Goal: Transaction & Acquisition: Purchase product/service

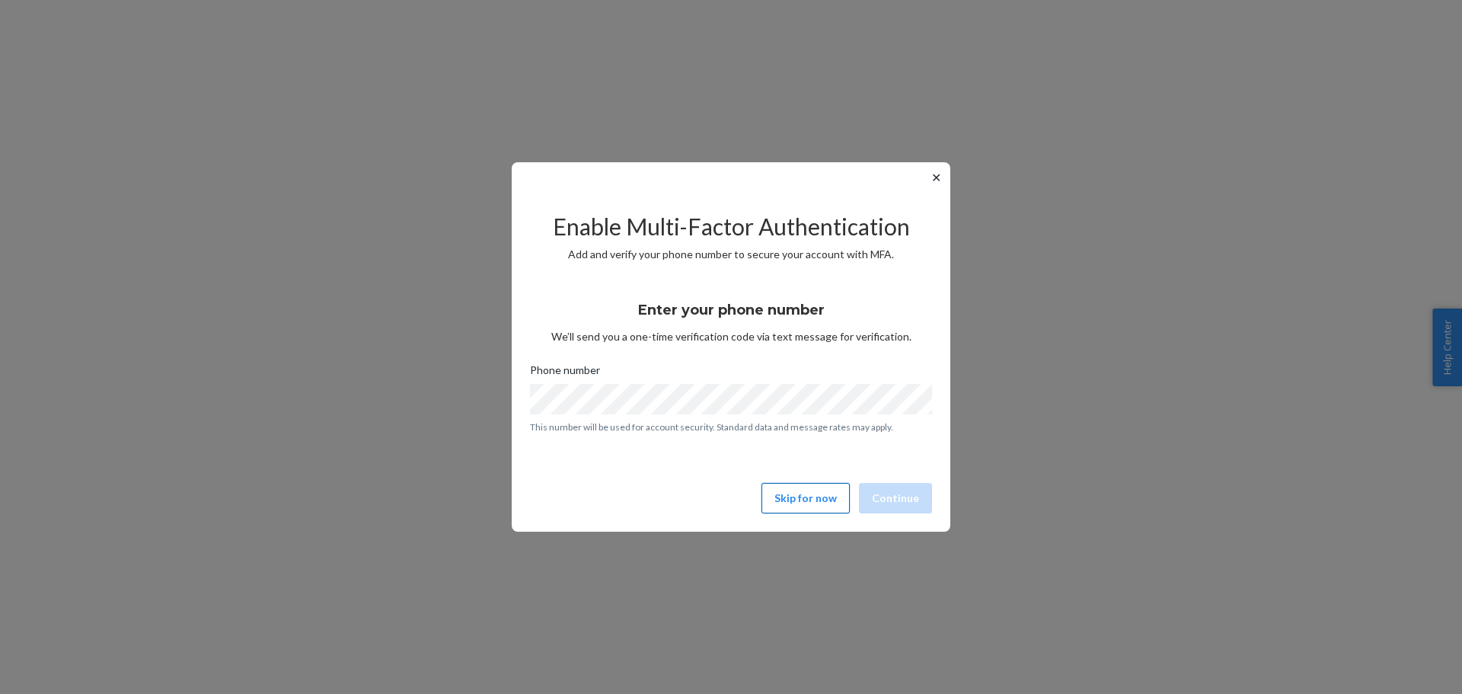
click at [802, 487] on button "Skip for now" at bounding box center [805, 498] width 88 height 30
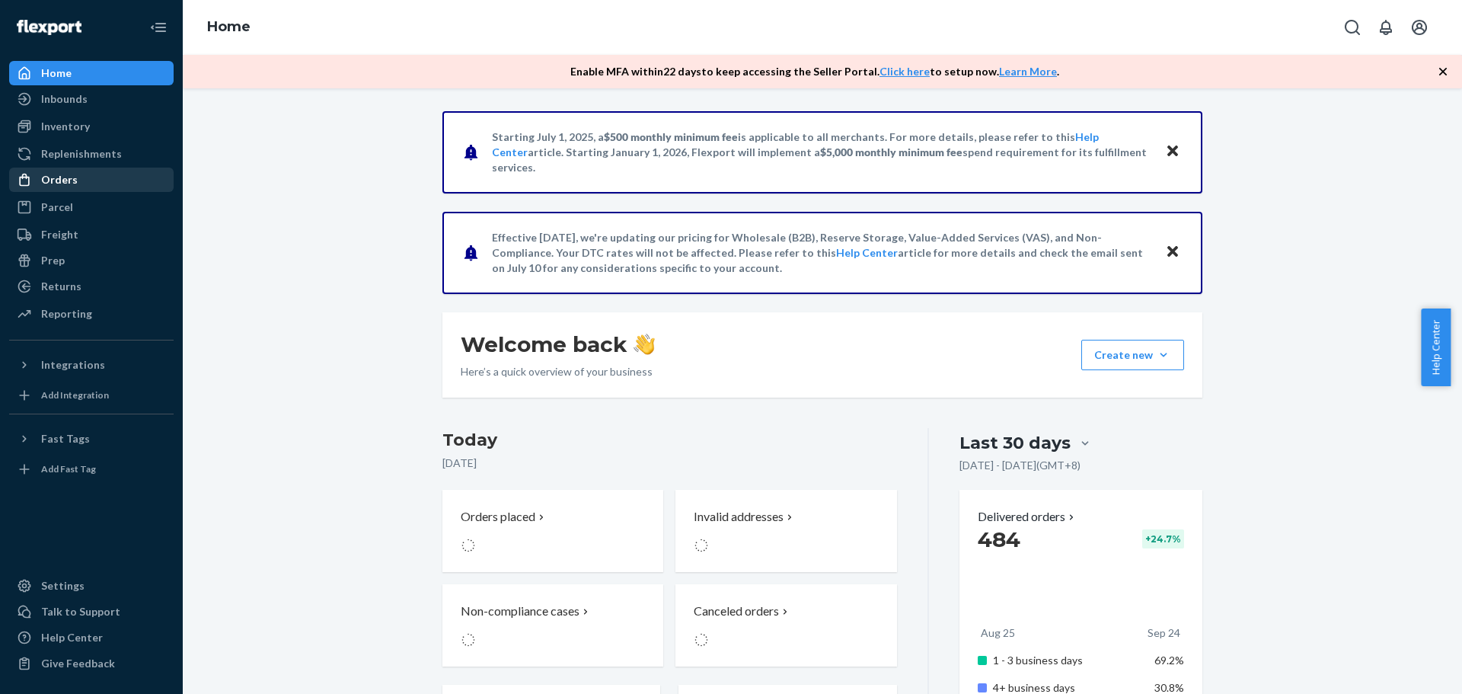
click at [87, 176] on div "Orders" at bounding box center [91, 179] width 161 height 21
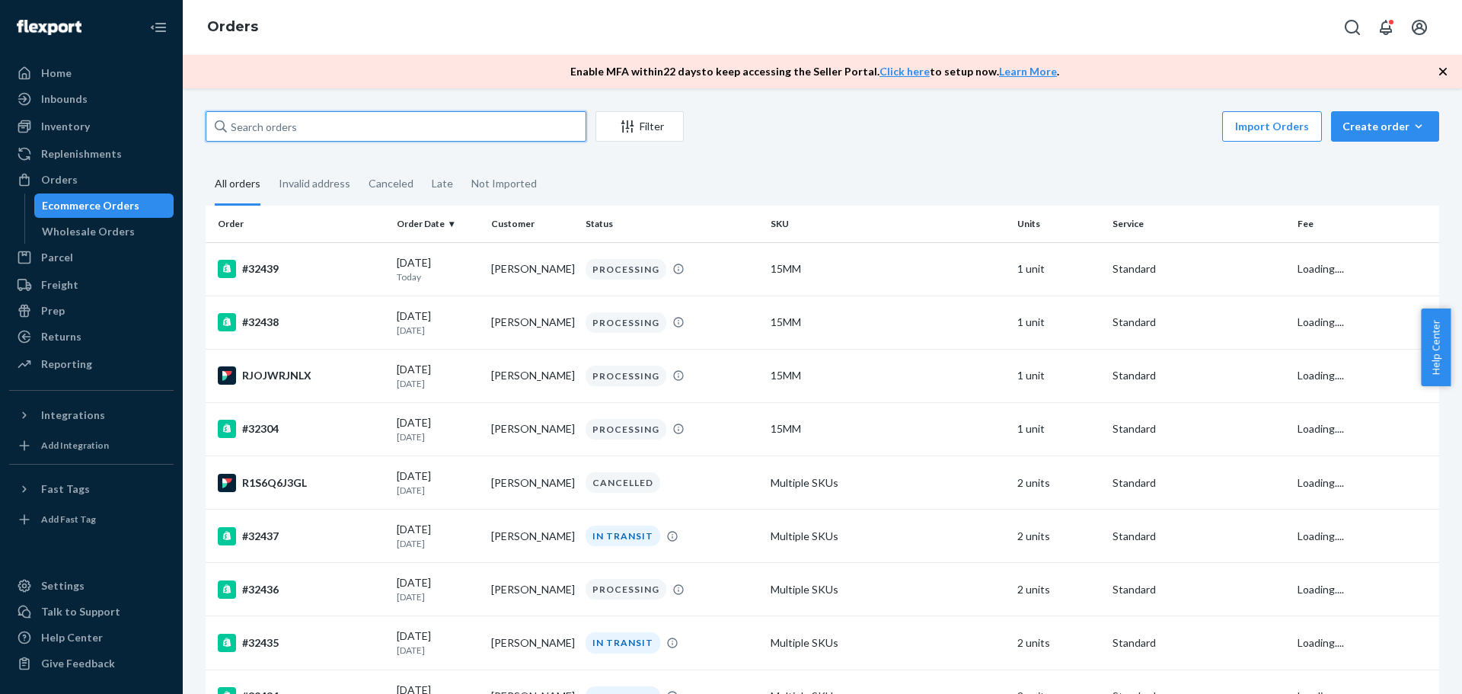
click at [392, 126] on input "text" at bounding box center [396, 126] width 381 height 30
paste input "[PERSON_NAME]"
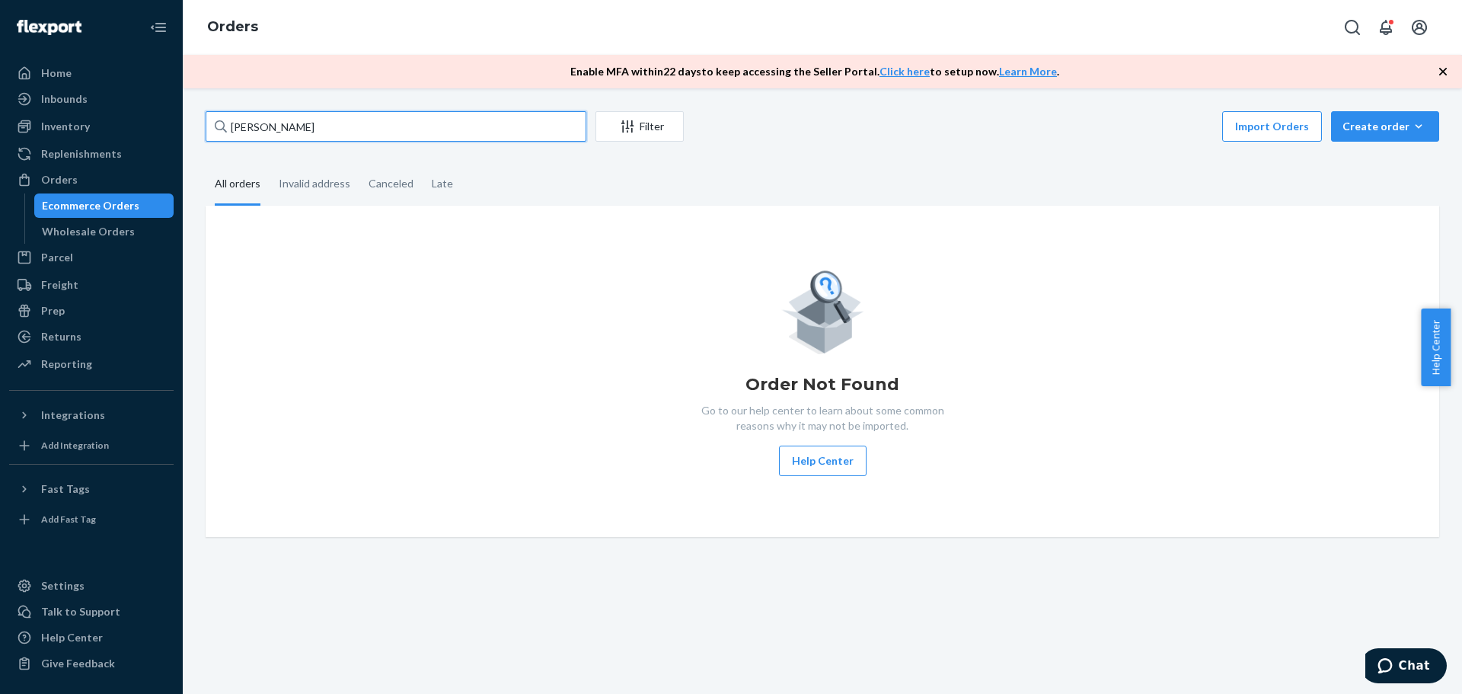
type input "[PERSON_NAME]"
click at [347, 125] on input "[PERSON_NAME]" at bounding box center [396, 126] width 381 height 30
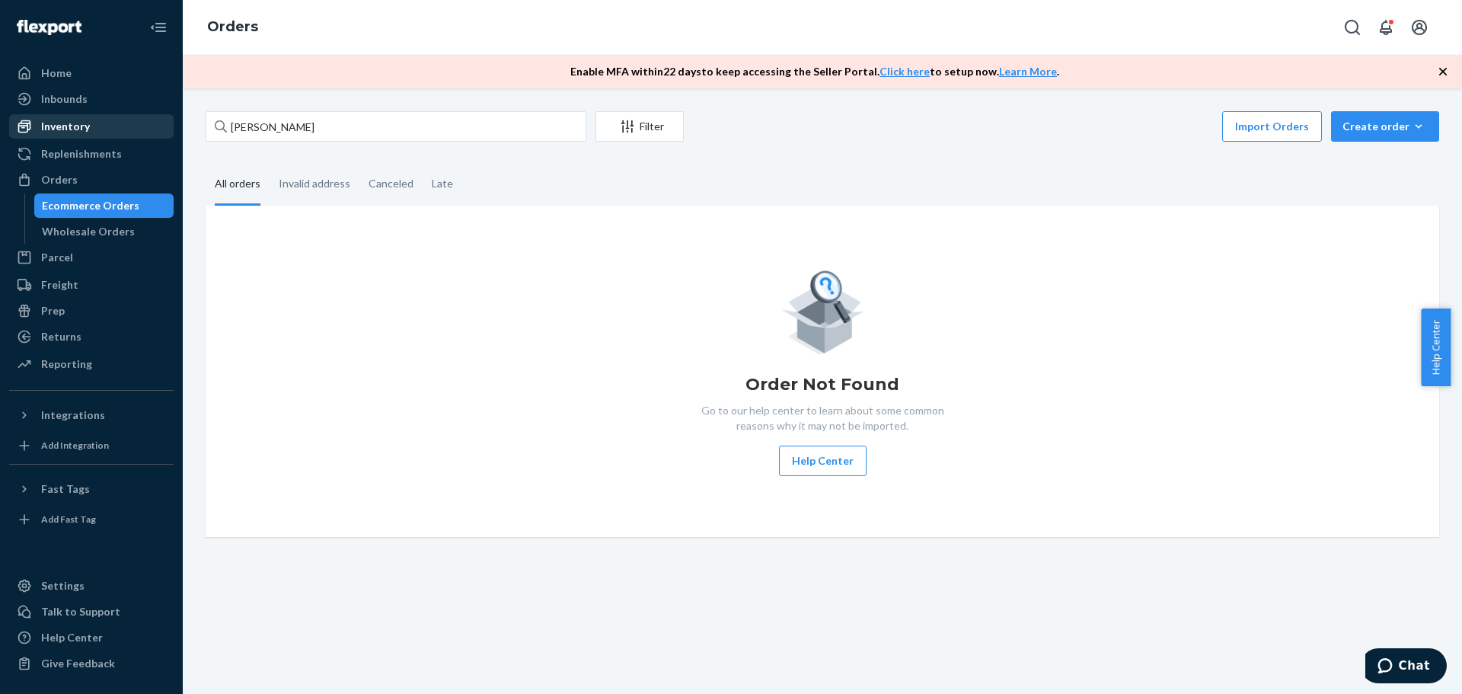
click at [57, 123] on div "Inventory" at bounding box center [65, 126] width 49 height 15
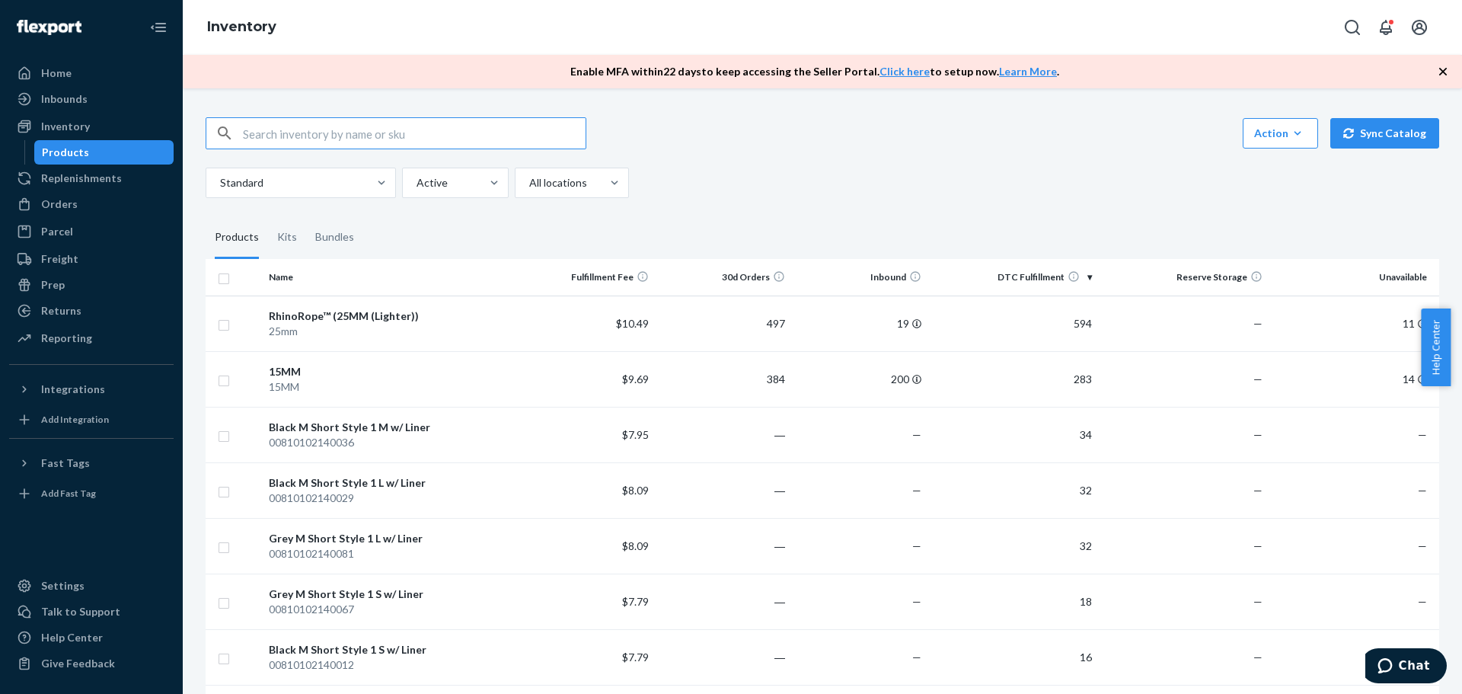
click at [364, 139] on input "text" at bounding box center [414, 133] width 343 height 30
type input "combo2025august"
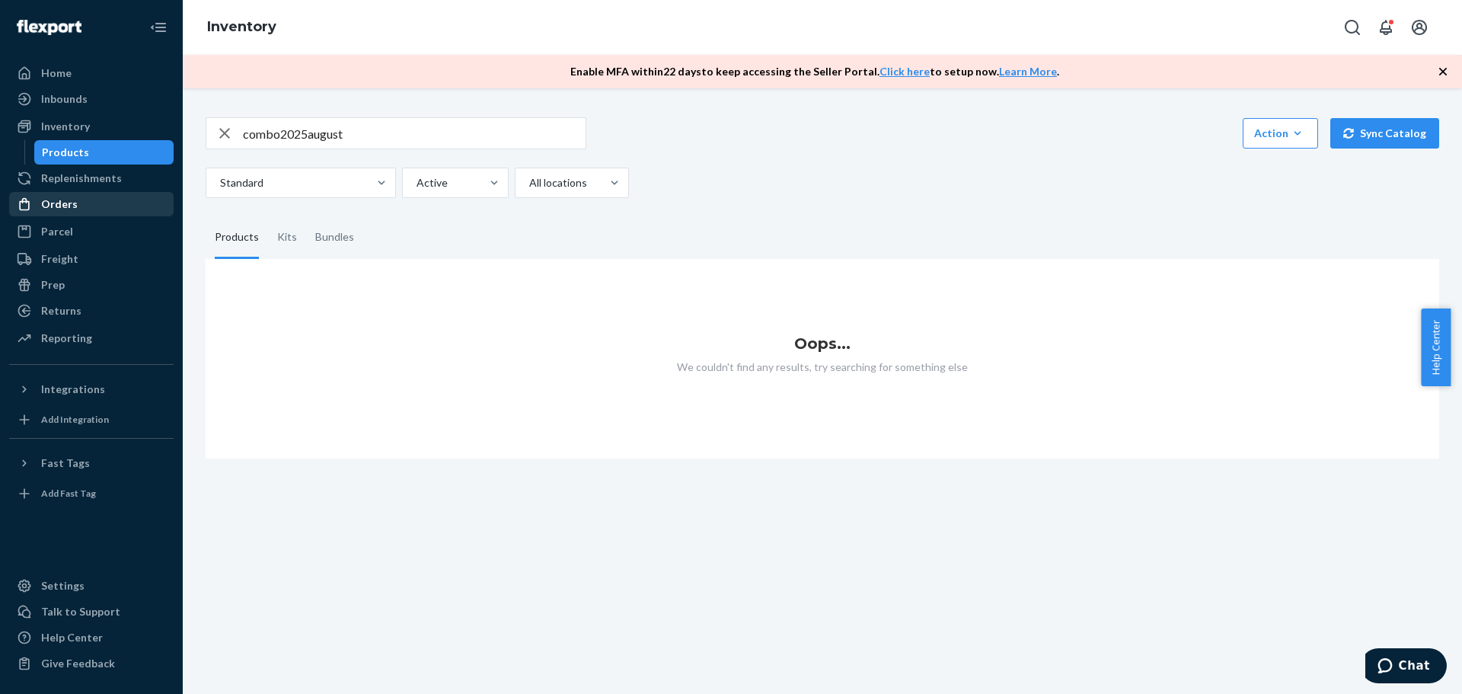
click at [83, 212] on div "Orders" at bounding box center [91, 203] width 161 height 21
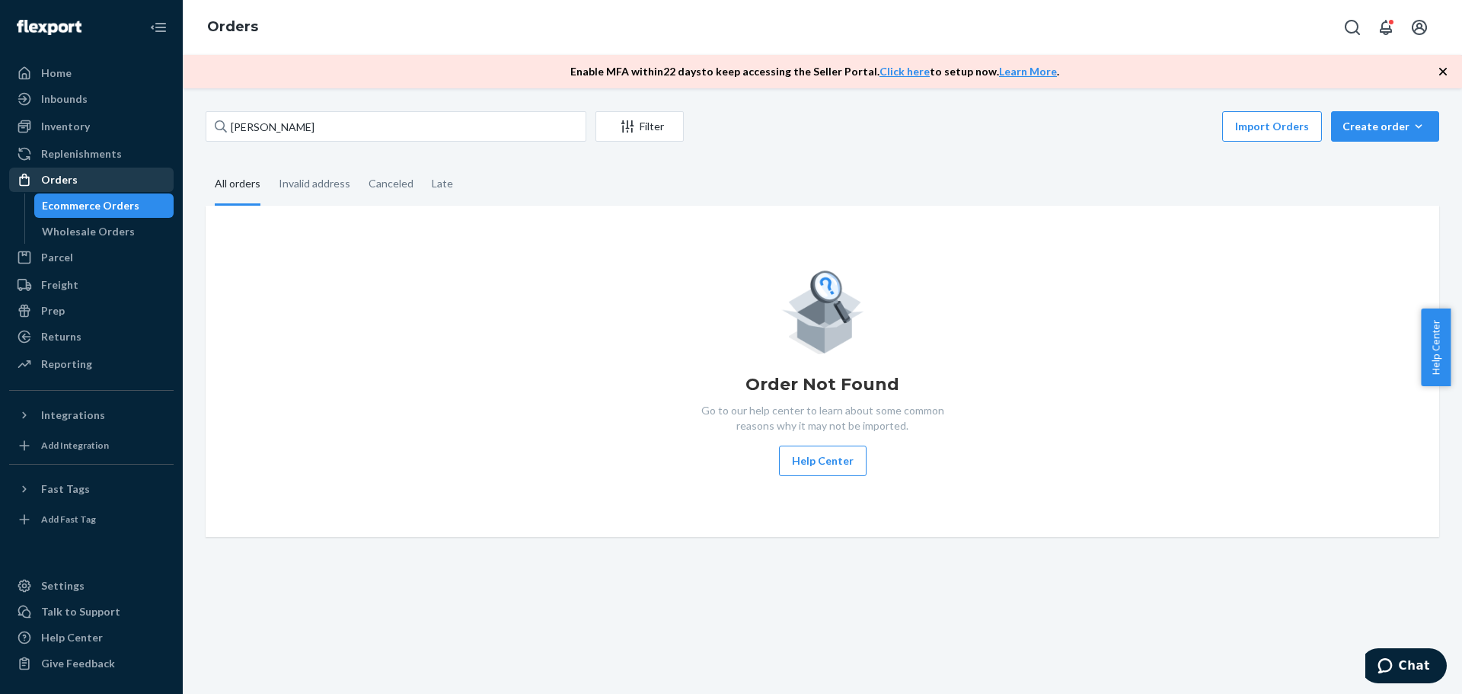
click at [89, 175] on div "Orders" at bounding box center [91, 179] width 161 height 21
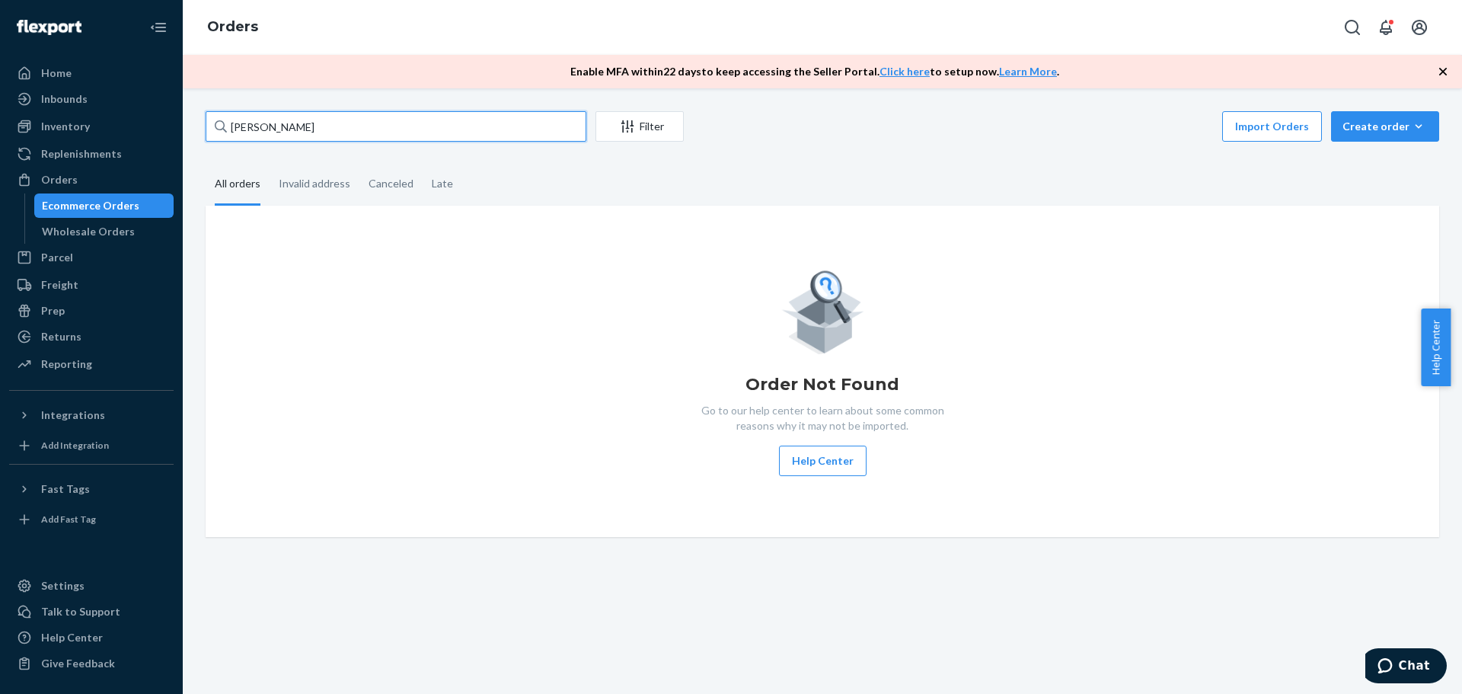
click at [349, 113] on input "[PERSON_NAME]" at bounding box center [396, 126] width 381 height 30
paste input "[PERSON_NAME]"
type input "[PERSON_NAME]"
click at [1305, 172] on fieldset "All orders Invalid address Canceled Late" at bounding box center [822, 185] width 1233 height 42
click at [1380, 123] on div "Create order" at bounding box center [1384, 126] width 85 height 15
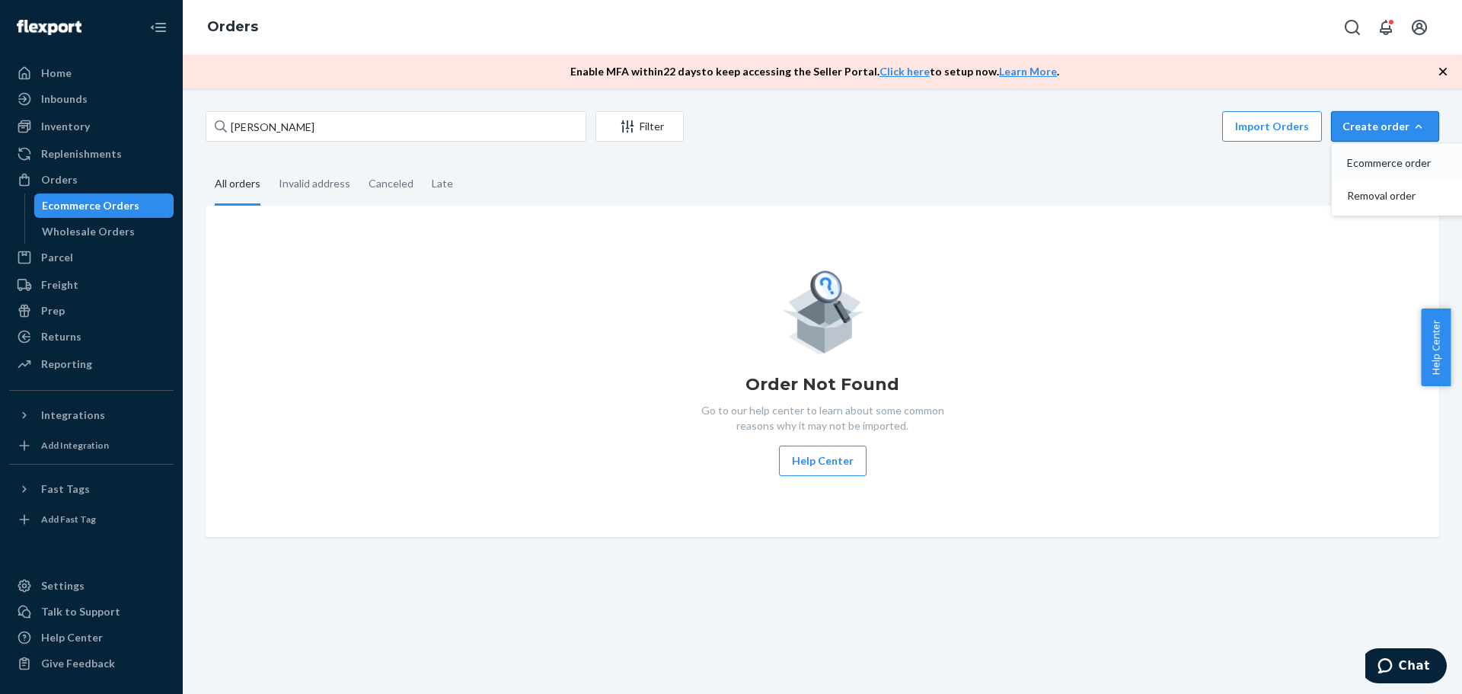
click at [1357, 167] on span "Ecommerce order" at bounding box center [1394, 163] width 94 height 11
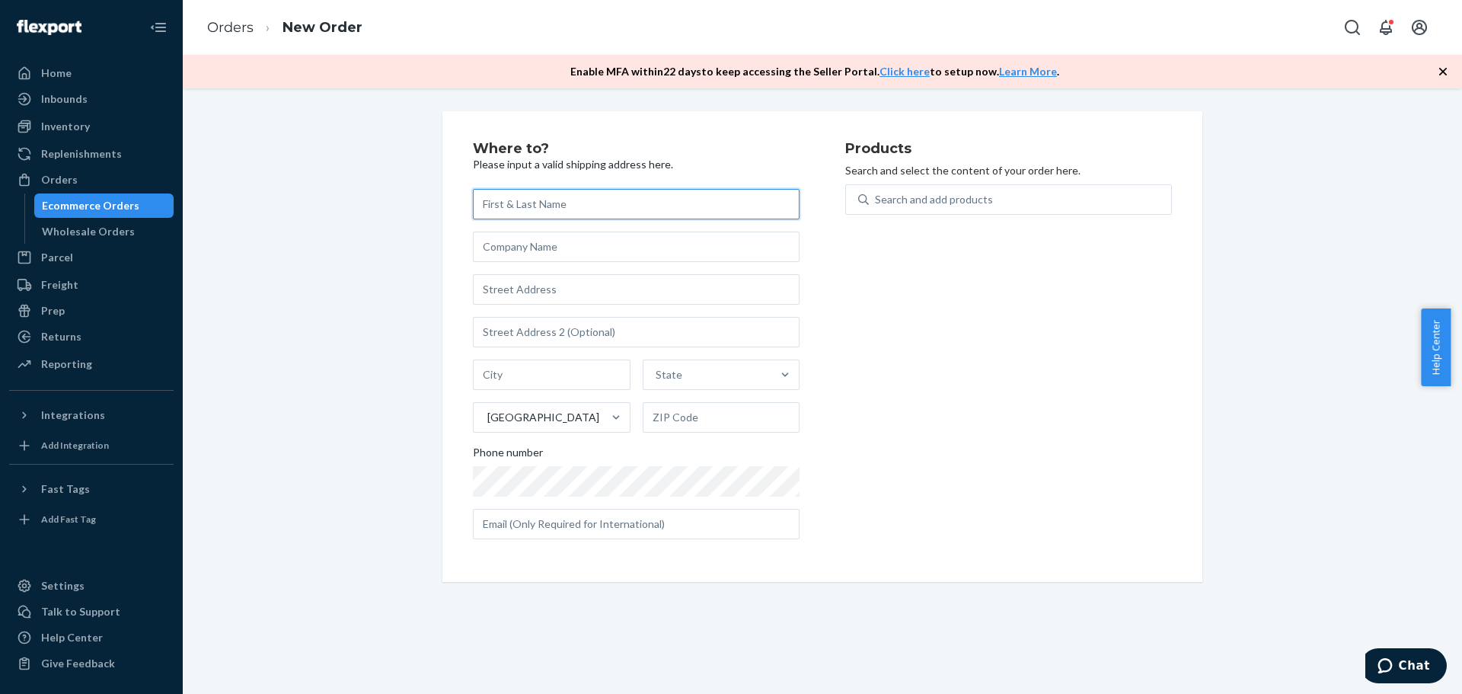
paste input "[PERSON_NAME]"
type input "[PERSON_NAME]"
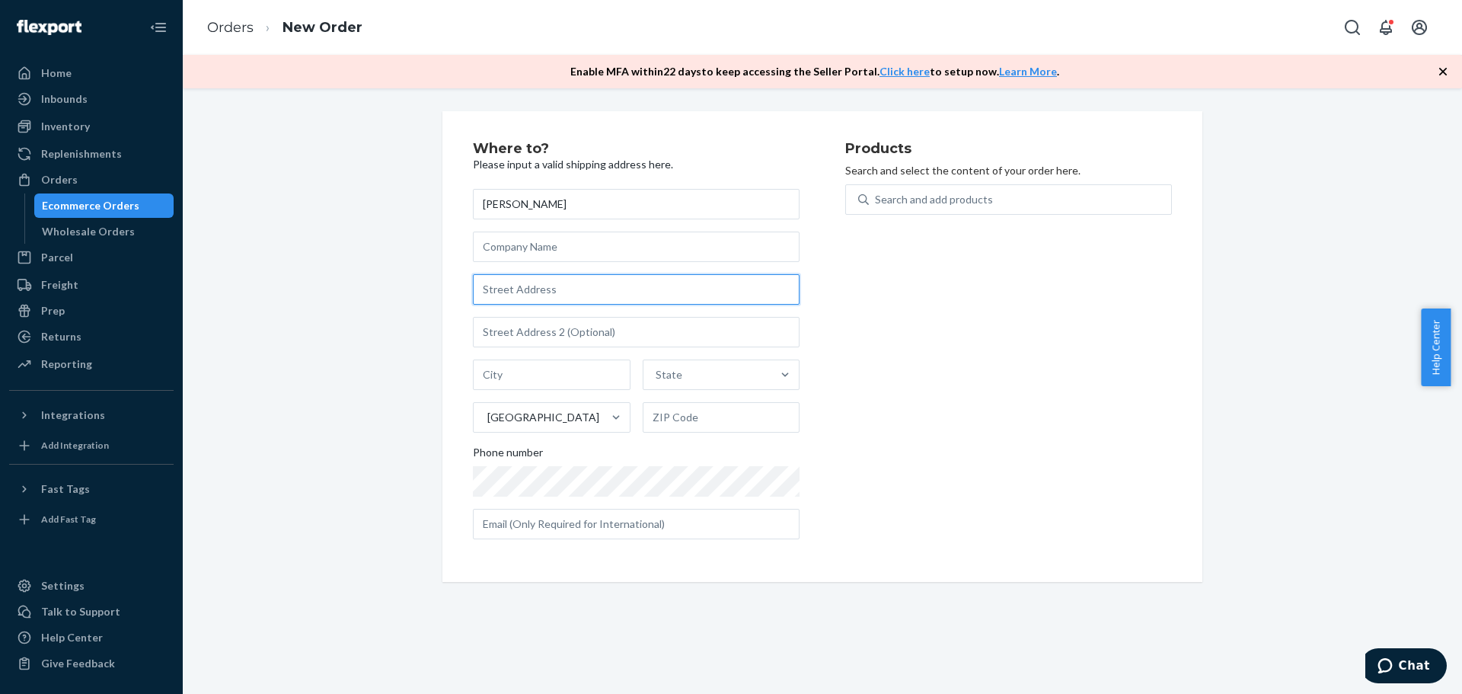
click at [578, 276] on input "text" at bounding box center [636, 289] width 327 height 30
paste input "[STREET_ADDRESS] [PHONE_NUMBER]"
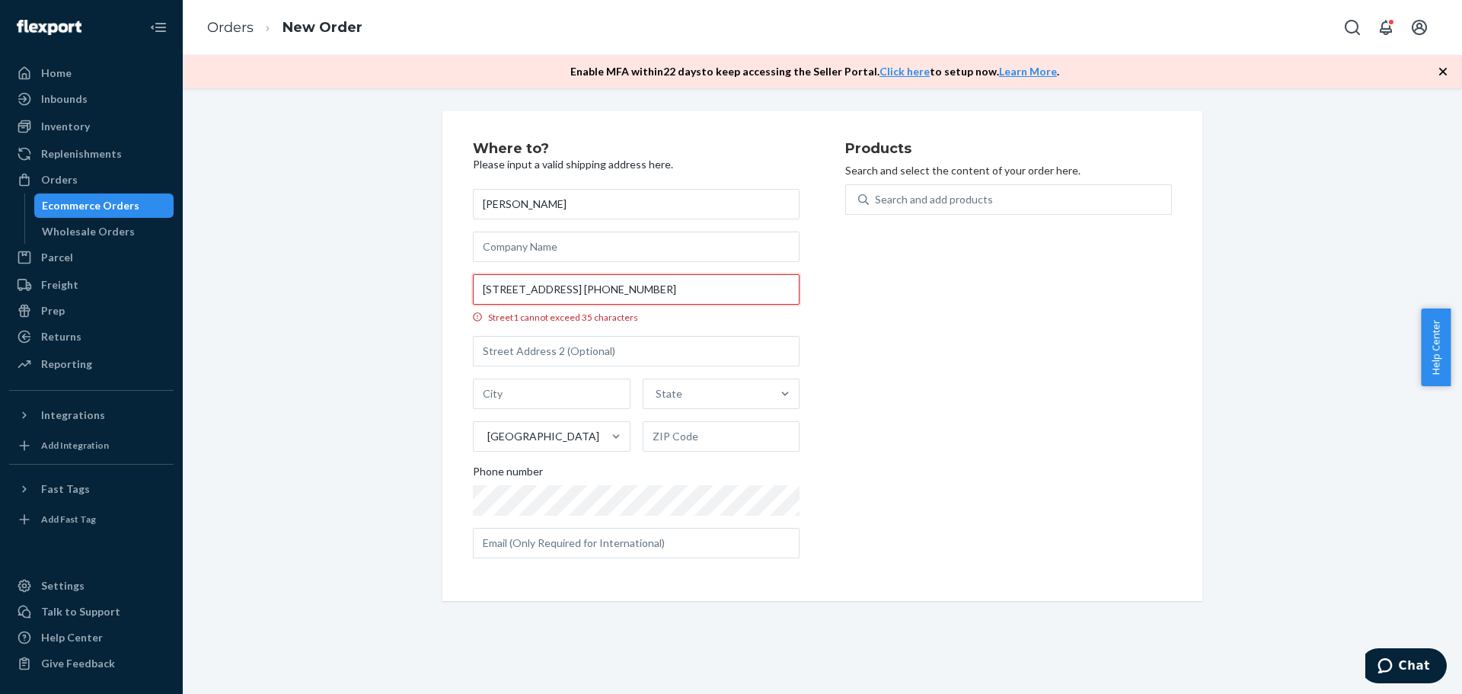
scroll to position [0, 75]
drag, startPoint x: 694, startPoint y: 291, endPoint x: 951, endPoint y: 312, distance: 258.2
click at [951, 312] on div "Where to? Please input a valid shipping address here. [PERSON_NAME] [STREET_ADD…" at bounding box center [822, 356] width 699 height 429
click at [668, 287] on input "[STREET_ADDRESS] +1" at bounding box center [636, 289] width 327 height 30
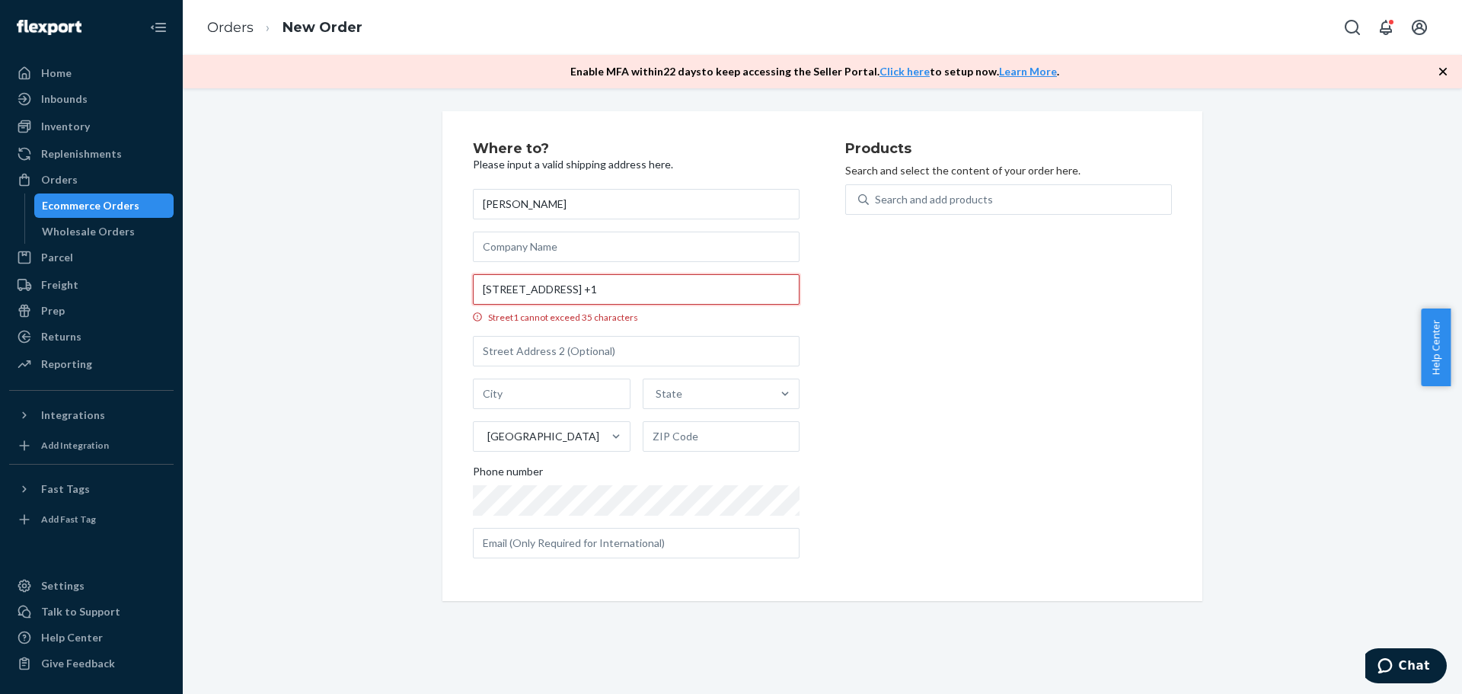
click at [668, 287] on input "[STREET_ADDRESS] +1" at bounding box center [636, 289] width 327 height 30
type input "[STREET_ADDRESS] +1"
type input "[GEOGRAPHIC_DATA]"
type input "95762"
type input "[STREET_ADDRESS]"
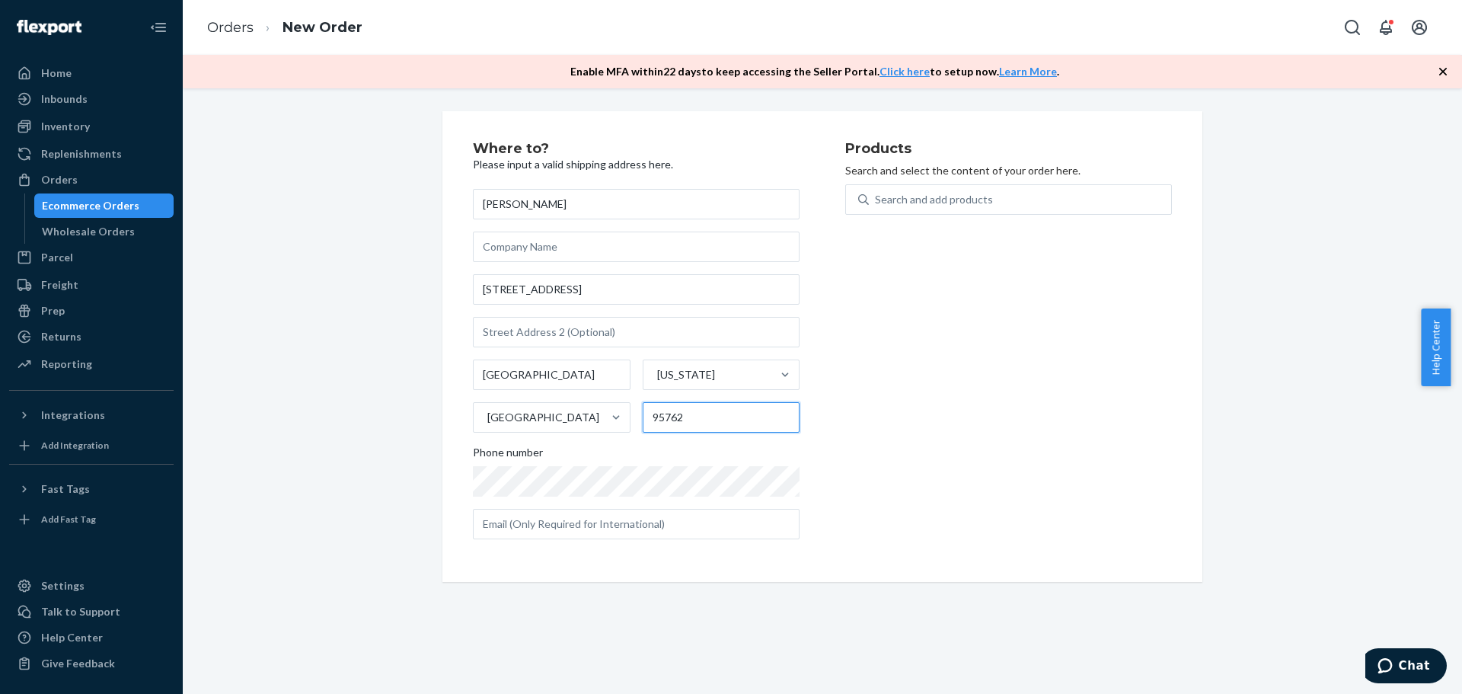
click at [666, 425] on input "95762" at bounding box center [722, 417] width 158 height 30
paste input "text"
type input "95762"
click at [911, 208] on div "Search and add products" at bounding box center [1020, 199] width 302 height 27
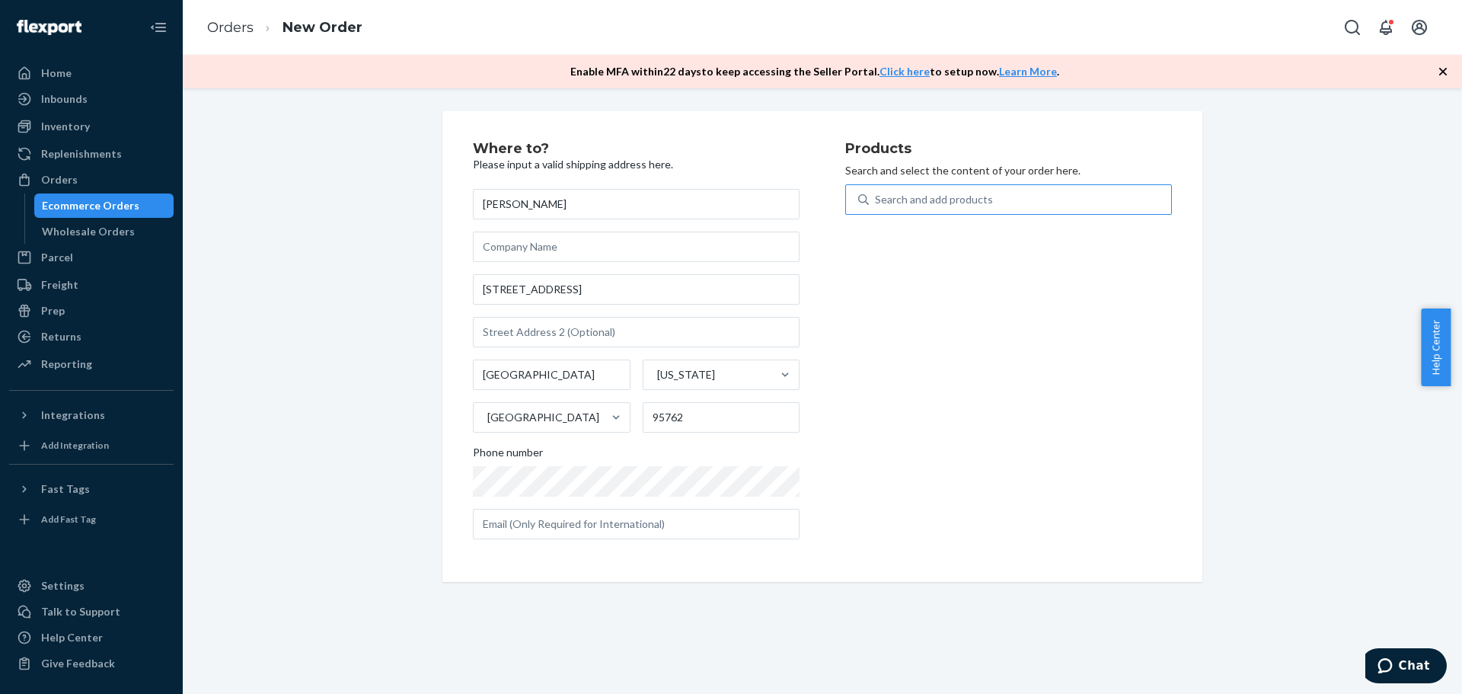
click at [876, 207] on input "Search and add products" at bounding box center [876, 199] width 2 height 15
type input "15"
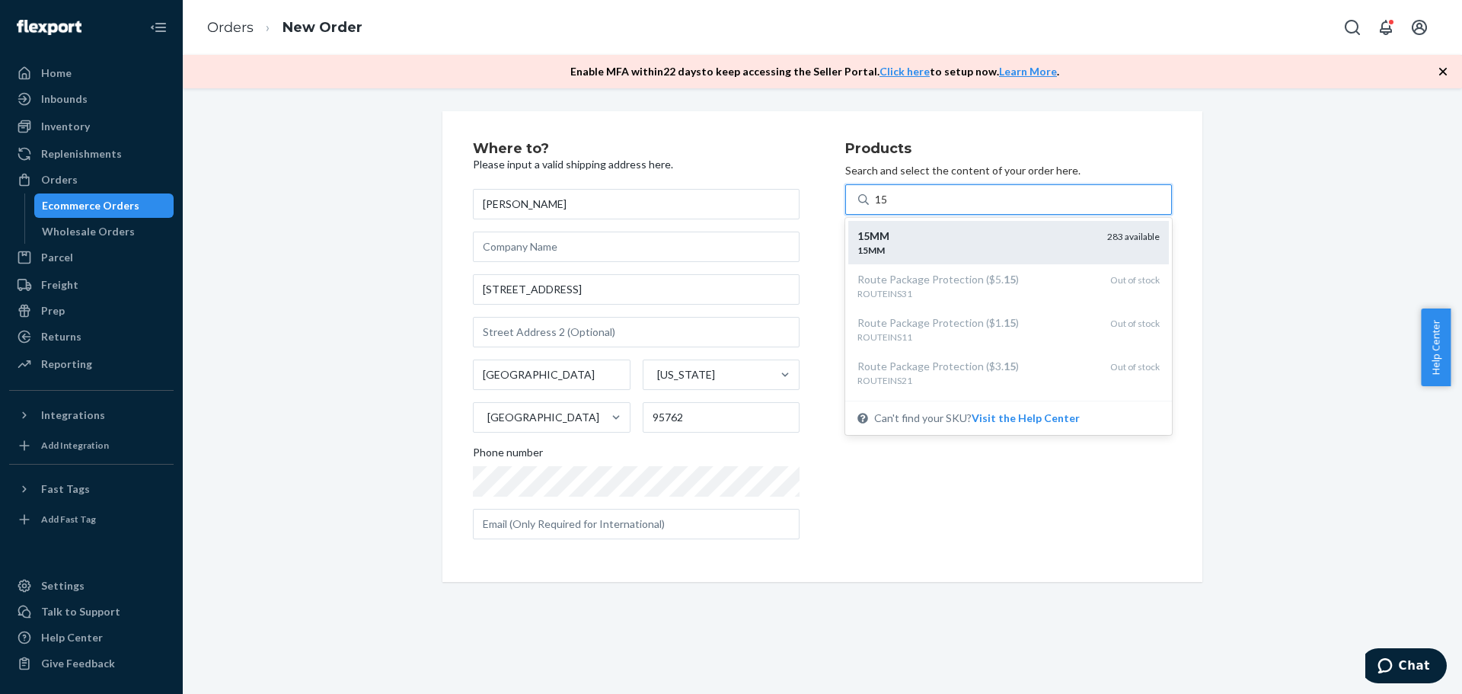
click at [917, 230] on div "15MM" at bounding box center [976, 235] width 238 height 15
click at [889, 207] on input "15" at bounding box center [882, 199] width 14 height 15
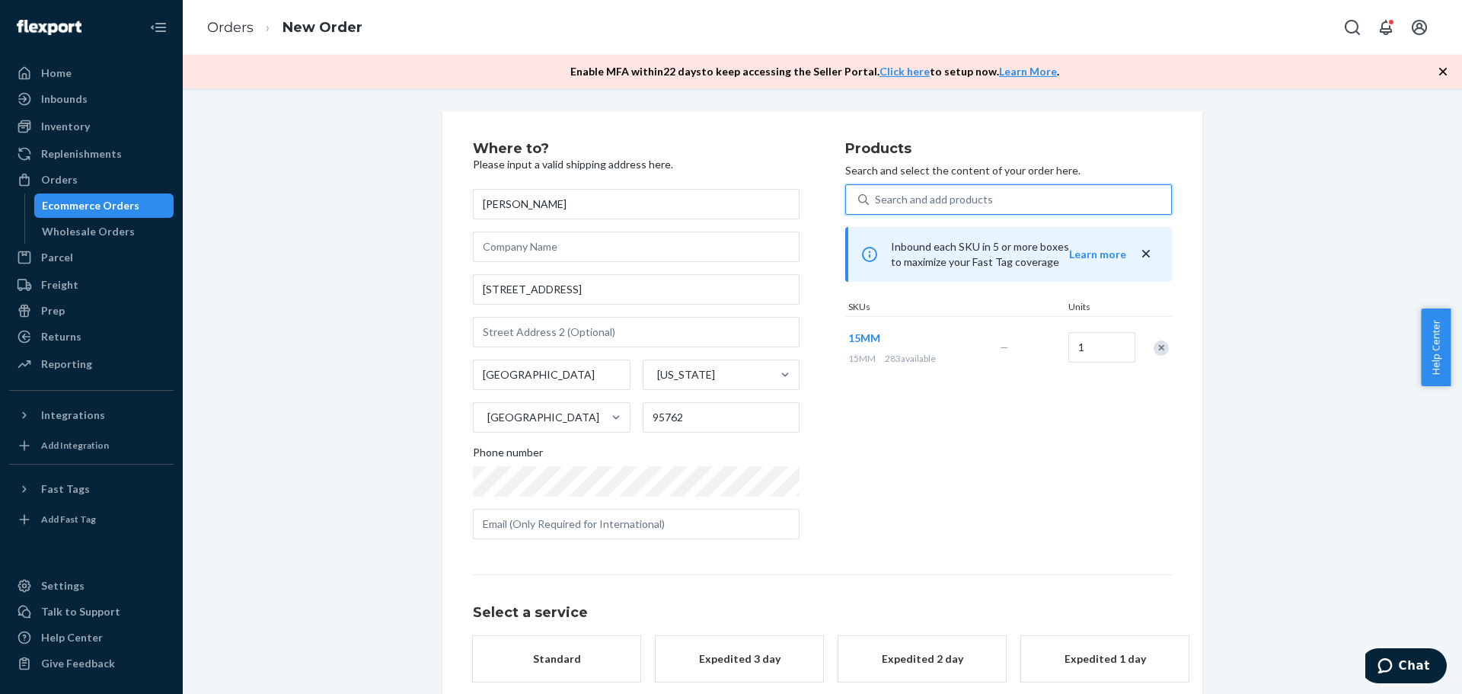
click at [914, 197] on div "Search and add products" at bounding box center [934, 199] width 118 height 15
click at [876, 197] on input "0 results available. Use Up and Down to choose options, press Enter to select t…" at bounding box center [876, 199] width 2 height 15
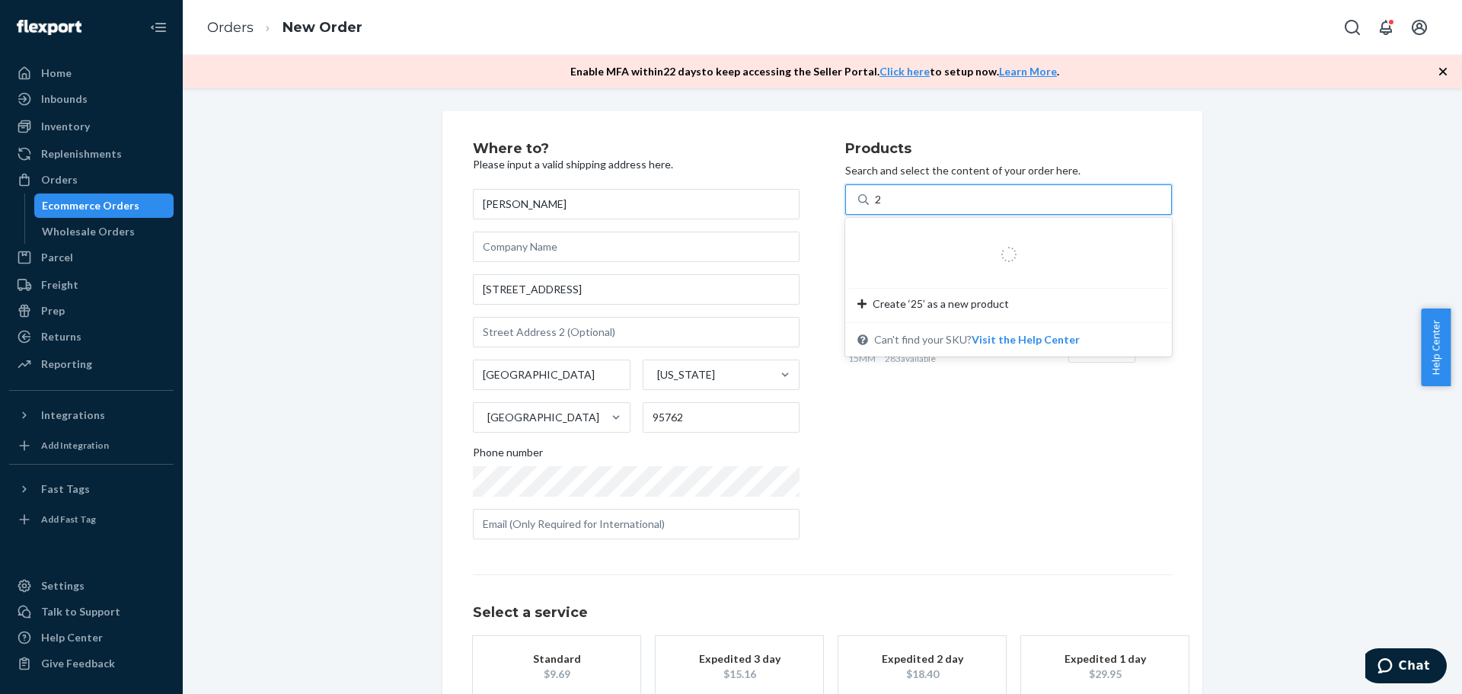
type input "25"
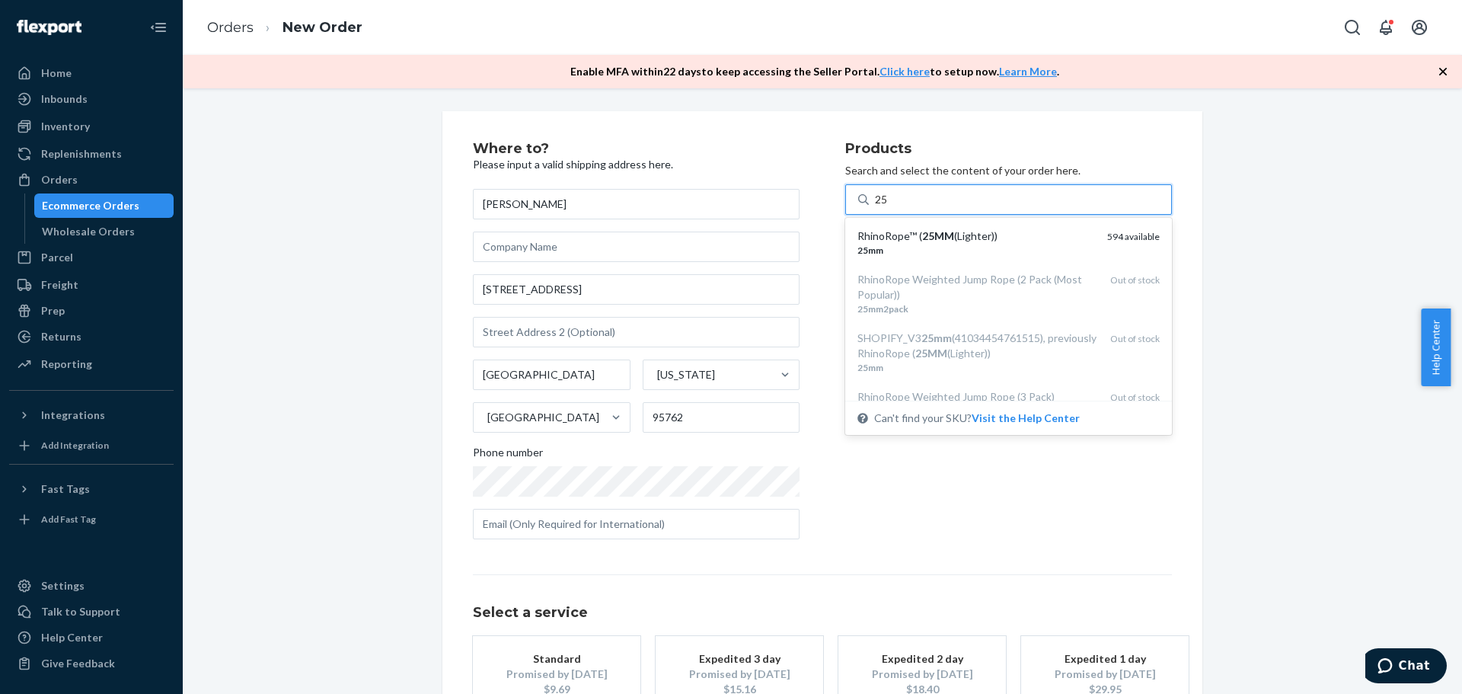
drag, startPoint x: 912, startPoint y: 234, endPoint x: 916, endPoint y: 253, distance: 19.4
click at [912, 235] on div "RhinoRope™ ( 25MM (Lighter))" at bounding box center [976, 235] width 238 height 15
click at [889, 207] on input "25" at bounding box center [882, 199] width 14 height 15
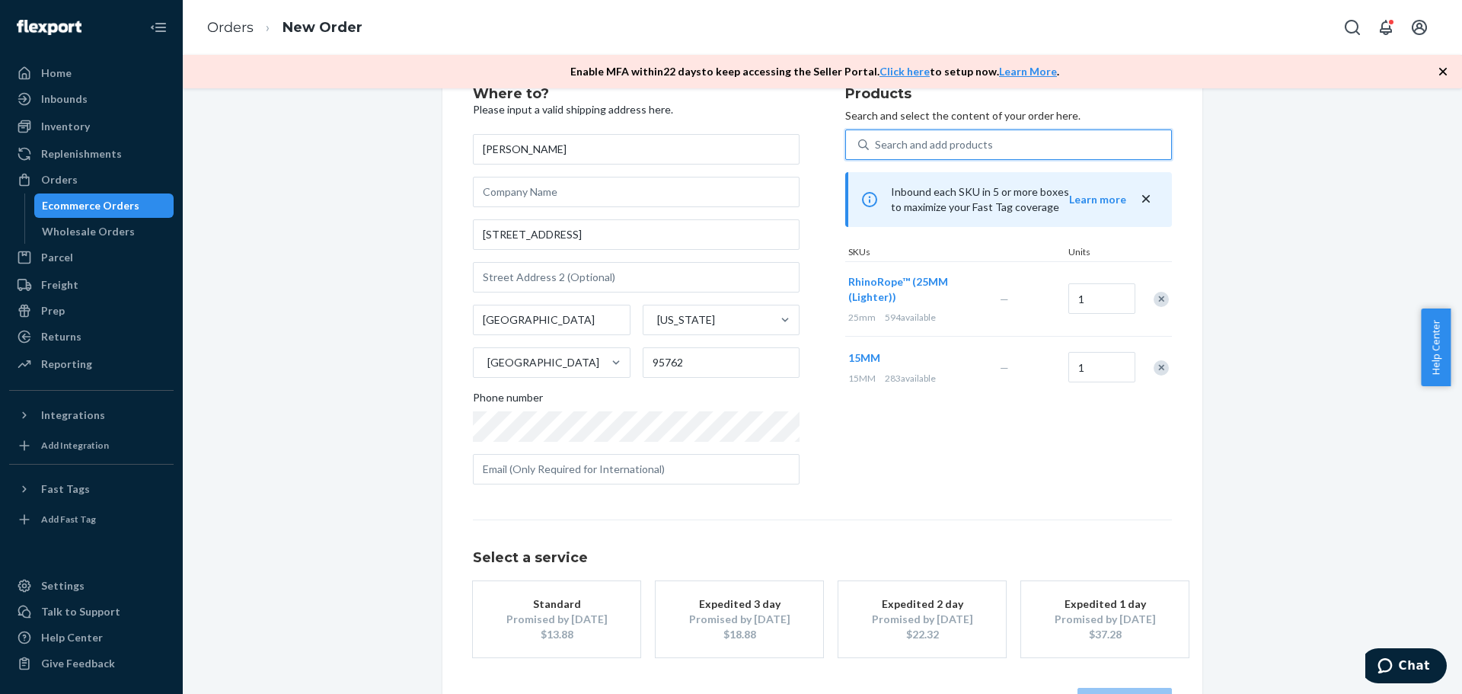
scroll to position [110, 0]
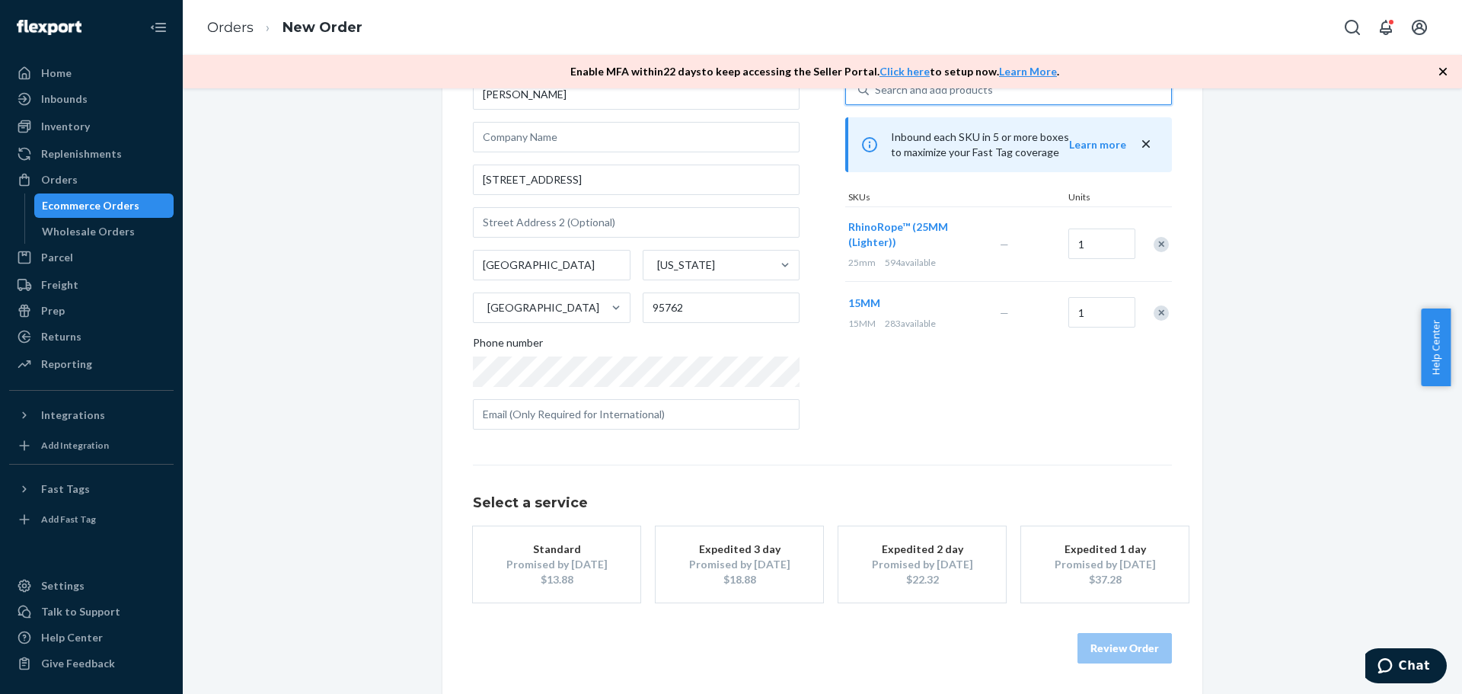
drag, startPoint x: 471, startPoint y: 582, endPoint x: 479, endPoint y: 581, distance: 8.4
click at [473, 582] on button "Standard Promised by [DATE] $13.88" at bounding box center [556, 564] width 167 height 76
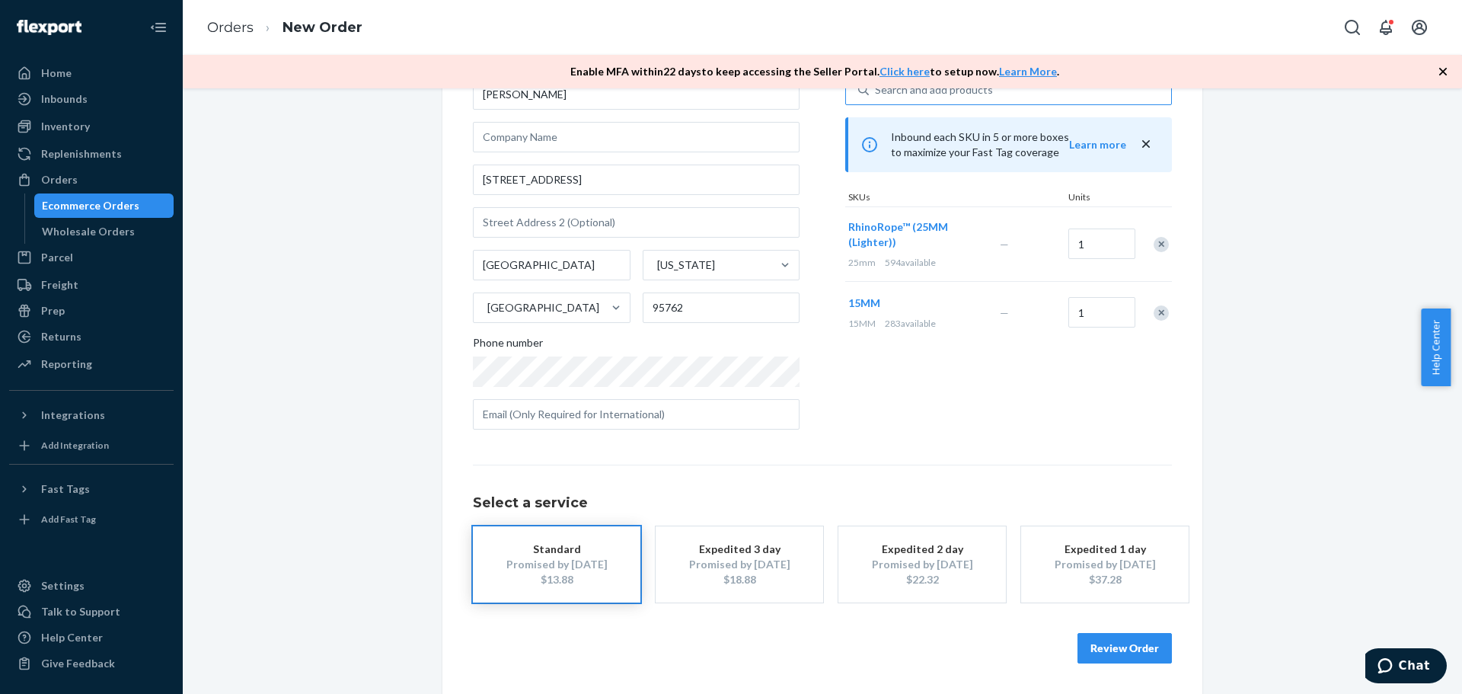
click at [1108, 656] on button "Review Order" at bounding box center [1124, 648] width 94 height 30
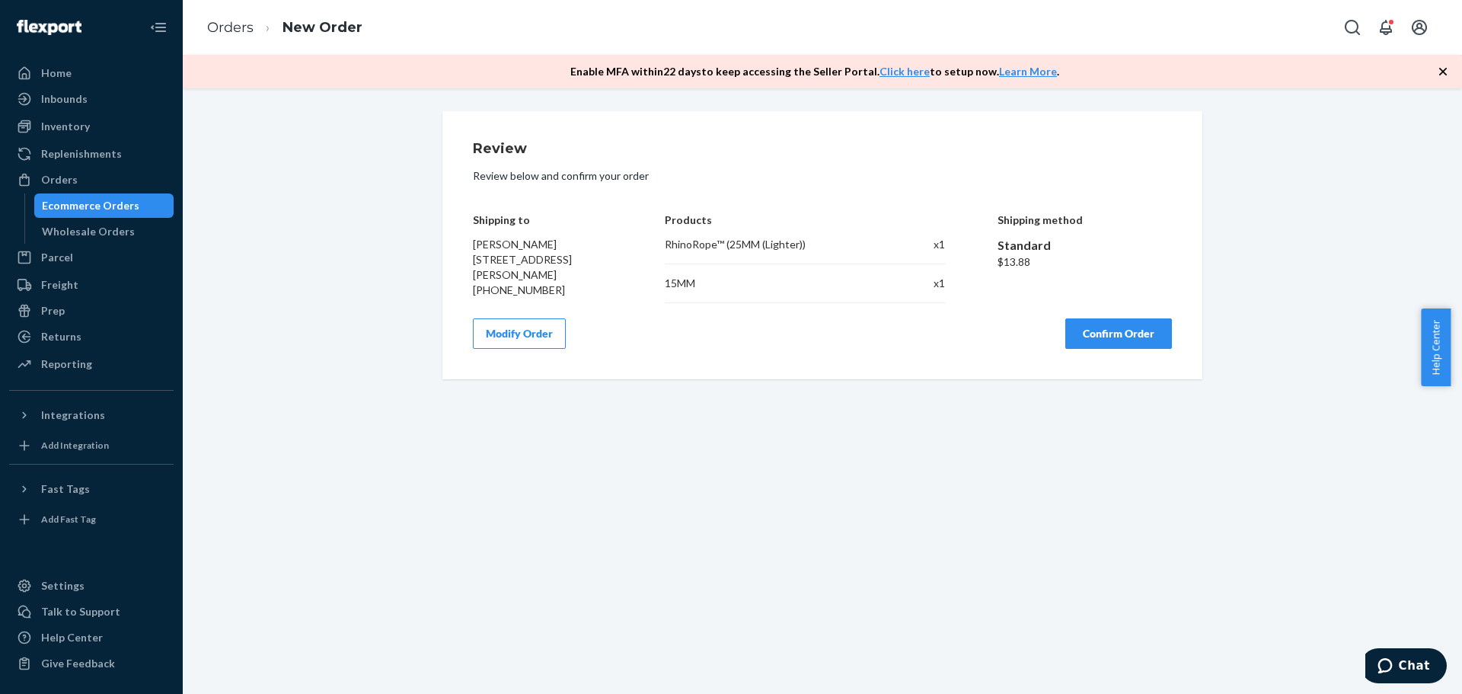
click at [1096, 348] on button "Confirm Order" at bounding box center [1118, 333] width 107 height 30
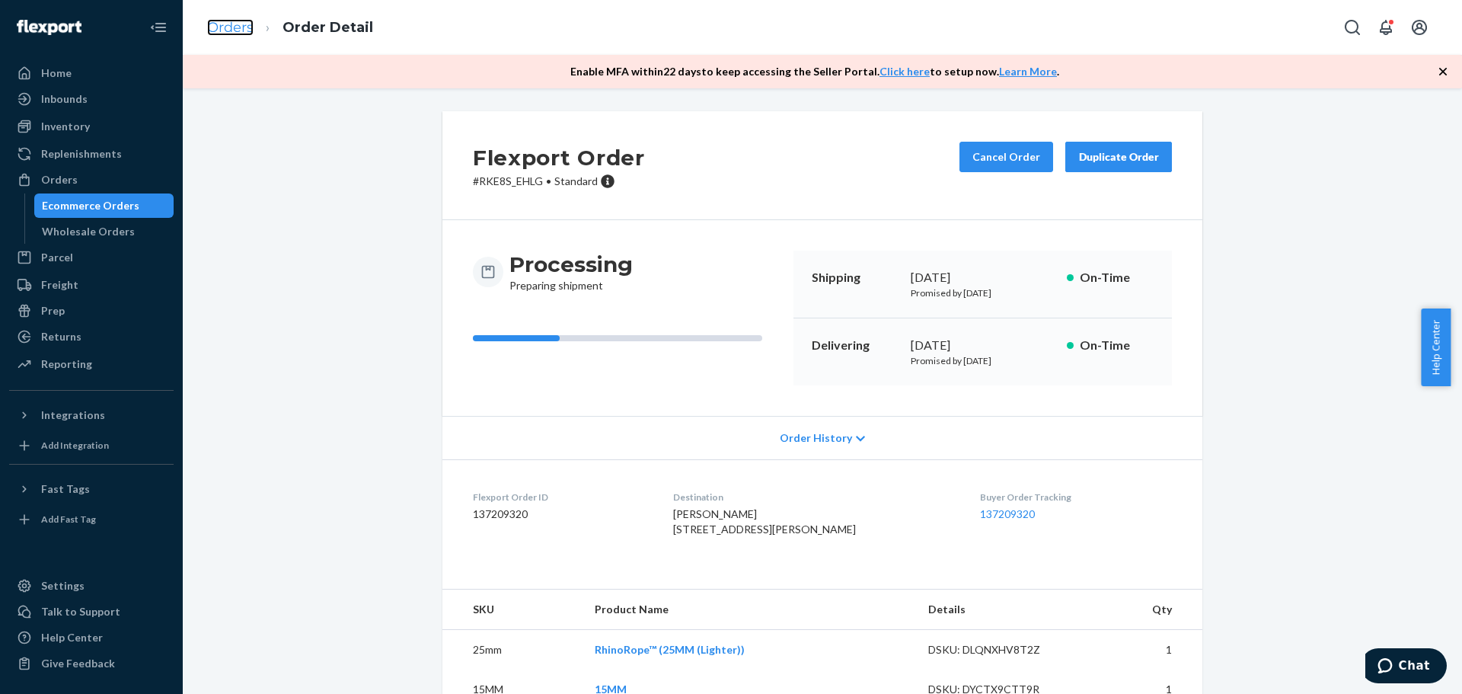
click at [235, 27] on link "Orders" at bounding box center [230, 27] width 46 height 17
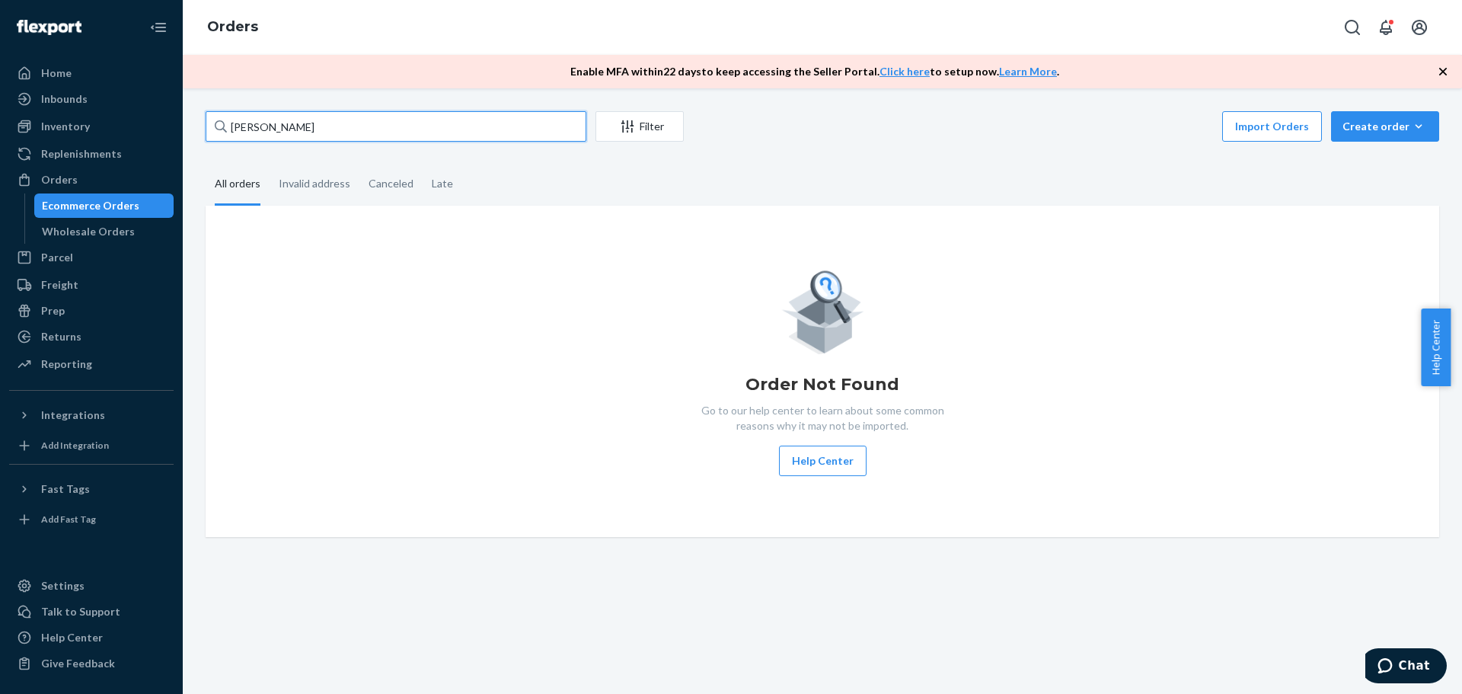
click at [301, 119] on input "[PERSON_NAME]" at bounding box center [396, 126] width 381 height 30
paste input "[PERSON_NAME]"
type input "[PERSON_NAME]"
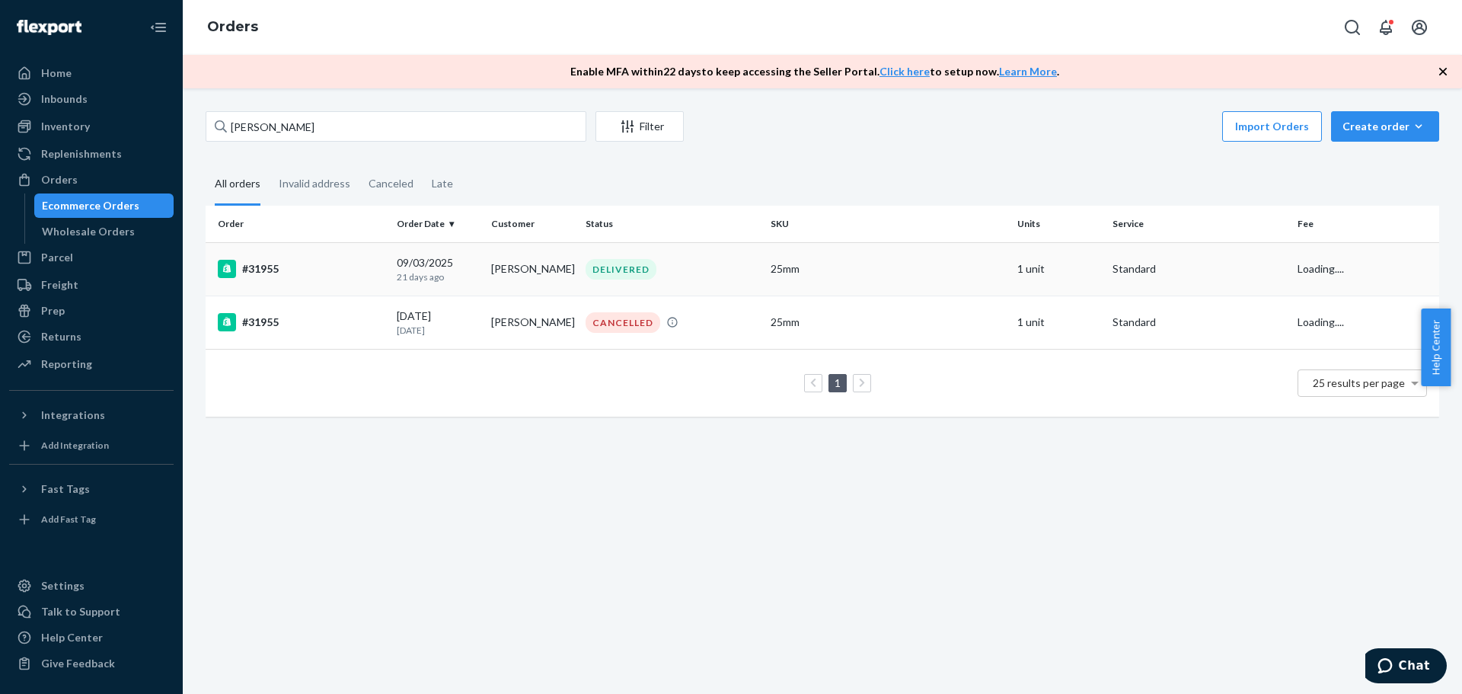
click at [400, 282] on p "21 days ago" at bounding box center [438, 276] width 82 height 13
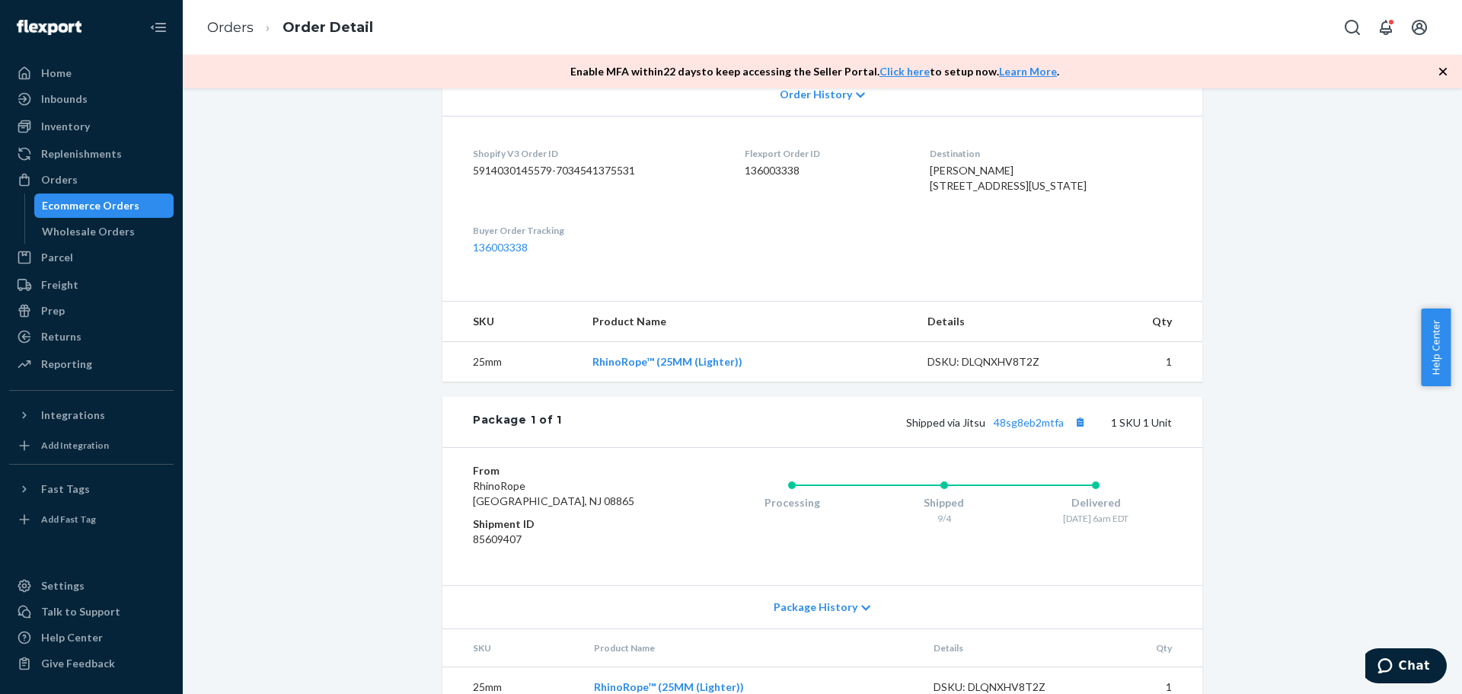
scroll to position [405, 0]
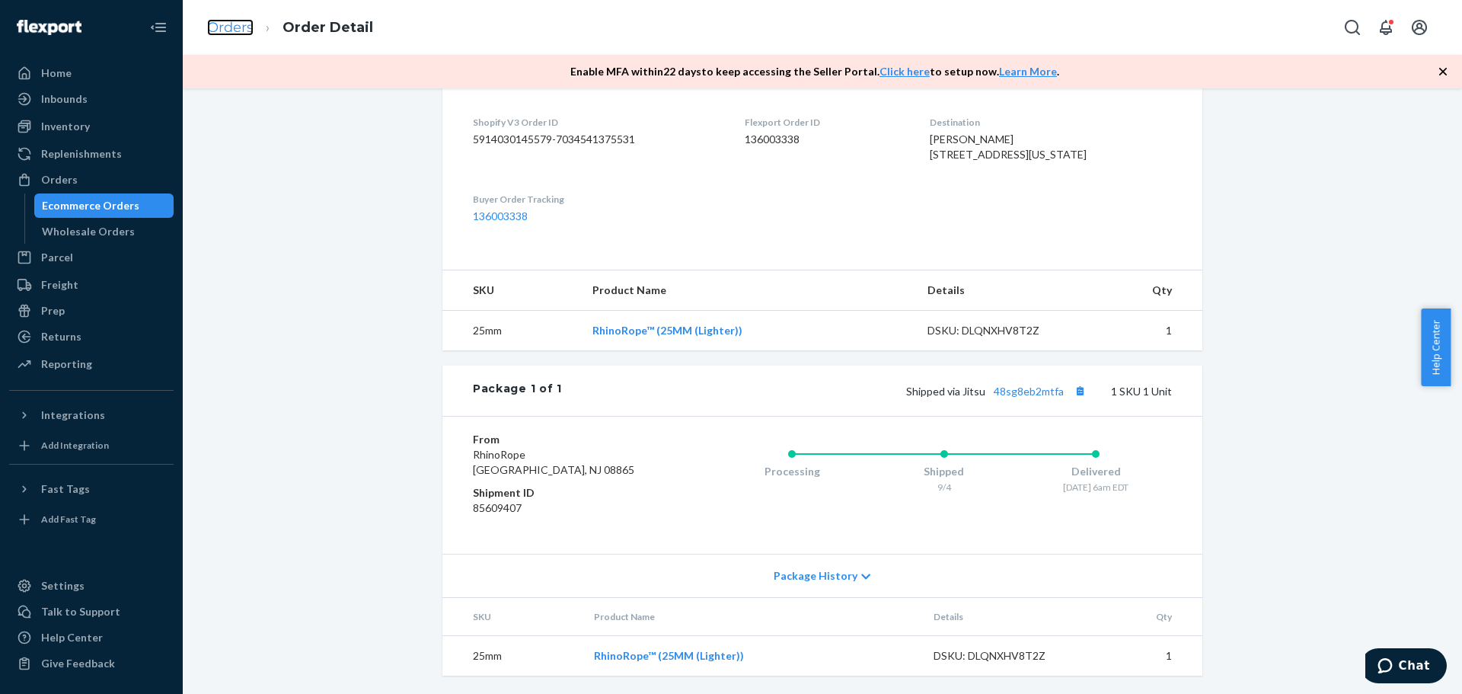
click at [222, 24] on link "Orders" at bounding box center [230, 27] width 46 height 17
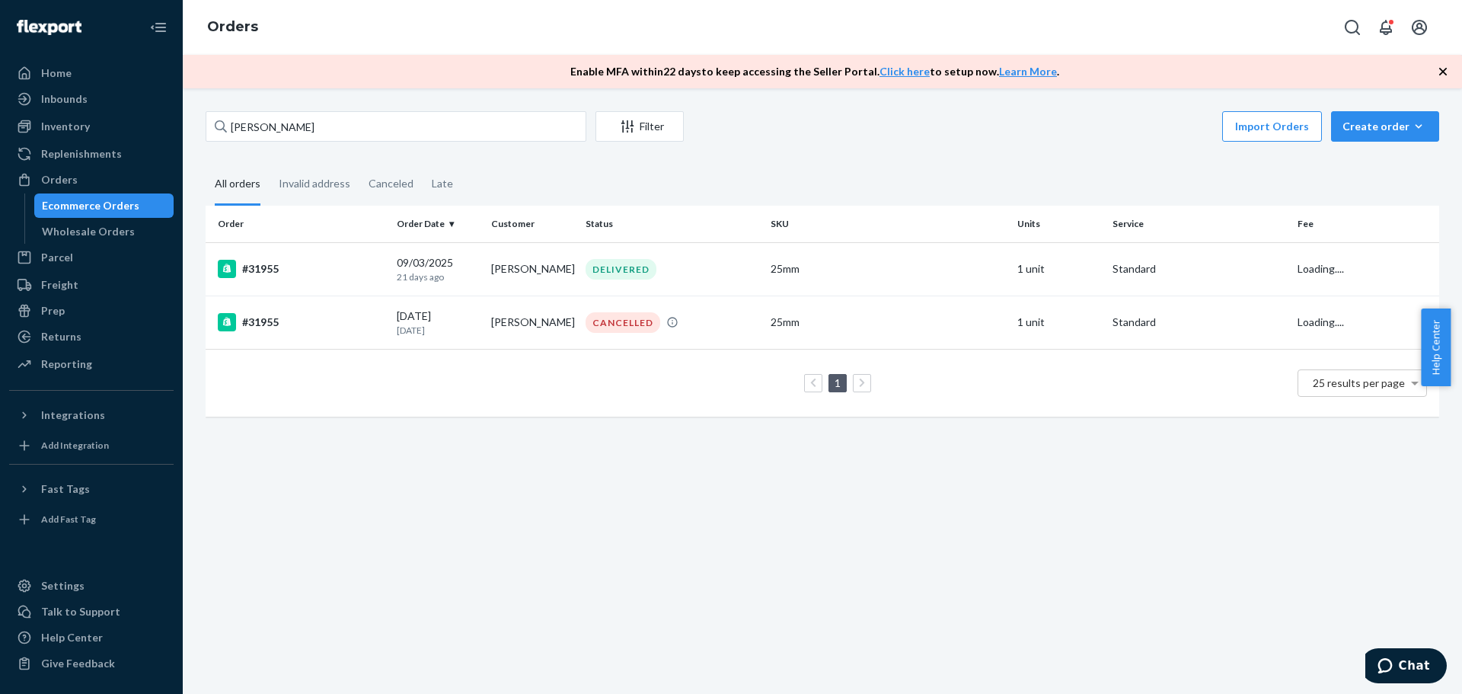
click at [305, 150] on div "[PERSON_NAME] Filter Import Orders Create order Ecommerce order Removal order A…" at bounding box center [822, 271] width 1256 height 321
click at [312, 133] on input "[PERSON_NAME]" at bounding box center [396, 126] width 381 height 30
paste input "[PERSON_NAME]"
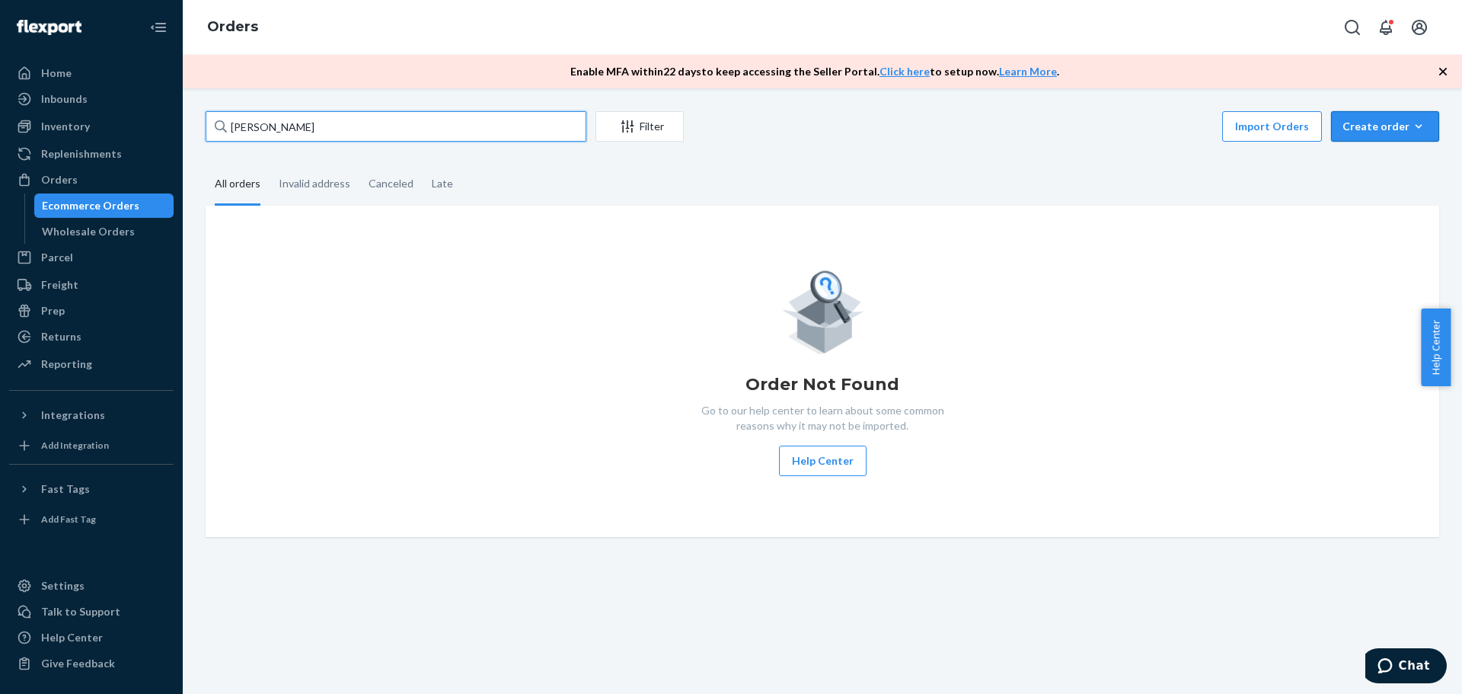
type input "[PERSON_NAME]"
click at [1335, 126] on button "Create order Ecommerce order Removal order" at bounding box center [1385, 126] width 108 height 30
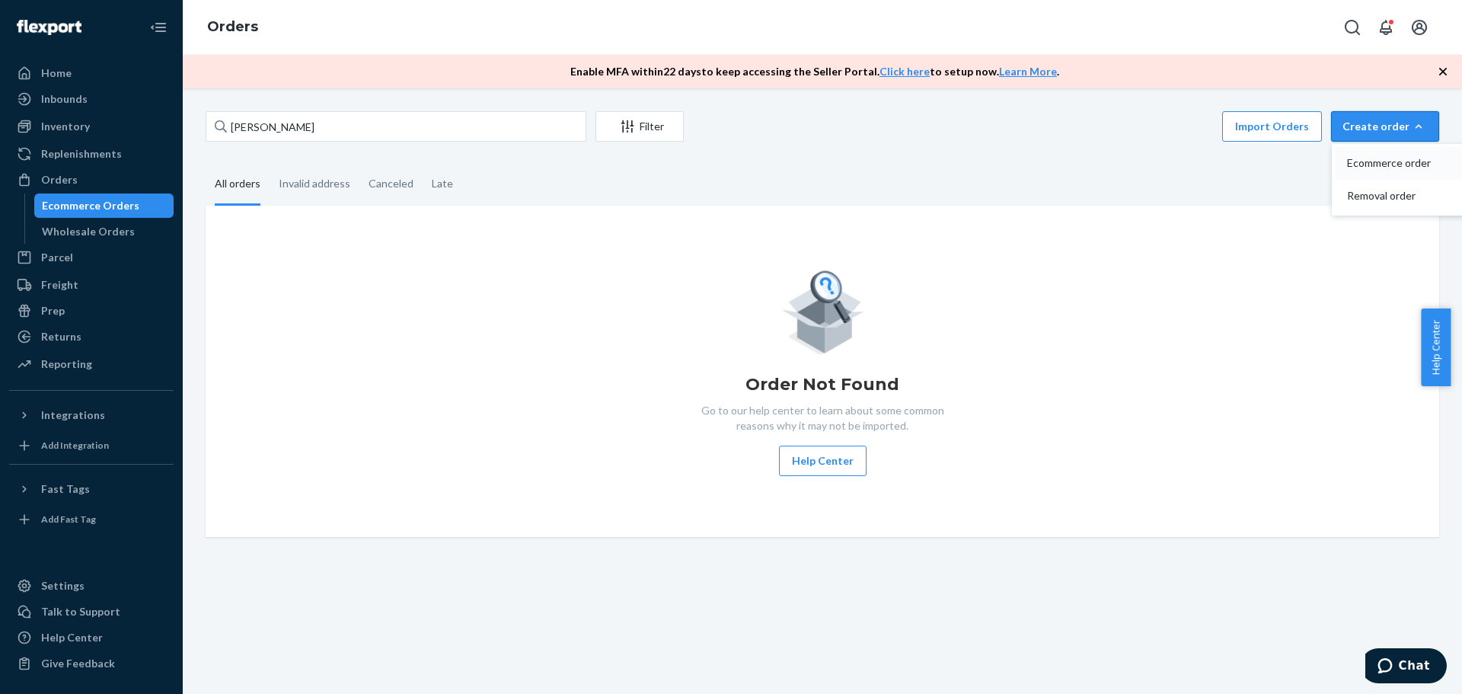
click at [1355, 158] on span "Ecommerce order" at bounding box center [1394, 163] width 94 height 11
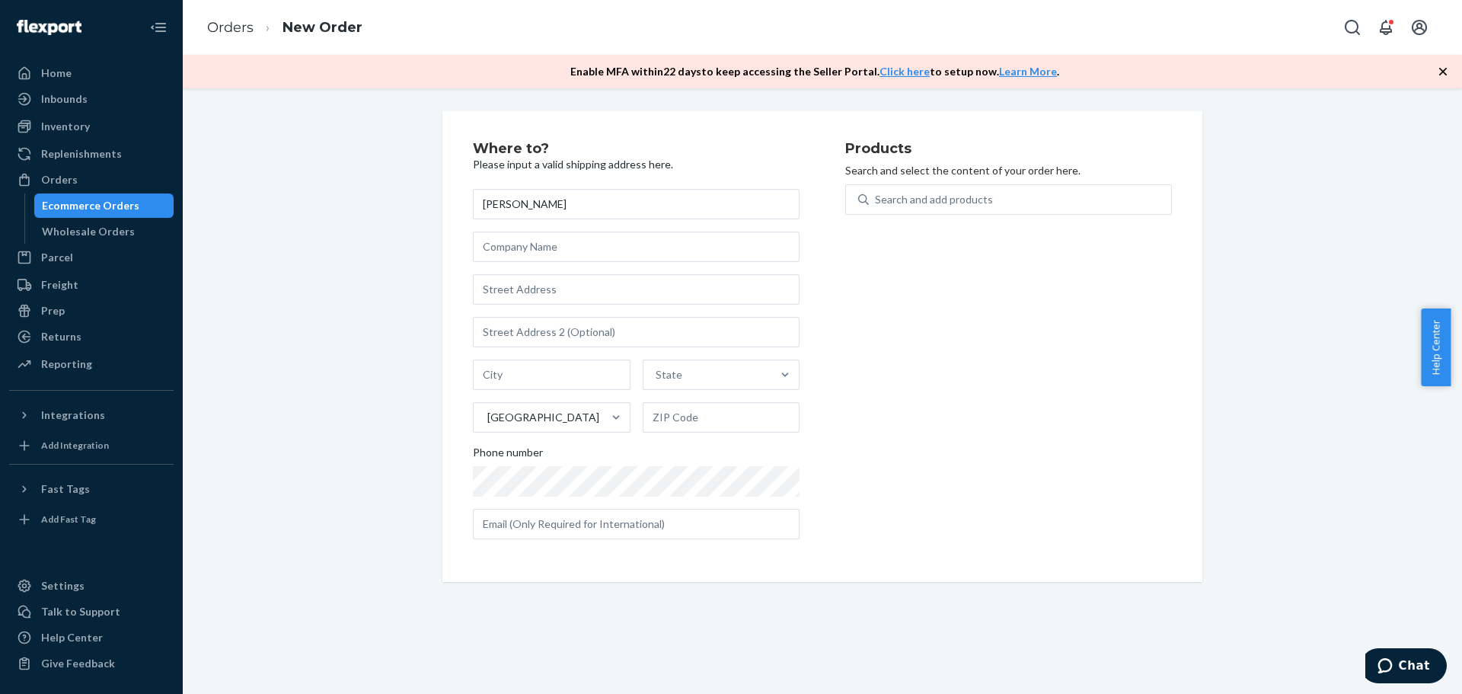
type input "[PERSON_NAME]"
click at [548, 257] on input "text" at bounding box center [636, 246] width 327 height 30
click at [554, 286] on input "text" at bounding box center [636, 289] width 327 height 30
paste input "[STREET_ADDRESS] [PHONE_NUMBER]"
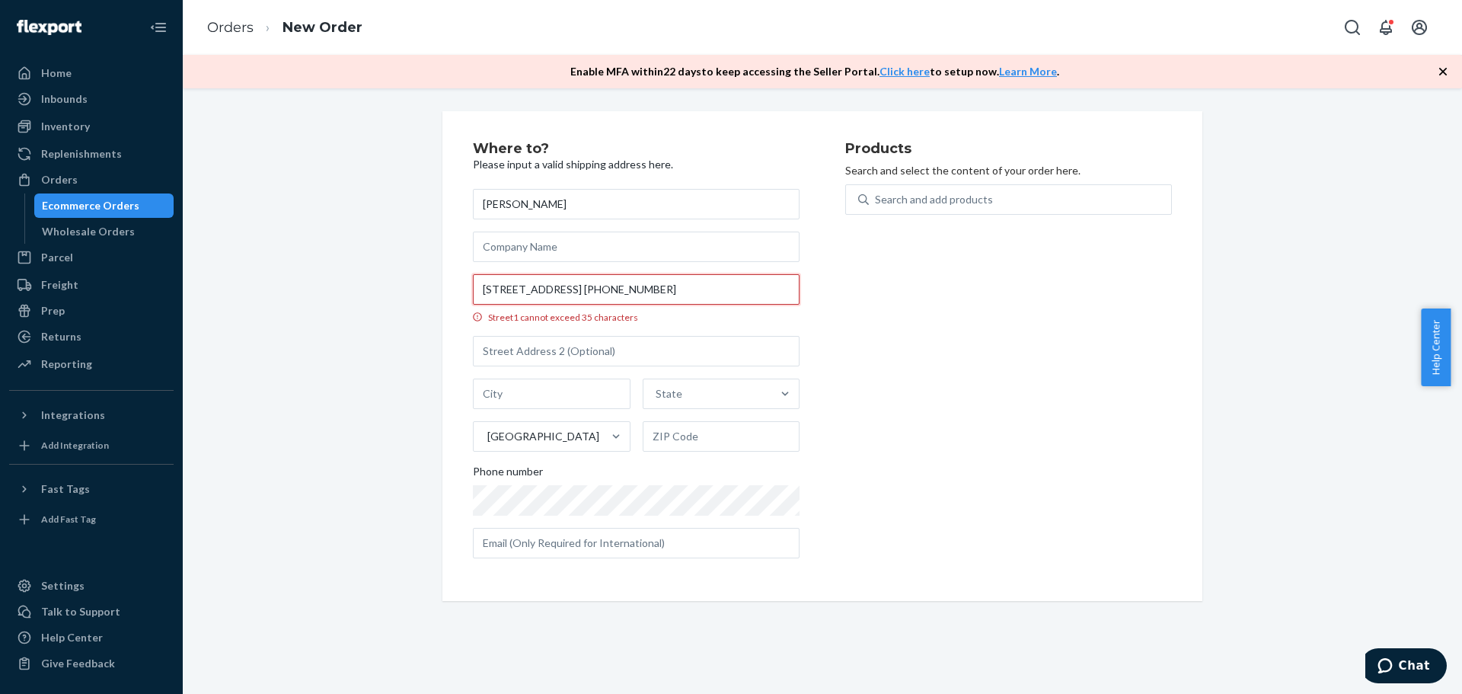
scroll to position [0, 109]
drag, startPoint x: 693, startPoint y: 284, endPoint x: 922, endPoint y: 302, distance: 229.9
click at [922, 302] on div "Where to? Please input a valid shipping address here. [PERSON_NAME] [STREET_ADD…" at bounding box center [822, 356] width 699 height 429
type input "[STREET_ADDRESS]"
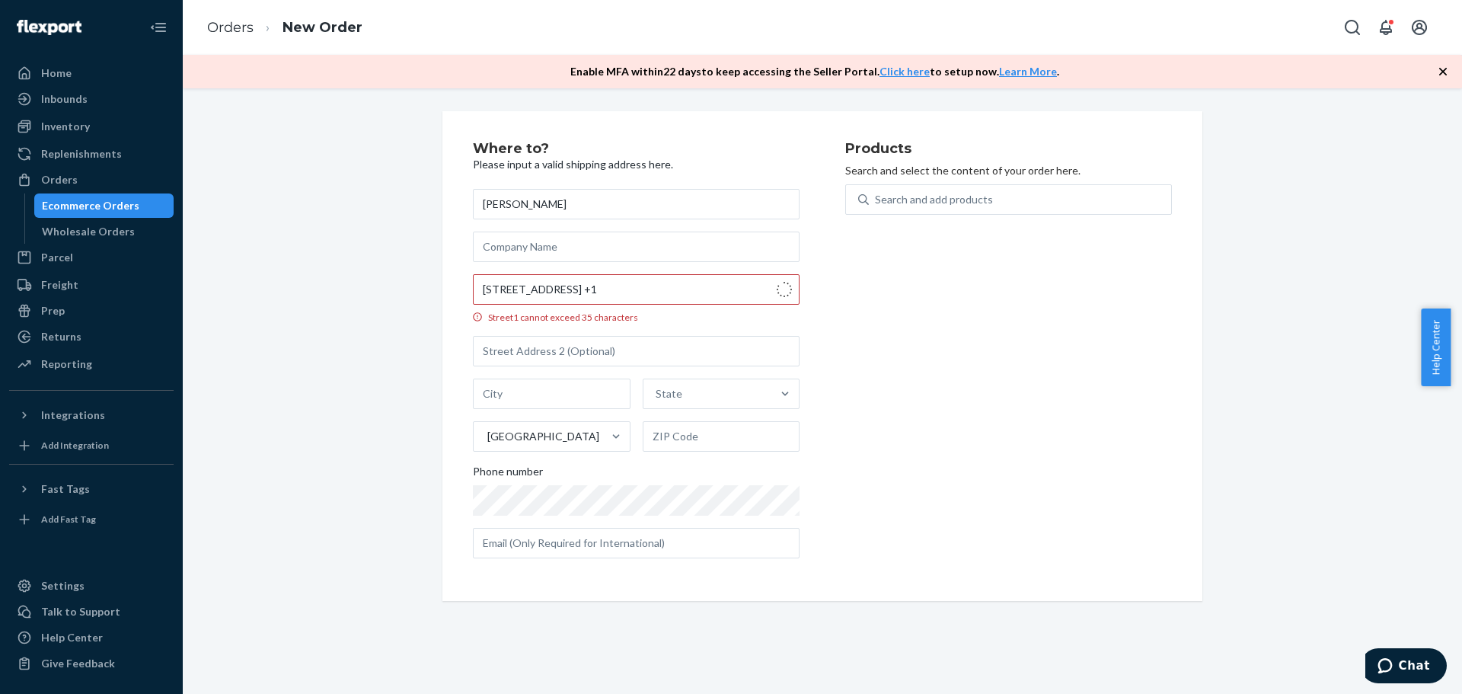
type input "Olney"
type input "20832"
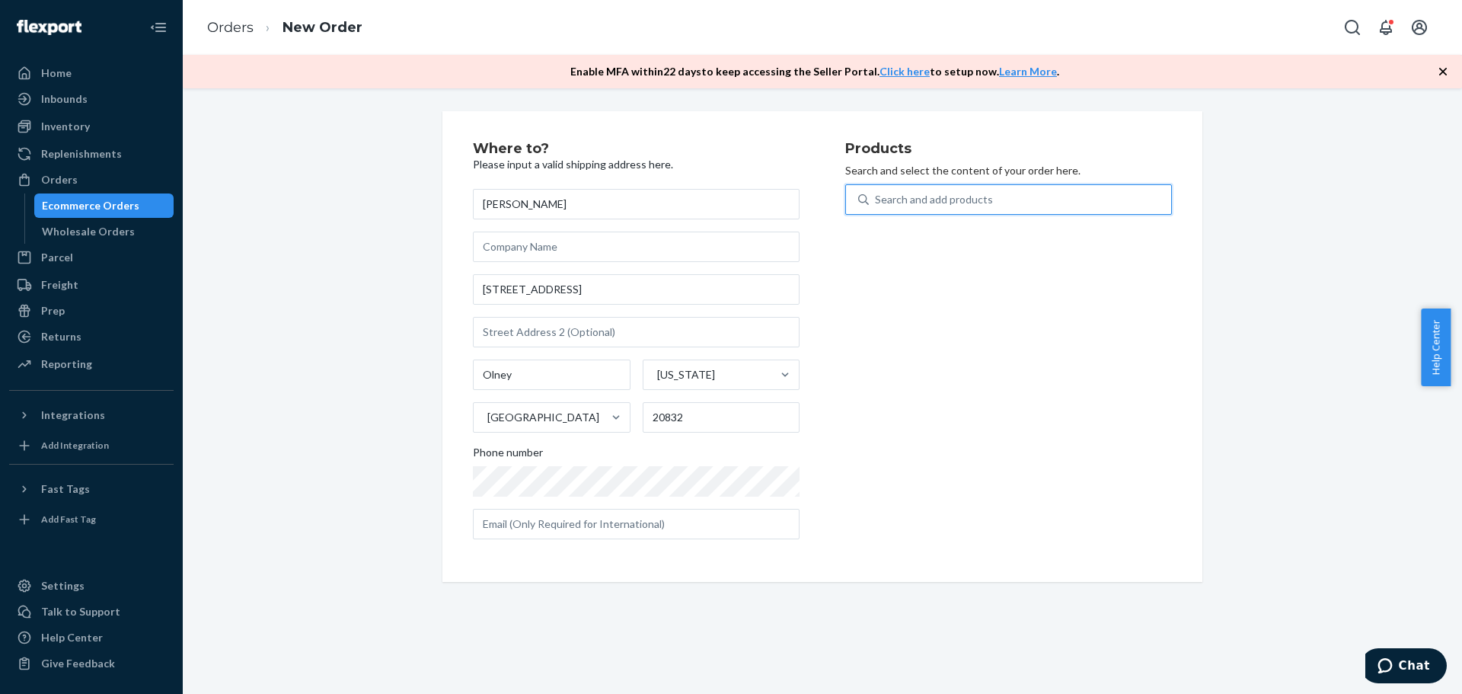
click at [1003, 208] on div "Search and add products" at bounding box center [1020, 199] width 302 height 27
click at [876, 207] on input "0 results available. Use Up and Down to choose options, press Enter to select t…" at bounding box center [876, 199] width 2 height 15
type input "15"
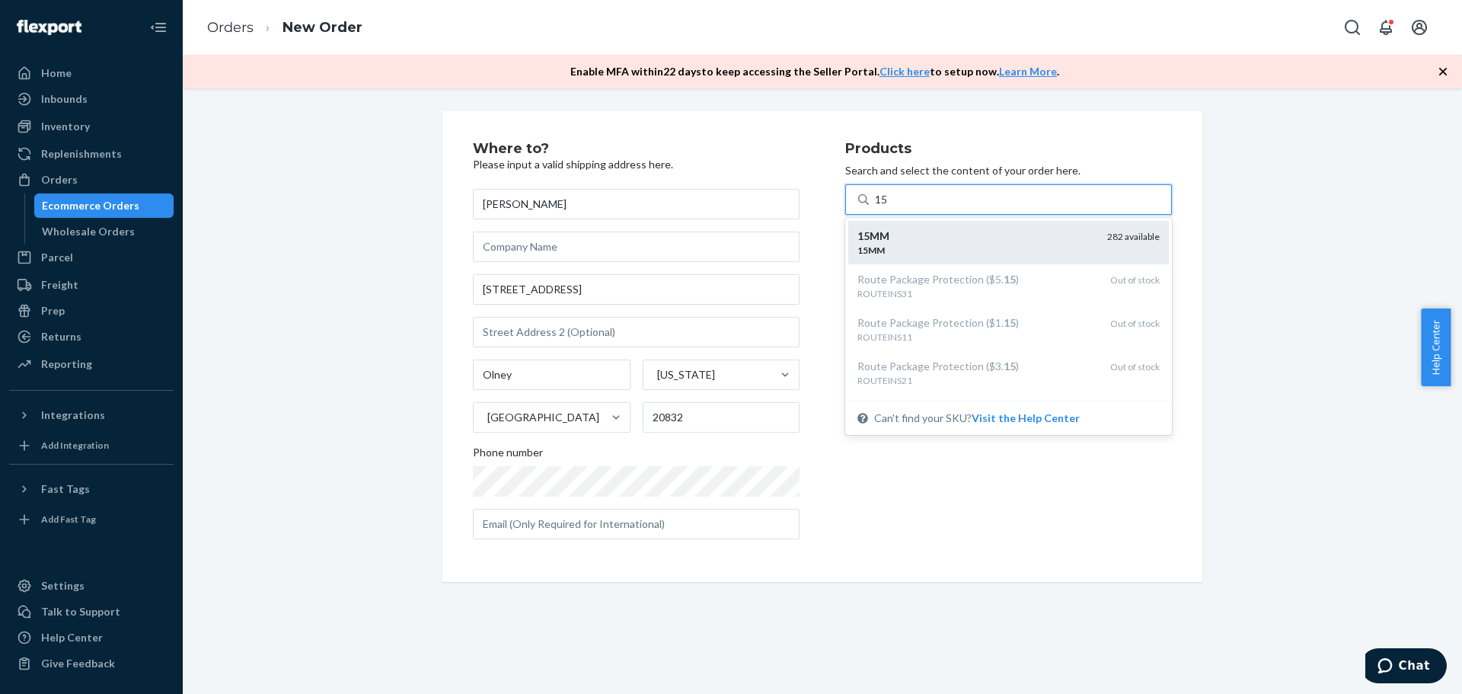
click at [999, 228] on div "15MM" at bounding box center [976, 235] width 238 height 15
click at [889, 207] on input "15" at bounding box center [882, 199] width 14 height 15
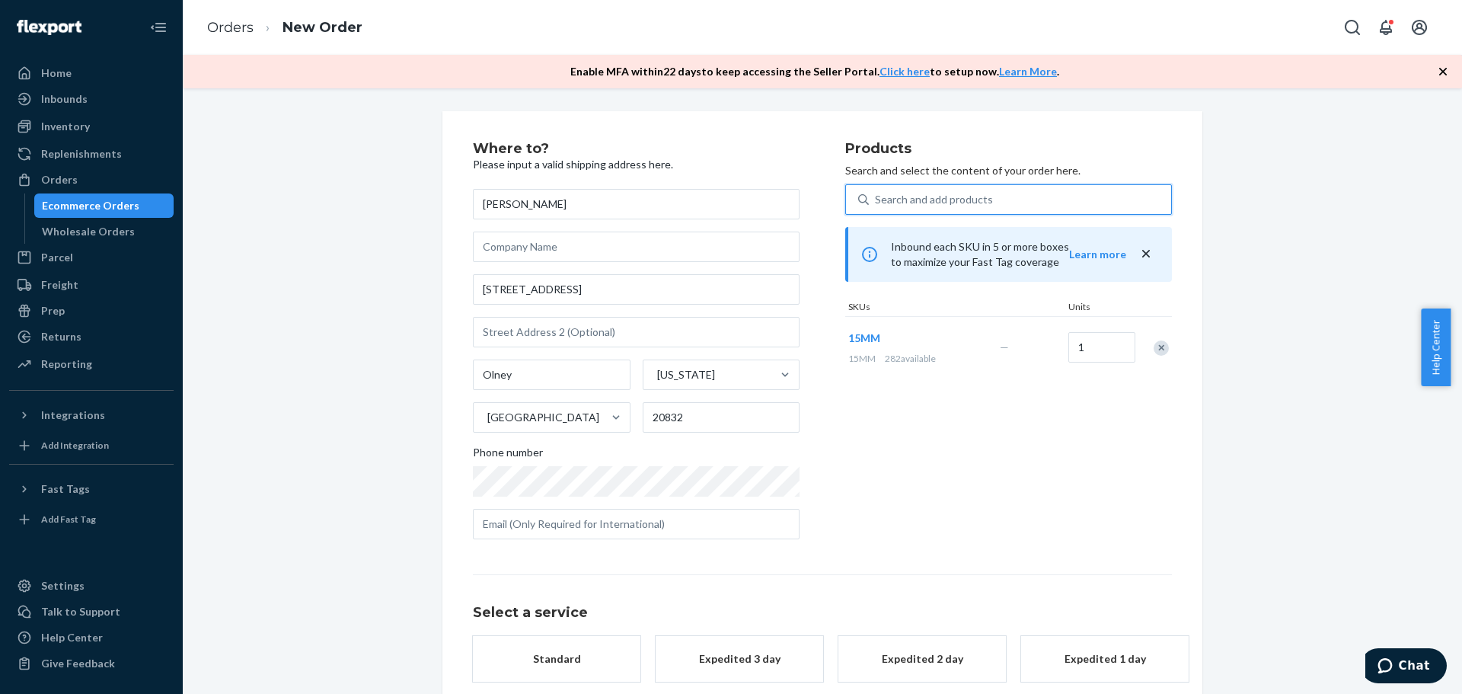
click at [992, 199] on div "Search and add products" at bounding box center [1020, 199] width 302 height 27
click at [876, 199] on input "0 results available. Use Up and Down to choose options, press Enter to select t…" at bounding box center [876, 199] width 2 height 15
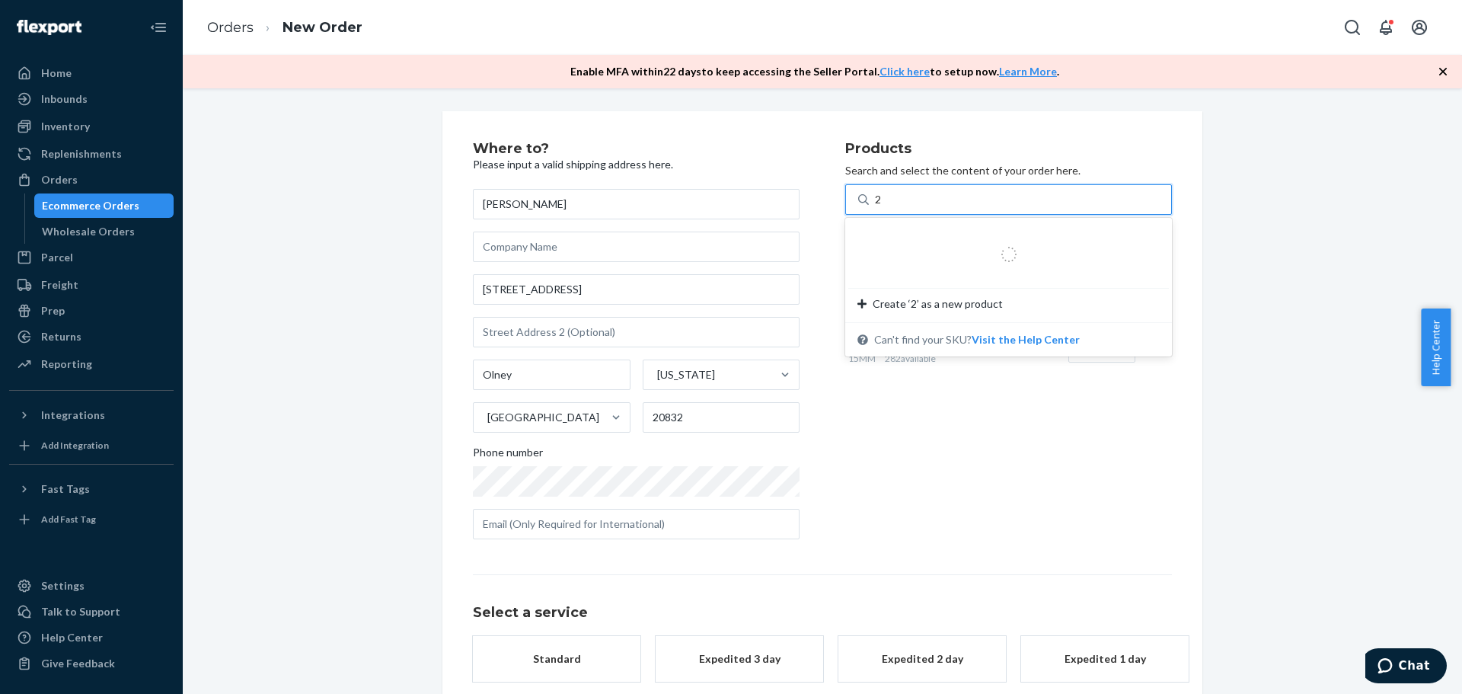
type input "25"
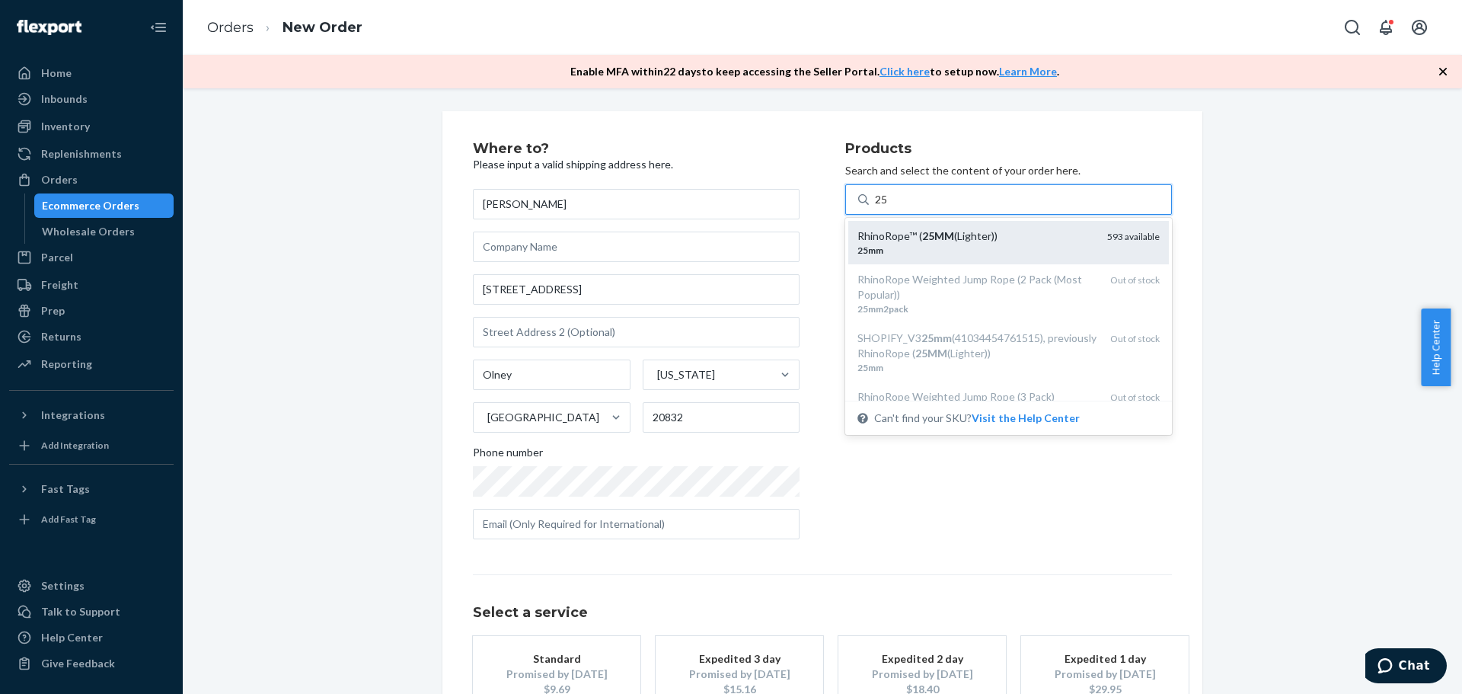
click at [989, 221] on div "RhinoRope™ ( 25MM (Lighter)) 25mm 593 available" at bounding box center [1008, 242] width 321 height 43
click at [889, 207] on input "25" at bounding box center [882, 199] width 14 height 15
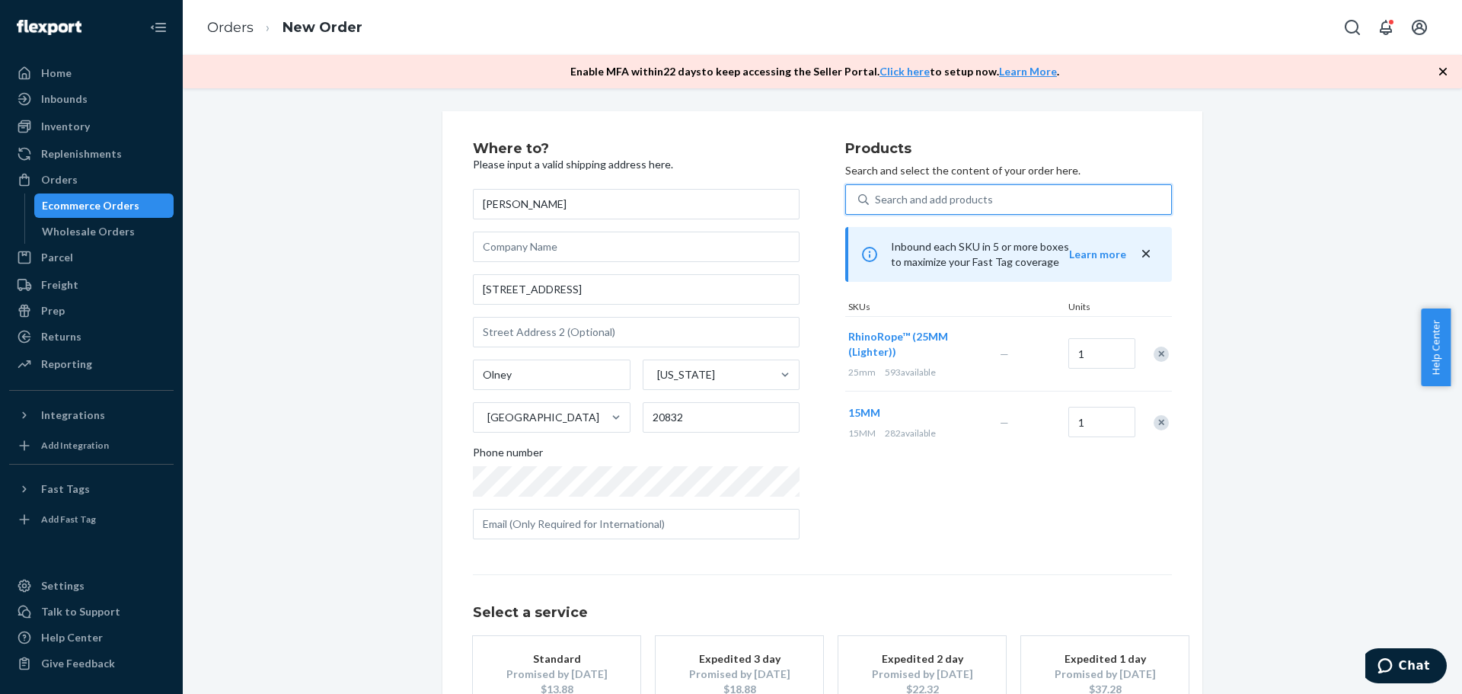
click at [1100, 511] on div "Products Search and select the content of your order here. 0 results available.…" at bounding box center [1008, 347] width 327 height 410
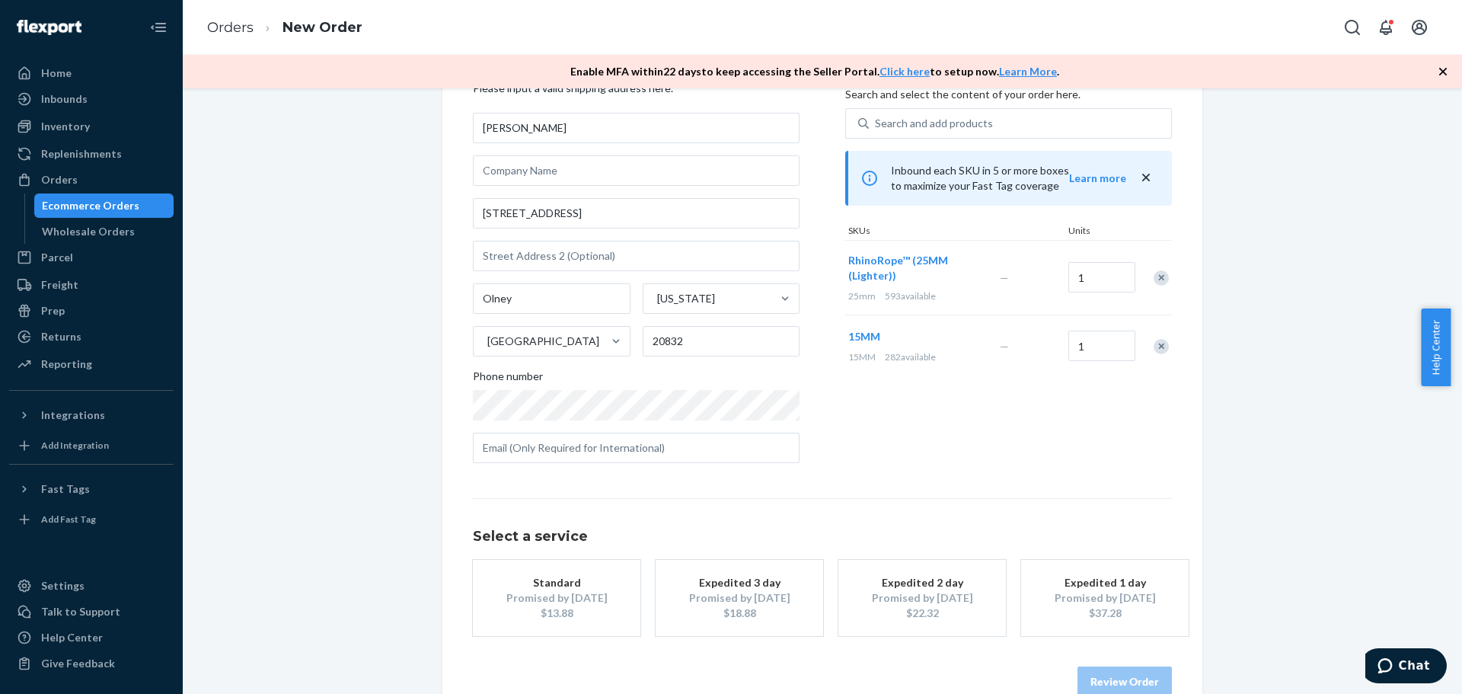
click at [539, 582] on div "Standard" at bounding box center [557, 582] width 122 height 15
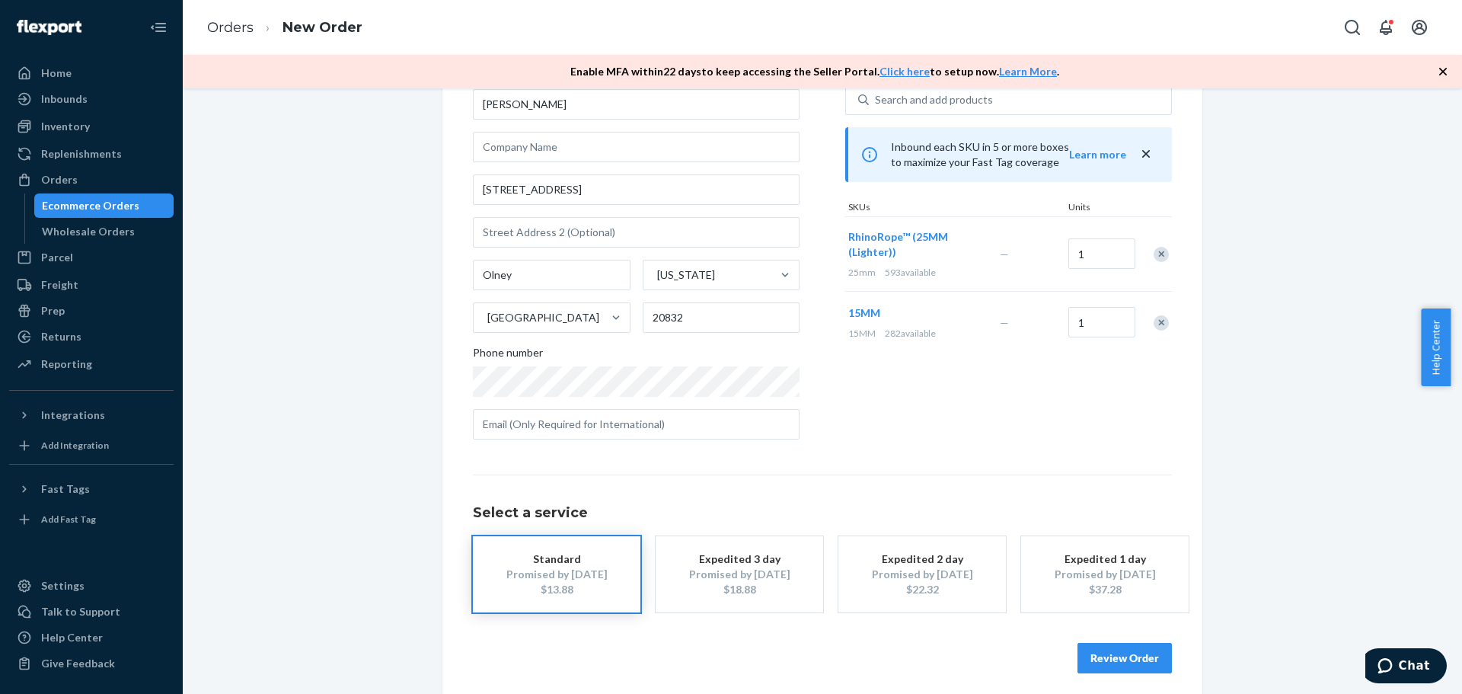
scroll to position [110, 0]
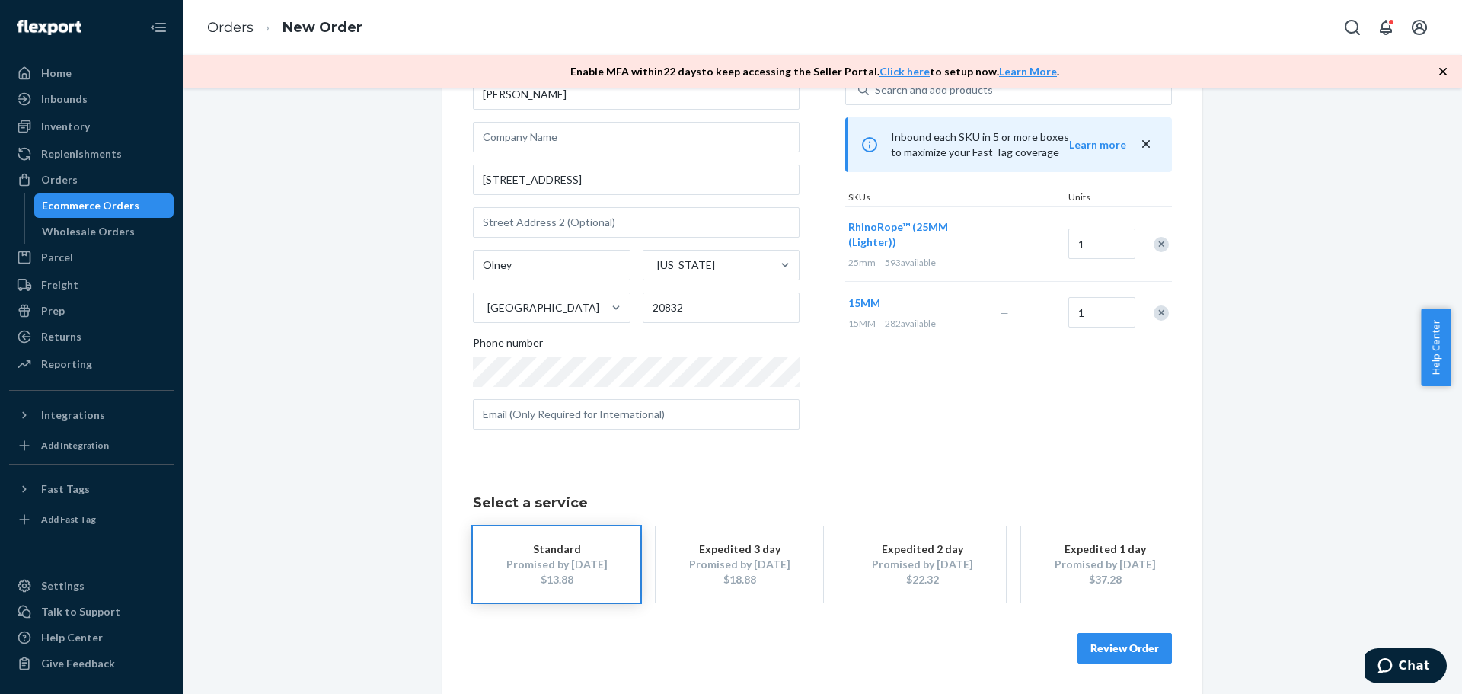
click at [1115, 637] on button "Review Order" at bounding box center [1124, 648] width 94 height 30
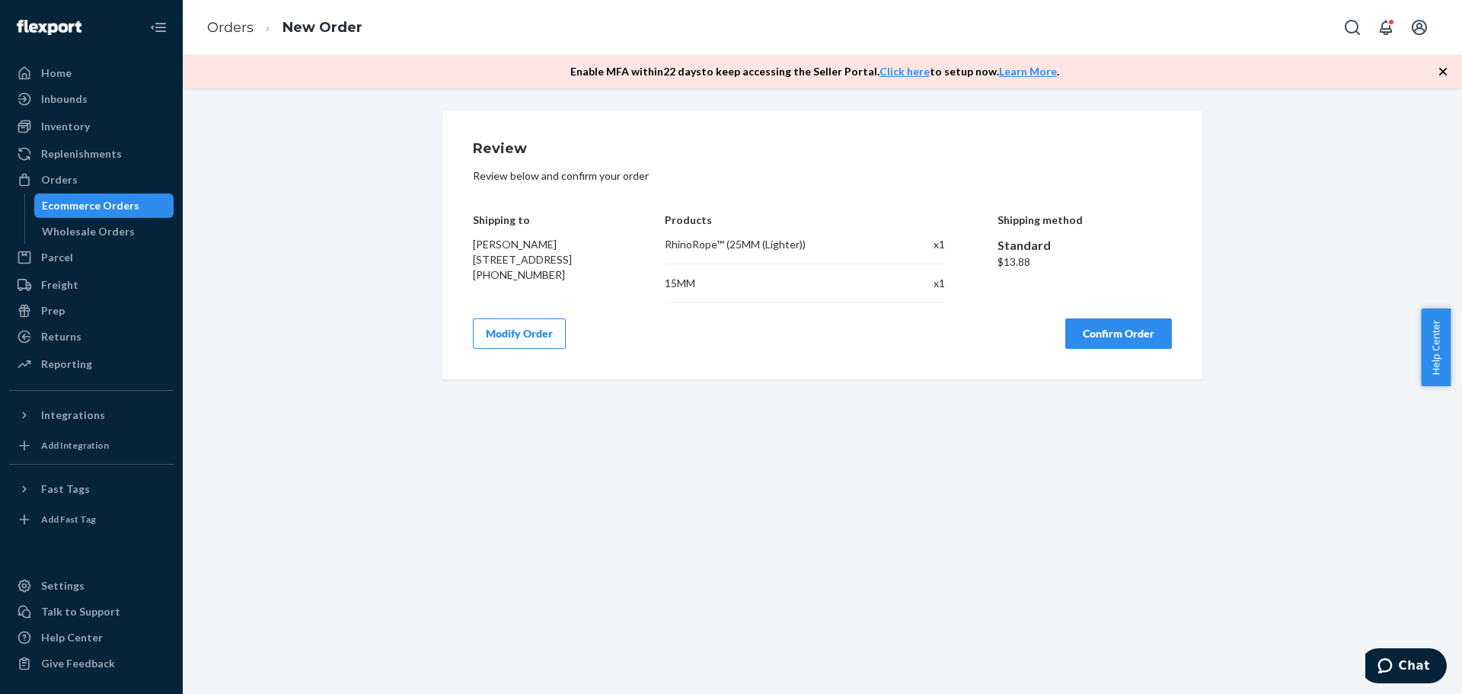
click at [1126, 316] on div "Review Review below and confirm your order Shipping to [PERSON_NAME] [STREET_AD…" at bounding box center [822, 245] width 699 height 207
click at [1125, 318] on button "Confirm Order" at bounding box center [1118, 333] width 107 height 30
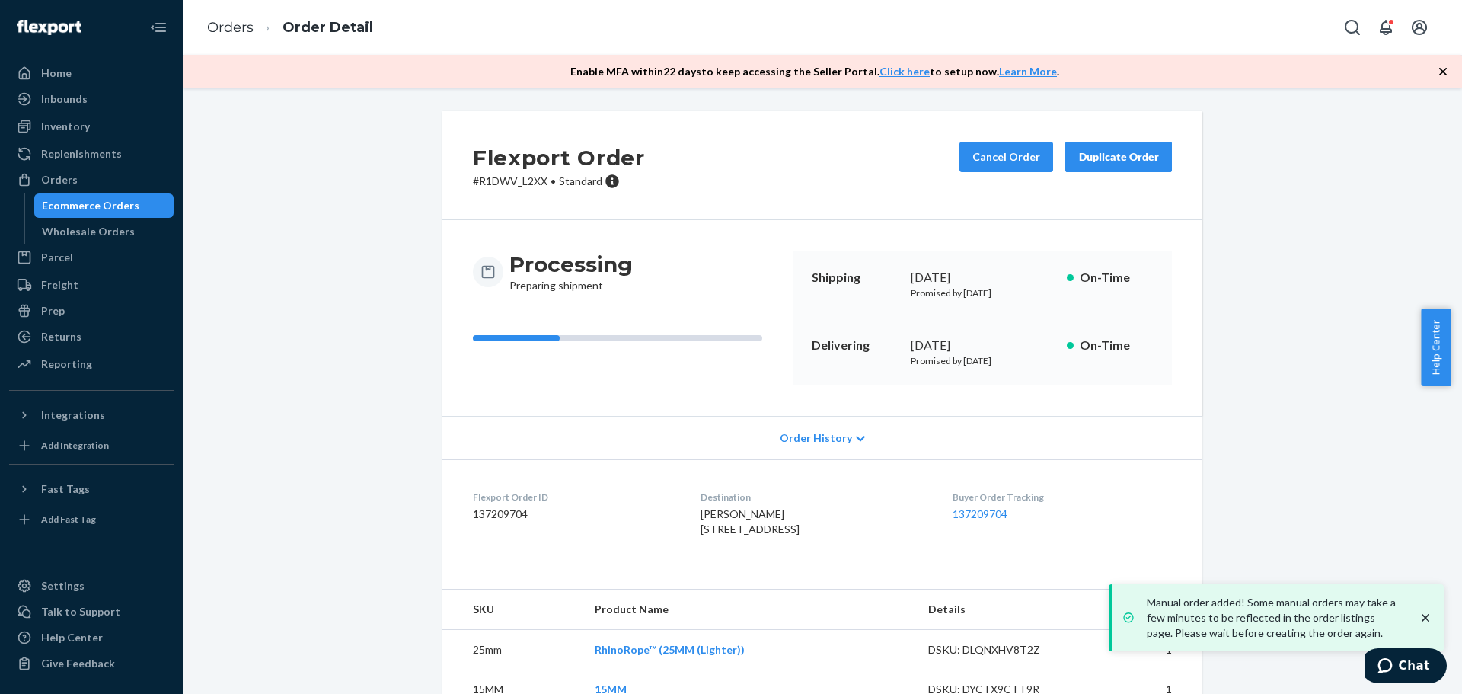
click at [231, 17] on ol "Orders Order Detail" at bounding box center [290, 27] width 190 height 45
click at [220, 24] on link "Orders" at bounding box center [230, 27] width 46 height 17
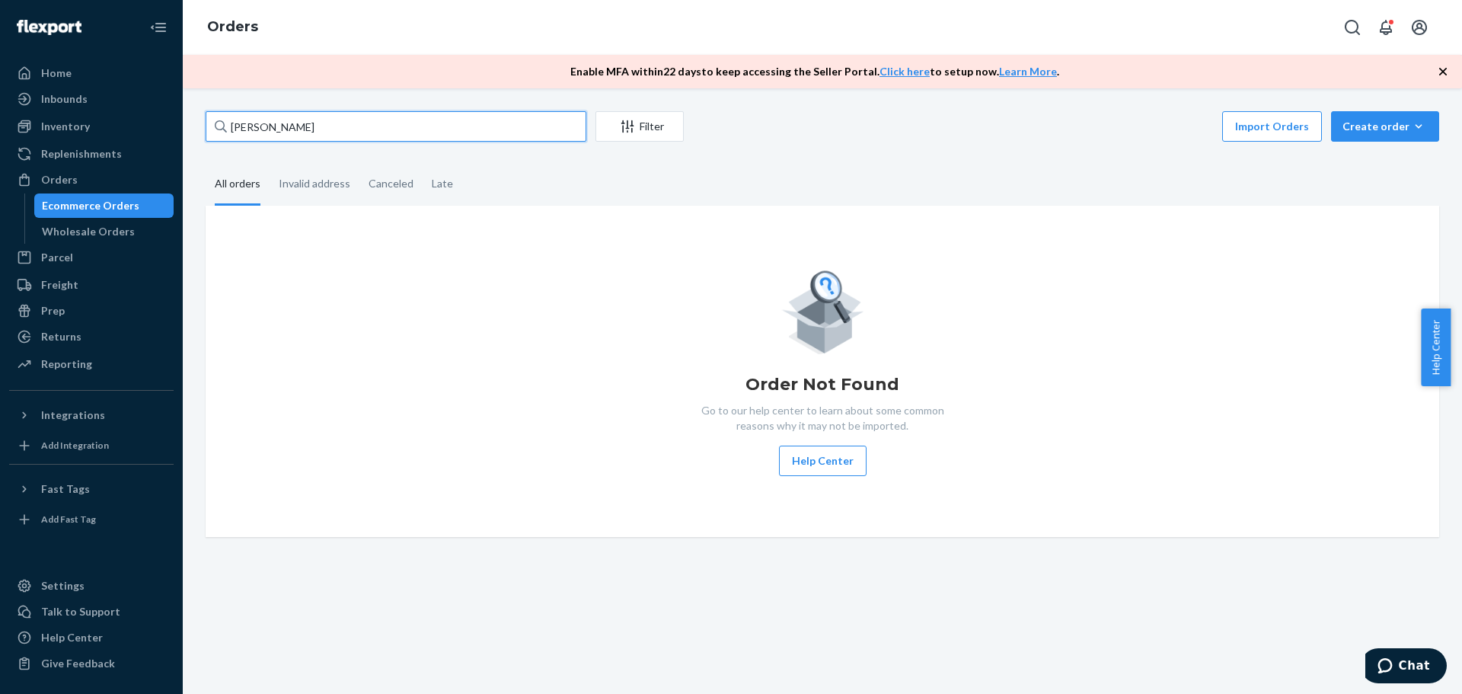
click at [365, 121] on input "[PERSON_NAME]" at bounding box center [396, 126] width 381 height 30
paste input "[PERSON_NAME]"
type input "[PERSON_NAME]"
click at [519, 305] on div "Order Not Found Go to our help center to learn about some common reasons why it…" at bounding box center [822, 370] width 1209 height 209
click at [1396, 114] on button "Create order Ecommerce order Removal order" at bounding box center [1385, 126] width 108 height 30
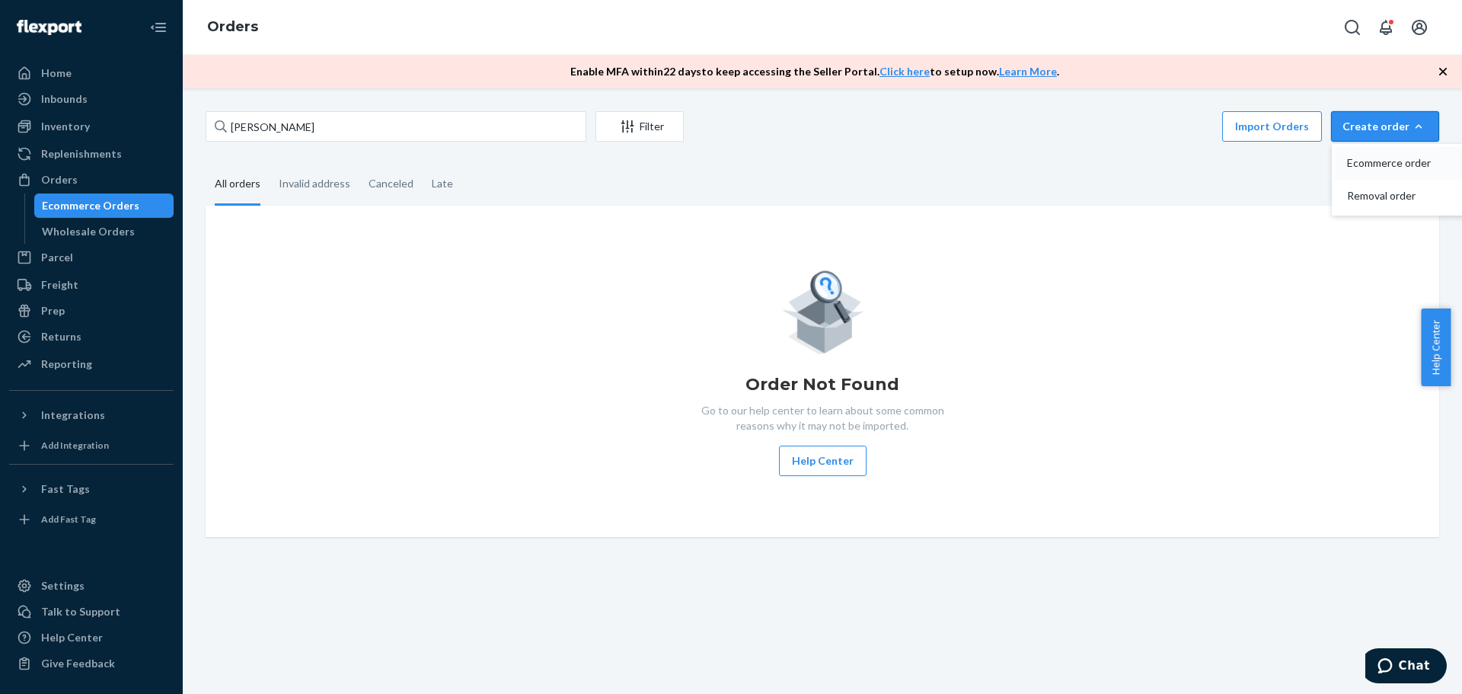
click at [1425, 164] on span "Ecommerce order" at bounding box center [1394, 163] width 94 height 11
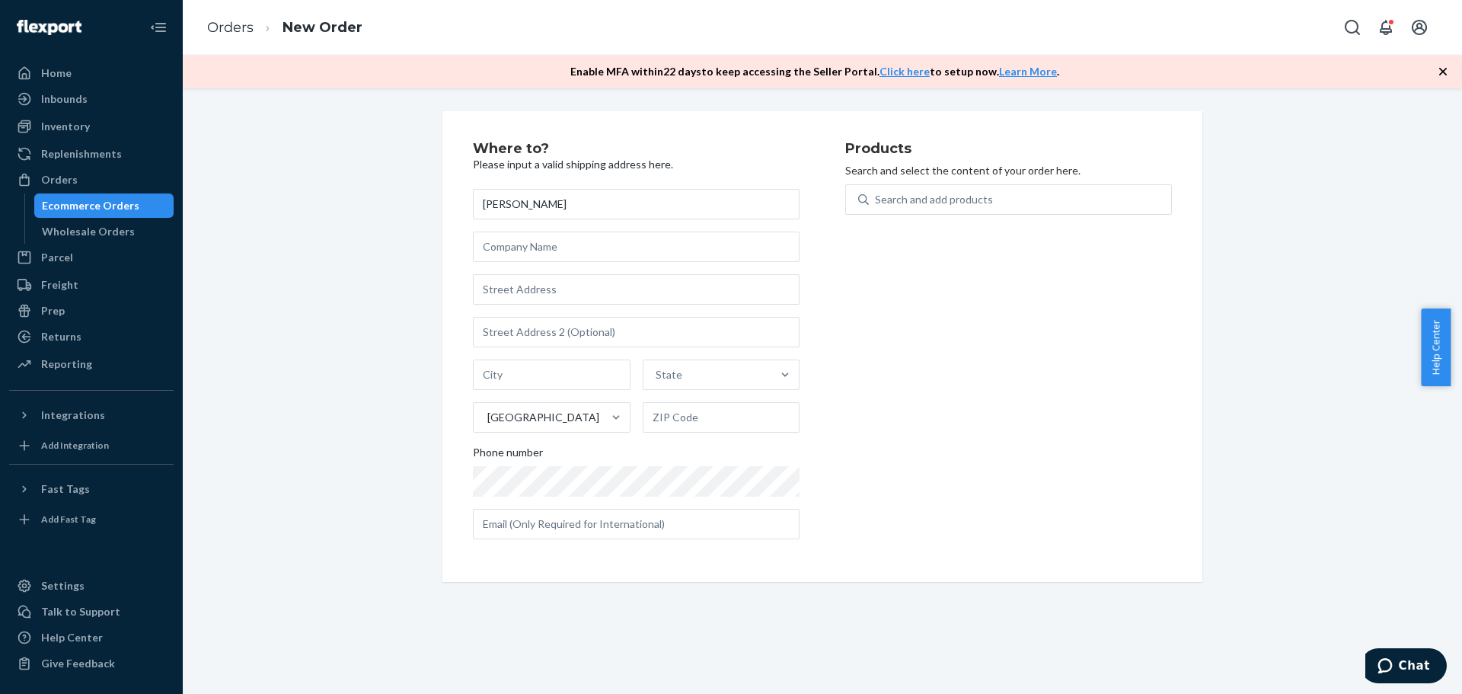
type input "[PERSON_NAME]"
click at [523, 288] on input "text" at bounding box center [636, 289] width 327 height 30
paste input "[STREET_ADDRESS][US_STATE] [PHONE_NUMBER]"
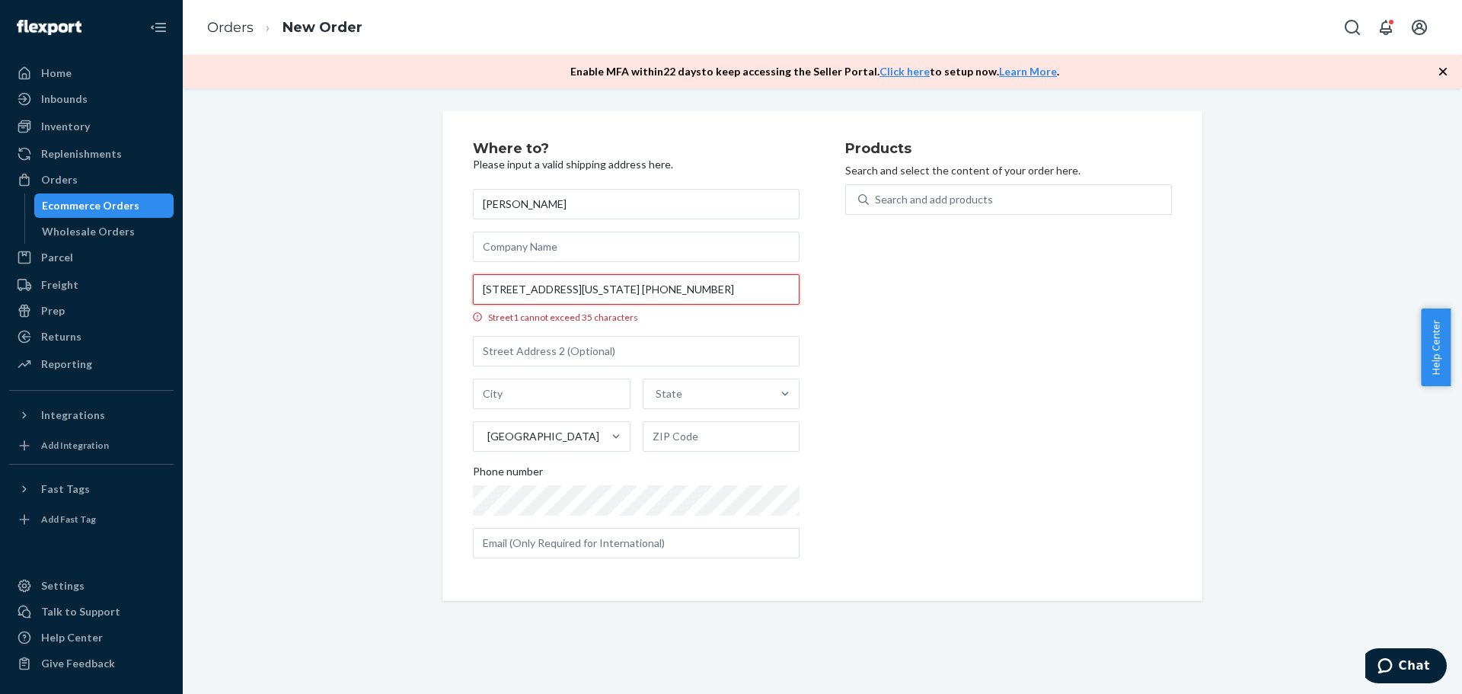
scroll to position [0, 81]
drag, startPoint x: 694, startPoint y: 289, endPoint x: 909, endPoint y: 301, distance: 215.1
click at [909, 301] on div "Where to? Please input a valid shipping address here. [PERSON_NAME] [STREET_ADD…" at bounding box center [822, 356] width 699 height 429
type input "[STREET_ADDRESS][US_STATE]"
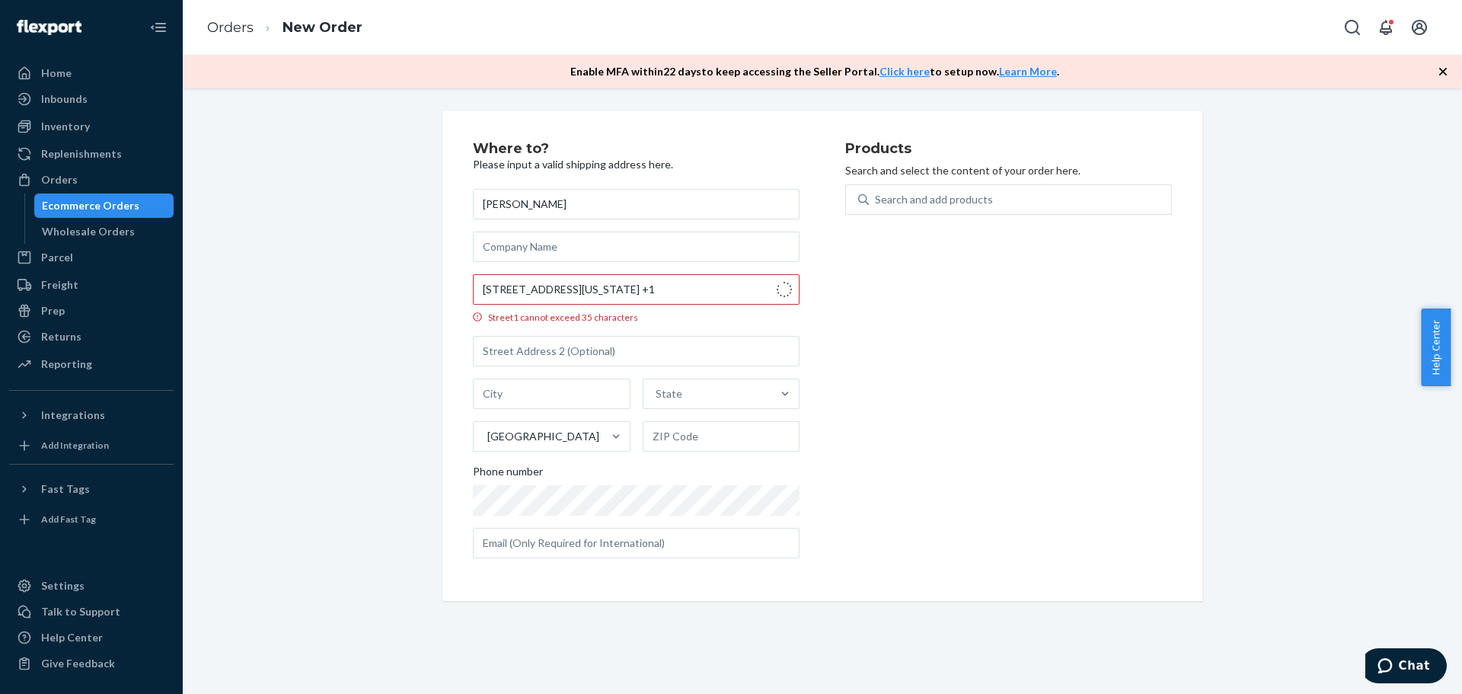
type input "Bell"
type input "90201"
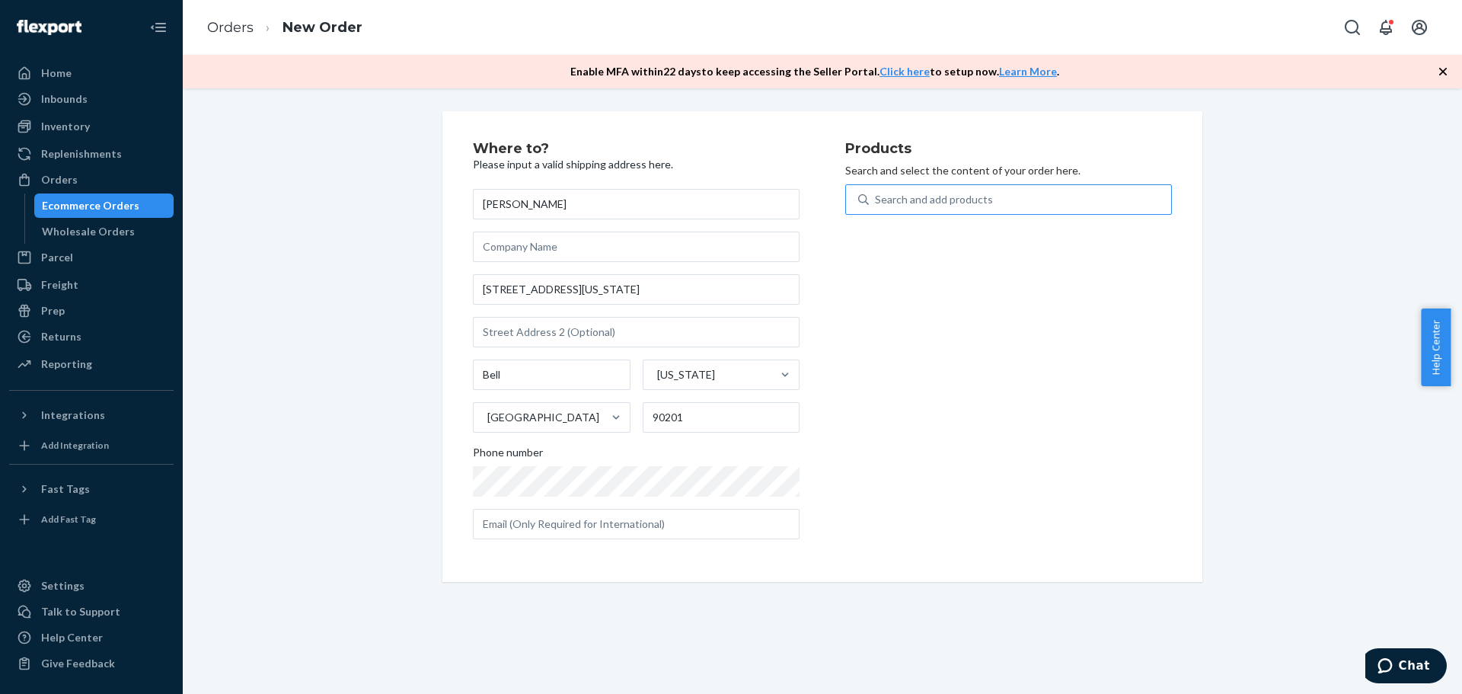
click at [934, 192] on div "Search and add products" at bounding box center [934, 199] width 118 height 15
click at [876, 192] on input "Search and add products" at bounding box center [876, 199] width 2 height 15
type input "15"
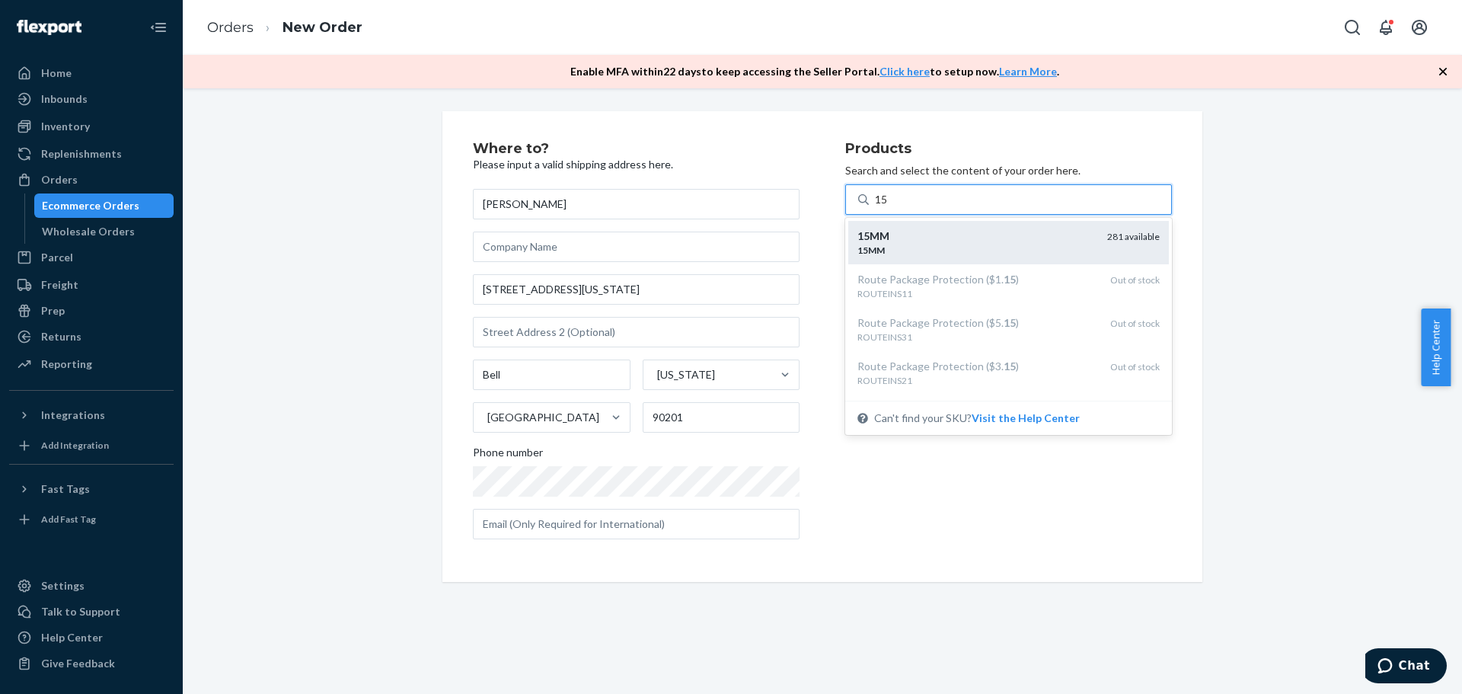
click at [950, 238] on div "15MM" at bounding box center [976, 235] width 238 height 15
click at [889, 207] on input "15" at bounding box center [882, 199] width 14 height 15
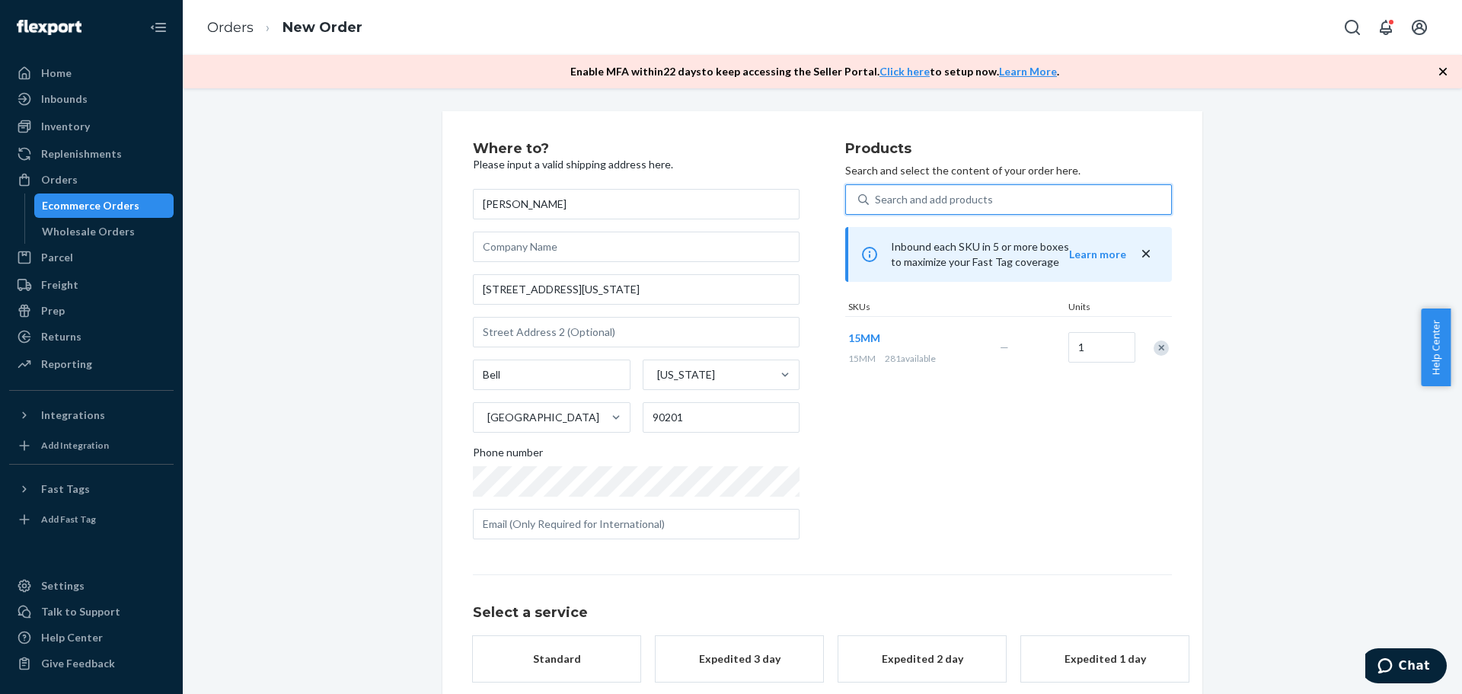
click at [944, 207] on div "Search and add products" at bounding box center [1020, 199] width 302 height 27
click at [876, 207] on input "0 results available. Select is focused ,type to refine list, press Down to open…" at bounding box center [876, 199] width 2 height 15
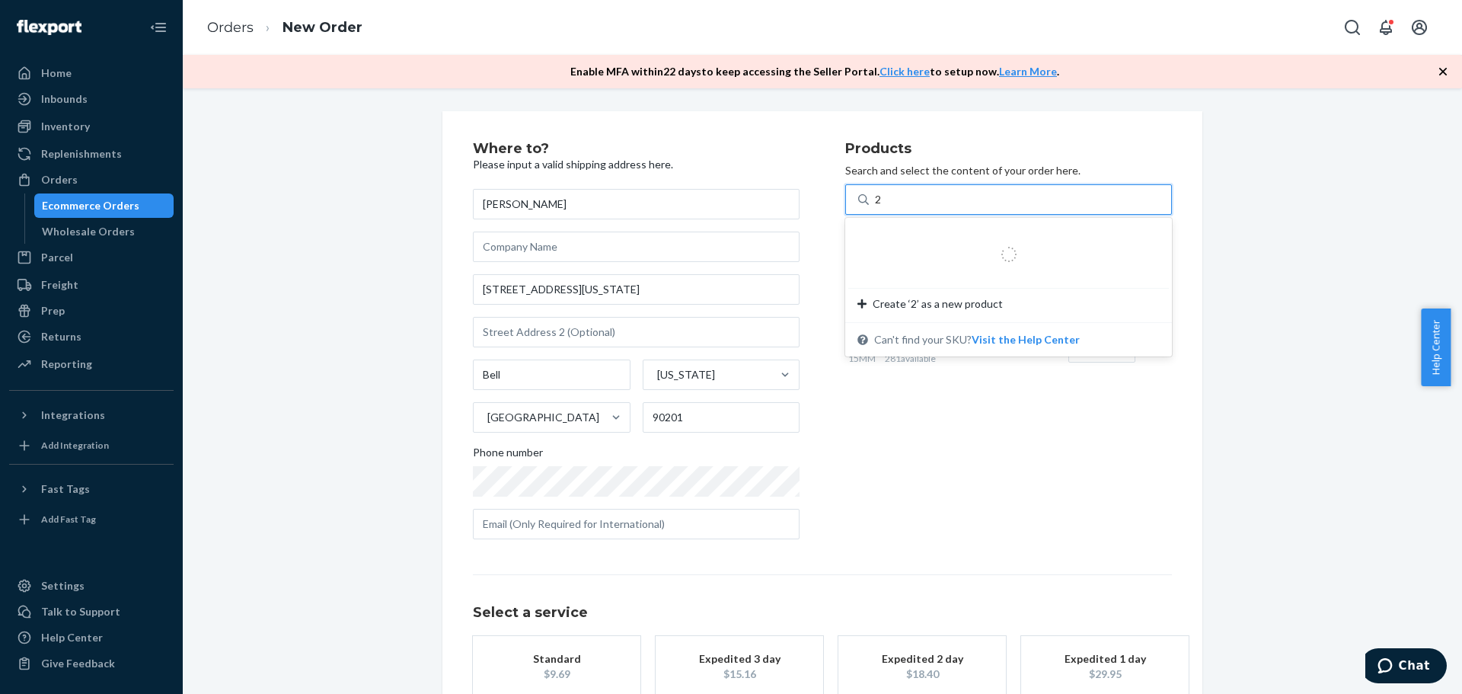
type input "25"
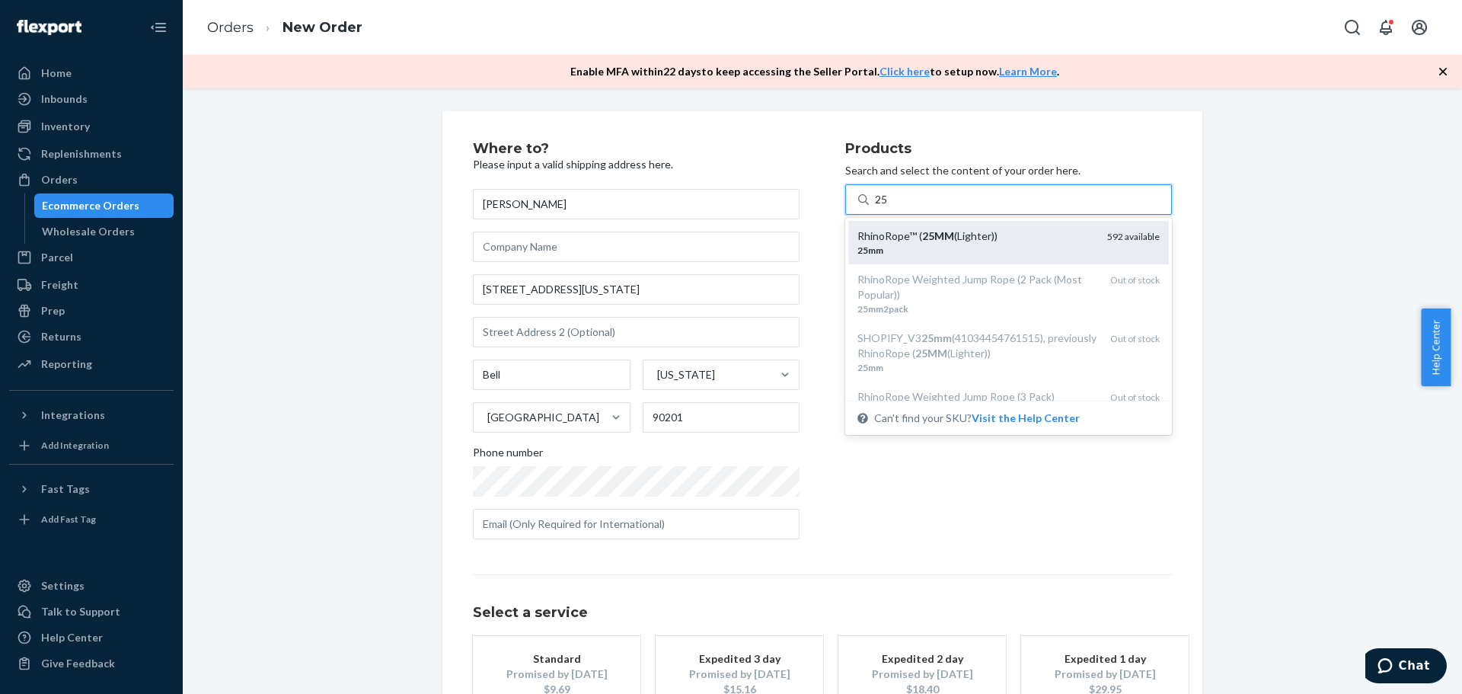
click at [934, 231] on em "25MM" at bounding box center [938, 235] width 32 height 13
click at [889, 207] on input "25" at bounding box center [882, 199] width 14 height 15
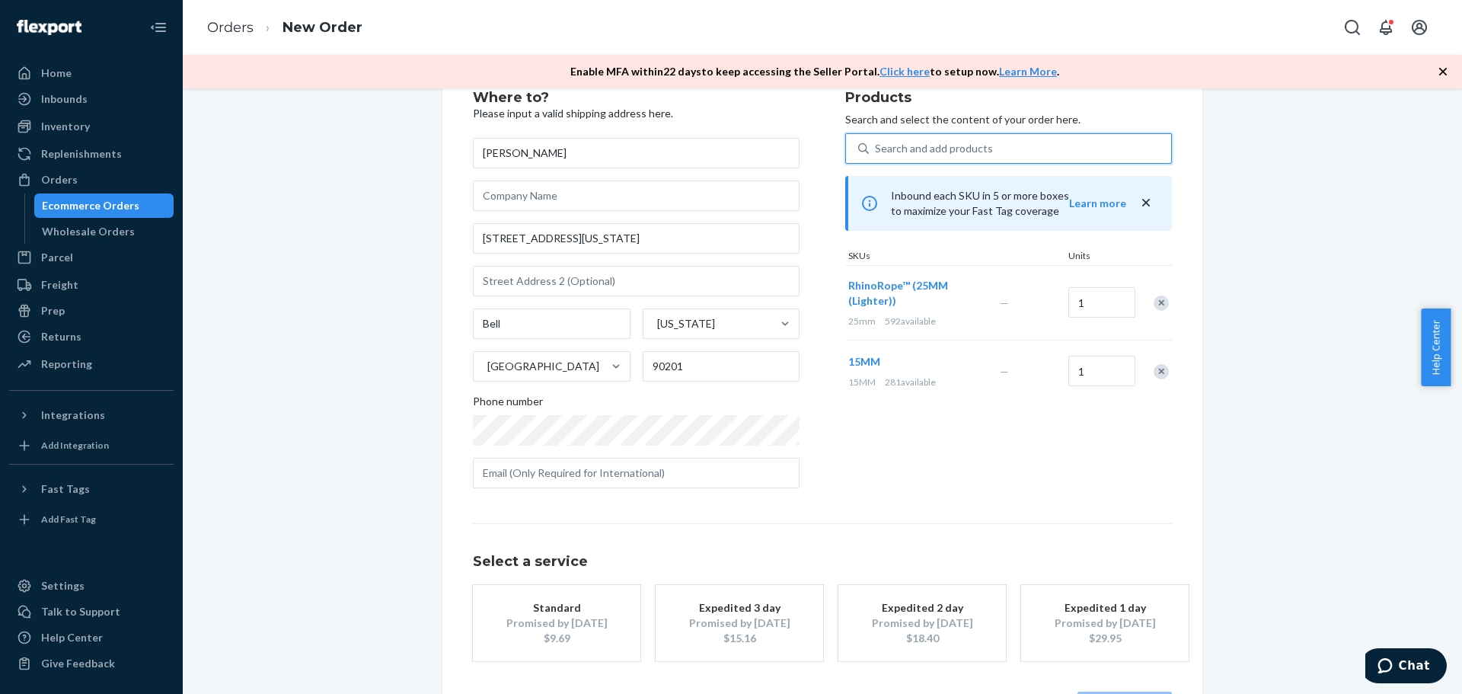
scroll to position [110, 0]
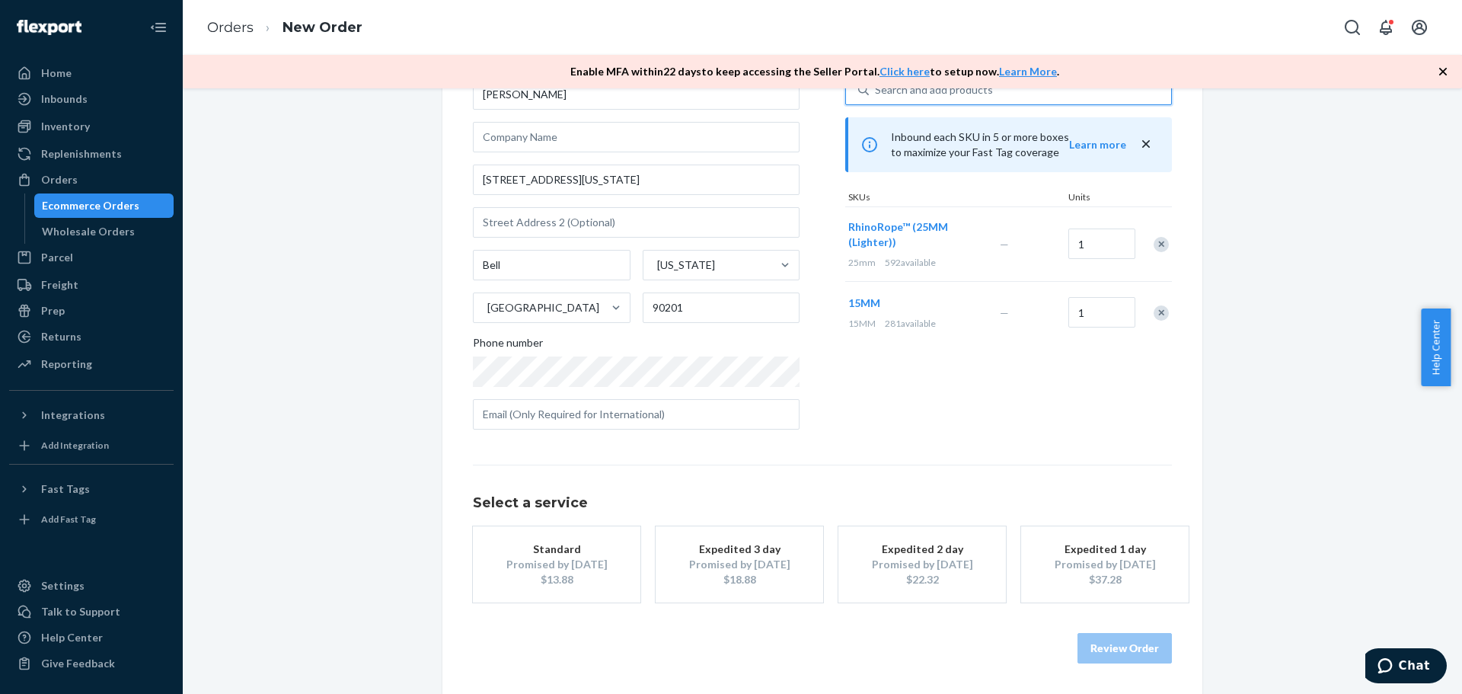
click at [1011, 413] on div "Products Search and select the content of your order here. 0 results available.…" at bounding box center [1008, 237] width 327 height 410
click at [548, 579] on div "$13.88" at bounding box center [557, 579] width 122 height 15
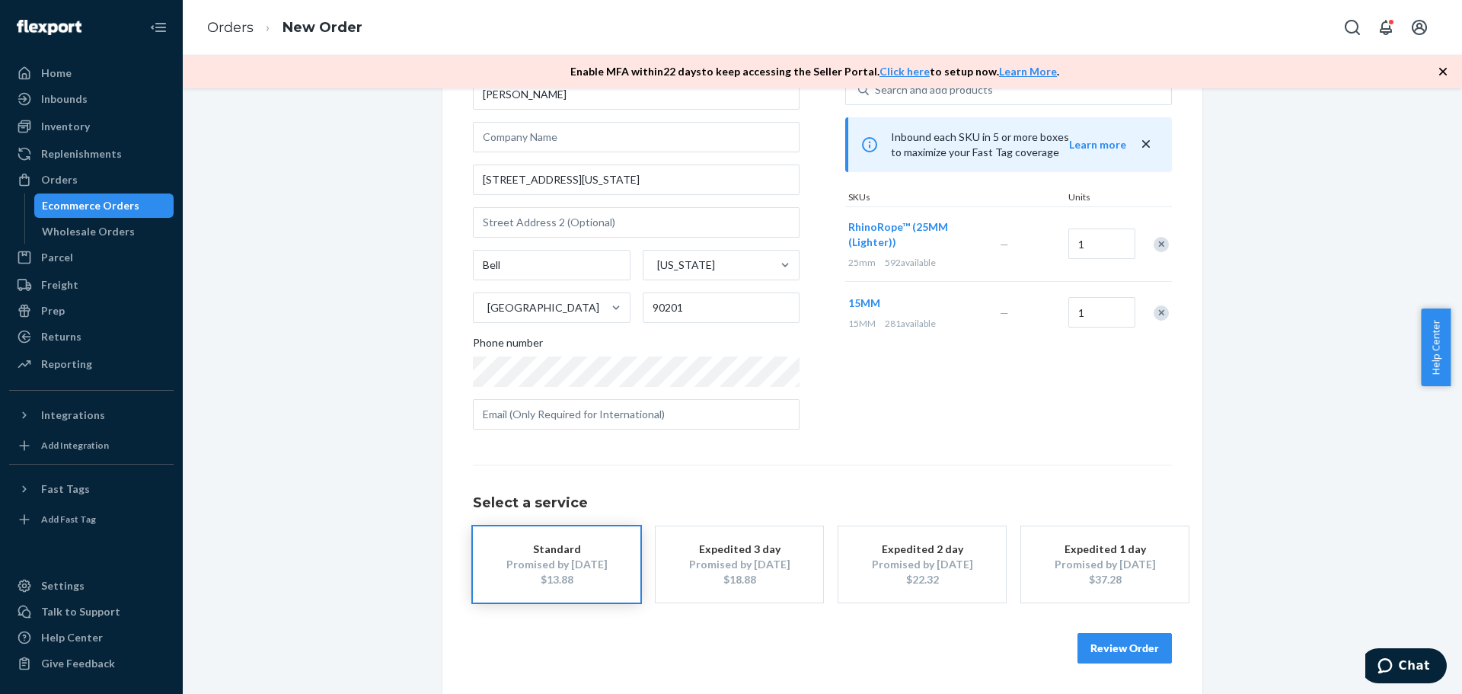
click at [1094, 624] on div "Review Order" at bounding box center [822, 640] width 699 height 46
click at [1097, 637] on button "Review Order" at bounding box center [1124, 648] width 94 height 30
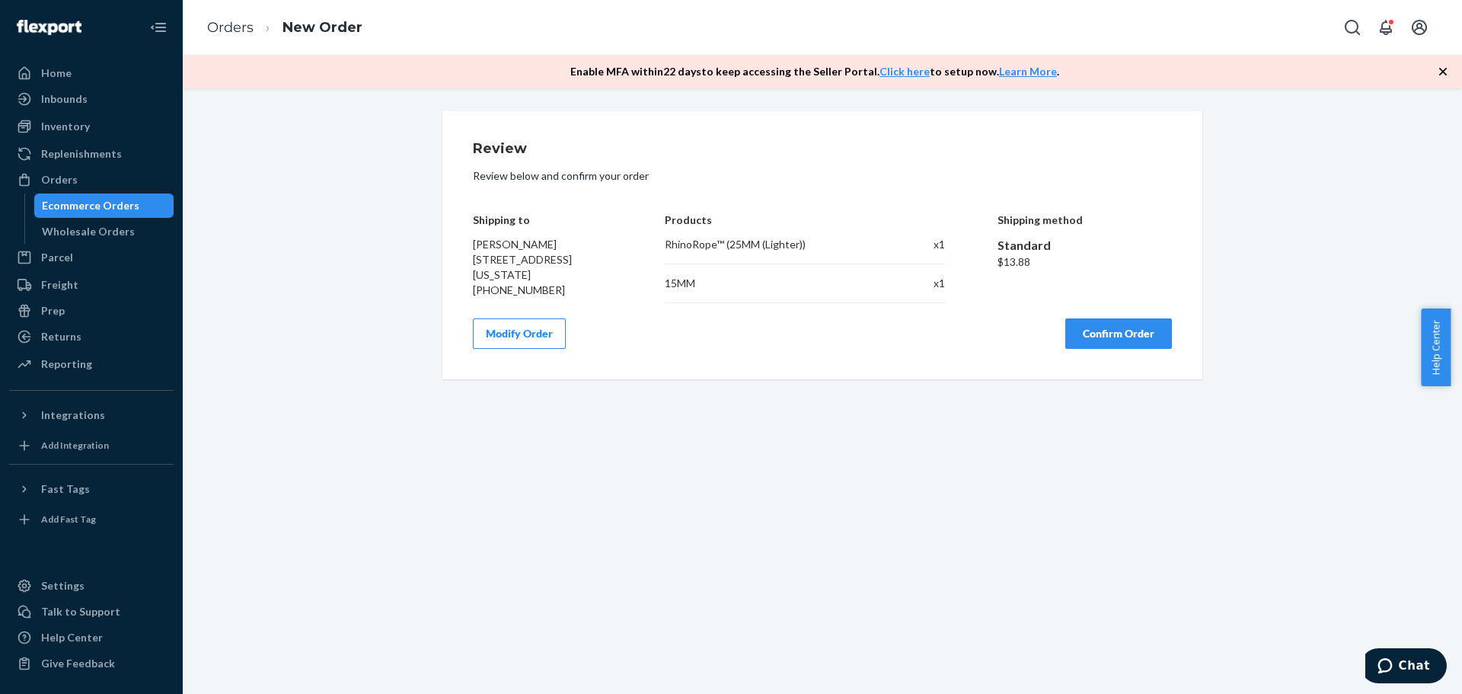
click at [1114, 329] on button "Confirm Order" at bounding box center [1118, 333] width 107 height 30
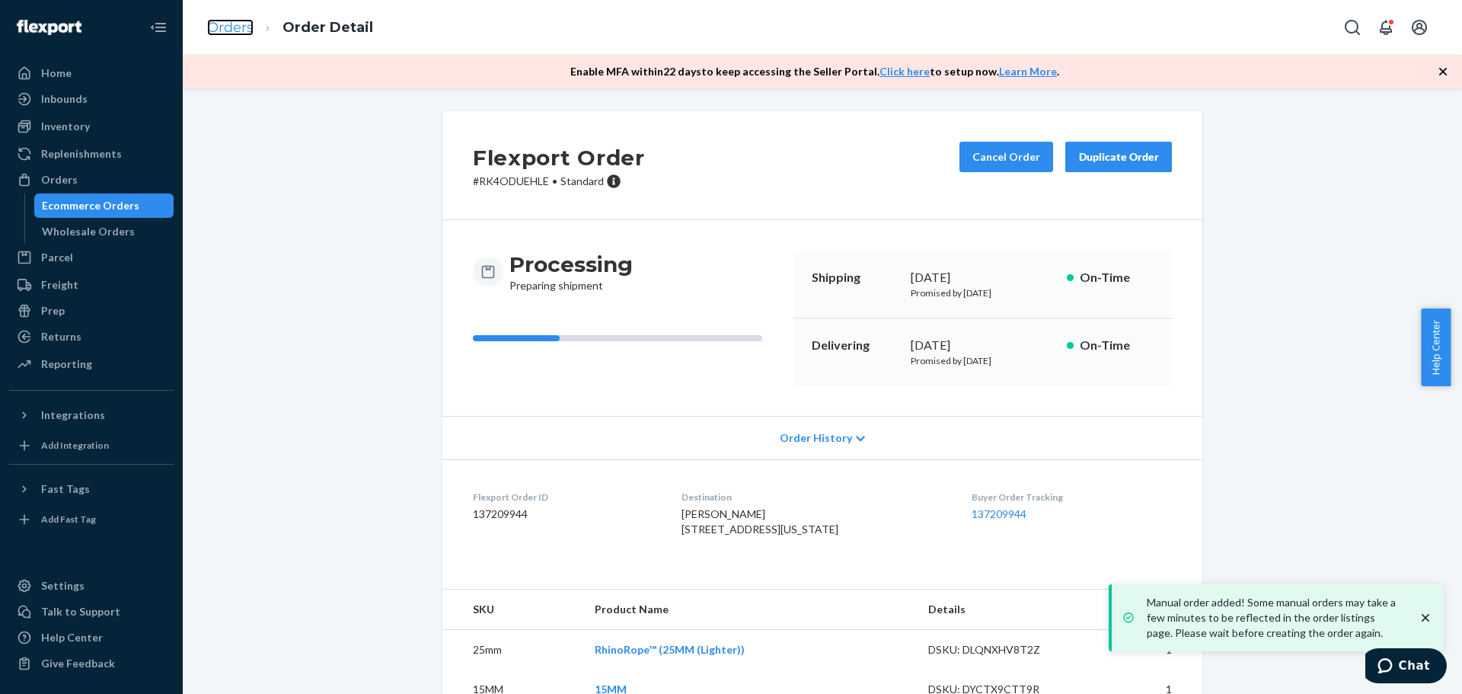
click at [244, 22] on link "Orders" at bounding box center [230, 27] width 46 height 17
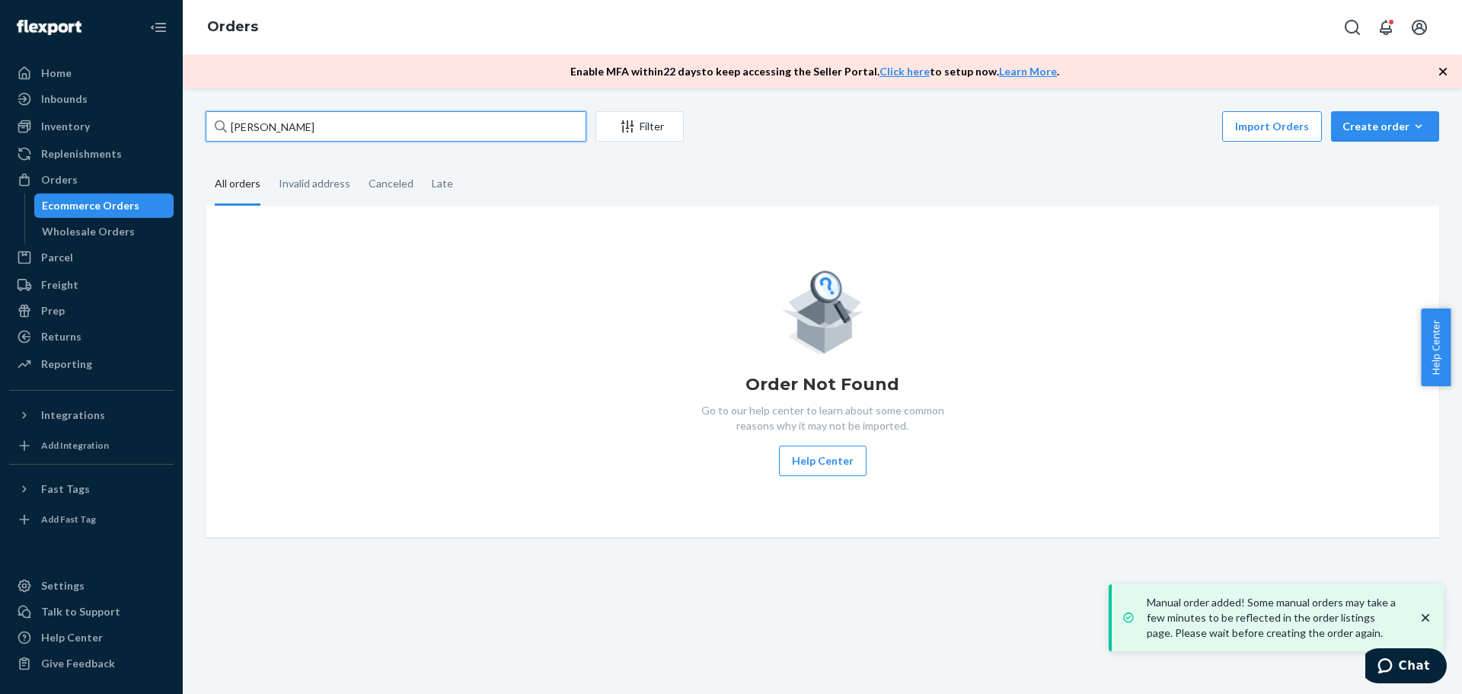
click at [346, 128] on input "[PERSON_NAME]" at bounding box center [396, 126] width 381 height 30
paste input "[PERSON_NAME]"
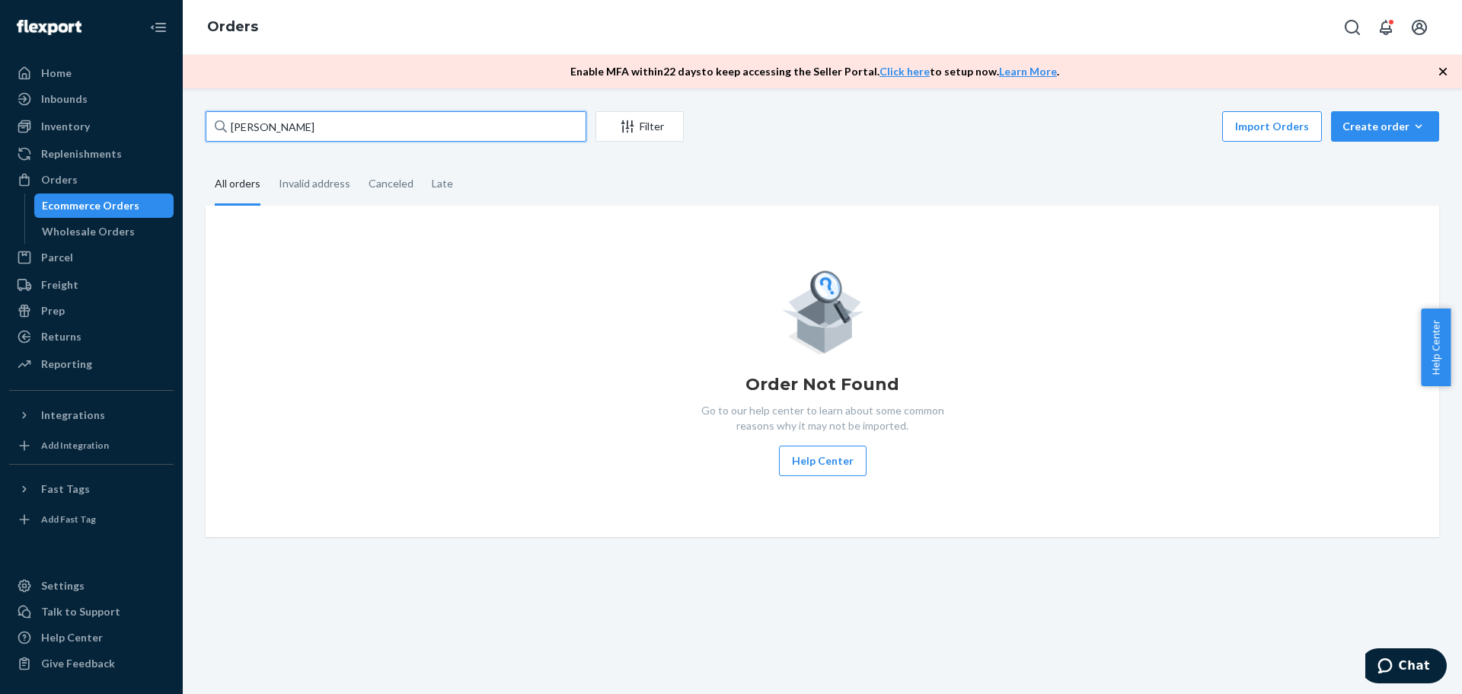
click at [432, 115] on input "[PERSON_NAME]" at bounding box center [396, 126] width 381 height 30
paste input "[PERSON_NAME]"
click at [426, 121] on input "[PERSON_NAME]" at bounding box center [396, 126] width 381 height 30
type input "[PERSON_NAME]"
click at [528, 249] on div "Order Not Found Go to our help center to learn about some common reasons why it…" at bounding box center [822, 371] width 1233 height 331
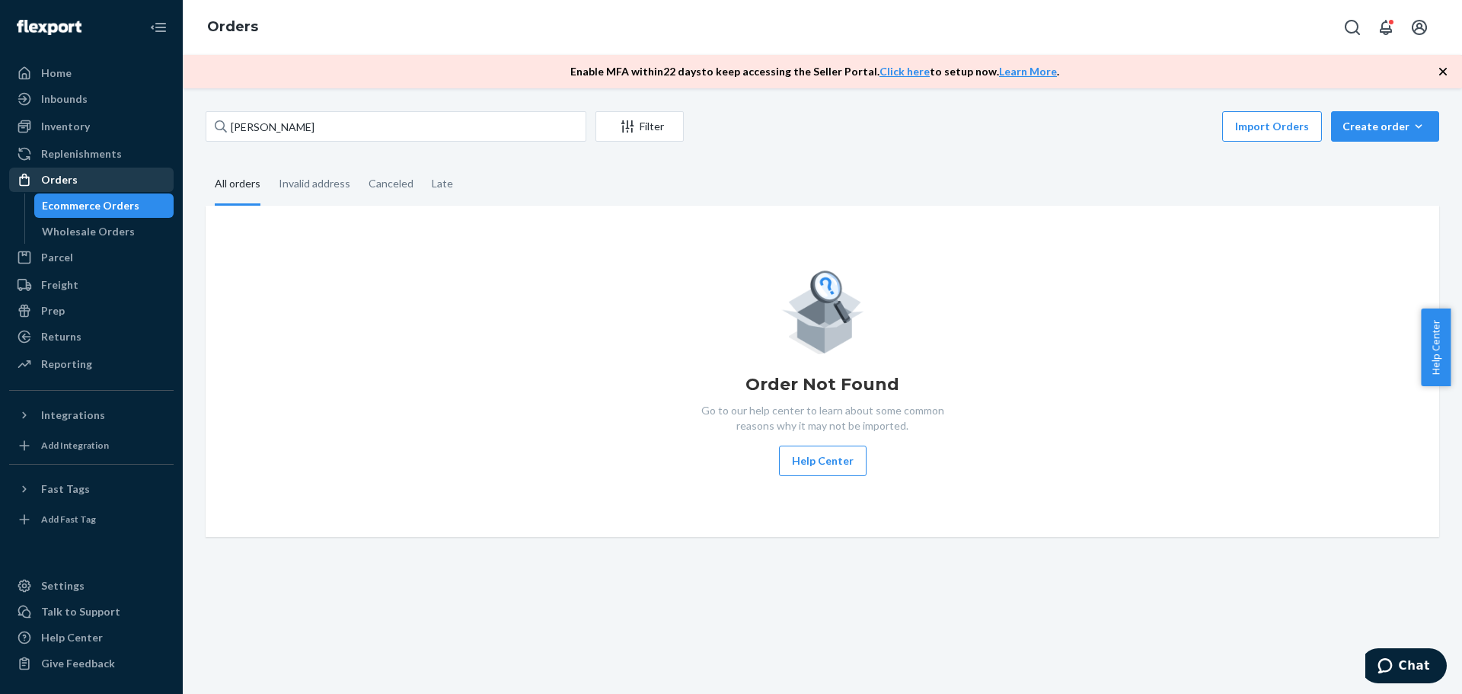
click at [114, 185] on div "Orders" at bounding box center [91, 179] width 161 height 21
click at [311, 143] on div "[PERSON_NAME] Filter Import Orders Create order Ecommerce order Removal order" at bounding box center [822, 128] width 1233 height 34
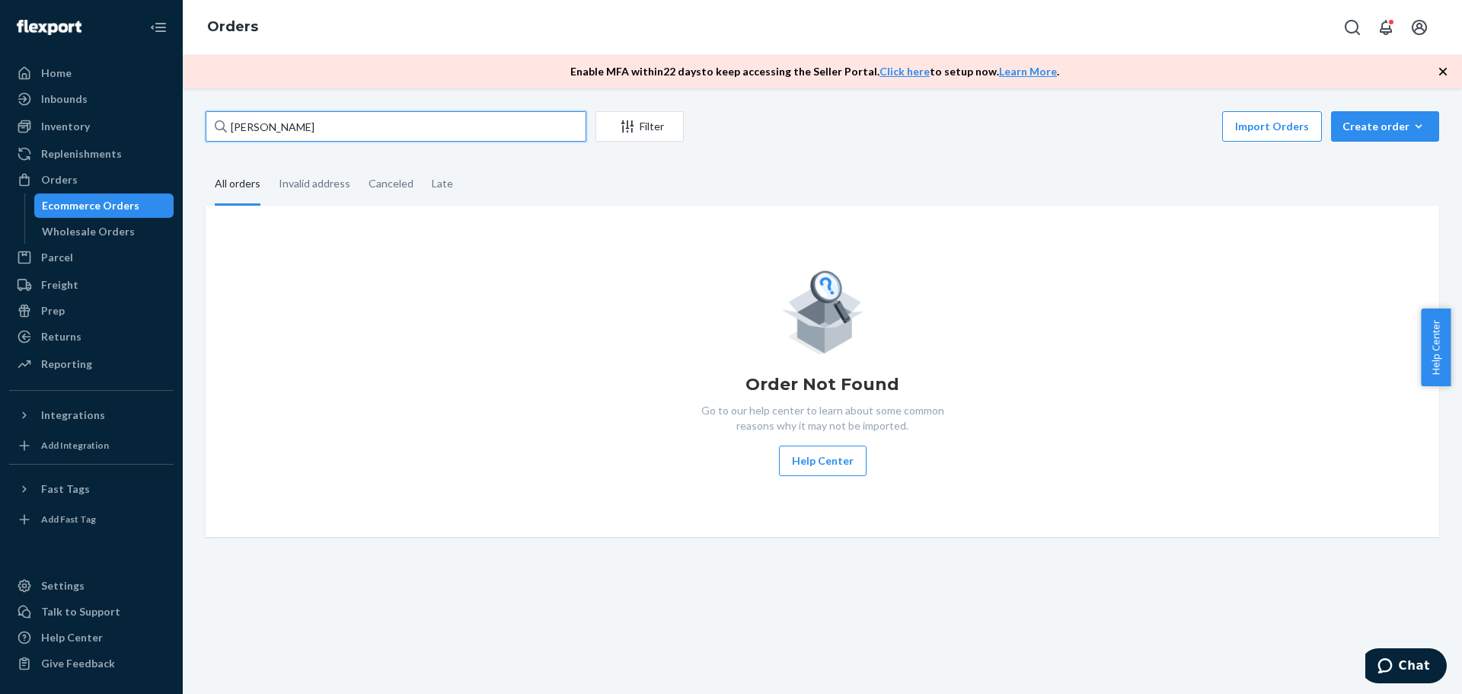
click at [326, 127] on input "[PERSON_NAME]" at bounding box center [396, 126] width 381 height 30
click at [1354, 132] on div "Create order" at bounding box center [1384, 126] width 85 height 15
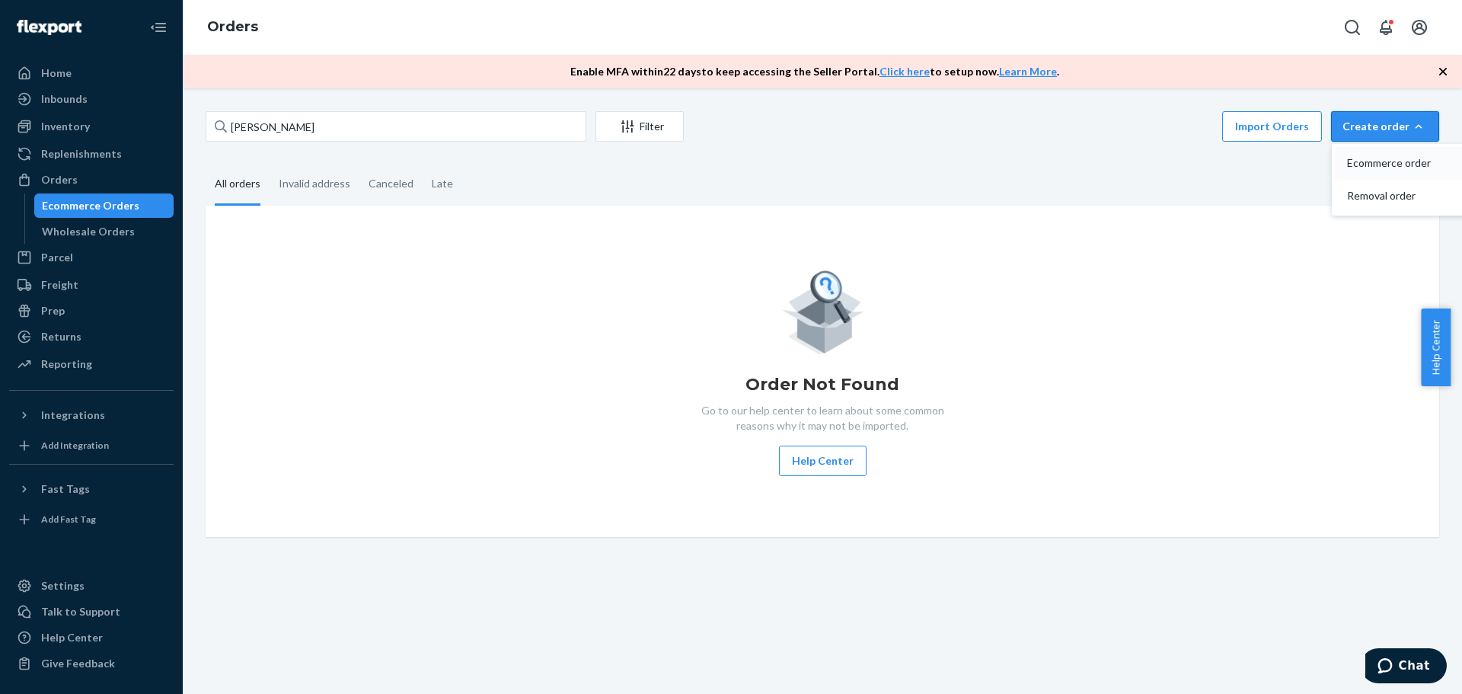
click at [1347, 161] on span "Ecommerce order" at bounding box center [1394, 163] width 94 height 11
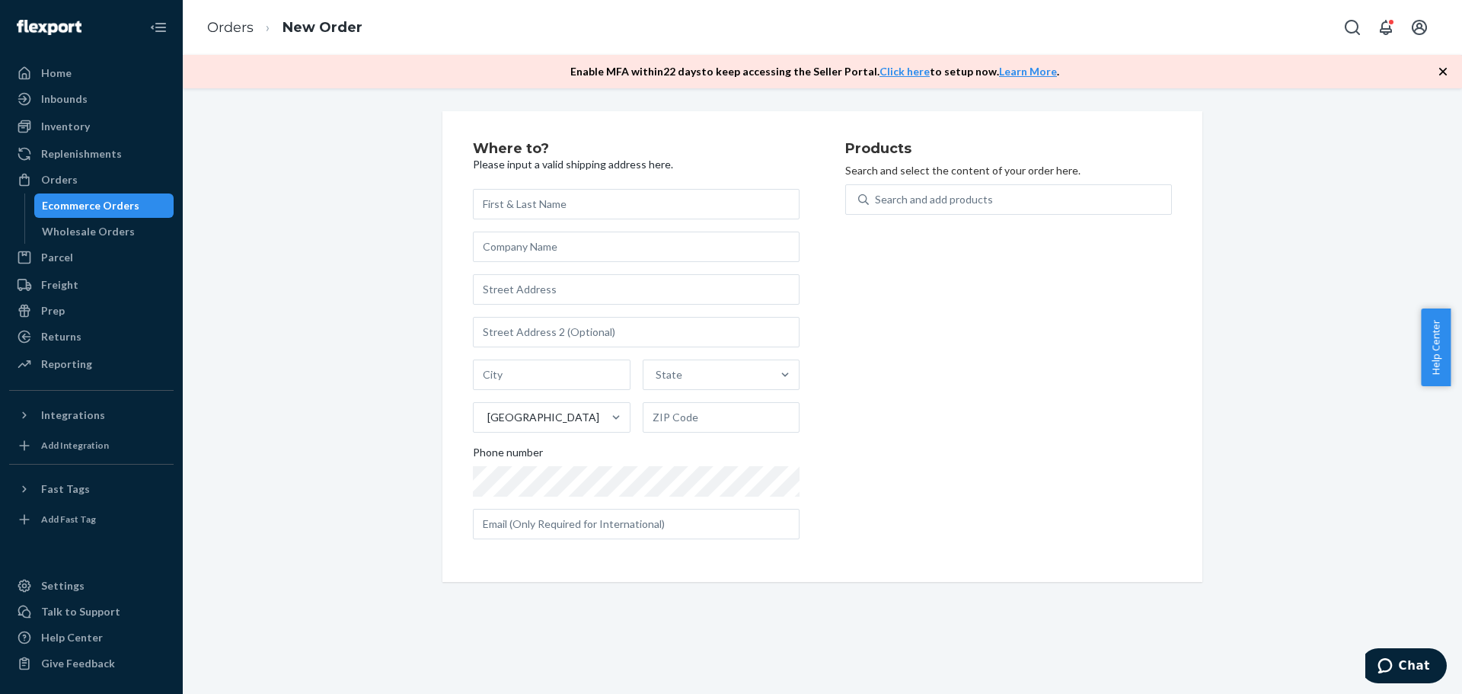
click at [697, 210] on input "text" at bounding box center [636, 204] width 327 height 30
type input "[PERSON_NAME]"
click at [553, 286] on input "text" at bounding box center [636, 289] width 327 height 30
paste input "[STREET_ADDRESS] [PHONE_NUMBER]"
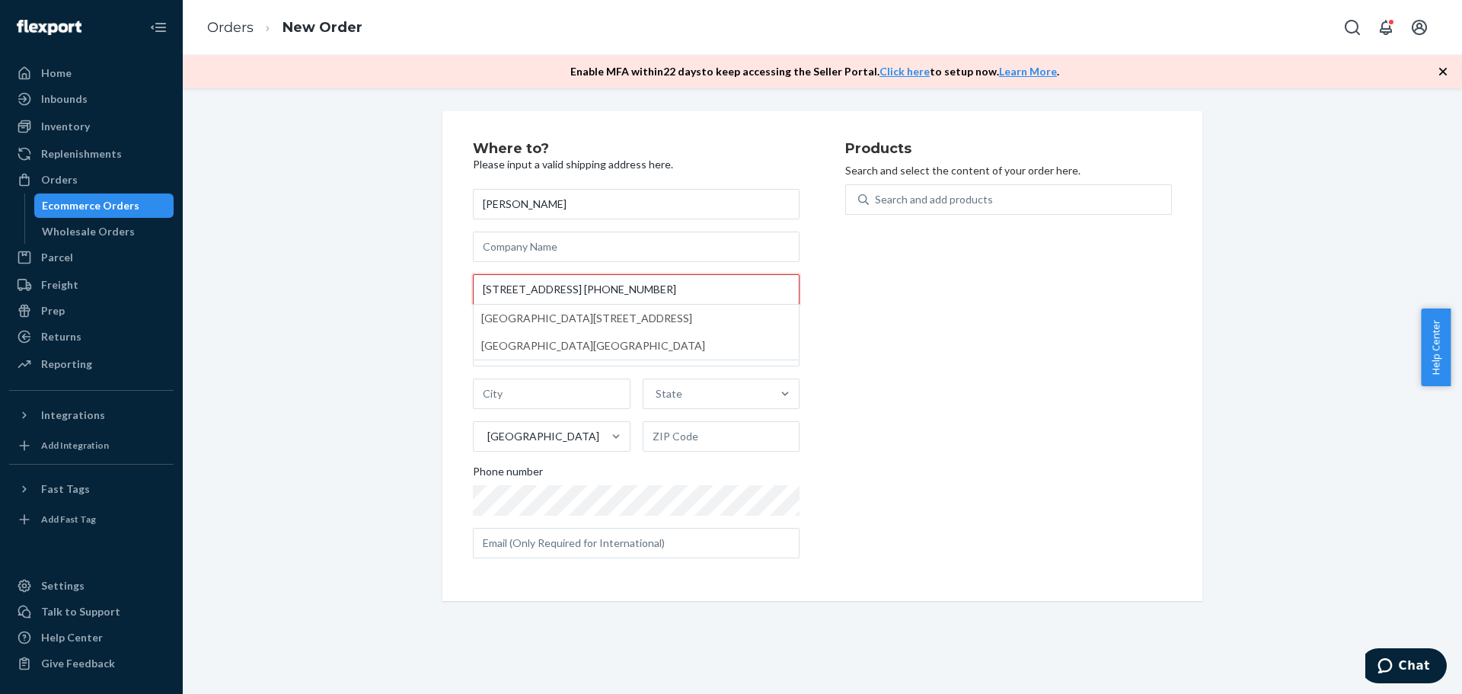
drag, startPoint x: 696, startPoint y: 290, endPoint x: 933, endPoint y: 309, distance: 237.5
click at [933, 309] on div "Where to? Please input a valid shipping address here. [PERSON_NAME] [STREET_ADD…" at bounding box center [822, 356] width 699 height 429
type input "1256 W 10550 S"
type input "South Jordan"
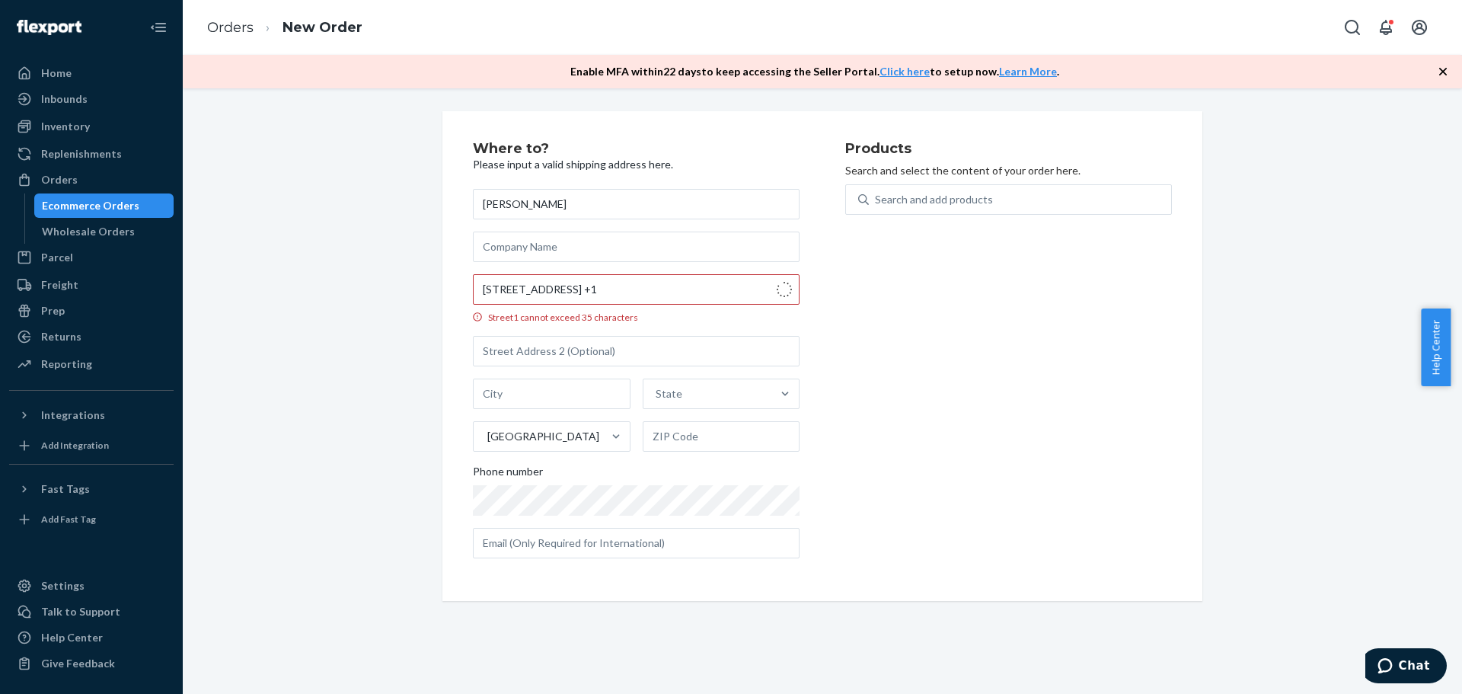
type input "84095"
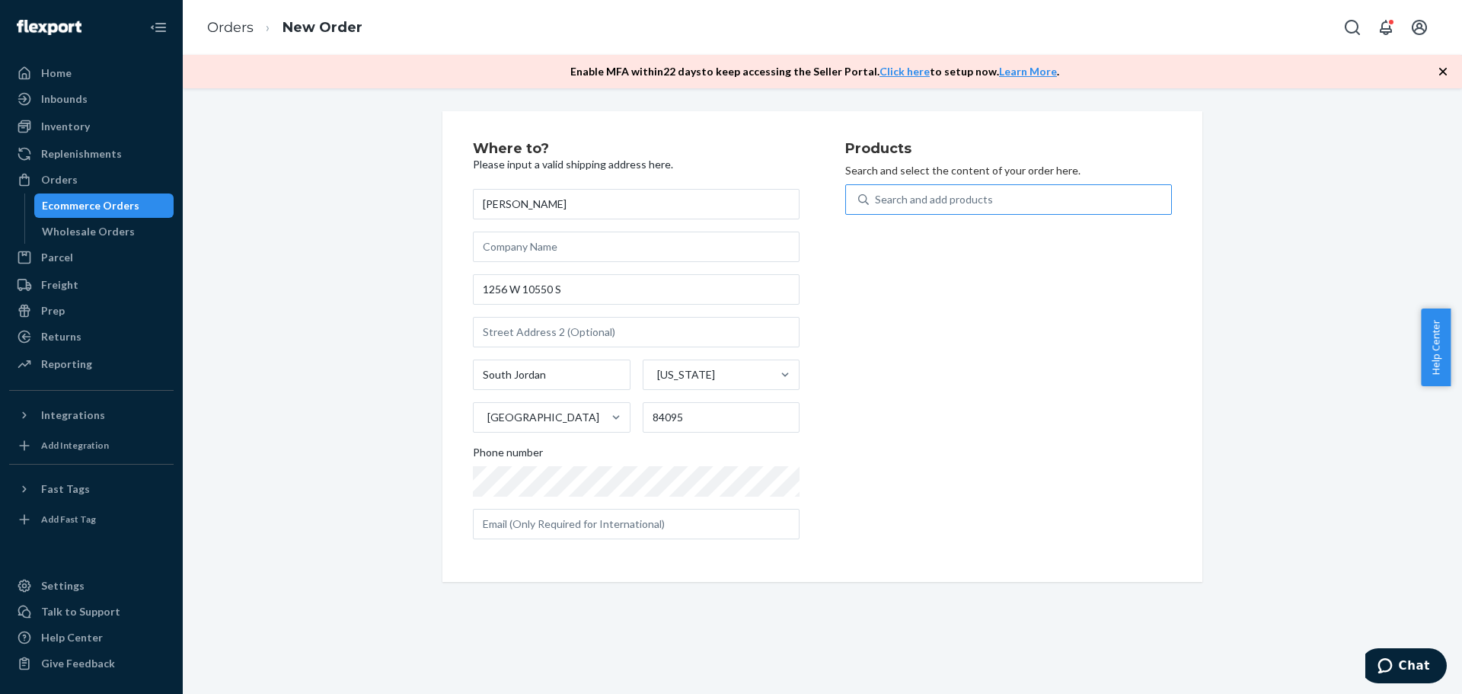
click at [965, 202] on div "Search and add products" at bounding box center [934, 199] width 118 height 15
click at [876, 202] on input "Search and add products" at bounding box center [876, 199] width 2 height 15
type input "25"
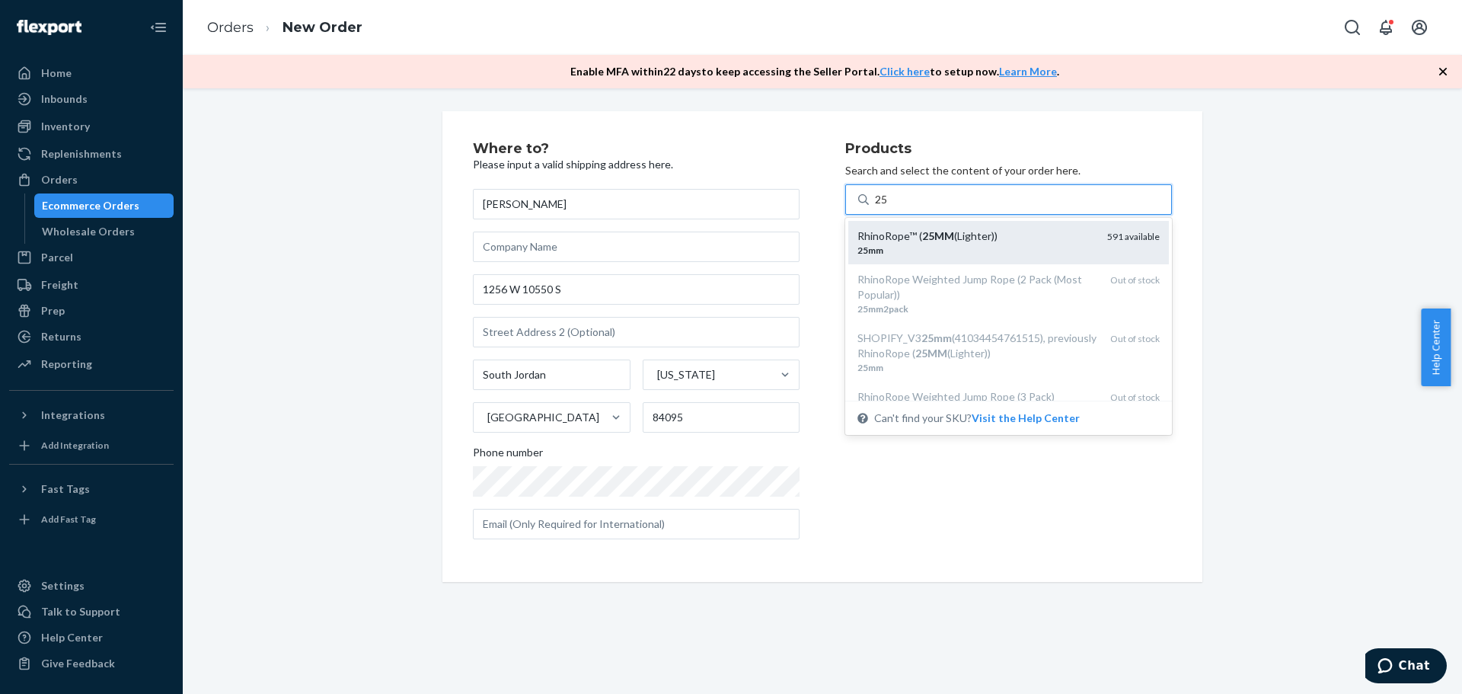
click at [943, 231] on em "25MM" at bounding box center [938, 235] width 32 height 13
click at [889, 207] on input "25" at bounding box center [882, 199] width 14 height 15
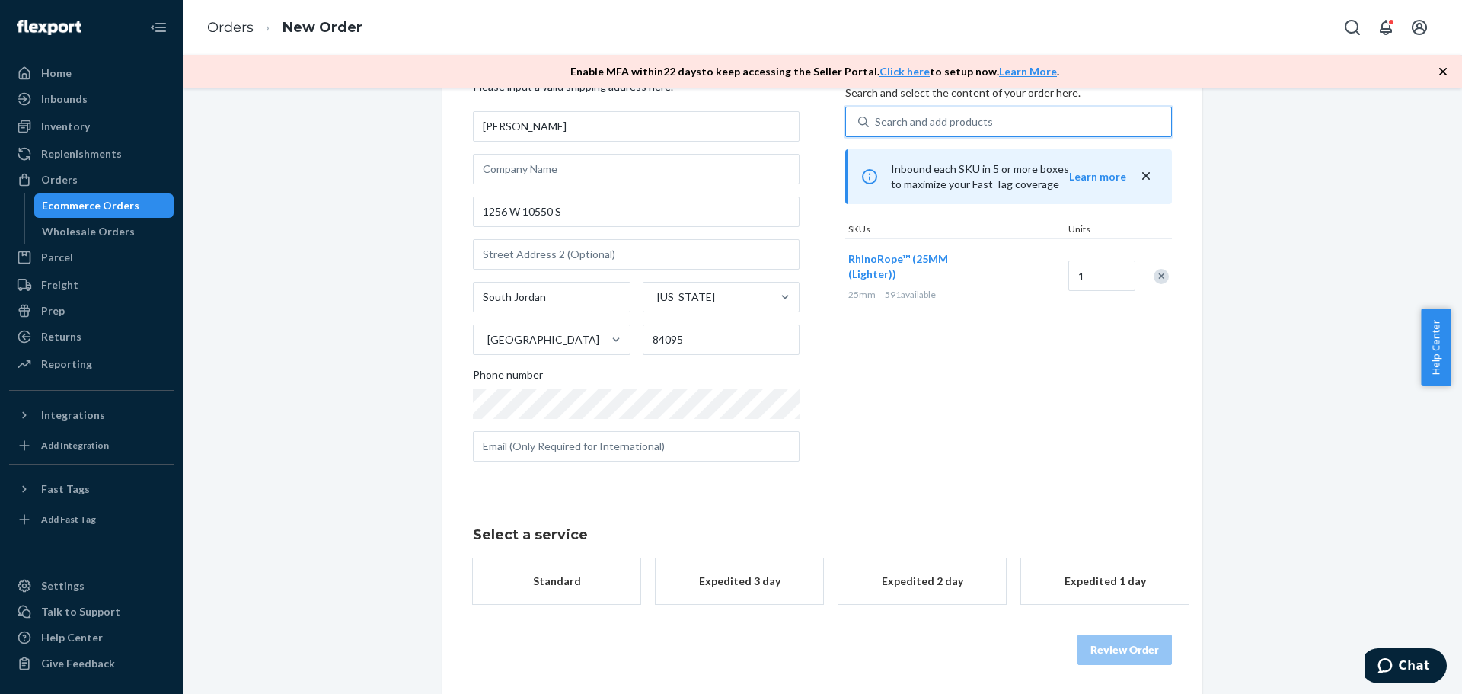
scroll to position [79, 0]
click at [598, 557] on button "Standard $10.49" at bounding box center [556, 587] width 167 height 61
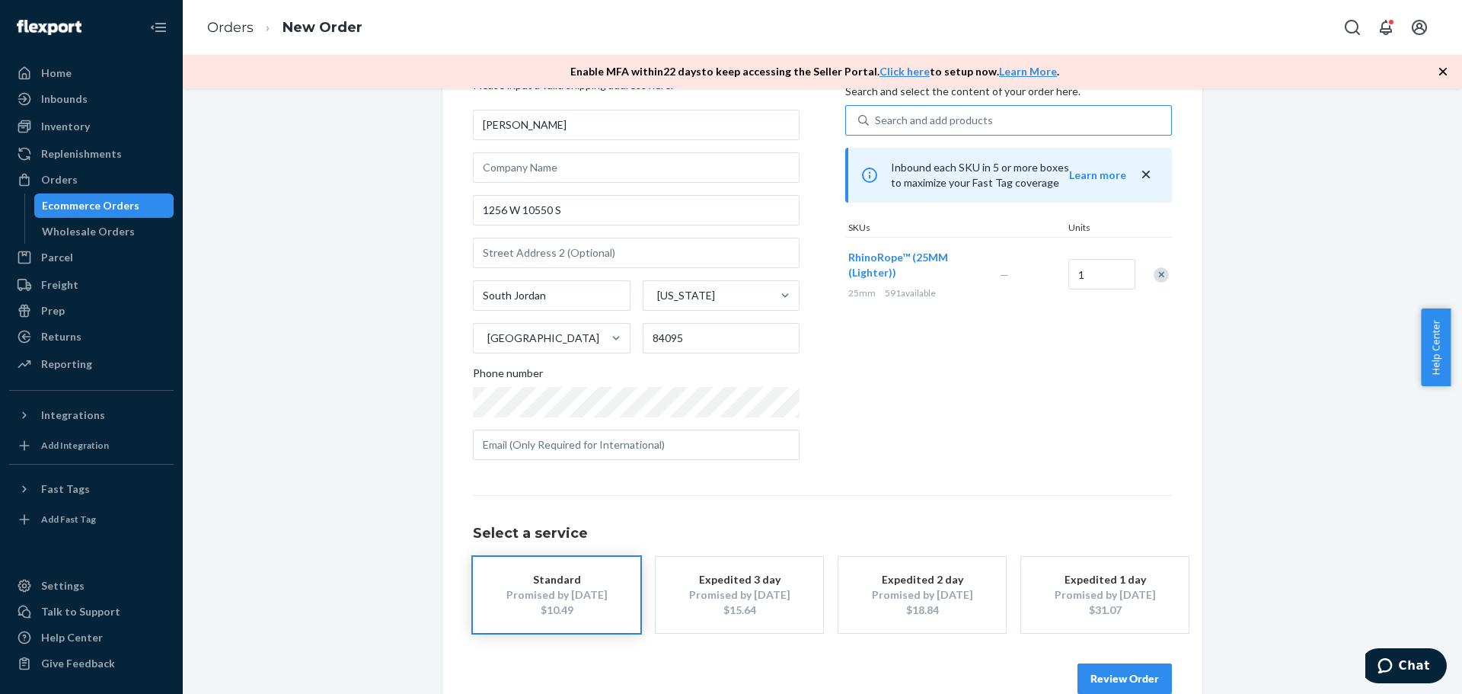
click at [1117, 678] on button "Review Order" at bounding box center [1124, 678] width 94 height 30
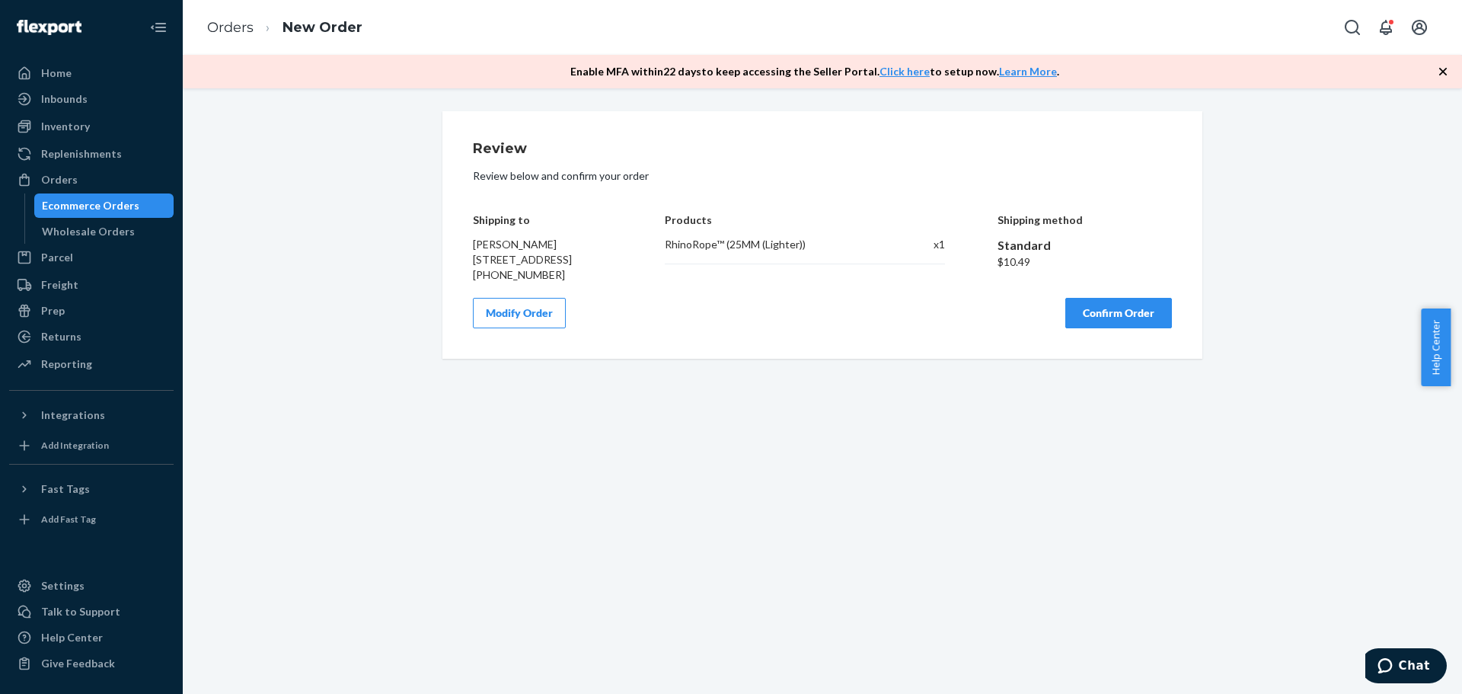
click at [1130, 328] on button "Confirm Order" at bounding box center [1118, 313] width 107 height 30
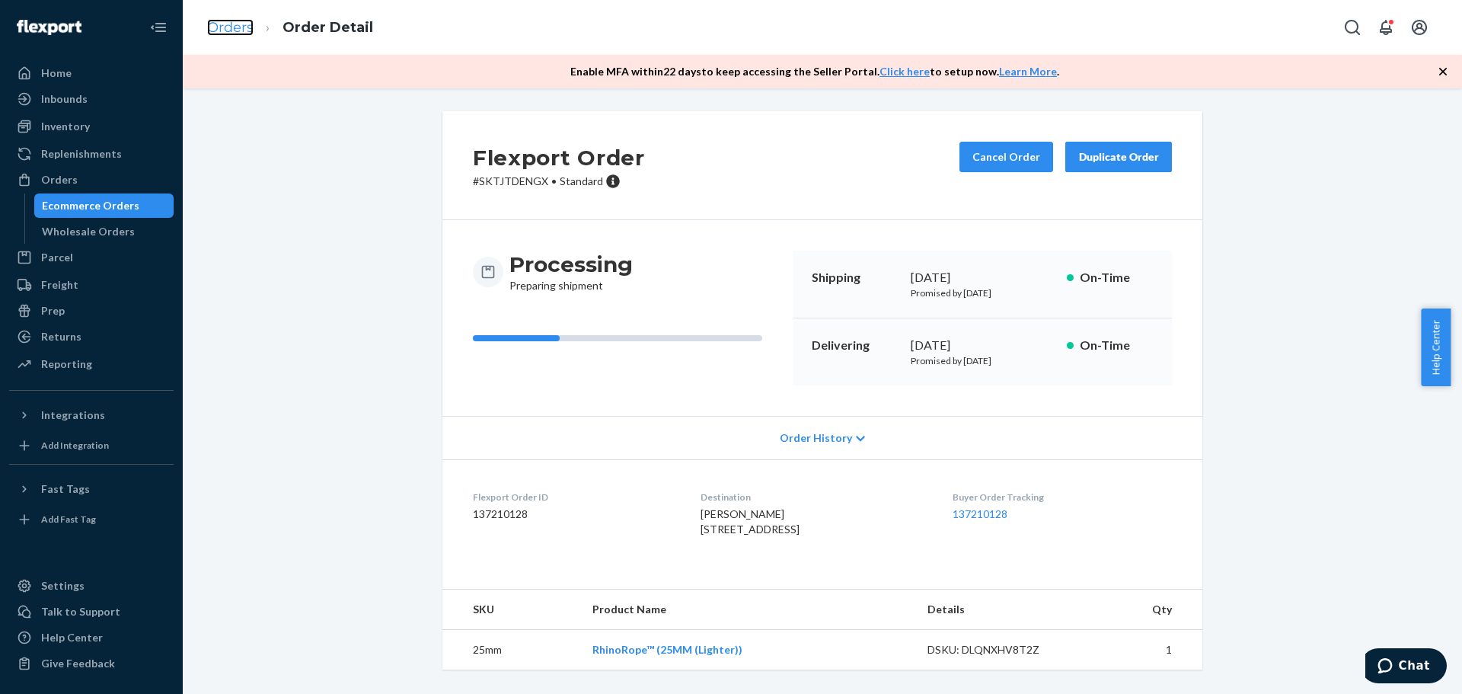
click at [240, 34] on link "Orders" at bounding box center [230, 27] width 46 height 17
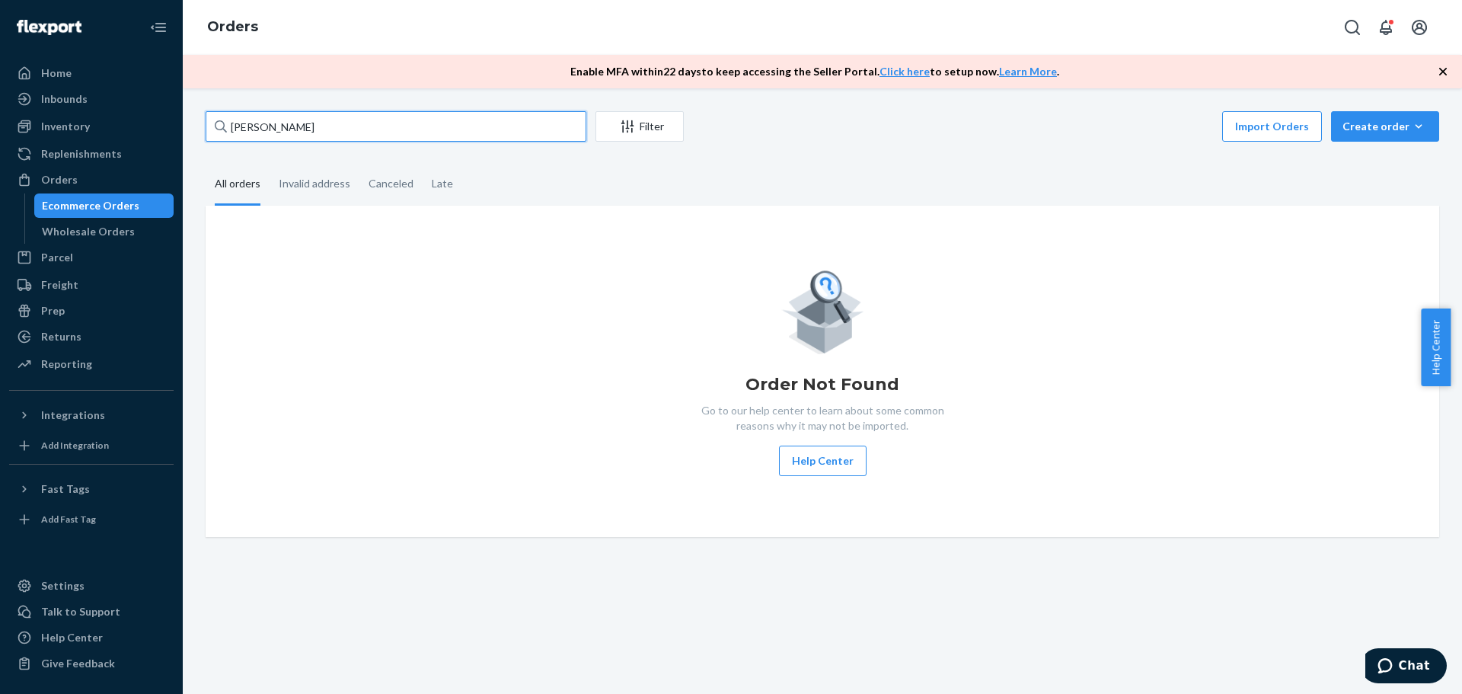
click at [352, 124] on input "[PERSON_NAME]" at bounding box center [396, 126] width 381 height 30
paste input "[PERSON_NAME]"
type input "[PERSON_NAME]"
click at [700, 203] on fieldset "All orders Invalid address Canceled Late" at bounding box center [822, 185] width 1233 height 42
click at [563, 145] on div "[PERSON_NAME] Filter Import Orders Create order Ecommerce order Removal order A…" at bounding box center [822, 324] width 1256 height 426
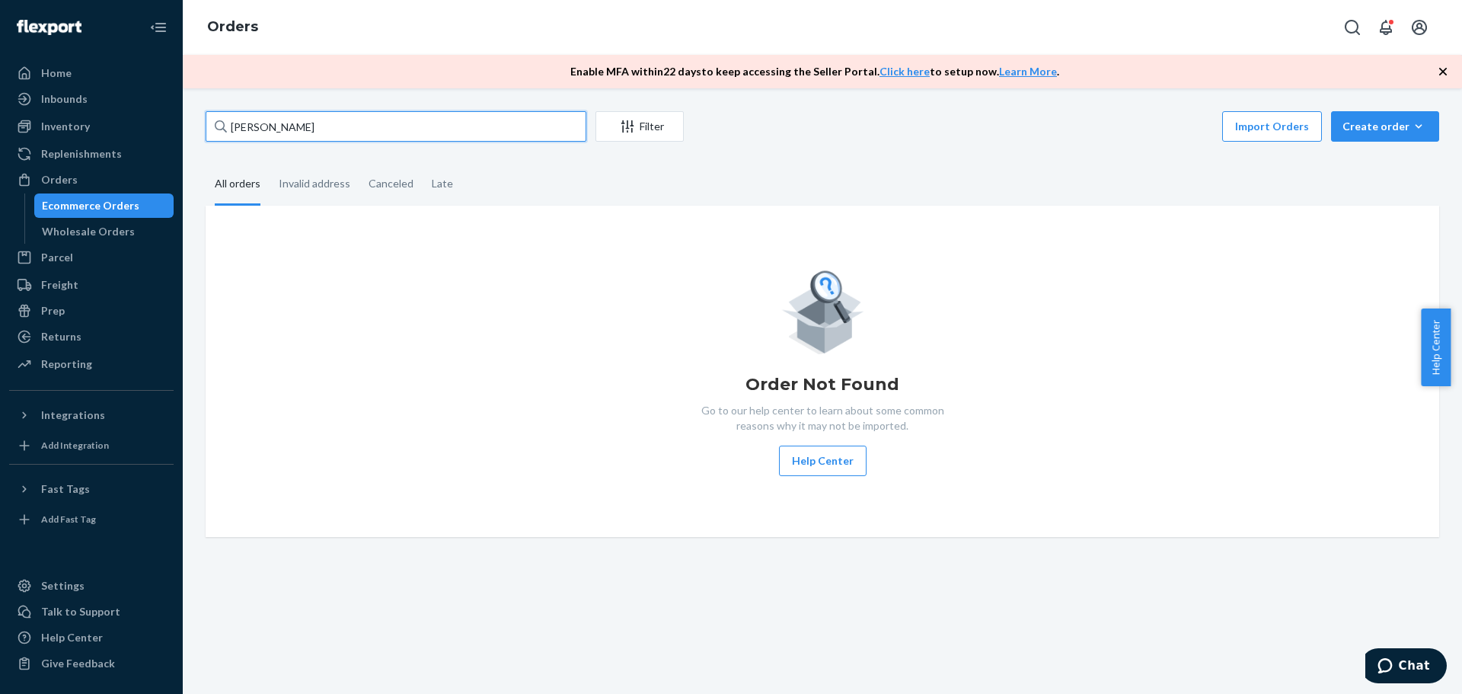
click at [553, 121] on input "[PERSON_NAME]" at bounding box center [396, 126] width 381 height 30
click at [589, 209] on div "Order Not Found Go to our help center to learn about some common reasons why it…" at bounding box center [822, 371] width 1233 height 331
click at [1373, 123] on div "Create order" at bounding box center [1384, 126] width 85 height 15
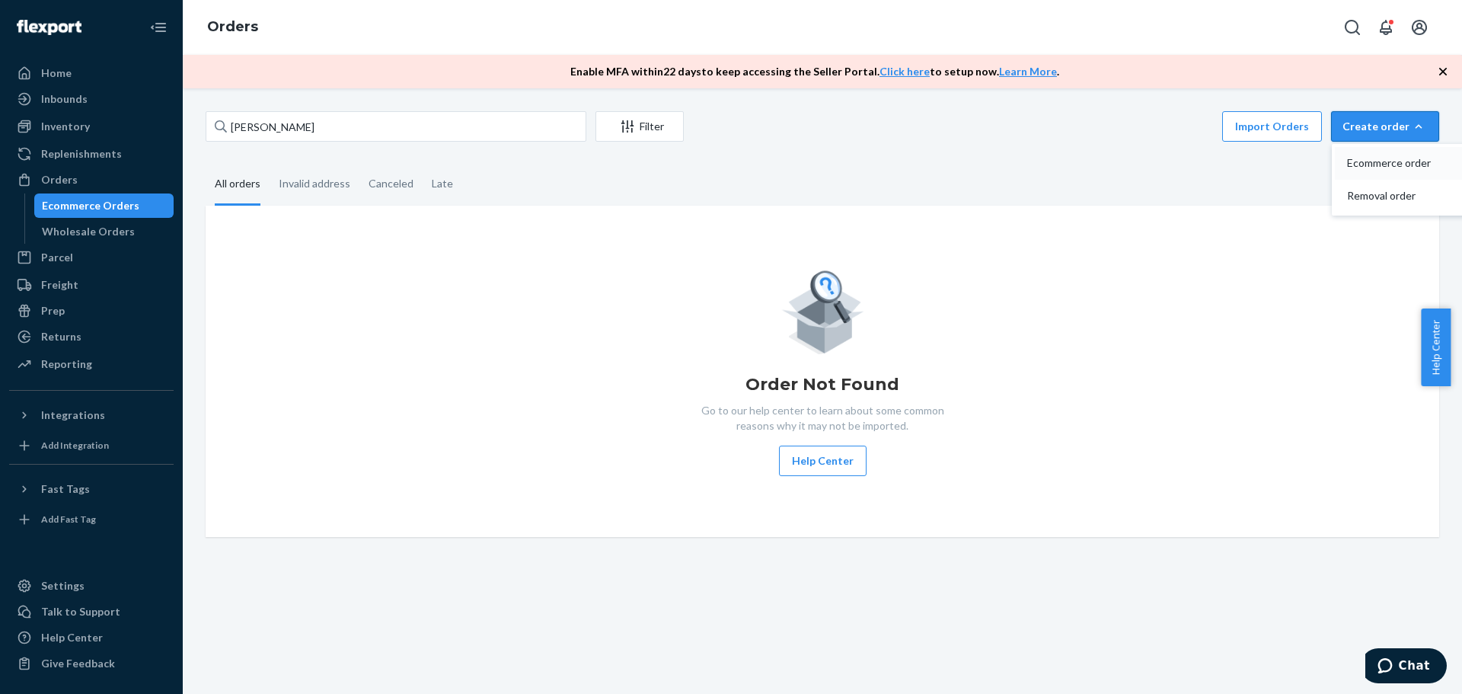
click at [1355, 168] on span "Ecommerce order" at bounding box center [1394, 163] width 94 height 11
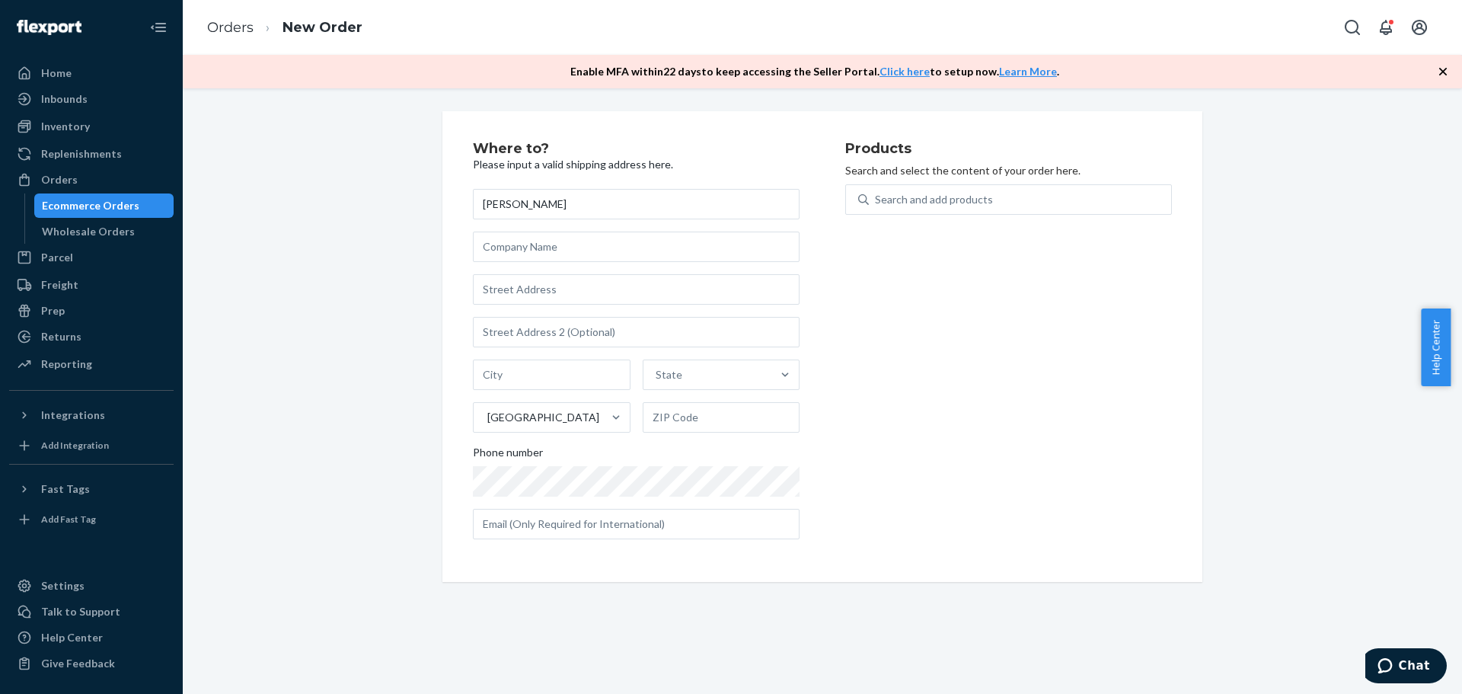
type input "[PERSON_NAME]"
click at [527, 291] on input "text" at bounding box center [636, 289] width 327 height 30
paste input "[STREET_ADDRESS] [PHONE_NUMBER]"
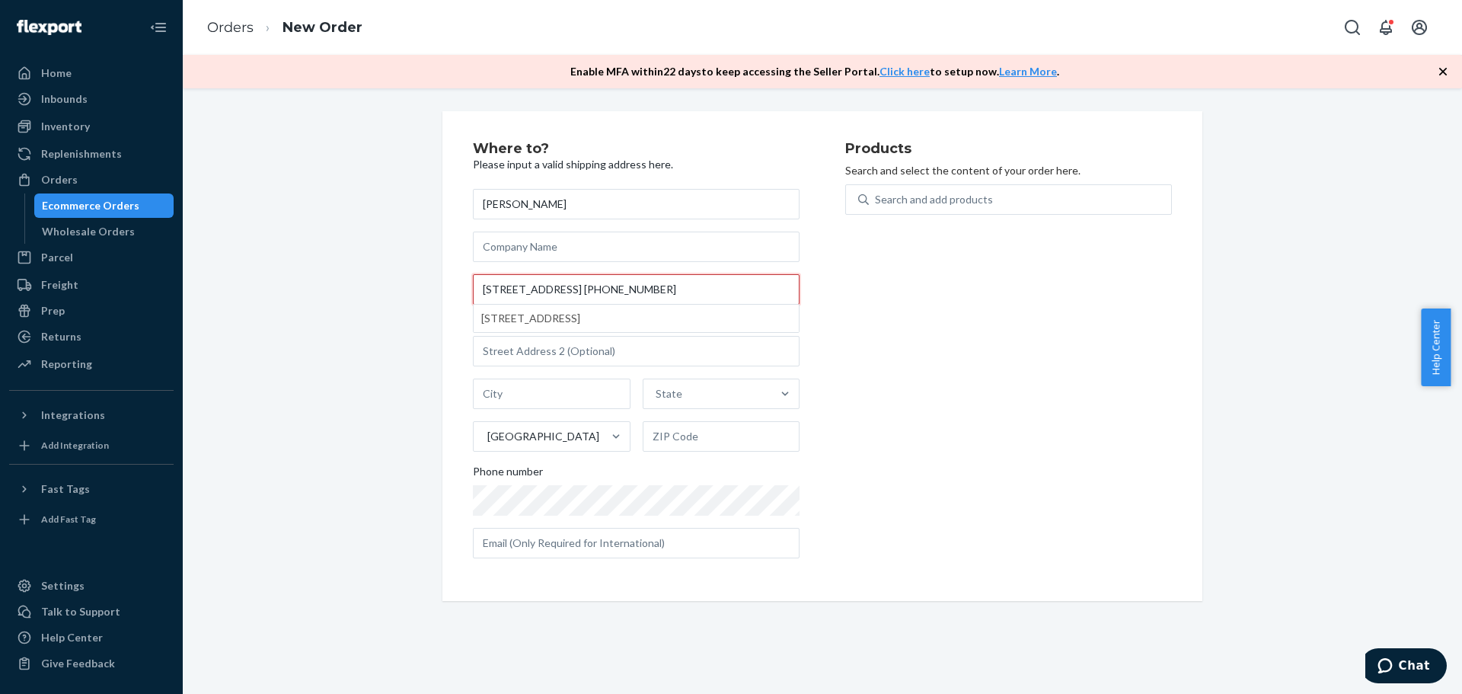
drag, startPoint x: 693, startPoint y: 292, endPoint x: 941, endPoint y: 317, distance: 249.5
click at [941, 317] on div "Where to? Please input a valid shipping address here. [PERSON_NAME] [STREET_ADD…" at bounding box center [822, 356] width 699 height 429
type input "[STREET_ADDRESS]"
type input "Aldan"
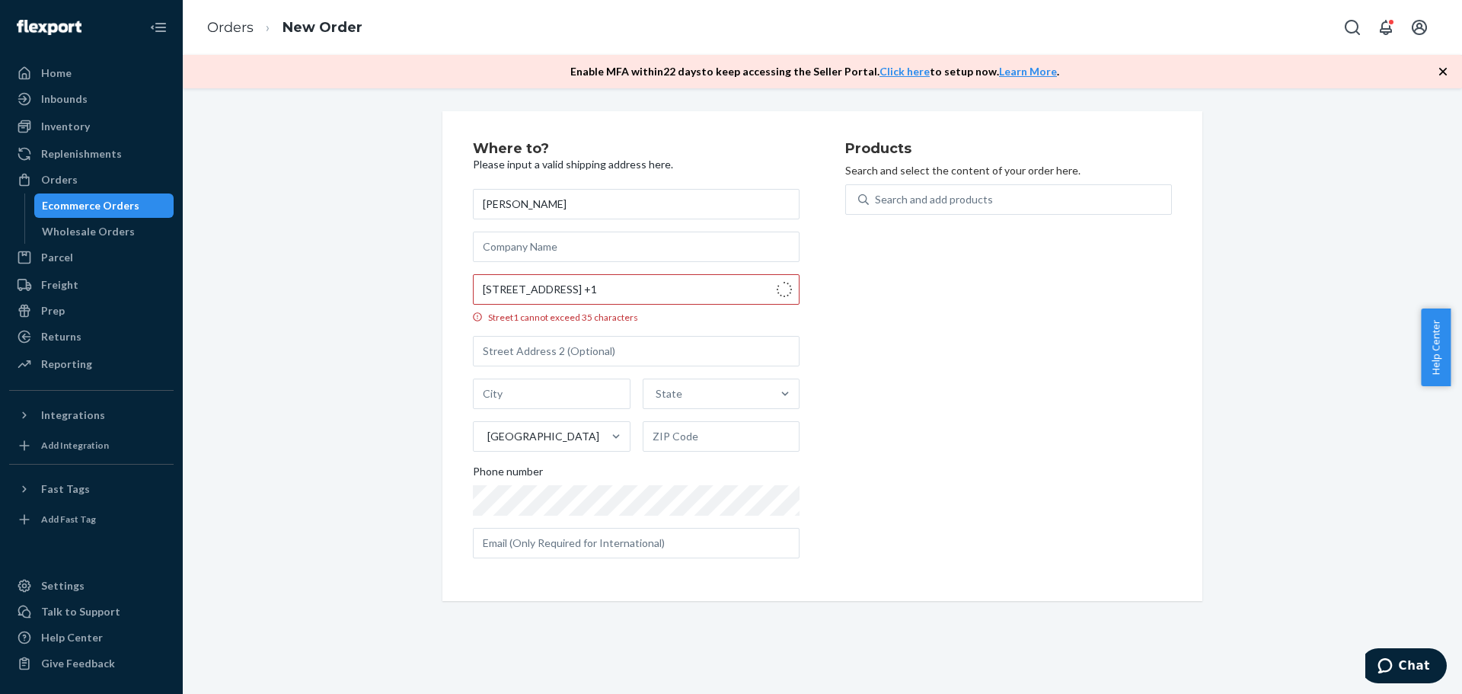
type input "19018"
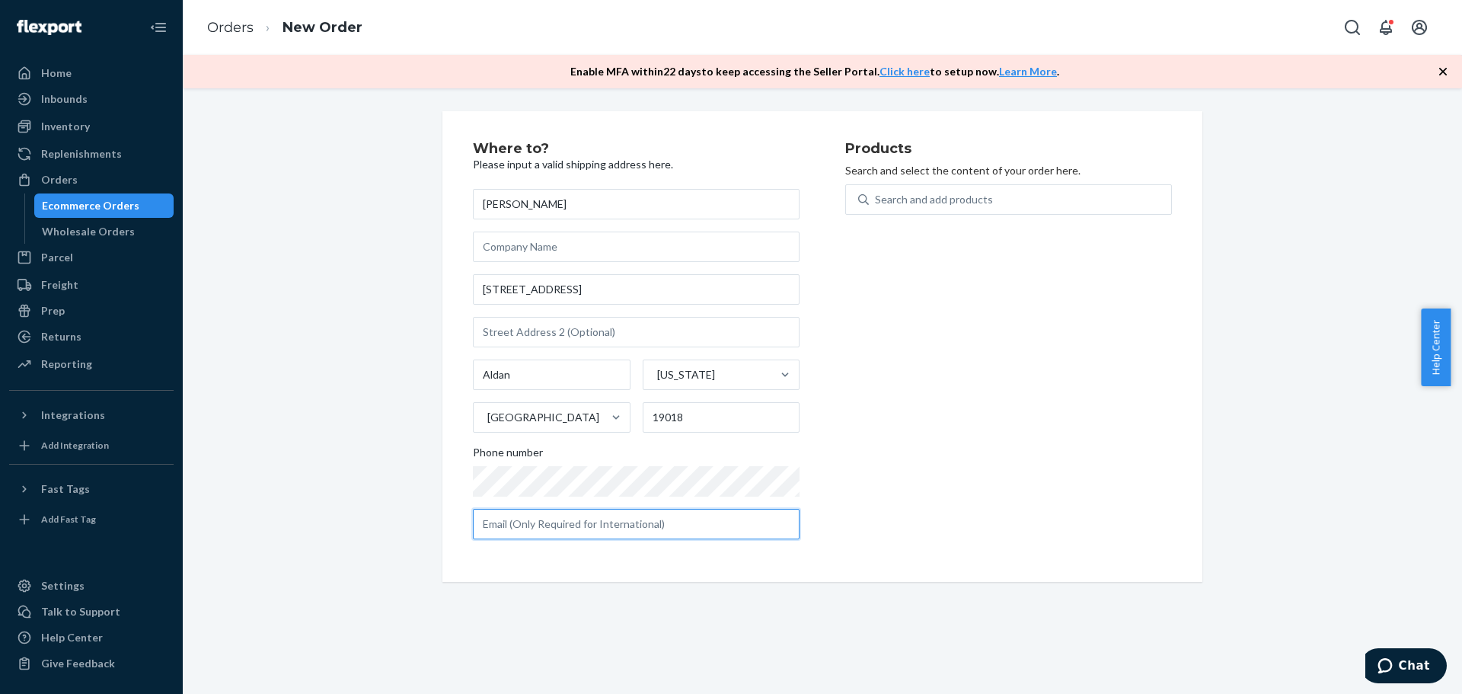
click at [613, 522] on input "text" at bounding box center [636, 524] width 327 height 30
click at [604, 534] on input "text" at bounding box center [636, 524] width 327 height 30
paste input "[EMAIL_ADDRESS][DOMAIN_NAME]"
type input "[EMAIL_ADDRESS][DOMAIN_NAME]"
click at [1063, 193] on div "Search and add products" at bounding box center [1020, 199] width 302 height 27
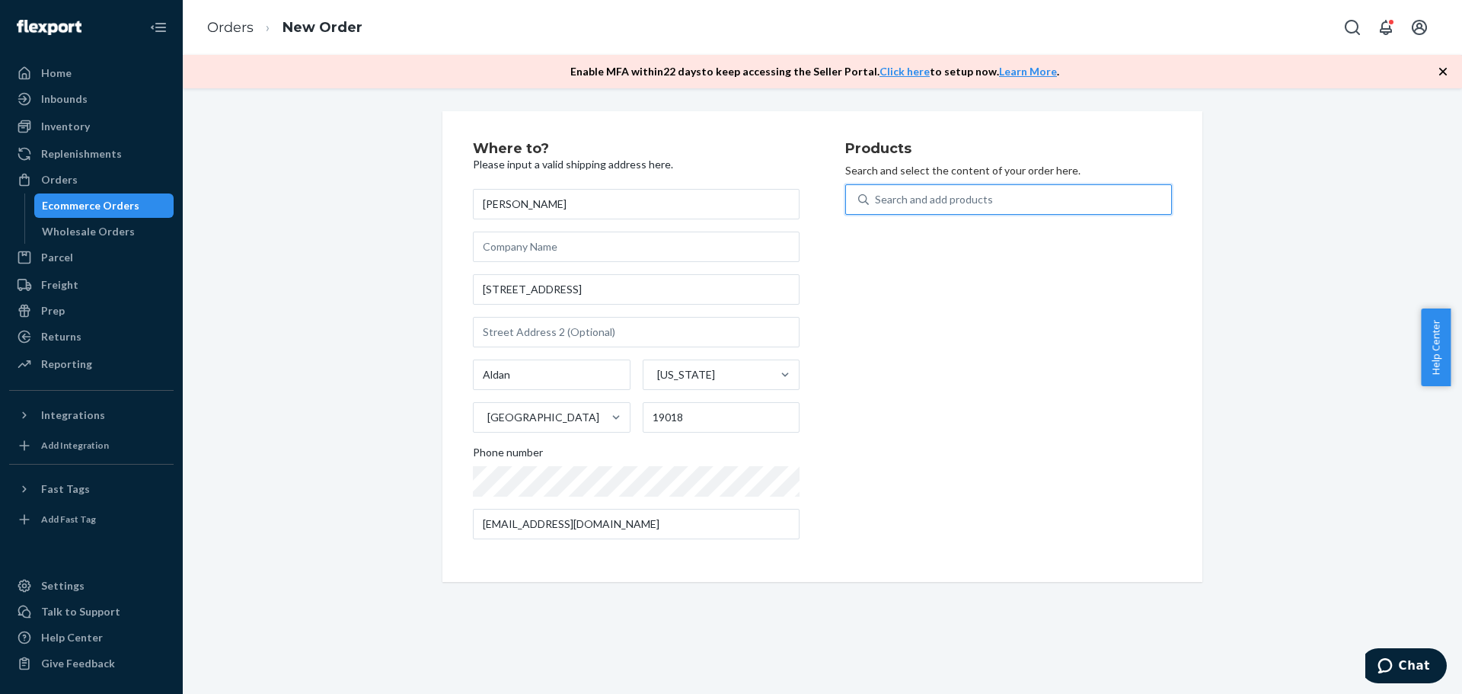
click at [876, 193] on input "0 results available. Use Up and Down to choose options, press Enter to select t…" at bounding box center [876, 199] width 2 height 15
type input "25"
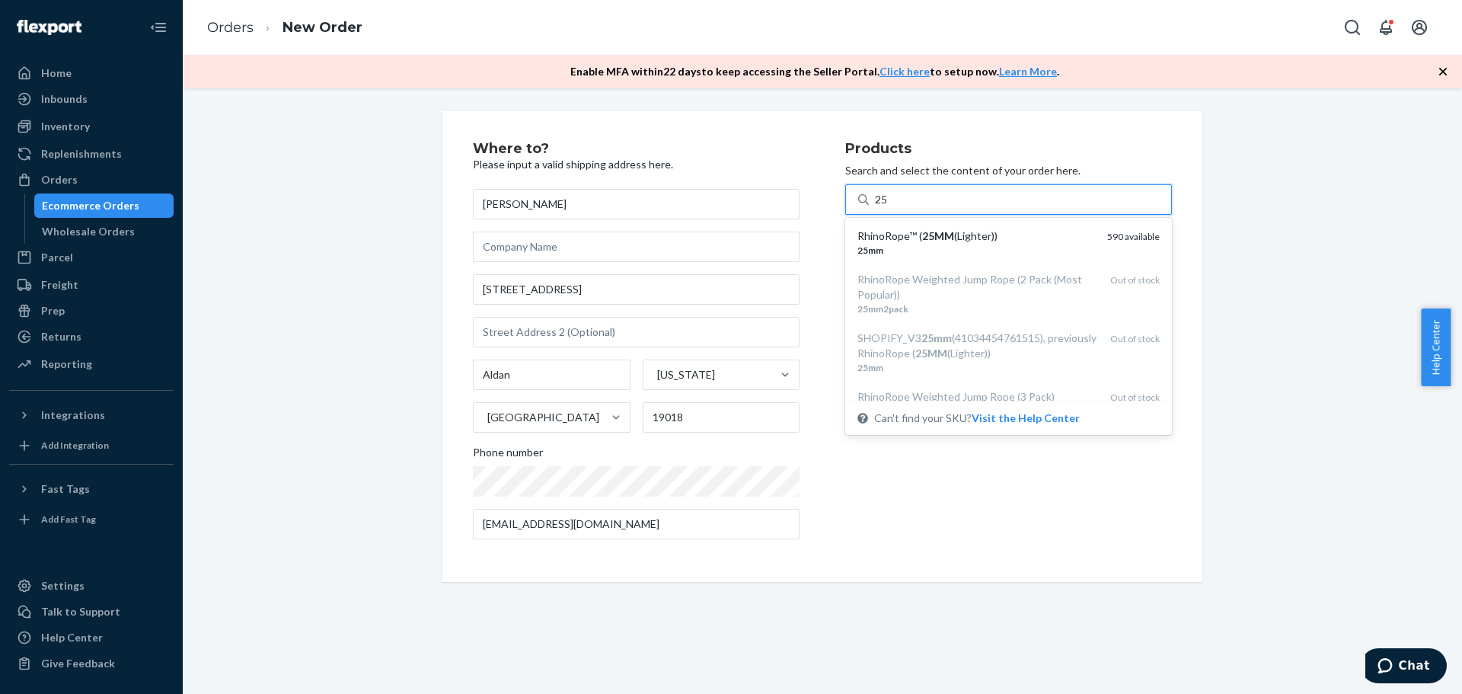
click at [1032, 225] on div "RhinoRope™ ( 25MM (Lighter)) 25mm 590 available" at bounding box center [1008, 242] width 321 height 43
click at [889, 207] on input "25" at bounding box center [882, 199] width 14 height 15
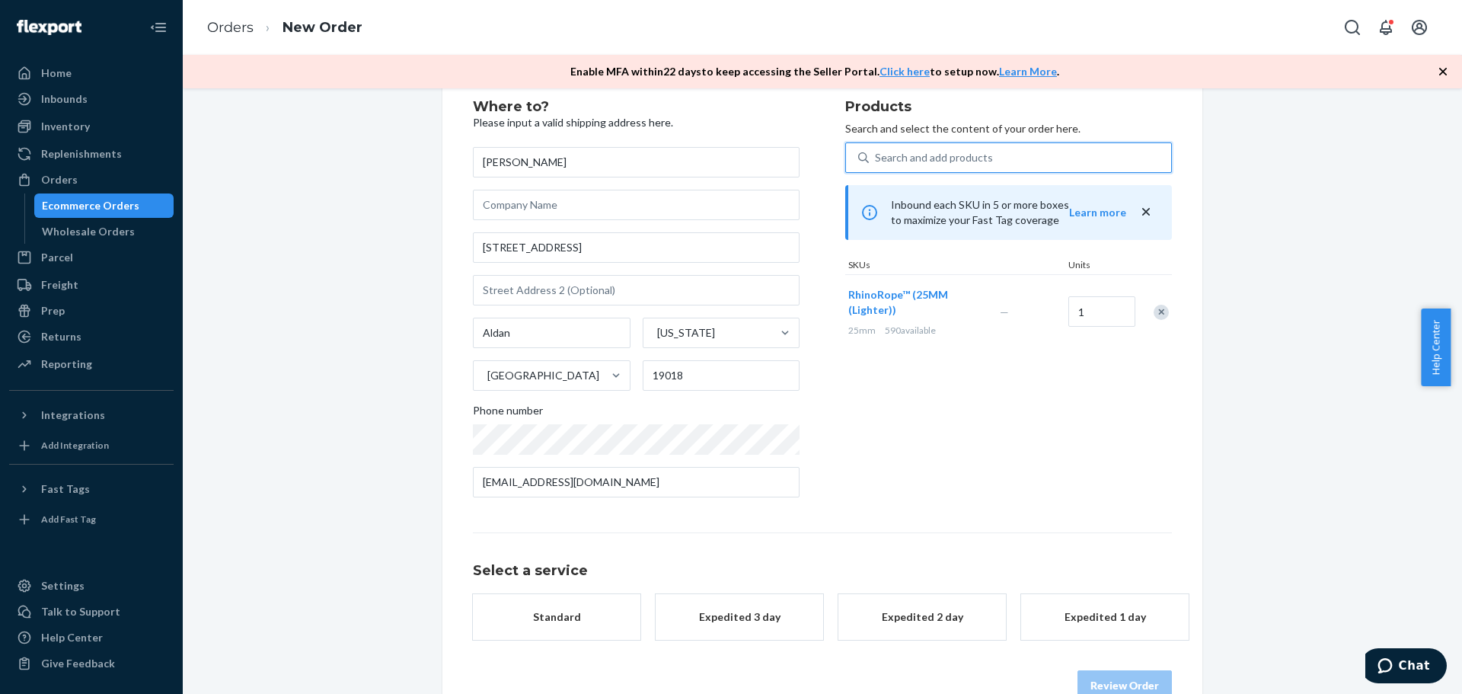
scroll to position [79, 0]
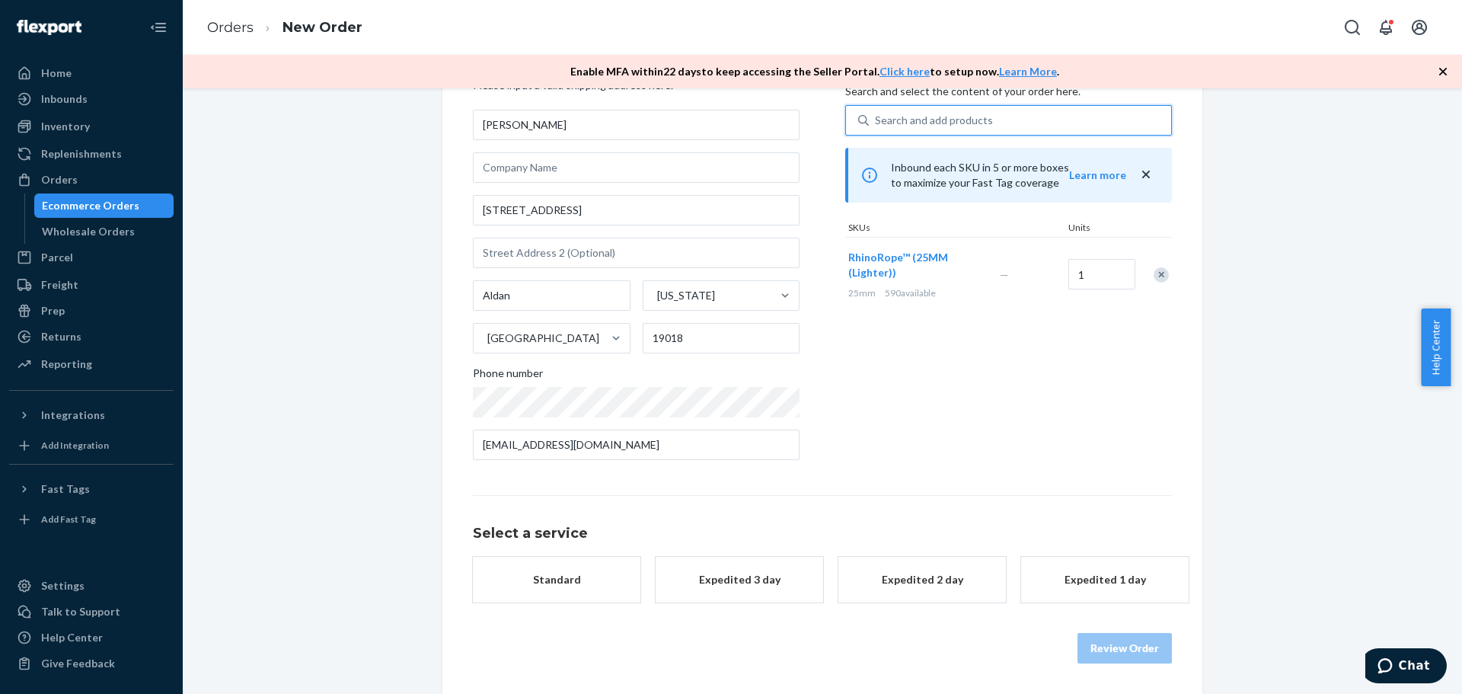
click at [525, 566] on button "Standard" at bounding box center [556, 580] width 167 height 46
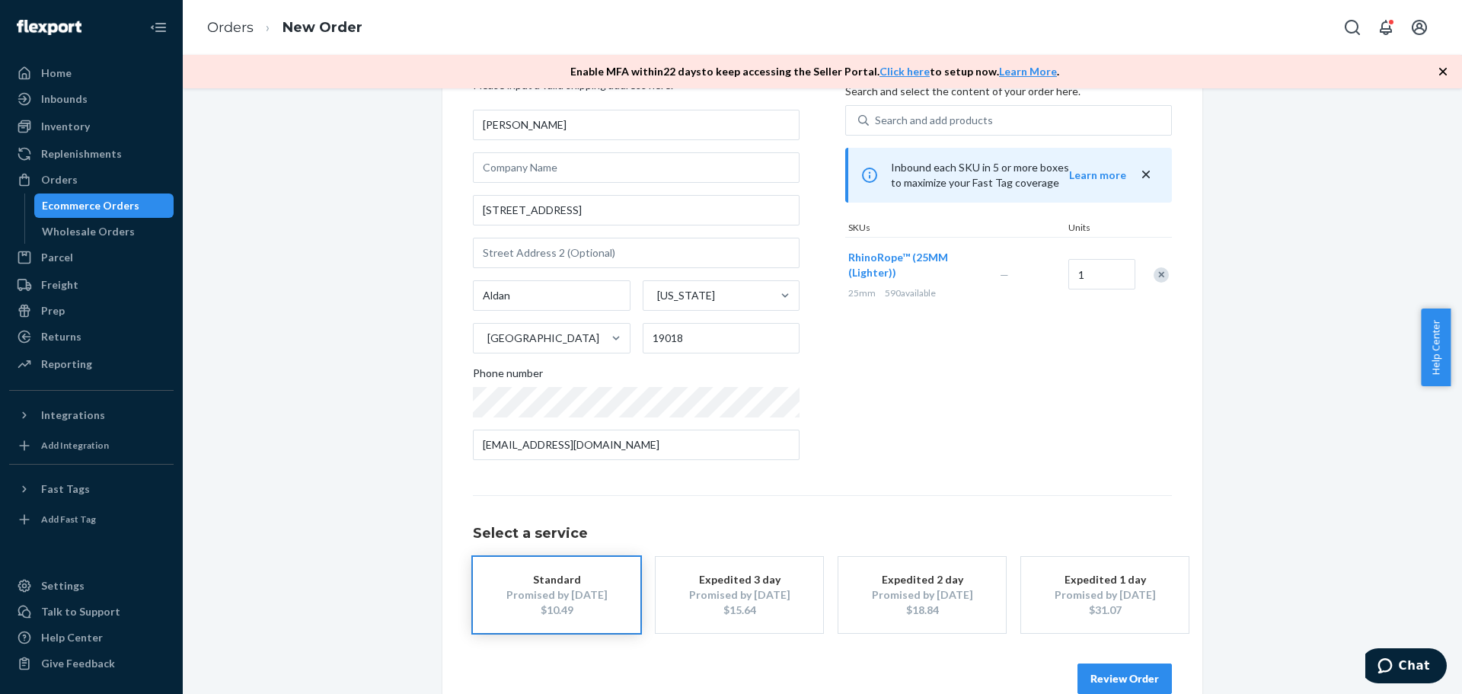
drag, startPoint x: 1073, startPoint y: 681, endPoint x: 1090, endPoint y: 675, distance: 18.5
click at [1077, 679] on div "Review Order" at bounding box center [822, 671] width 699 height 46
click at [1090, 675] on button "Review Order" at bounding box center [1124, 678] width 94 height 30
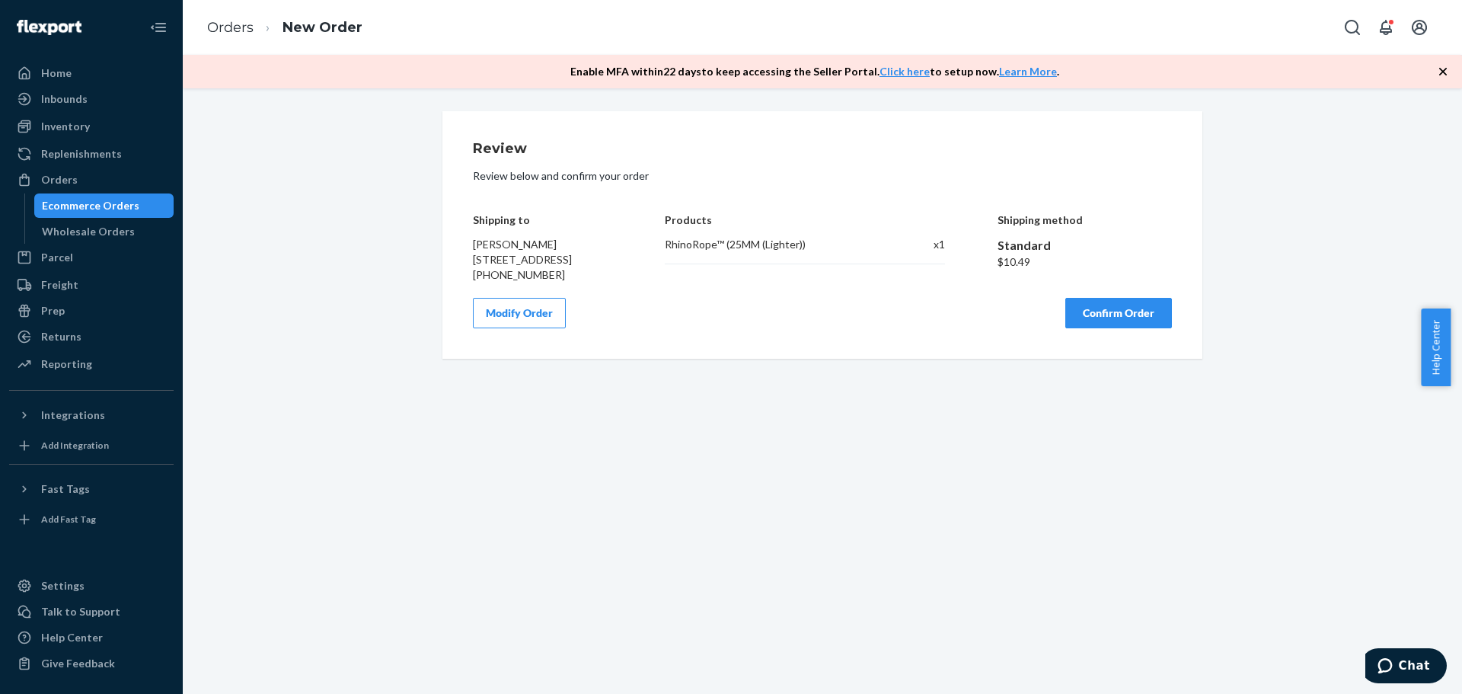
click at [1138, 328] on button "Confirm Order" at bounding box center [1118, 313] width 107 height 30
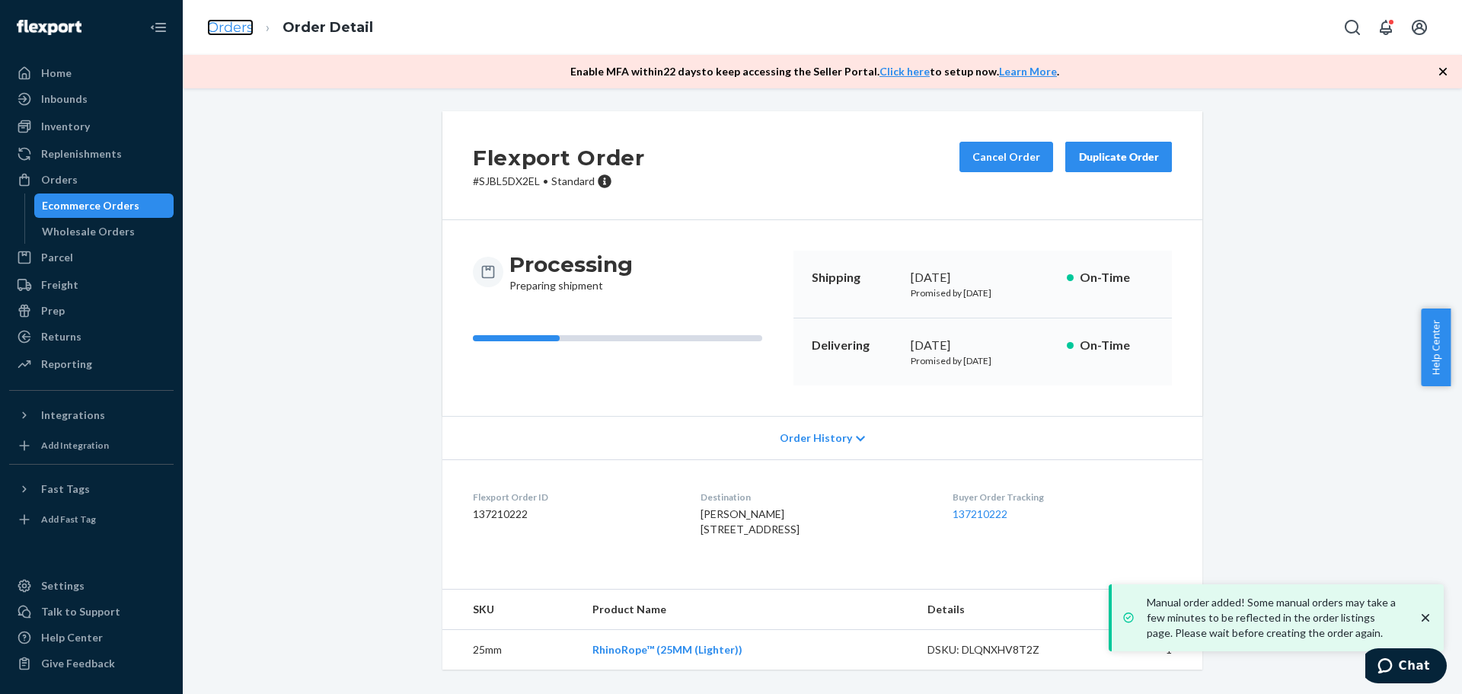
click at [229, 20] on link "Orders" at bounding box center [230, 27] width 46 height 17
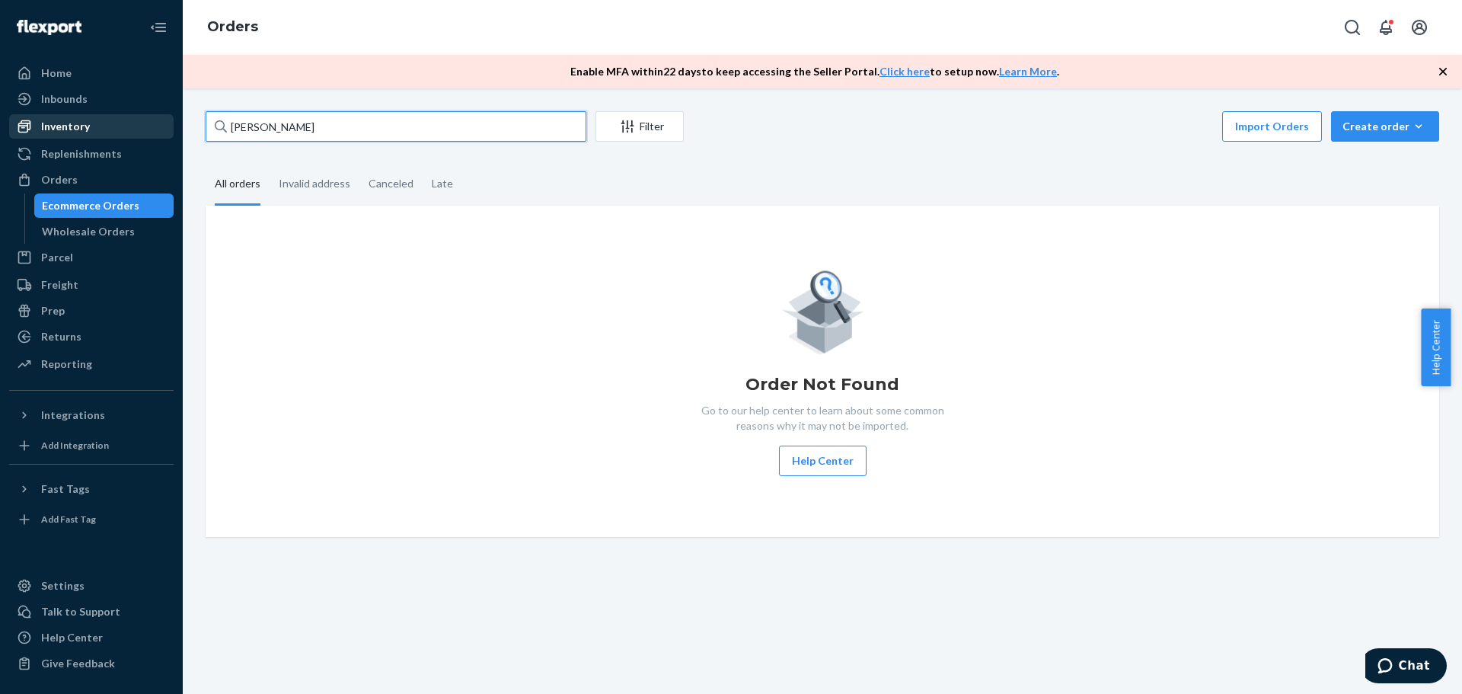
drag, startPoint x: 363, startPoint y: 130, endPoint x: 91, endPoint y: 132, distance: 272.6
click at [91, 132] on div "Home Inbounds Shipping Plans Problems Inventory Products Replenishments Orders …" at bounding box center [731, 347] width 1462 height 694
paste input "[PERSON_NAME]"
type input "[PERSON_NAME]"
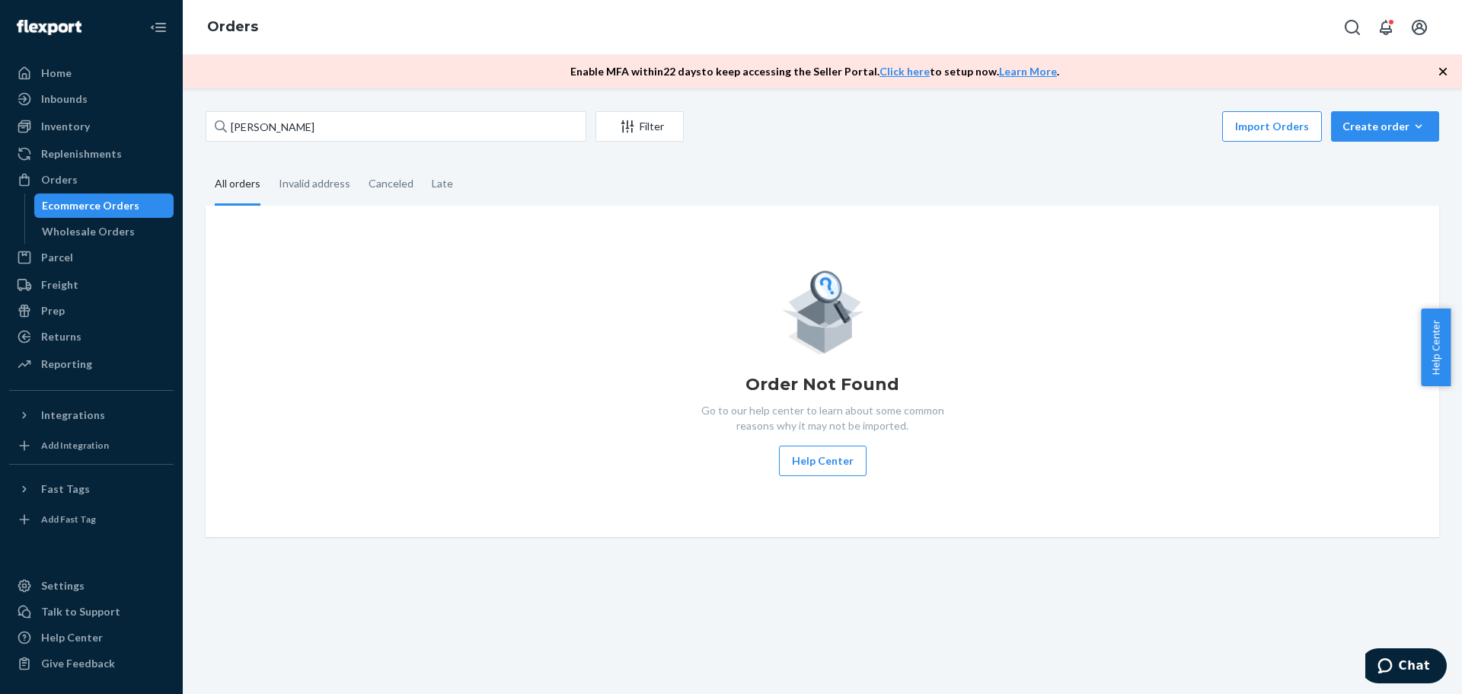
click at [410, 110] on div "[PERSON_NAME] Filter Import Orders Create order Ecommerce order Removal order A…" at bounding box center [822, 390] width 1279 height 605
click at [420, 130] on input "[PERSON_NAME]" at bounding box center [396, 126] width 381 height 30
click at [643, 202] on fieldset "All orders Invalid address Canceled Late" at bounding box center [822, 185] width 1233 height 42
click at [1344, 130] on div "Create order" at bounding box center [1384, 126] width 85 height 15
click at [1361, 166] on span "Ecommerce order" at bounding box center [1394, 163] width 94 height 11
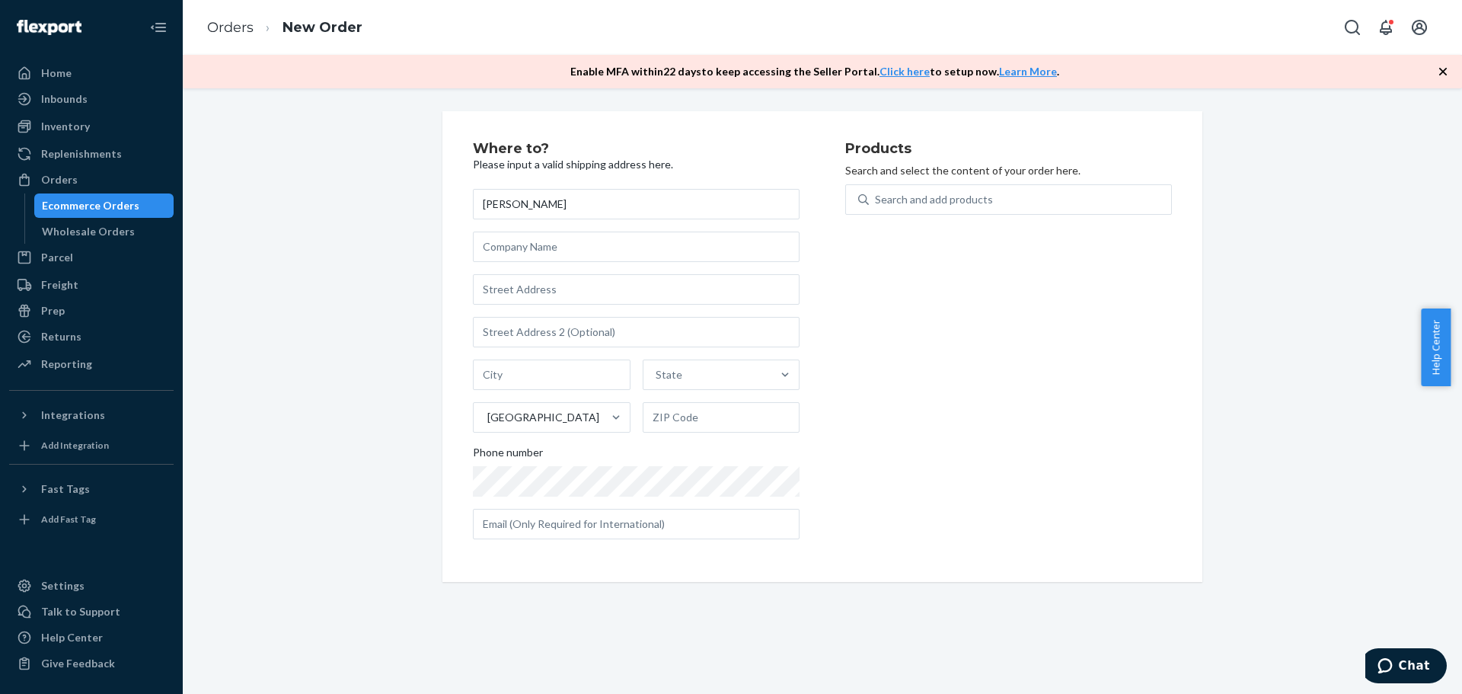
type input "[PERSON_NAME]"
click at [535, 298] on input "text" at bounding box center [636, 289] width 327 height 30
paste input "[STREET_ADDRESS] [PHONE_NUMBER]"
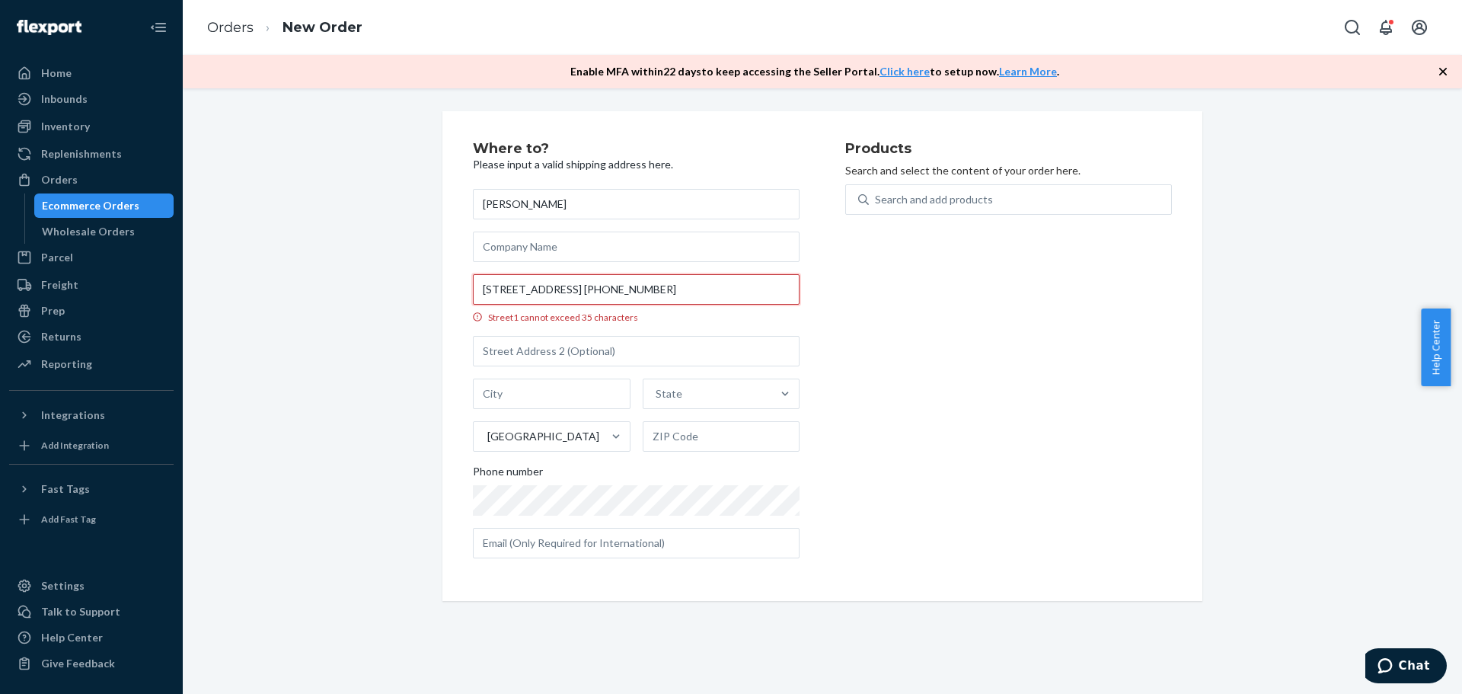
scroll to position [0, 60]
drag, startPoint x: 693, startPoint y: 289, endPoint x: 946, endPoint y: 311, distance: 254.6
click at [946, 311] on div "Where to? Please input a valid shipping address here. [PERSON_NAME] [STREET_ADD…" at bounding box center [822, 356] width 699 height 429
type input "[STREET_ADDRESS][PERSON_NAME]"
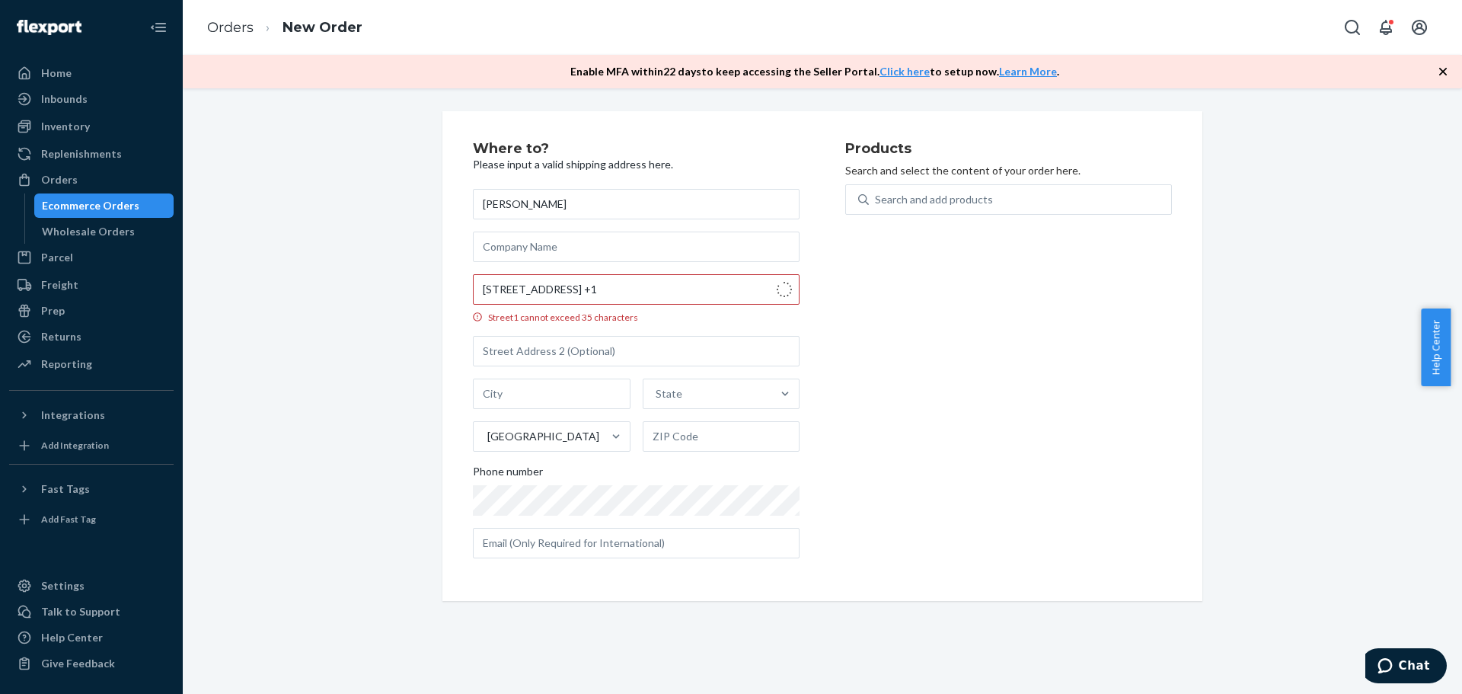
type input "Loudon"
type input "37774"
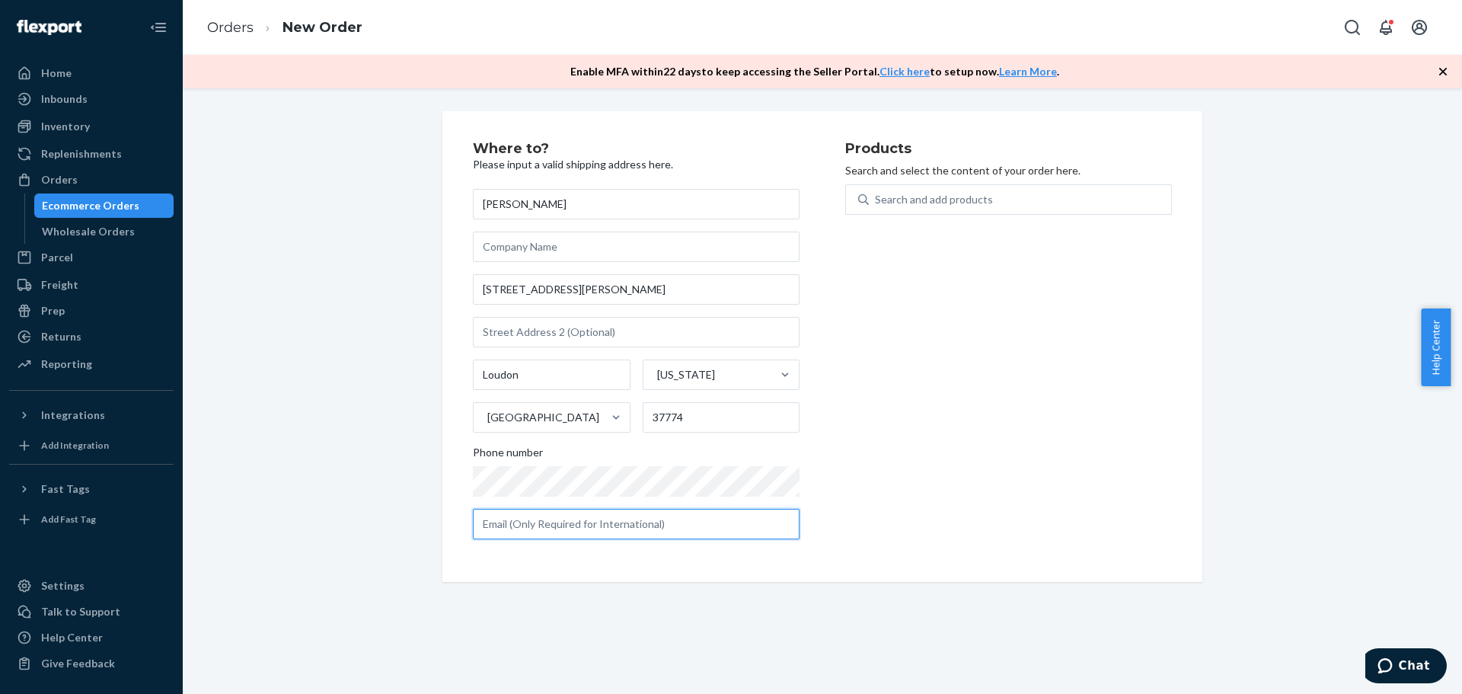
click at [597, 519] on input "text" at bounding box center [636, 524] width 327 height 30
click at [579, 525] on input "text" at bounding box center [636, 524] width 327 height 30
paste input "[EMAIL_ADDRESS][DOMAIN_NAME]"
type input "[EMAIL_ADDRESS][DOMAIN_NAME]"
click at [972, 203] on div "Search and add products" at bounding box center [934, 199] width 118 height 15
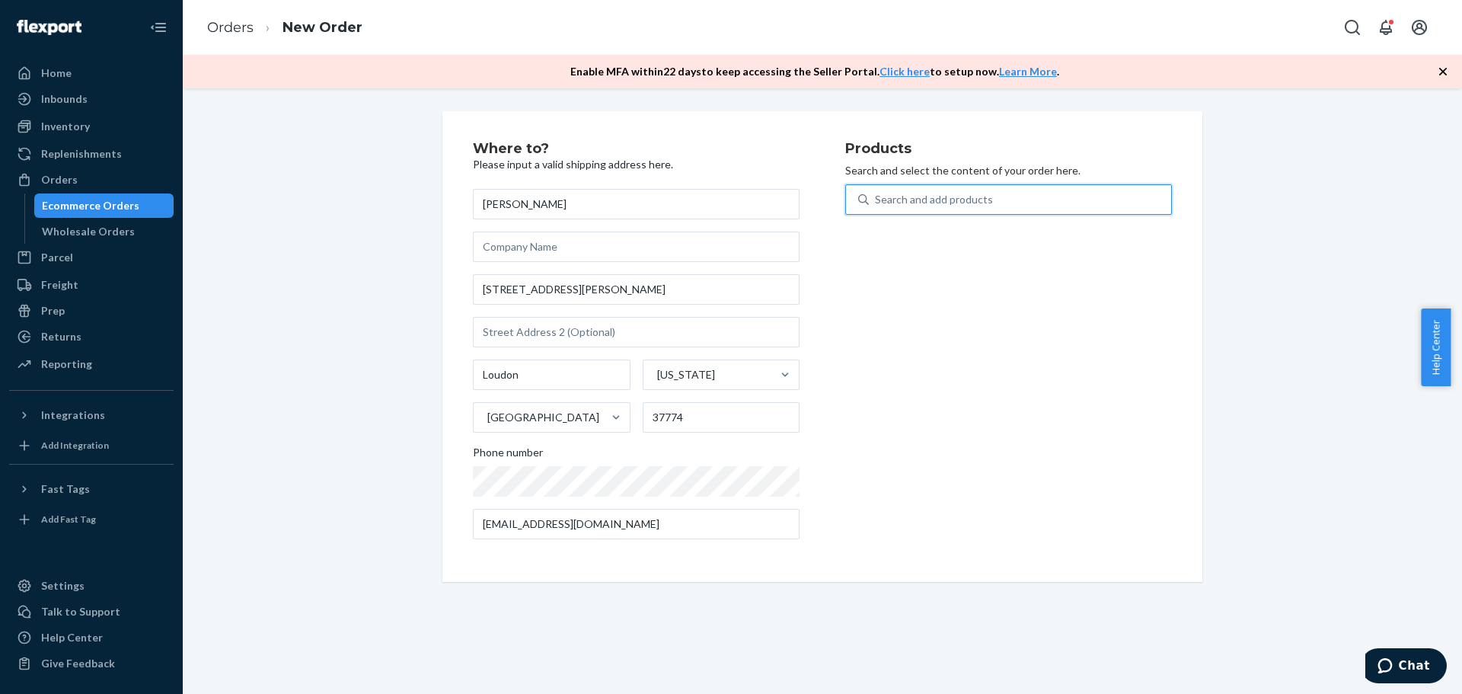
click at [876, 203] on input "0 results available. Use Up and Down to choose options, press Enter to select t…" at bounding box center [876, 199] width 2 height 15
type input "25"
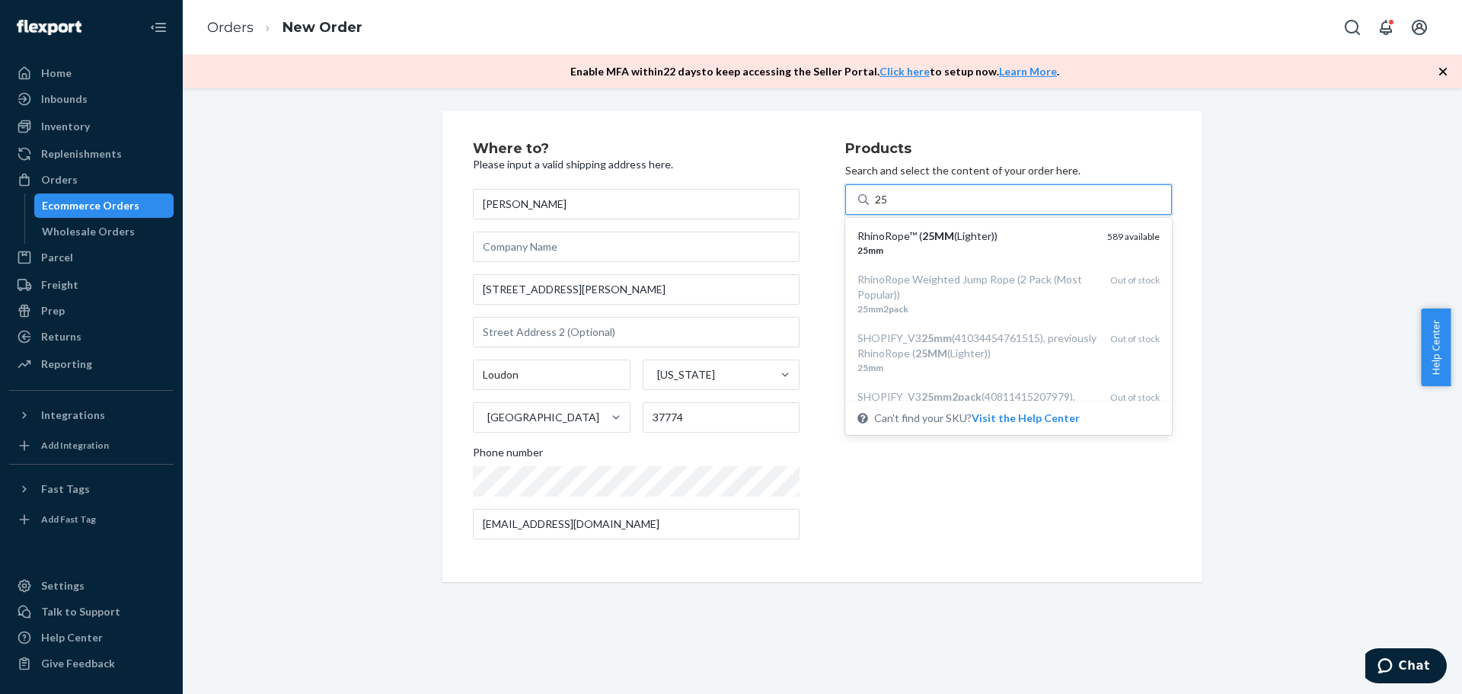
click at [971, 226] on div "RhinoRope™ ( 25MM (Lighter)) 25mm 589 available" at bounding box center [1008, 242] width 321 height 43
click at [889, 207] on input "25" at bounding box center [882, 199] width 14 height 15
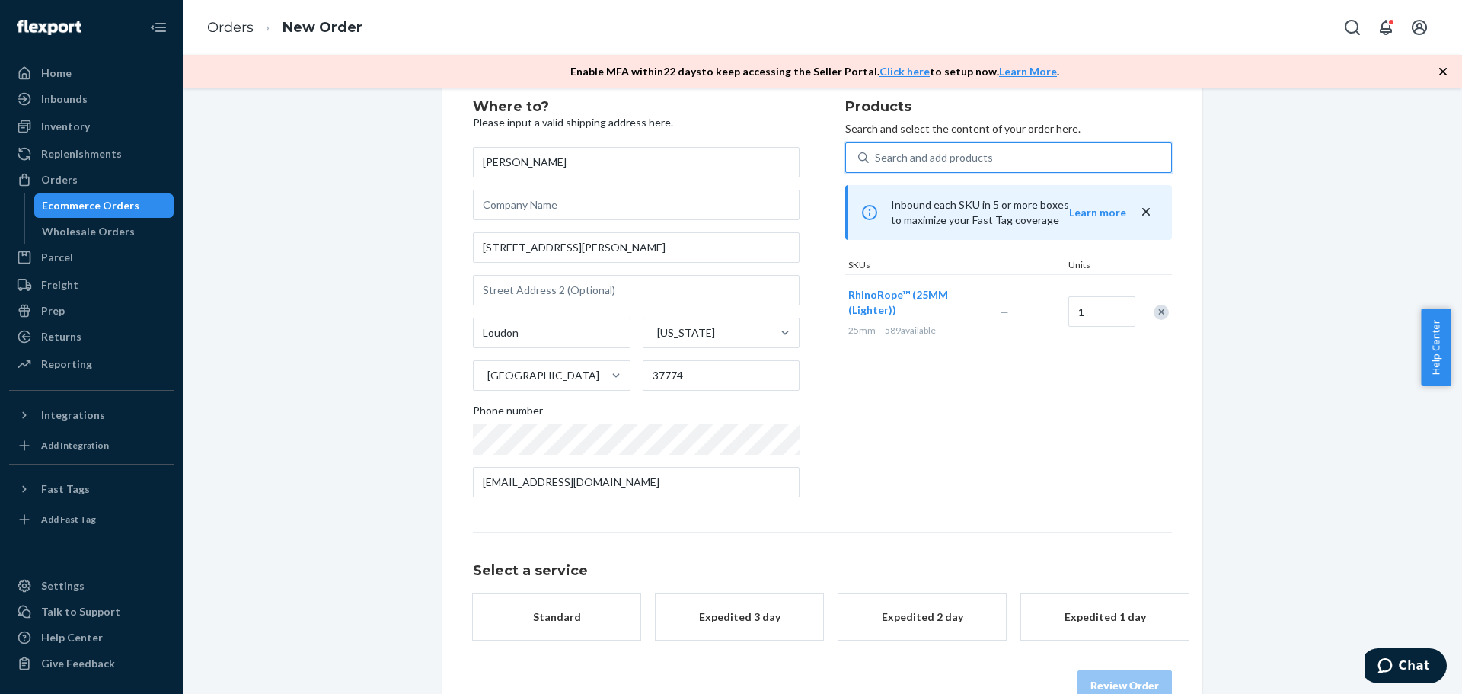
scroll to position [79, 0]
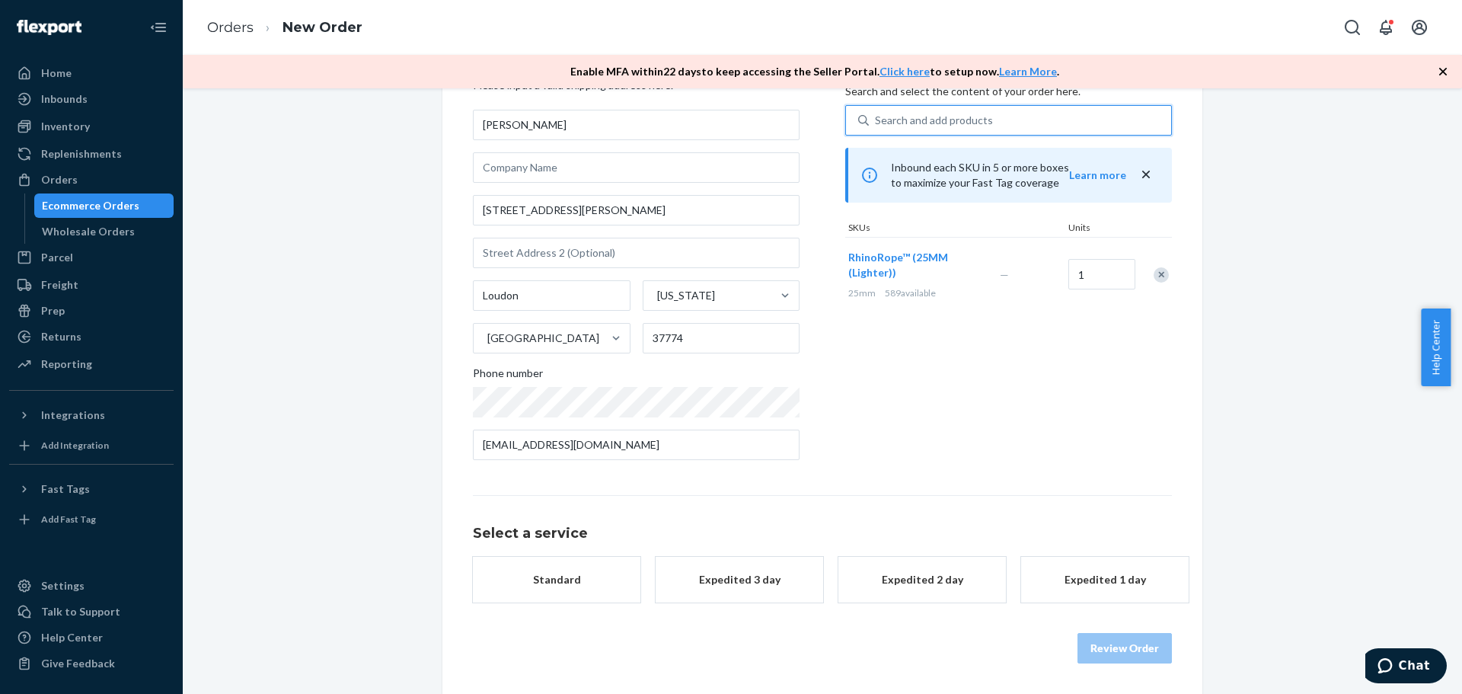
click at [556, 570] on button "Standard" at bounding box center [556, 580] width 167 height 46
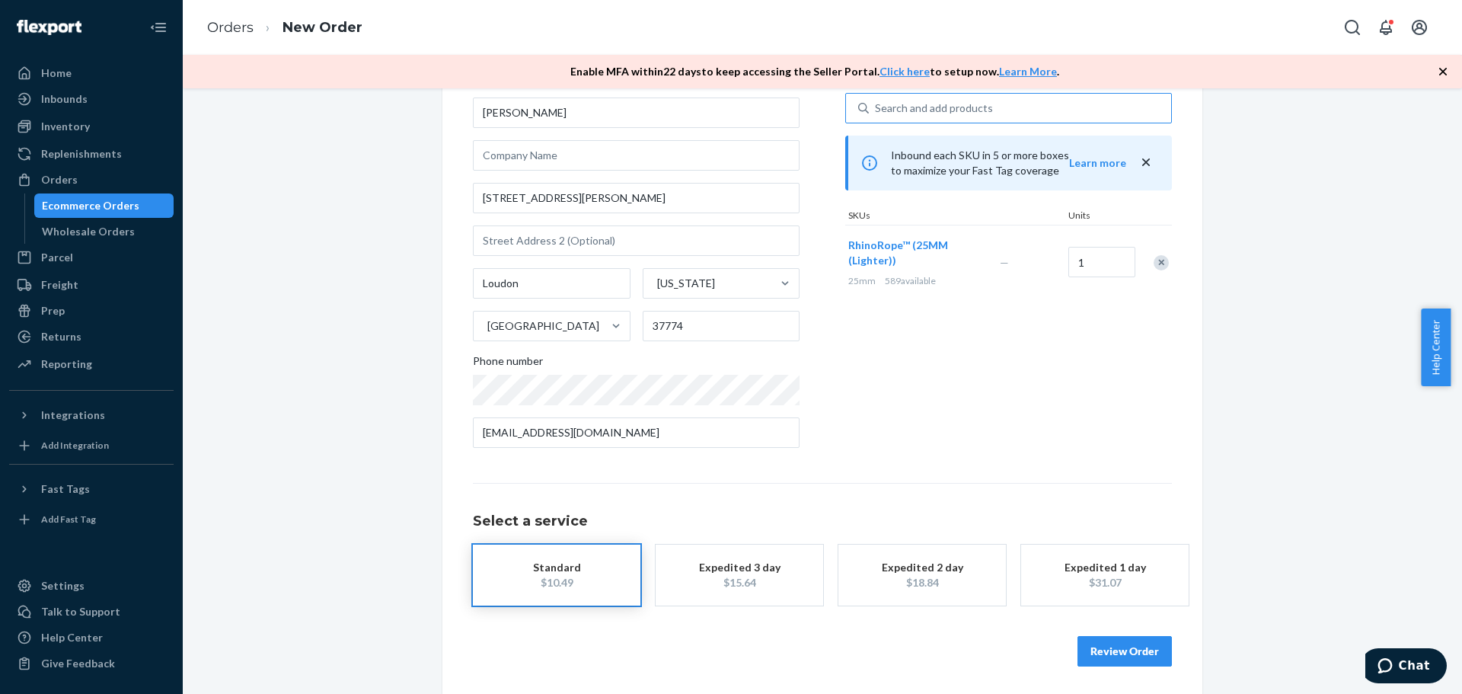
scroll to position [94, 0]
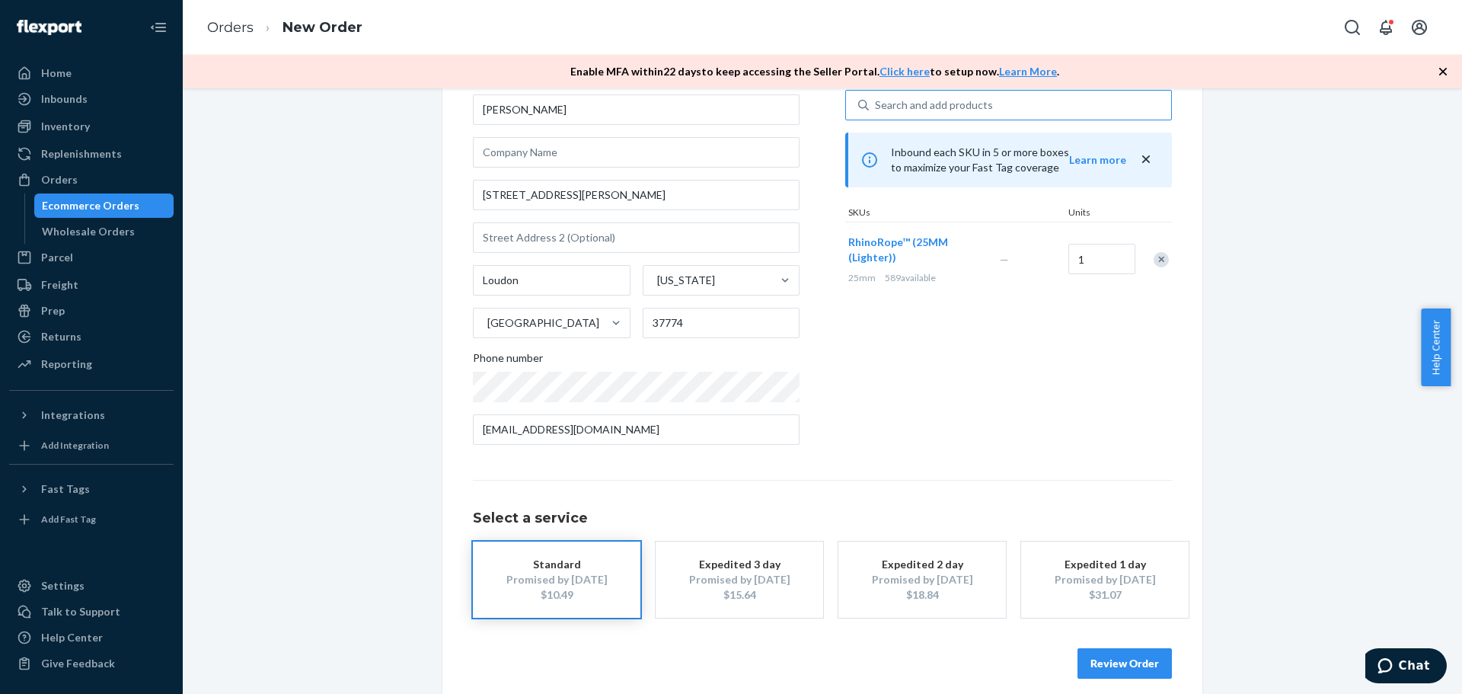
click at [1130, 645] on div "Review Order" at bounding box center [822, 656] width 699 height 46
click at [1131, 652] on button "Review Order" at bounding box center [1124, 663] width 94 height 30
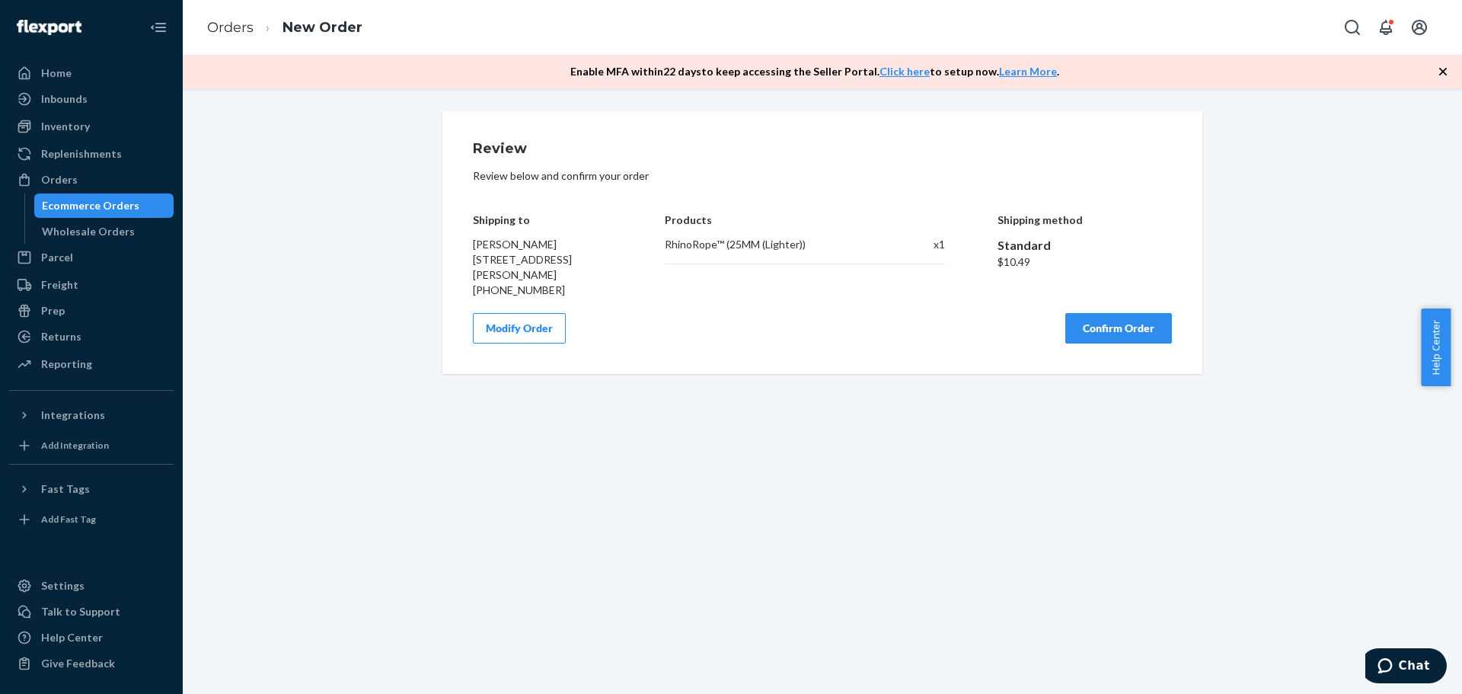
scroll to position [0, 0]
click at [1129, 336] on button "Confirm Order" at bounding box center [1118, 328] width 107 height 30
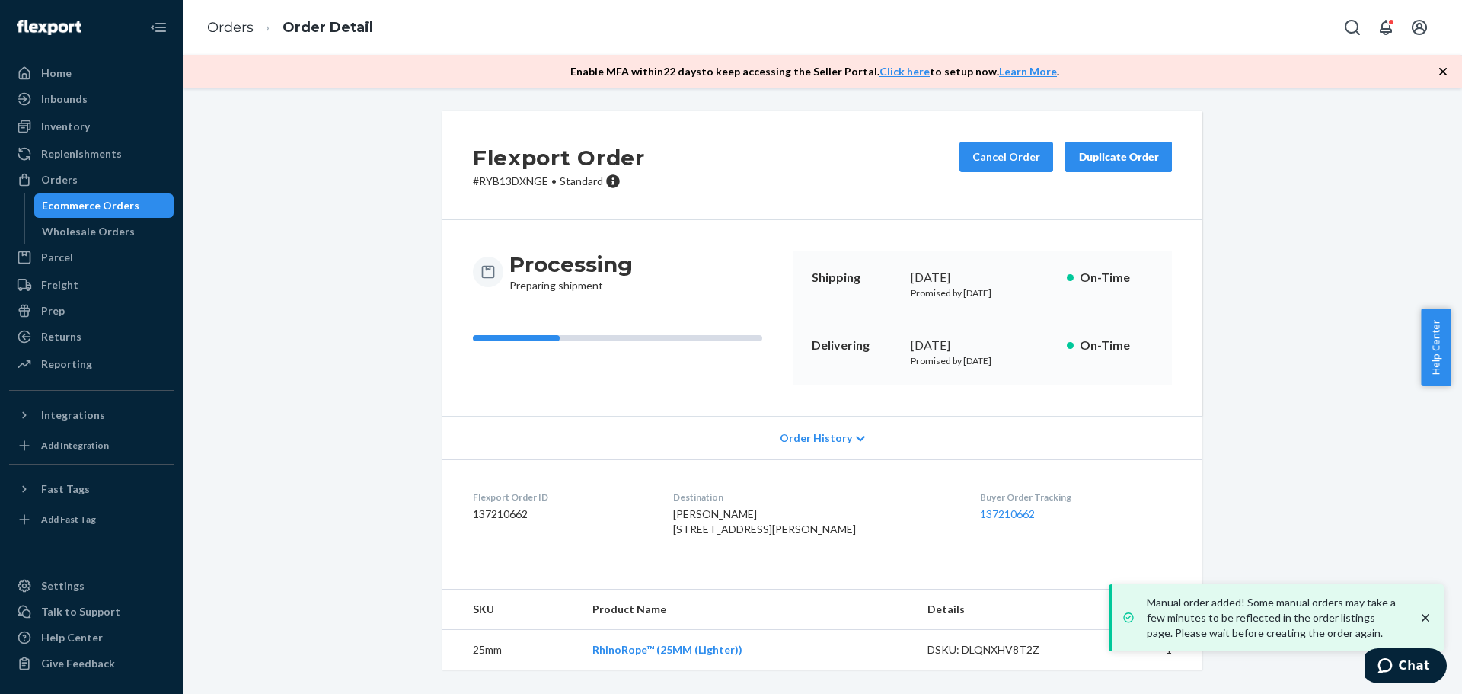
click at [206, 21] on ol "Orders Order Detail" at bounding box center [290, 27] width 190 height 45
click at [215, 23] on link "Orders" at bounding box center [230, 27] width 46 height 17
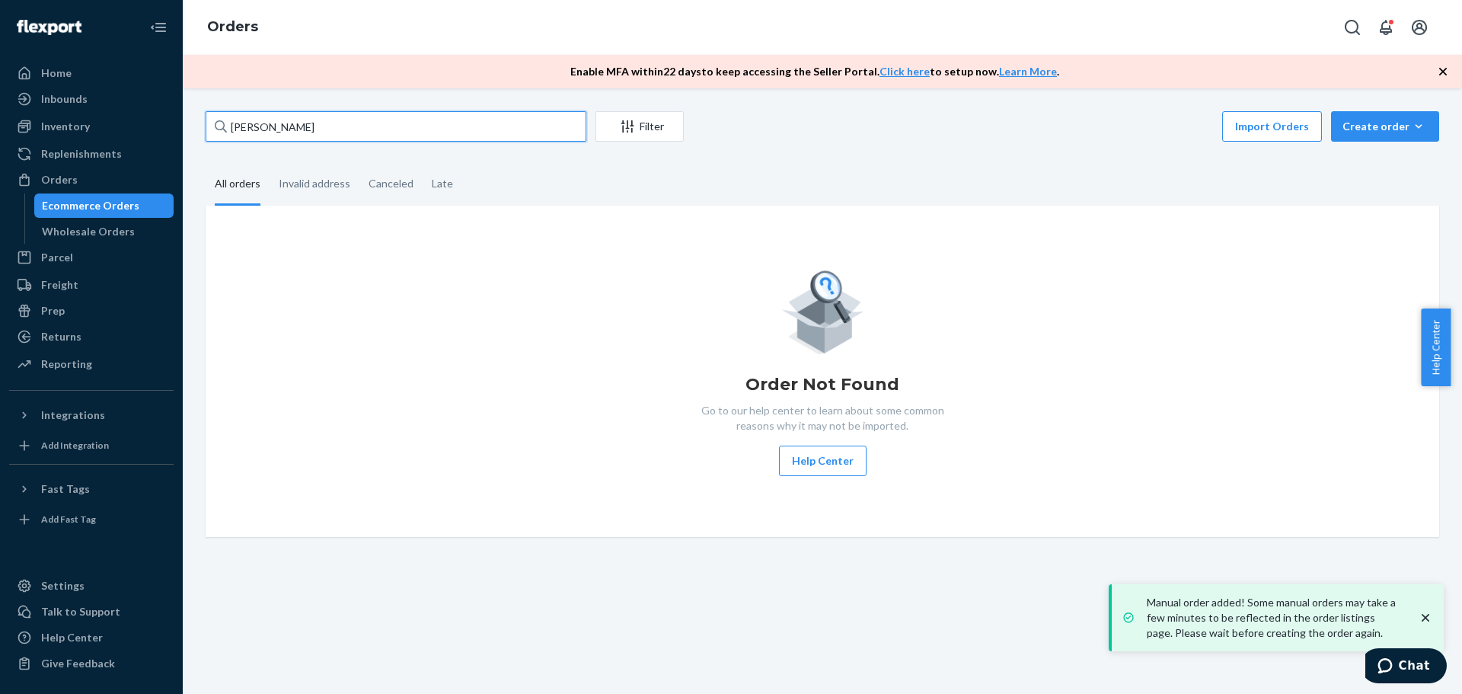
click at [292, 135] on input "[PERSON_NAME]" at bounding box center [396, 126] width 381 height 30
paste input "[PERSON_NAME]"
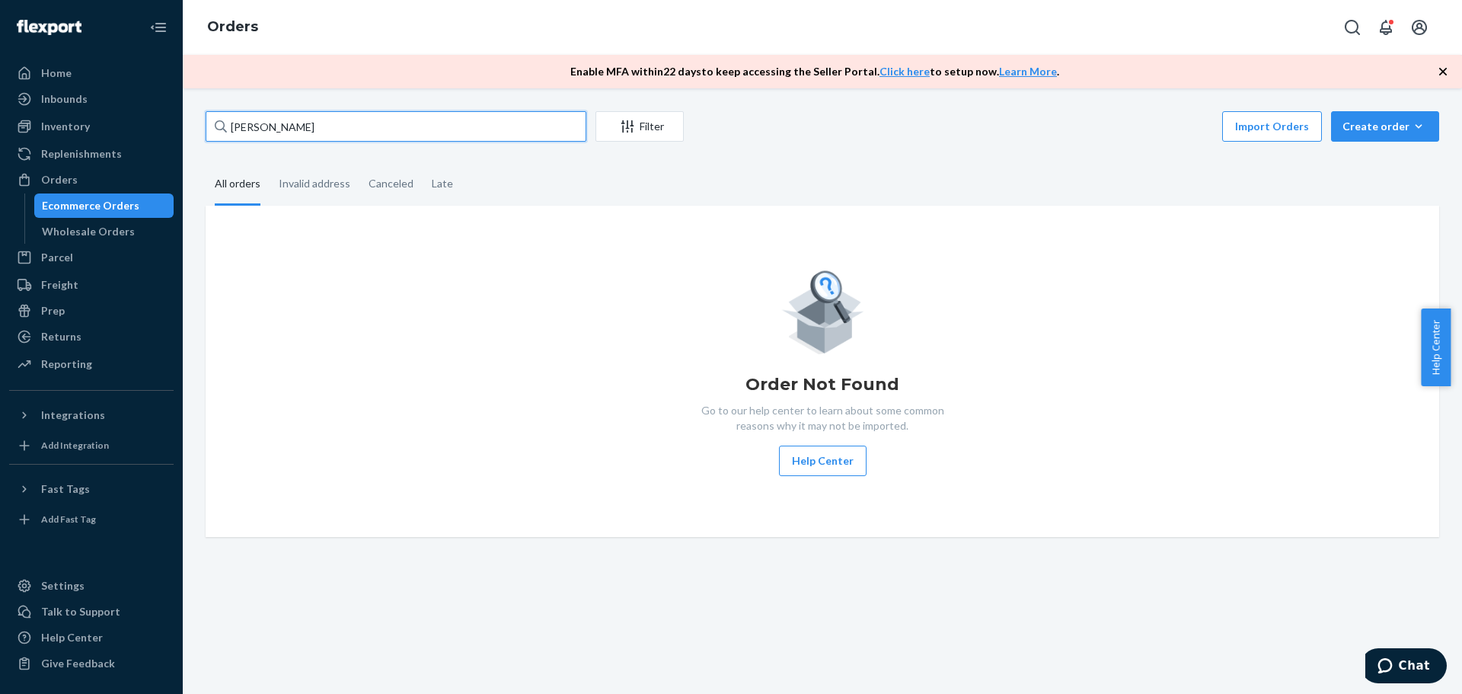
click at [433, 118] on input "[PERSON_NAME]" at bounding box center [396, 126] width 381 height 30
type input "[PERSON_NAME]"
click at [1346, 136] on button "Create order Ecommerce order Removal order" at bounding box center [1385, 126] width 108 height 30
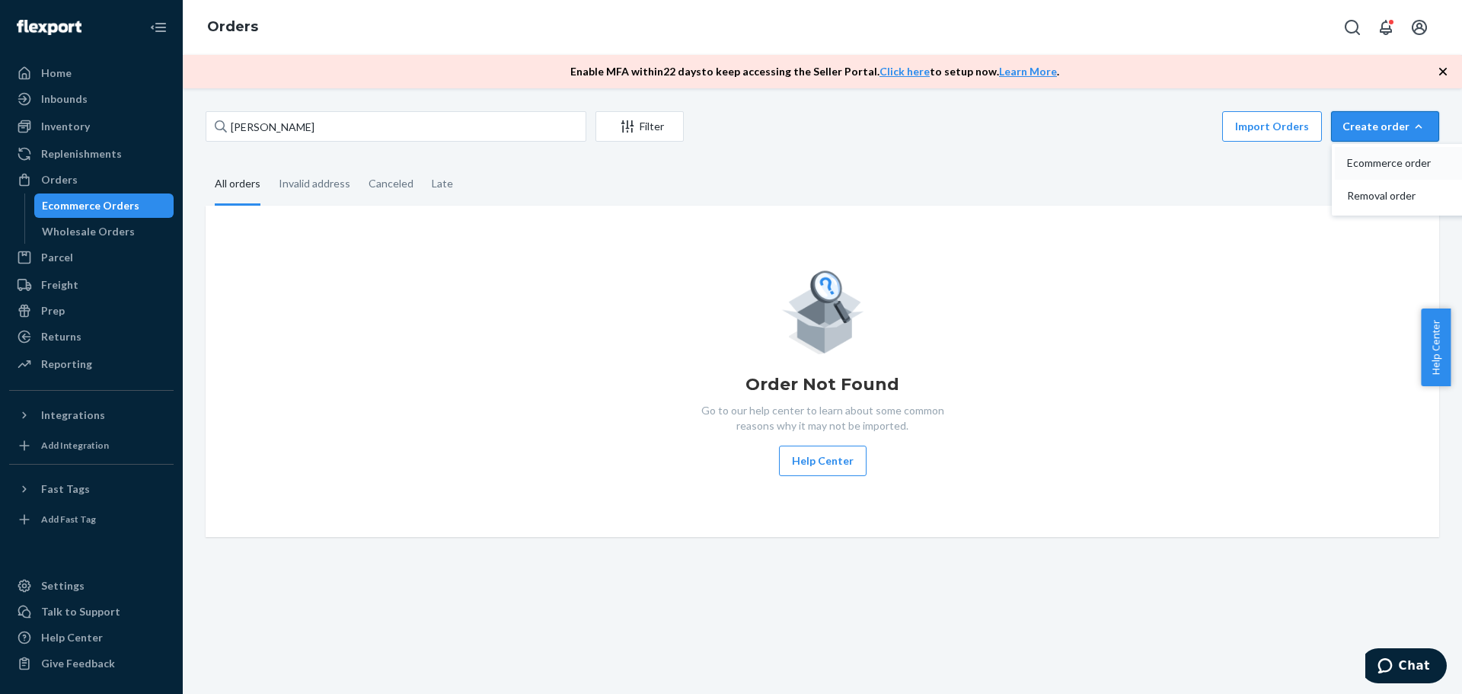
click at [1354, 168] on span "Ecommerce order" at bounding box center [1394, 163] width 94 height 11
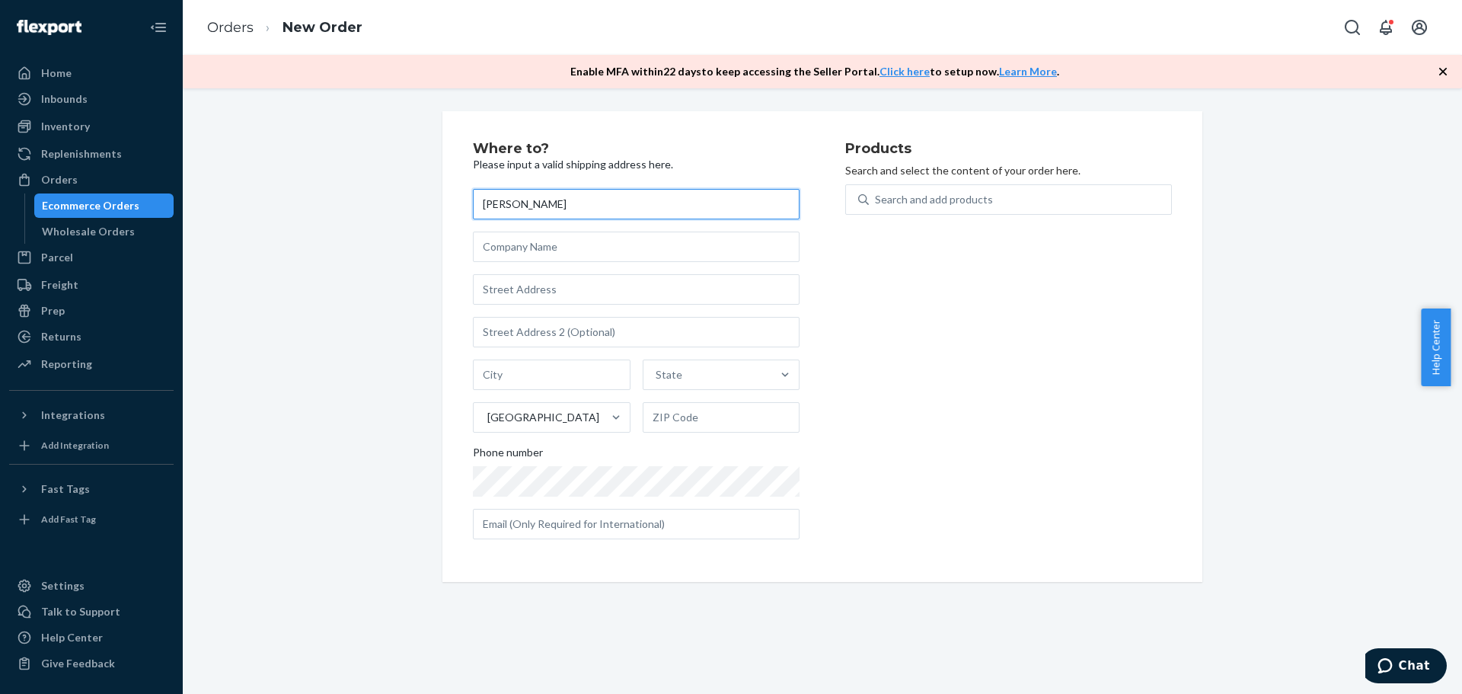
click at [518, 190] on input "[PERSON_NAME]" at bounding box center [636, 204] width 327 height 30
paste input "A"
type input "[PERSON_NAME]"
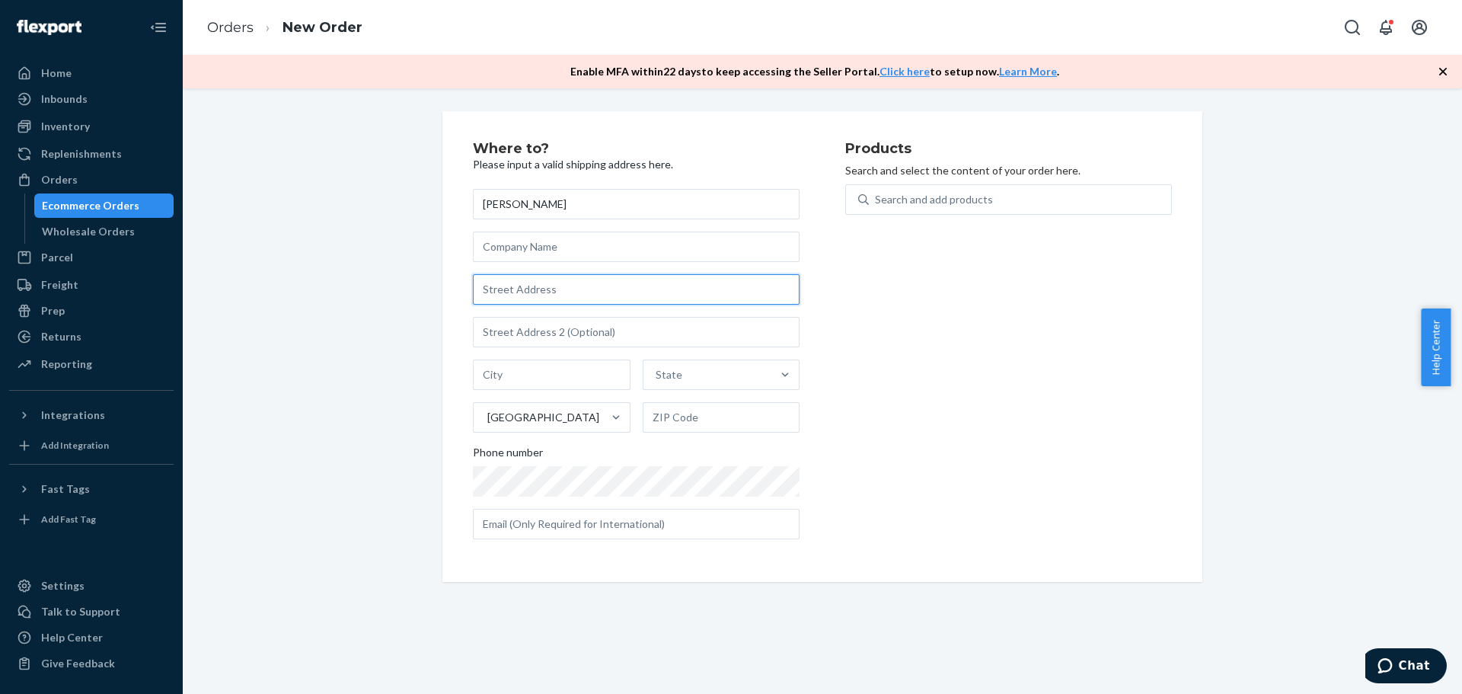
click at [541, 285] on input "text" at bounding box center [636, 289] width 327 height 30
paste input "[STREET_ADDRESS] [PHONE_NUMBER]"
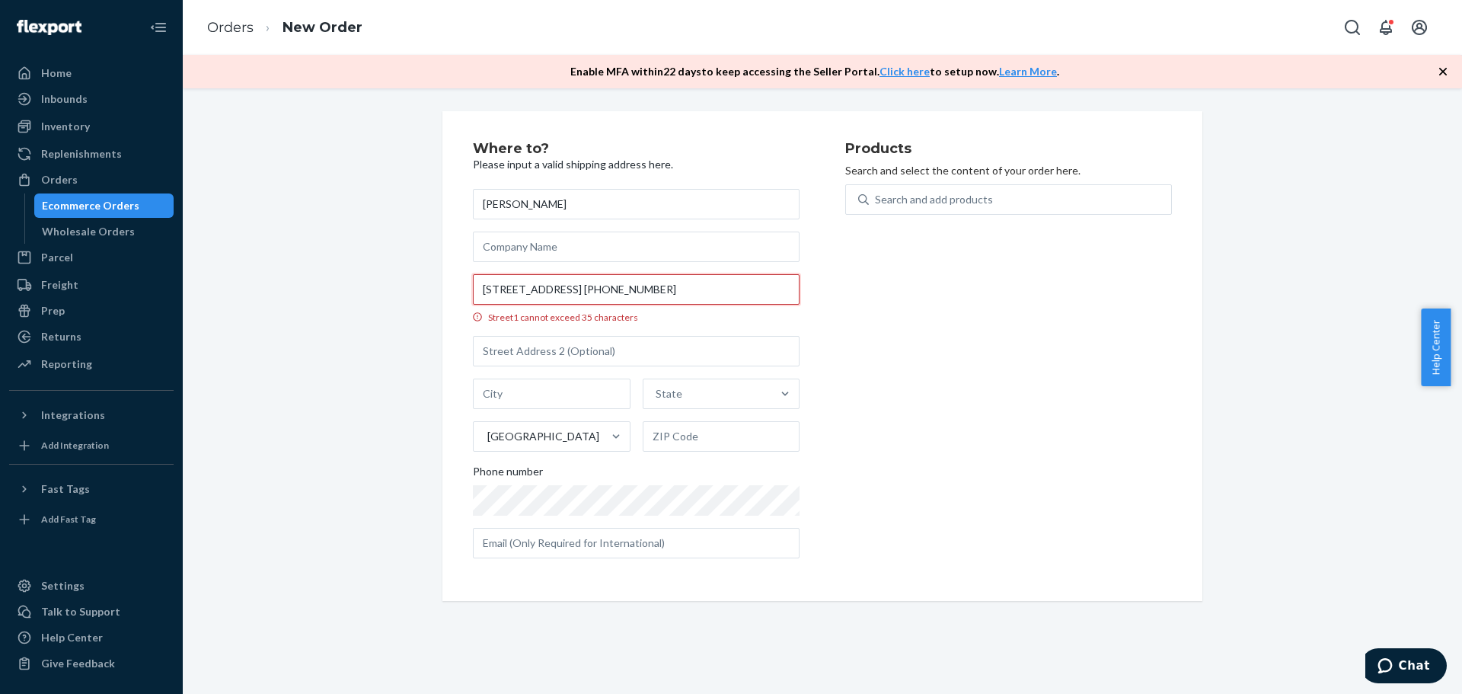
scroll to position [0, 148]
drag, startPoint x: 695, startPoint y: 290, endPoint x: 975, endPoint y: 315, distance: 281.3
click at [975, 315] on div "Where to? Please input a valid shipping address here. [PERSON_NAME] [STREET_ADD…" at bounding box center [822, 356] width 699 height 429
click at [630, 282] on input "[STREET_ADDRESS] +1" at bounding box center [636, 289] width 327 height 30
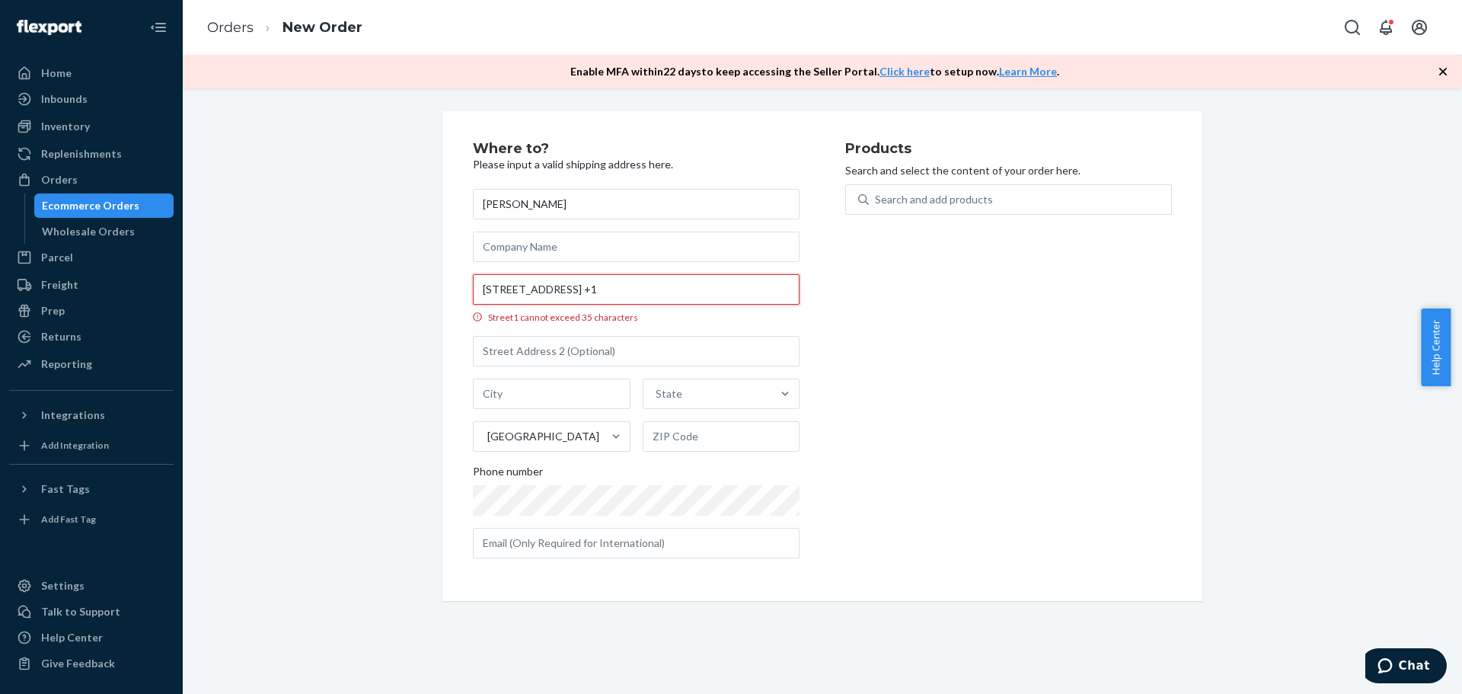
click at [599, 289] on input "[STREET_ADDRESS] +1" at bounding box center [636, 289] width 327 height 30
drag, startPoint x: 563, startPoint y: 287, endPoint x: 606, endPoint y: 285, distance: 43.5
click at [606, 285] on input "[STREET_ADDRESS] +1" at bounding box center [636, 289] width 327 height 30
type input "[STREET_ADDRESS]"
type input "[GEOGRAPHIC_DATA]"
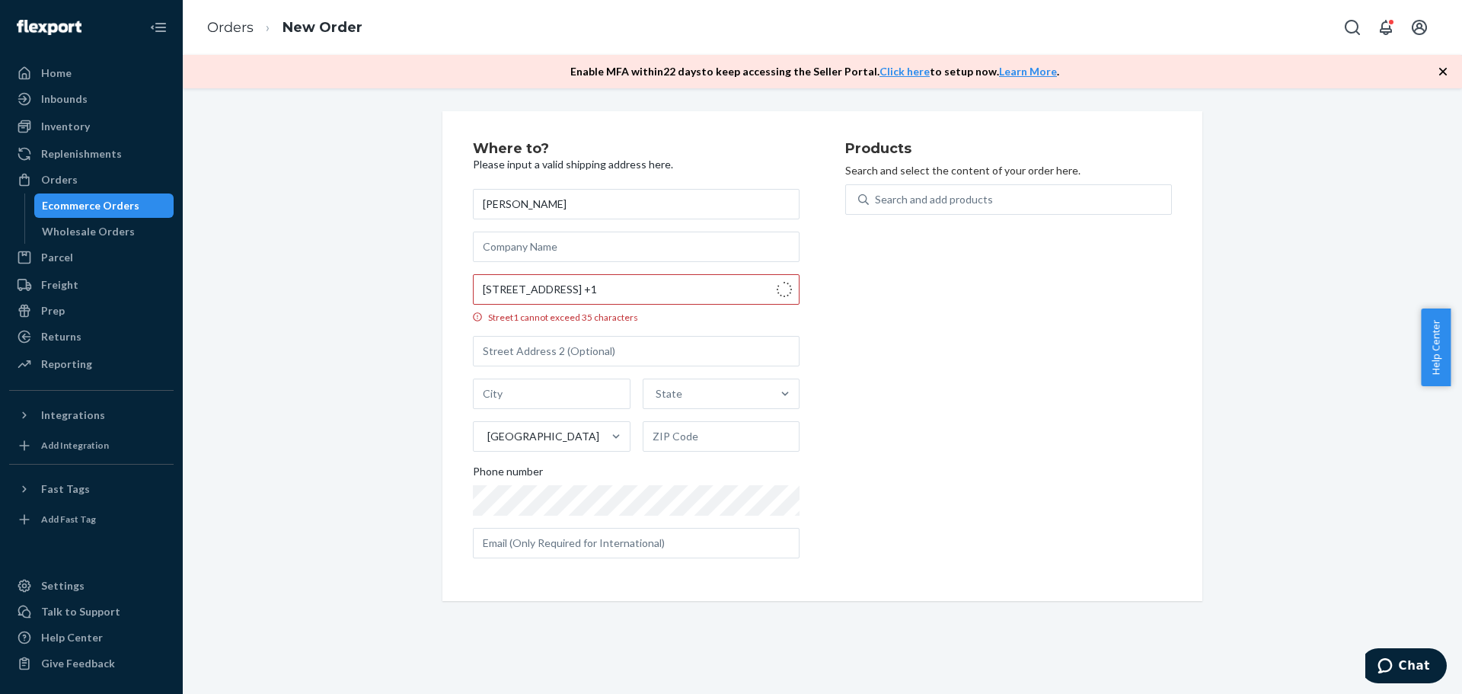
type input "27408"
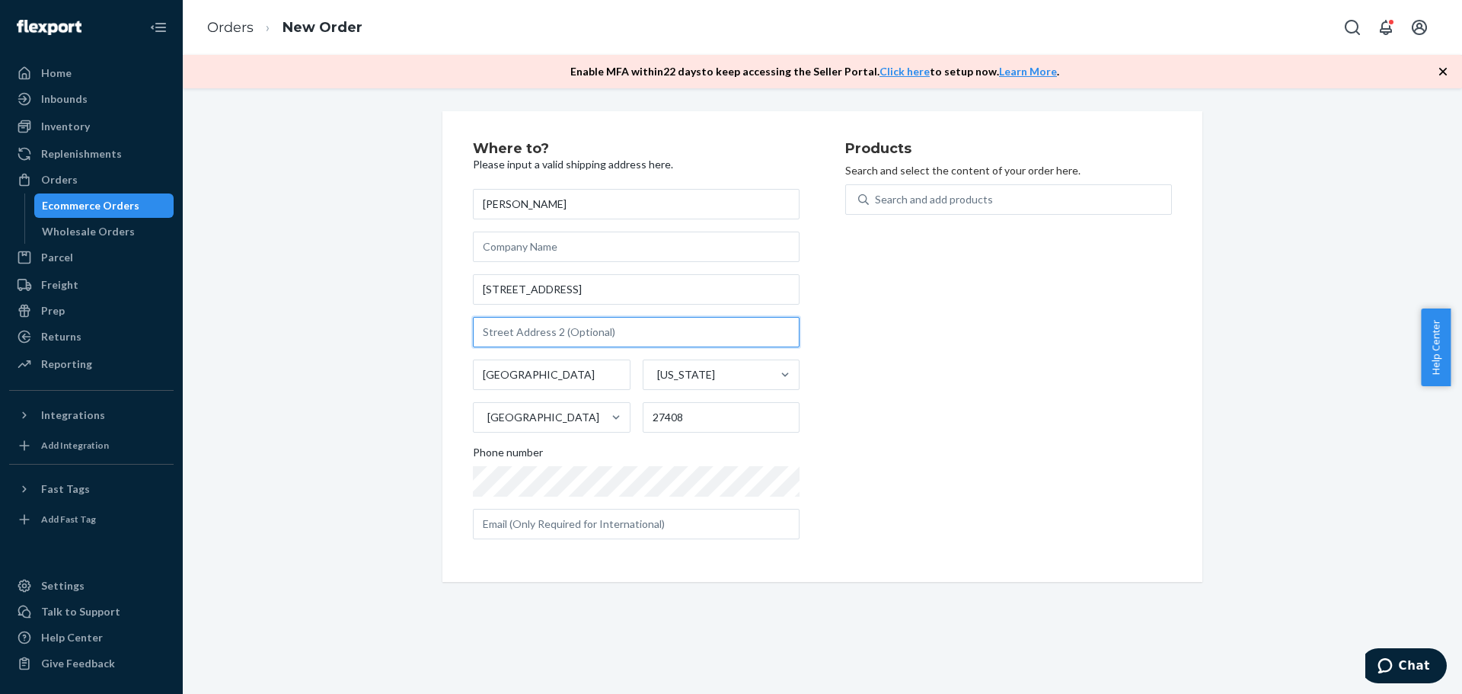
click at [550, 332] on input "text" at bounding box center [636, 332] width 327 height 30
paste input "UNIT 301"
type input "UNIT 301"
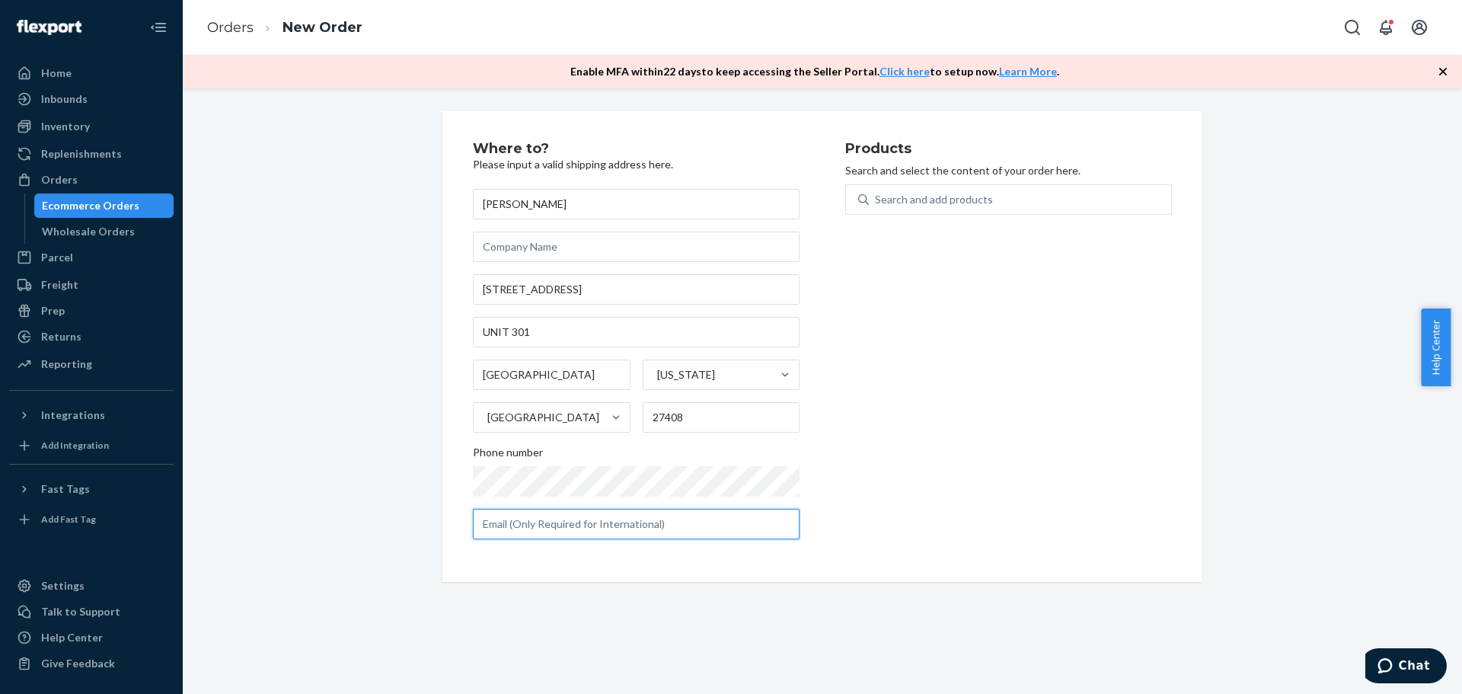
click at [549, 515] on input "text" at bounding box center [636, 524] width 327 height 30
paste input "[EMAIL_ADDRESS][DOMAIN_NAME]"
type input "[EMAIL_ADDRESS][DOMAIN_NAME]"
click at [975, 197] on div "Search and add products" at bounding box center [934, 199] width 118 height 15
click at [876, 197] on input "0 results available. Use Up and Down to choose options, press Enter to select t…" at bounding box center [876, 199] width 2 height 15
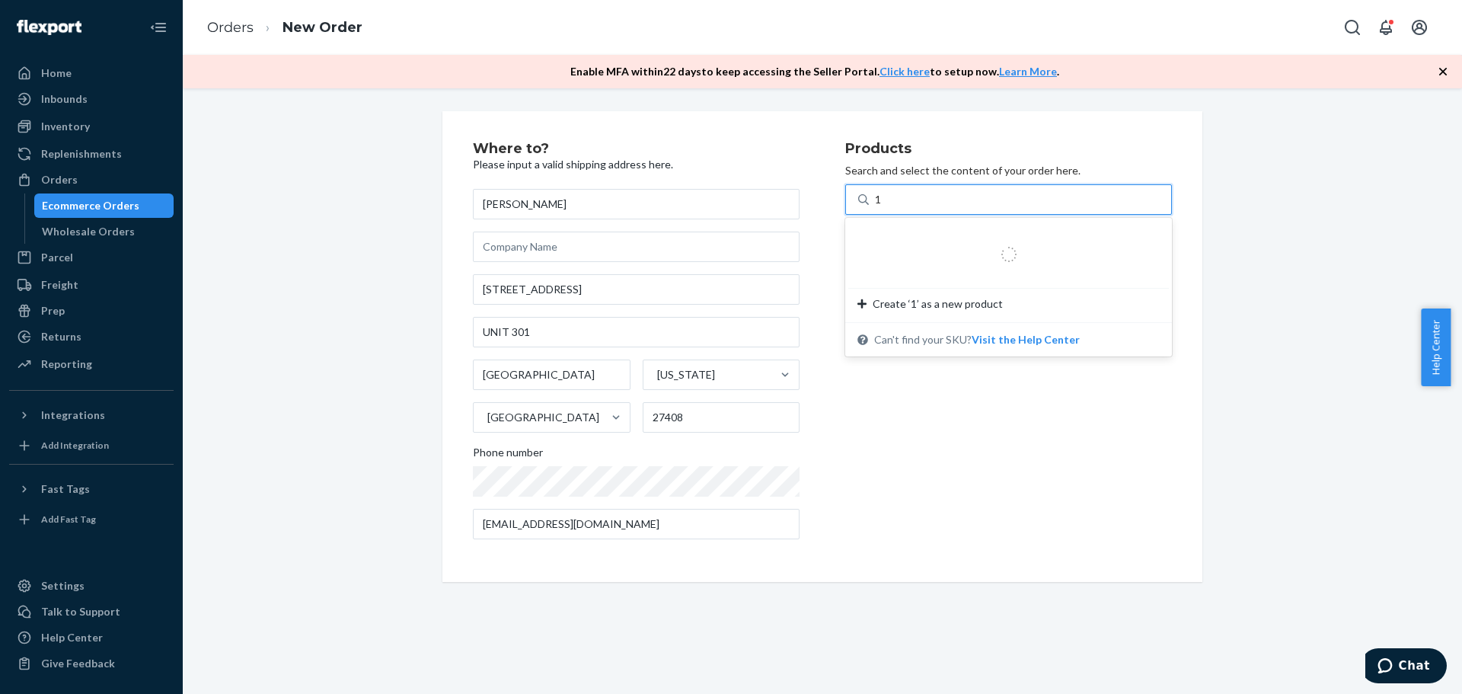
type input "15"
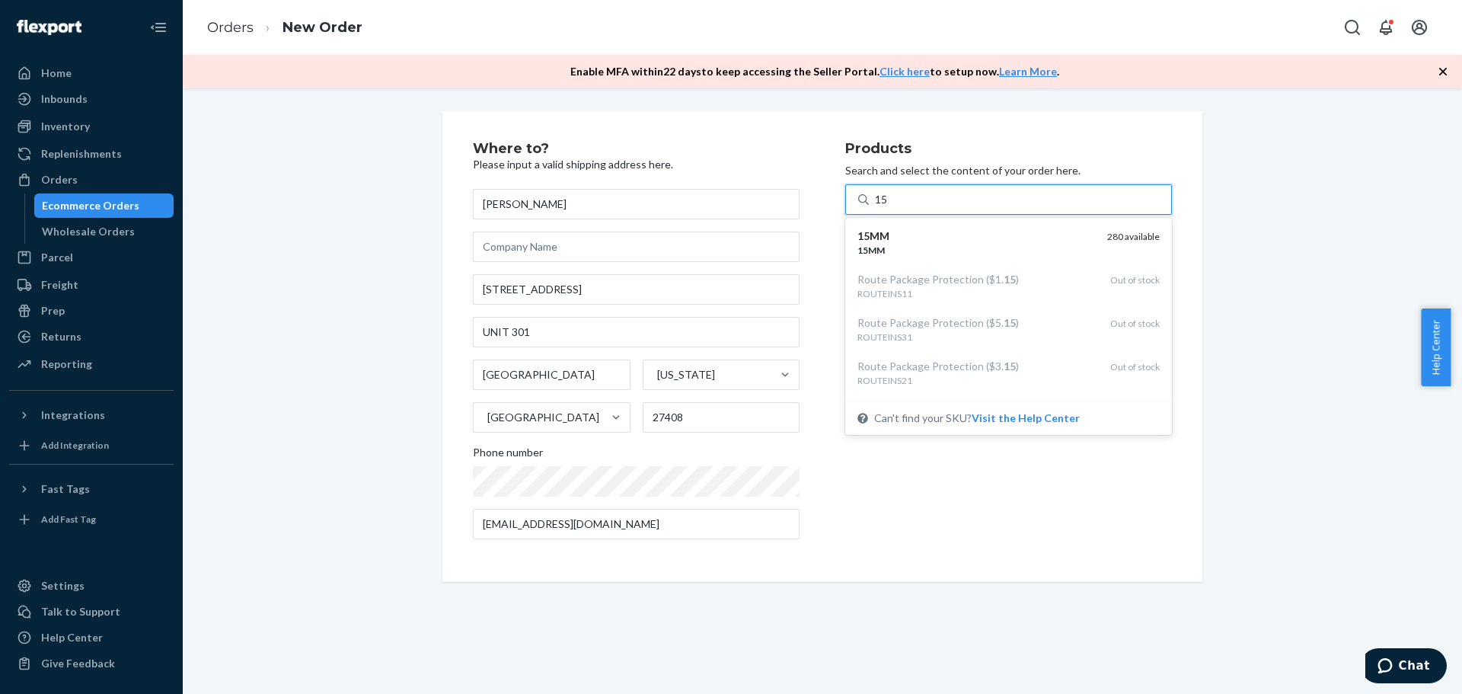
click at [966, 234] on div "15MM" at bounding box center [976, 235] width 238 height 15
click at [889, 207] on input "15" at bounding box center [882, 199] width 14 height 15
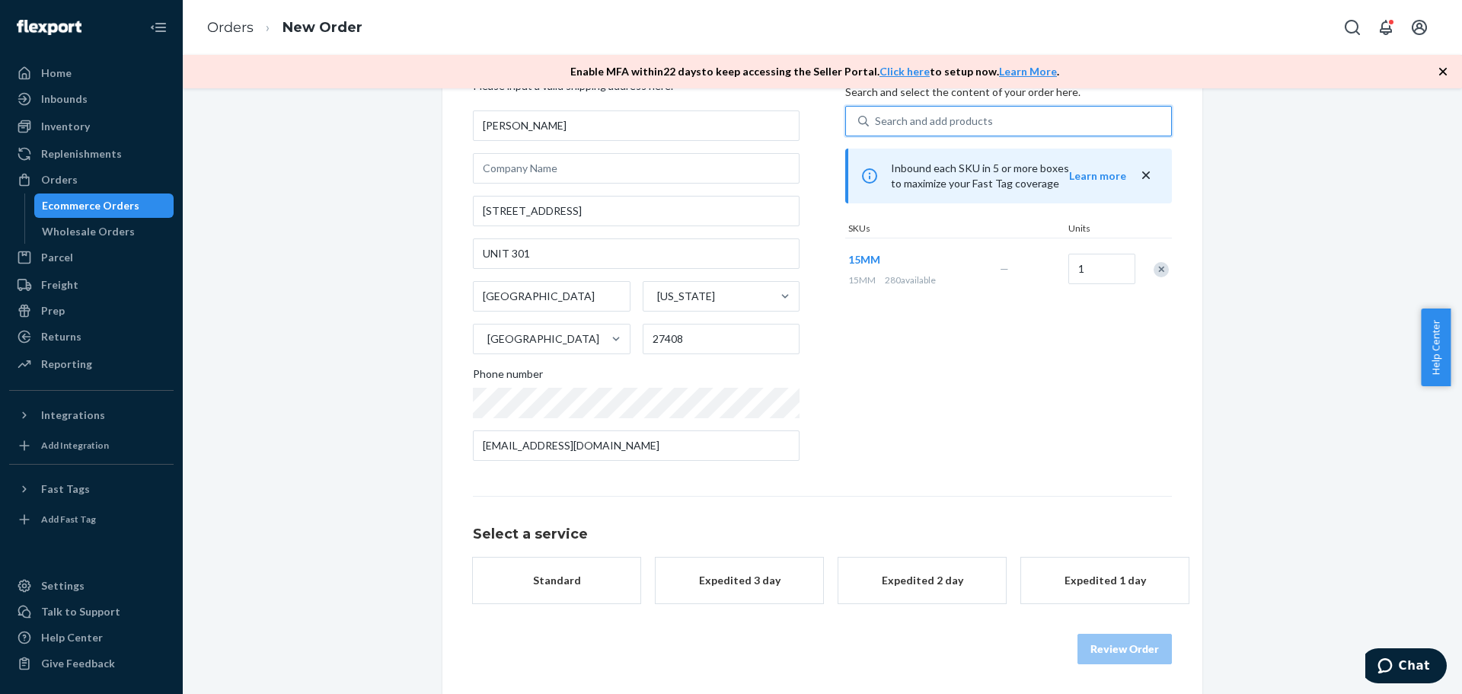
scroll to position [79, 0]
drag, startPoint x: 499, startPoint y: 596, endPoint x: 770, endPoint y: 618, distance: 271.2
click at [500, 596] on button "Standard" at bounding box center [556, 580] width 167 height 46
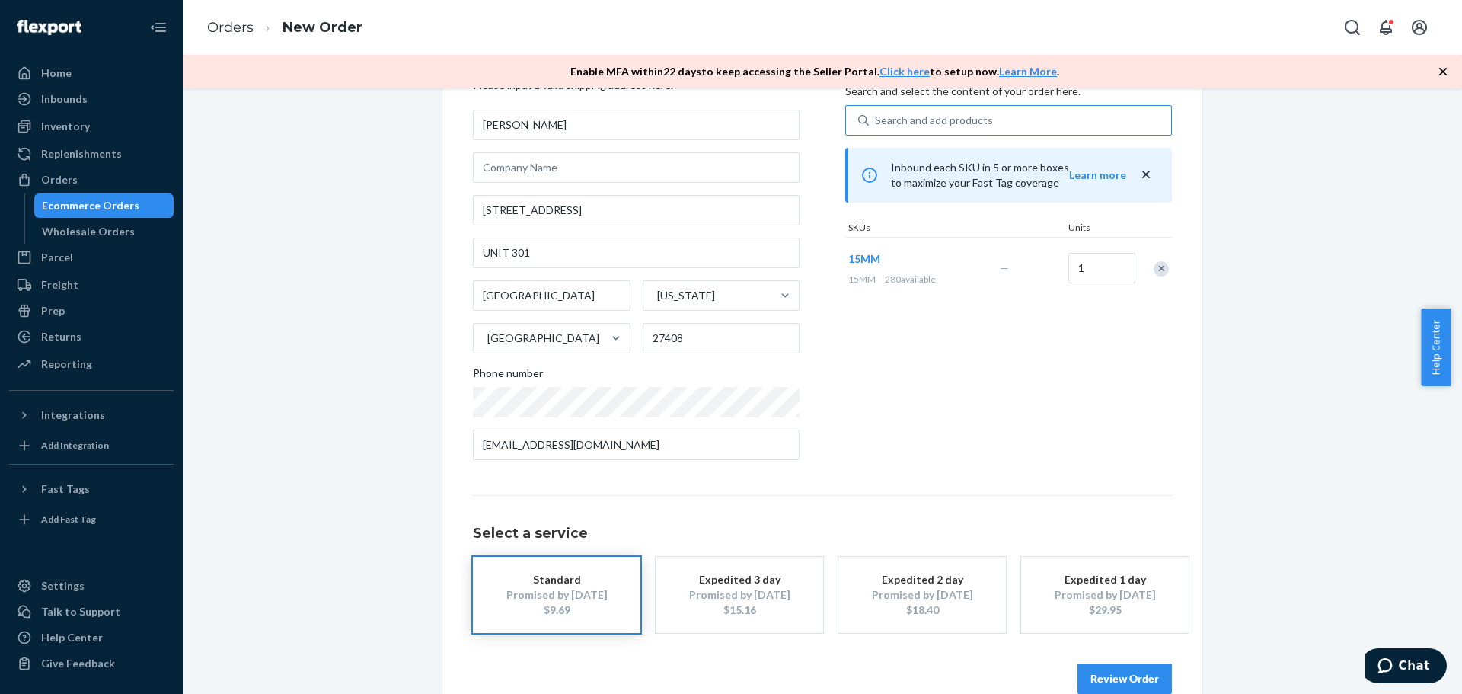
click at [1128, 662] on div "Review Order" at bounding box center [822, 671] width 699 height 46
click at [1093, 675] on button "Review Order" at bounding box center [1124, 678] width 94 height 30
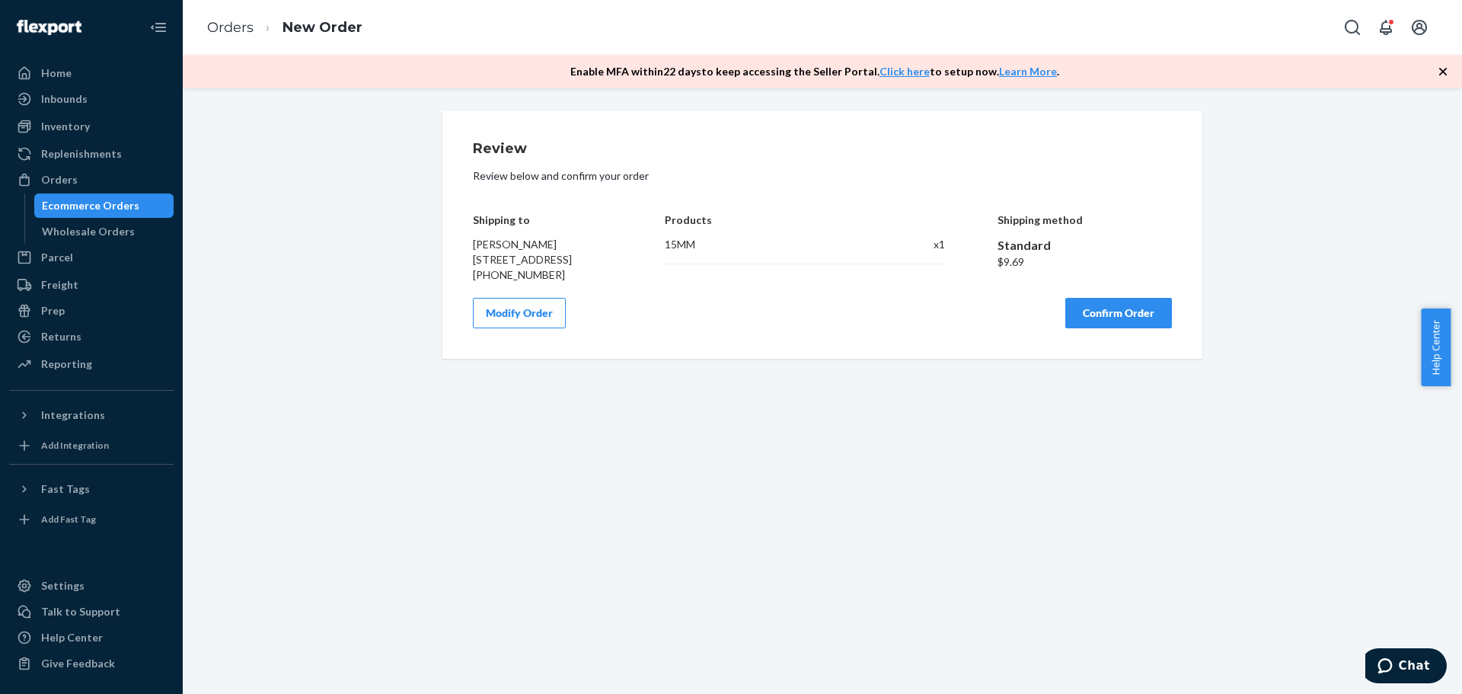
scroll to position [0, 0]
click at [1096, 328] on button "Confirm Order" at bounding box center [1118, 313] width 107 height 30
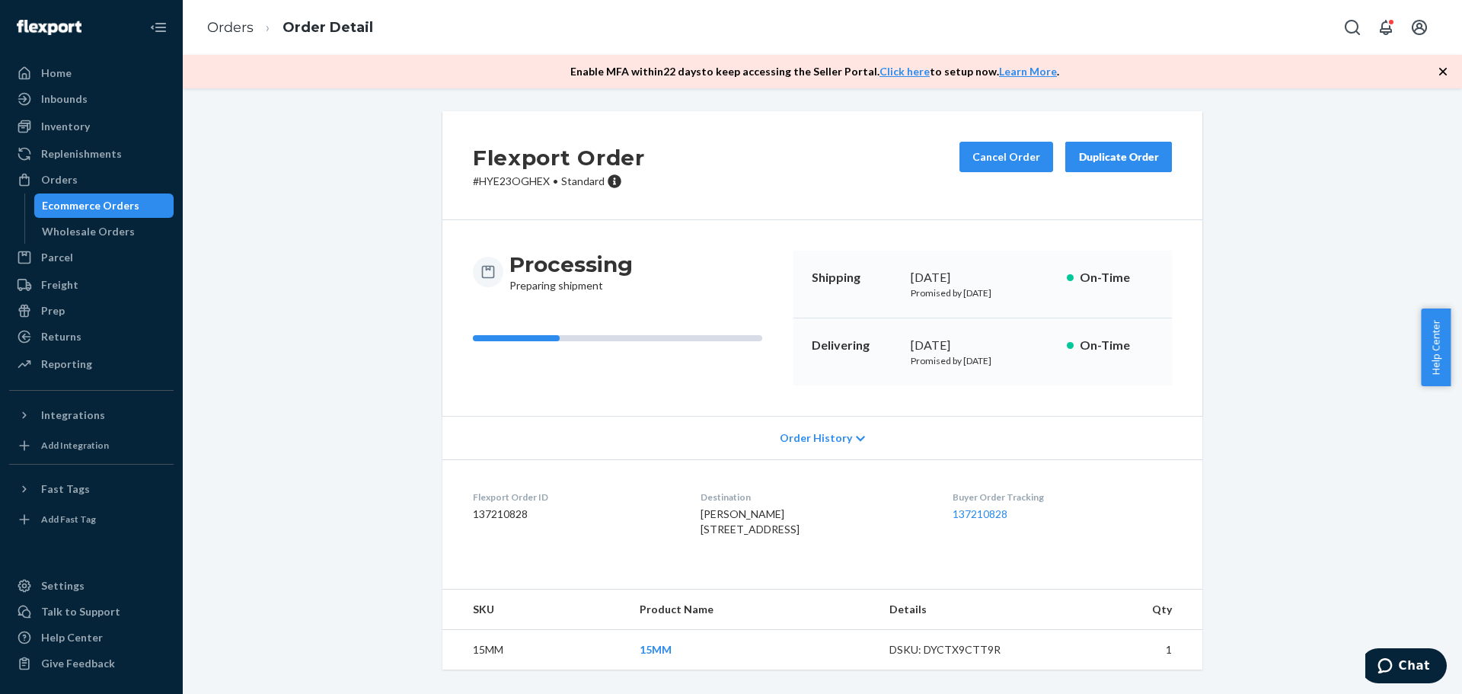
scroll to position [24, 0]
click at [225, 30] on link "Orders" at bounding box center [230, 27] width 46 height 17
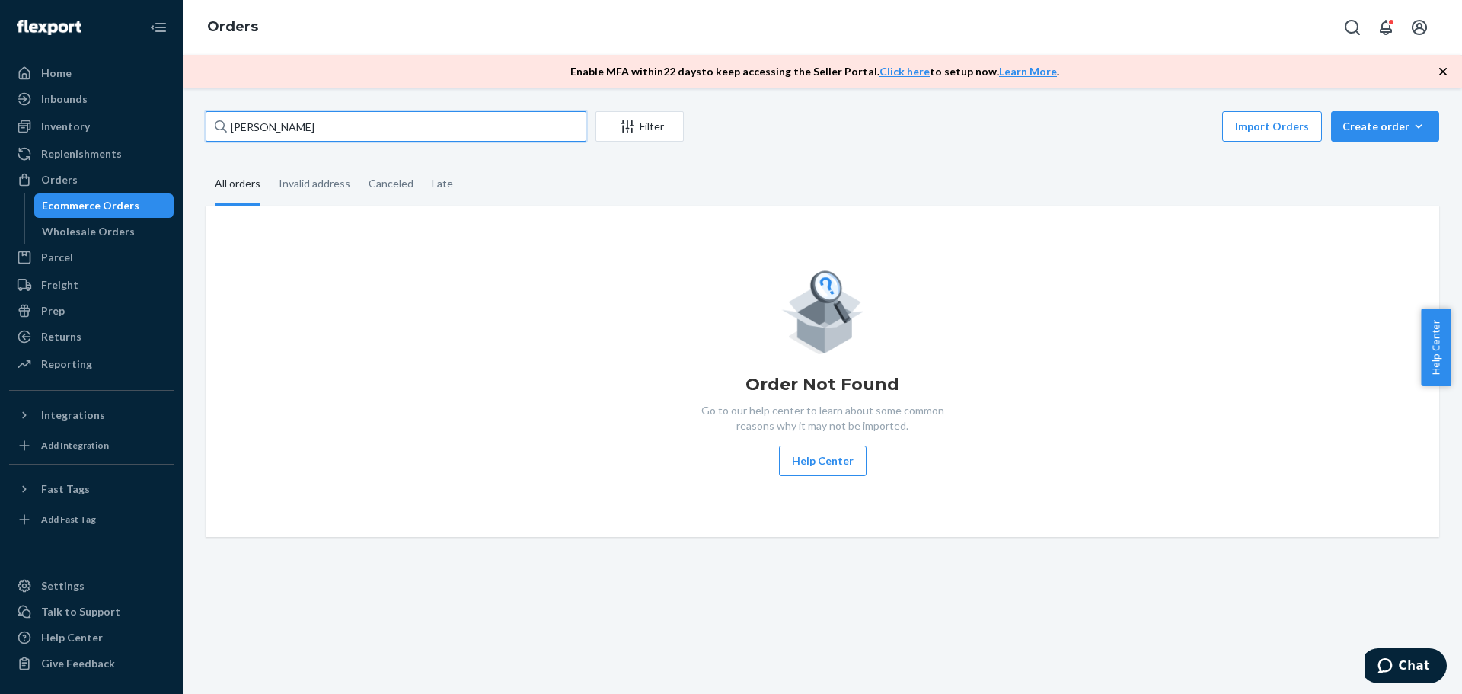
click at [286, 130] on input "[PERSON_NAME]" at bounding box center [396, 126] width 381 height 30
paste input "Loremips DOL89 -⁠$08.00 Sitametc Adipisci Elitsedd (1-8 Eius) (9.0 te: Incid 3.…"
type input "Loremips DOL99 -⁠$43.31 Sitametc Adipisci Elitsedd (0-5 Eius) (1.5 te: Incid 9.…"
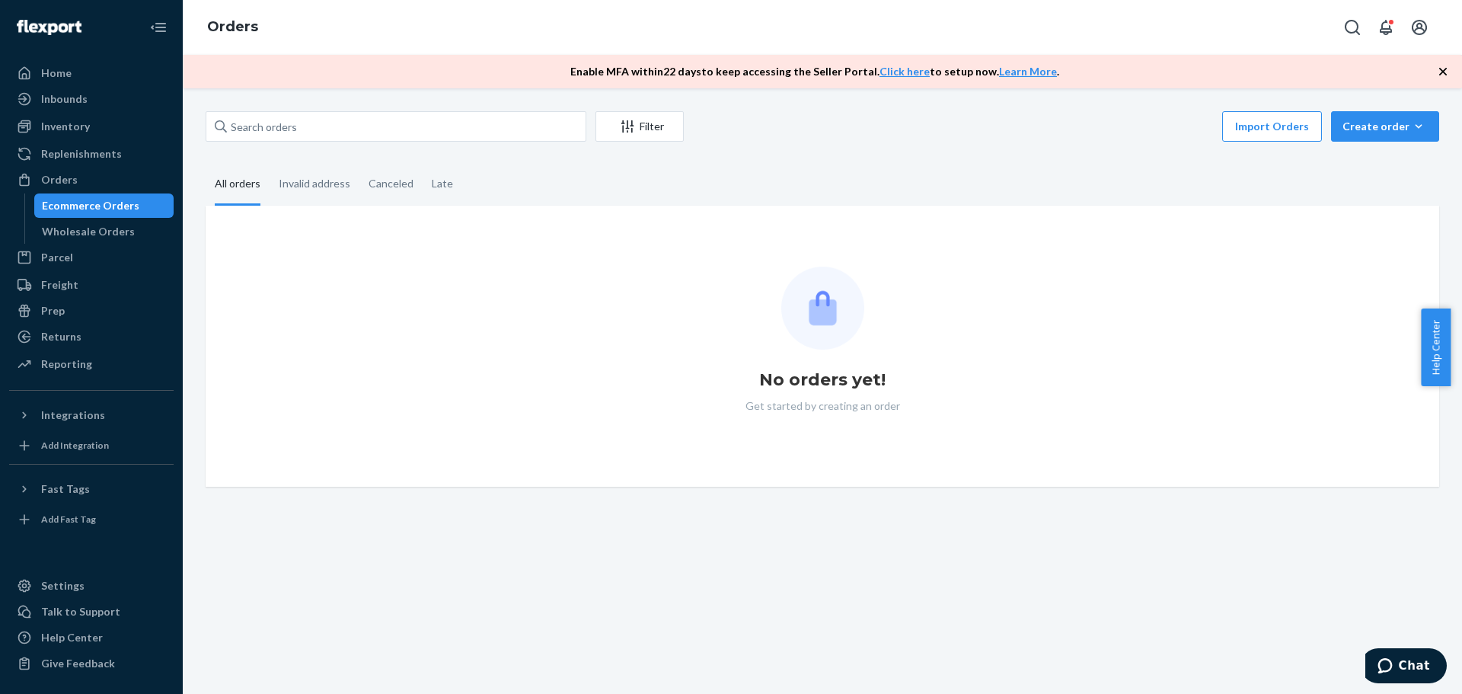
click at [360, 141] on div "Filter Import Orders Create order Ecommerce order Removal order" at bounding box center [822, 128] width 1233 height 34
click at [360, 137] on input "text" at bounding box center [396, 126] width 381 height 30
paste input "[PERSON_NAME]"
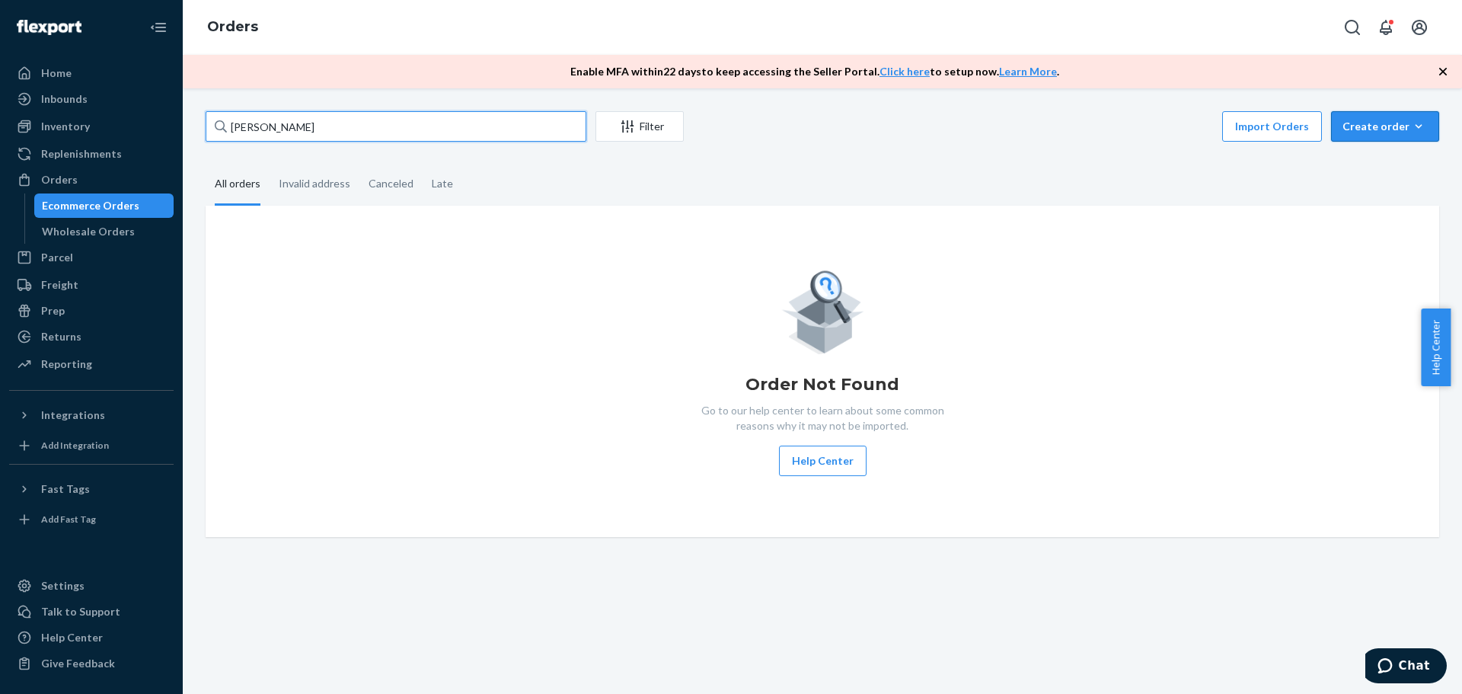
type input "[PERSON_NAME]"
click at [1342, 120] on div "Create order" at bounding box center [1384, 126] width 85 height 15
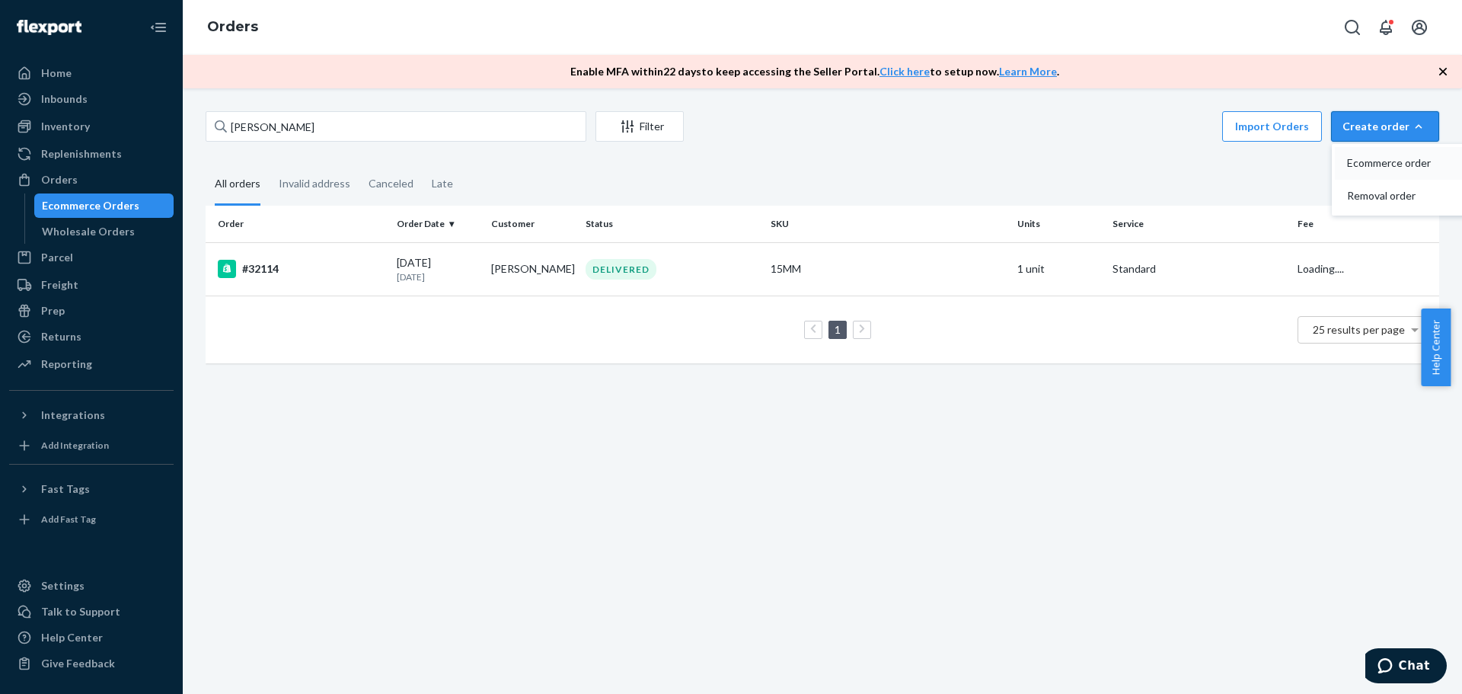
click at [1383, 164] on span "Ecommerce order" at bounding box center [1394, 163] width 94 height 11
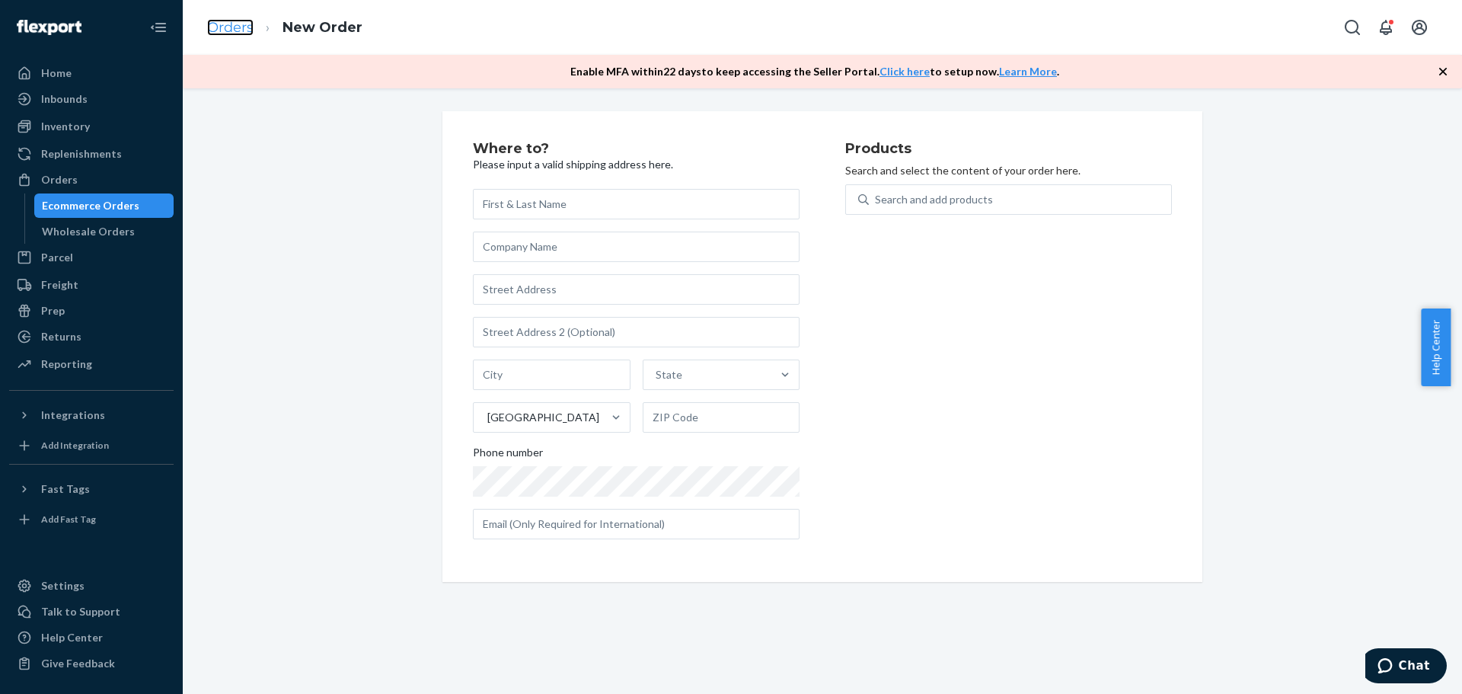
click at [238, 33] on link "Orders" at bounding box center [230, 27] width 46 height 17
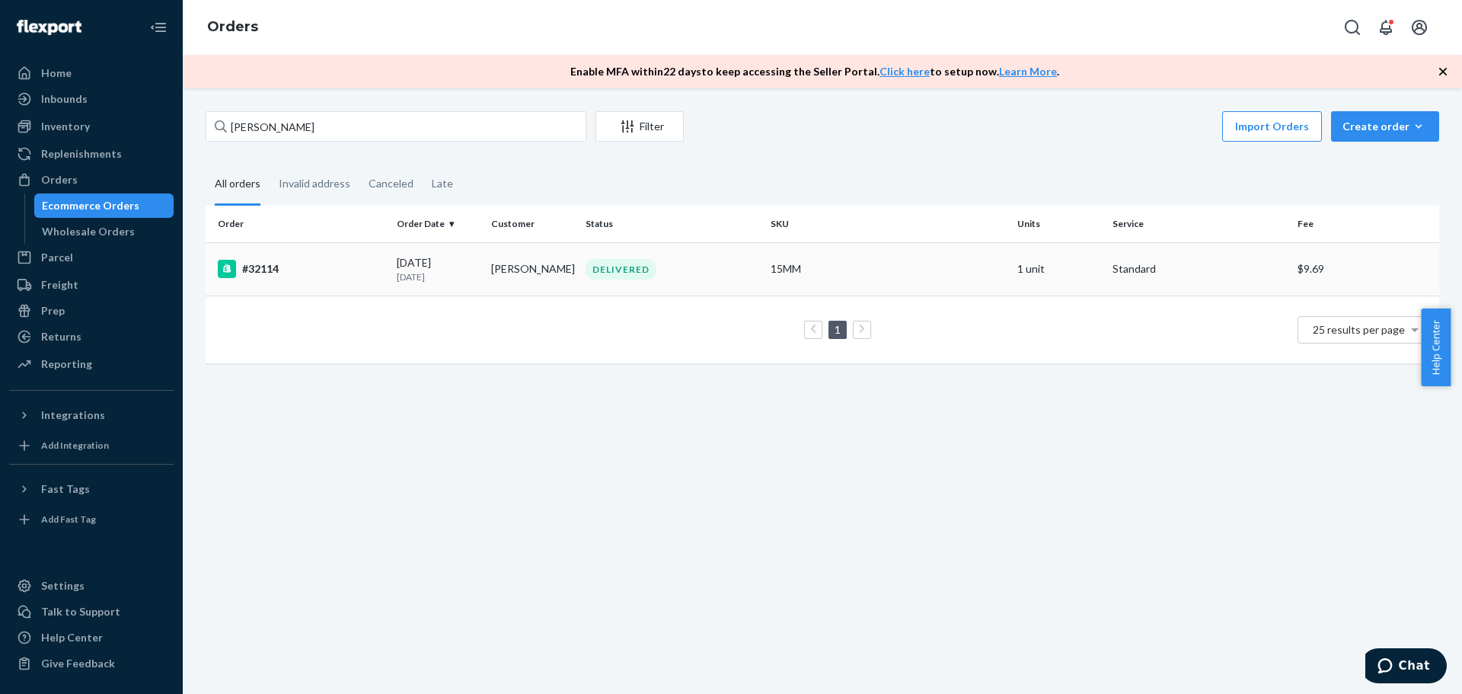
click at [499, 270] on td "[PERSON_NAME]" at bounding box center [532, 268] width 94 height 53
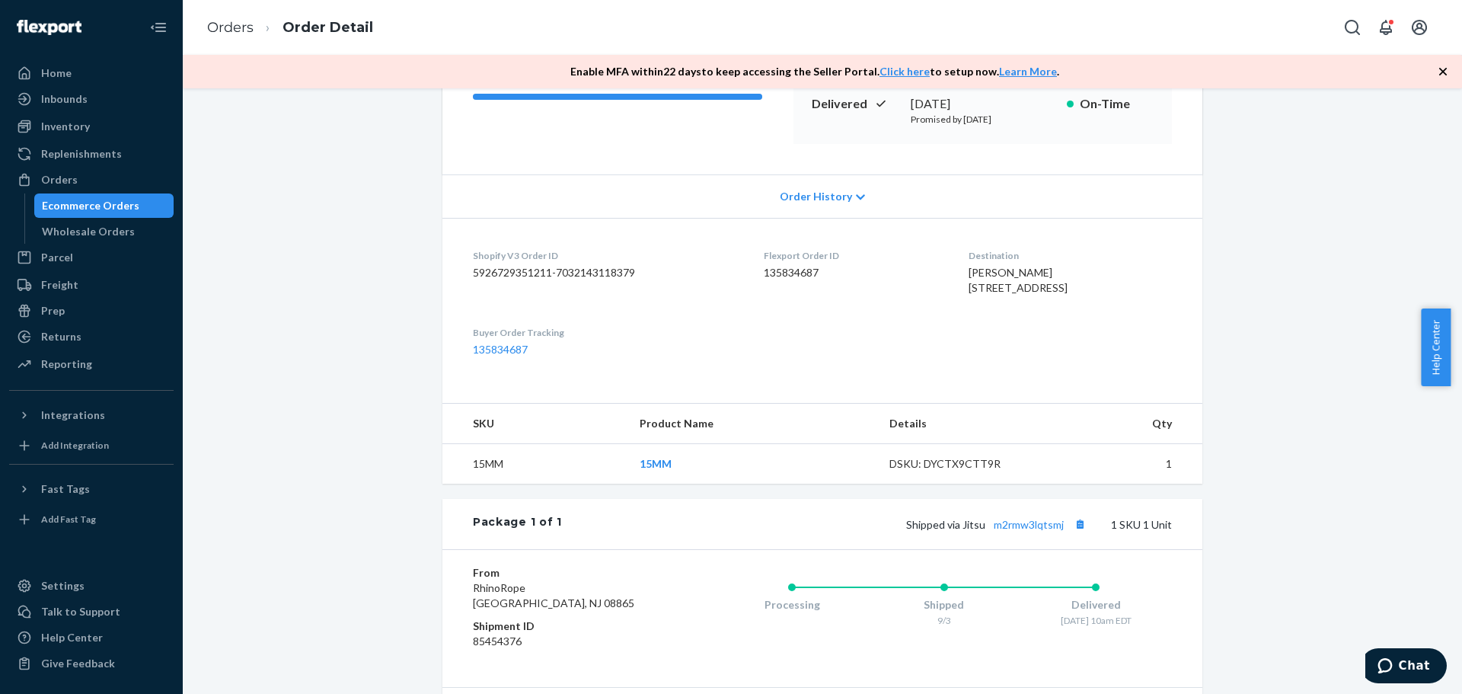
scroll to position [405, 0]
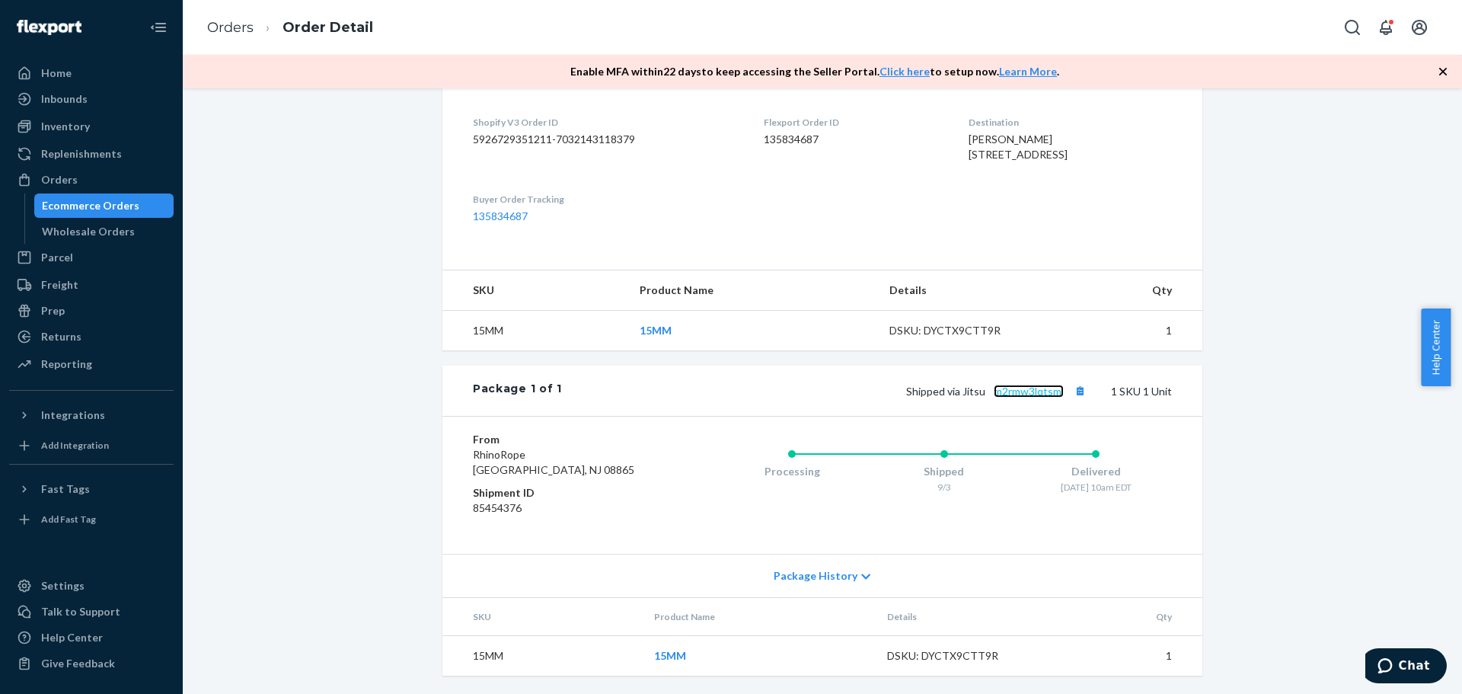
click at [1032, 395] on link "m2rmw3lqtsmj" at bounding box center [1029, 390] width 70 height 13
click at [220, 31] on link "Orders" at bounding box center [230, 27] width 46 height 17
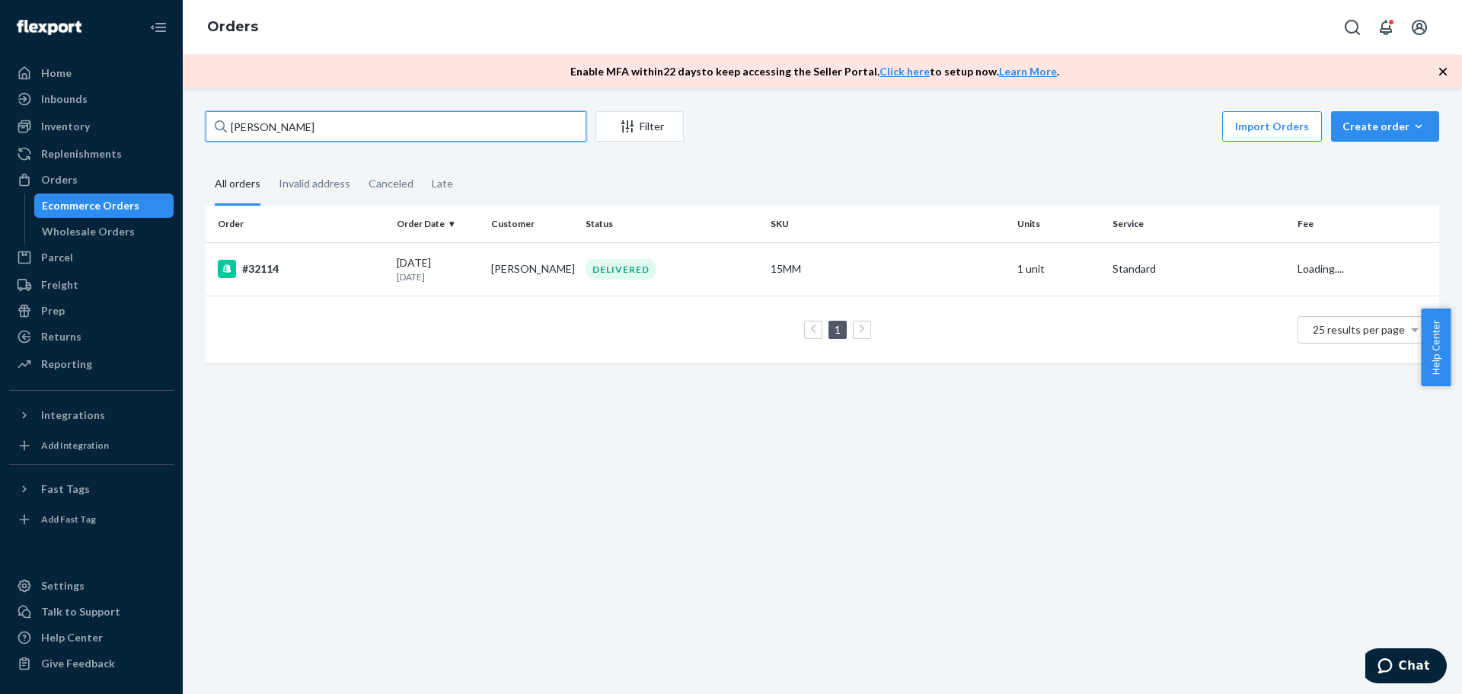
click at [349, 126] on input "[PERSON_NAME]" at bounding box center [396, 126] width 381 height 30
paste input "32283"
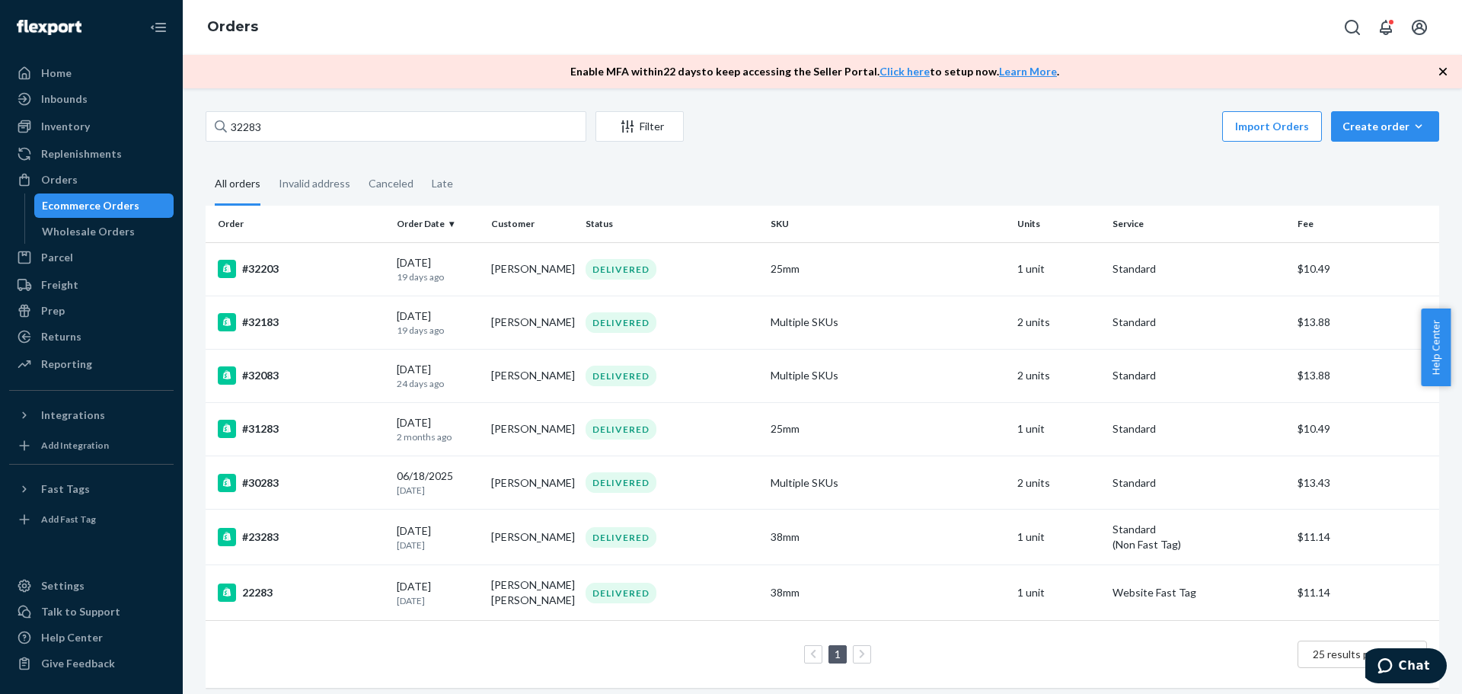
drag, startPoint x: 380, startPoint y: 109, endPoint x: 378, endPoint y: 119, distance: 10.0
click at [378, 116] on div "32283 Filter Import Orders Create order Ecommerce order Removal order All order…" at bounding box center [822, 390] width 1279 height 605
click at [378, 124] on input "32283" at bounding box center [396, 126] width 381 height 30
paste input "[PERSON_NAME] III"
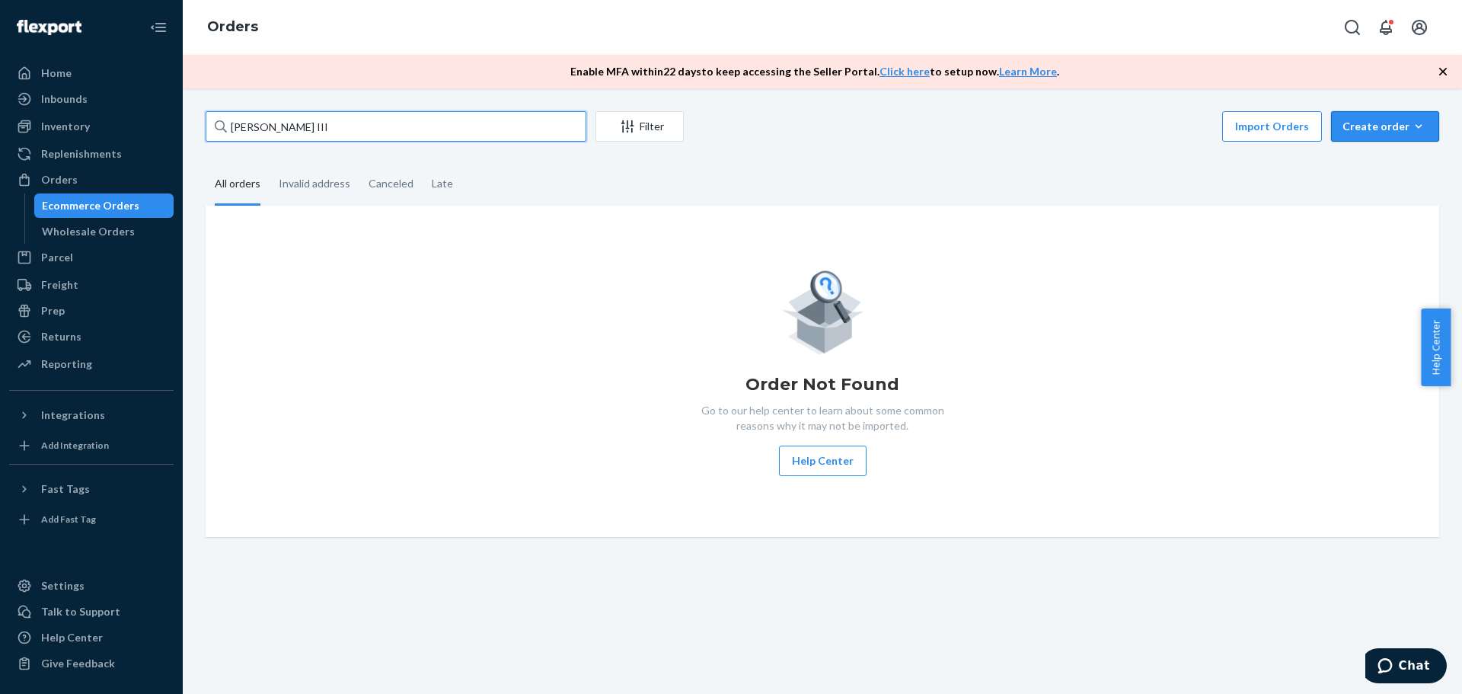
type input "[PERSON_NAME] III"
click at [1349, 122] on div "Create order" at bounding box center [1384, 126] width 85 height 15
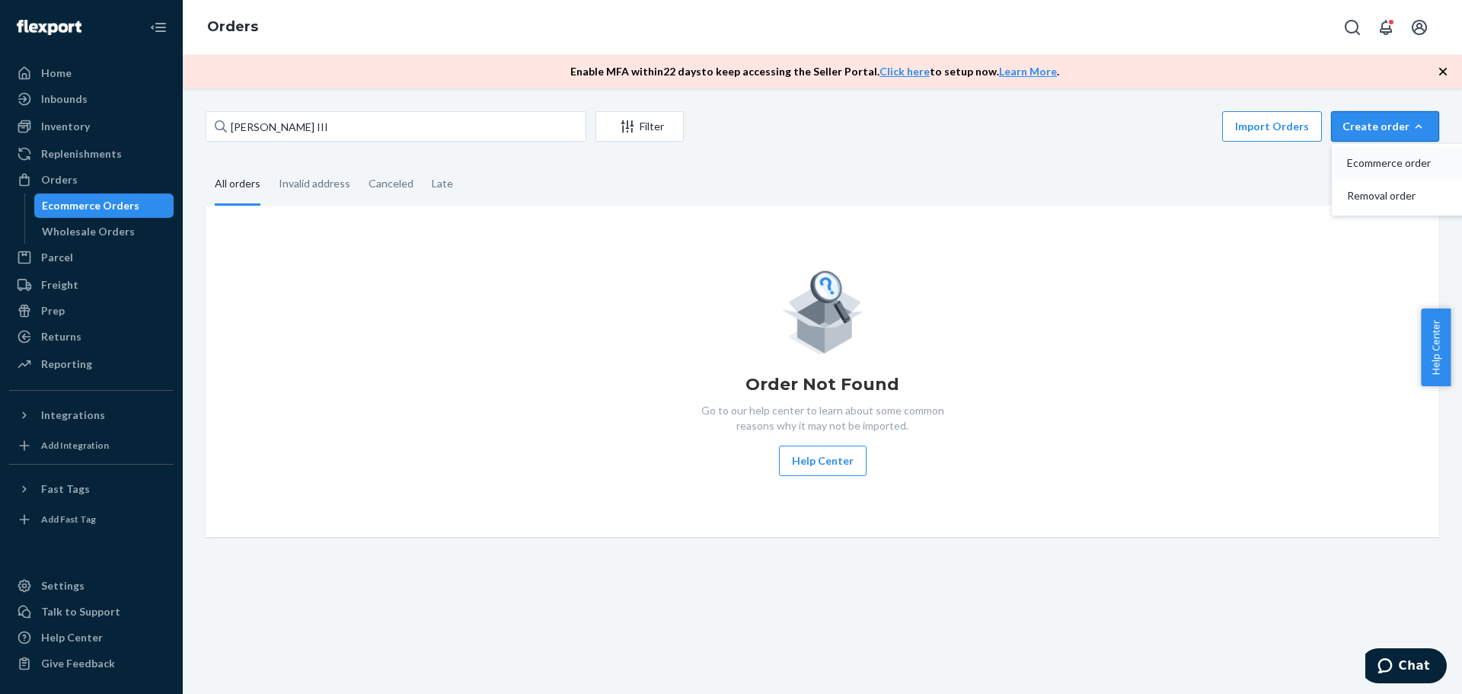
click at [1350, 161] on span "Ecommerce order" at bounding box center [1394, 163] width 94 height 11
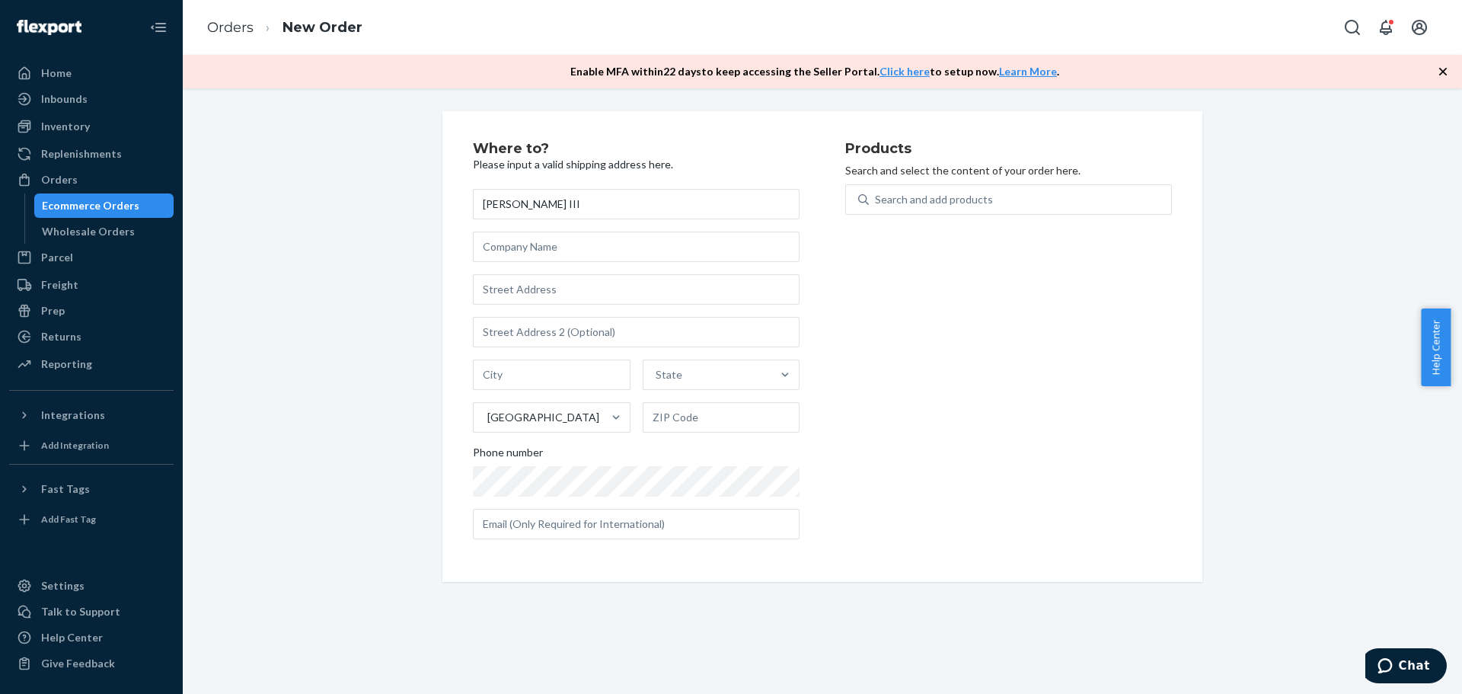
type input "[PERSON_NAME] III"
click at [560, 289] on input "text" at bounding box center [636, 289] width 327 height 30
paste input "[STREET_ADDRESS] [PHONE_NUMBER]"
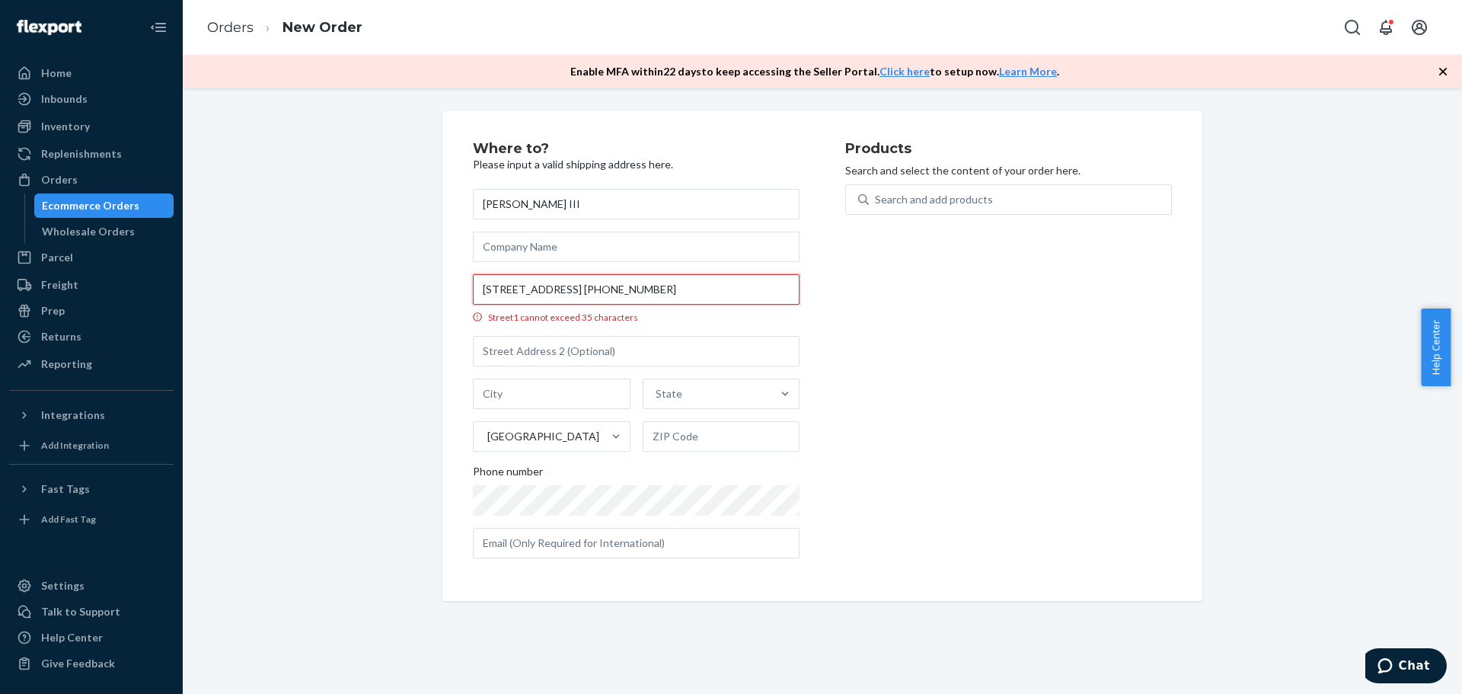
scroll to position [0, 56]
drag, startPoint x: 695, startPoint y: 293, endPoint x: 1070, endPoint y: 333, distance: 377.4
click at [1070, 333] on div "Where to? Please input a valid shipping address here. [PERSON_NAME] III [STREET…" at bounding box center [822, 356] width 699 height 429
click at [628, 291] on input "[STREET_ADDRESS] +1" at bounding box center [636, 289] width 327 height 30
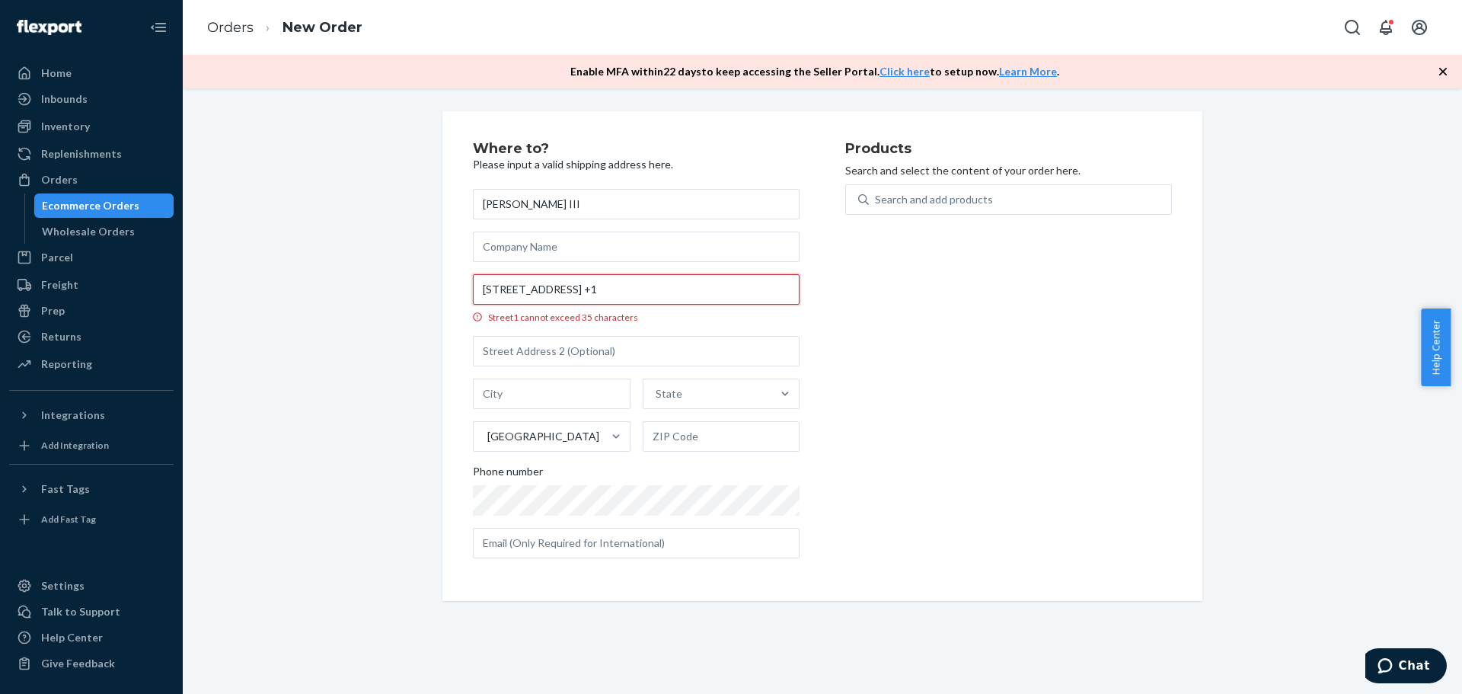
drag, startPoint x: 729, startPoint y: 288, endPoint x: 873, endPoint y: 309, distance: 144.7
click at [873, 309] on div "Where to? Please input a valid shipping address here. [PERSON_NAME] III [STREET…" at bounding box center [822, 356] width 699 height 429
type input "[STREET_ADDRESS]"
type input "Pecos"
type input "79772"
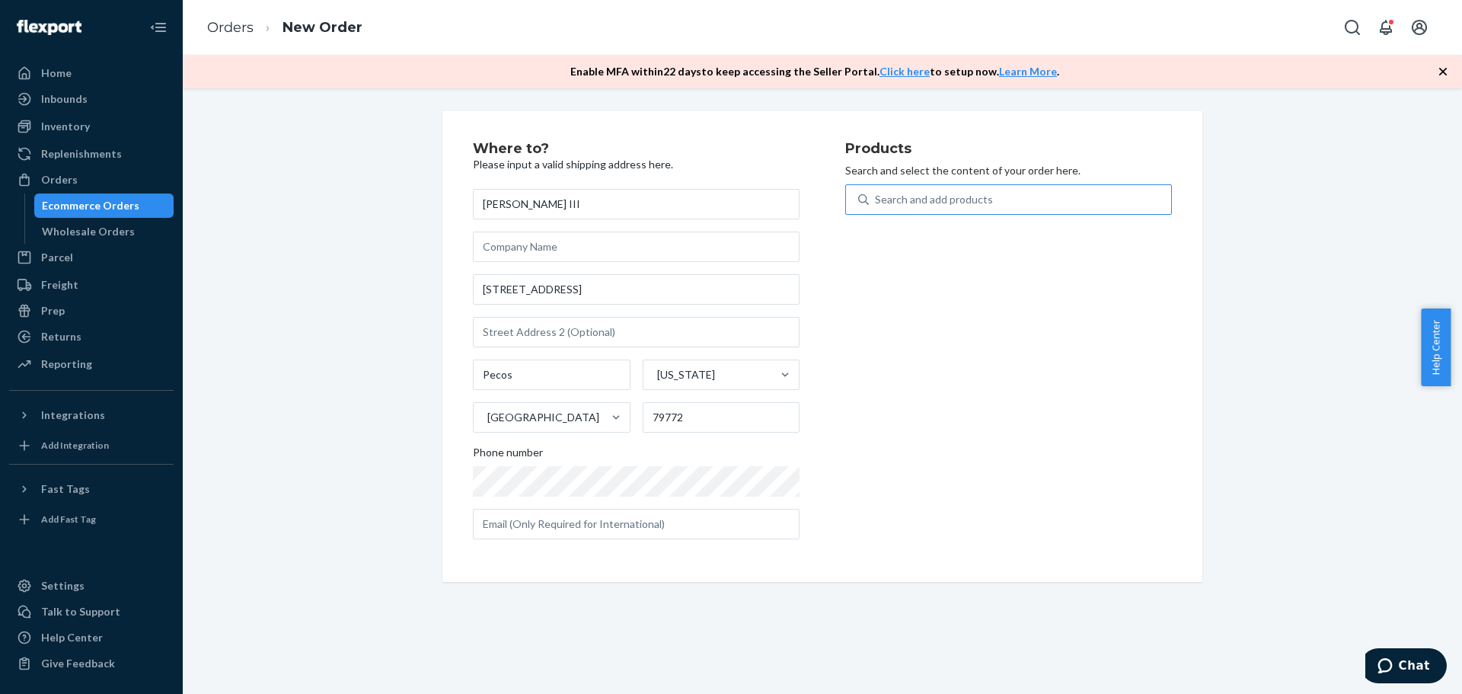
click at [909, 205] on div "Search and add products" at bounding box center [934, 199] width 118 height 15
click at [876, 205] on input "Search and add products" at bounding box center [876, 199] width 2 height 15
type input "25"
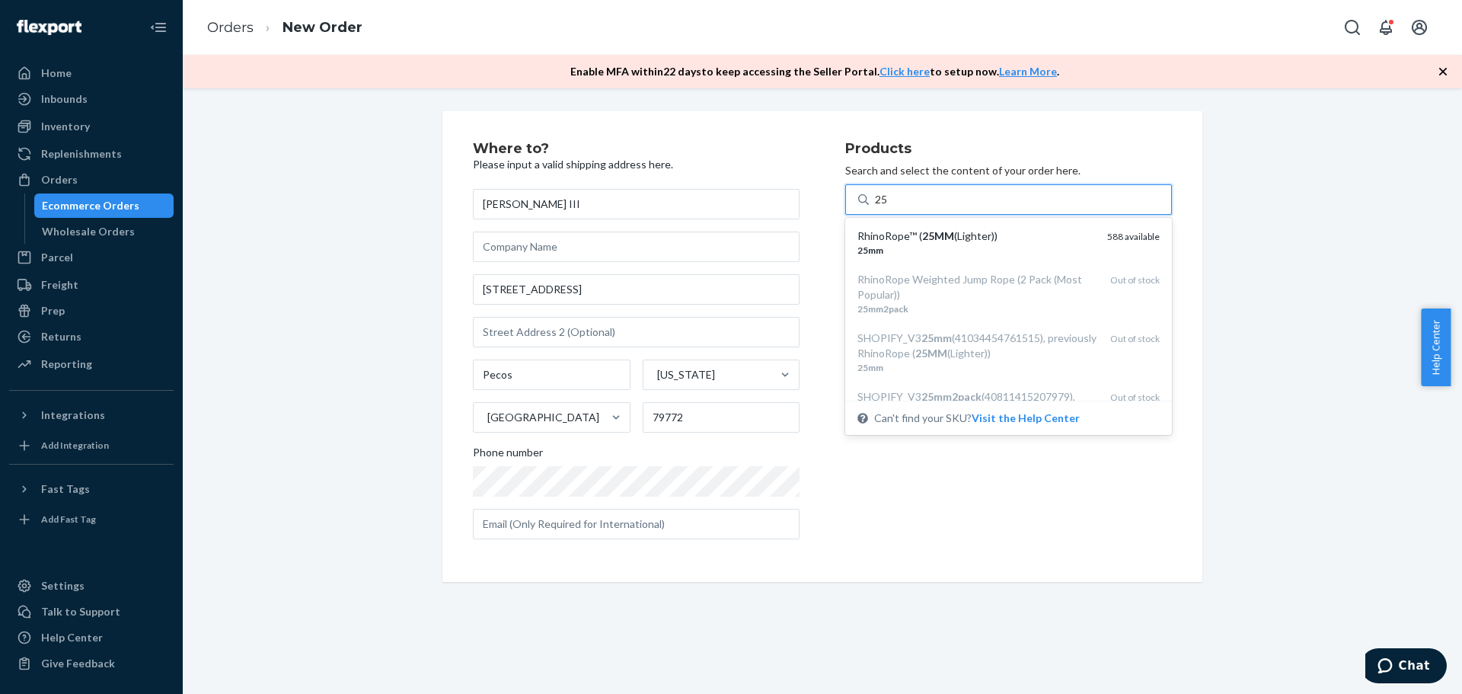
click at [902, 239] on div "RhinoRope™ ( 25MM (Lighter))" at bounding box center [976, 235] width 238 height 15
click at [889, 207] on input "25" at bounding box center [882, 199] width 14 height 15
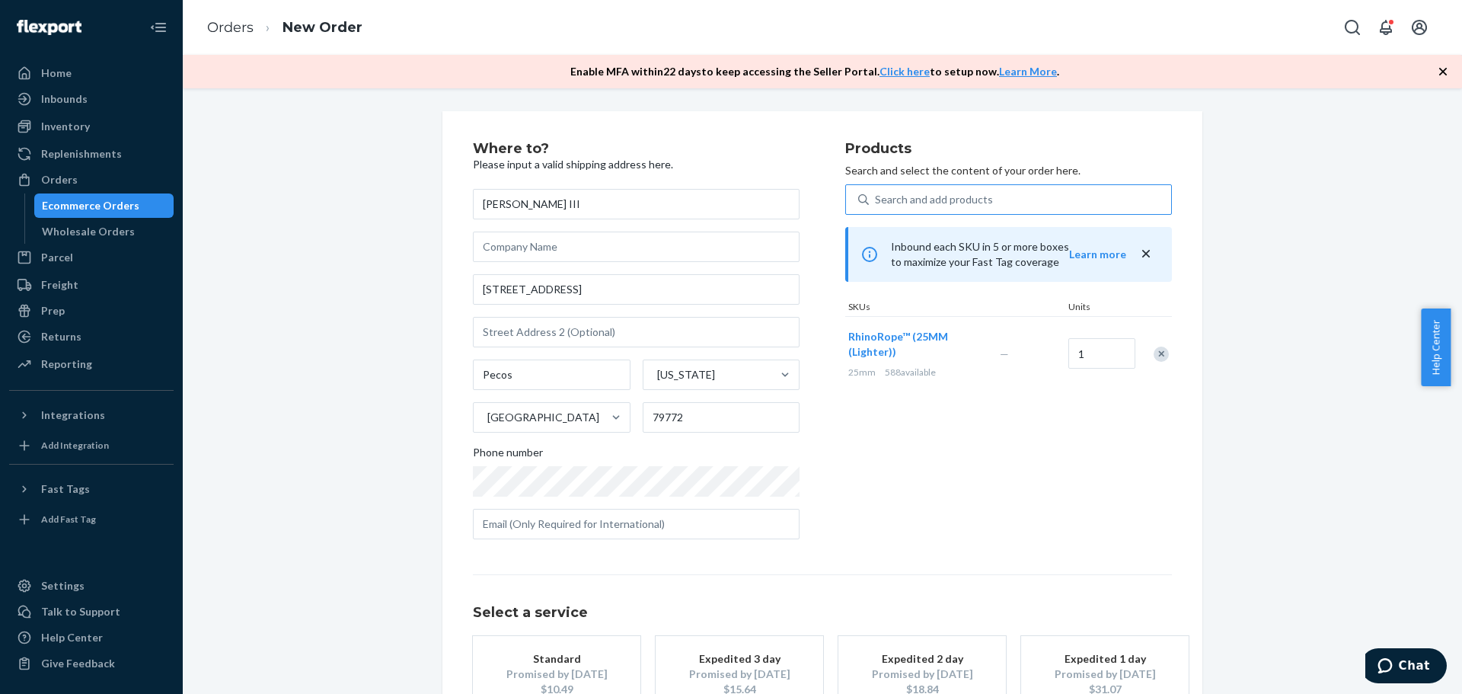
click at [996, 421] on div "Products Search and select the content of your order here. Search and add produ…" at bounding box center [1008, 347] width 327 height 410
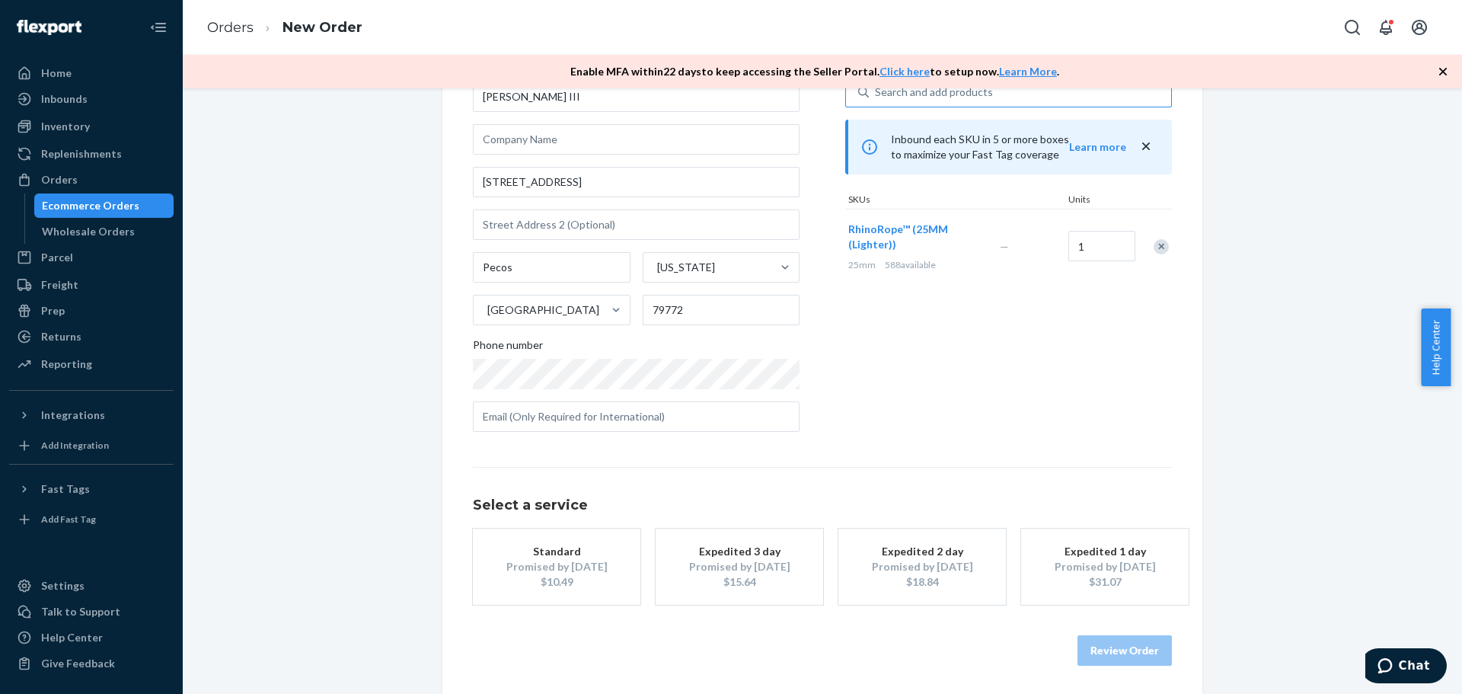
scroll to position [110, 0]
click at [526, 597] on button "Standard Promised by [DATE] $10.49" at bounding box center [556, 564] width 167 height 76
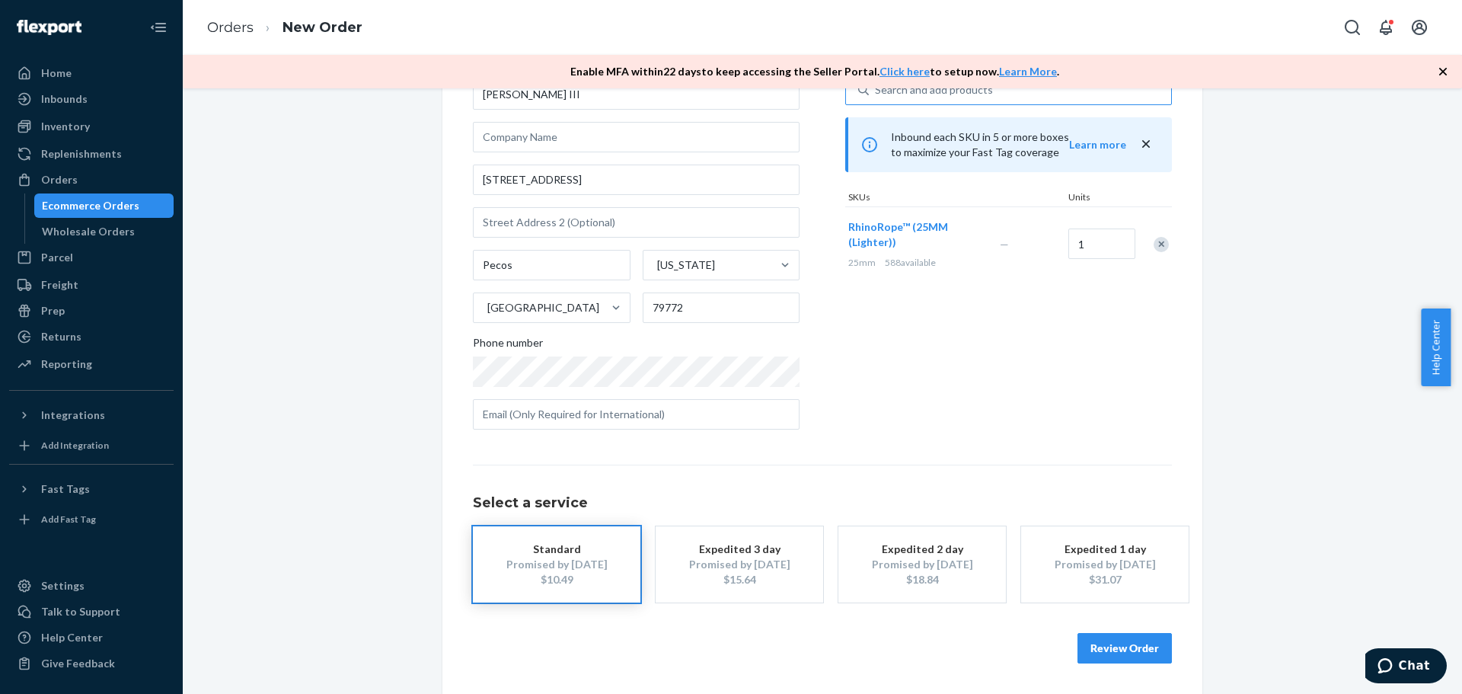
click at [1133, 651] on button "Review Order" at bounding box center [1124, 648] width 94 height 30
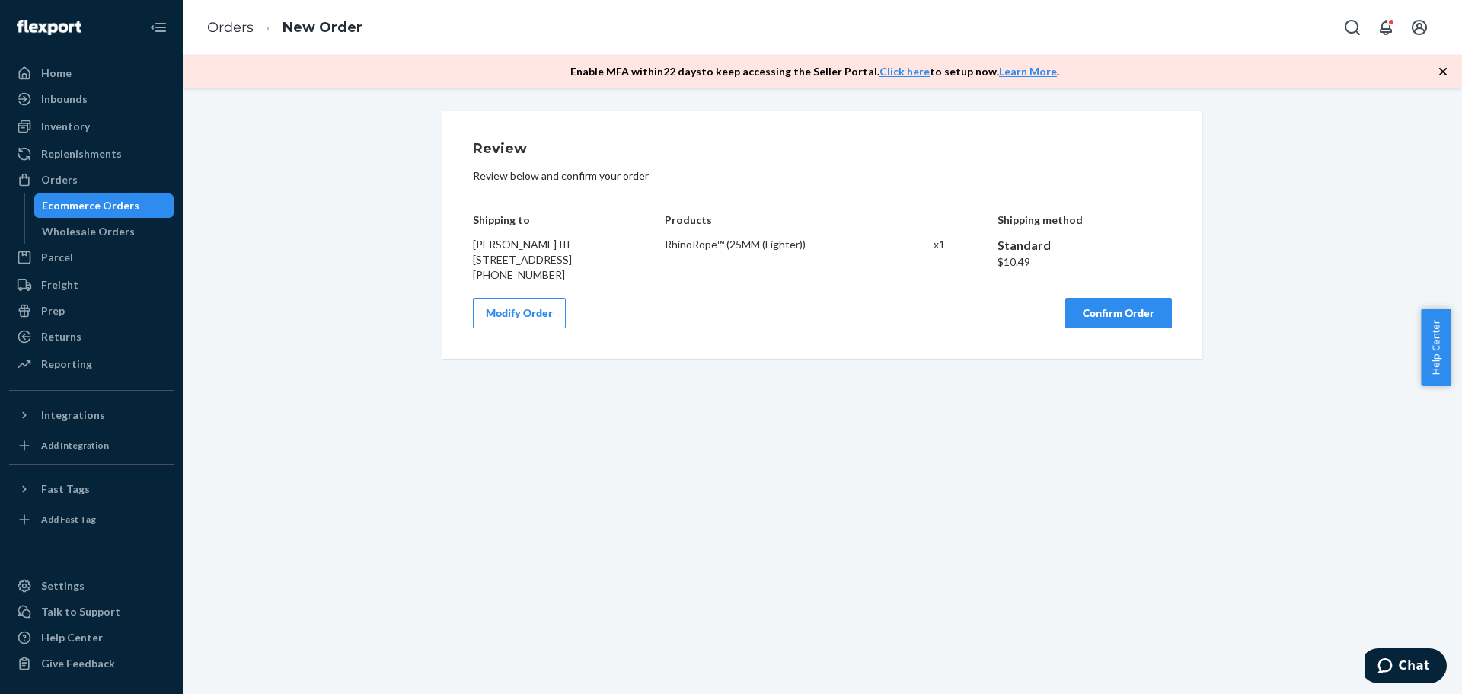
scroll to position [0, 0]
click at [1136, 320] on button "Confirm Order" at bounding box center [1118, 313] width 107 height 30
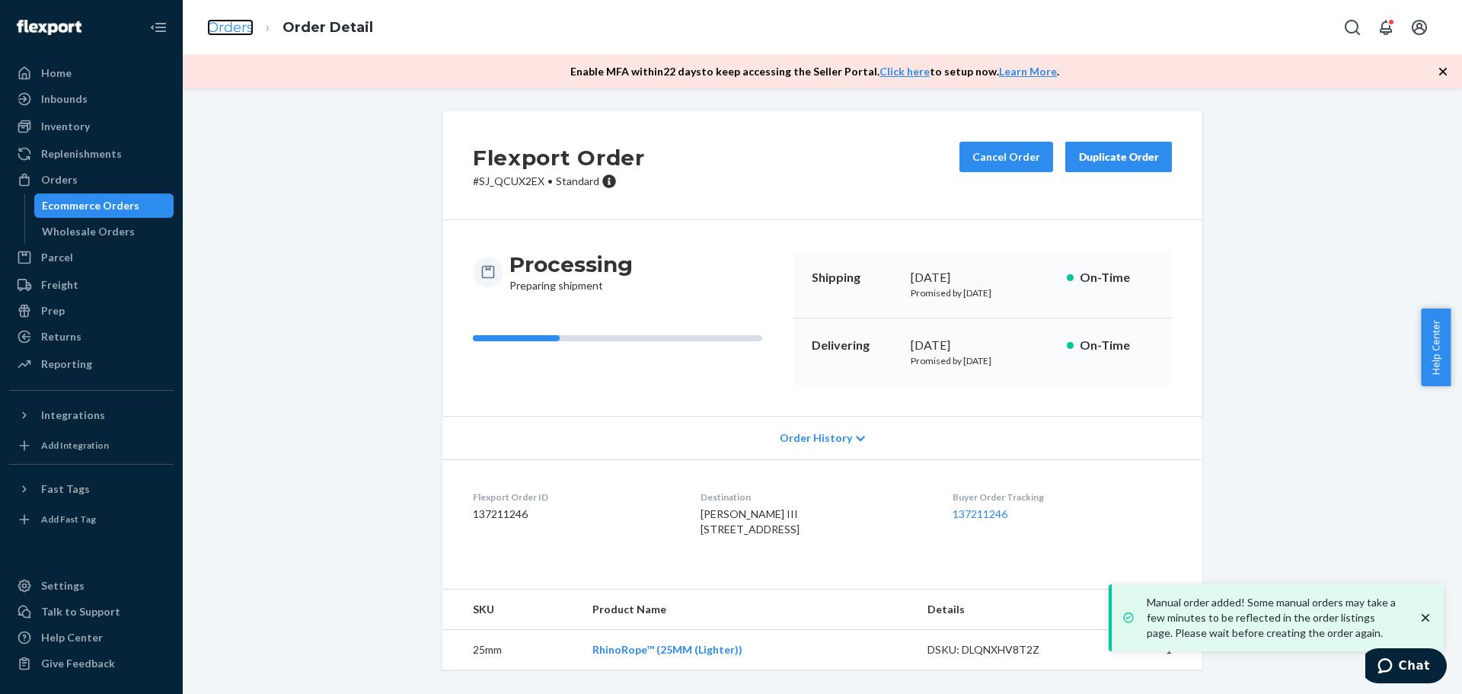
click at [226, 30] on link "Orders" at bounding box center [230, 27] width 46 height 17
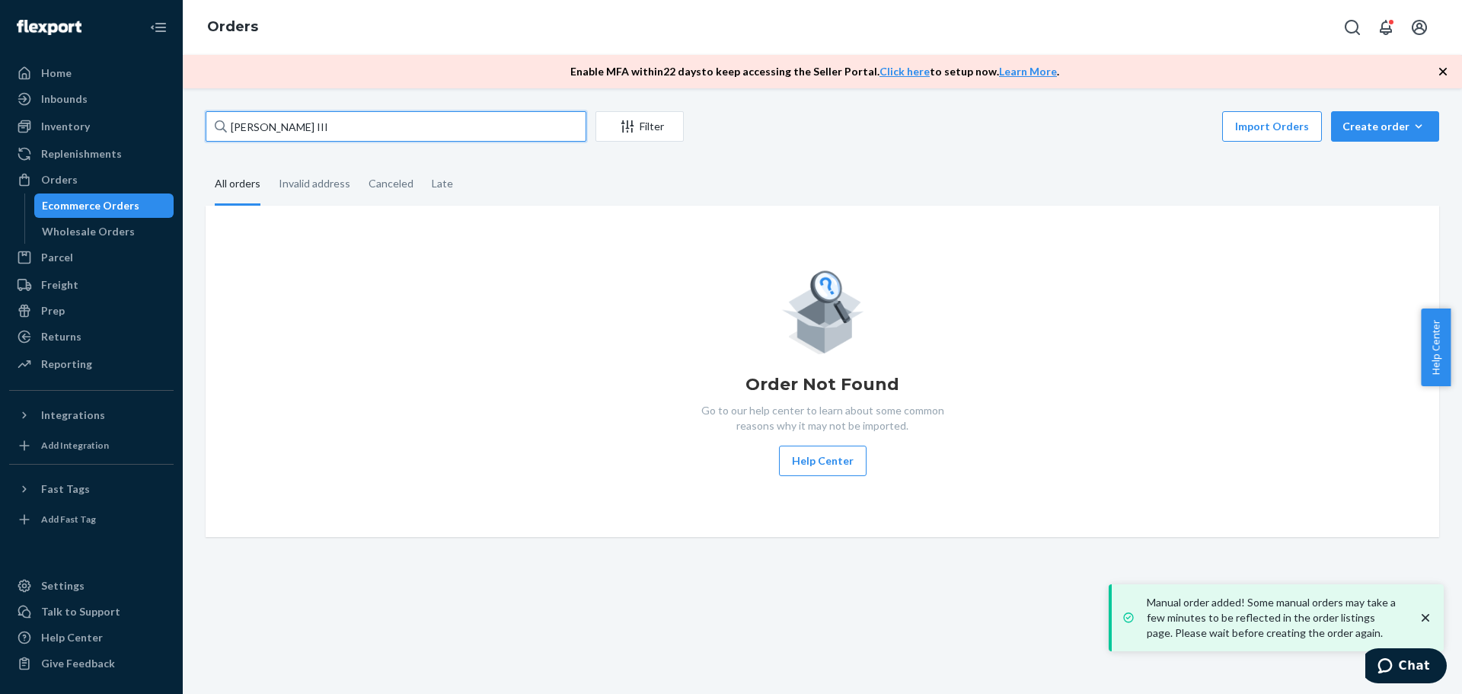
click at [314, 140] on input "[PERSON_NAME] III" at bounding box center [396, 126] width 381 height 30
paste input "[PERSON_NAME]"
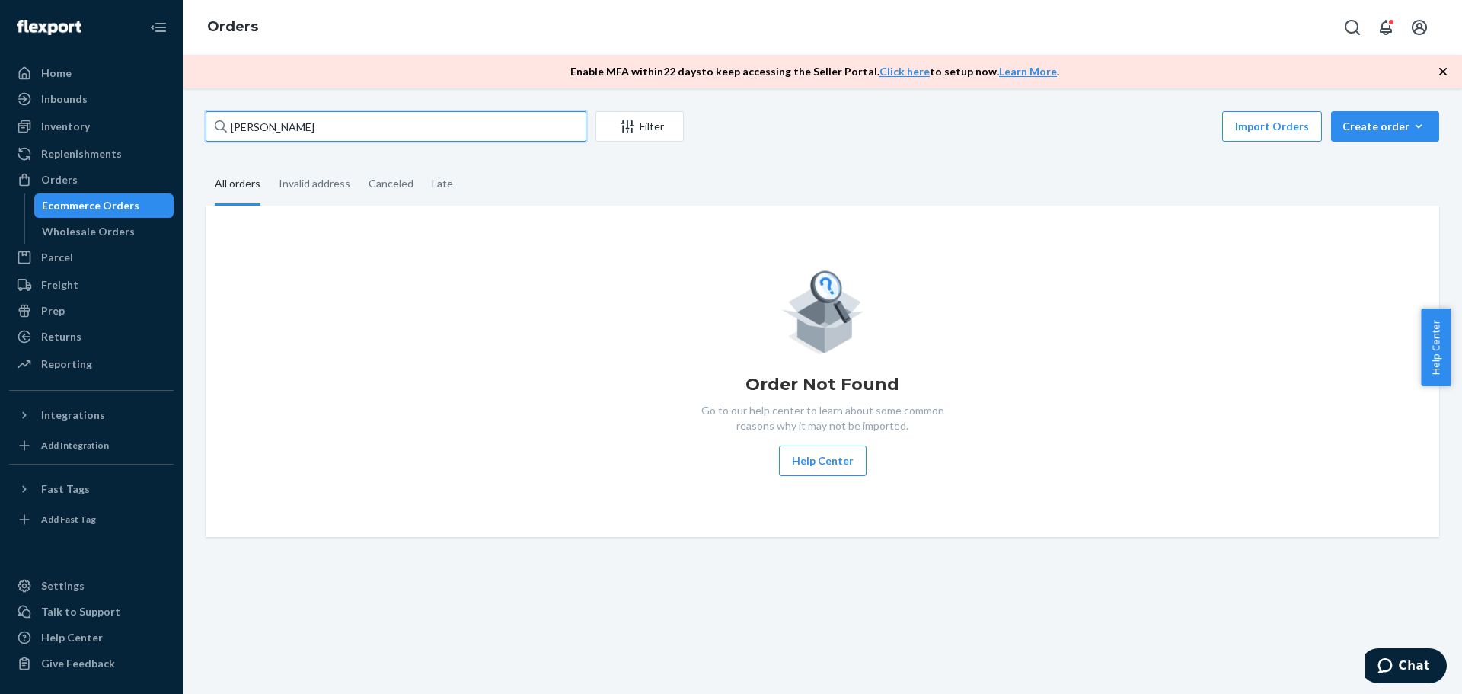
type input "[PERSON_NAME]"
click at [514, 281] on div "Order Not Found Go to our help center to learn about some common reasons why it…" at bounding box center [822, 370] width 1209 height 209
click at [384, 301] on div "Order Not Found Go to our help center to learn about some common reasons why it…" at bounding box center [822, 370] width 1209 height 209
click at [645, 356] on div "Order Not Found Go to our help center to learn about some common reasons why it…" at bounding box center [822, 370] width 1209 height 209
click at [1366, 124] on div "Create order" at bounding box center [1384, 126] width 85 height 15
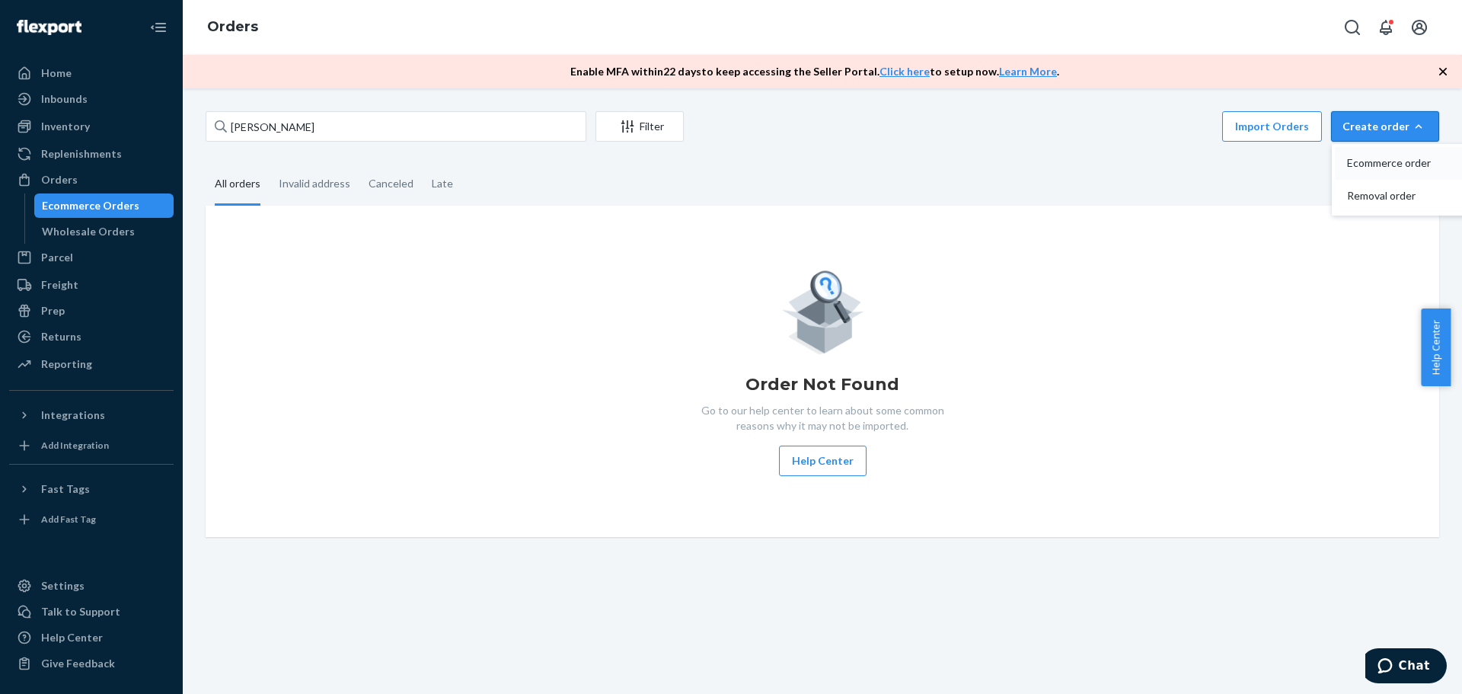
click at [1375, 167] on span "Ecommerce order" at bounding box center [1394, 163] width 94 height 11
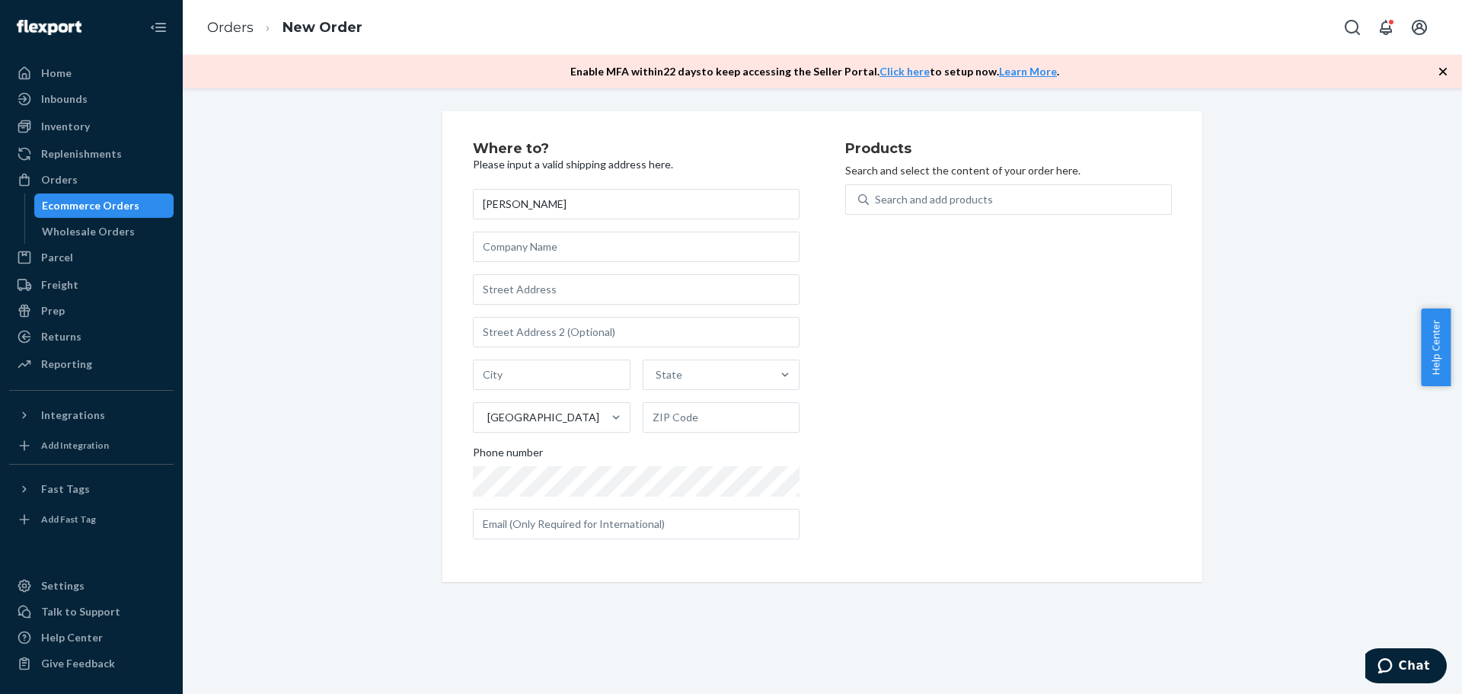
type input "[PERSON_NAME]"
click at [617, 300] on input "text" at bounding box center [636, 289] width 327 height 30
paste input "[STREET_ADDRESS][PERSON_NAME] [PHONE_NUMBER]"
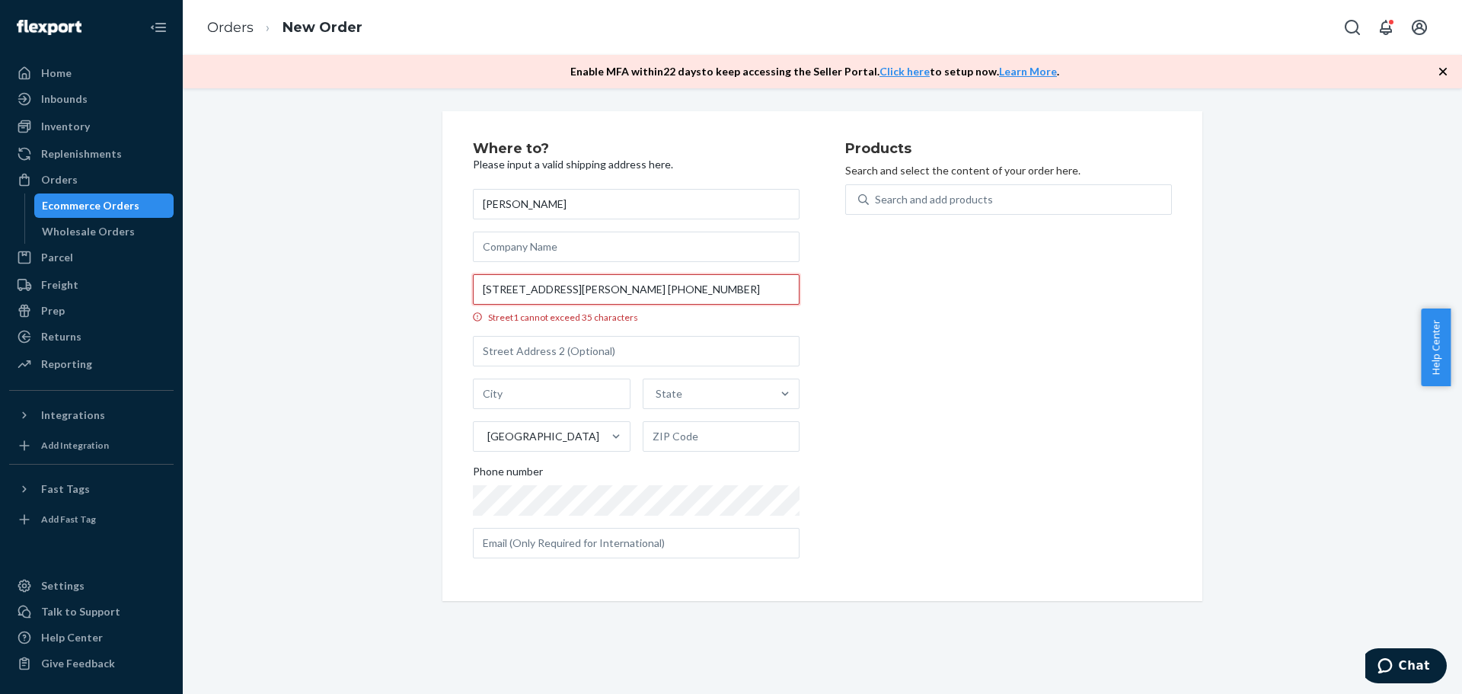
scroll to position [0, 88]
drag, startPoint x: 694, startPoint y: 288, endPoint x: 951, endPoint y: 336, distance: 261.8
click at [951, 336] on div "Where to? Please input a valid shipping address here. [PERSON_NAME] [STREET_ADD…" at bounding box center [822, 356] width 699 height 429
type input "[STREET_ADDRESS][PERSON_NAME]"
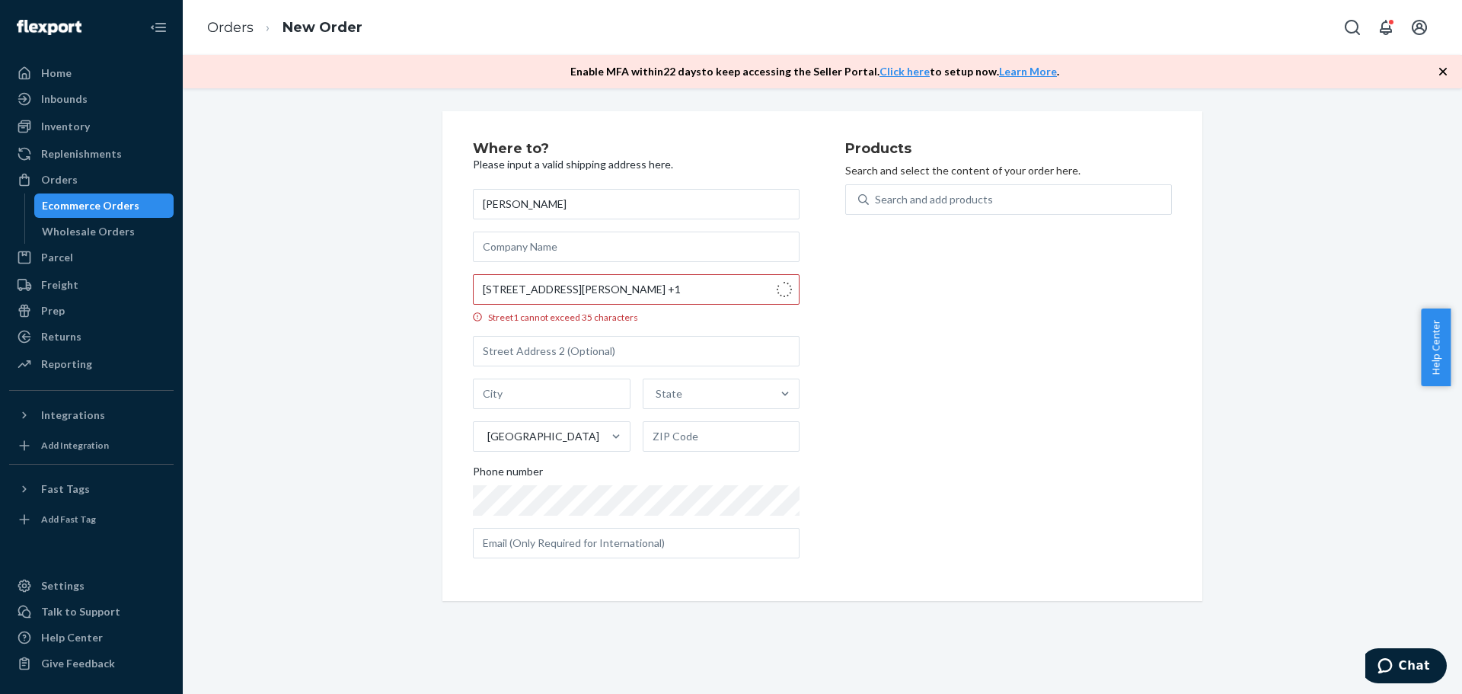
type input "[GEOGRAPHIC_DATA]"
type input "38111"
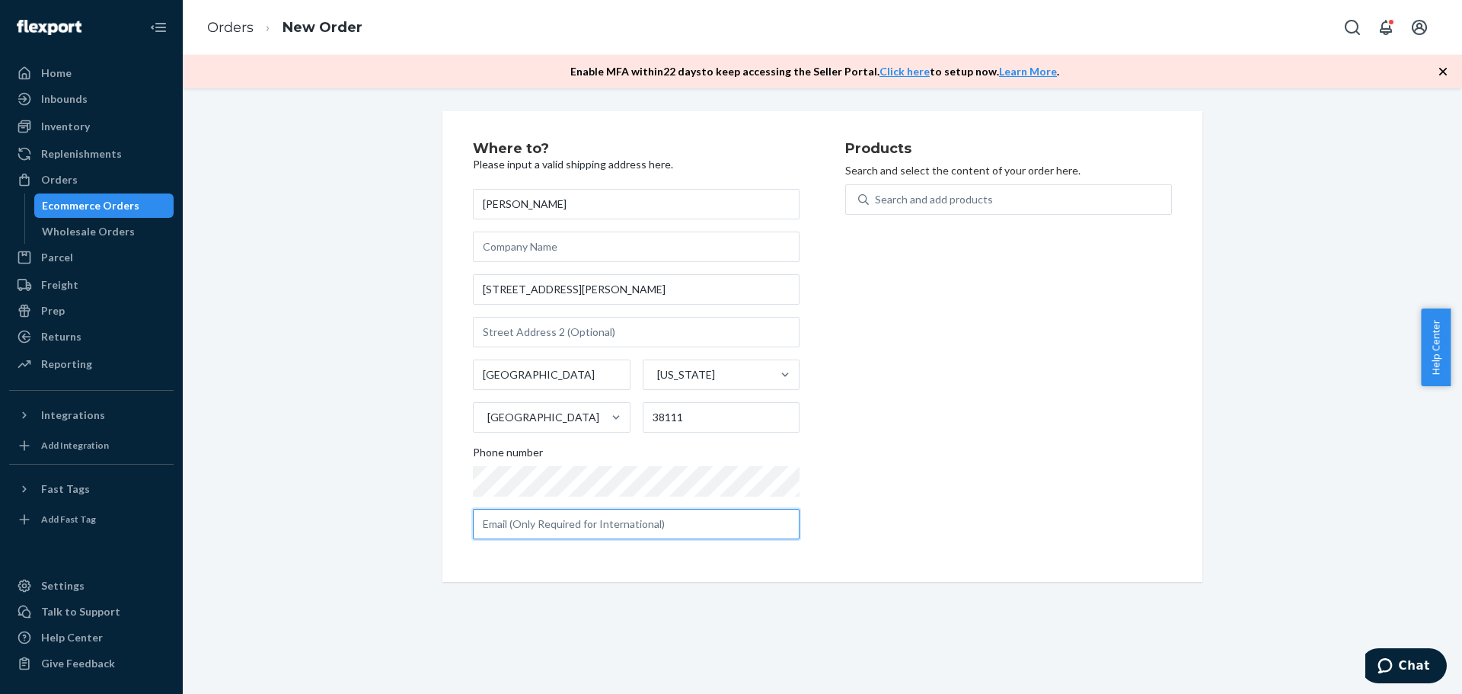
click at [563, 519] on input "text" at bounding box center [636, 524] width 327 height 30
paste input "[EMAIL_ADDRESS][DOMAIN_NAME]"
type input "[EMAIL_ADDRESS][DOMAIN_NAME]"
click at [1017, 202] on div "Search and add products" at bounding box center [1020, 199] width 302 height 27
click at [876, 202] on input "0 results available. Use Up and Down to choose options, press Enter to select t…" at bounding box center [876, 199] width 2 height 15
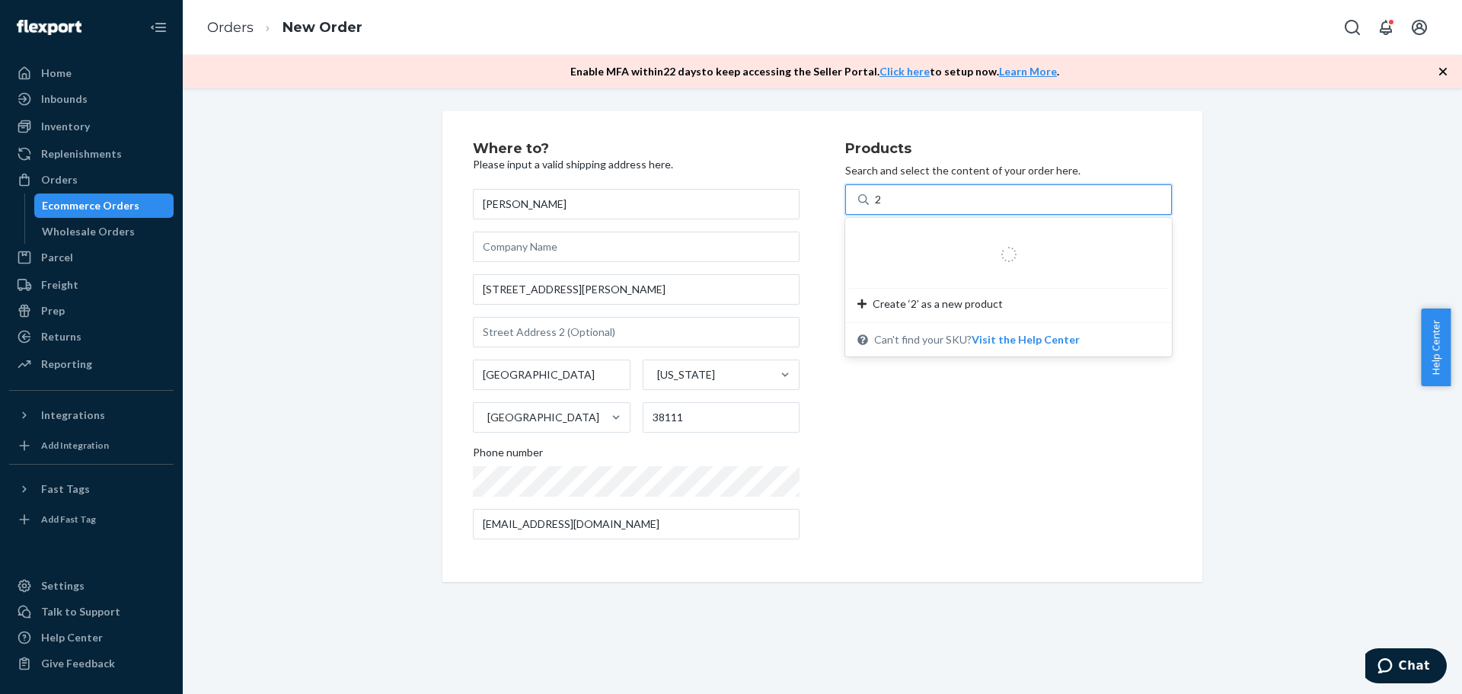
type input "25"
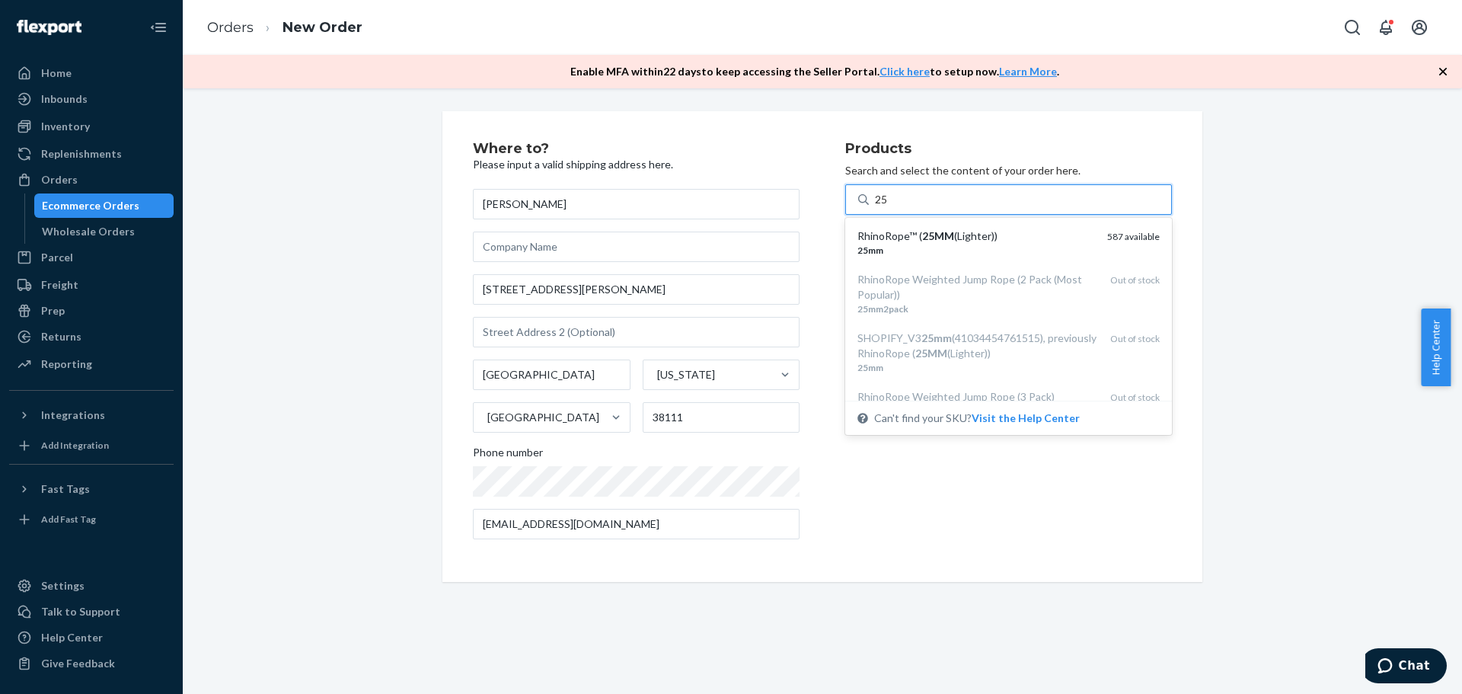
click at [998, 244] on div "25mm" at bounding box center [976, 250] width 238 height 13
click at [889, 207] on input "25" at bounding box center [882, 199] width 14 height 15
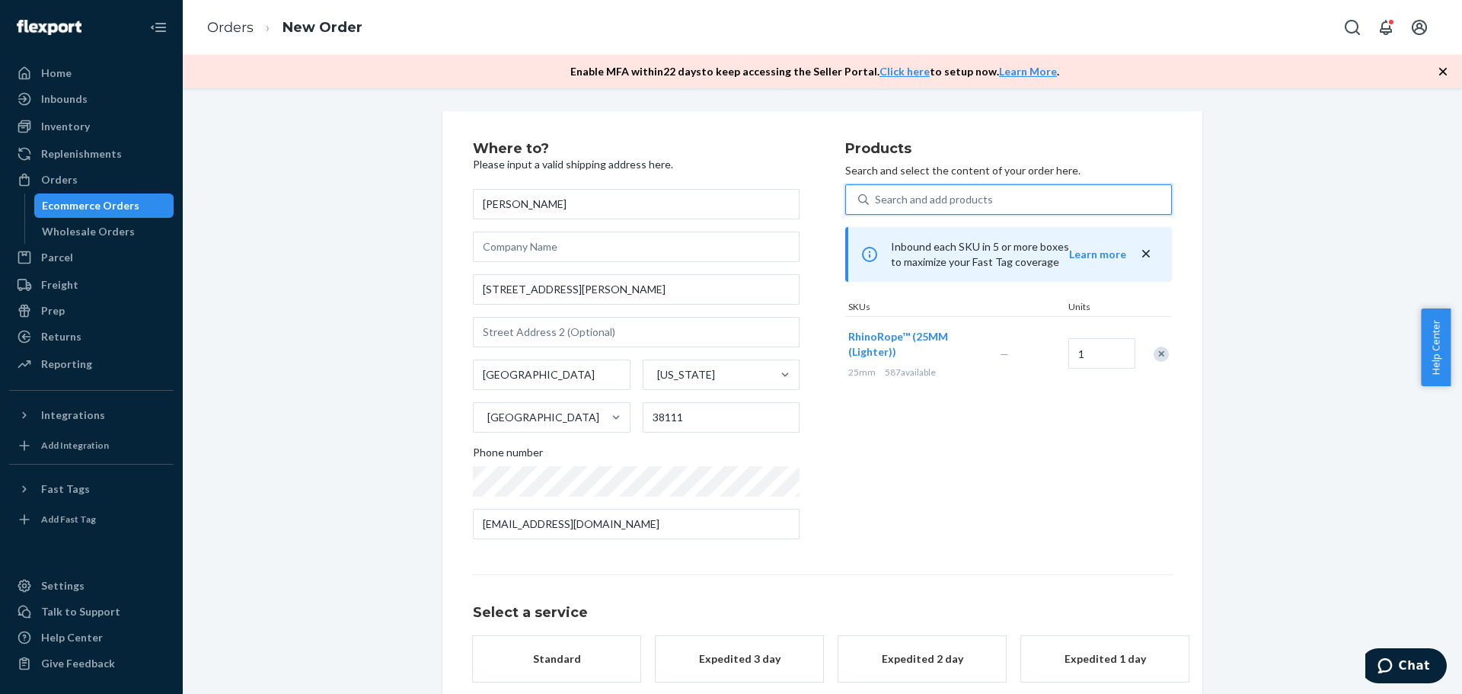
click at [936, 491] on div "Products Search and select the content of your order here. 0 results available.…" at bounding box center [1008, 347] width 327 height 410
click at [563, 653] on div "Standard" at bounding box center [557, 658] width 122 height 15
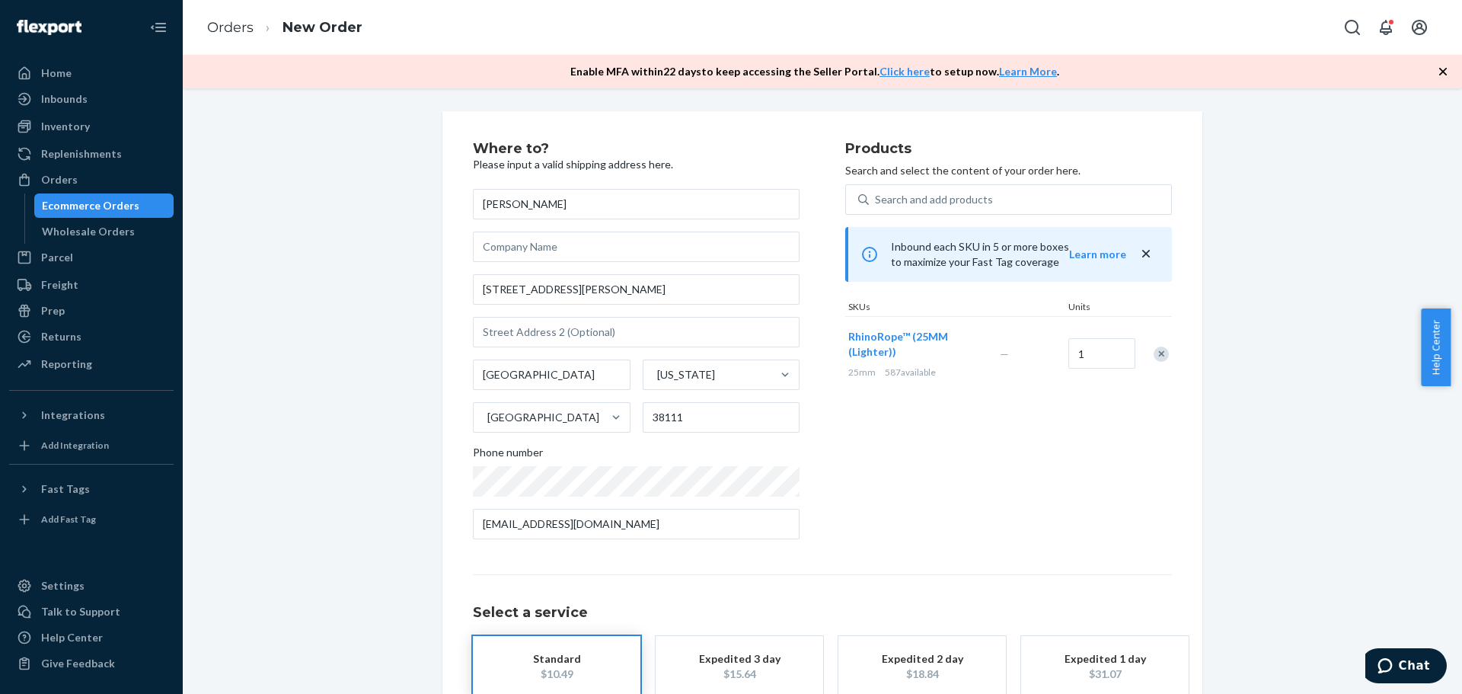
scroll to position [94, 0]
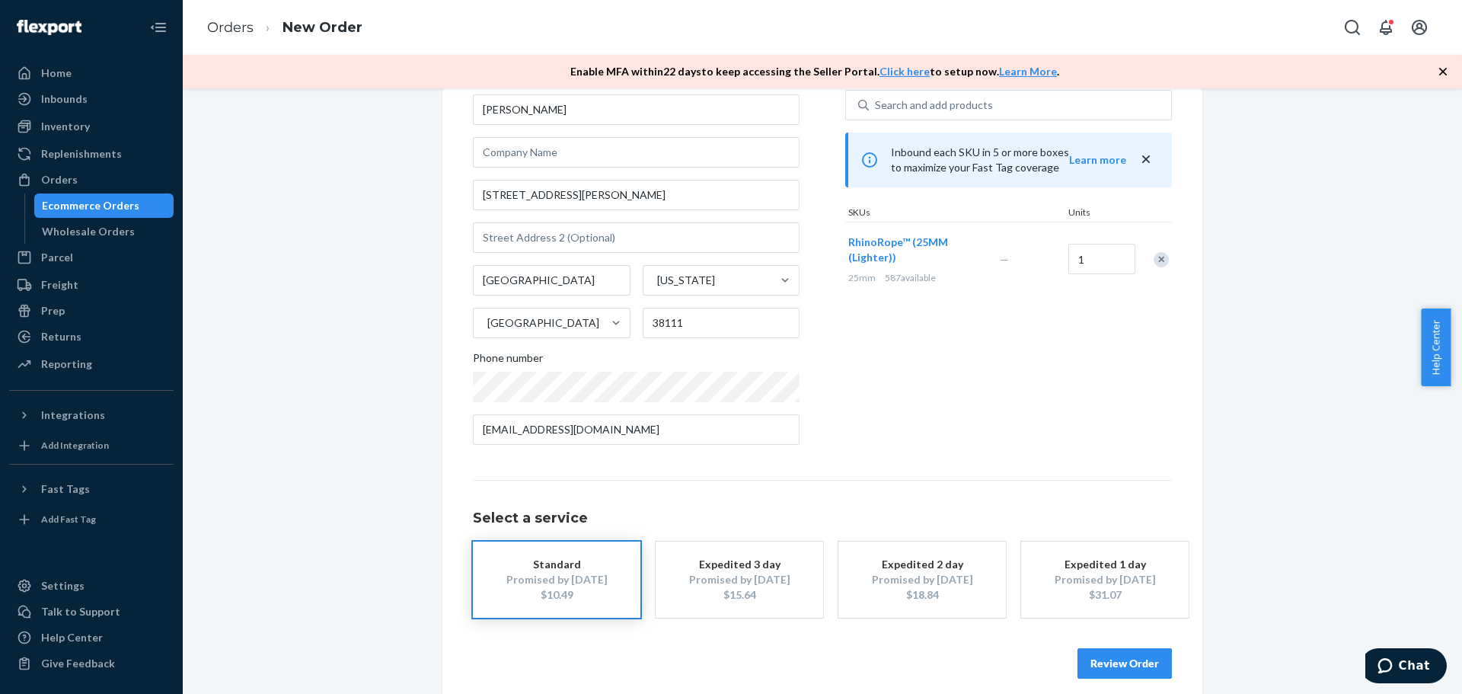
click at [1090, 668] on button "Review Order" at bounding box center [1124, 663] width 94 height 30
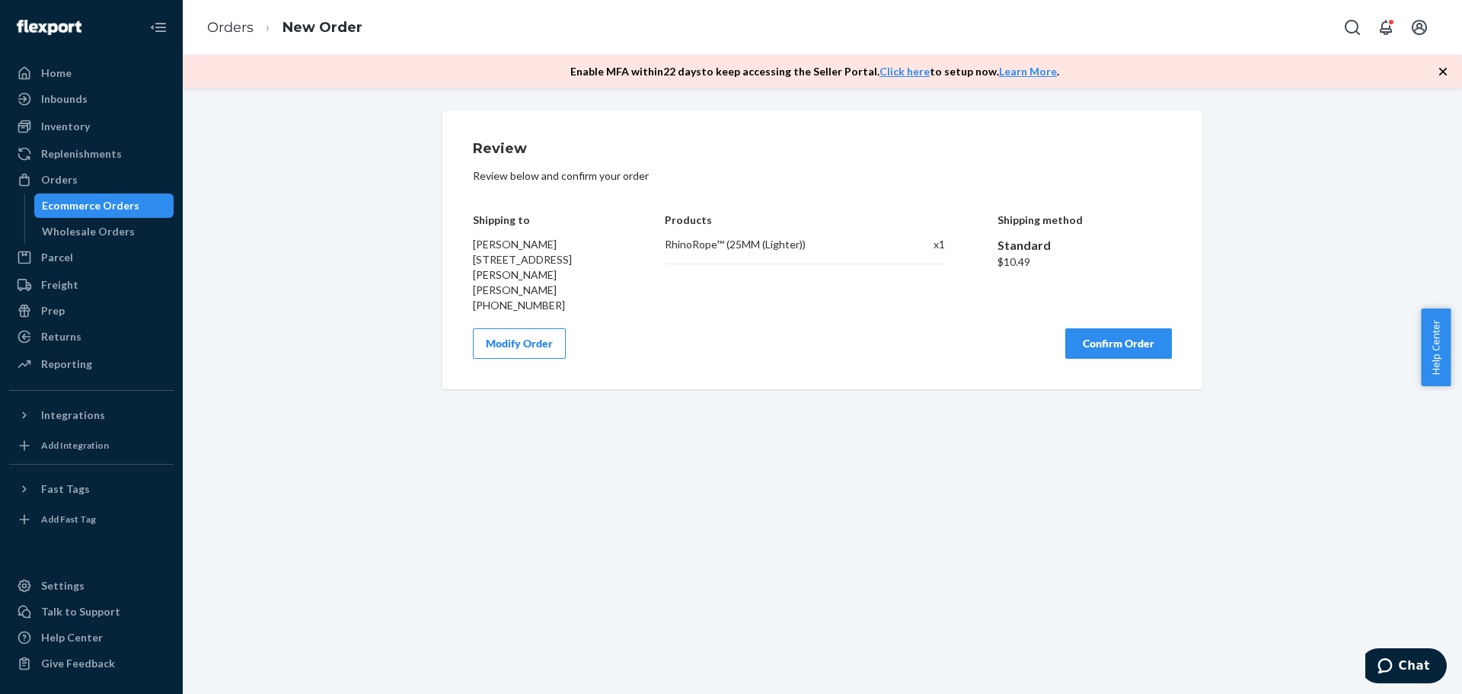
scroll to position [0, 0]
click at [1121, 328] on button "Confirm Order" at bounding box center [1118, 343] width 107 height 30
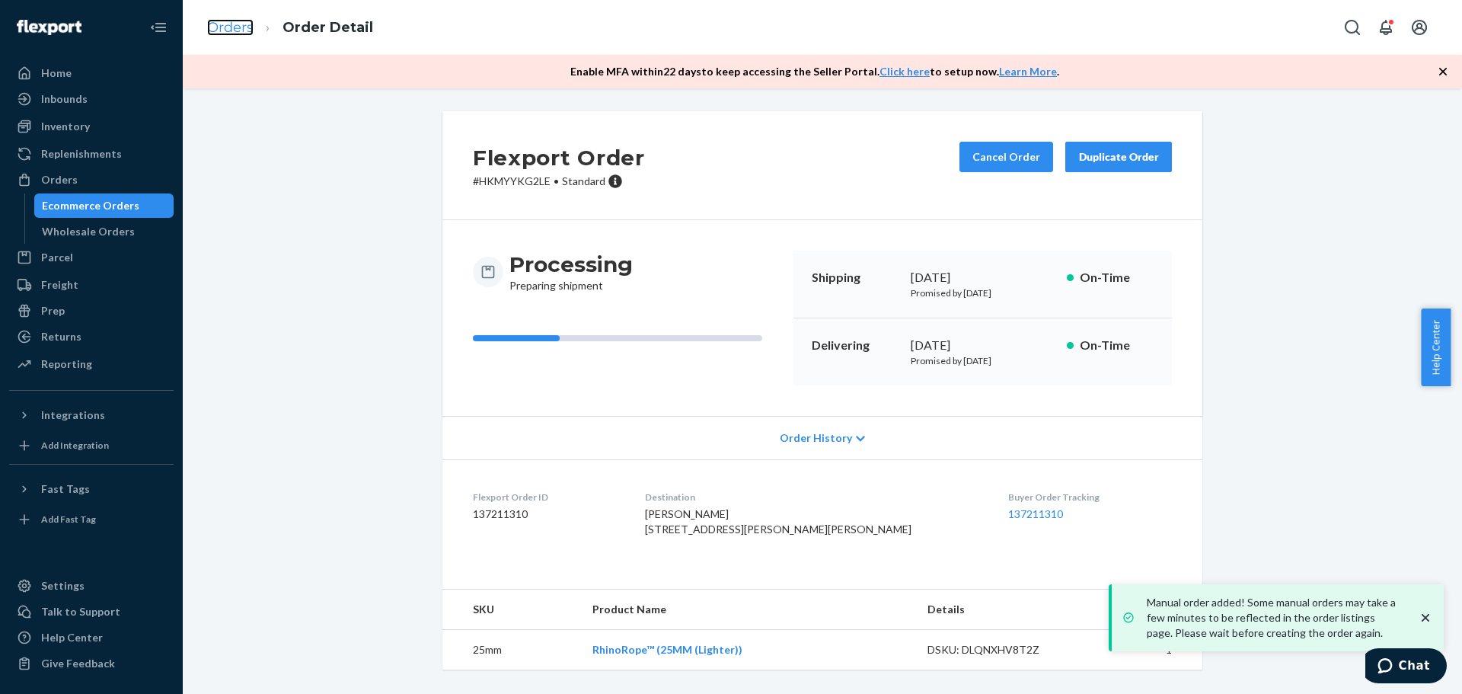
click at [221, 27] on link "Orders" at bounding box center [230, 27] width 46 height 17
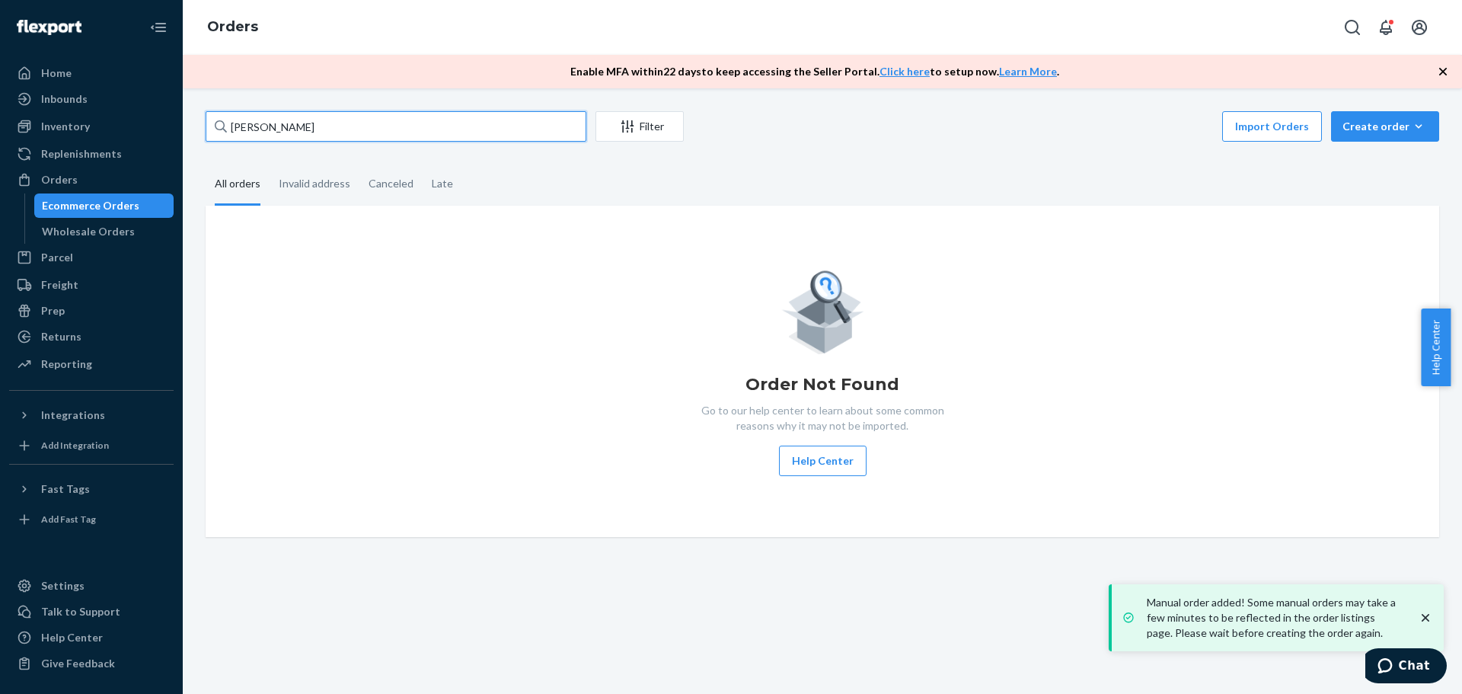
click at [265, 122] on input "[PERSON_NAME]" at bounding box center [396, 126] width 381 height 30
paste input "[PERSON_NAME]"
type input "[PERSON_NAME]"
click at [496, 167] on fieldset "All orders Invalid address Canceled Late" at bounding box center [822, 185] width 1233 height 42
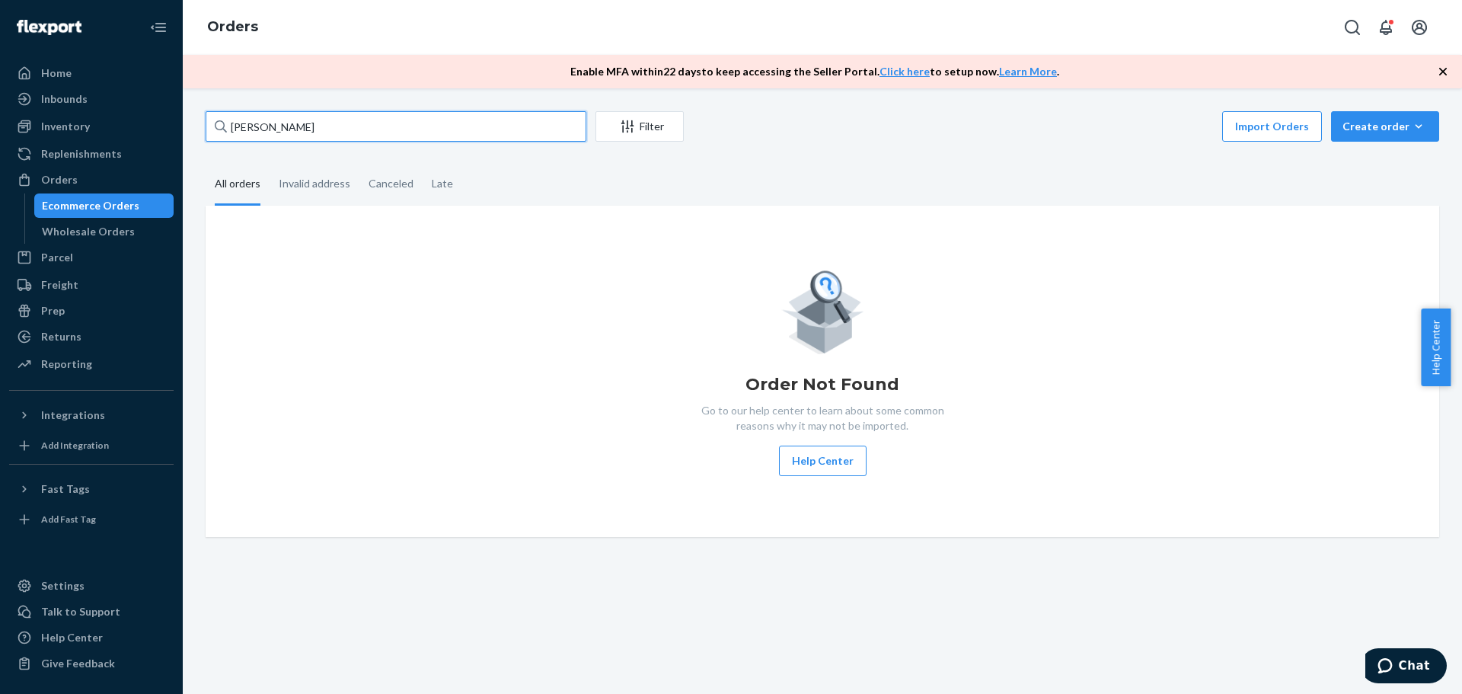
click at [479, 126] on input "[PERSON_NAME]" at bounding box center [396, 126] width 381 height 30
drag, startPoint x: 1413, startPoint y: 113, endPoint x: 1415, endPoint y: 121, distance: 7.8
click at [1413, 114] on button "Create order Ecommerce order Removal order" at bounding box center [1385, 126] width 108 height 30
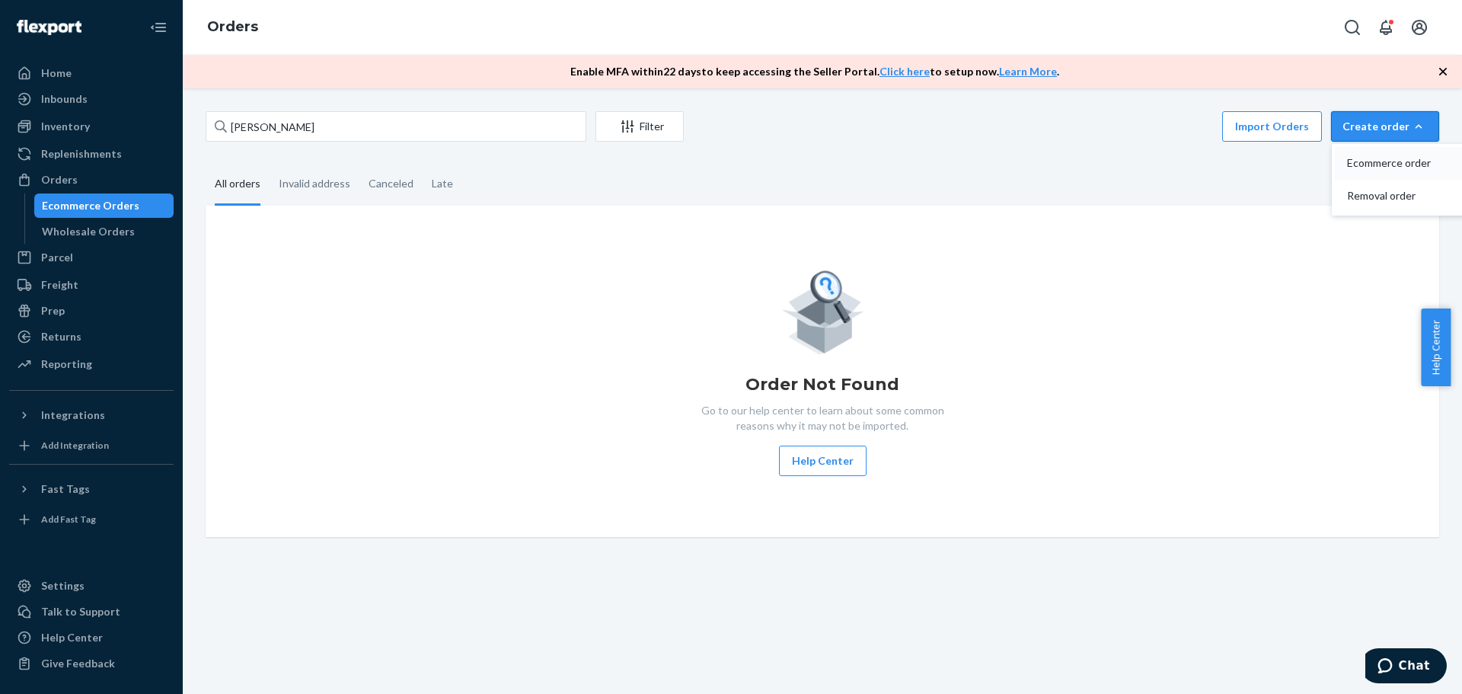
click at [1372, 155] on button "Ecommerce order" at bounding box center [1408, 163] width 146 height 33
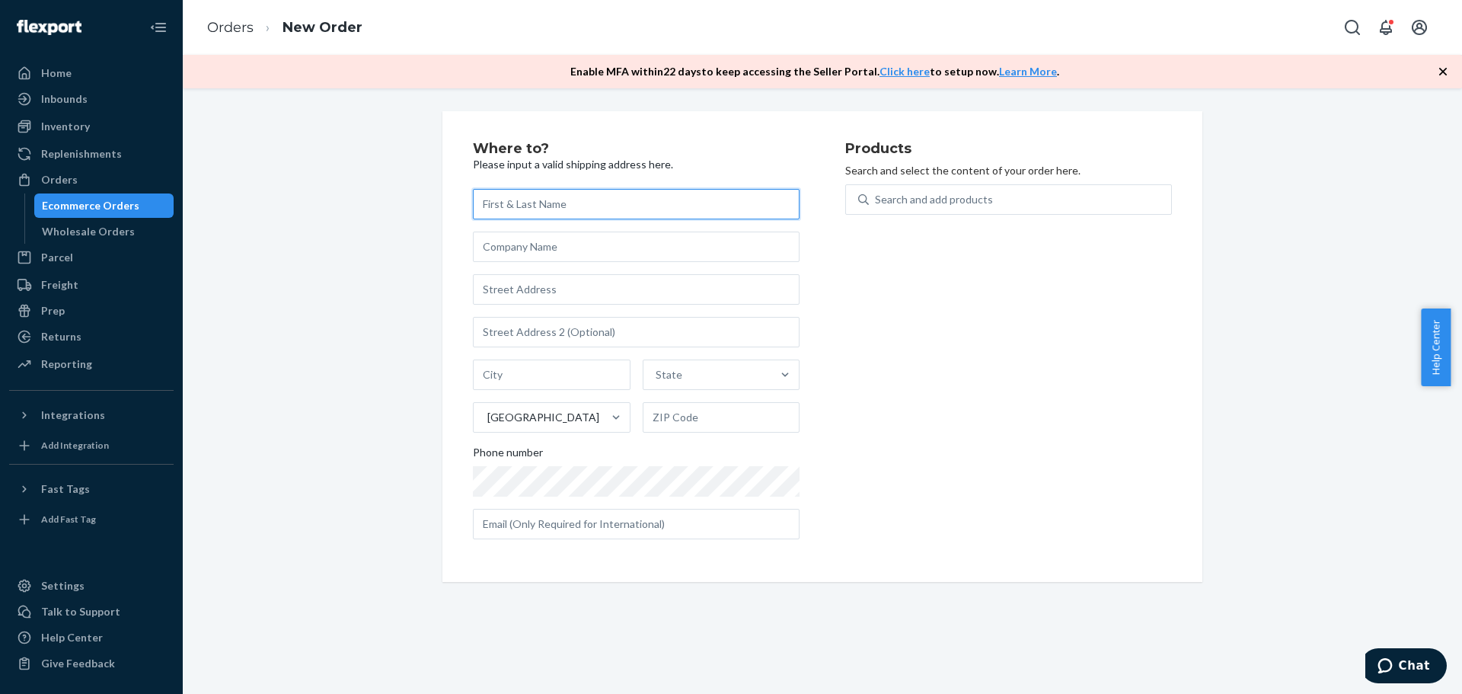
paste input "[PERSON_NAME]"
type input "[PERSON_NAME]"
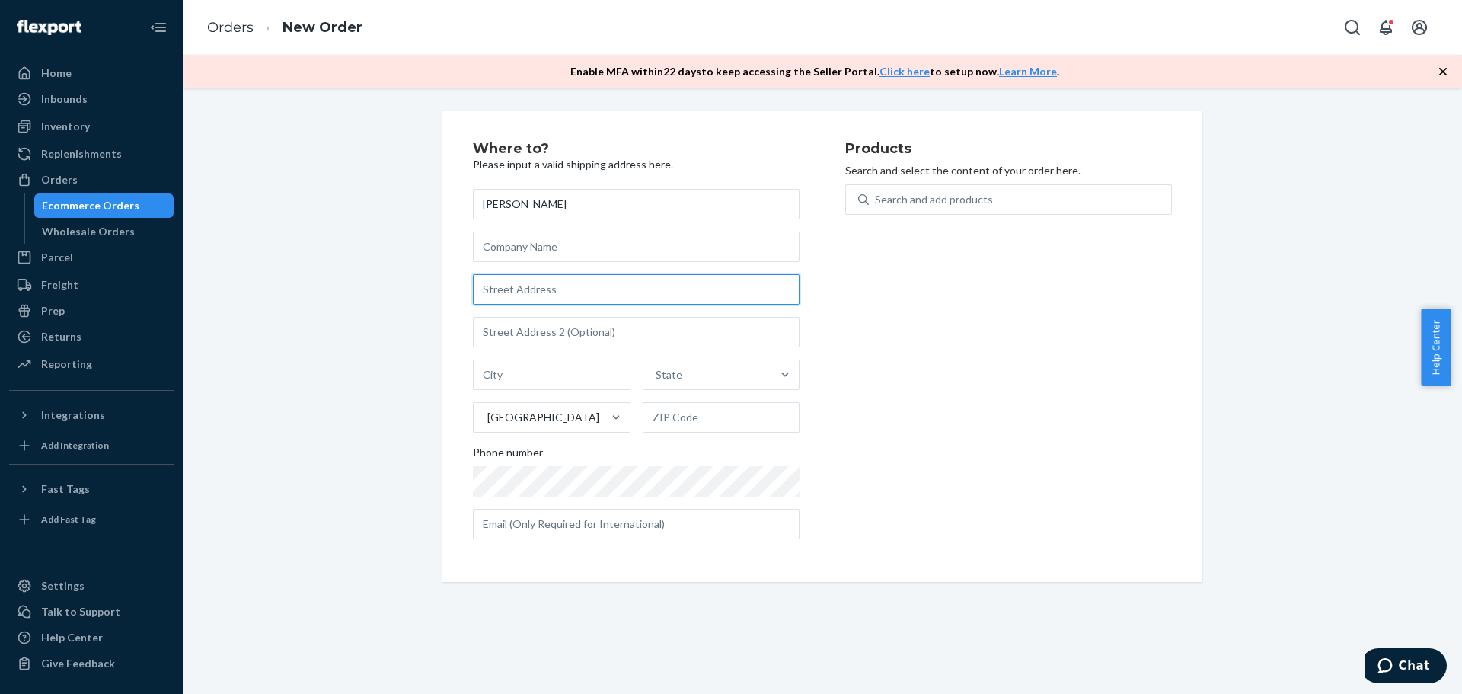
click at [517, 295] on input "text" at bounding box center [636, 289] width 327 height 30
paste input "[STREET_ADDRESS][PERSON_NAME] [PHONE_NUMBER]"
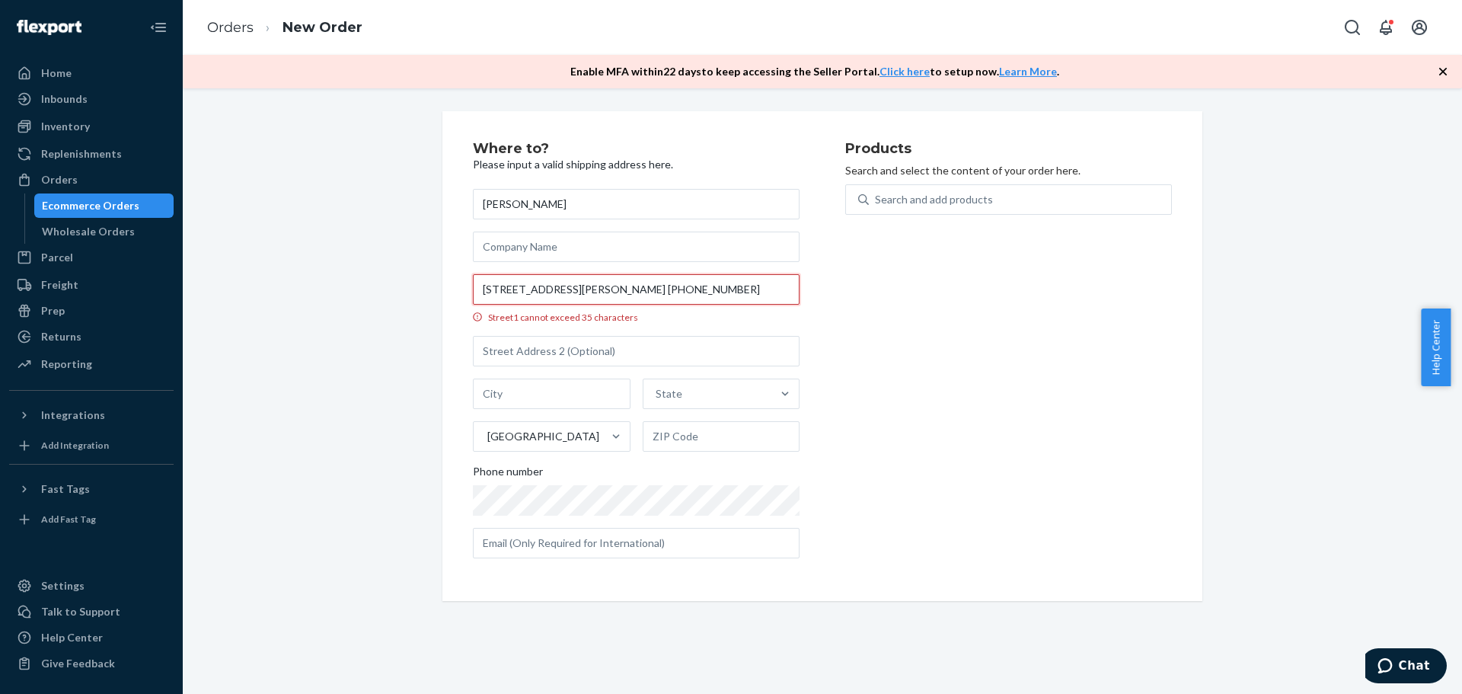
scroll to position [0, 160]
drag, startPoint x: 692, startPoint y: 285, endPoint x: 1052, endPoint y: 348, distance: 365.6
click at [1052, 348] on div "Where to? Please input a valid shipping address here. [PERSON_NAME] [STREET_ADD…" at bounding box center [822, 356] width 699 height 429
click at [624, 300] on input "[STREET_ADDRESS][PERSON_NAME] +1" at bounding box center [636, 289] width 327 height 30
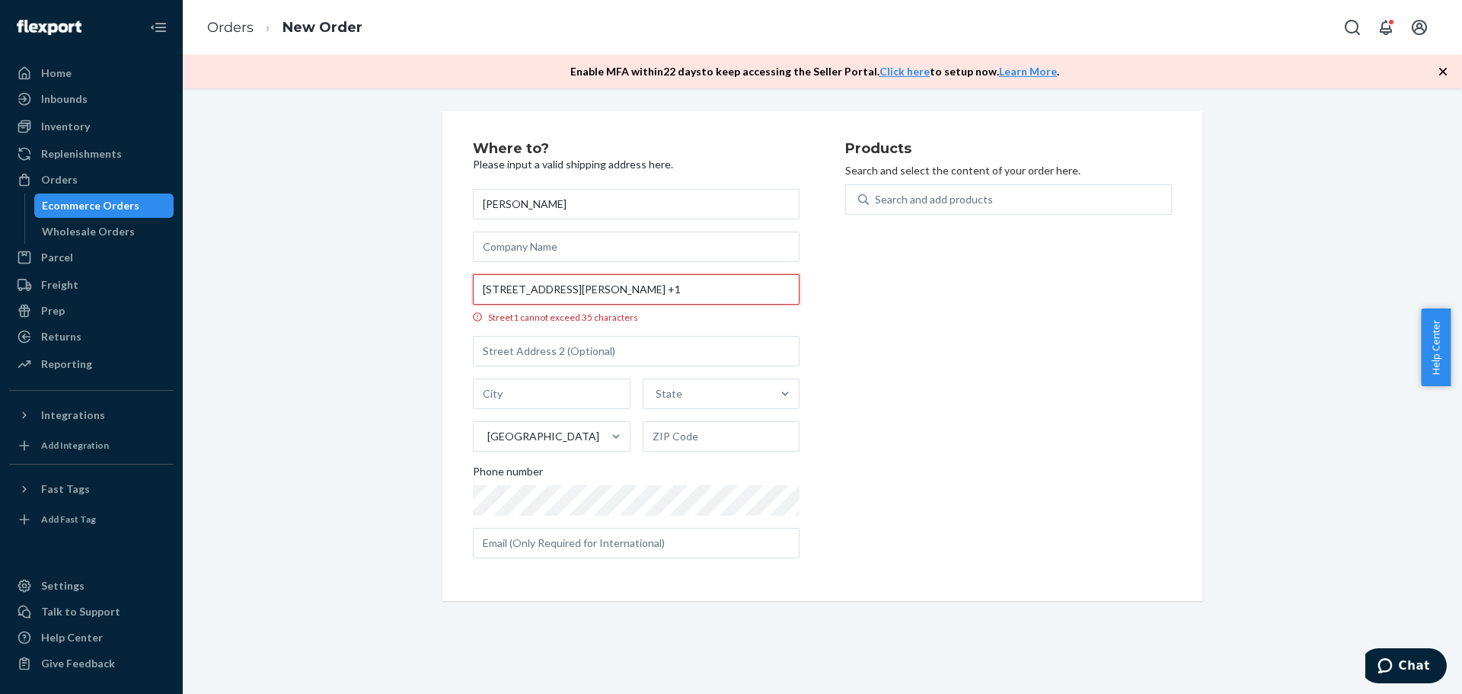
scroll to position [0, 91]
drag, startPoint x: 716, startPoint y: 289, endPoint x: 948, endPoint y: 317, distance: 233.9
click at [948, 317] on div "Where to? Please input a valid shipping address here. [PERSON_NAME] [STREET_ADD…" at bounding box center [822, 356] width 699 height 429
click at [944, 312] on div "Products Search and select the content of your order here. Search and add produ…" at bounding box center [1008, 356] width 327 height 429
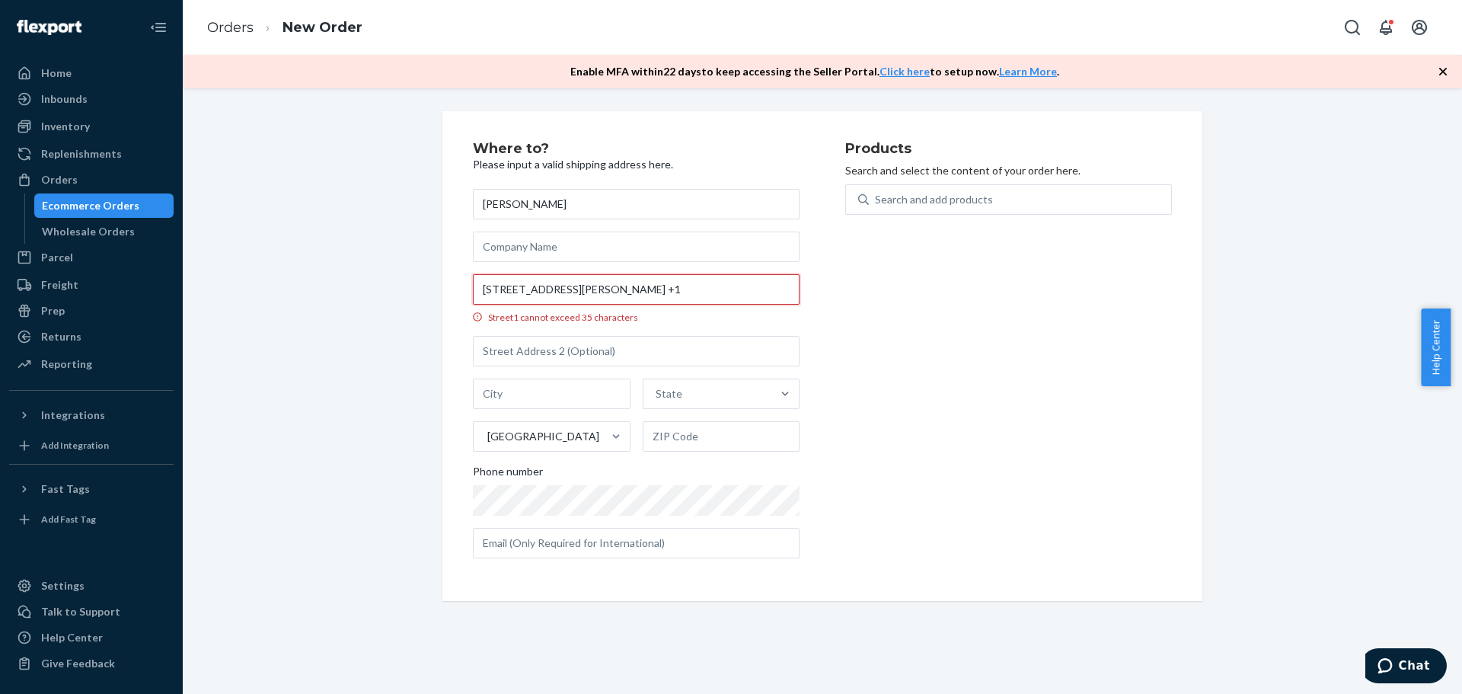
drag, startPoint x: 614, startPoint y: 291, endPoint x: 652, endPoint y: 286, distance: 38.4
click at [652, 286] on input "[STREET_ADDRESS][PERSON_NAME] +1" at bounding box center [636, 289] width 327 height 30
type input "[STREET_ADDRESS][PERSON_NAME]"
type input "Spring"
type input "77388"
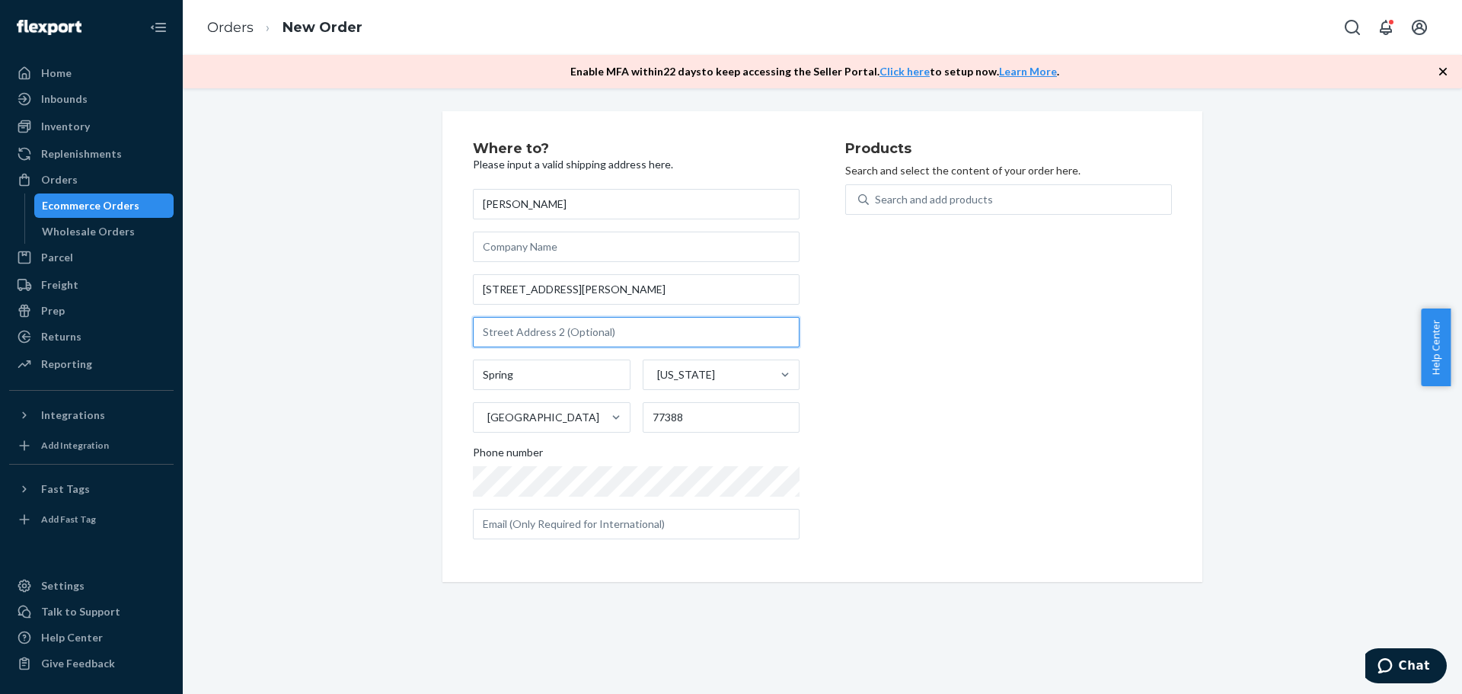
click at [576, 333] on input "text" at bounding box center [636, 332] width 327 height 30
paste input "UNIT 5B"
type input "UNIT 5B"
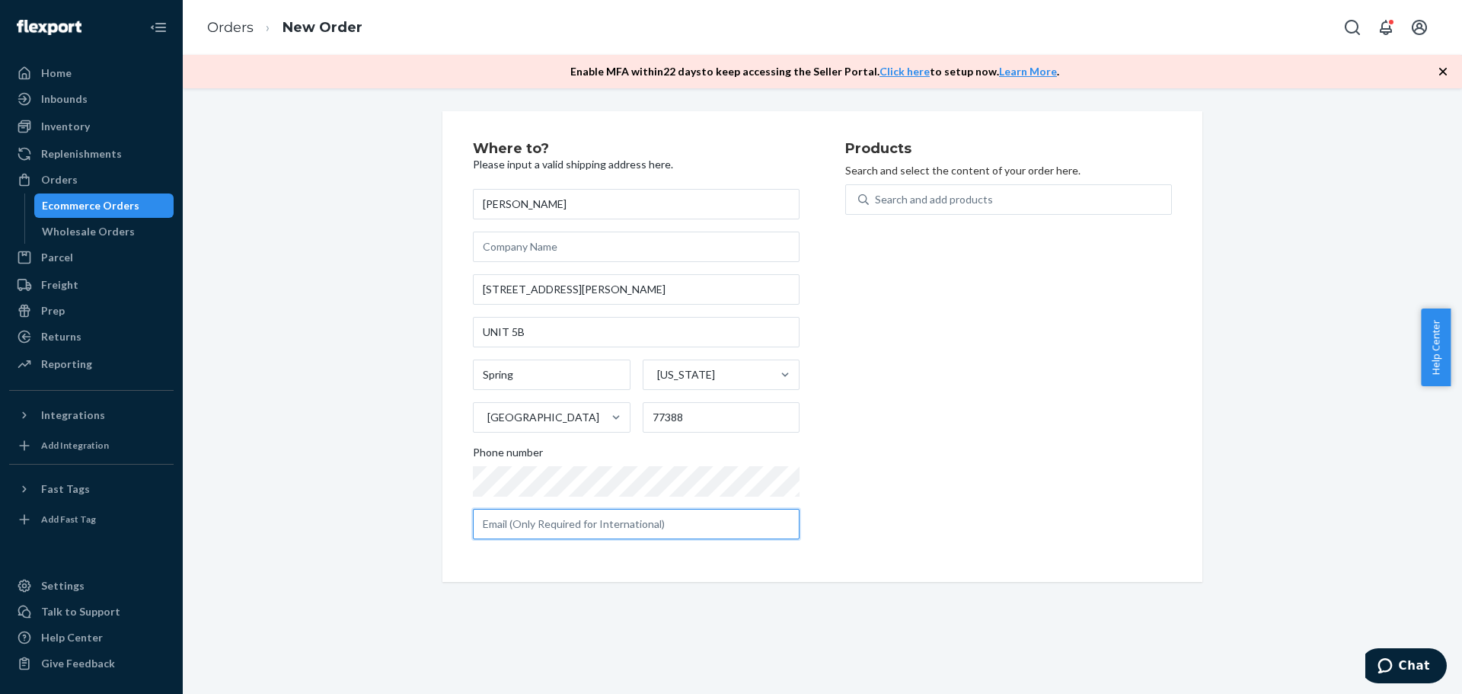
click at [565, 518] on input "text" at bounding box center [636, 524] width 327 height 30
paste input "[EMAIL_ADDRESS][DOMAIN_NAME]"
type input "[EMAIL_ADDRESS][DOMAIN_NAME]"
click at [921, 196] on div "Search and add products" at bounding box center [934, 199] width 118 height 15
click at [876, 196] on input "0 results available. Use Up and Down to choose options, press Enter to select t…" at bounding box center [876, 199] width 2 height 15
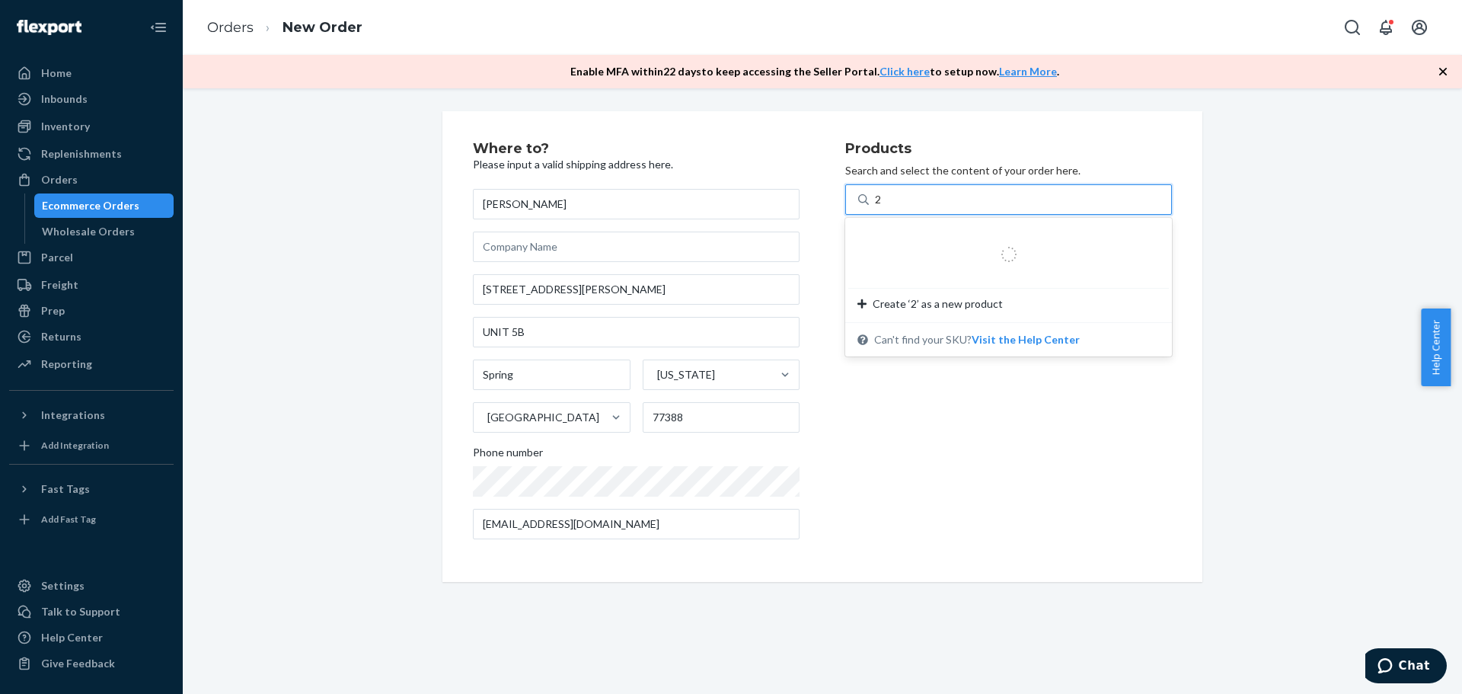
type input "25"
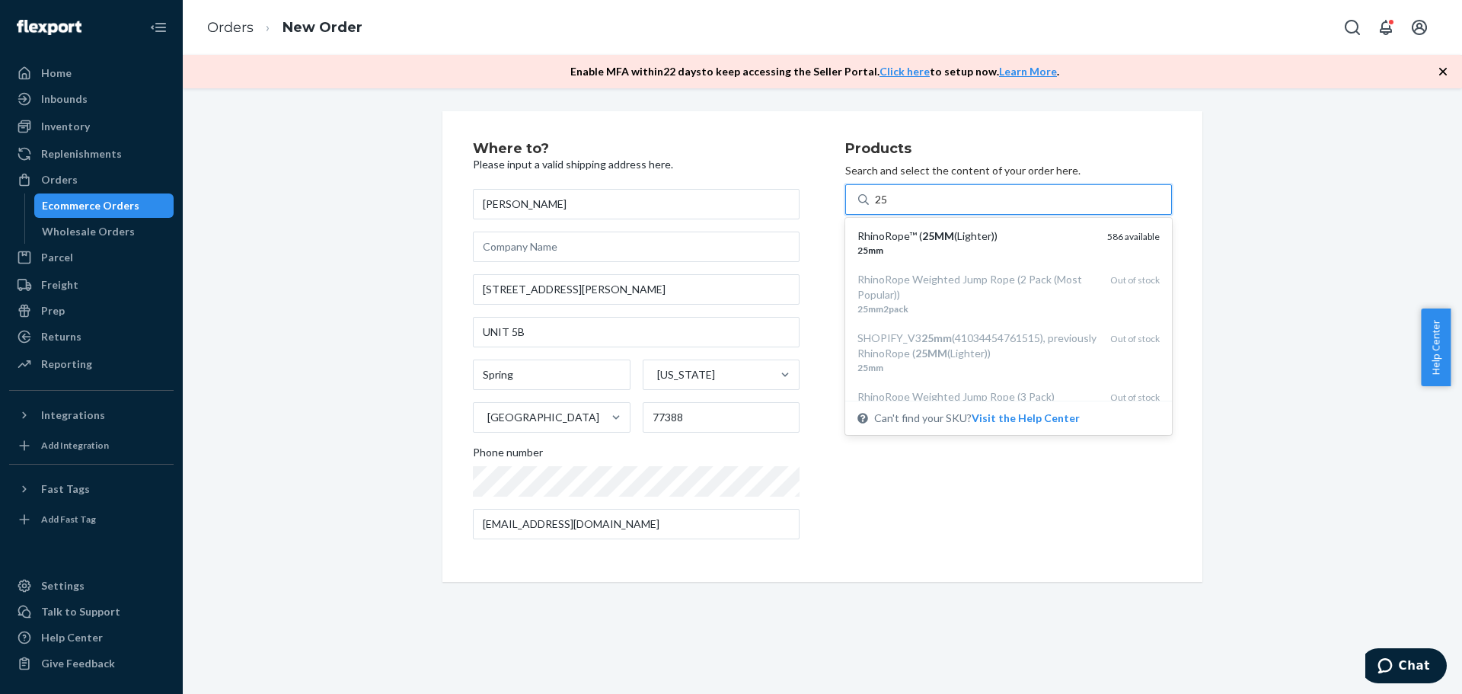
click at [933, 229] on em "25MM" at bounding box center [938, 235] width 32 height 13
click at [889, 207] on input "25" at bounding box center [882, 199] width 14 height 15
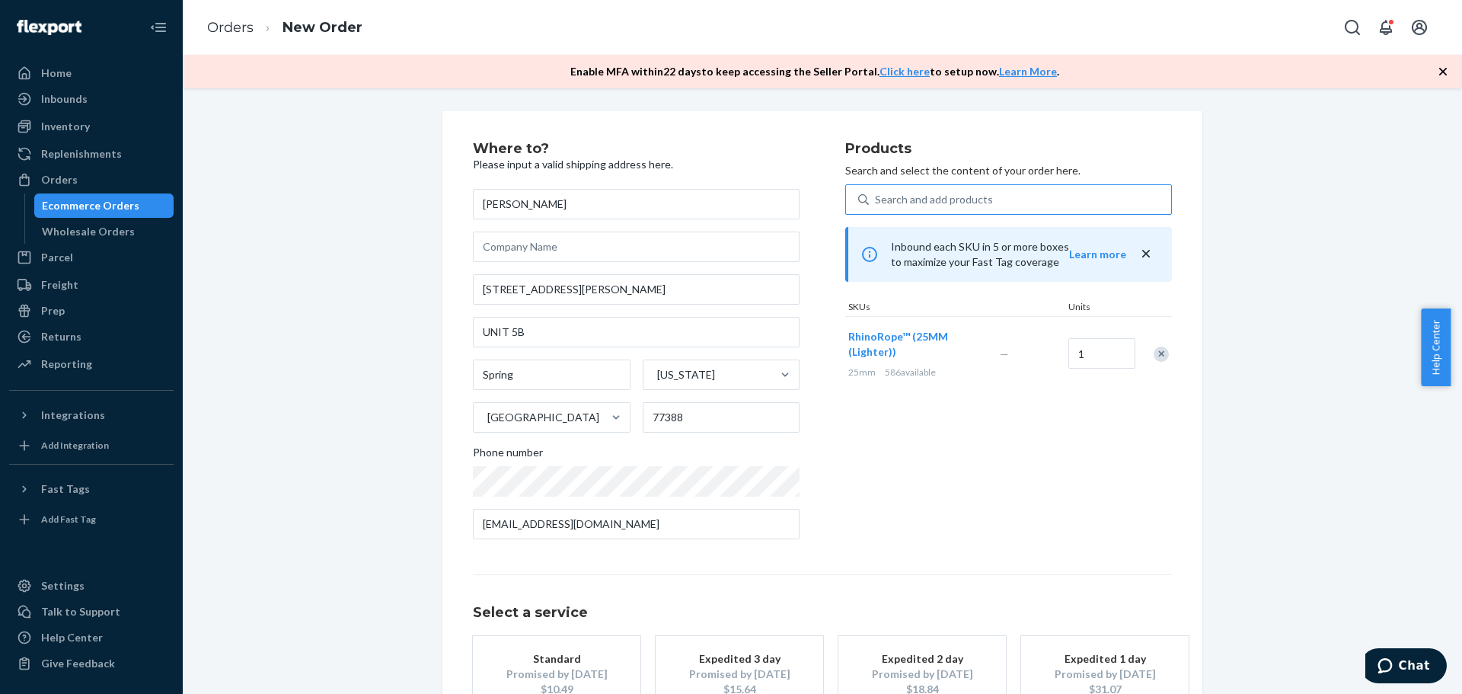
click at [599, 649] on button "Standard Promised by [DATE] $10.49" at bounding box center [556, 674] width 167 height 76
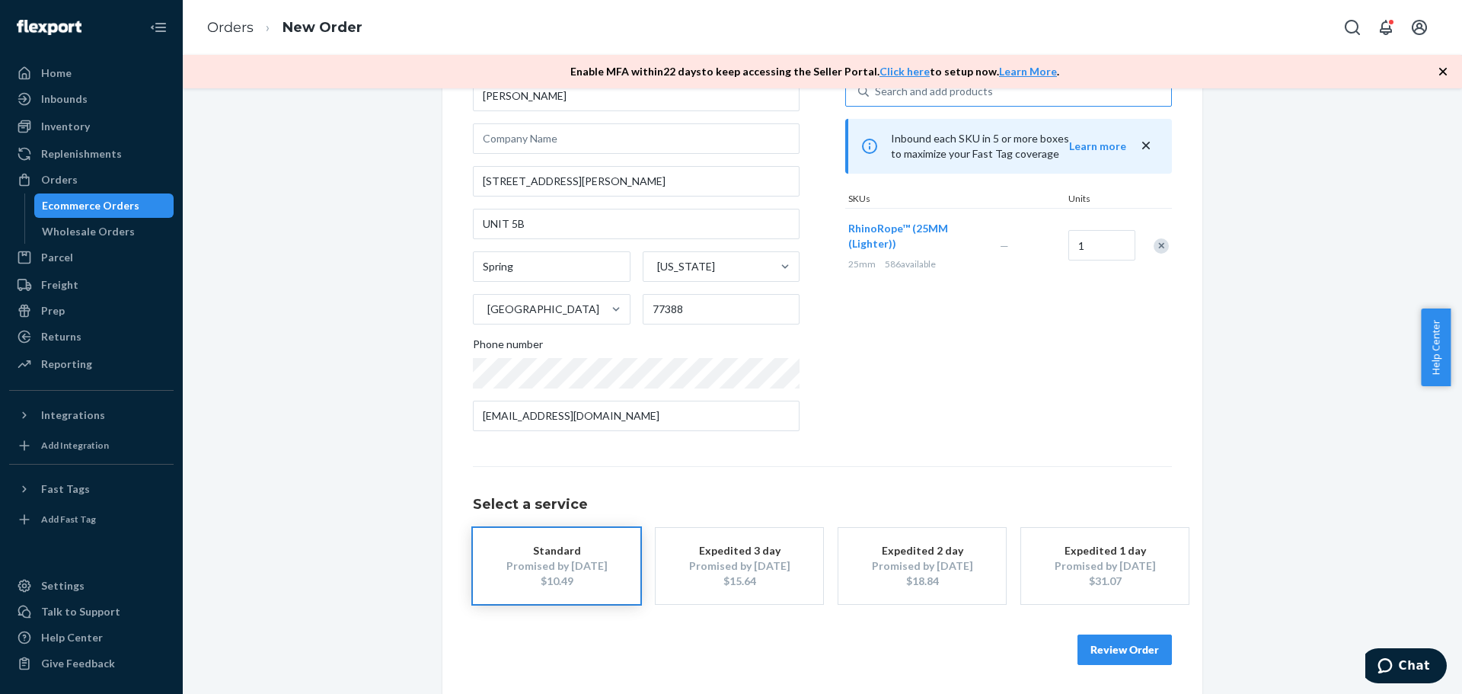
scroll to position [110, 0]
click at [1102, 647] on button "Review Order" at bounding box center [1124, 648] width 94 height 30
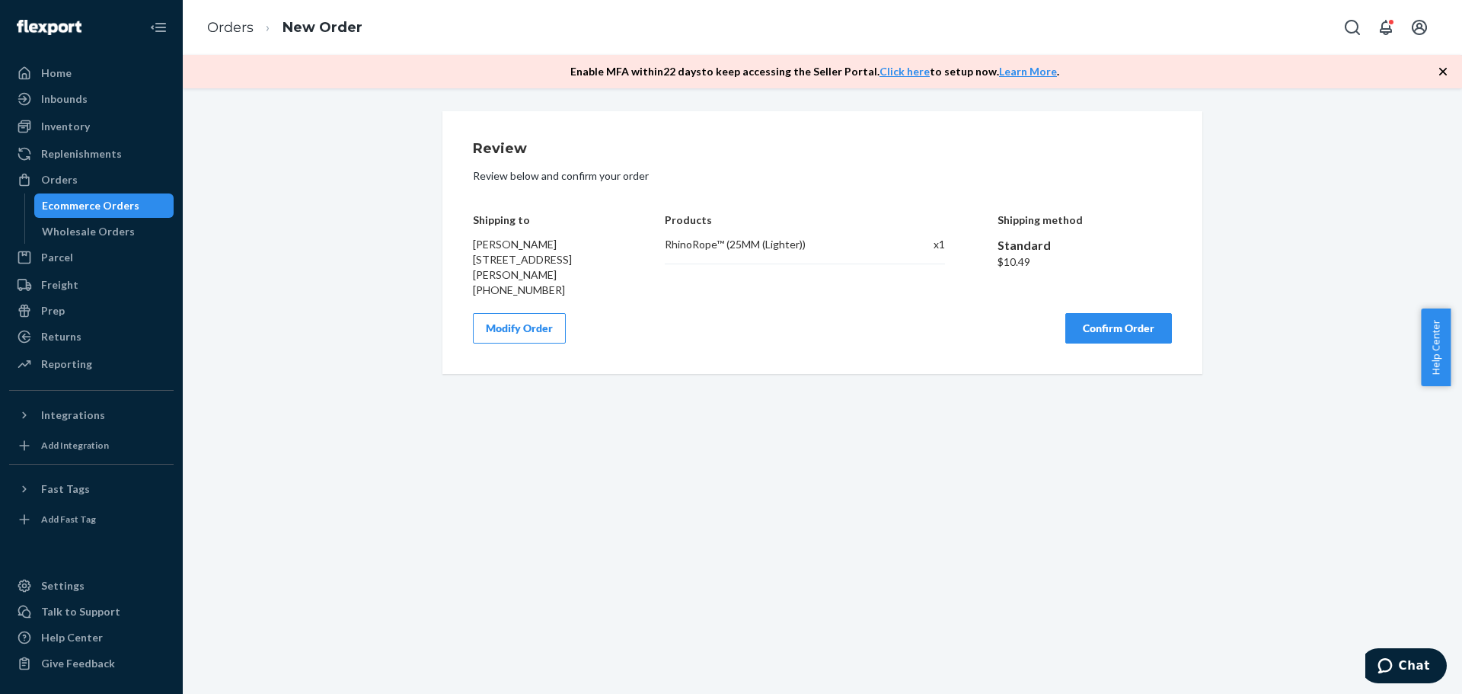
scroll to position [0, 0]
click at [1086, 338] on button "Confirm Order" at bounding box center [1118, 328] width 107 height 30
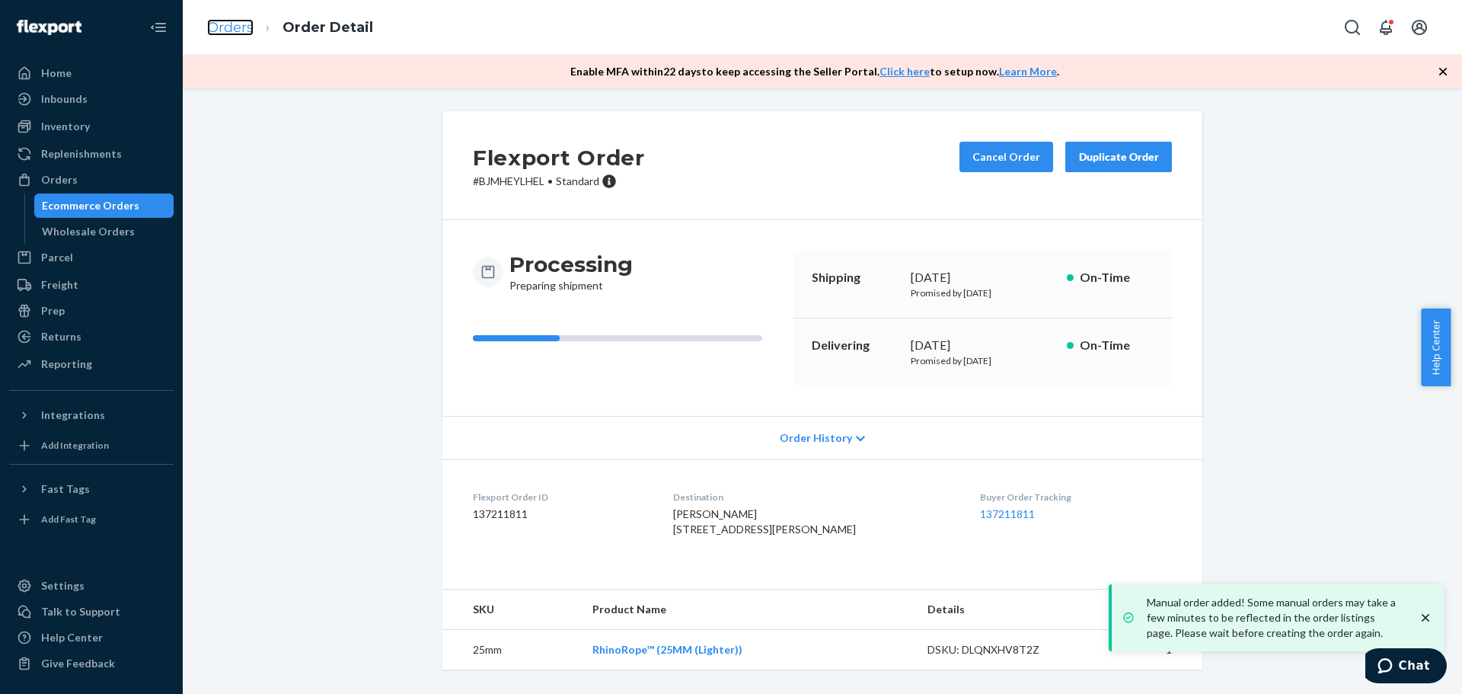
click at [243, 27] on link "Orders" at bounding box center [230, 27] width 46 height 17
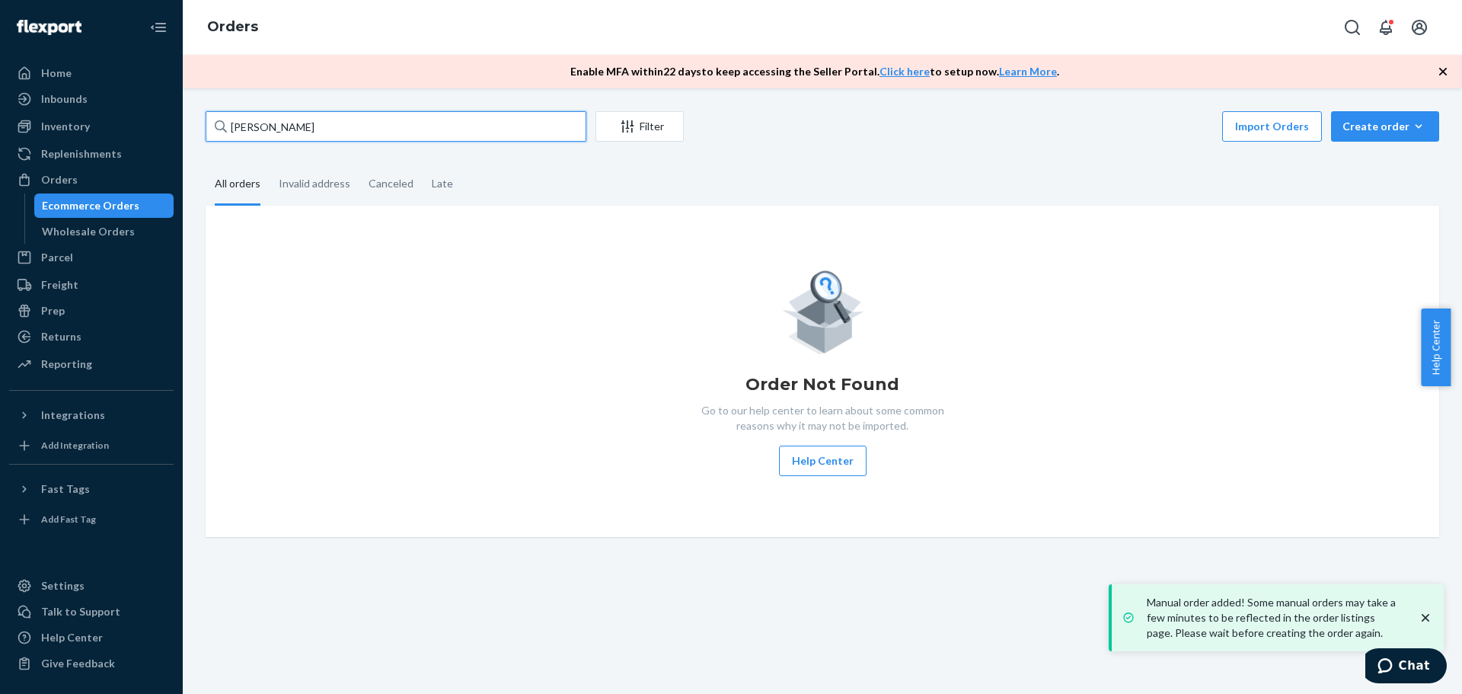
click at [397, 123] on input "[PERSON_NAME]" at bounding box center [396, 126] width 381 height 30
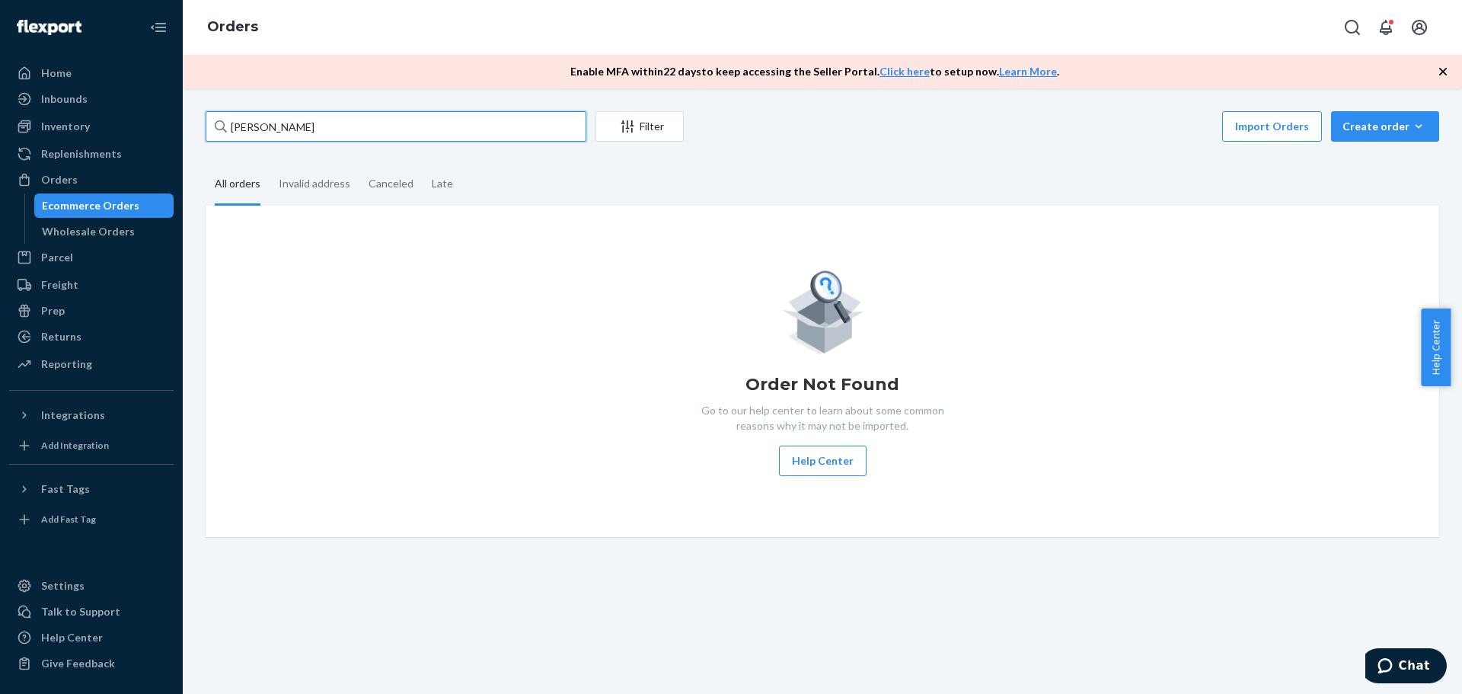
paste input "[PERSON_NAME]"
type input "[PERSON_NAME]"
click at [481, 342] on div "Order Not Found Go to our help center to learn about some common reasons why it…" at bounding box center [822, 370] width 1209 height 209
click at [1358, 129] on div "Create order" at bounding box center [1384, 126] width 85 height 15
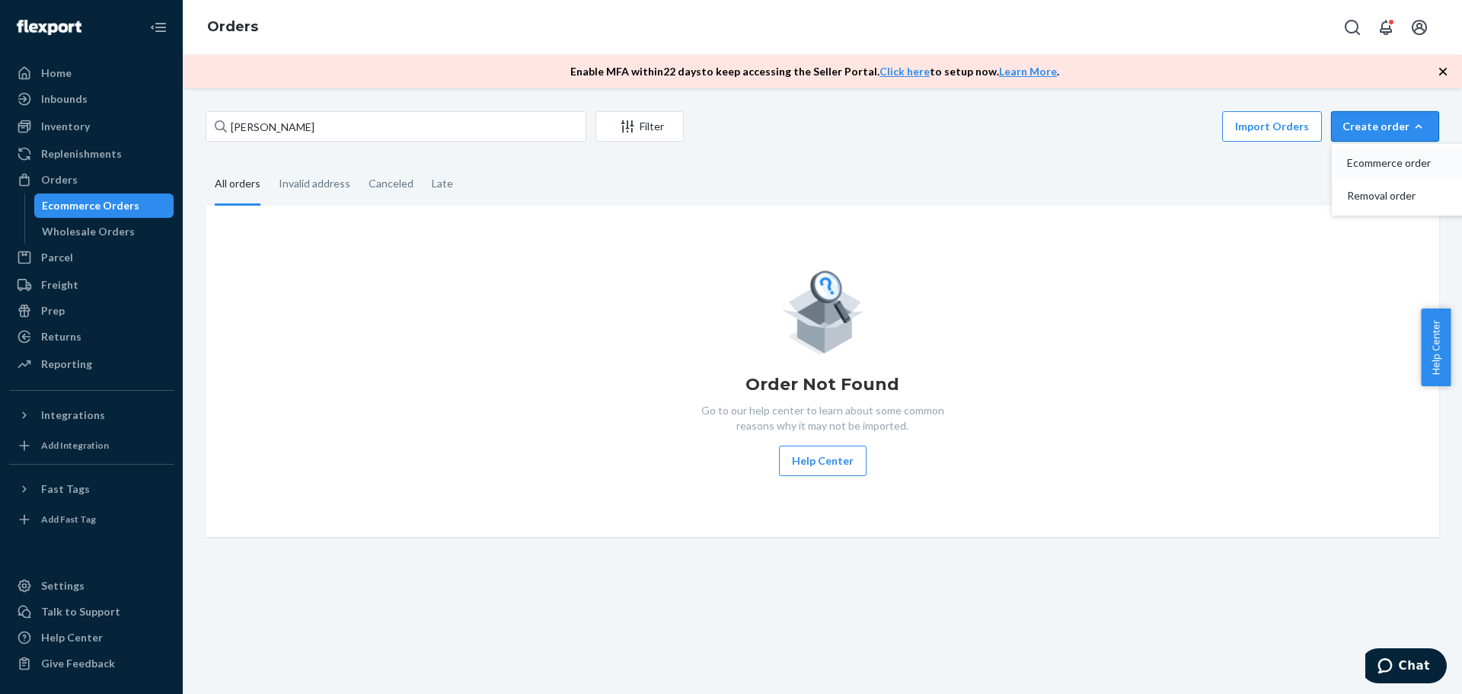
click at [1355, 168] on span "Ecommerce order" at bounding box center [1394, 163] width 94 height 11
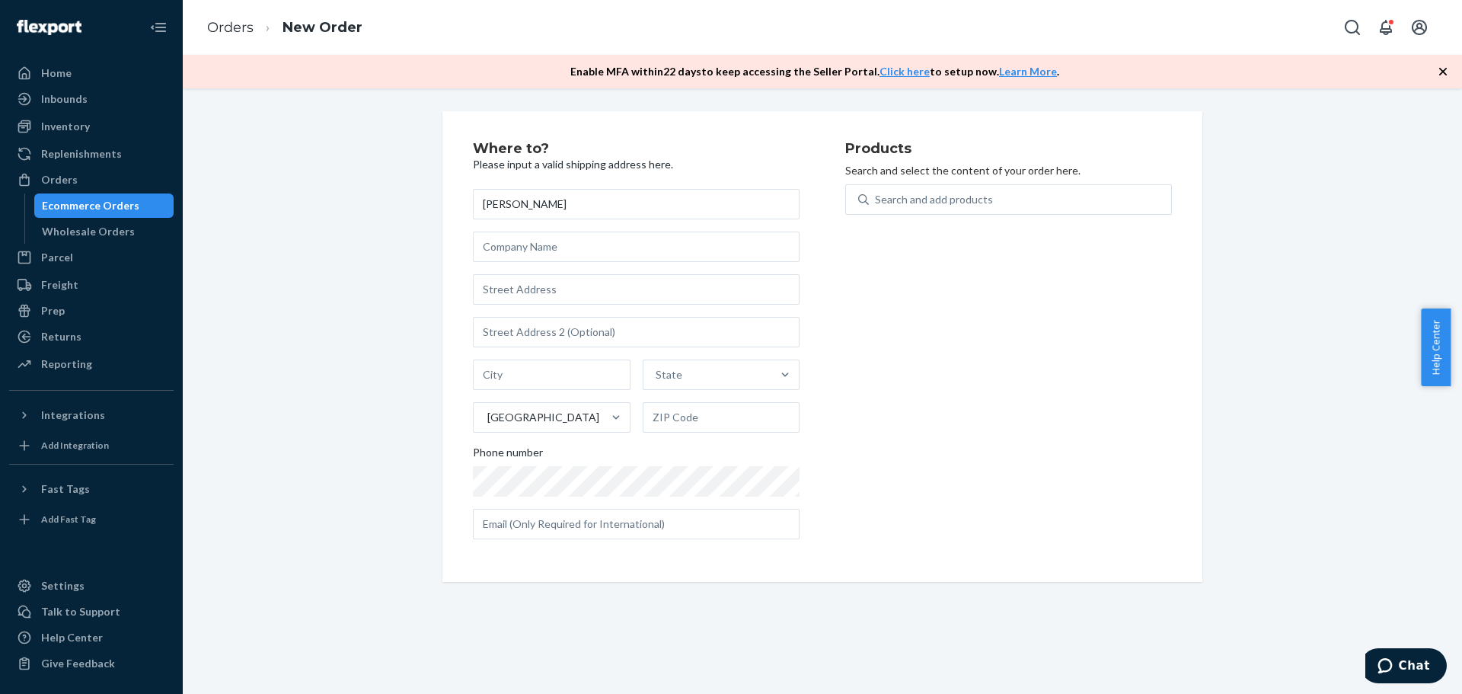
type input "[PERSON_NAME]"
click at [565, 277] on input "text" at bounding box center [636, 289] width 327 height 30
paste input "[STREET_ADDRESS][PERSON_NAME] [PHONE_NUMBER]"
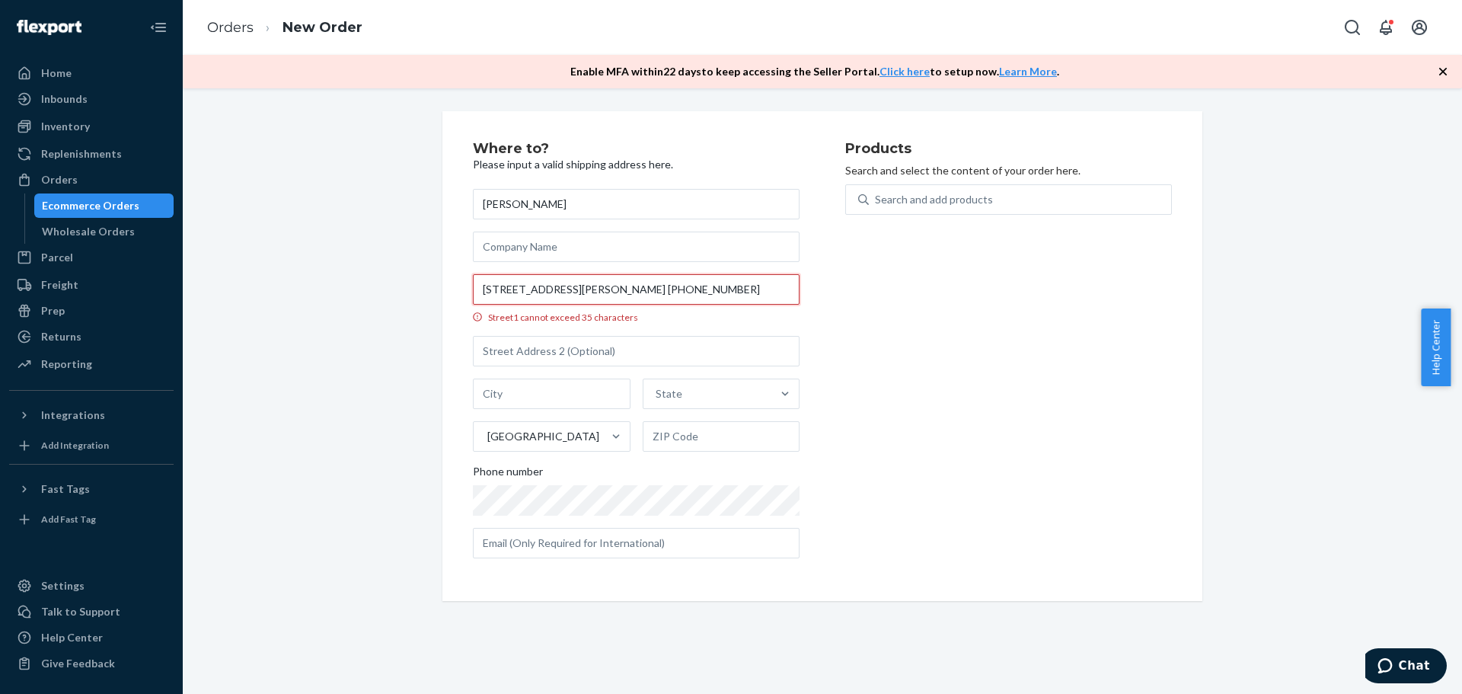
drag, startPoint x: 523, startPoint y: 289, endPoint x: 569, endPoint y: 286, distance: 45.8
click at [569, 286] on input "[STREET_ADDRESS][PERSON_NAME] [PHONE_NUMBER]" at bounding box center [636, 289] width 327 height 30
click at [576, 355] on input "text" at bounding box center [636, 351] width 327 height 30
click at [729, 294] on input "[STREET_ADDRESS][PERSON_NAME] [PHONE_NUMBER]" at bounding box center [636, 289] width 327 height 30
click at [569, 292] on input "[STREET_ADDRESS][PERSON_NAME] [PHONE_NUMBER]" at bounding box center [636, 289] width 327 height 30
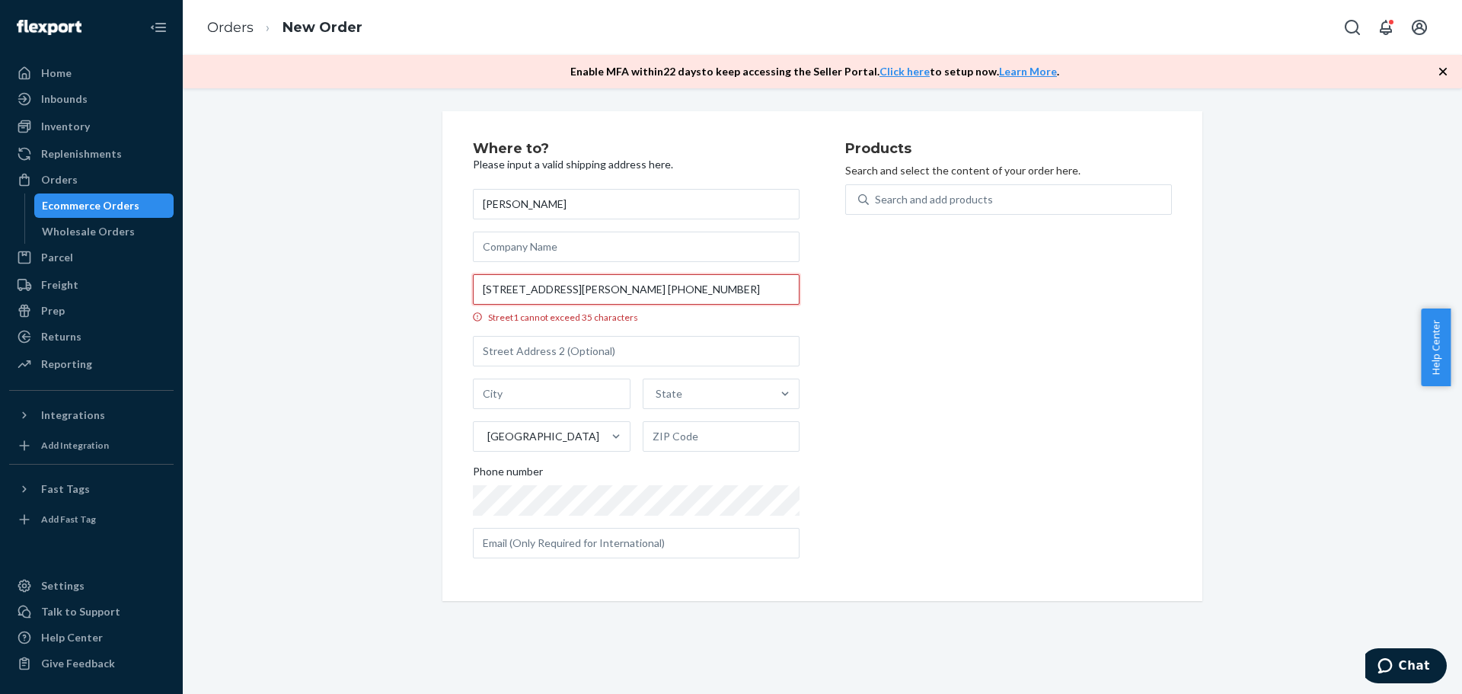
paste input "Apt 2211"
drag, startPoint x: 705, startPoint y: 290, endPoint x: 825, endPoint y: 297, distance: 119.7
click at [825, 297] on div "Where to? Please input a valid shipping address here. [PERSON_NAME] [STREET_ADD…" at bounding box center [659, 356] width 372 height 429
click at [698, 284] on input "[STREET_ADDRESS][PERSON_NAME] [PHONE_NUMBER]" at bounding box center [636, 289] width 327 height 30
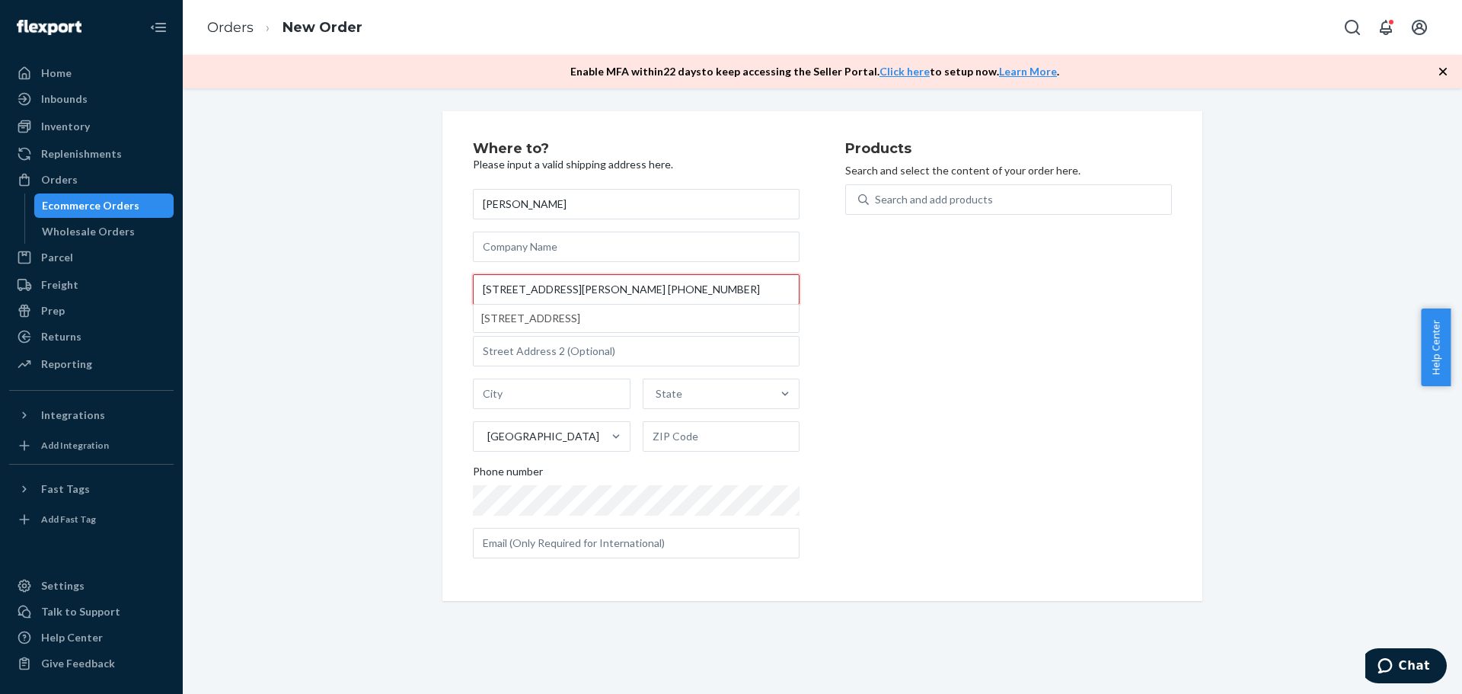
click at [695, 286] on input "[STREET_ADDRESS][PERSON_NAME] [PHONE_NUMBER]" at bounding box center [636, 289] width 327 height 30
drag, startPoint x: 694, startPoint y: 286, endPoint x: 984, endPoint y: 302, distance: 289.8
click at [984, 302] on div "Where to? Please input a valid shipping address here. [PERSON_NAME] [STREET_ADD…" at bounding box center [822, 356] width 699 height 429
drag, startPoint x: 570, startPoint y: 287, endPoint x: 614, endPoint y: 289, distance: 43.4
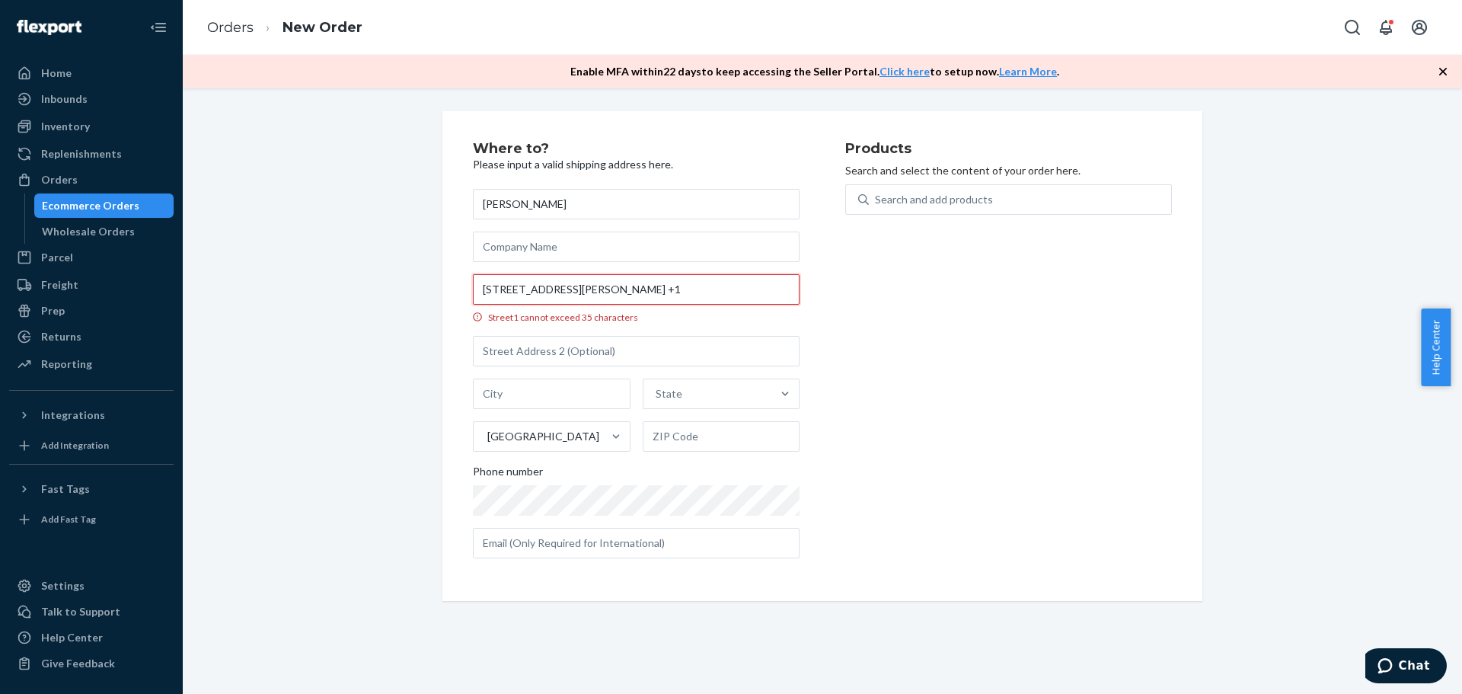
click at [614, 289] on input "[STREET_ADDRESS][PERSON_NAME] +1" at bounding box center [636, 289] width 327 height 30
type input "7000 Callicarpa Dr"
type input "Orlando"
type input "32821"
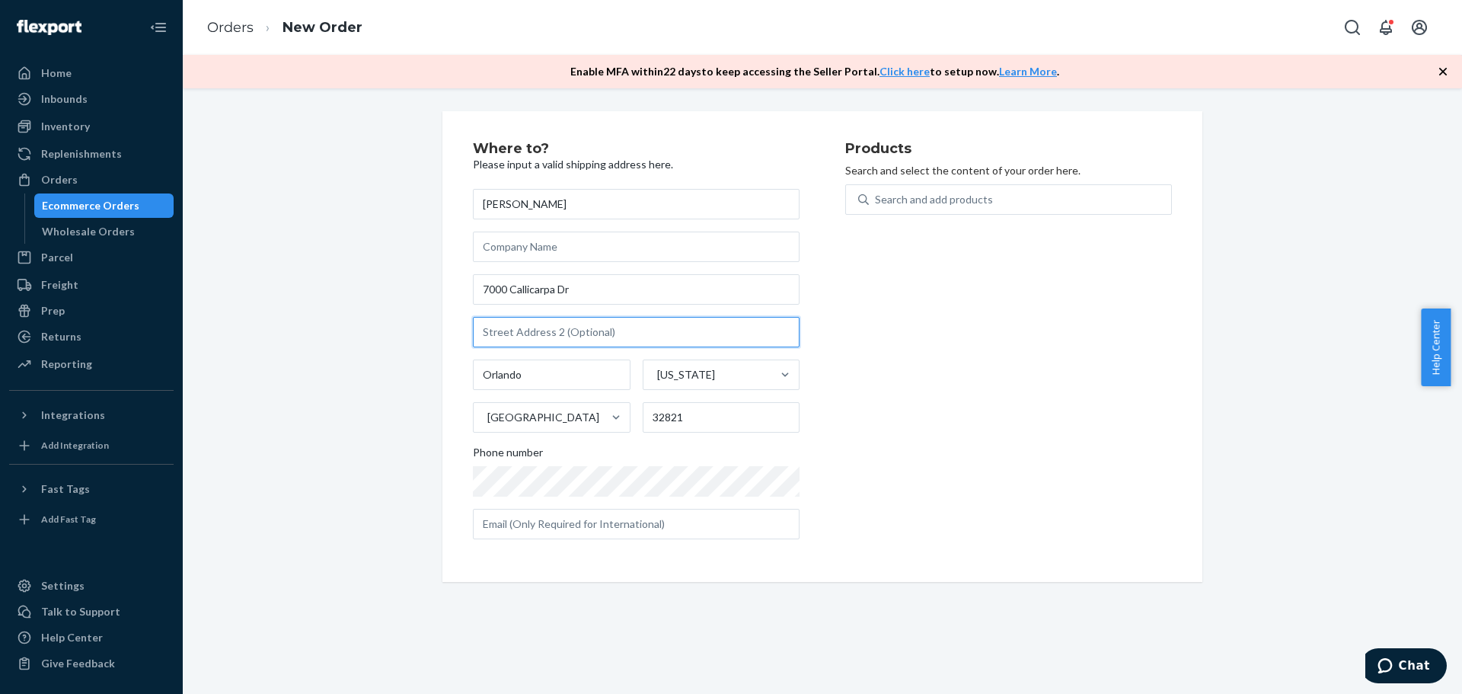
click at [584, 336] on input "text" at bounding box center [636, 332] width 327 height 30
paste input "Apt 2211"
type input "Apt 2211"
click at [1061, 197] on div "Search and add products" at bounding box center [1020, 199] width 302 height 27
click at [876, 197] on input "Search and add products" at bounding box center [876, 199] width 2 height 15
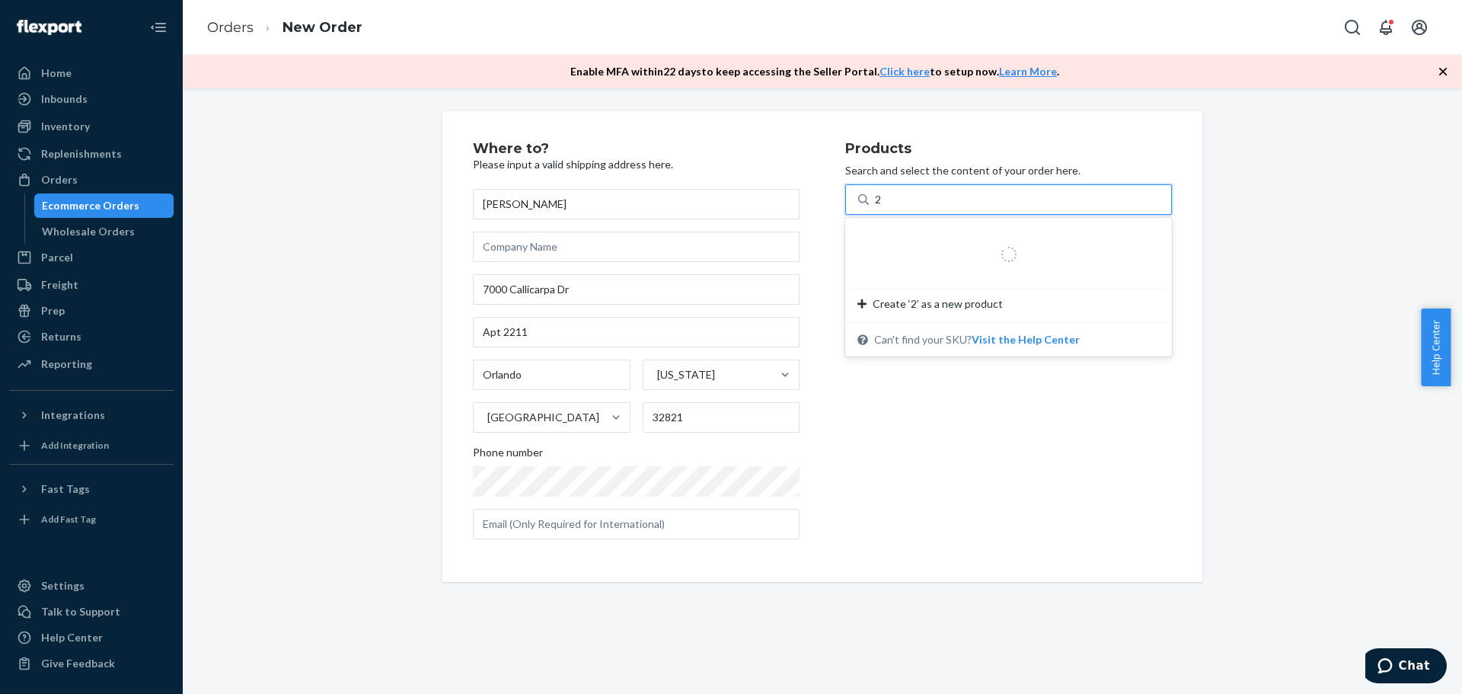
type input "25"
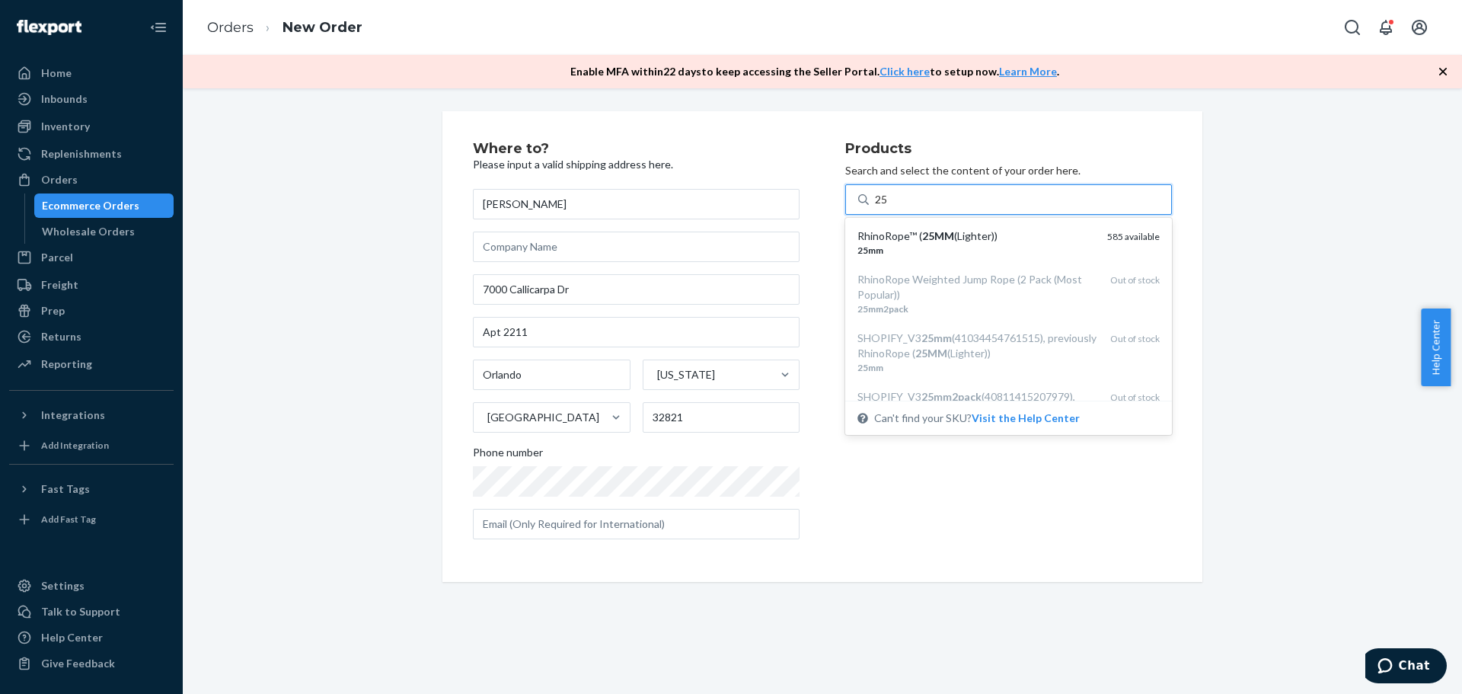
click at [1039, 238] on div "RhinoRope™ ( 25MM (Lighter))" at bounding box center [976, 235] width 238 height 15
click at [889, 207] on input "25" at bounding box center [882, 199] width 14 height 15
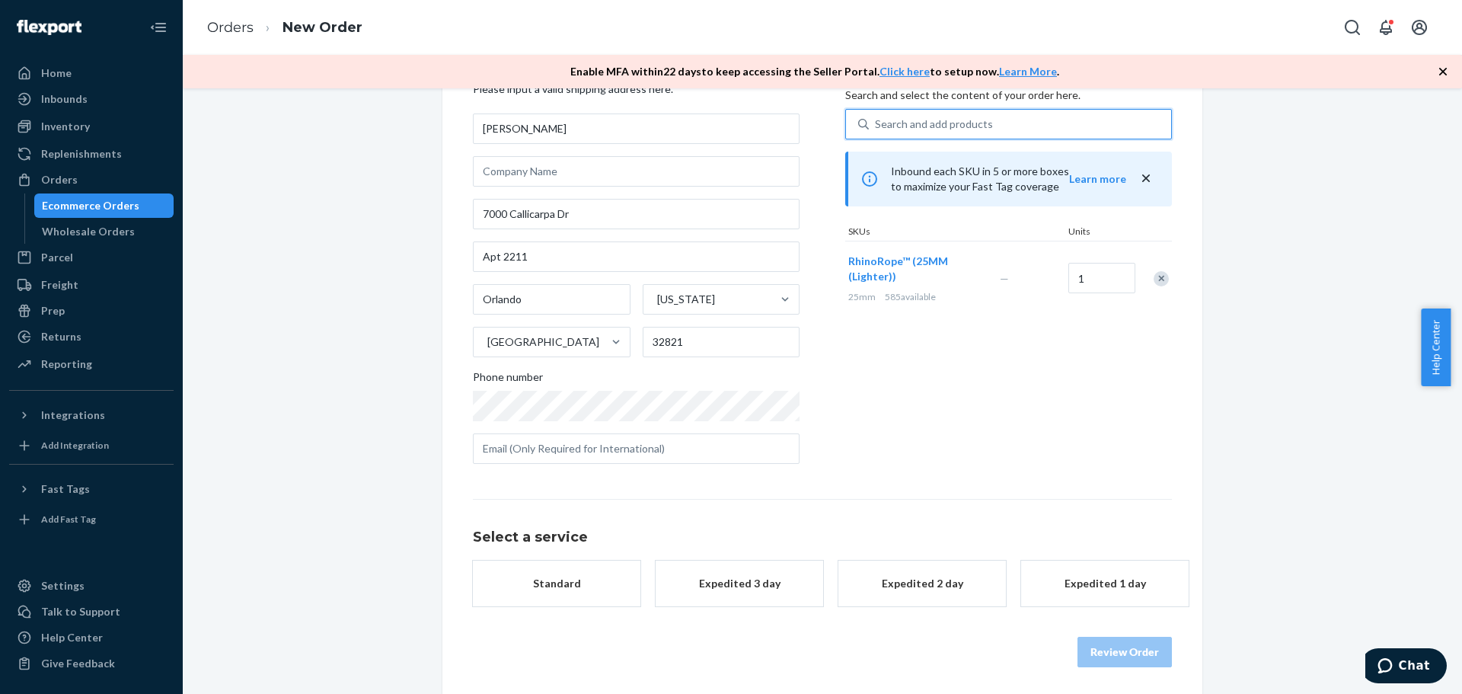
scroll to position [79, 0]
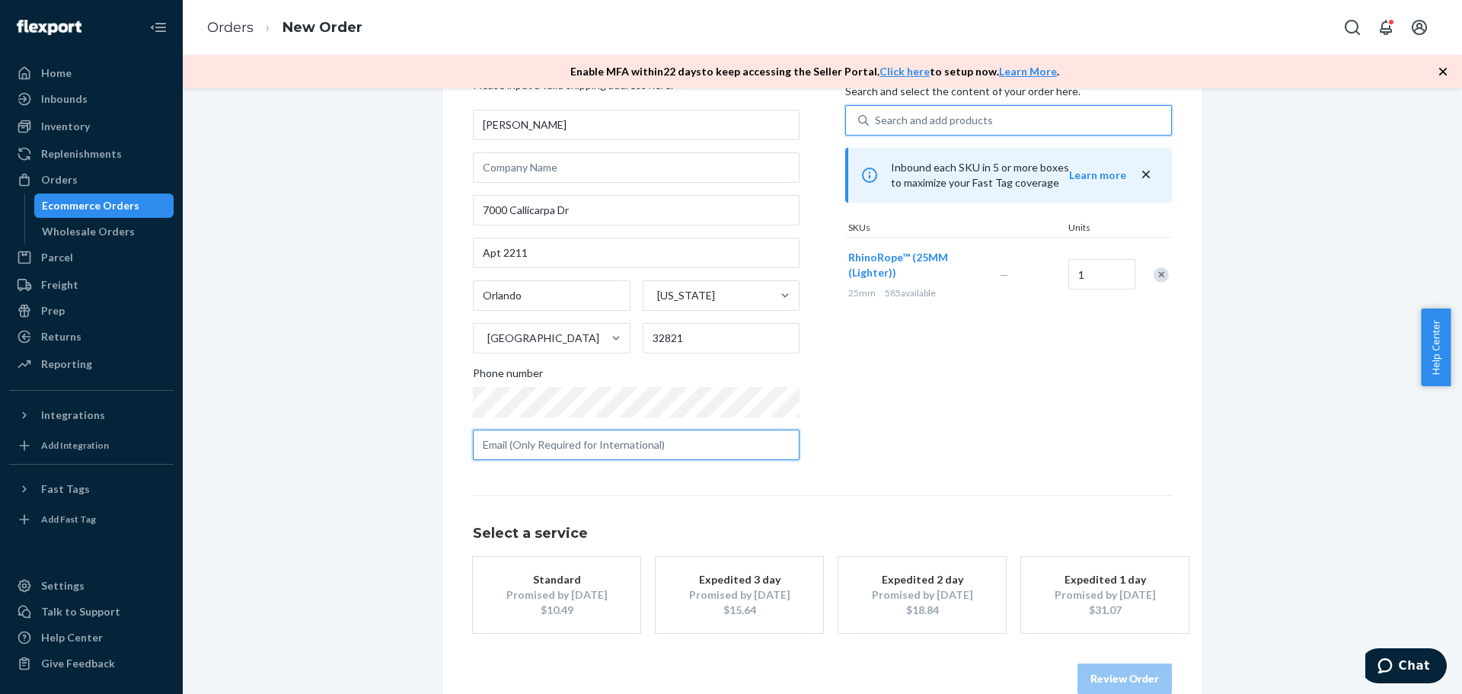
click at [526, 448] on input "text" at bounding box center [636, 444] width 327 height 30
paste input "[EMAIL_ADDRESS][DOMAIN_NAME]"
type input "[EMAIL_ADDRESS][DOMAIN_NAME]"
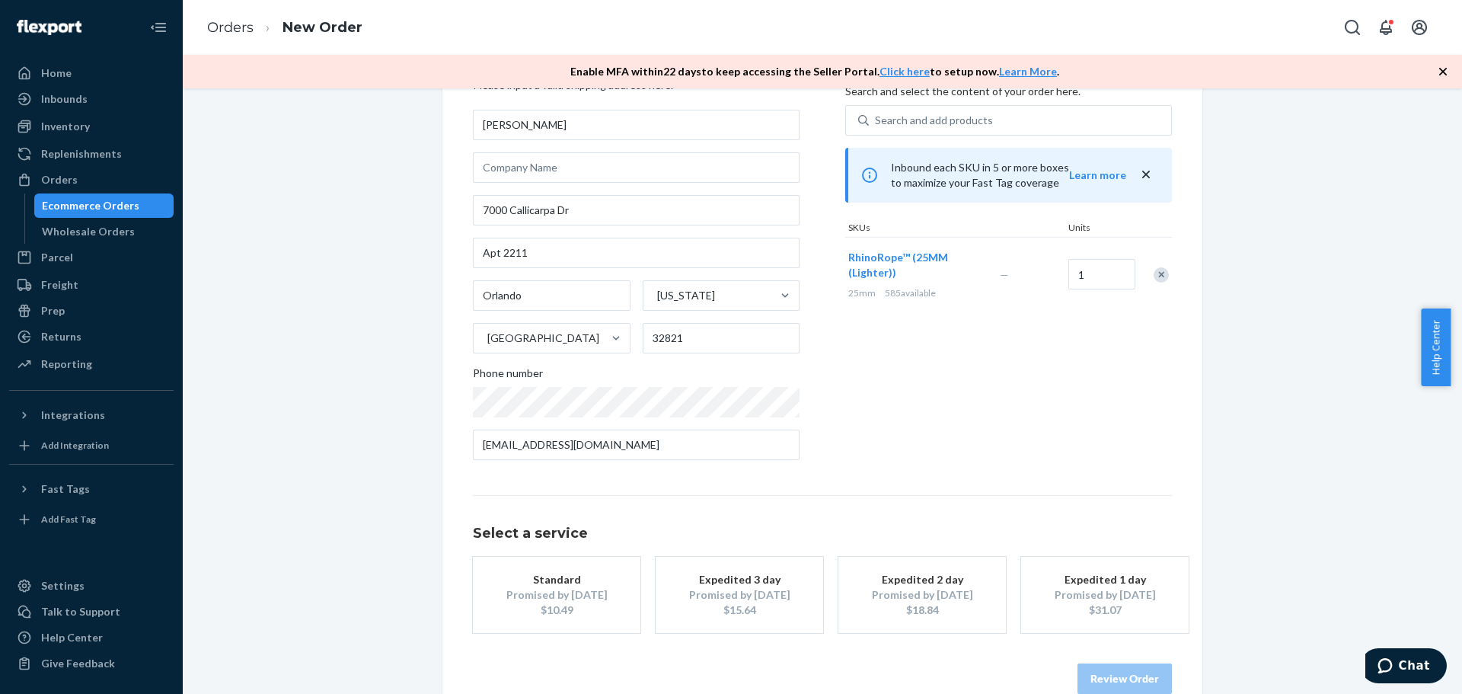
click at [904, 440] on div "Products Search and select the content of your order here. Search and add produ…" at bounding box center [1008, 267] width 327 height 410
click at [576, 603] on div "$10.49" at bounding box center [557, 609] width 122 height 15
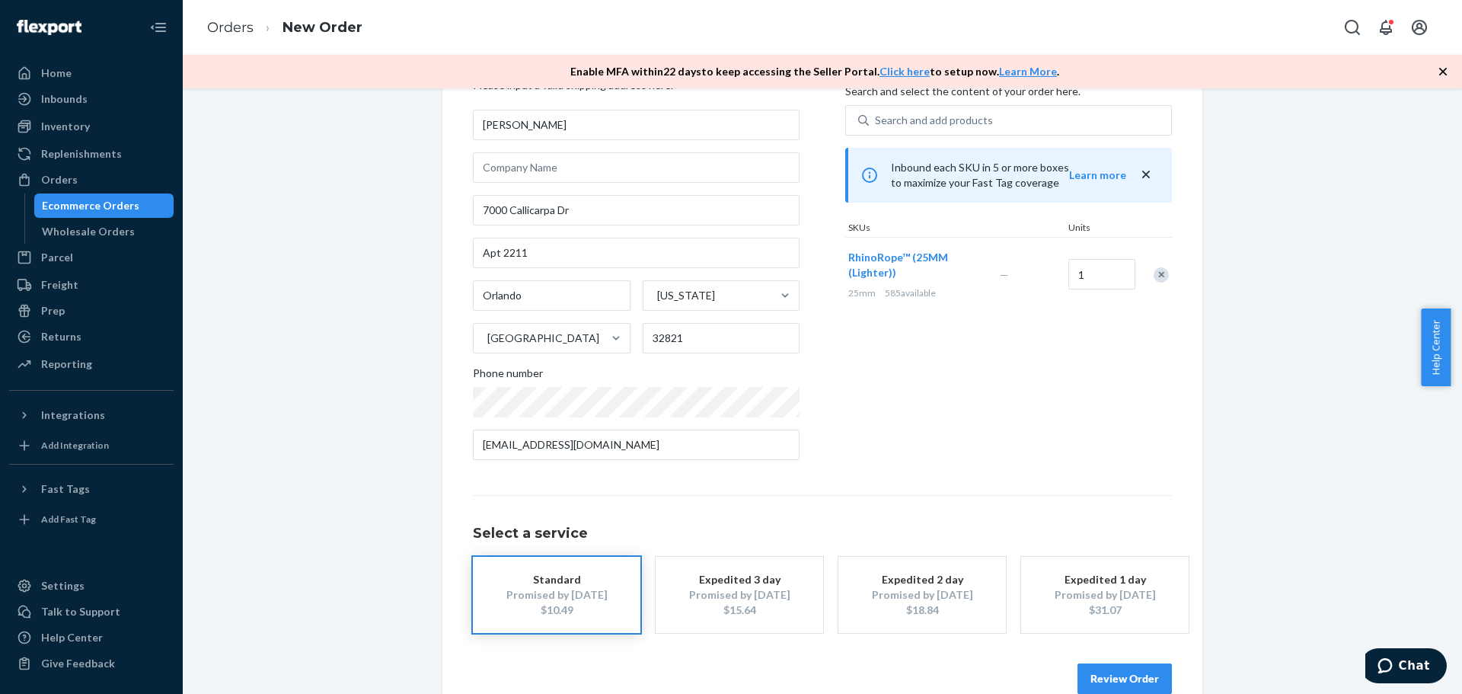
click at [1085, 669] on button "Review Order" at bounding box center [1124, 678] width 94 height 30
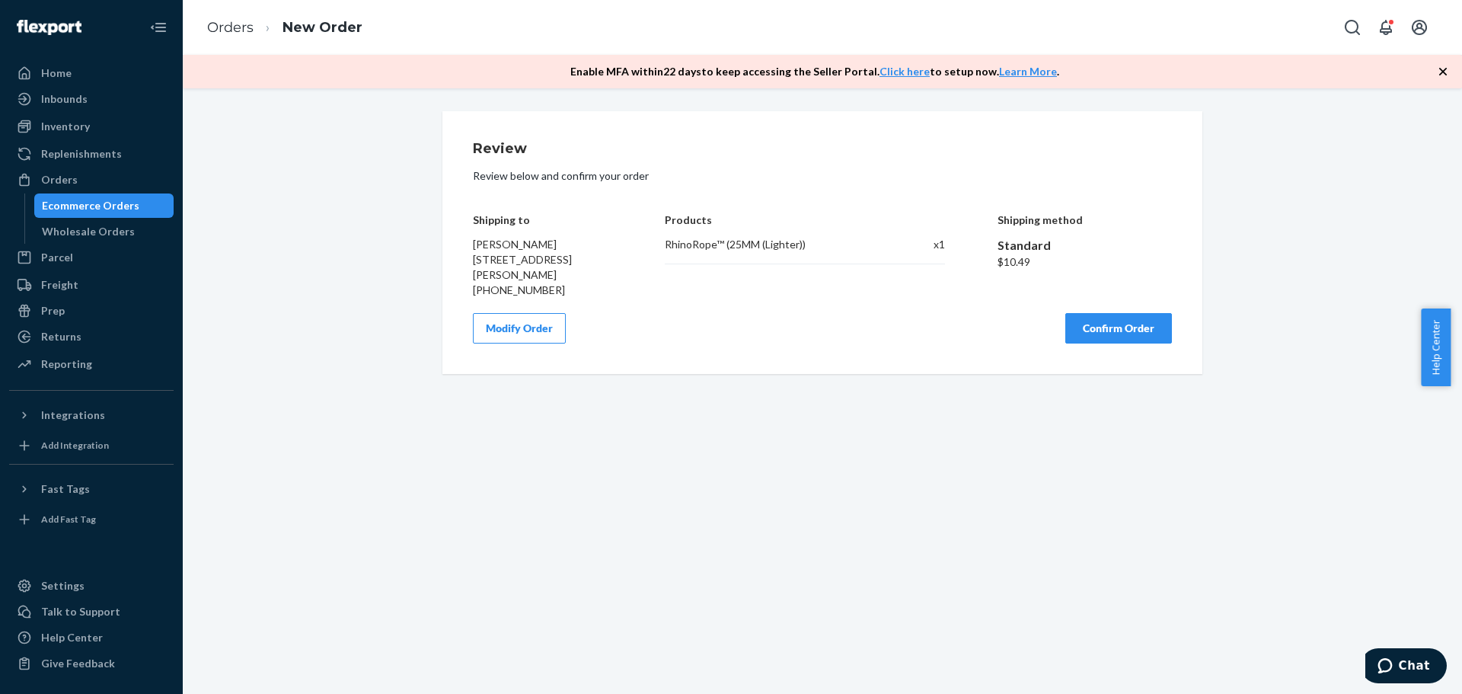
click at [1114, 343] on button "Confirm Order" at bounding box center [1118, 328] width 107 height 30
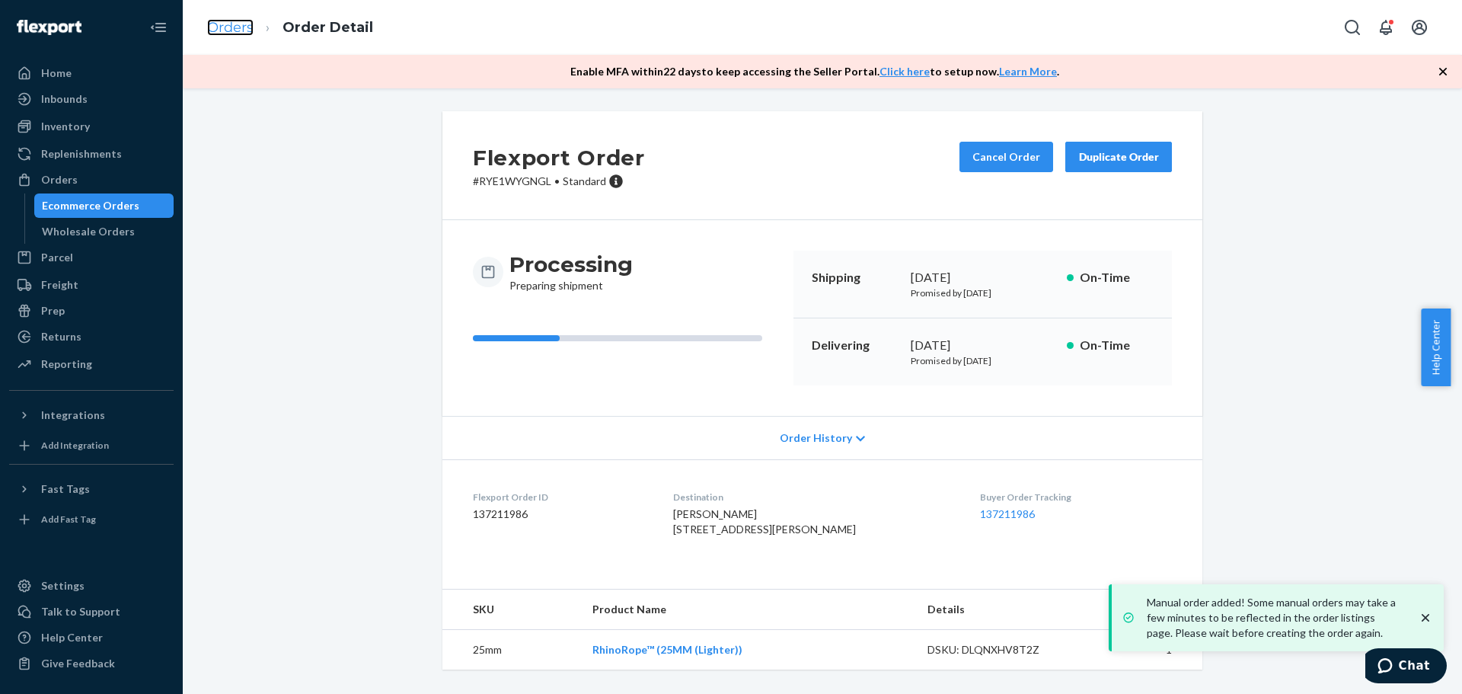
click at [243, 29] on link "Orders" at bounding box center [230, 27] width 46 height 17
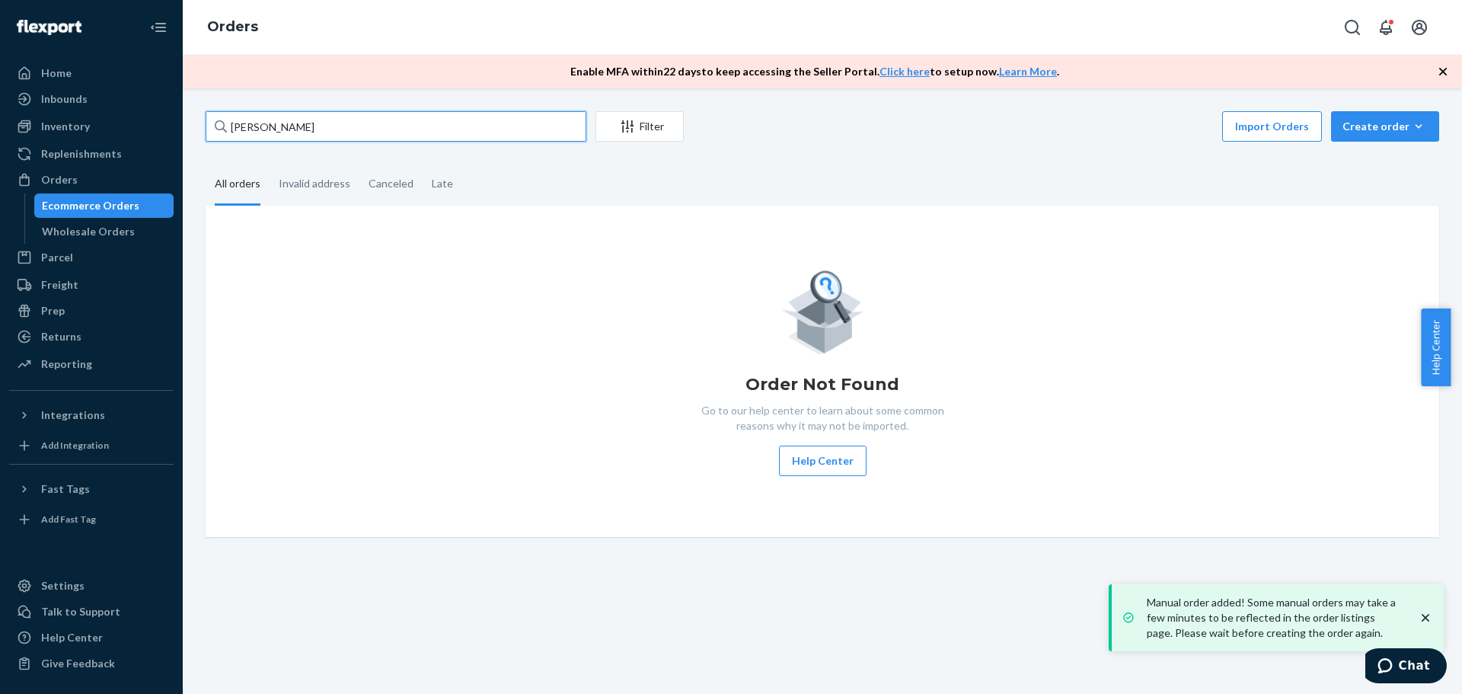
click at [323, 126] on input "[PERSON_NAME]" at bounding box center [396, 126] width 381 height 30
paste input "[PERSON_NAME]"
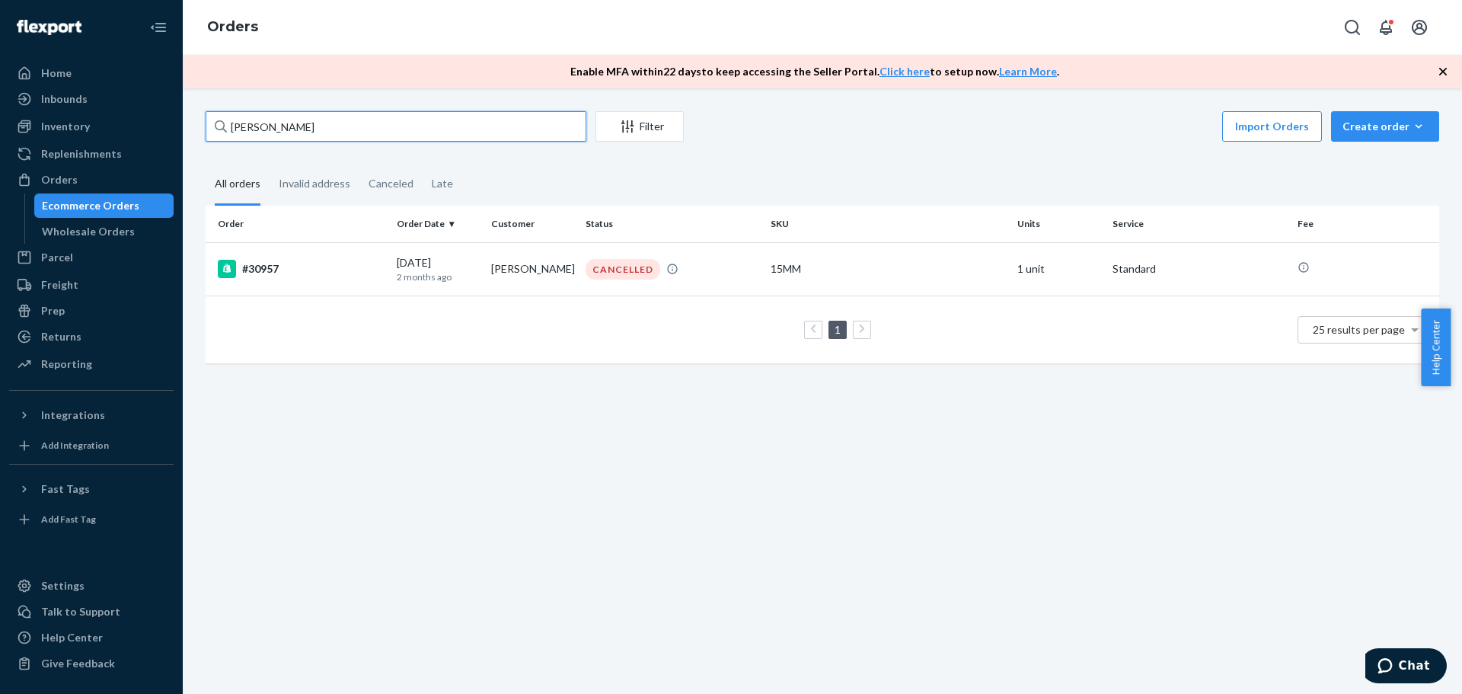
type input "[PERSON_NAME]"
click at [467, 293] on td "[DATE] [DATE]" at bounding box center [438, 268] width 94 height 53
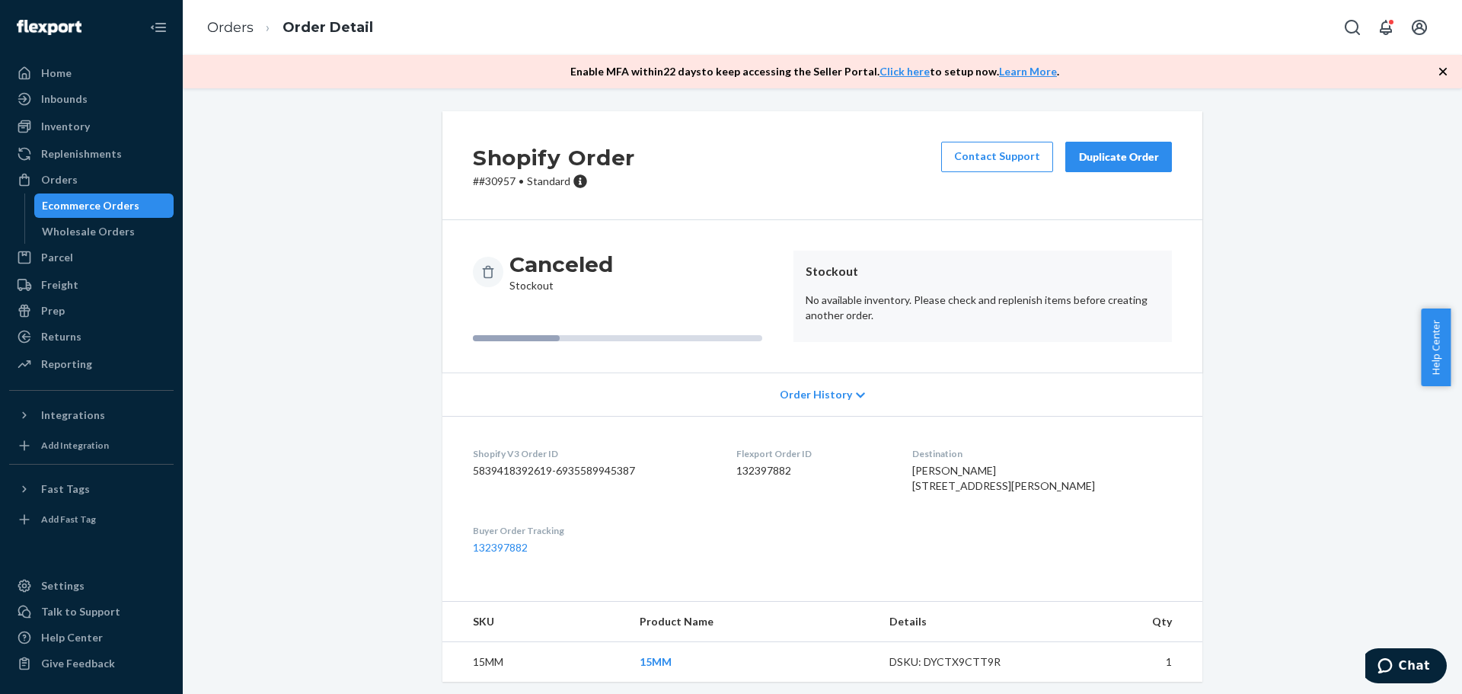
click at [1113, 161] on div "Duplicate Order" at bounding box center [1118, 156] width 81 height 15
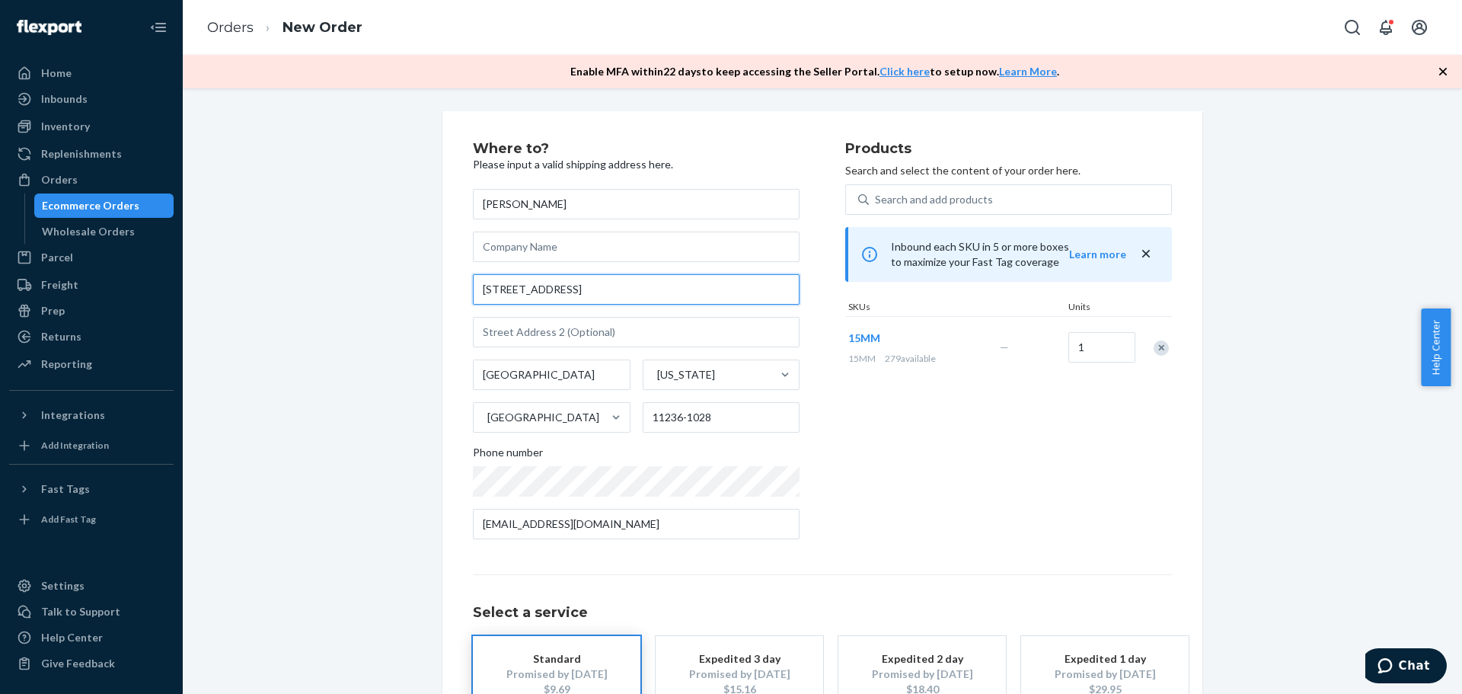
drag, startPoint x: 601, startPoint y: 284, endPoint x: 559, endPoint y: 290, distance: 42.3
click at [559, 290] on input "[STREET_ADDRESS]" at bounding box center [636, 289] width 327 height 30
type input "[STREET_ADDRESS]"
click at [534, 334] on input "text" at bounding box center [636, 332] width 327 height 30
paste input "Unit AP2"
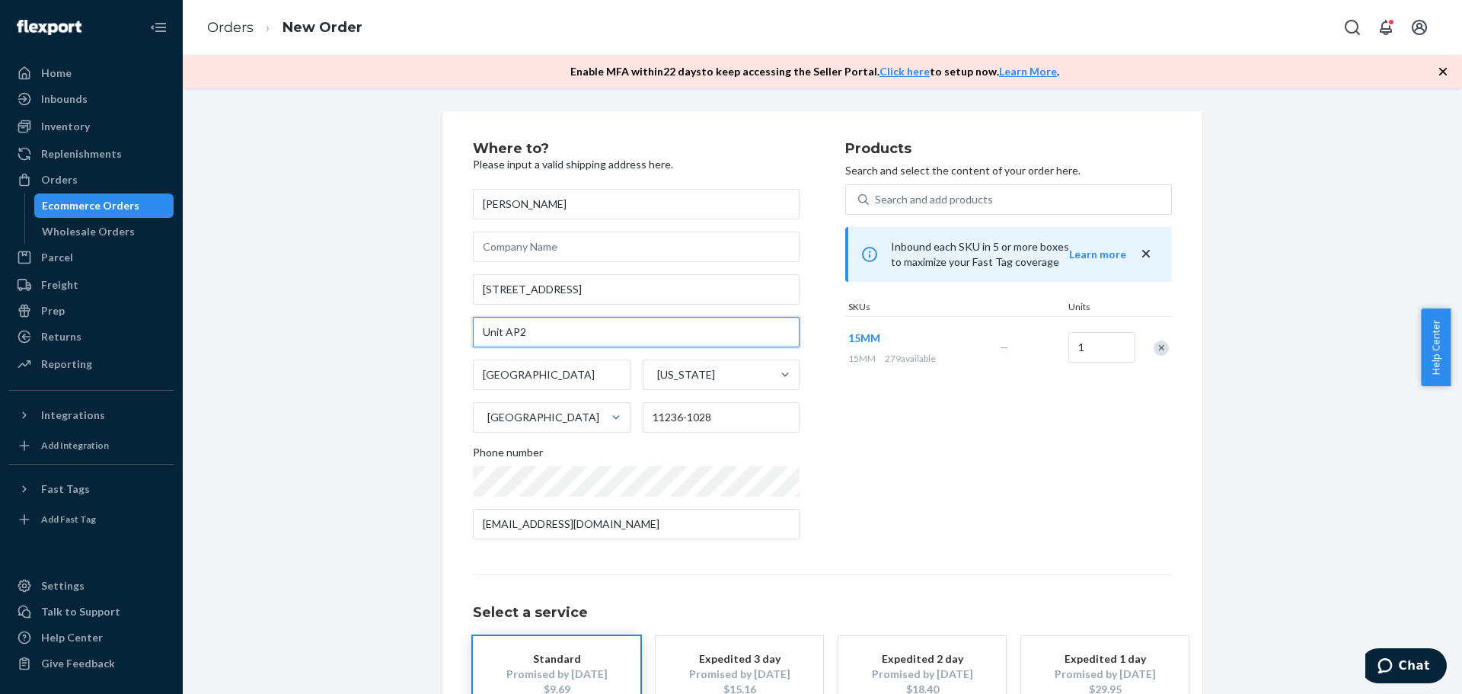
type input "Unit AP2"
type input "[STREET_ADDRESS]"
type input "[GEOGRAPHIC_DATA]"
type input "08902"
click at [881, 420] on div "Products Search and select the content of your order here. Search and add produ…" at bounding box center [1008, 347] width 327 height 410
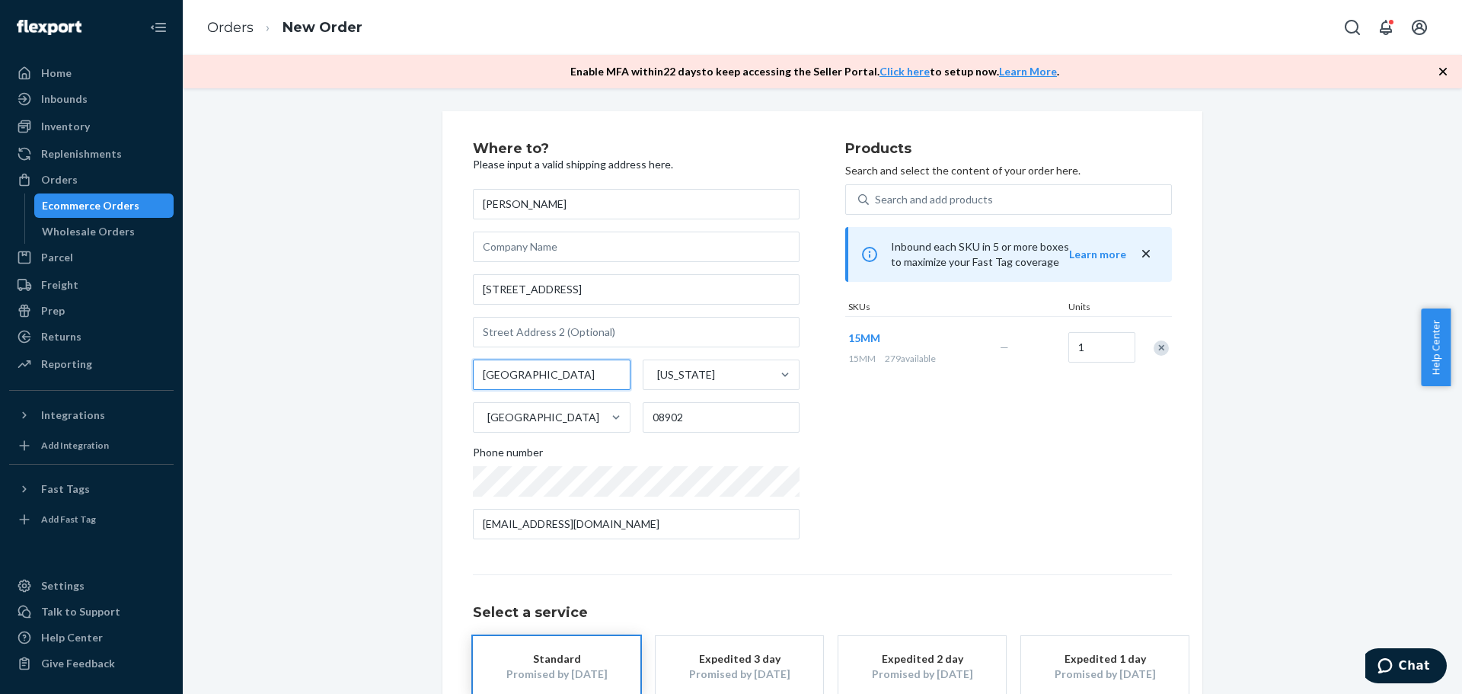
click at [589, 360] on input "[GEOGRAPHIC_DATA]" at bounding box center [552, 374] width 158 height 30
click at [514, 374] on input "[GEOGRAPHIC_DATA]" at bounding box center [552, 374] width 158 height 30
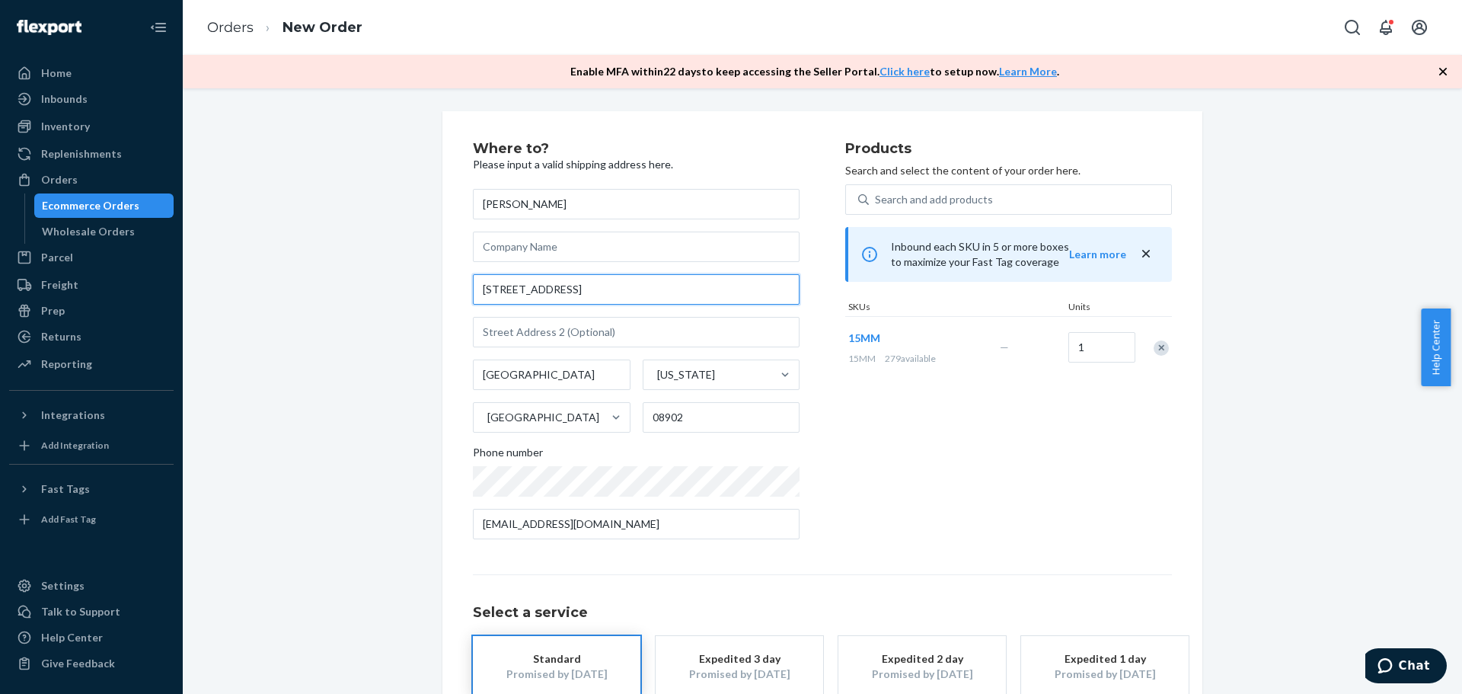
click at [563, 297] on input "[STREET_ADDRESS]" at bounding box center [636, 289] width 327 height 30
paste input "[STREET_ADDRESS]"
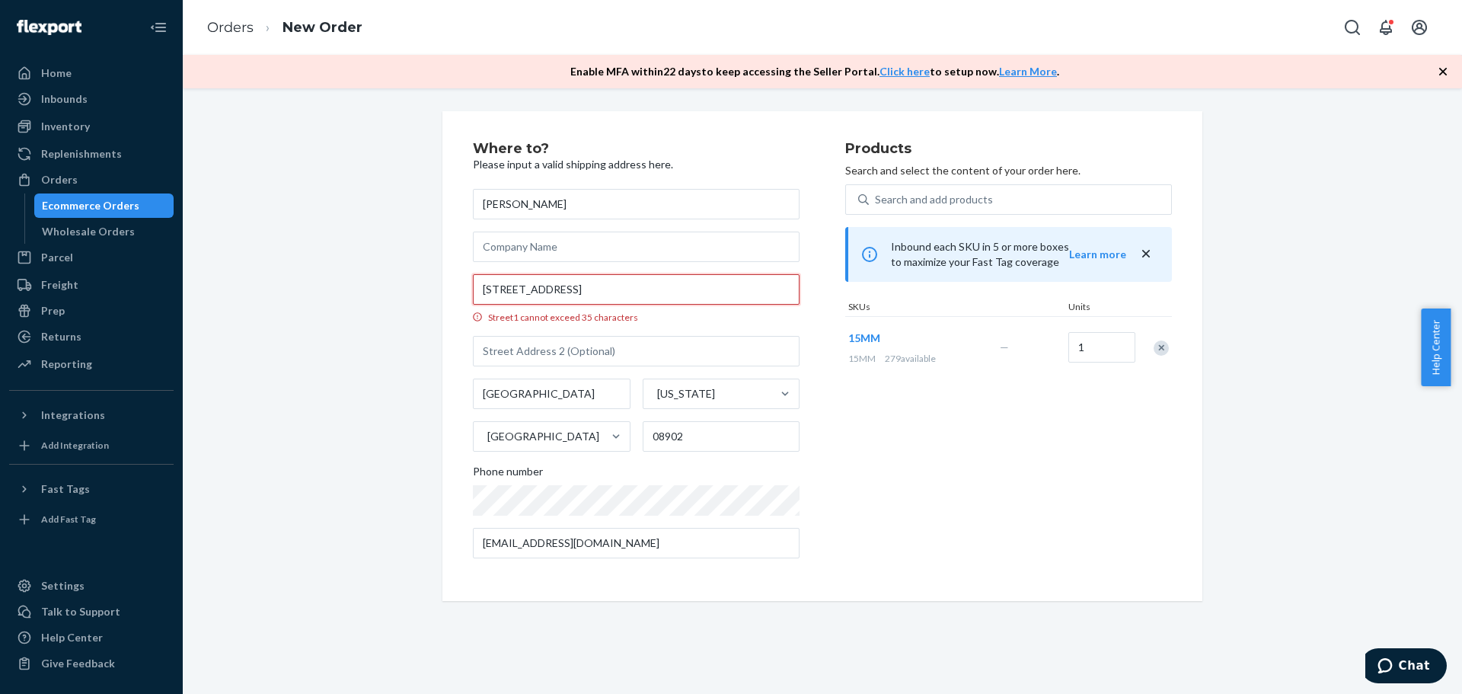
scroll to position [0, 54]
drag, startPoint x: 557, startPoint y: 288, endPoint x: 512, endPoint y: 286, distance: 45.7
click at [512, 286] on input "[STREET_ADDRESS]" at bounding box center [636, 289] width 327 height 30
type input "[STREET_ADDRESS]"
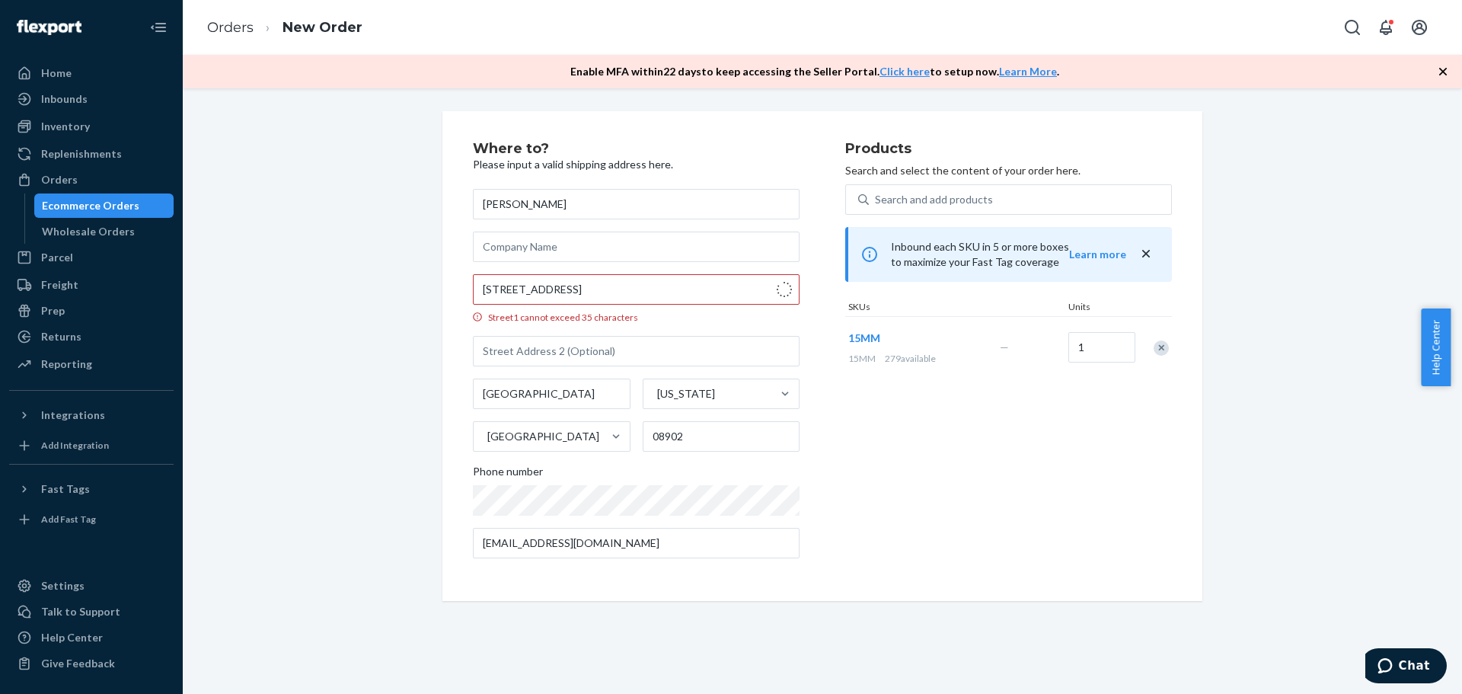
type input "Brooklyn - [US_STATE]"
type input "11236"
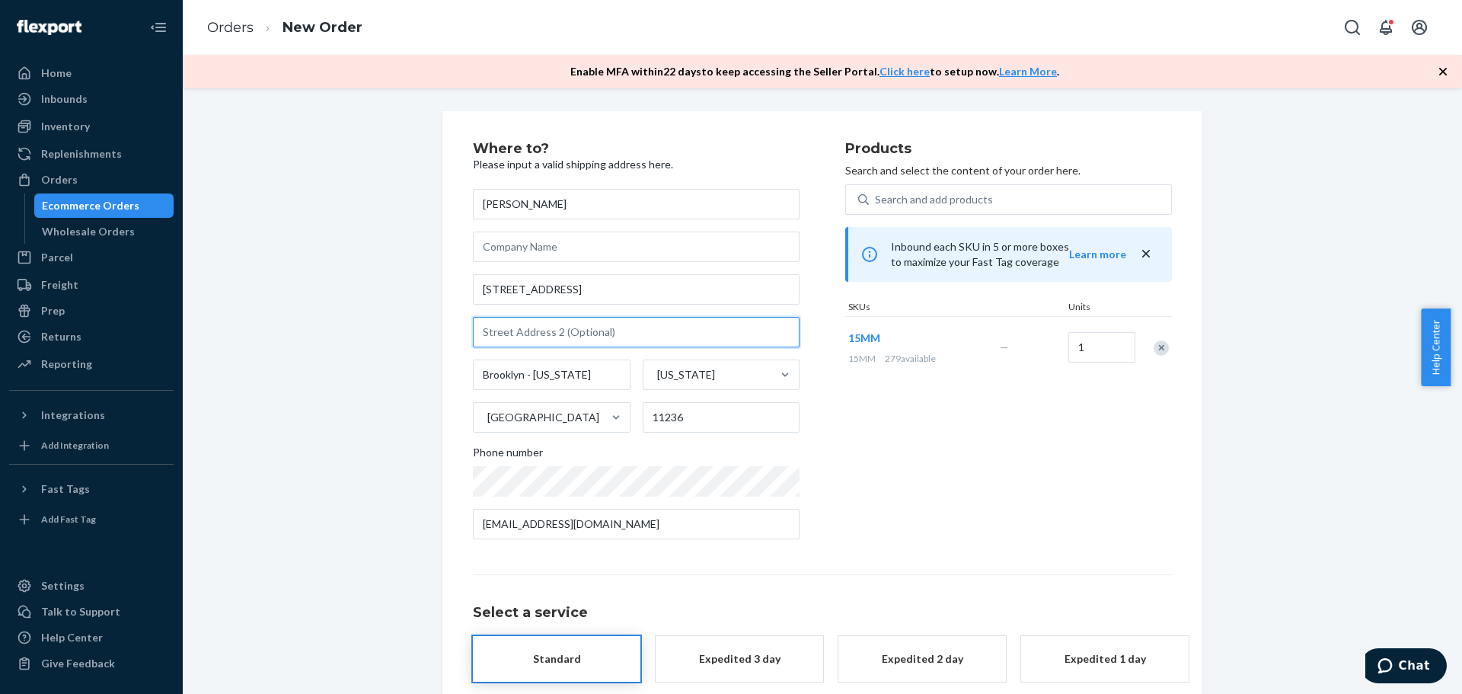
click at [541, 328] on input "text" at bounding box center [636, 332] width 327 height 30
paste input "UNIT AP2"
type input "UNIT AP2"
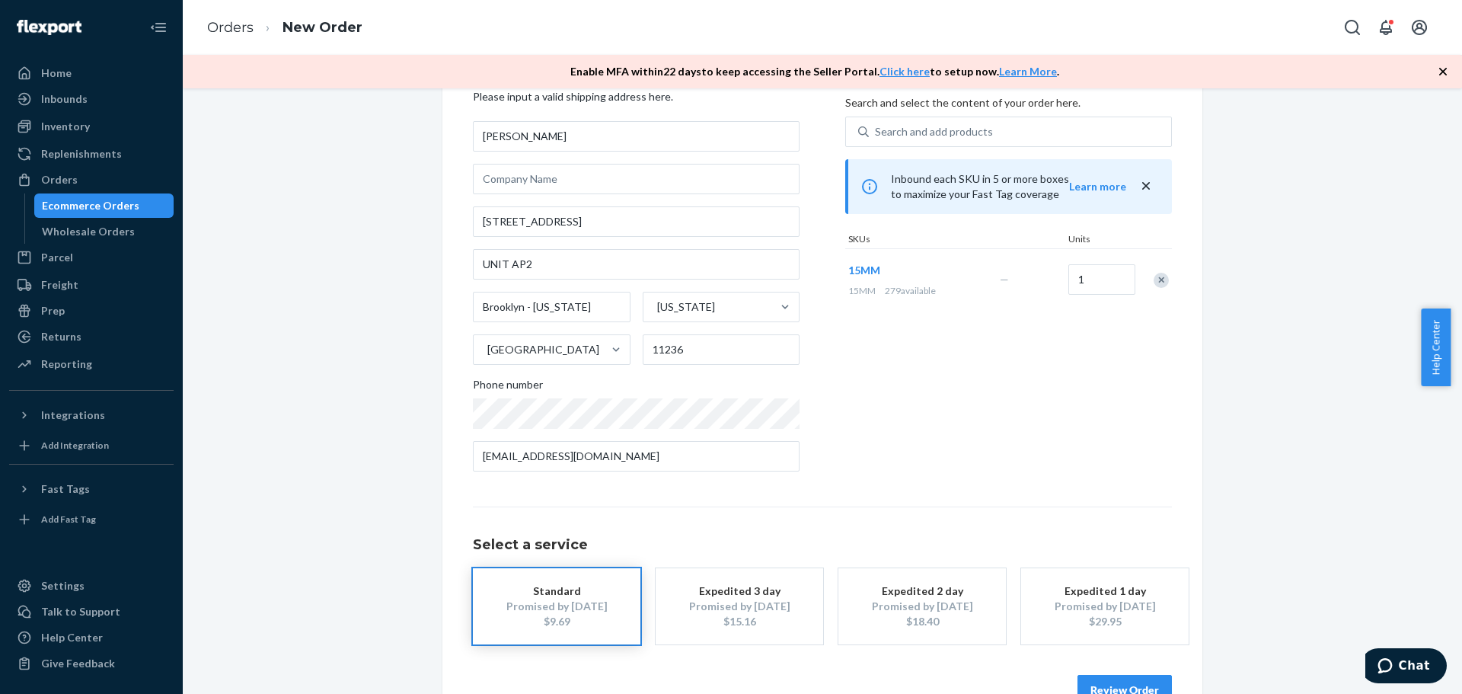
scroll to position [110, 0]
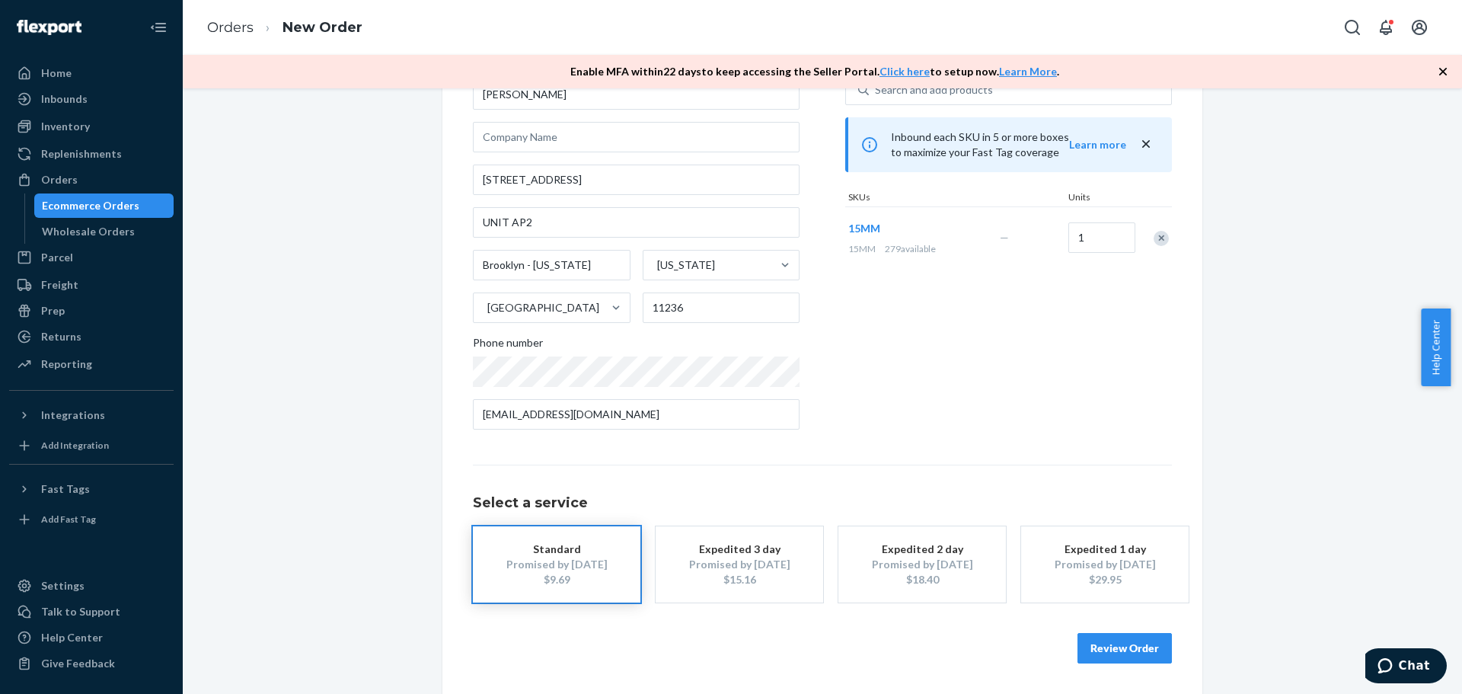
click at [1100, 650] on button "Review Order" at bounding box center [1124, 648] width 94 height 30
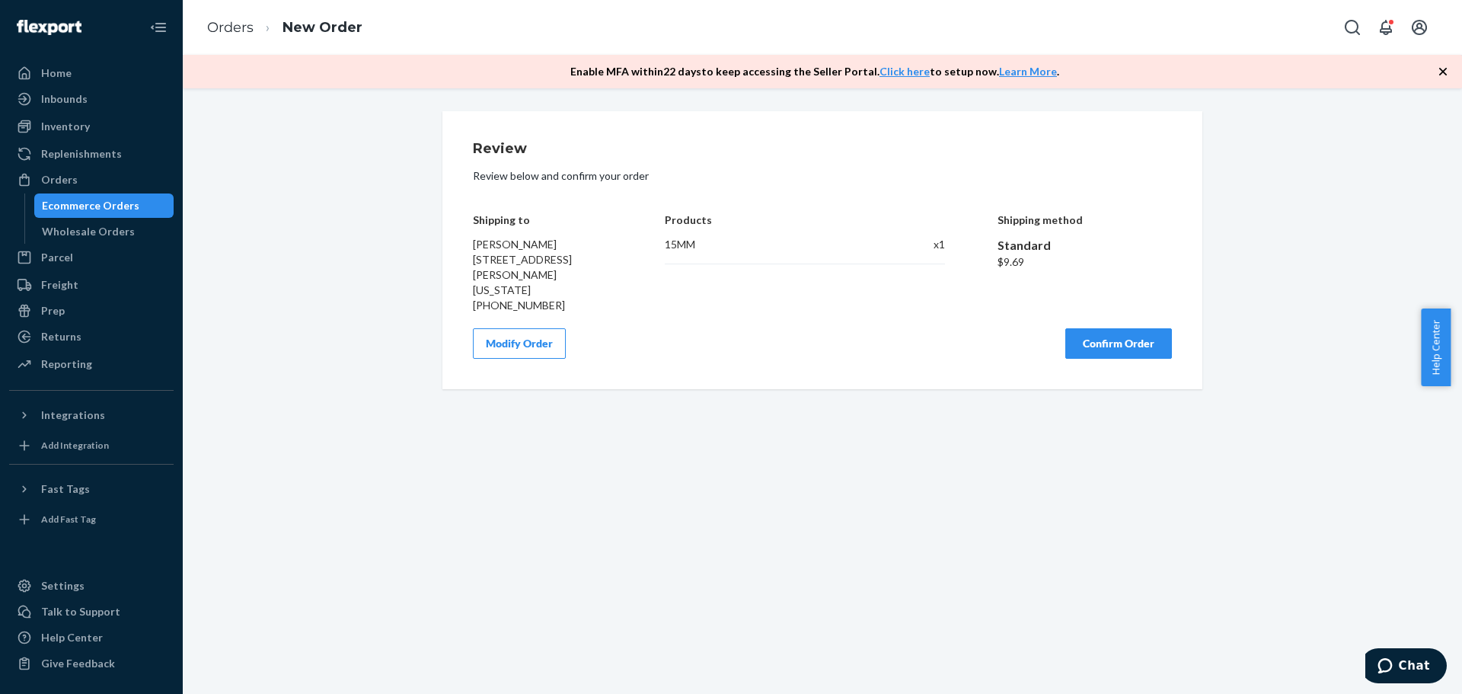
click at [1143, 347] on button "Confirm Order" at bounding box center [1118, 343] width 107 height 30
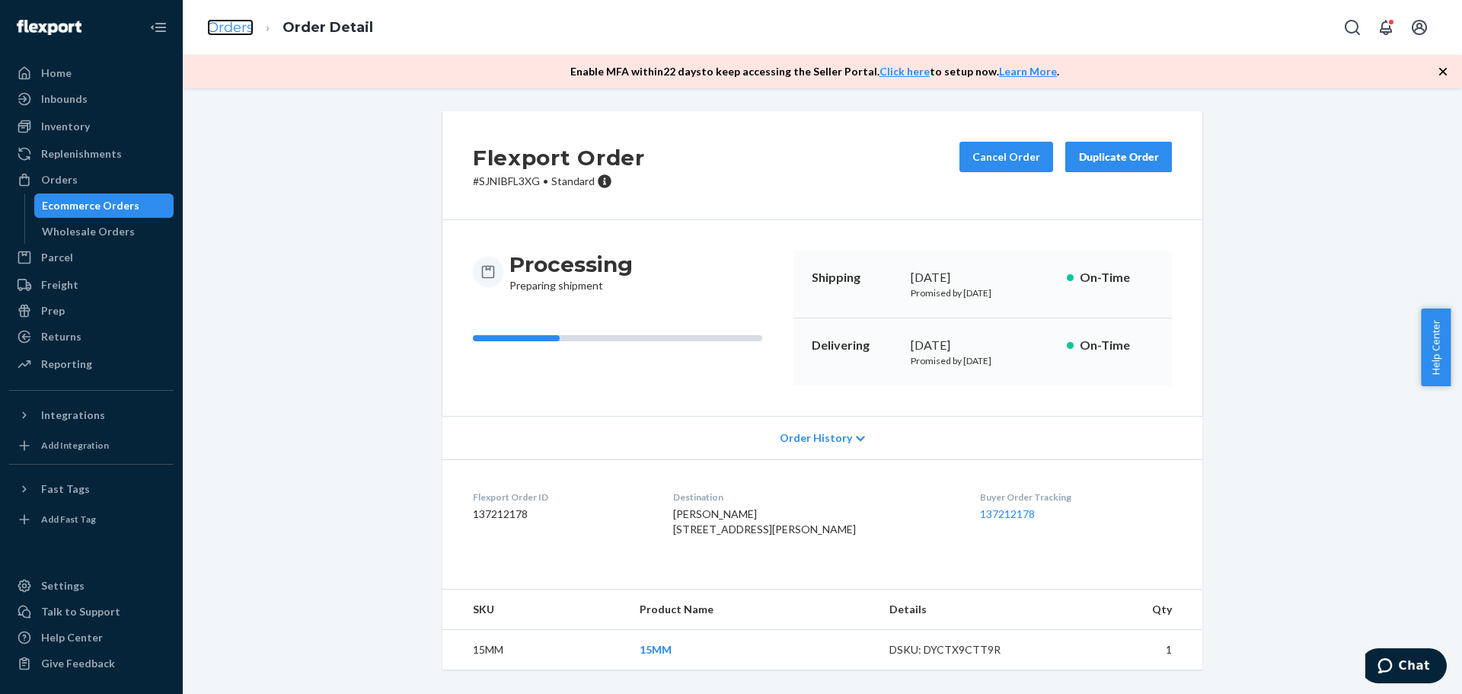
click at [228, 32] on link "Orders" at bounding box center [230, 27] width 46 height 17
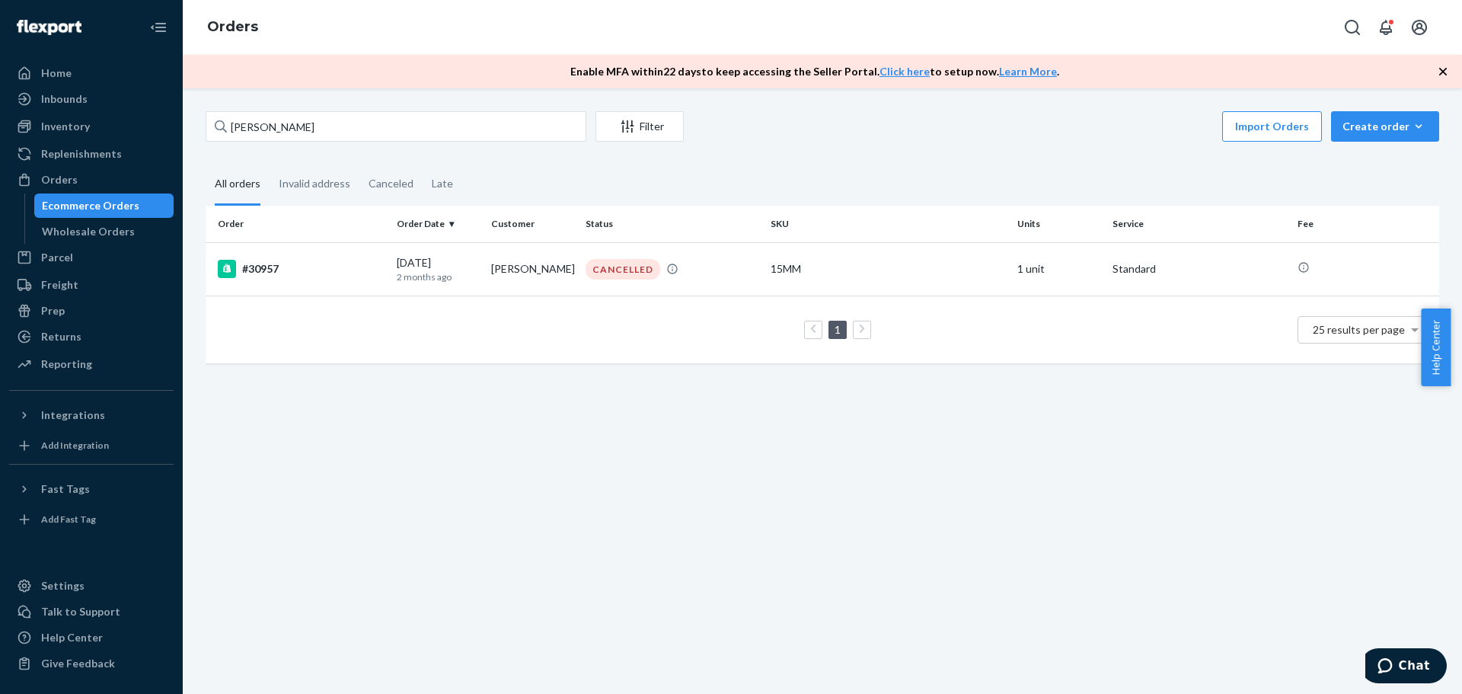
drag, startPoint x: 309, startPoint y: 108, endPoint x: 314, endPoint y: 120, distance: 13.0
click at [310, 110] on div "[PERSON_NAME] Filter Import Orders Create order Ecommerce order Removal order A…" at bounding box center [822, 390] width 1279 height 605
click at [314, 120] on input "[PERSON_NAME]" at bounding box center [396, 126] width 381 height 30
paste input "[PERSON_NAME]"
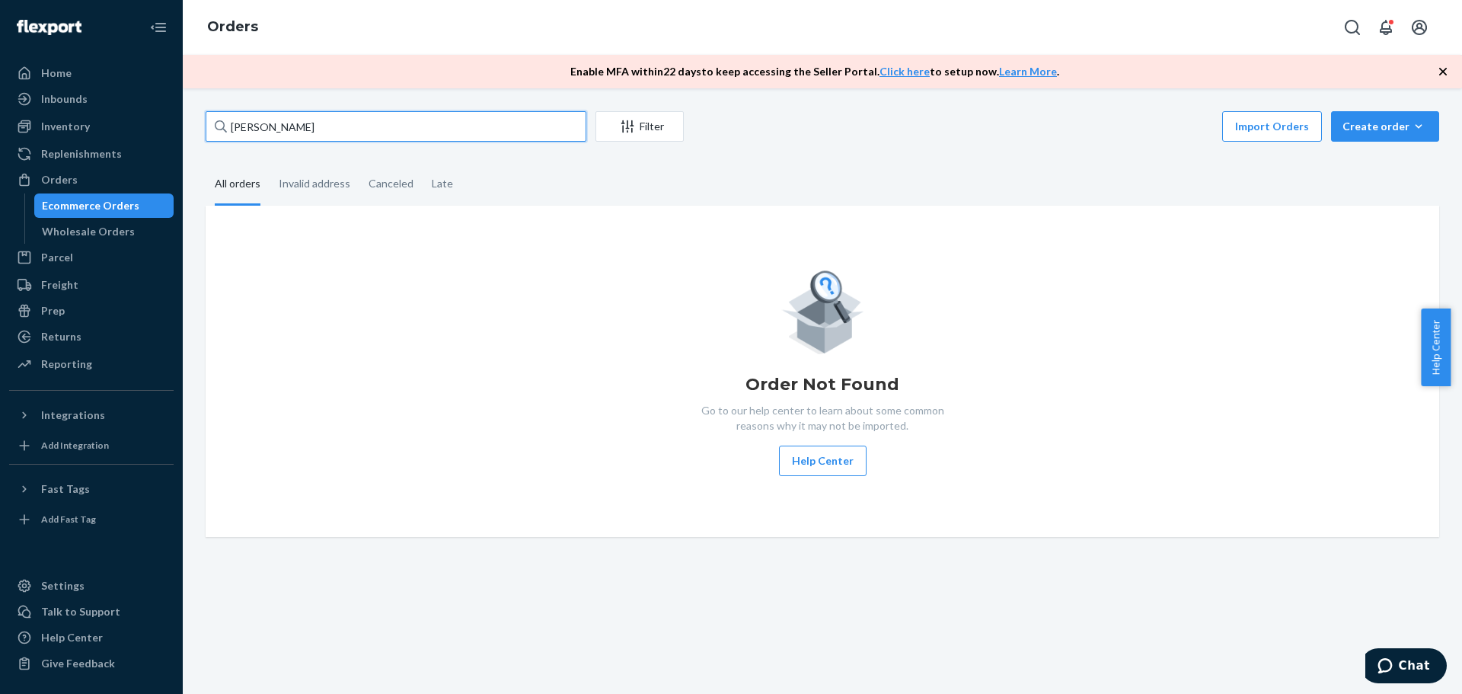
type input "[PERSON_NAME]"
click at [378, 136] on input "[PERSON_NAME]" at bounding box center [396, 126] width 381 height 30
click at [1370, 127] on div "Create order" at bounding box center [1384, 126] width 85 height 15
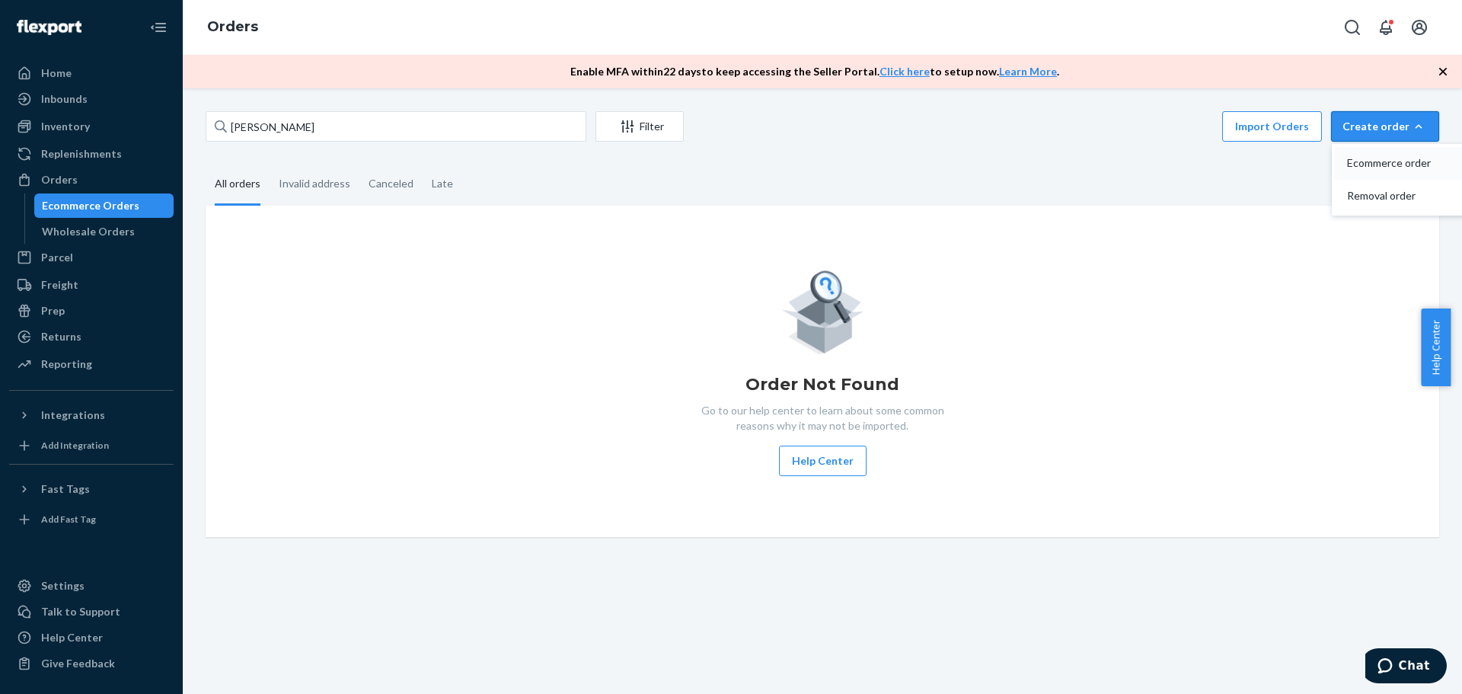
click at [1373, 159] on span "Ecommerce order" at bounding box center [1394, 163] width 94 height 11
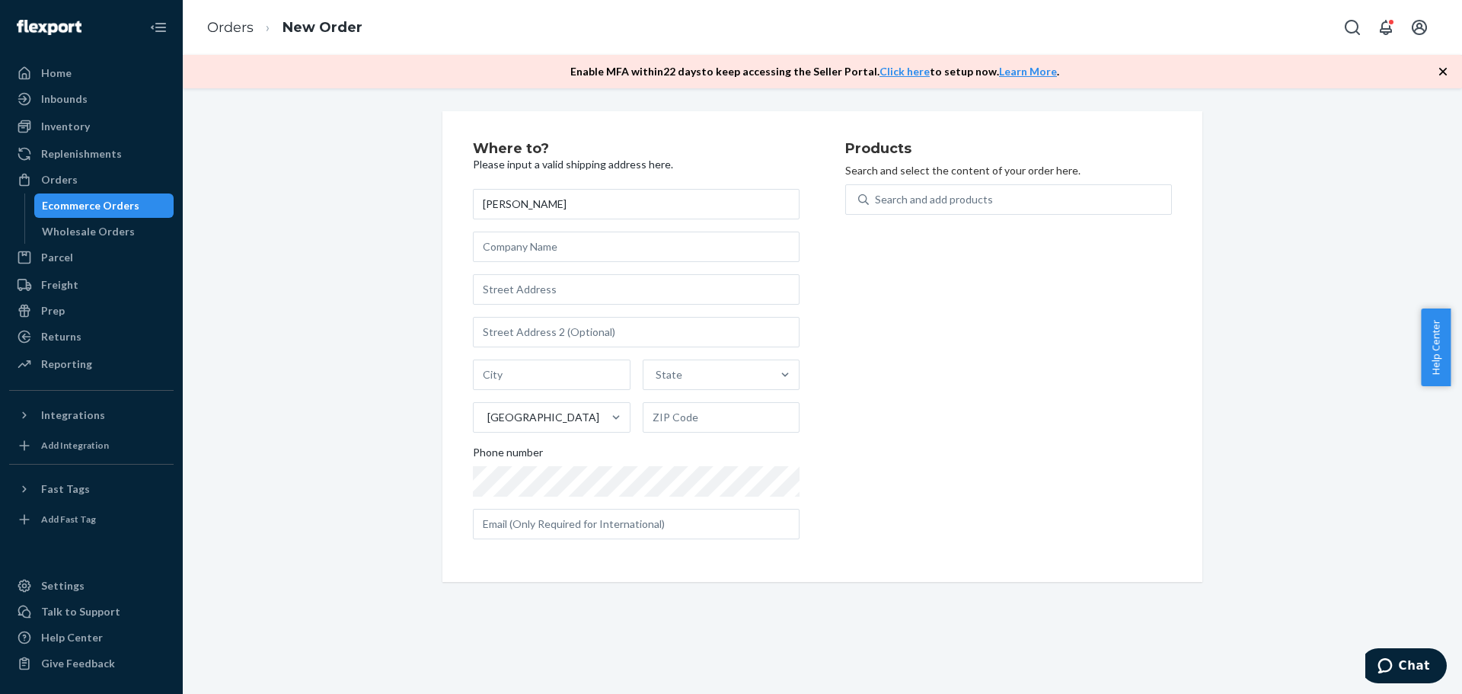
type input "[PERSON_NAME]"
click at [537, 293] on input "text" at bounding box center [636, 289] width 327 height 30
paste input "[STREET_ADDRESS][PERSON_NAME] [PHONE_NUMBER]"
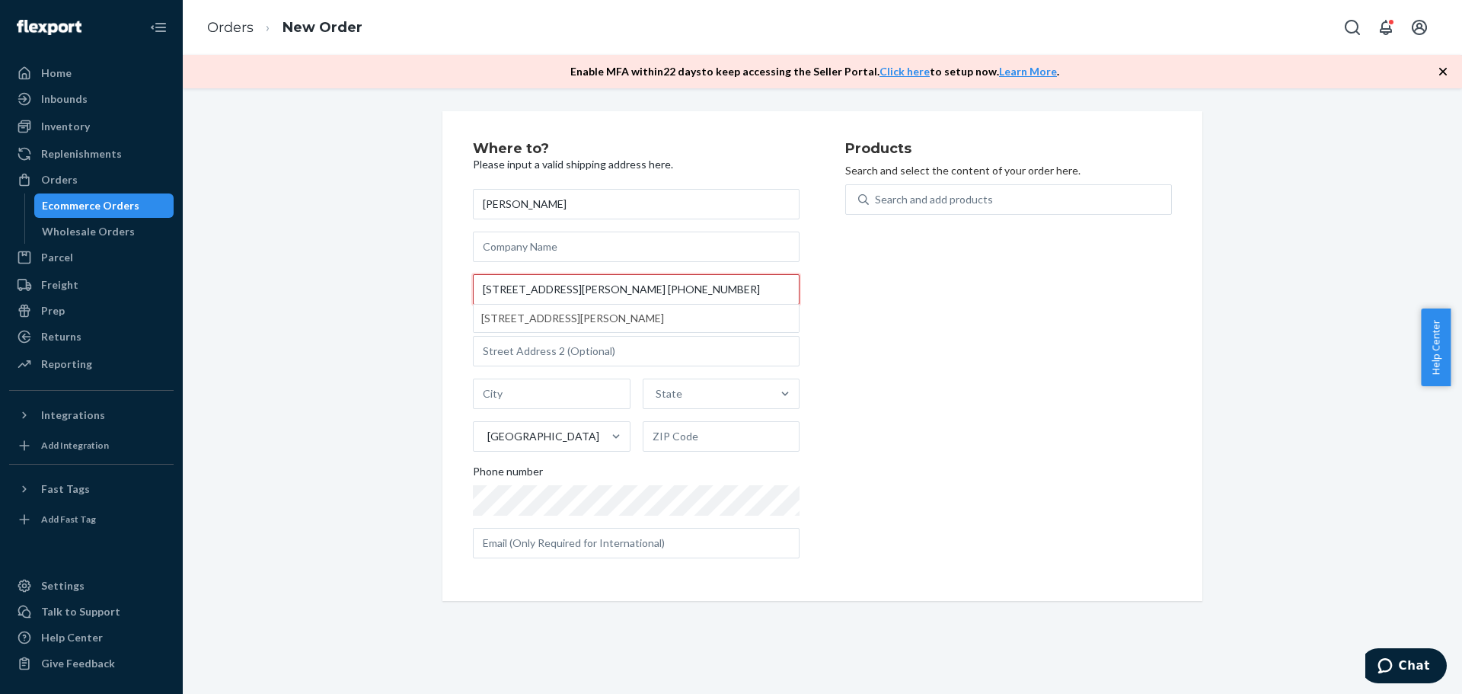
drag, startPoint x: 692, startPoint y: 289, endPoint x: 876, endPoint y: 303, distance: 184.8
click at [876, 303] on div "Where to? Please input a valid shipping address here. [PERSON_NAME] [STREET_ADD…" at bounding box center [822, 356] width 699 height 429
type input "7240 [PERSON_NAME] Dr"
type input "[GEOGRAPHIC_DATA]"
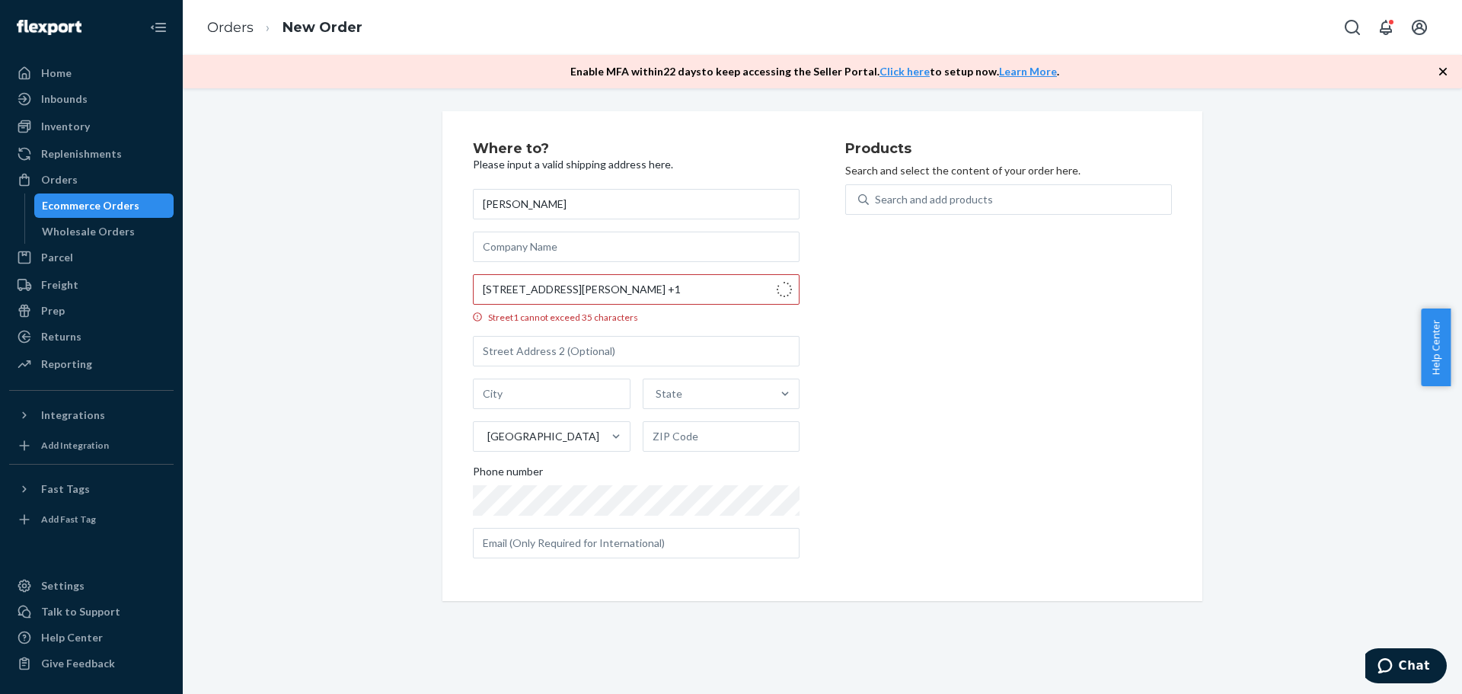
type input "70126"
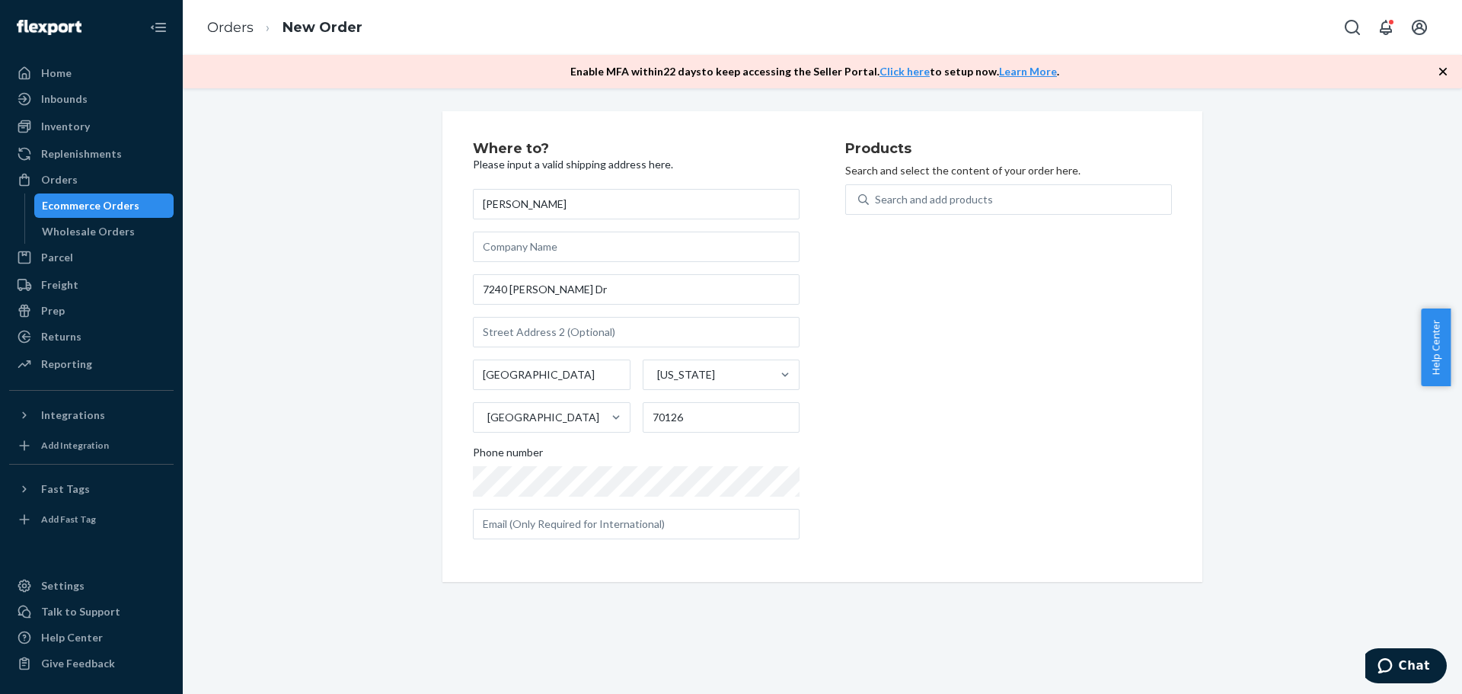
click at [551, 506] on div "[PERSON_NAME] [STREET_ADDRESS][PERSON_NAME][US_STATE] Phone number" at bounding box center [636, 364] width 327 height 350
click at [552, 515] on input "text" at bounding box center [636, 524] width 327 height 30
paste input "[EMAIL_ADDRESS][DOMAIN_NAME]"
type input "[EMAIL_ADDRESS][DOMAIN_NAME]"
click at [974, 220] on div "Search and add products" at bounding box center [1008, 208] width 327 height 49
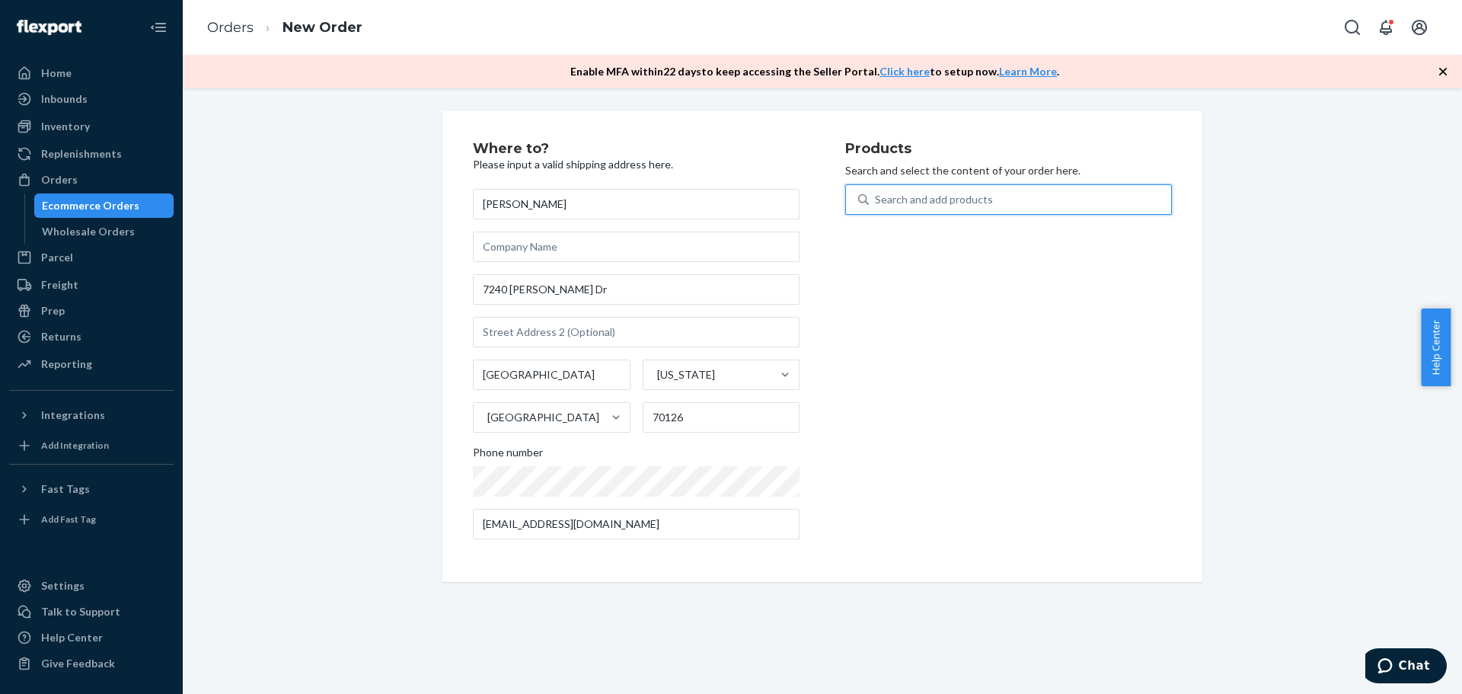
click at [975, 204] on div "Search and add products" at bounding box center [934, 199] width 118 height 15
click at [876, 204] on input "0 results available. Use Up and Down to choose options, press Enter to select t…" at bounding box center [876, 199] width 2 height 15
type input "25"
click at [971, 230] on div at bounding box center [1008, 254] width 302 height 55
click at [889, 207] on input "25" at bounding box center [882, 199] width 14 height 15
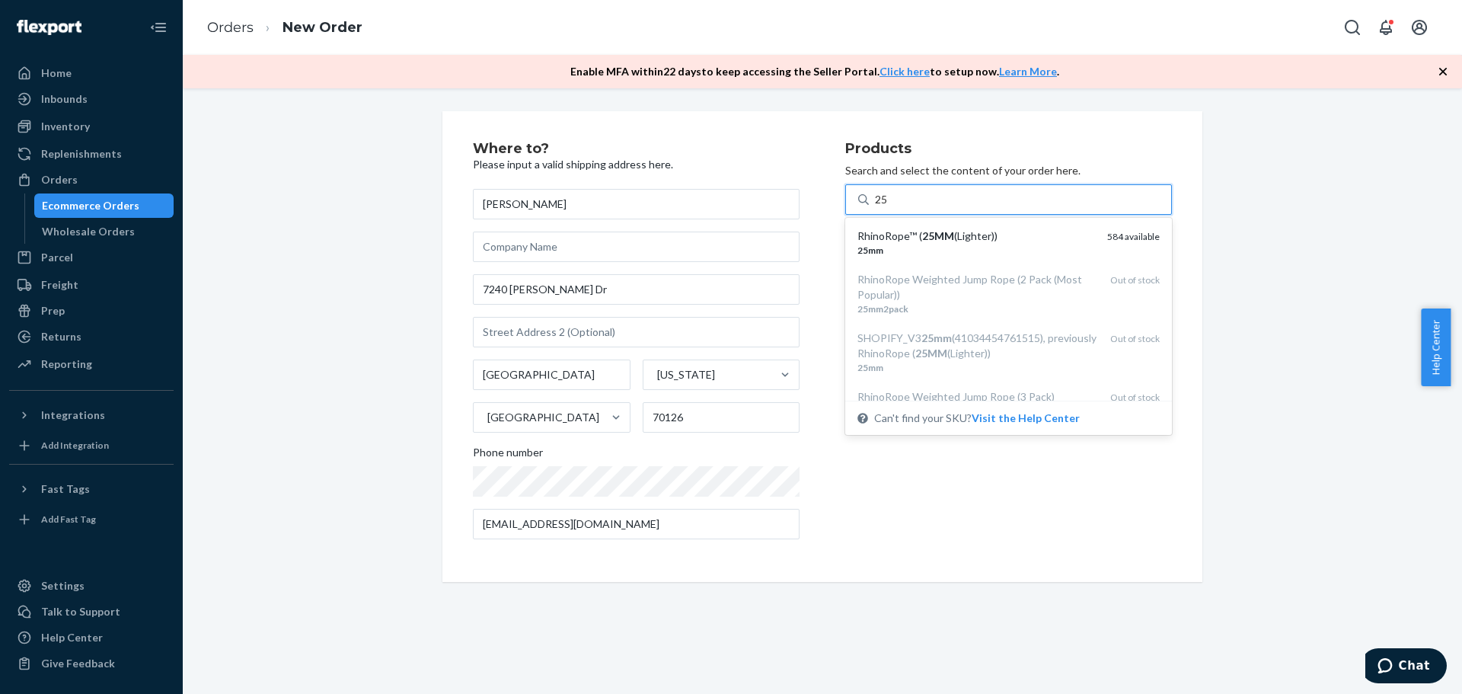
click at [971, 230] on div "RhinoRope™ ( 25MM (Lighter))" at bounding box center [976, 235] width 238 height 15
click at [889, 207] on input "25" at bounding box center [882, 199] width 14 height 15
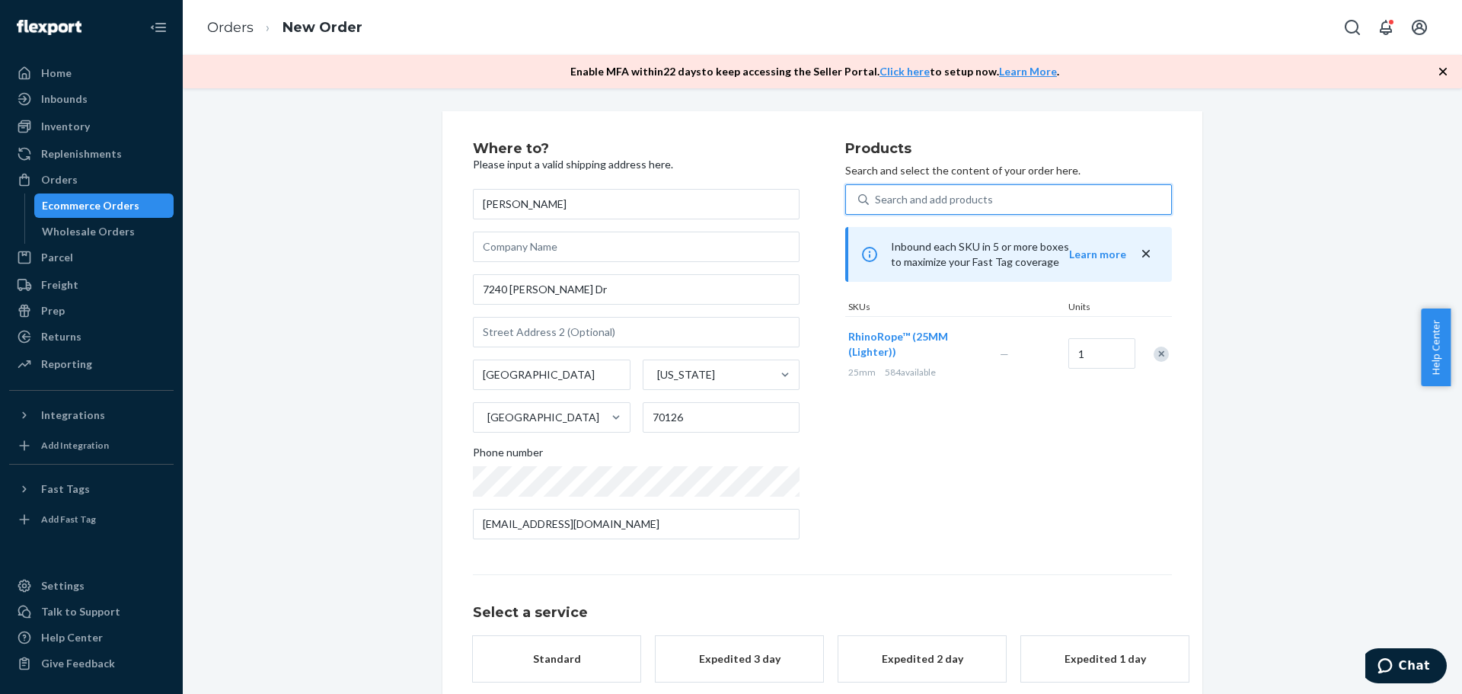
click at [972, 455] on div "Products Search and select the content of your order here. 0 results available.…" at bounding box center [1008, 347] width 327 height 410
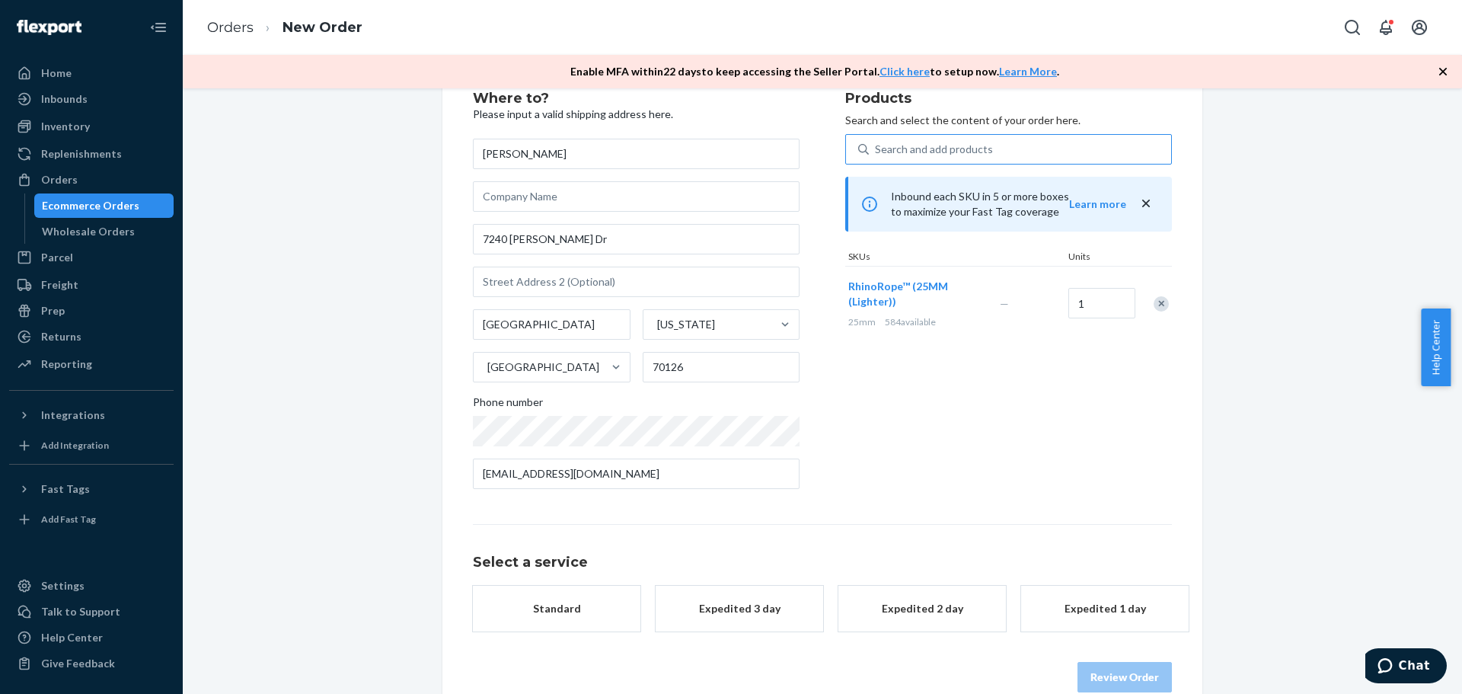
scroll to position [79, 0]
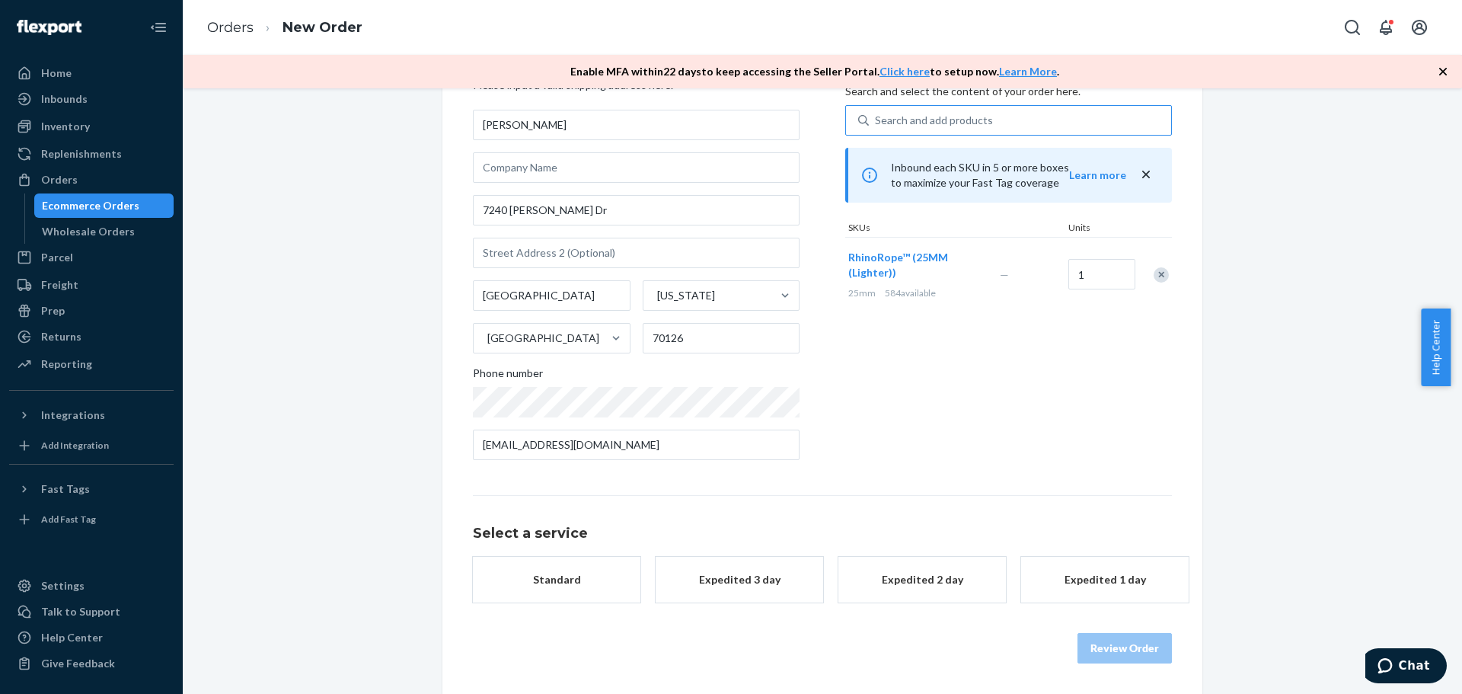
drag, startPoint x: 601, startPoint y: 542, endPoint x: 598, endPoint y: 550, distance: 9.2
click at [601, 542] on div "Select a service Standard Expedited 3 day Expedited 2 day Expedited 1 day" at bounding box center [822, 548] width 699 height 107
click at [596, 557] on button "Standard" at bounding box center [556, 580] width 167 height 46
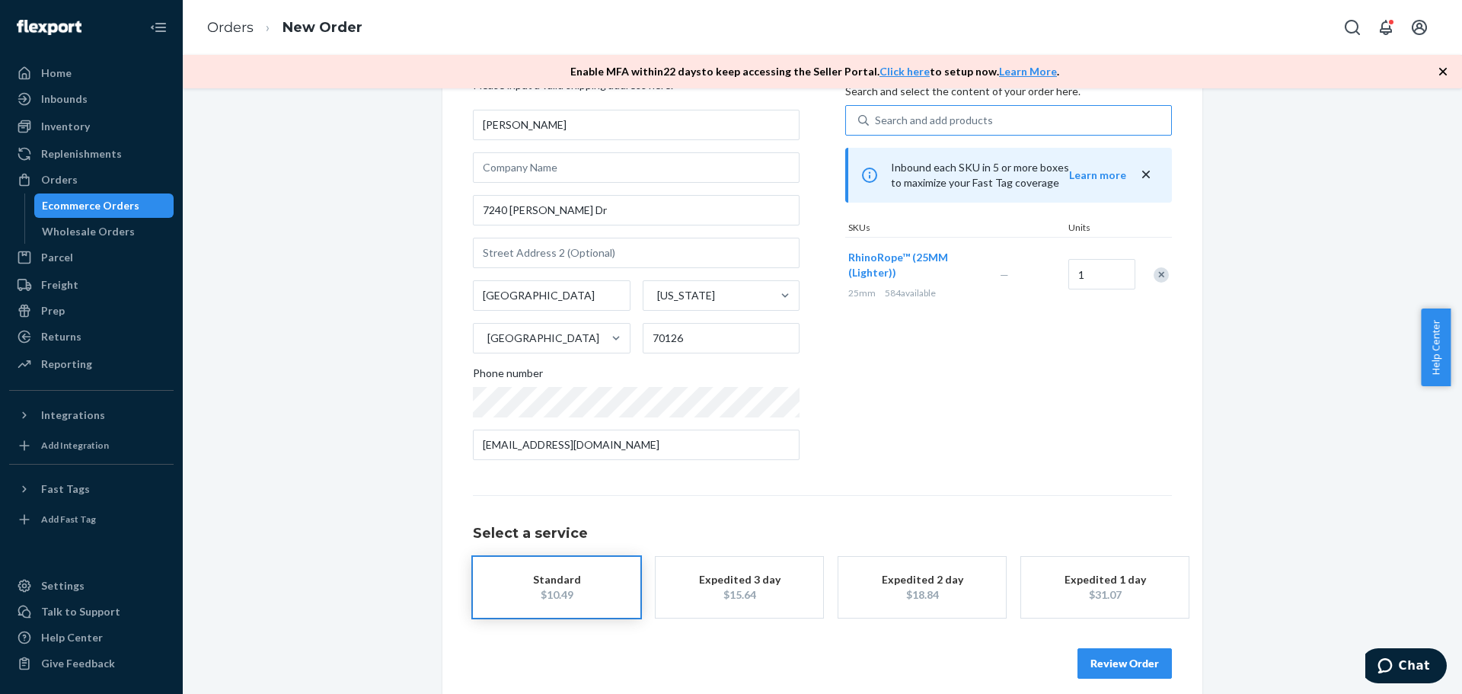
click at [1135, 662] on button "Review Order" at bounding box center [1124, 663] width 94 height 30
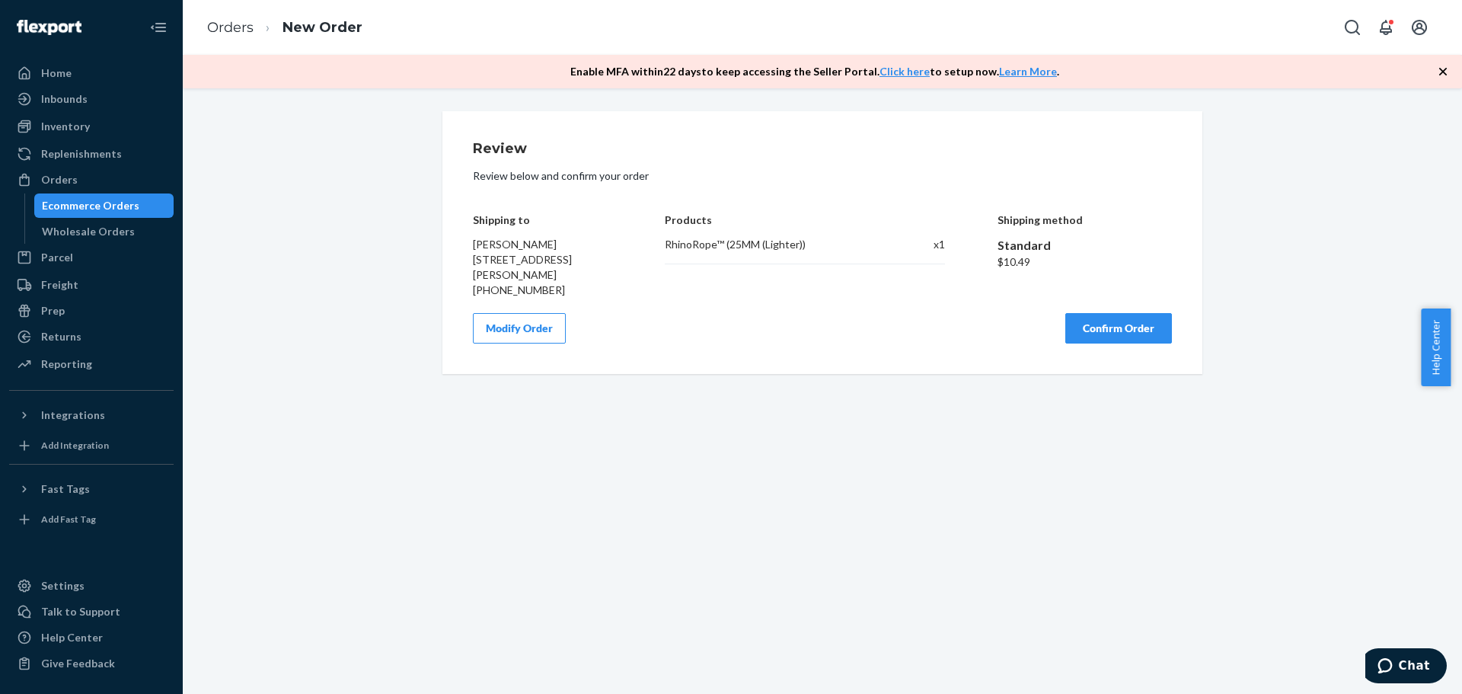
scroll to position [0, 0]
drag, startPoint x: 1125, startPoint y: 308, endPoint x: 1124, endPoint y: 317, distance: 9.3
click at [1125, 308] on div "Review Review below and confirm your order Shipping to [PERSON_NAME] [STREET_AD…" at bounding box center [822, 243] width 699 height 202
click at [1124, 324] on button "Confirm Order" at bounding box center [1118, 328] width 107 height 30
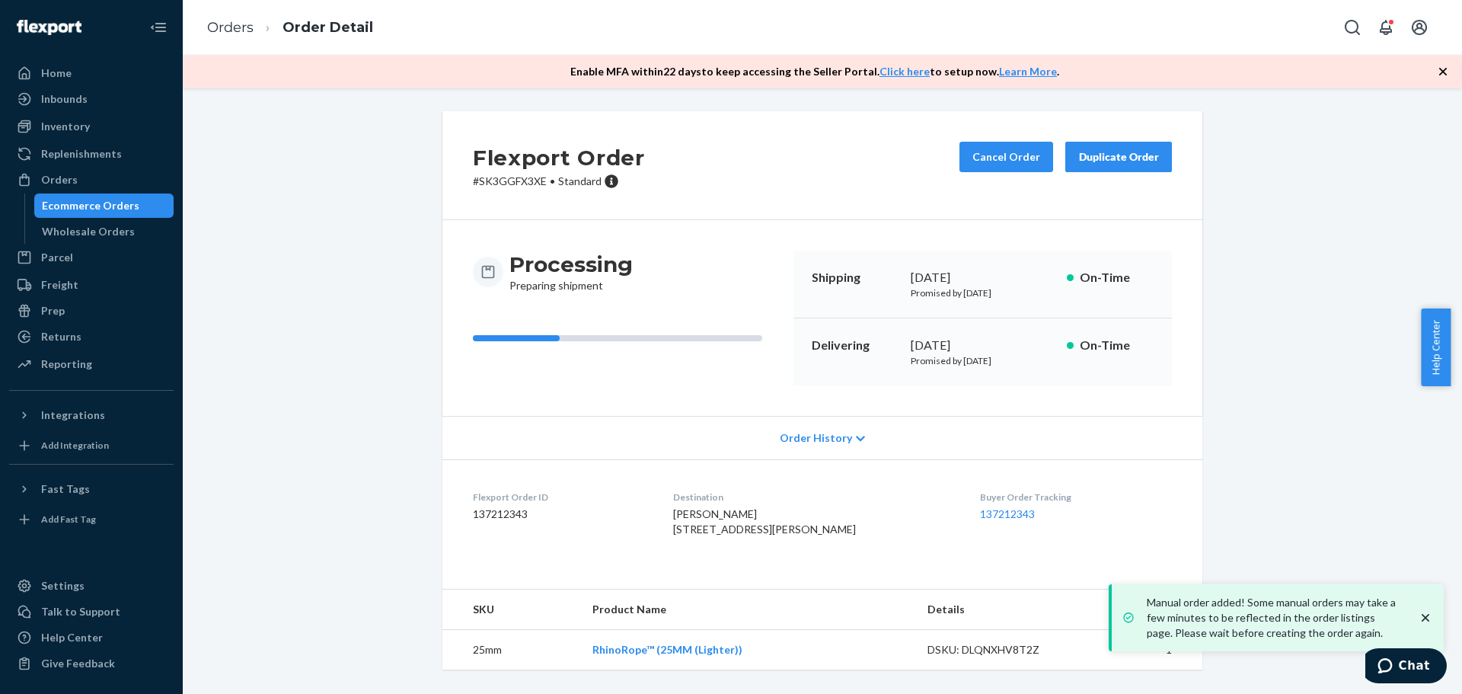
click at [229, 41] on ol "Orders Order Detail" at bounding box center [290, 27] width 190 height 45
click at [229, 31] on link "Orders" at bounding box center [230, 27] width 46 height 17
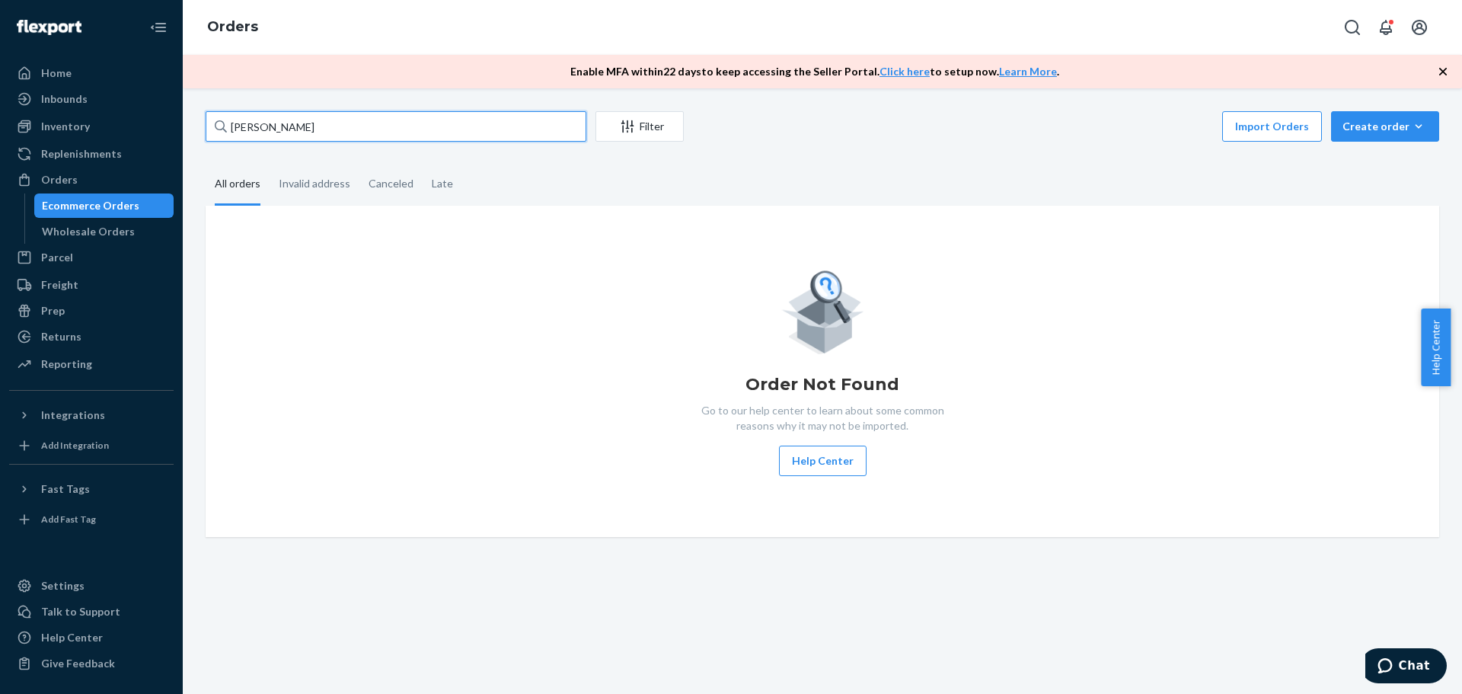
click at [483, 123] on input "[PERSON_NAME]" at bounding box center [396, 126] width 381 height 30
paste input "[PERSON_NAME]"
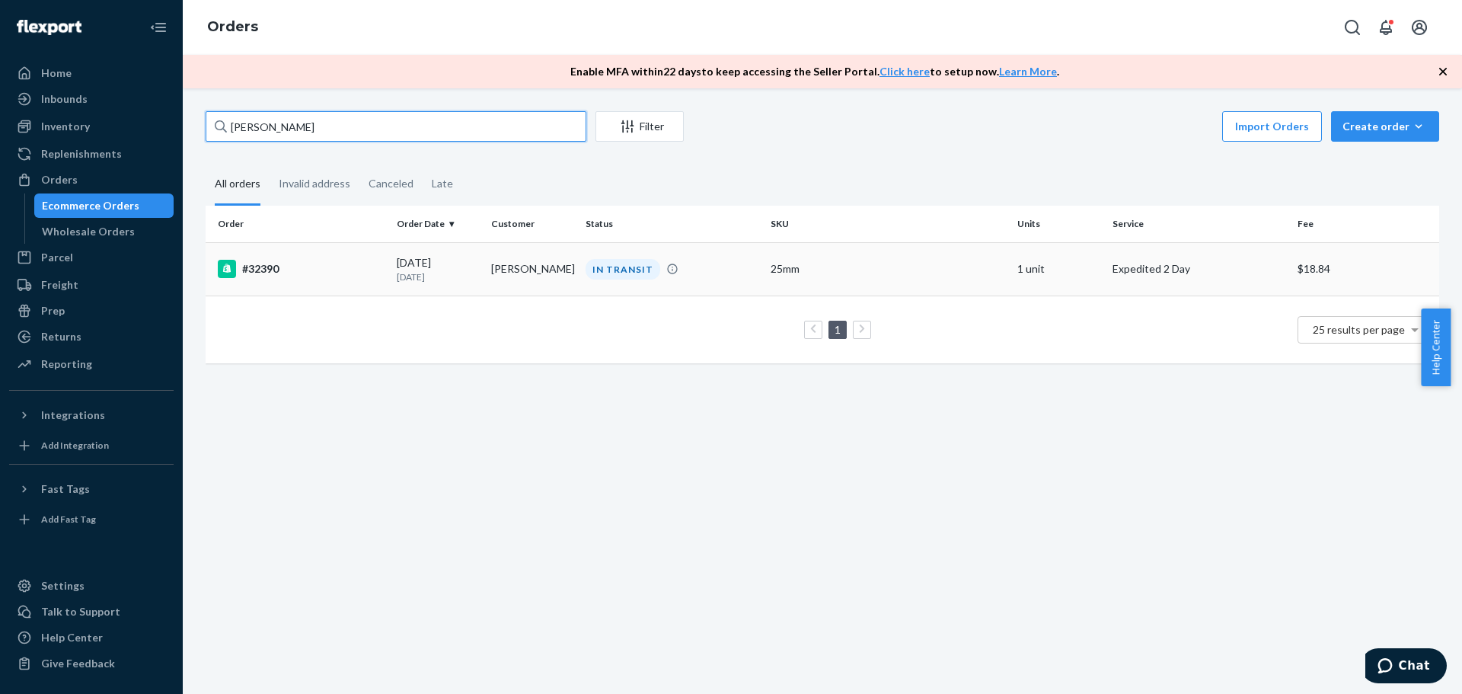
type input "[PERSON_NAME]"
click at [643, 286] on td "IN TRANSIT" at bounding box center [671, 268] width 185 height 53
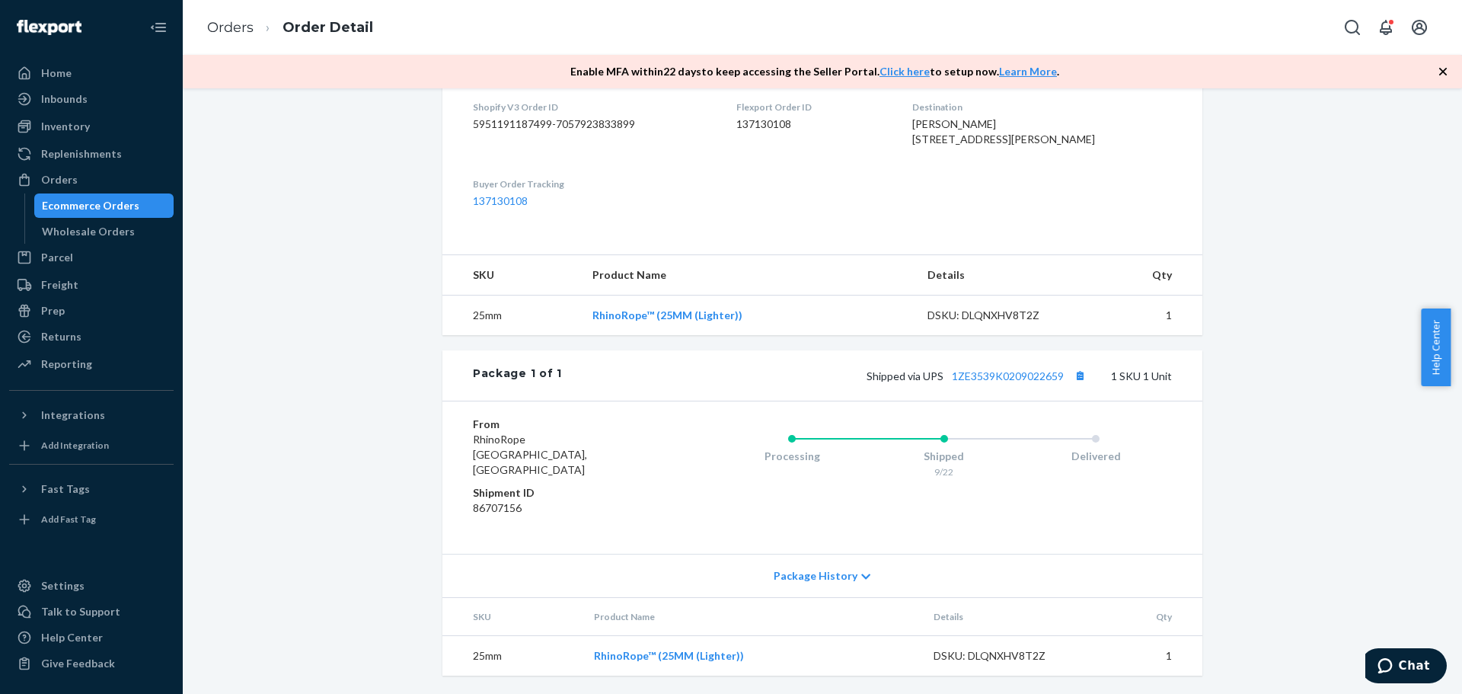
scroll to position [405, 0]
click at [234, 34] on link "Orders" at bounding box center [230, 27] width 46 height 17
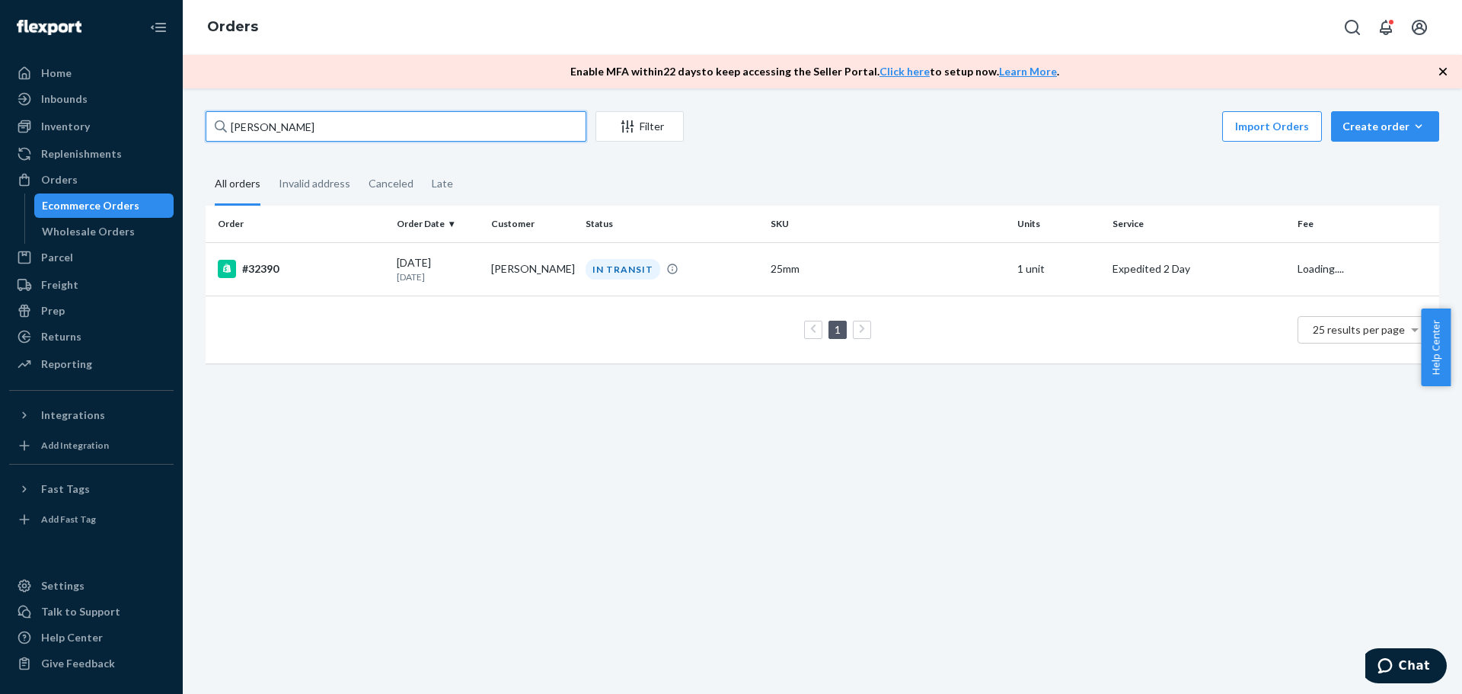
click at [282, 126] on input "[PERSON_NAME]" at bounding box center [396, 126] width 381 height 30
paste input "[PERSON_NAME]"
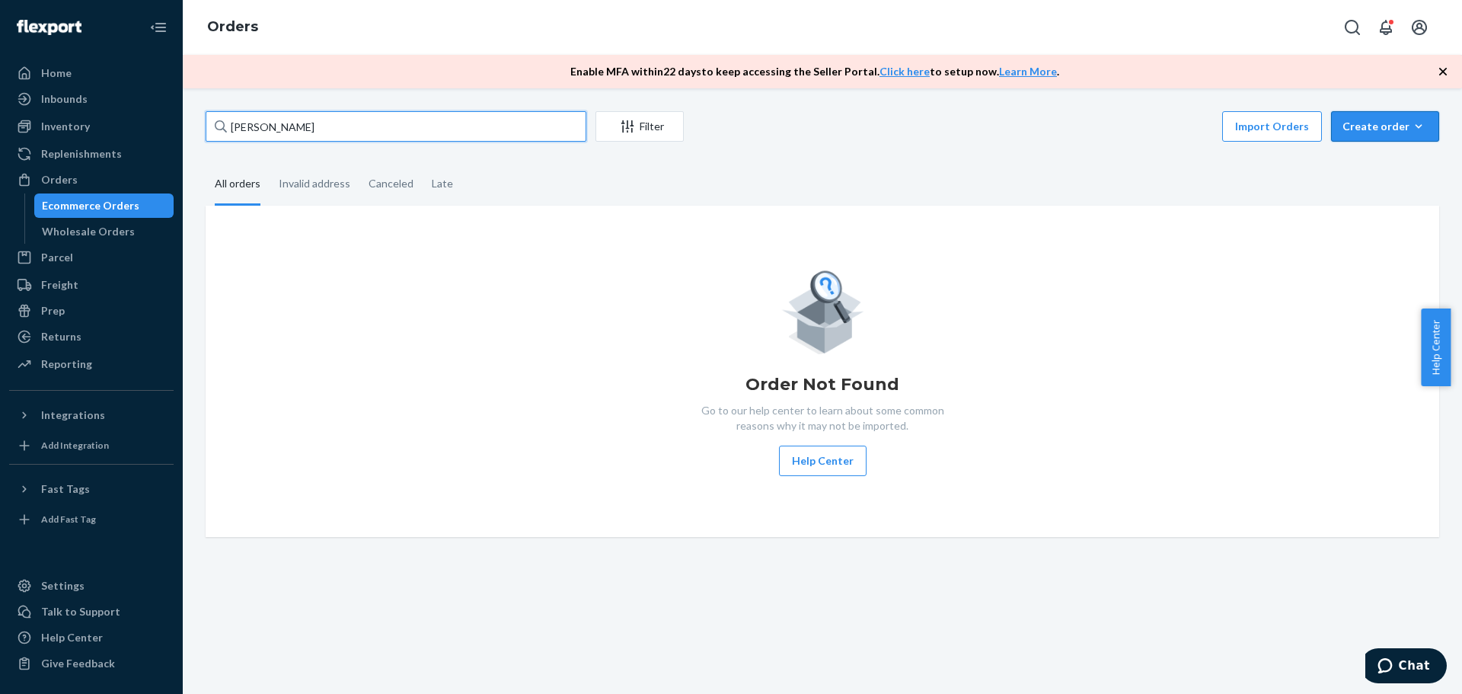
type input "[PERSON_NAME]"
click at [1388, 134] on button "Create order Ecommerce order Removal order" at bounding box center [1385, 126] width 108 height 30
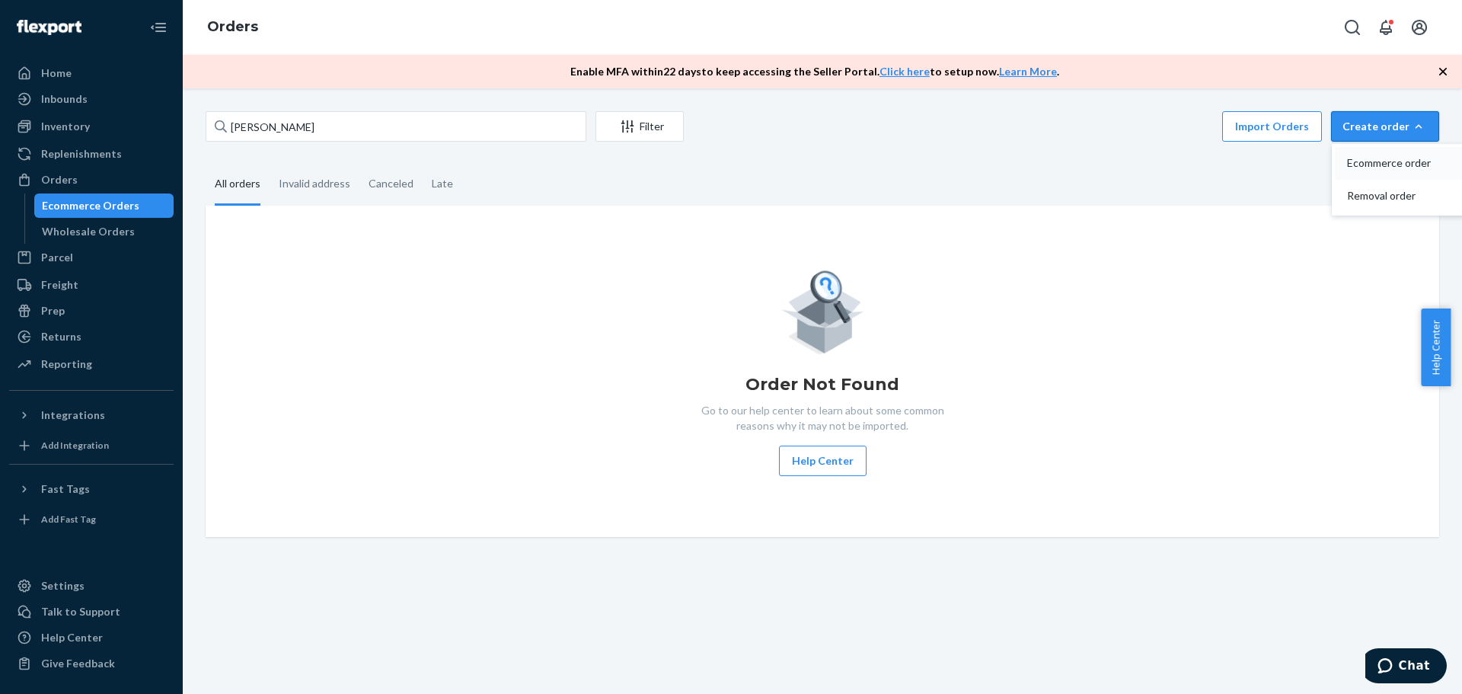
click at [1364, 167] on span "Ecommerce order" at bounding box center [1394, 163] width 94 height 11
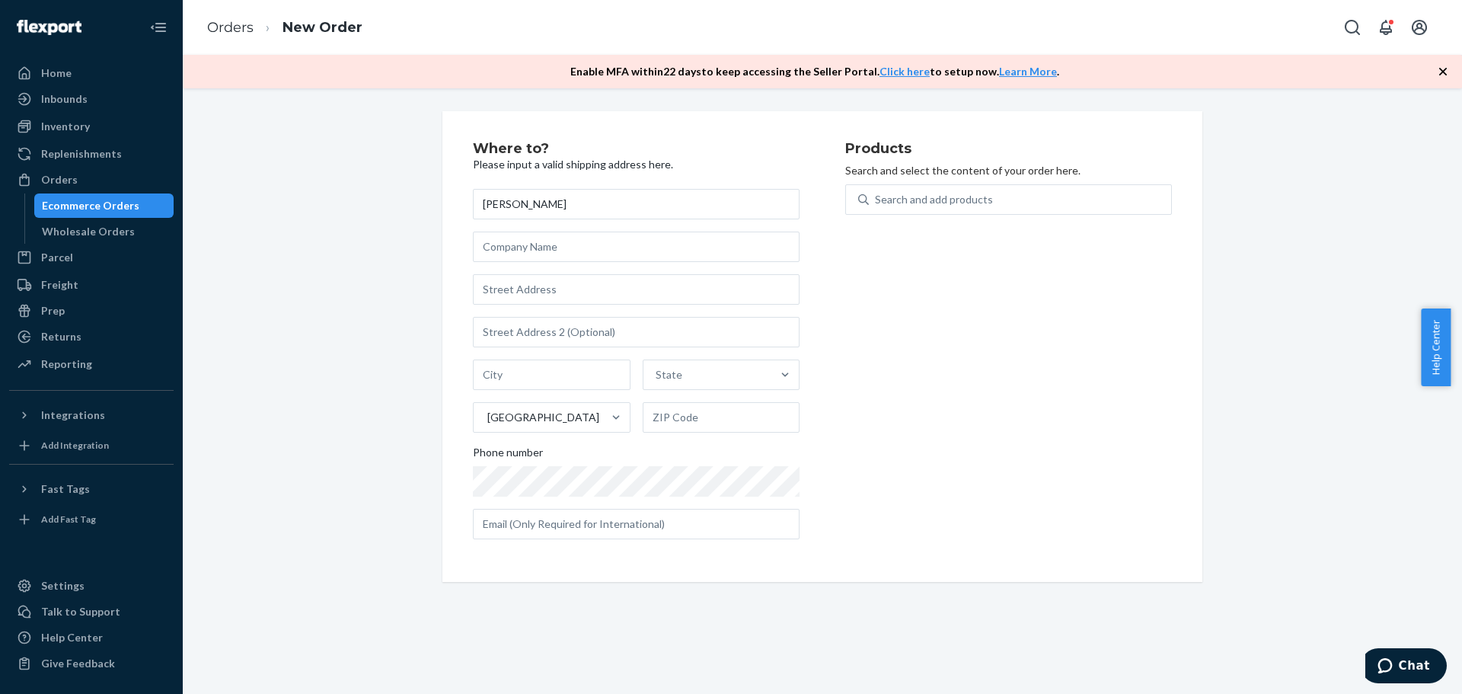
type input "[PERSON_NAME]"
drag, startPoint x: 544, startPoint y: 310, endPoint x: 548, endPoint y: 295, distance: 15.2
click at [544, 310] on div "[PERSON_NAME] State [GEOGRAPHIC_DATA] Phone number" at bounding box center [636, 364] width 327 height 350
drag, startPoint x: 548, startPoint y: 295, endPoint x: 568, endPoint y: 295, distance: 19.8
click at [548, 295] on input "text" at bounding box center [636, 289] width 327 height 30
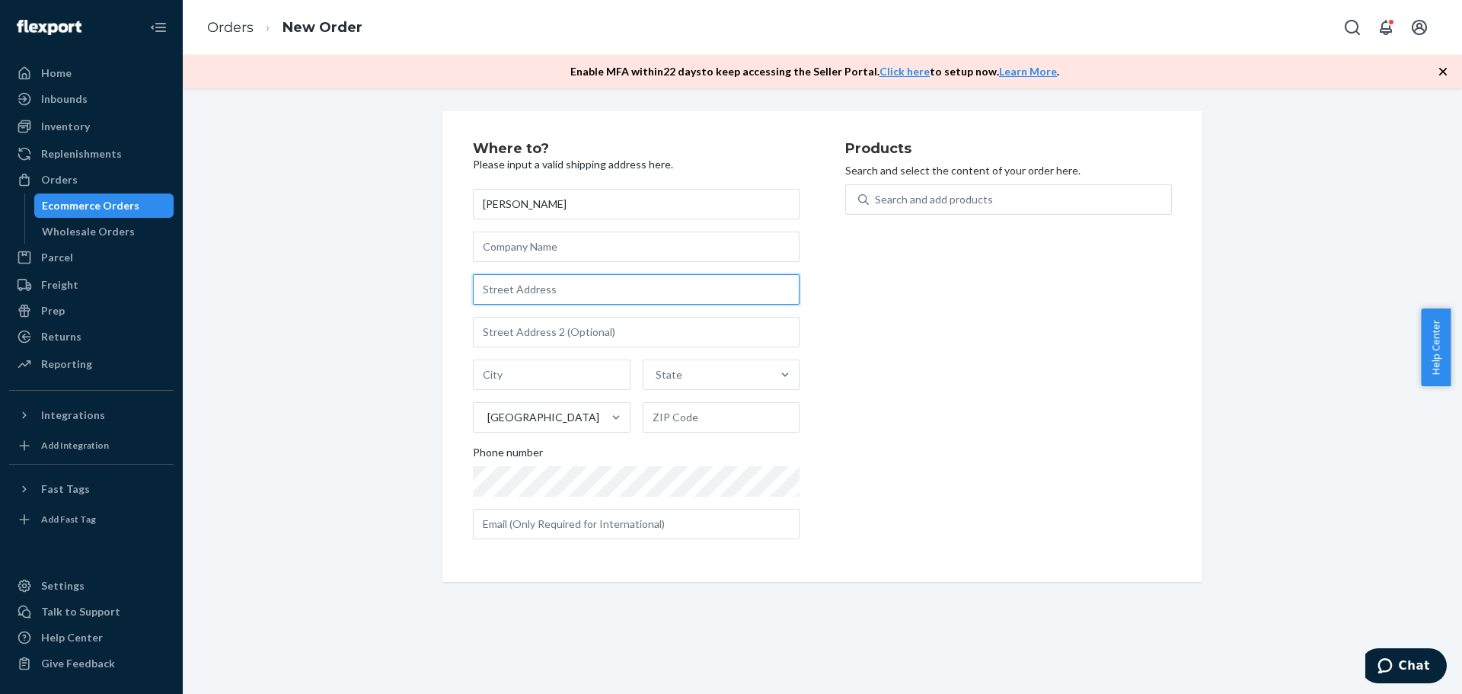
paste input "[STREET_ADDRESS] [PHONE_NUMBER]"
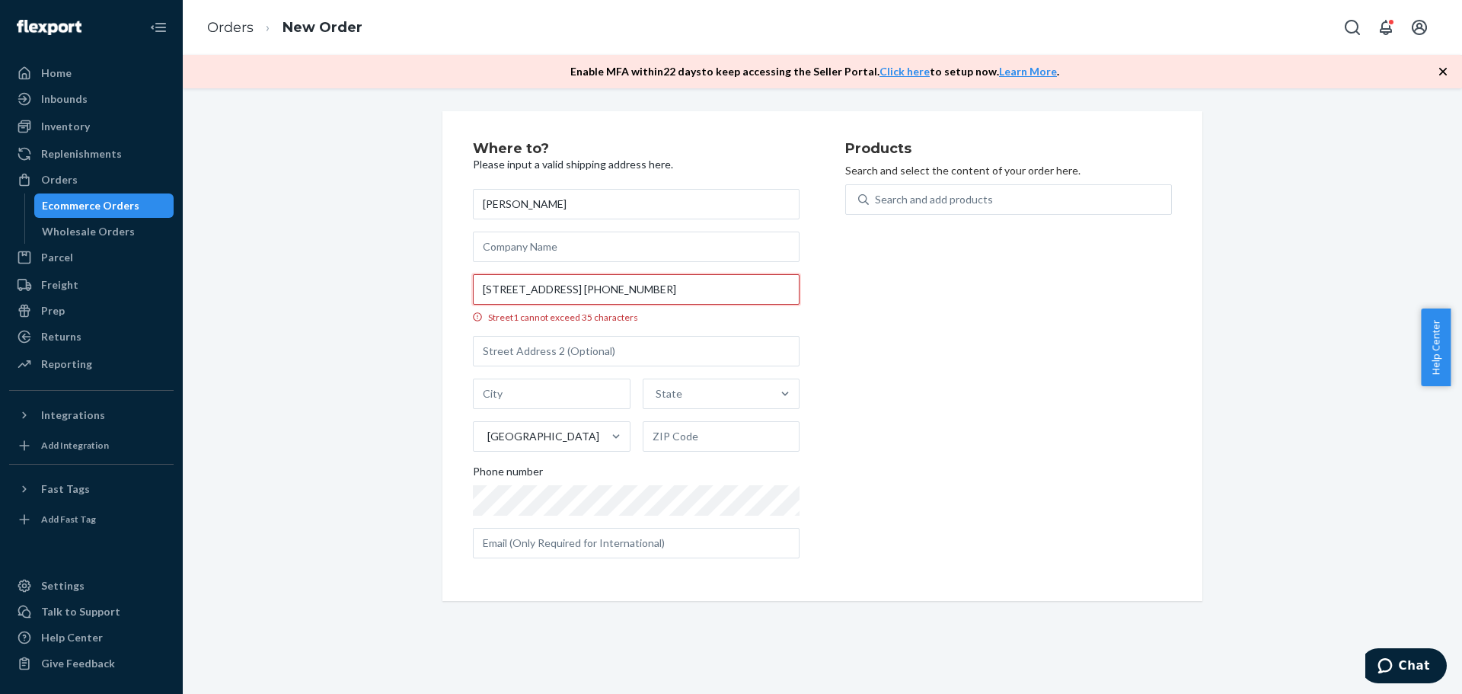
scroll to position [0, 152]
drag, startPoint x: 693, startPoint y: 295, endPoint x: 877, endPoint y: 305, distance: 184.5
click at [877, 305] on div "Where to? Please input a valid shipping address here. [PERSON_NAME] [GEOGRAPHIC…" at bounding box center [822, 356] width 699 height 429
type input "[STREET_ADDRESS]"
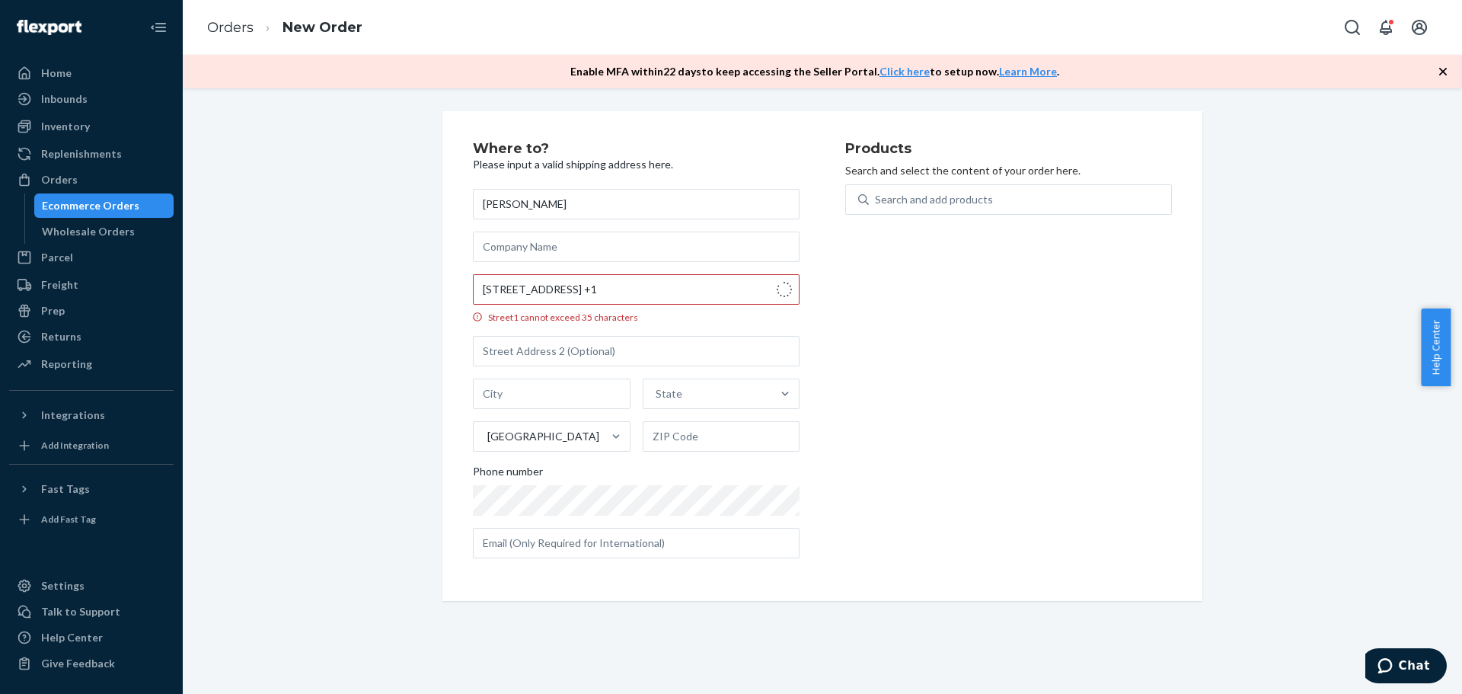
type input "Spring Branch"
type input "78070"
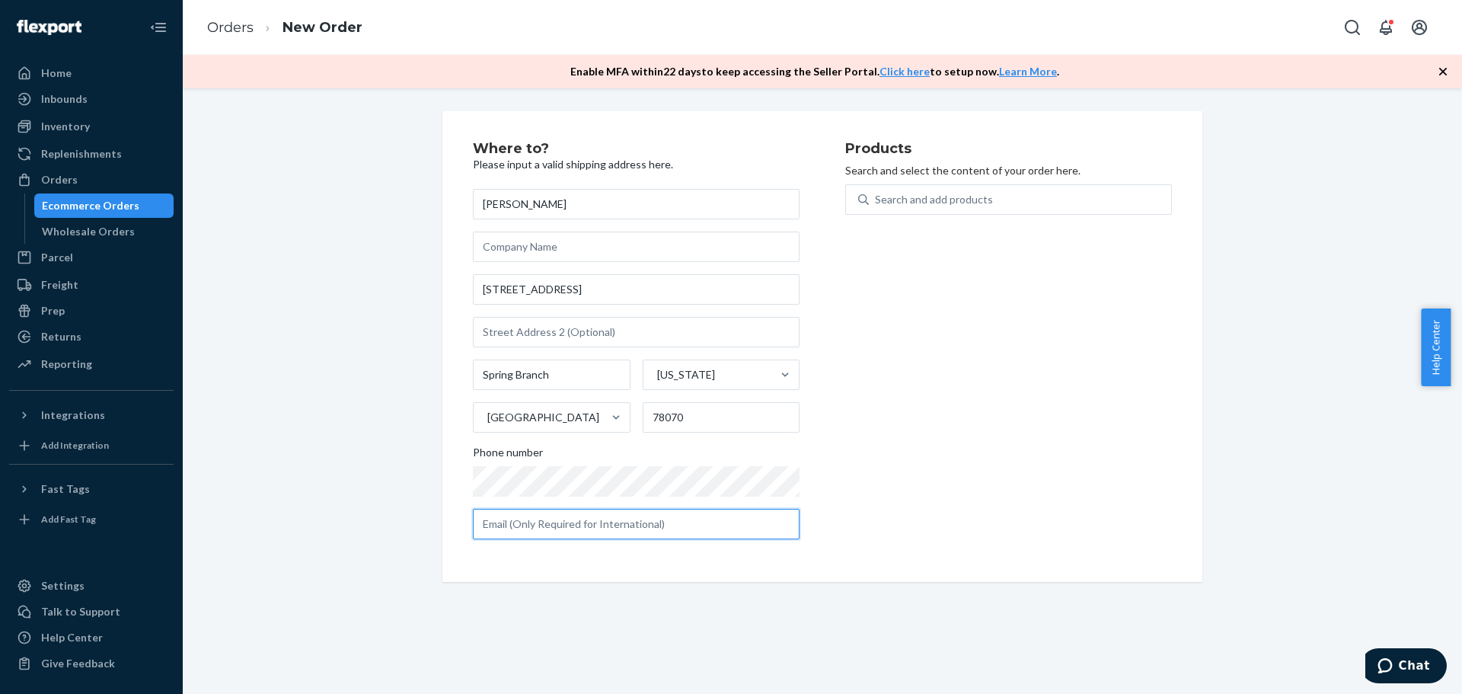
click at [586, 516] on input "text" at bounding box center [636, 524] width 327 height 30
paste input "[EMAIL_ADDRESS][DOMAIN_NAME]"
type input "[EMAIL_ADDRESS][DOMAIN_NAME]"
click at [927, 208] on div "Search and add products" at bounding box center [1020, 199] width 302 height 27
click at [876, 207] on input "Search and add products" at bounding box center [876, 199] width 2 height 15
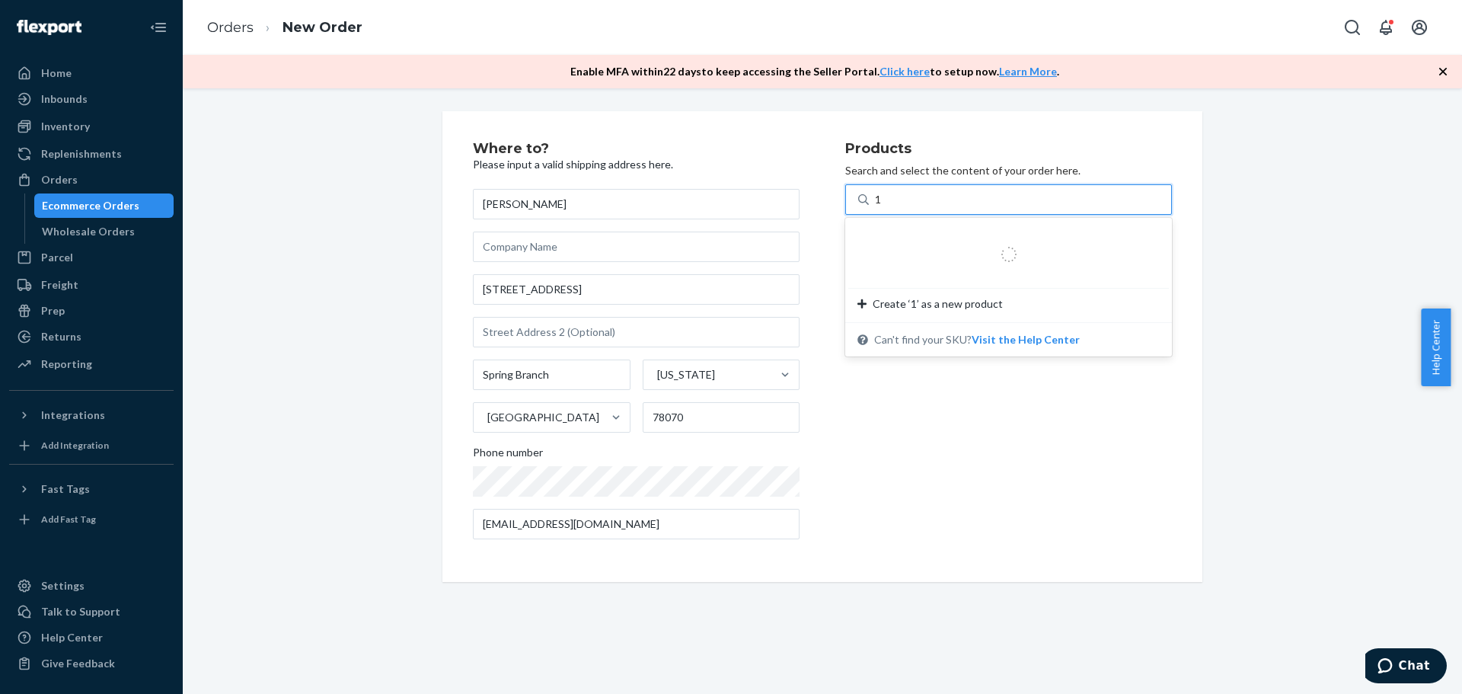
type input "15"
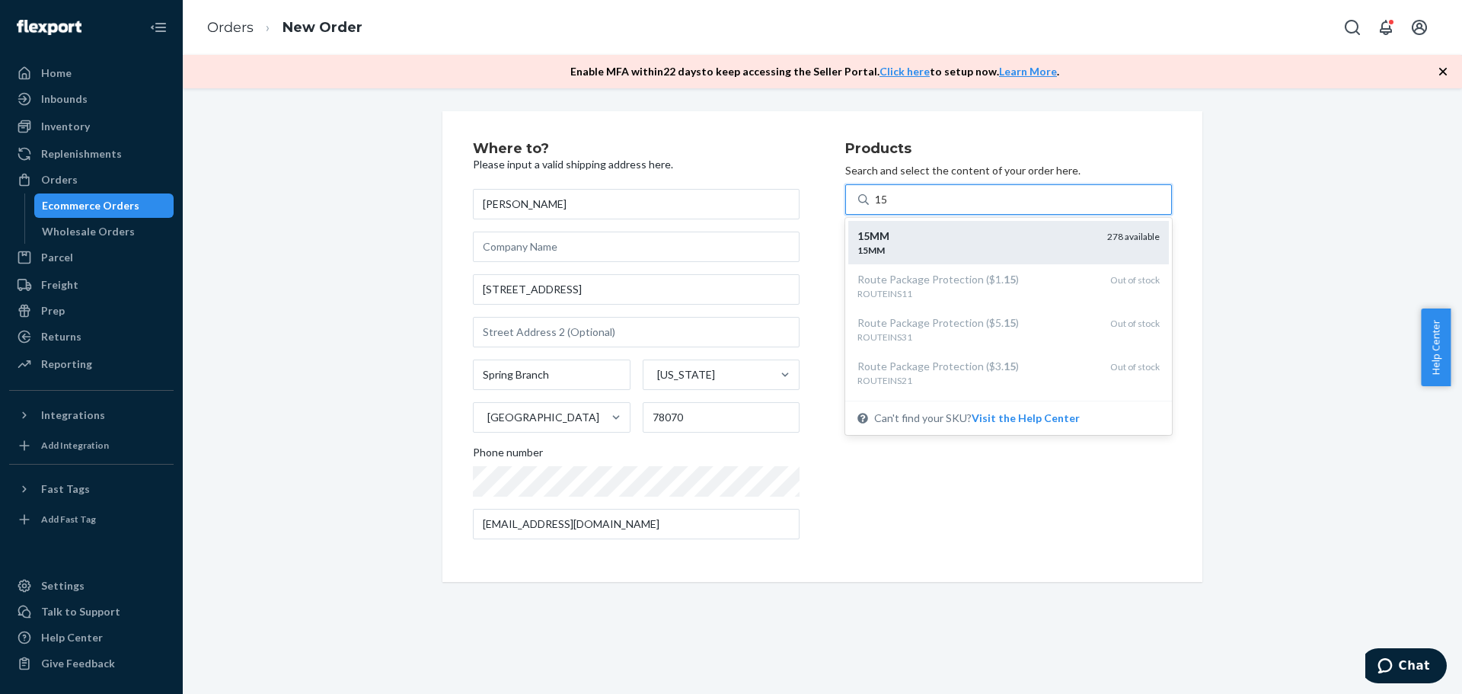
click at [923, 228] on div "15MM" at bounding box center [976, 235] width 238 height 15
click at [889, 207] on input "15" at bounding box center [882, 199] width 14 height 15
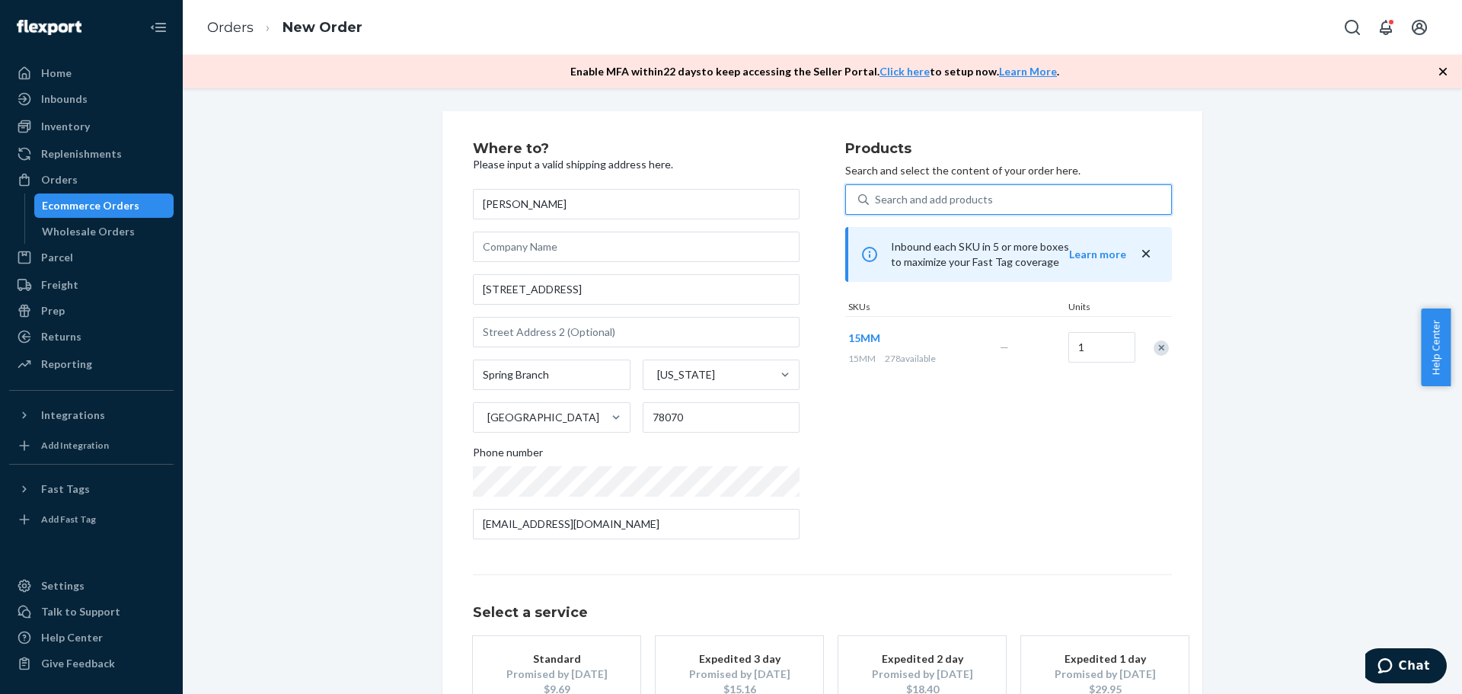
click at [1162, 347] on div "Remove Item" at bounding box center [1160, 347] width 15 height 15
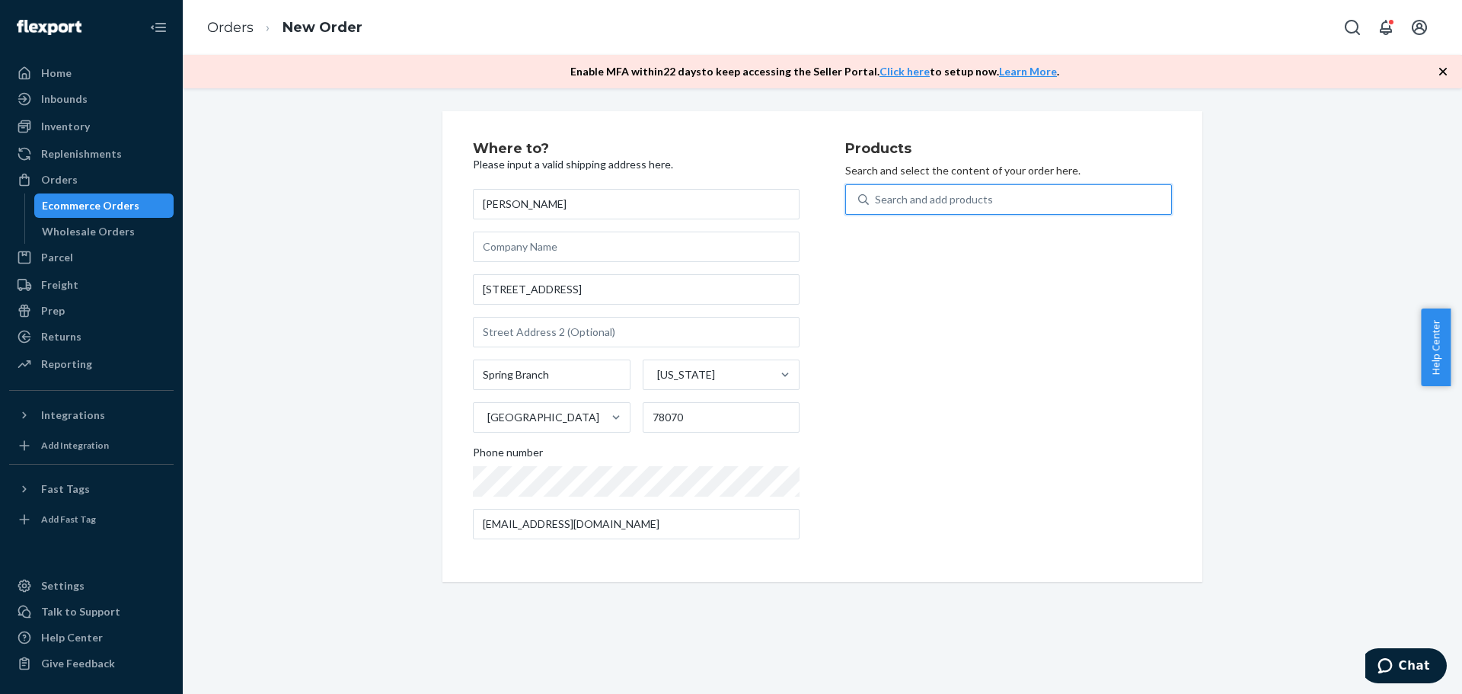
click at [983, 203] on div "Search and add products" at bounding box center [934, 199] width 118 height 15
click at [876, 203] on input "0 results available. Use Up and Down to choose options, press Enter to select t…" at bounding box center [876, 199] width 2 height 15
type input "25"
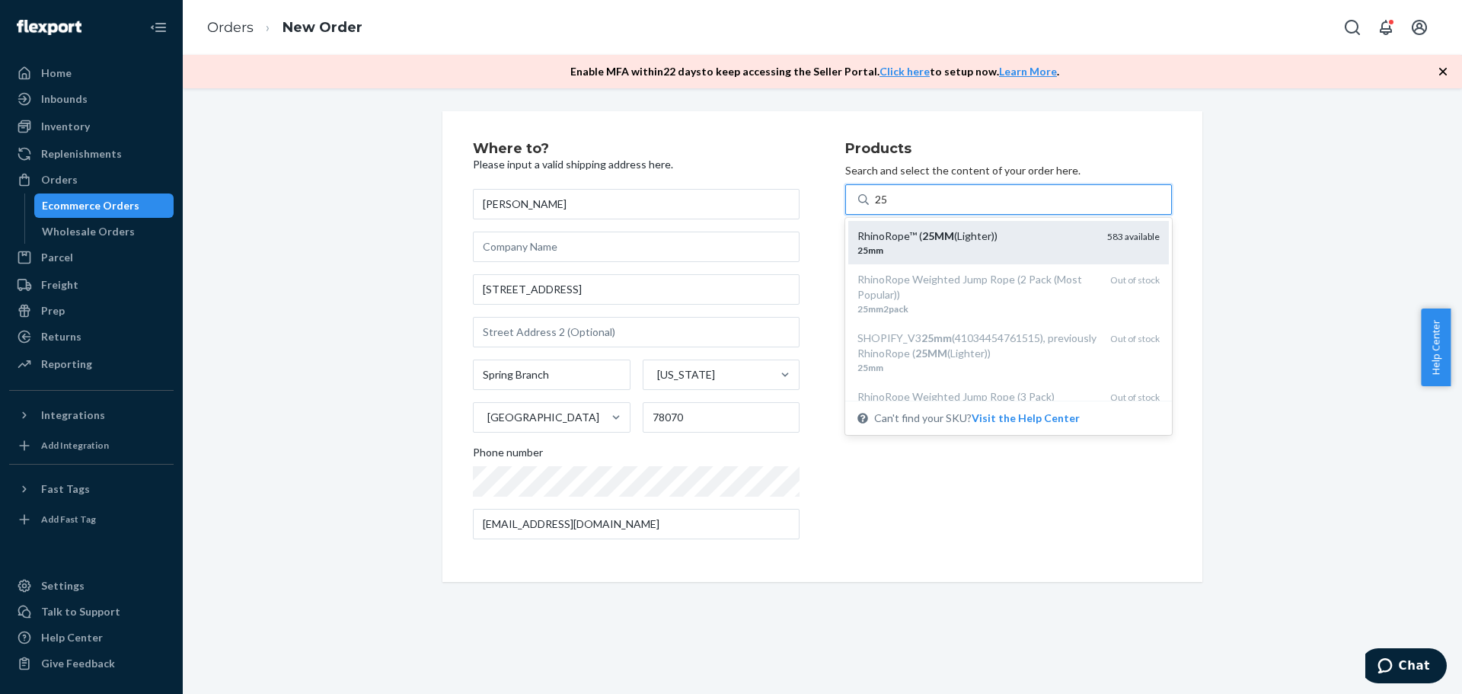
click at [981, 230] on div "RhinoRope™ ( 25MM (Lighter))" at bounding box center [976, 235] width 238 height 15
click at [889, 207] on input "25" at bounding box center [882, 199] width 14 height 15
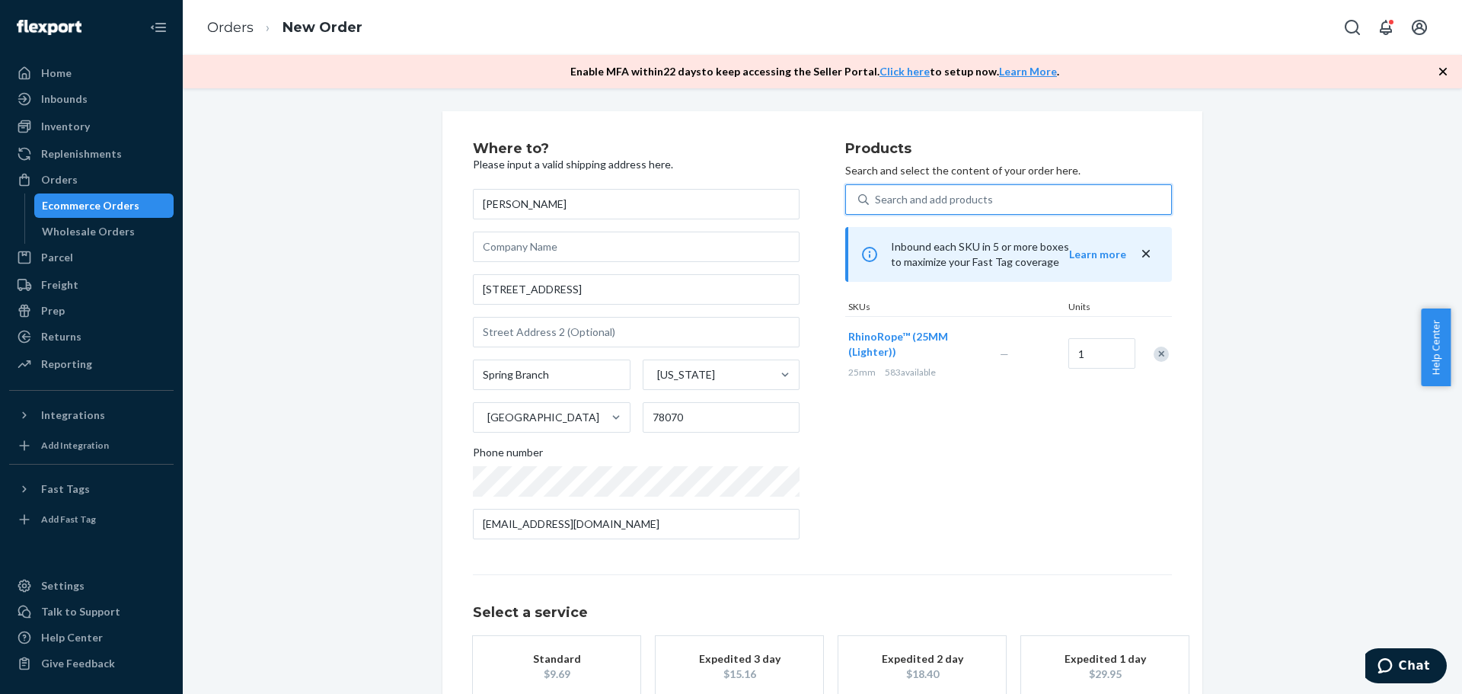
scroll to position [94, 0]
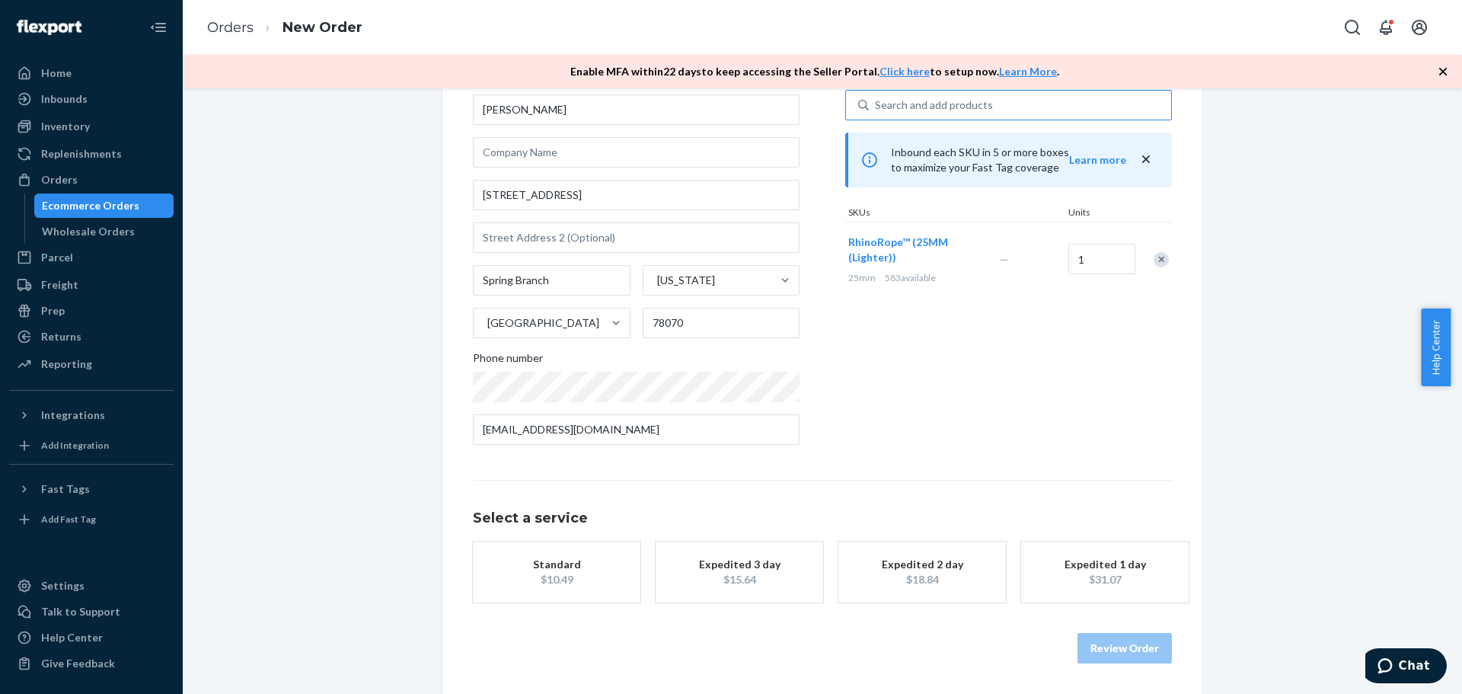
click at [561, 566] on div "Standard" at bounding box center [557, 564] width 122 height 15
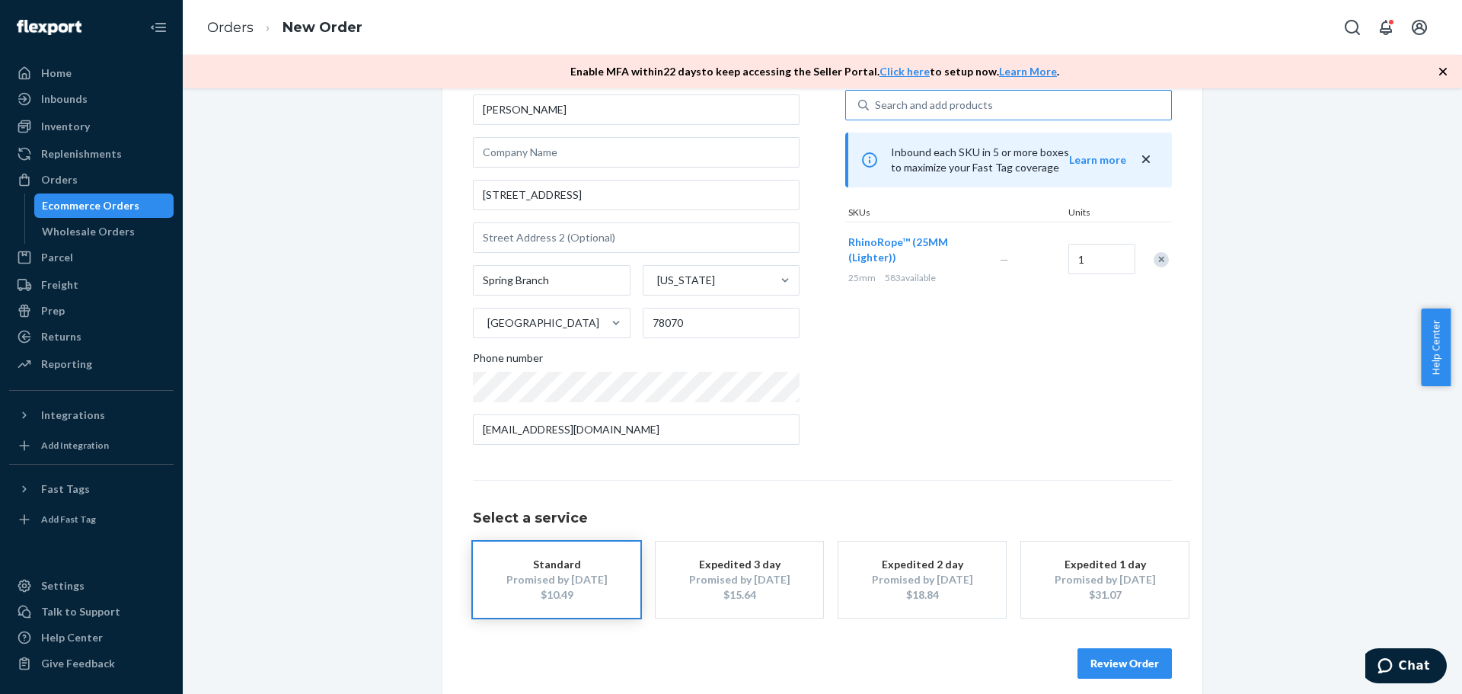
click at [1134, 668] on button "Review Order" at bounding box center [1124, 663] width 94 height 30
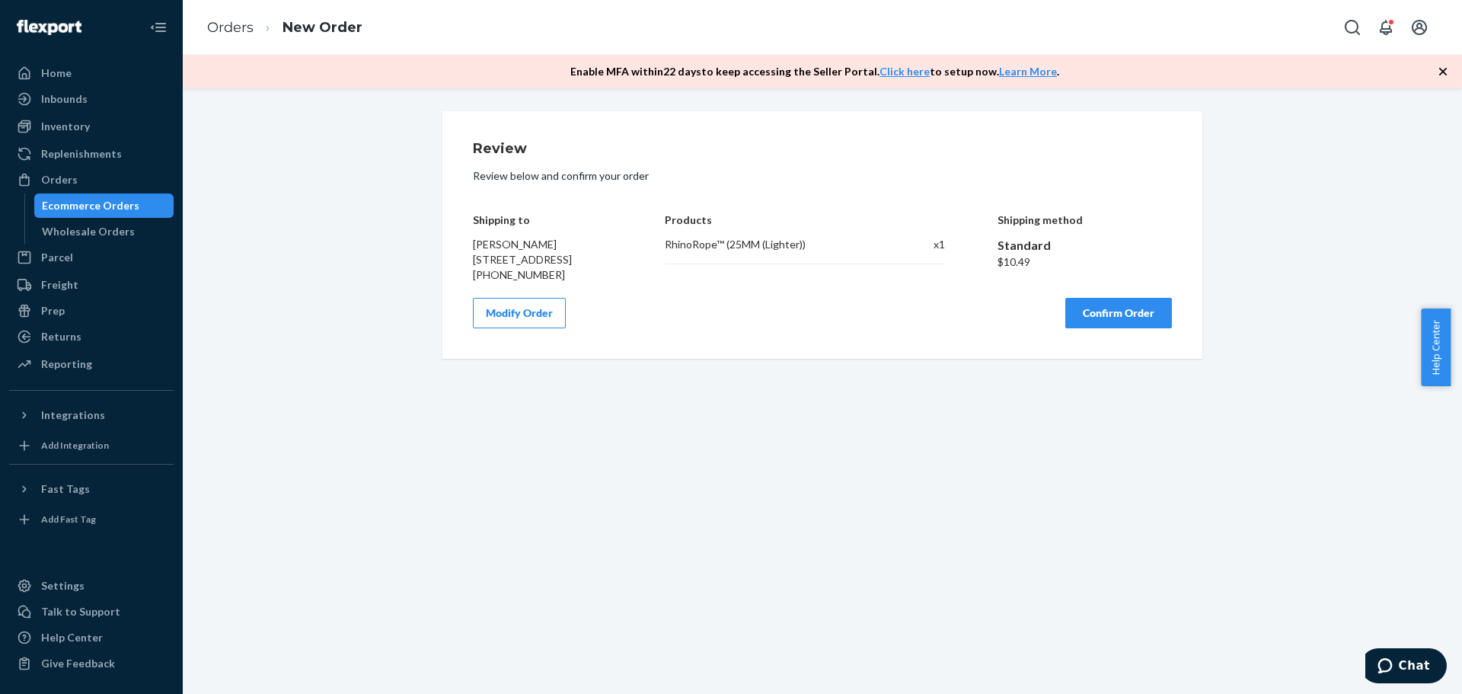
click at [1104, 316] on button "Confirm Order" at bounding box center [1118, 313] width 107 height 30
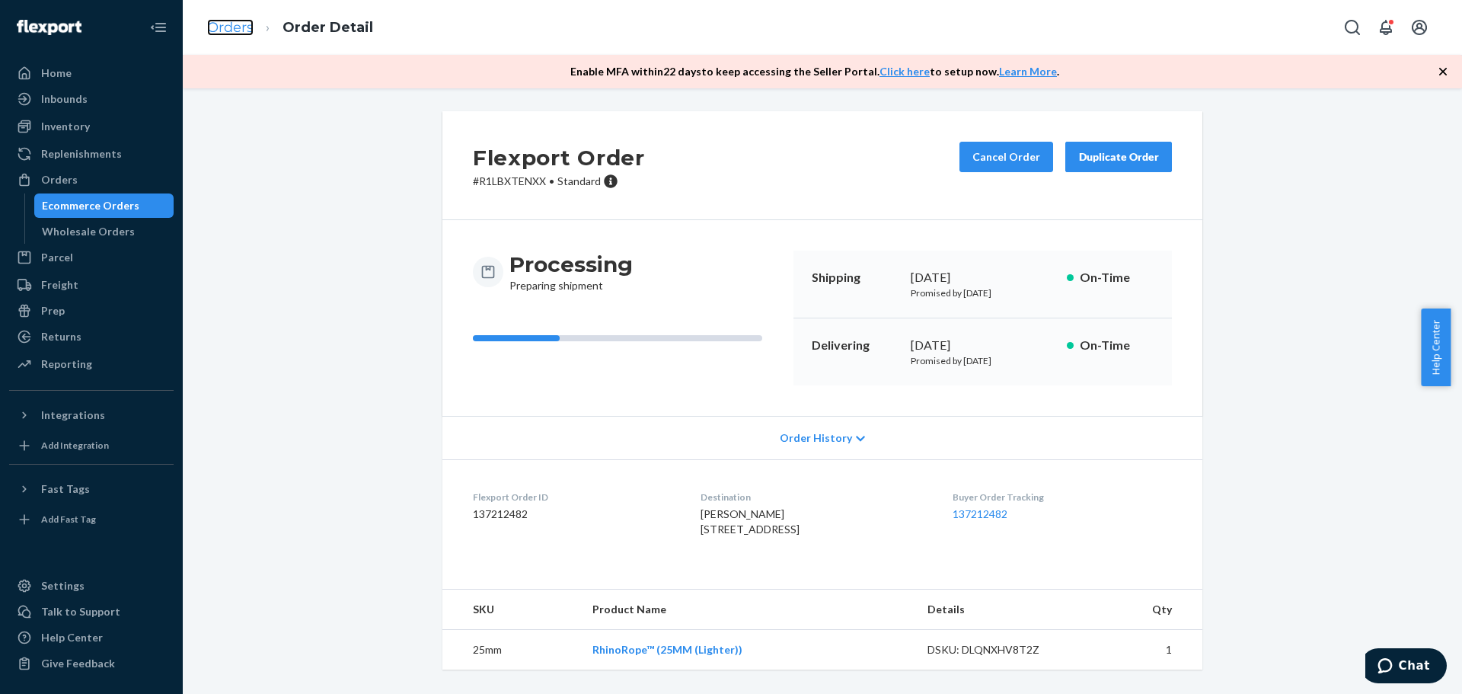
click at [217, 24] on link "Orders" at bounding box center [230, 27] width 46 height 17
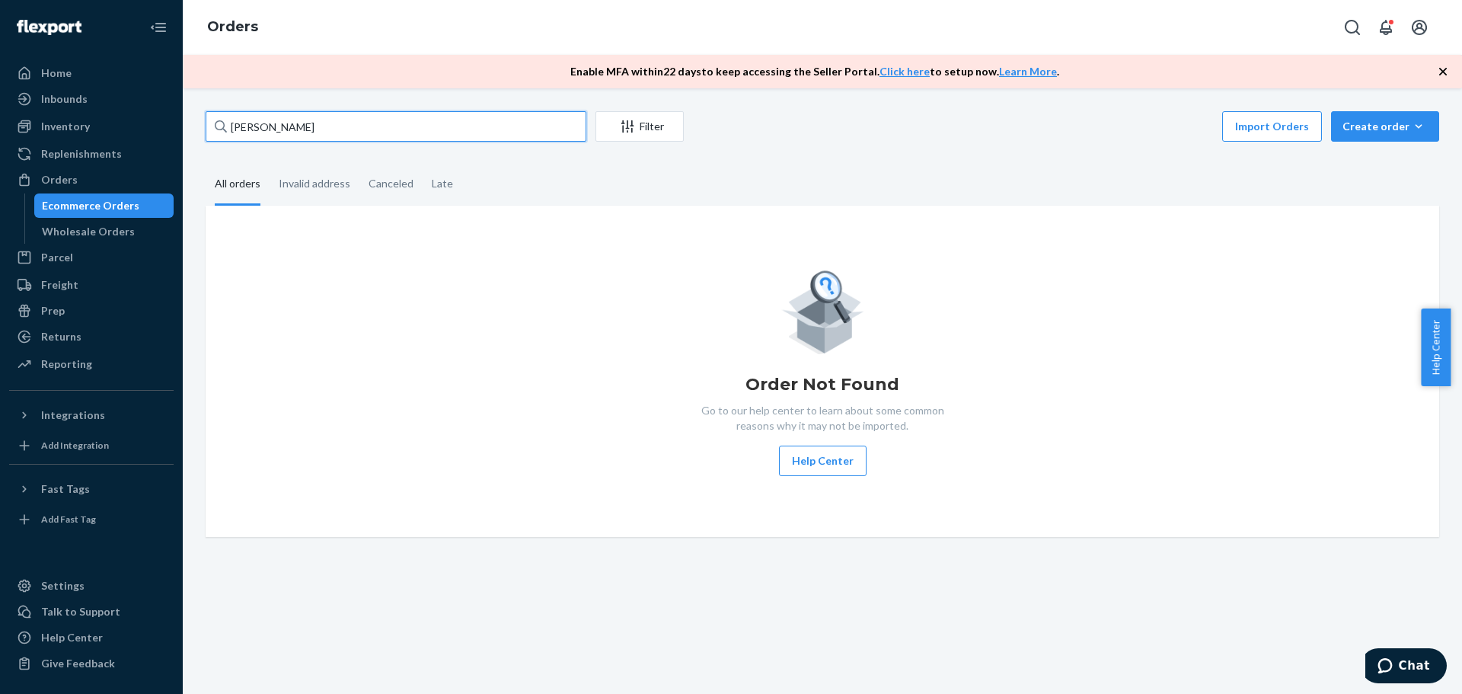
click at [294, 121] on input "[PERSON_NAME]" at bounding box center [396, 126] width 381 height 30
paste input "text"
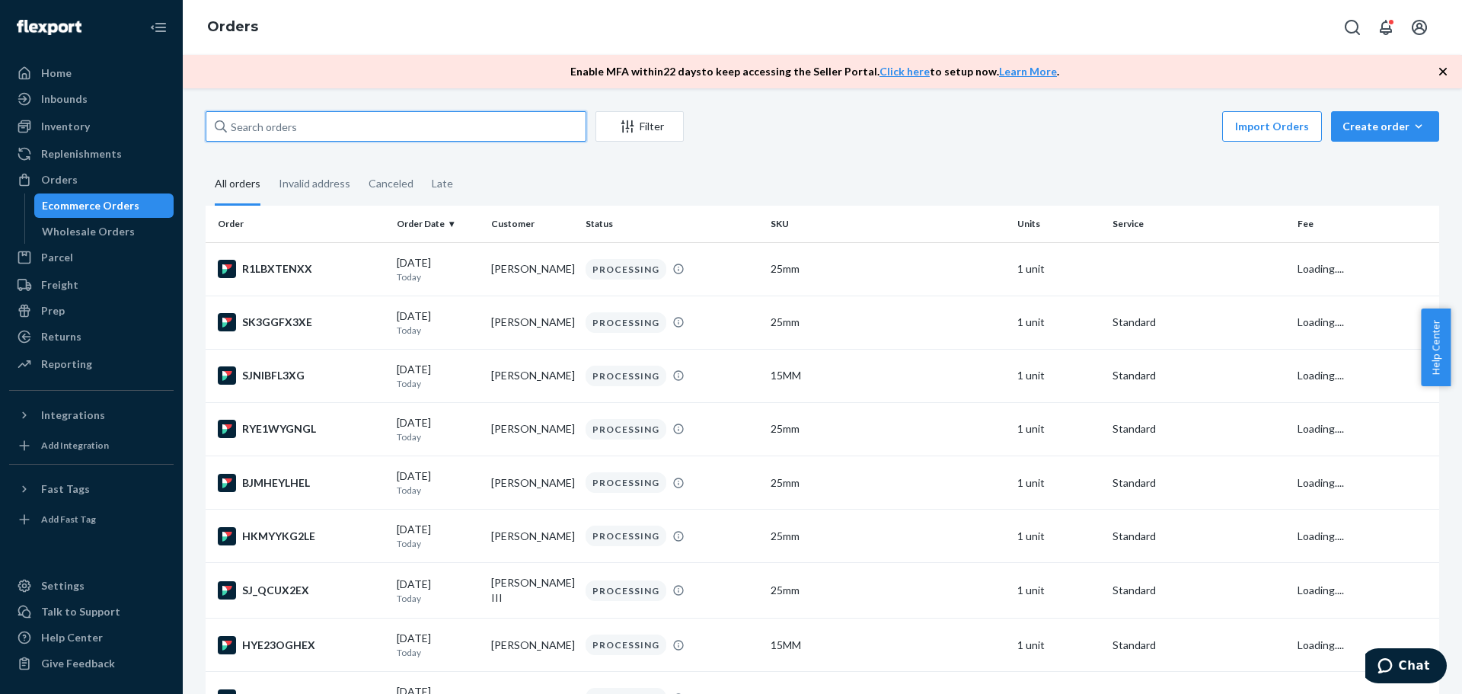
click at [373, 121] on input "text" at bounding box center [396, 126] width 381 height 30
paste input "text"
click at [341, 130] on input "text" at bounding box center [396, 126] width 381 height 30
paste input "[PERSON_NAME]"
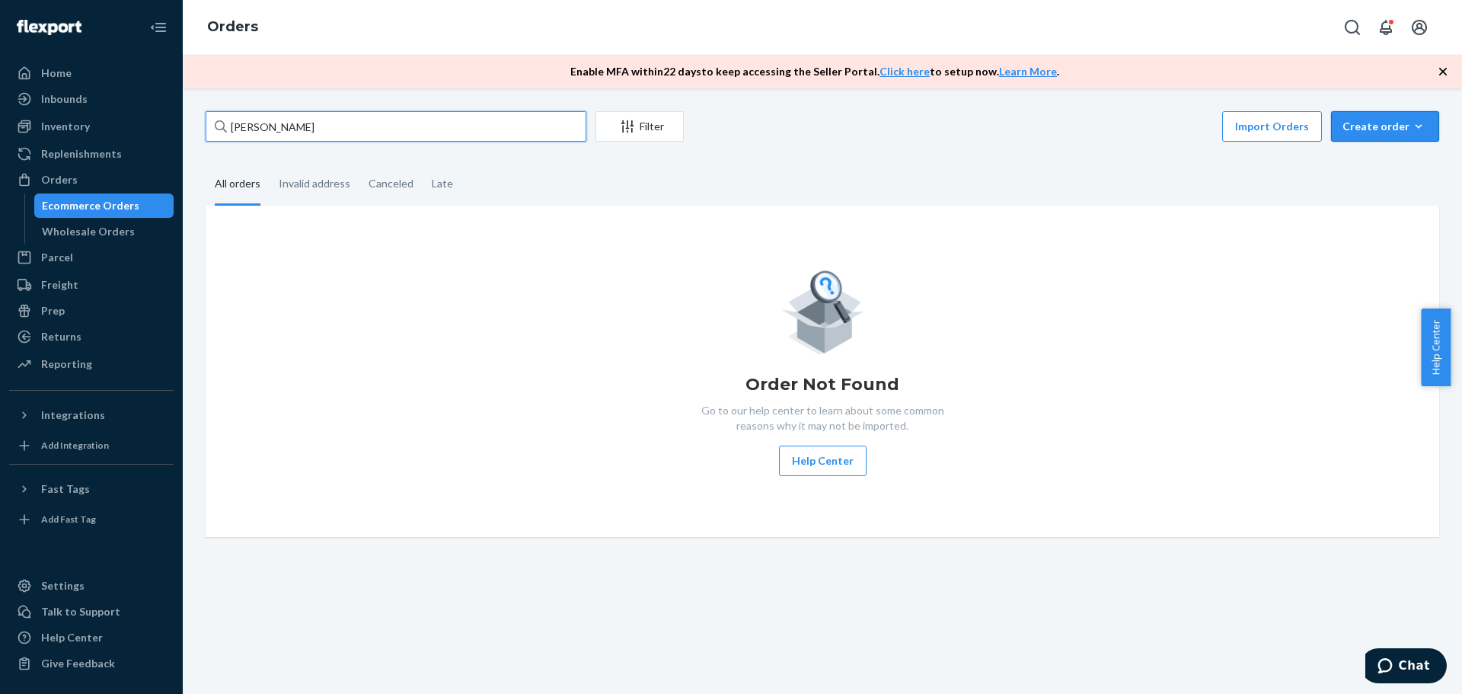
type input "[PERSON_NAME]"
click at [1354, 120] on div "Create order" at bounding box center [1384, 126] width 85 height 15
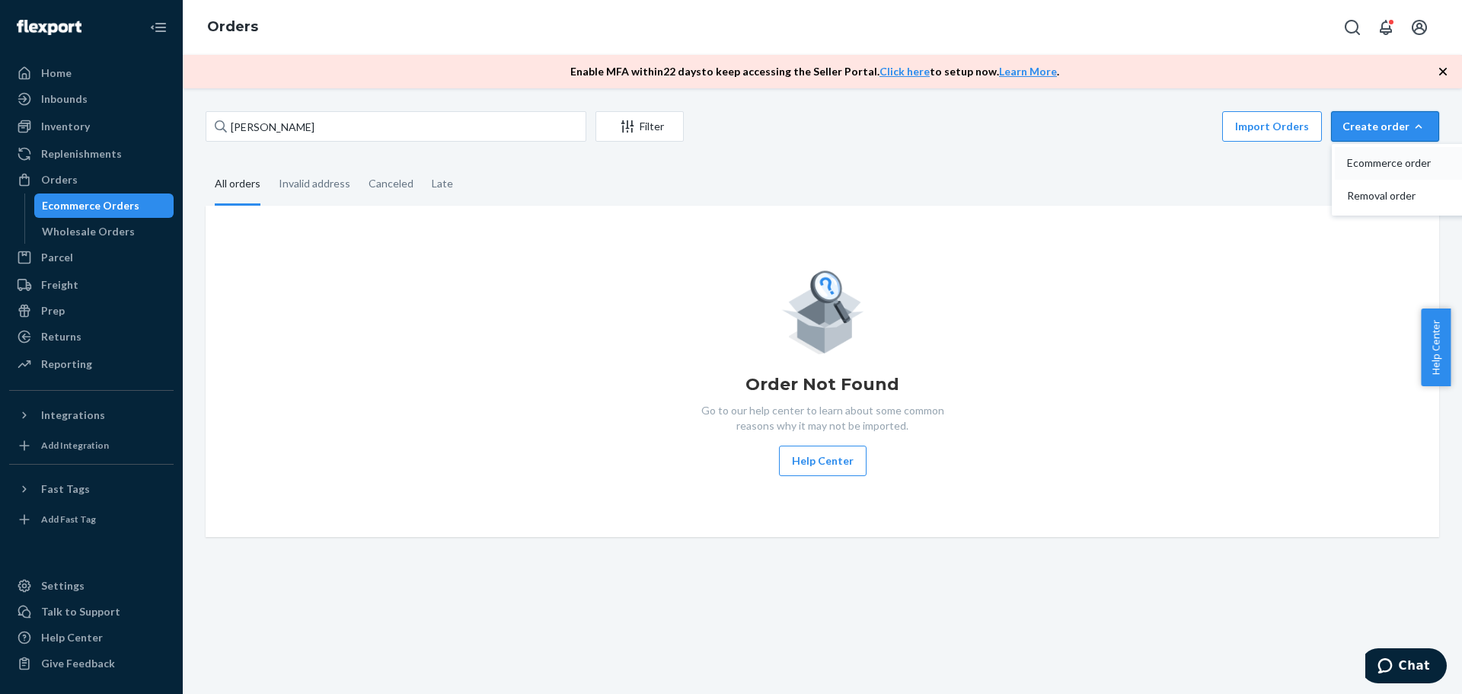
click at [1351, 160] on span "Ecommerce order" at bounding box center [1394, 163] width 94 height 11
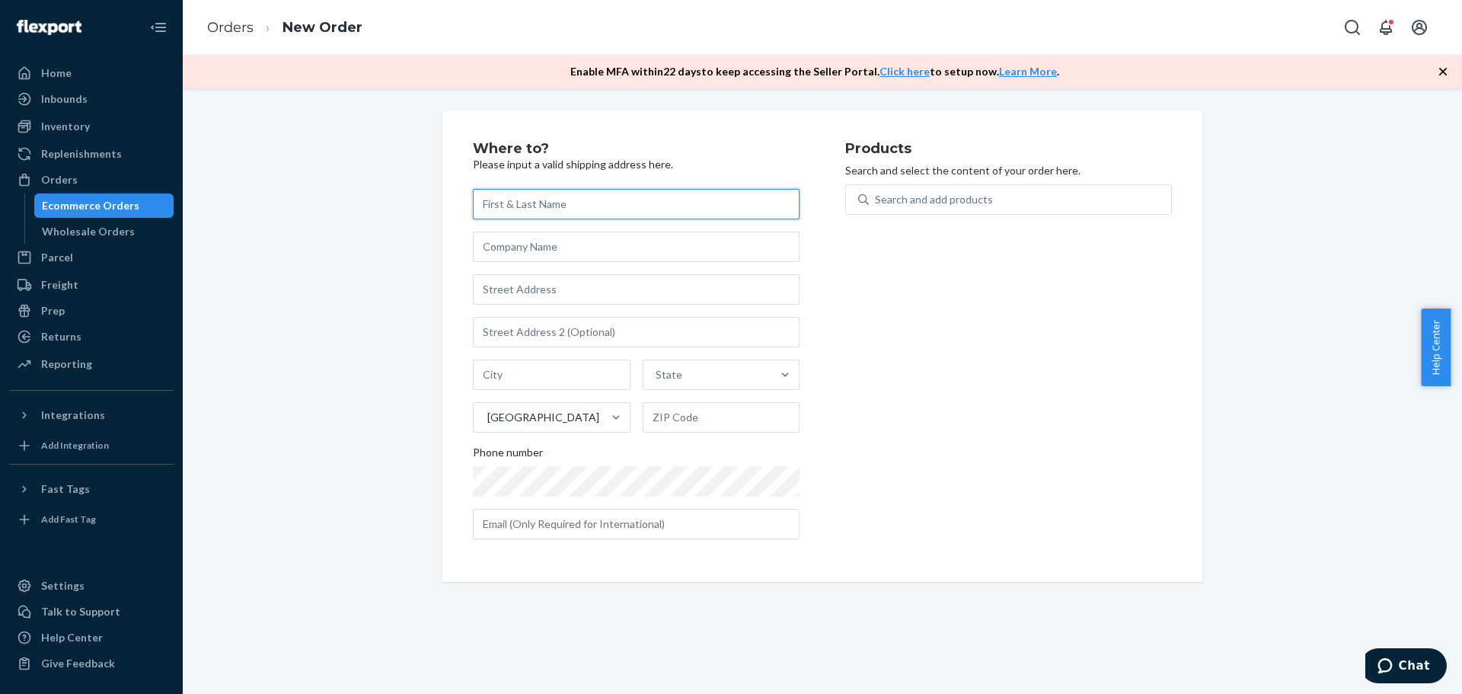
paste input "[PERSON_NAME]"
type input "[PERSON_NAME]"
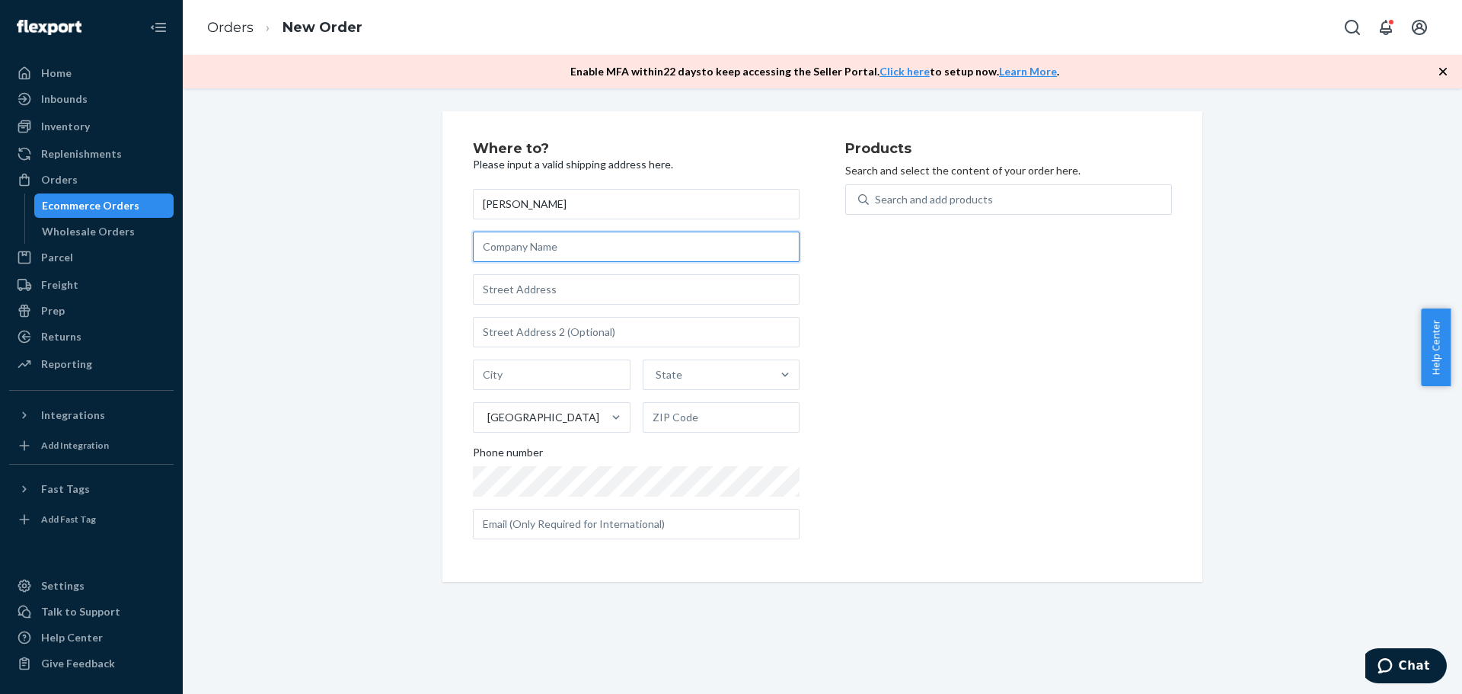
click at [497, 248] on input "text" at bounding box center [636, 246] width 327 height 30
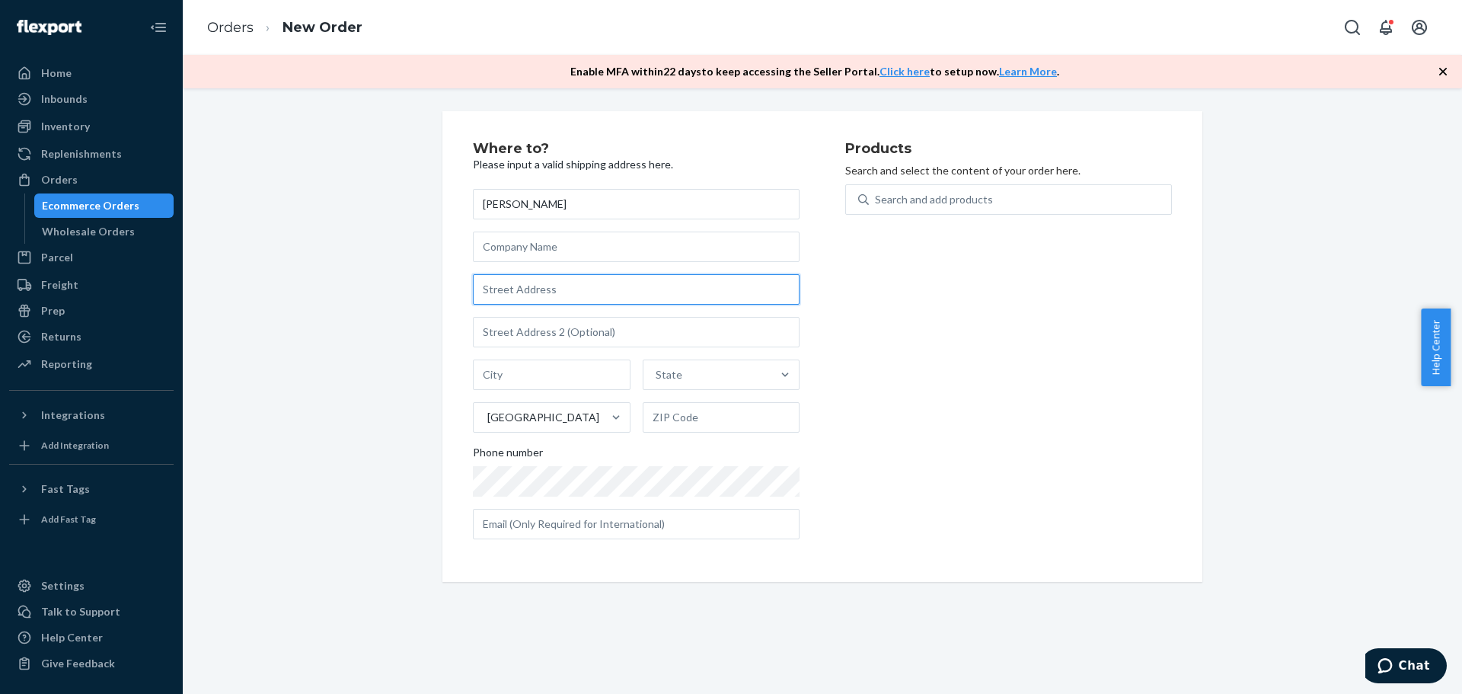
click at [525, 281] on input "text" at bounding box center [636, 289] width 327 height 30
paste input "8500 HIGHCLERE LN SPOTSYLVANIA [GEOGRAPHIC_DATA] 22553-3845 [GEOGRAPHIC_DATA] […"
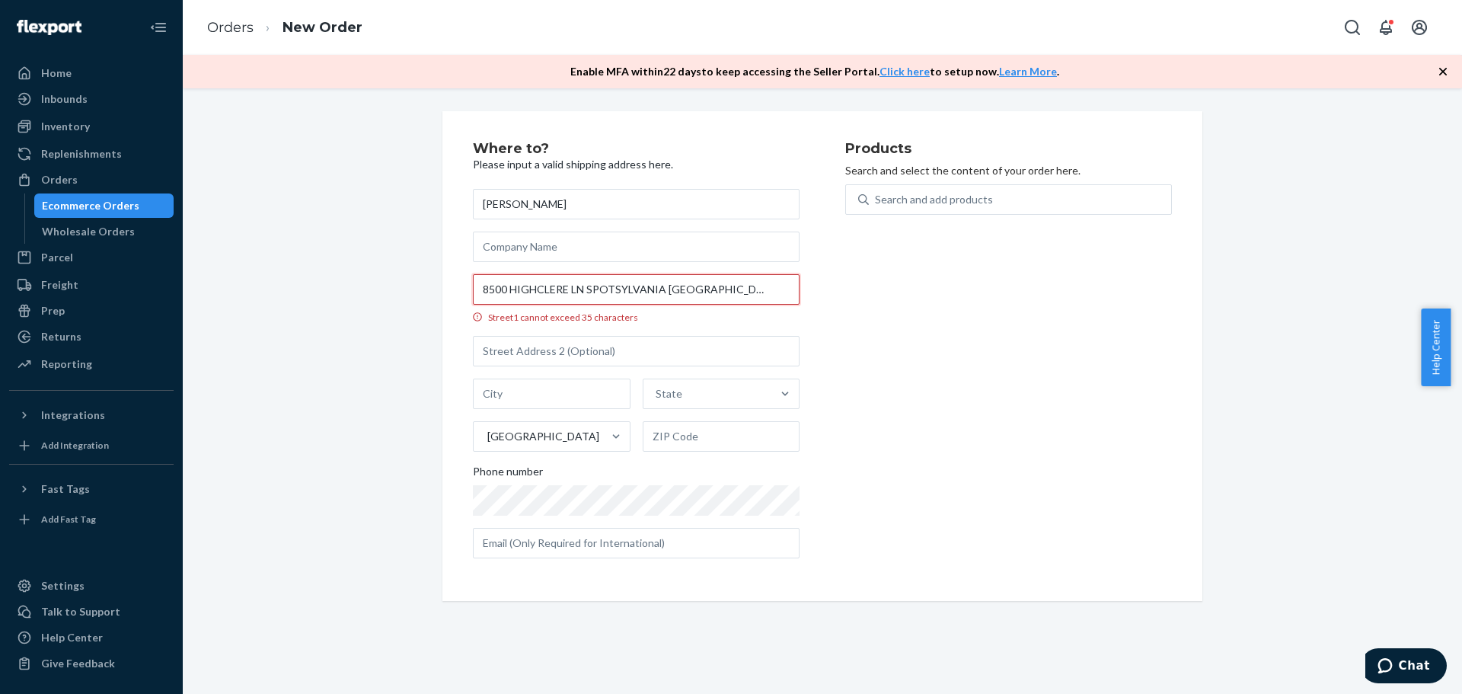
scroll to position [0, 122]
drag, startPoint x: 695, startPoint y: 289, endPoint x: 894, endPoint y: 304, distance: 199.2
click at [894, 304] on div "Where to? Please input a valid shipping address here. [PERSON_NAME] 8500 HIGHCL…" at bounding box center [822, 356] width 699 height 429
type input "[STREET_ADDRESS]"
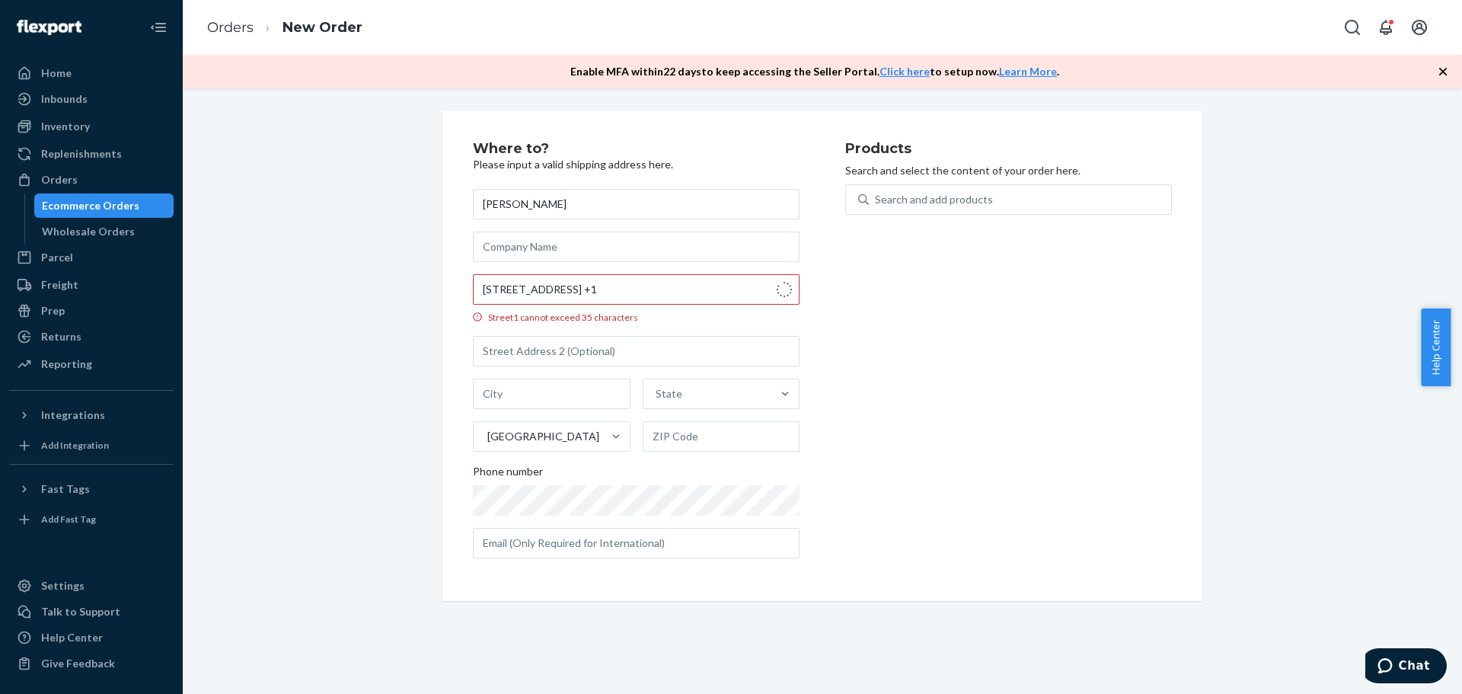
type input "Spotsylvania Courthouse"
type input "22553"
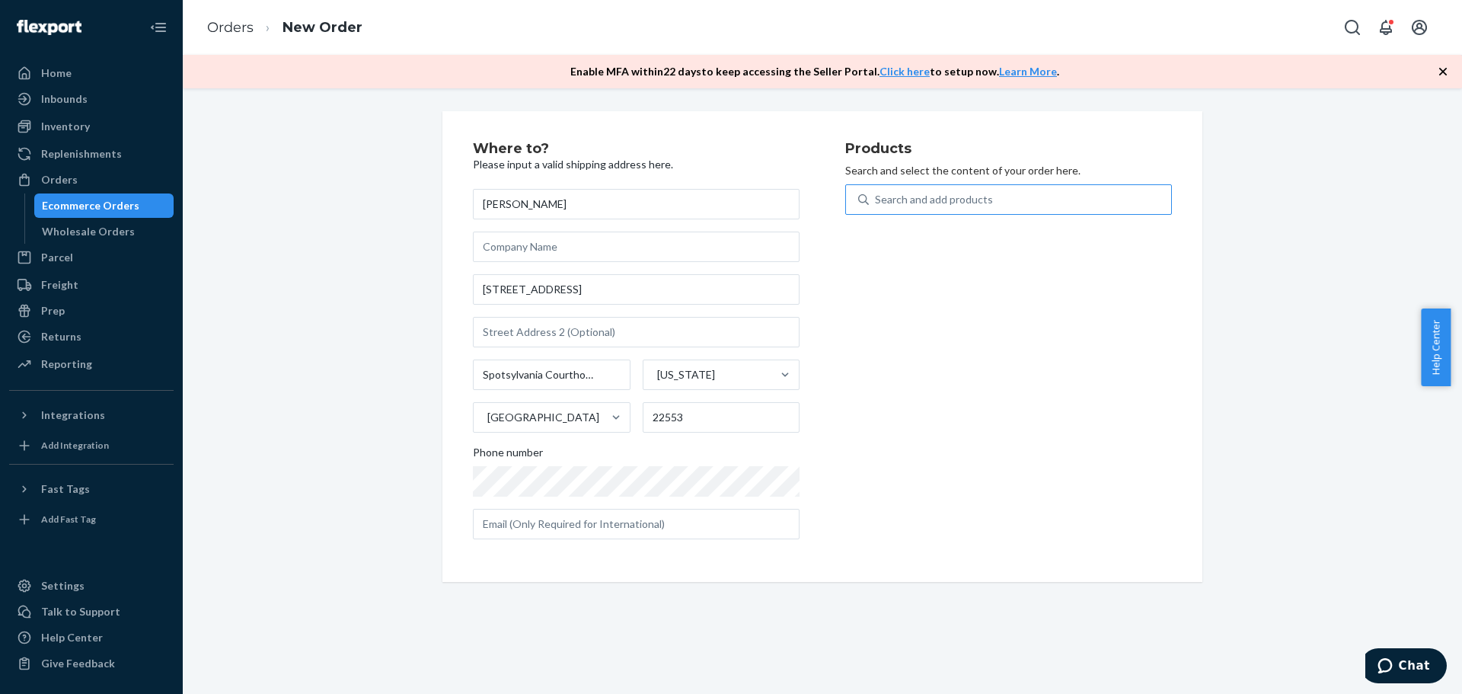
click at [924, 196] on div "Search and add products" at bounding box center [934, 199] width 118 height 15
click at [876, 196] on input "Search and add products" at bounding box center [876, 199] width 2 height 15
type input "15"
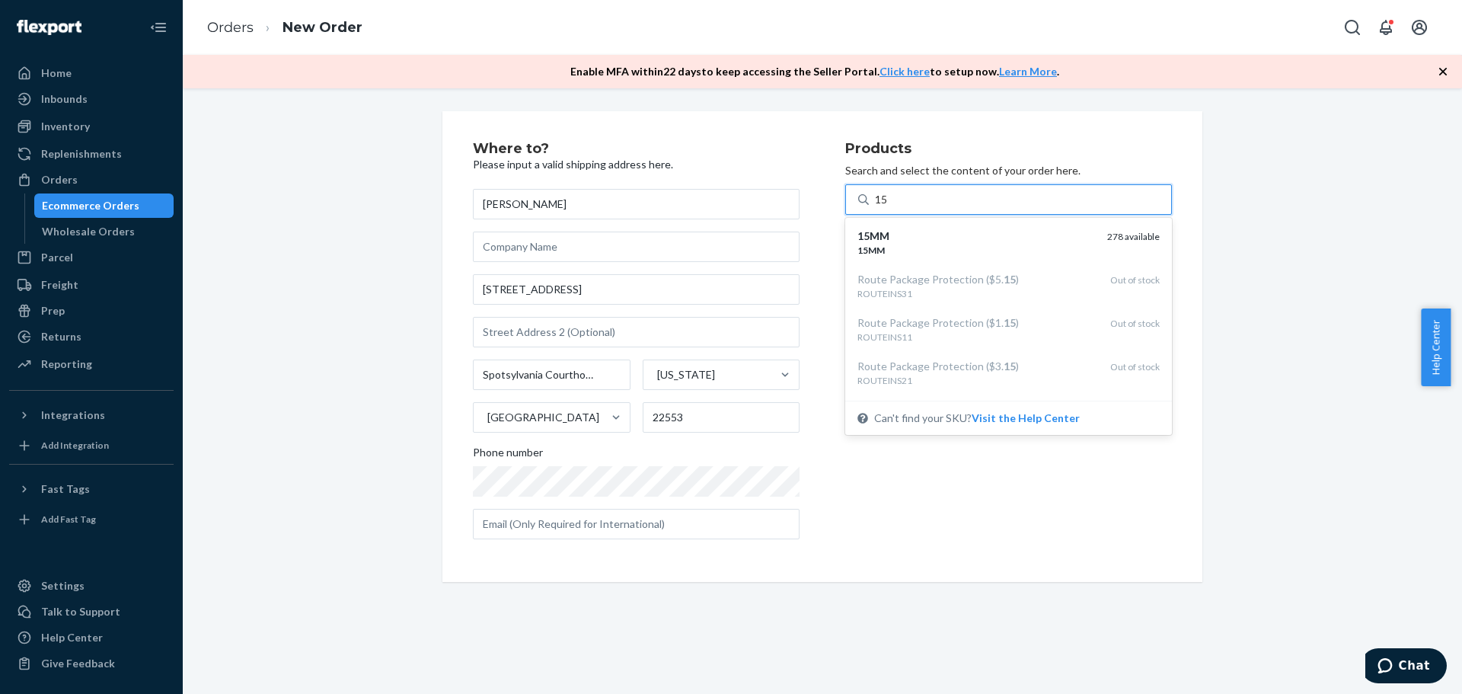
click at [924, 223] on div "15MM 15MM 278 available" at bounding box center [1008, 242] width 321 height 43
click at [889, 207] on input "15" at bounding box center [882, 199] width 14 height 15
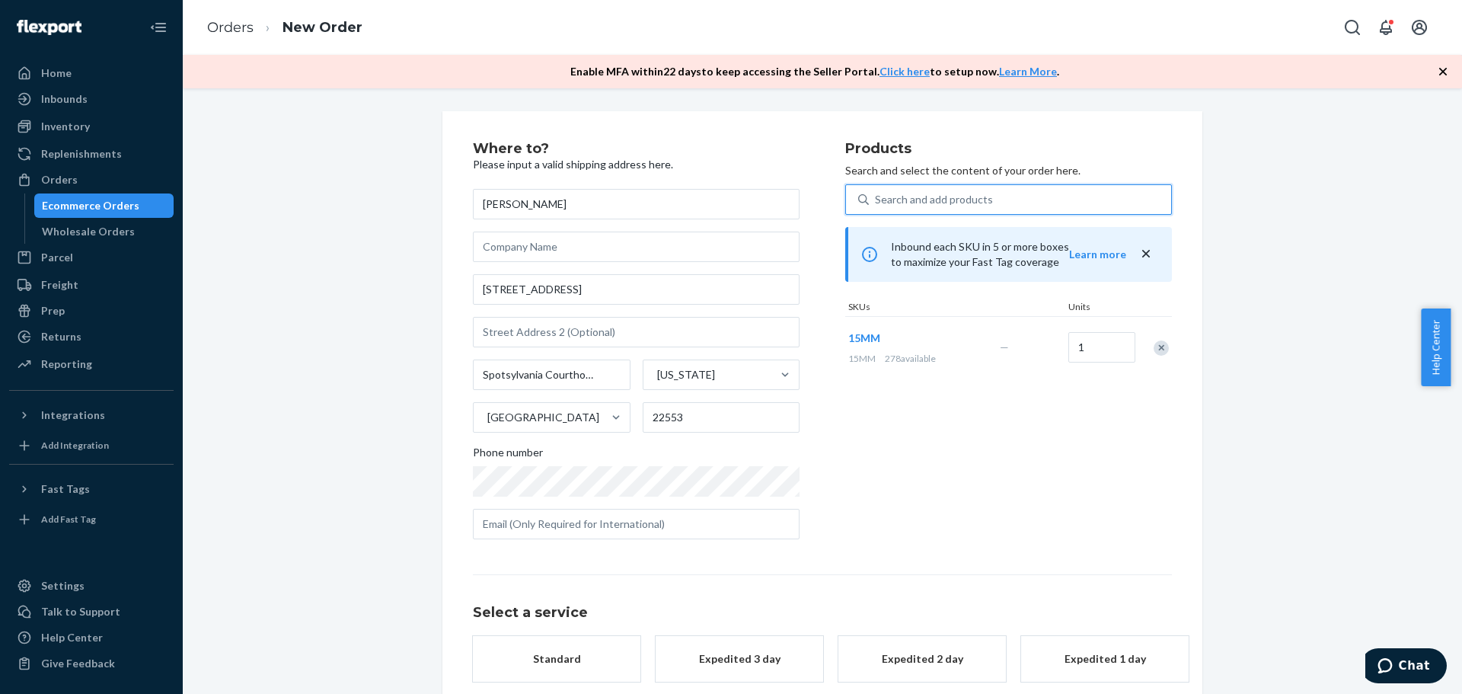
click at [931, 188] on div "Search and add products" at bounding box center [1020, 199] width 302 height 27
click at [876, 192] on input "0 results available. Select is focused ,type to refine list, press Down to open…" at bounding box center [876, 199] width 2 height 15
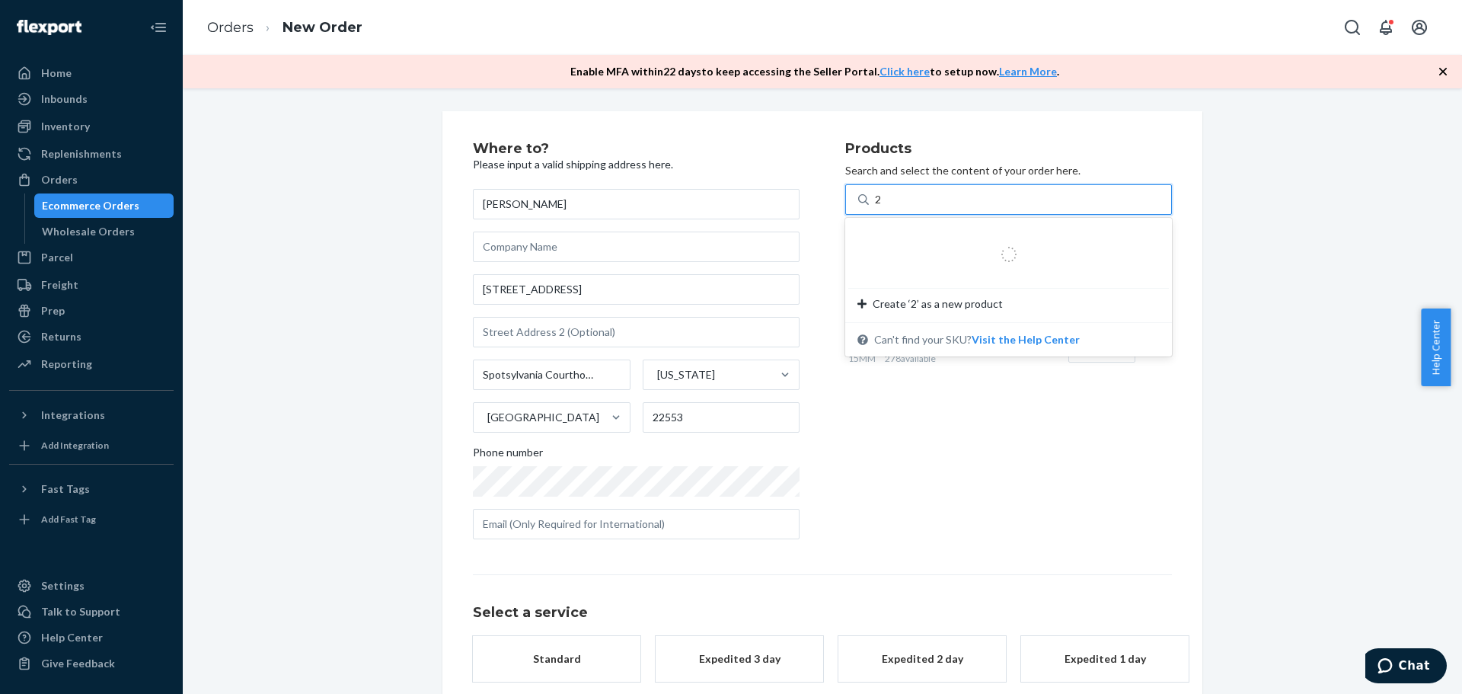
type input "25"
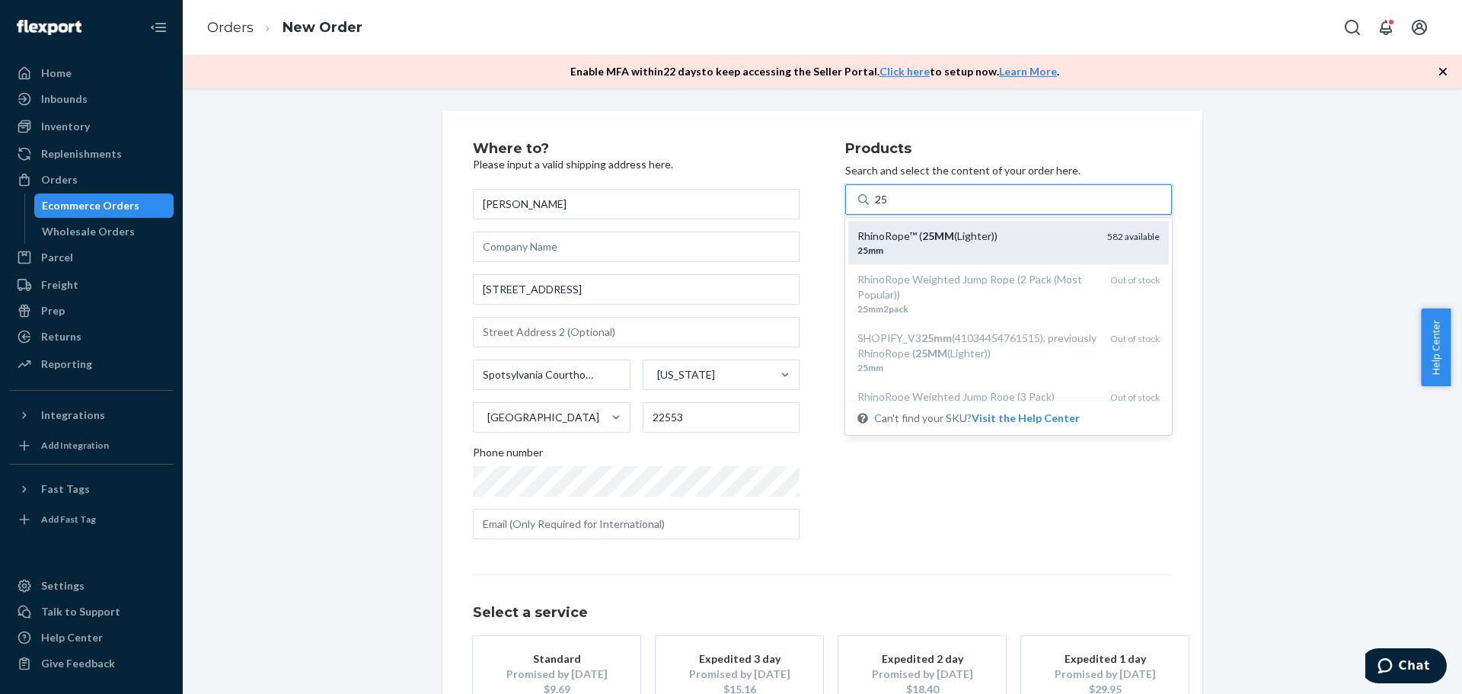
click at [929, 234] on em "25MM" at bounding box center [938, 235] width 32 height 13
click at [889, 207] on input "25" at bounding box center [882, 199] width 14 height 15
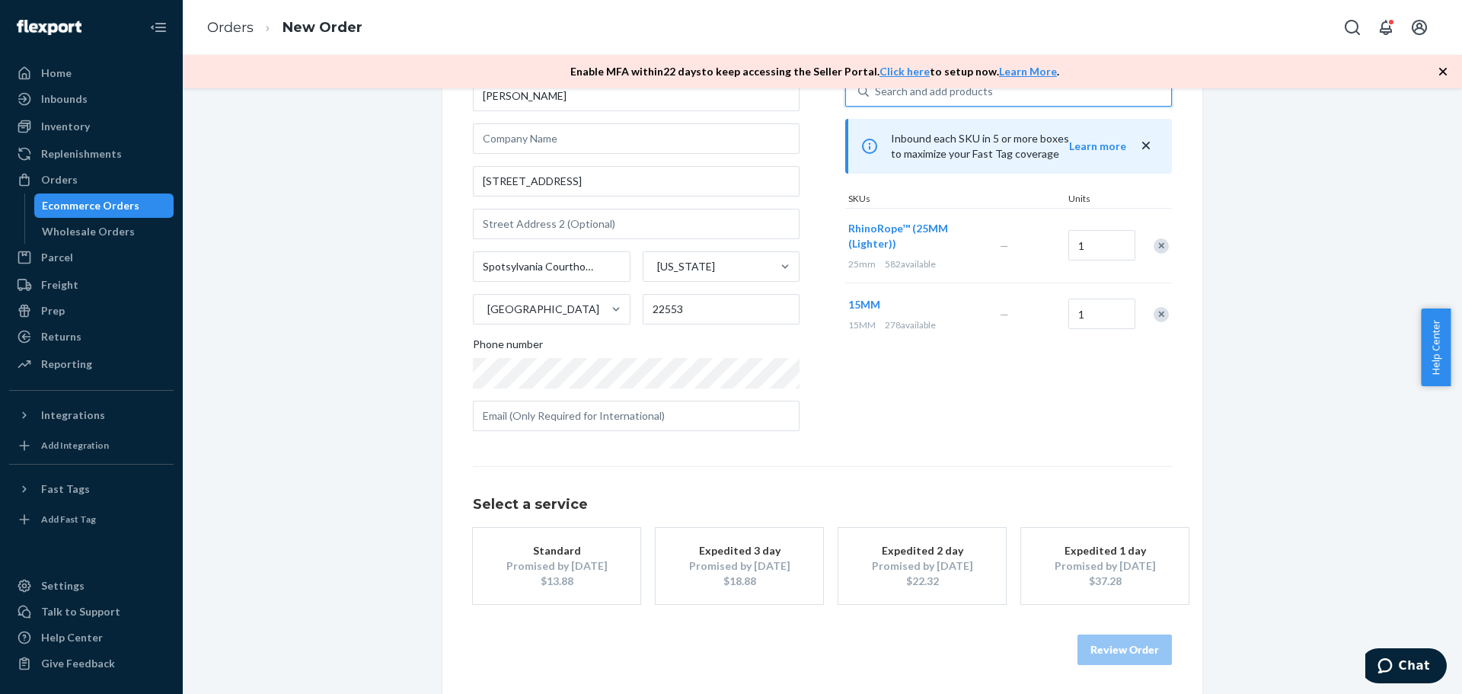
scroll to position [110, 0]
click at [513, 582] on div "$13.88" at bounding box center [557, 579] width 122 height 15
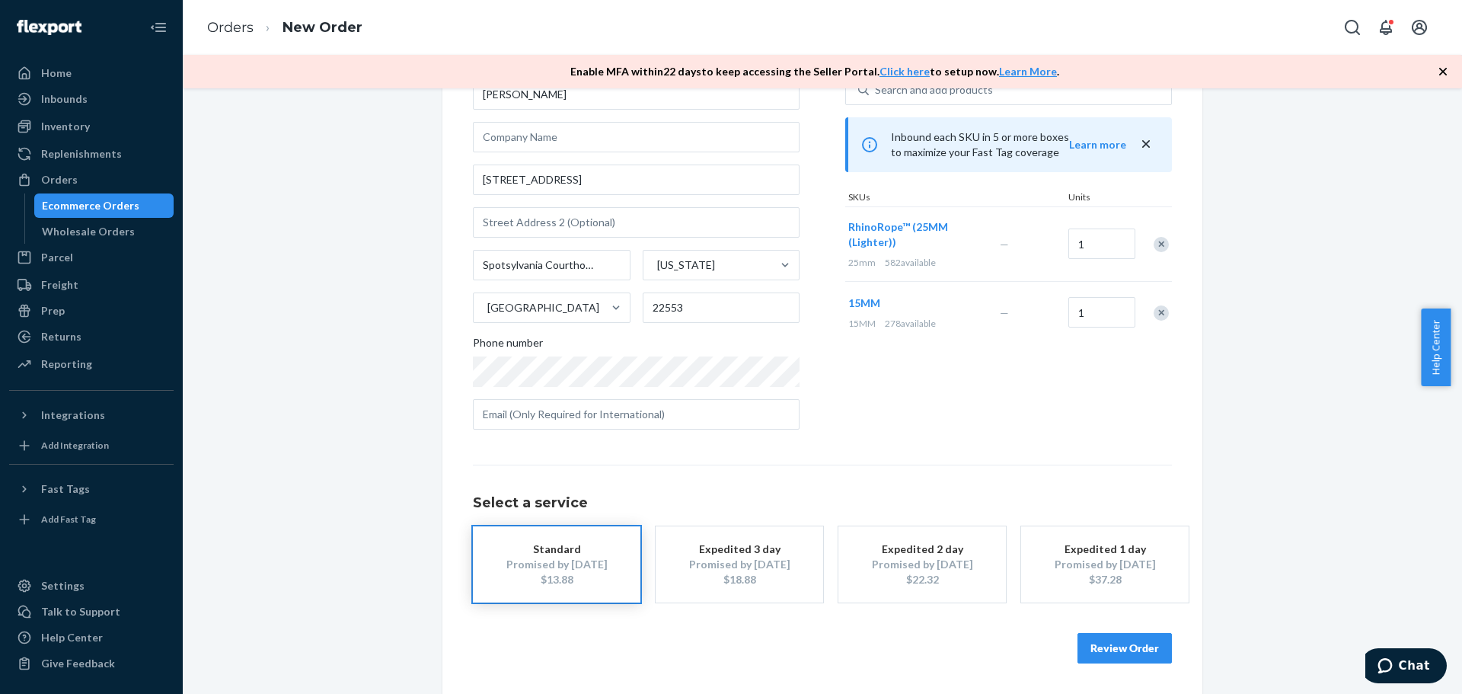
click at [1111, 634] on button "Review Order" at bounding box center [1124, 648] width 94 height 30
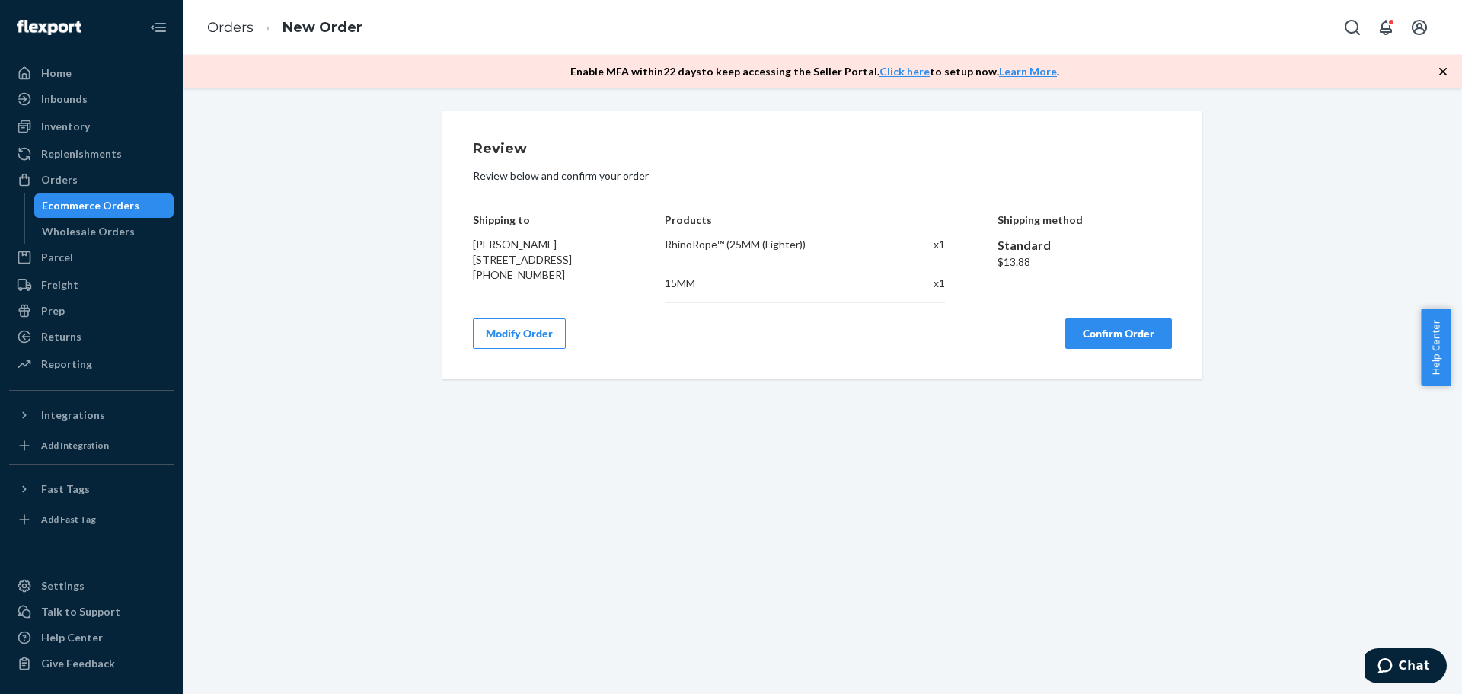
scroll to position [0, 0]
click at [1147, 348] on button "Confirm Order" at bounding box center [1118, 333] width 107 height 30
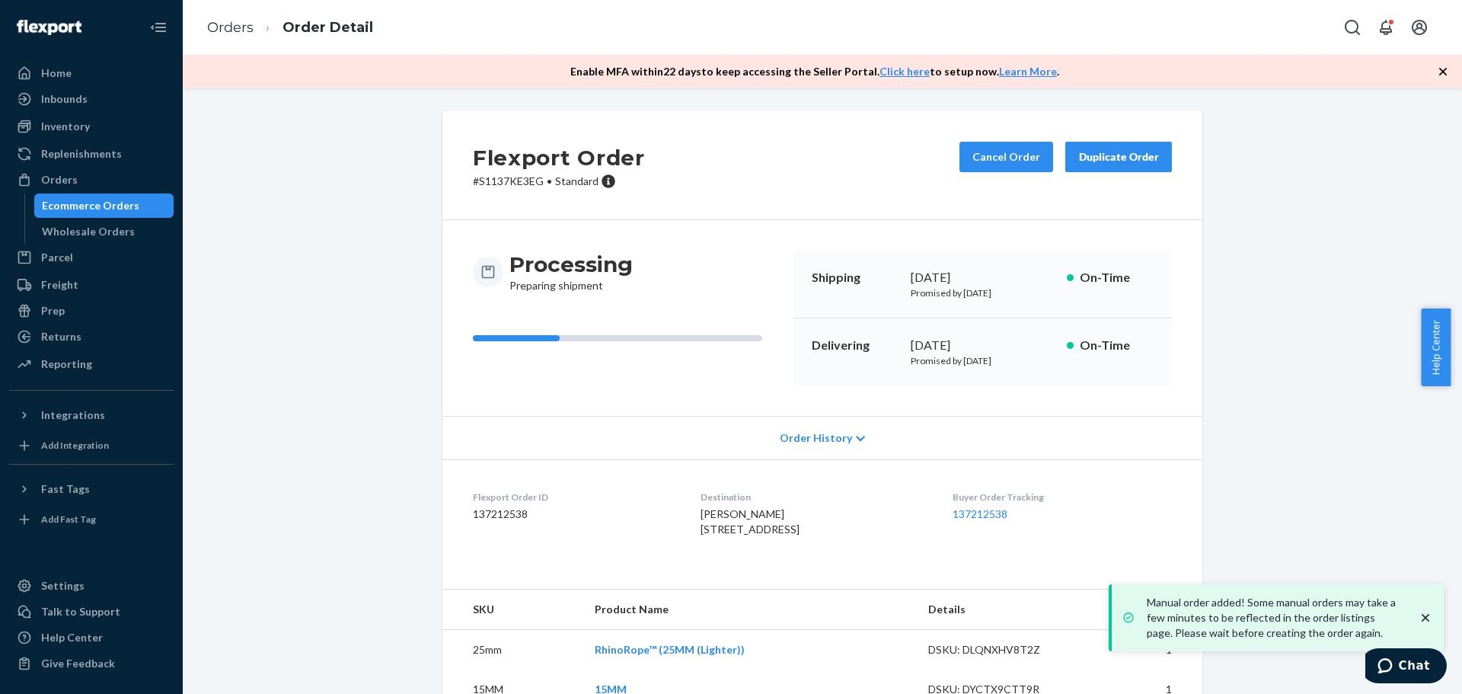
drag, startPoint x: 223, startPoint y: 18, endPoint x: 234, endPoint y: 49, distance: 34.0
click at [222, 18] on li "Orders" at bounding box center [230, 28] width 46 height 20
click at [233, 36] on li "Orders" at bounding box center [230, 28] width 46 height 20
click at [234, 33] on link "Orders" at bounding box center [230, 27] width 46 height 17
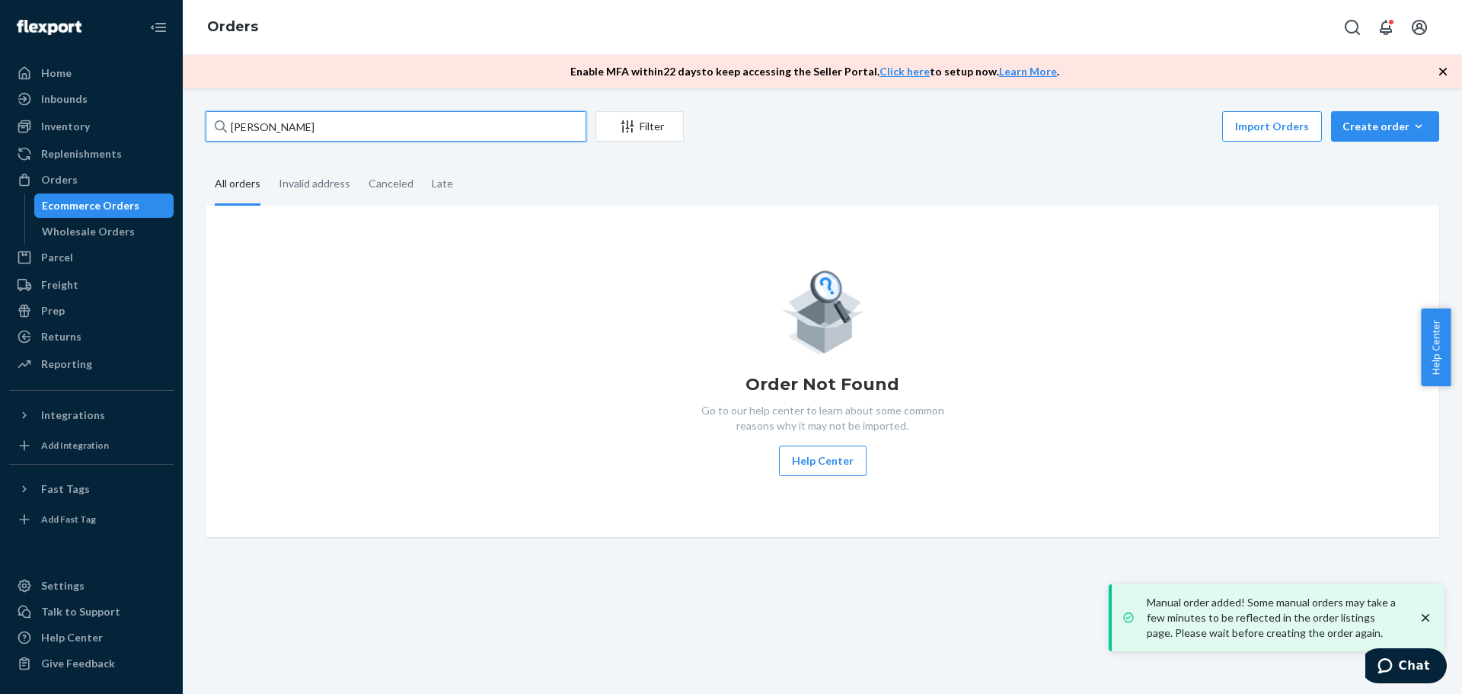
click at [282, 131] on input "[PERSON_NAME]" at bounding box center [396, 126] width 381 height 30
paste input "32307"
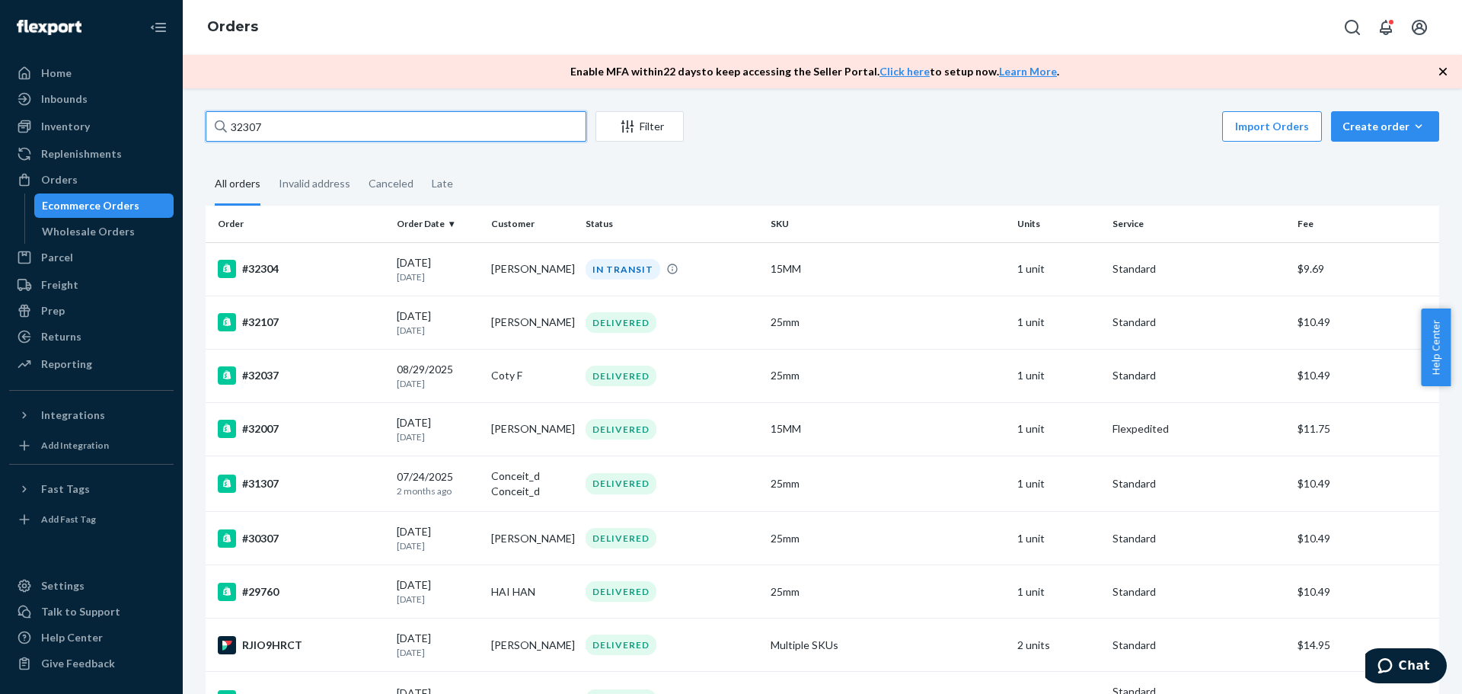
click at [409, 133] on input "32307" at bounding box center [396, 126] width 381 height 30
paste input "[PERSON_NAME]"
type input "[PERSON_NAME]"
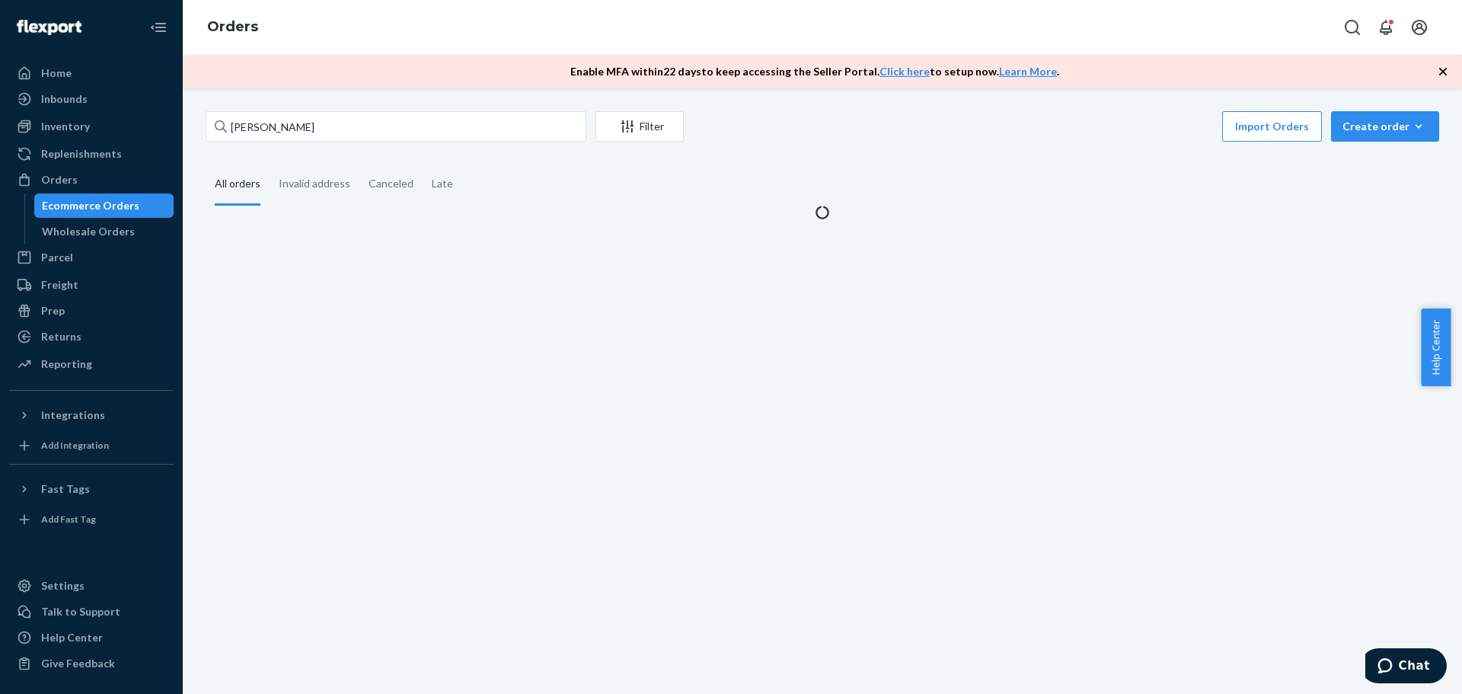
click at [724, 160] on div "[PERSON_NAME] Filter Import Orders Create order Ecommerce order Removal order A…" at bounding box center [822, 165] width 1256 height 109
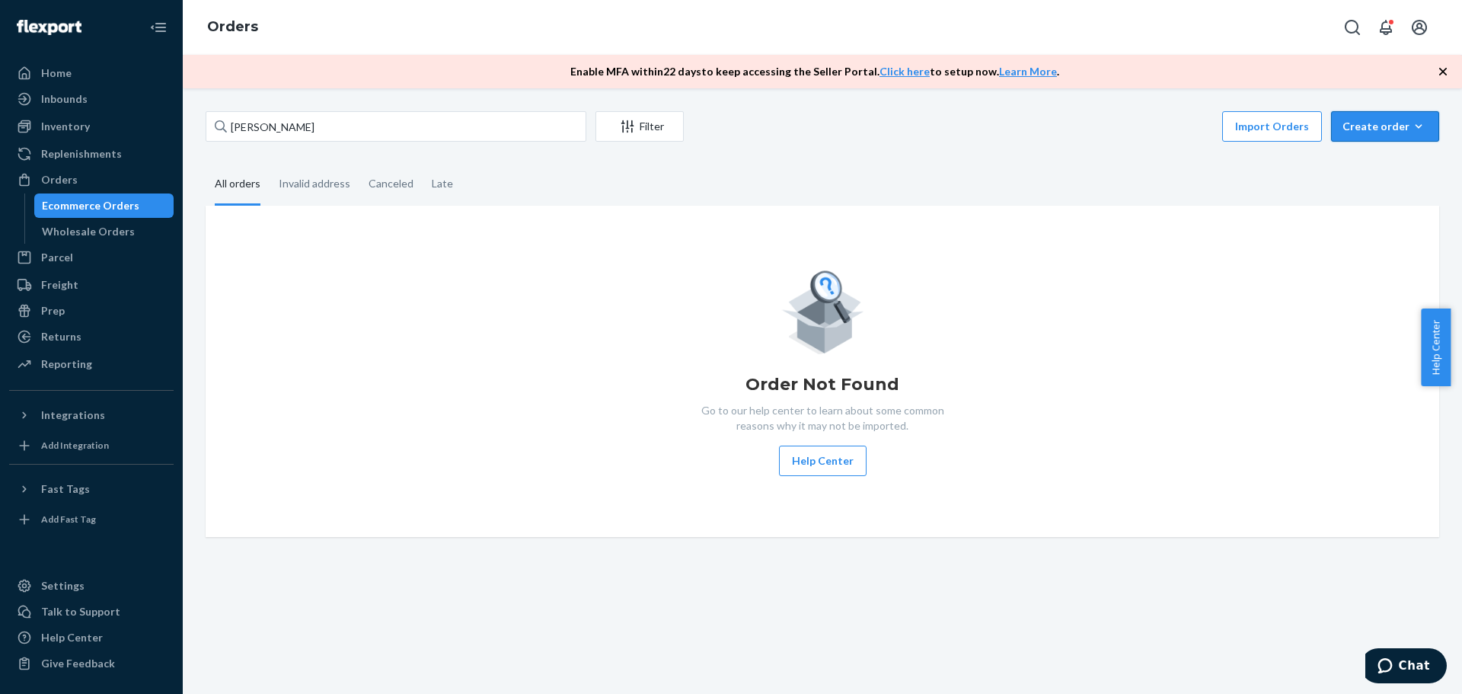
drag, startPoint x: 1387, startPoint y: 120, endPoint x: 1373, endPoint y: 132, distance: 17.8
click at [1383, 123] on div "Create order" at bounding box center [1384, 126] width 85 height 15
click at [1358, 164] on span "Ecommerce order" at bounding box center [1394, 163] width 94 height 11
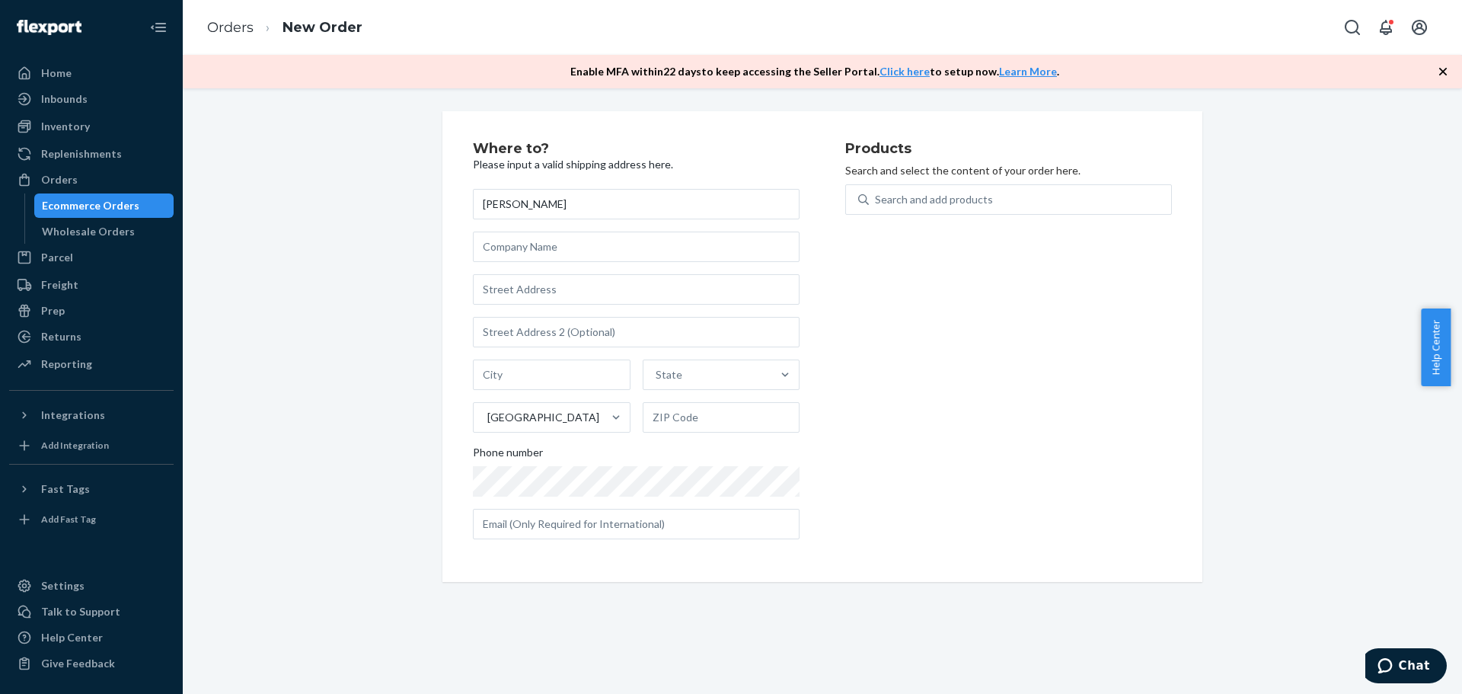
type input "[PERSON_NAME]"
click at [539, 283] on input "text" at bounding box center [636, 289] width 327 height 30
paste input "[STREET_ADDRESS] [PHONE_NUMBER]"
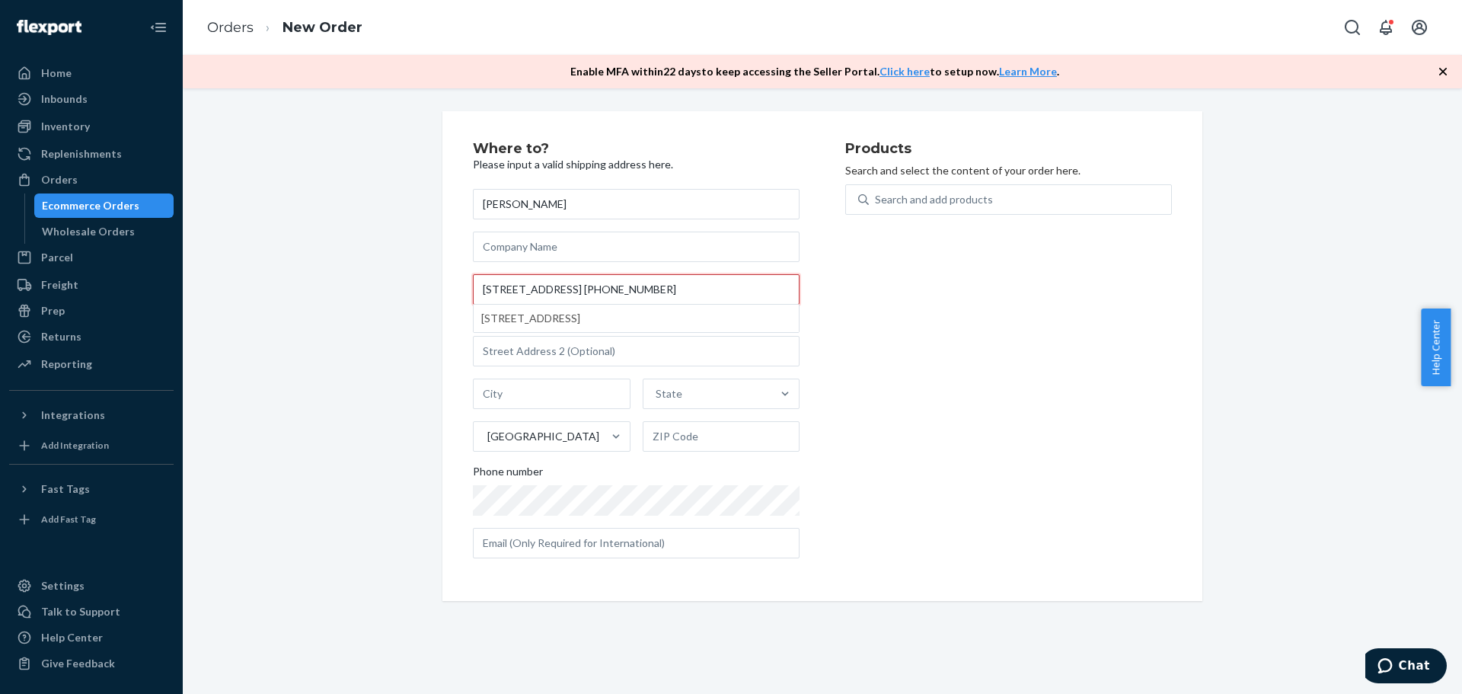
drag, startPoint x: 695, startPoint y: 286, endPoint x: 918, endPoint y: 296, distance: 223.3
click at [918, 296] on div "Where to? Please input a valid shipping address here. [PERSON_NAME] [STREET_ADD…" at bounding box center [822, 356] width 699 height 429
type input "[STREET_ADDRESS]"
type input "[GEOGRAPHIC_DATA]"
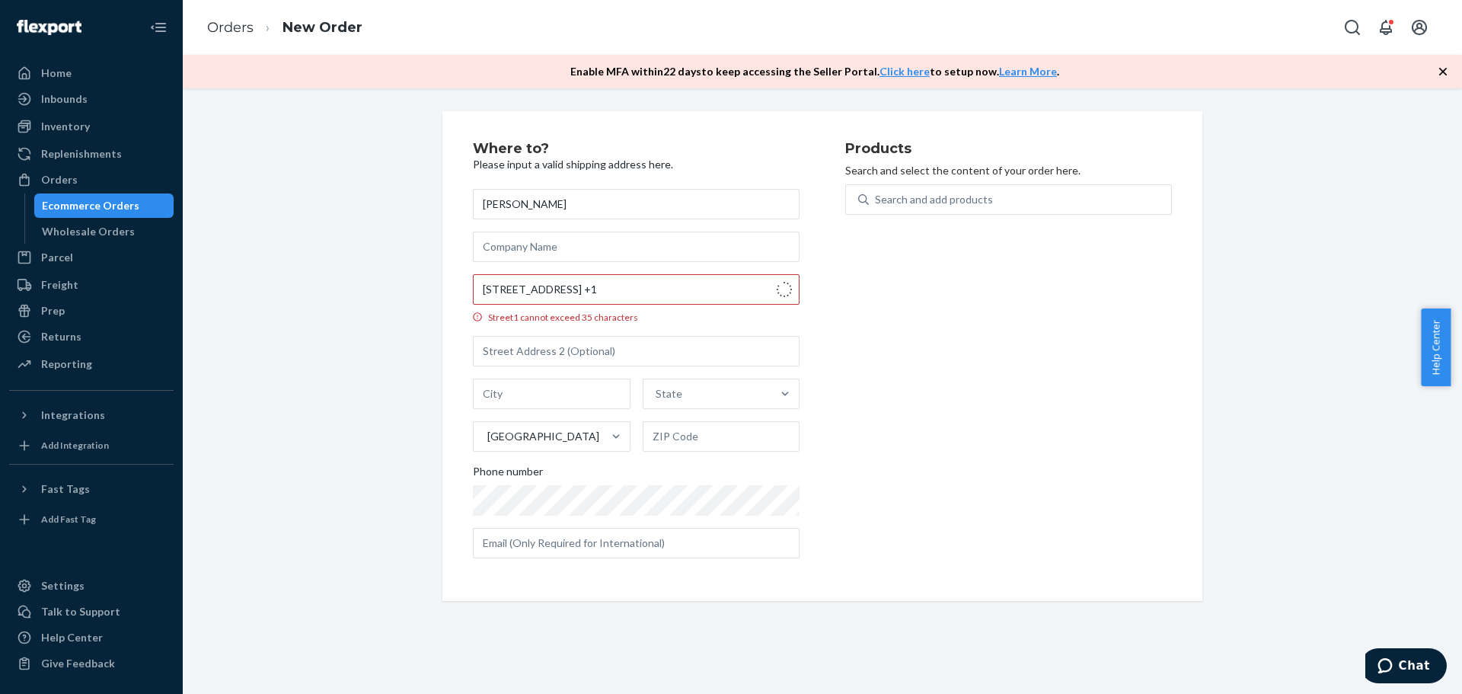
type input "23146"
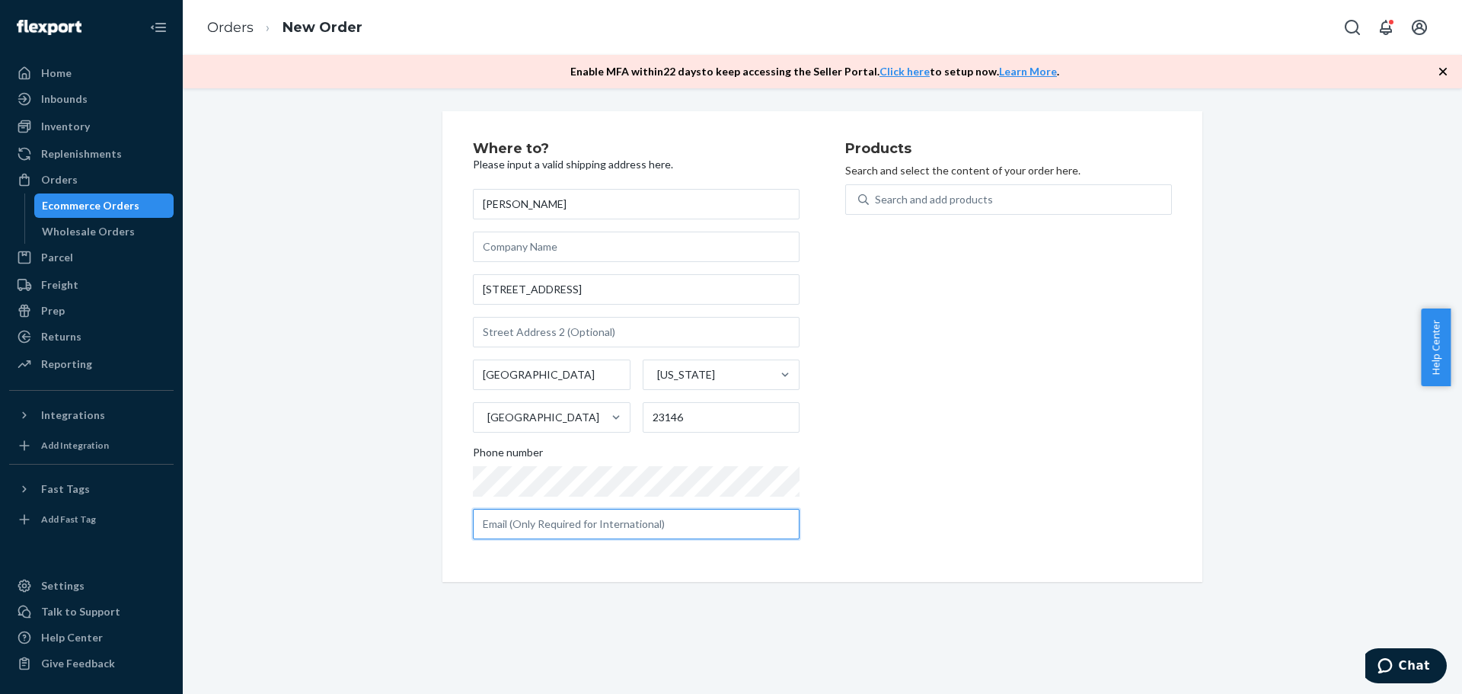
click at [576, 522] on input "text" at bounding box center [636, 524] width 327 height 30
paste input "[EMAIL_ADDRESS][DOMAIN_NAME]"
type input "[EMAIL_ADDRESS][DOMAIN_NAME]"
click at [997, 215] on div "Search and add products" at bounding box center [1008, 208] width 327 height 49
click at [997, 209] on div "Search and add products" at bounding box center [1020, 199] width 302 height 27
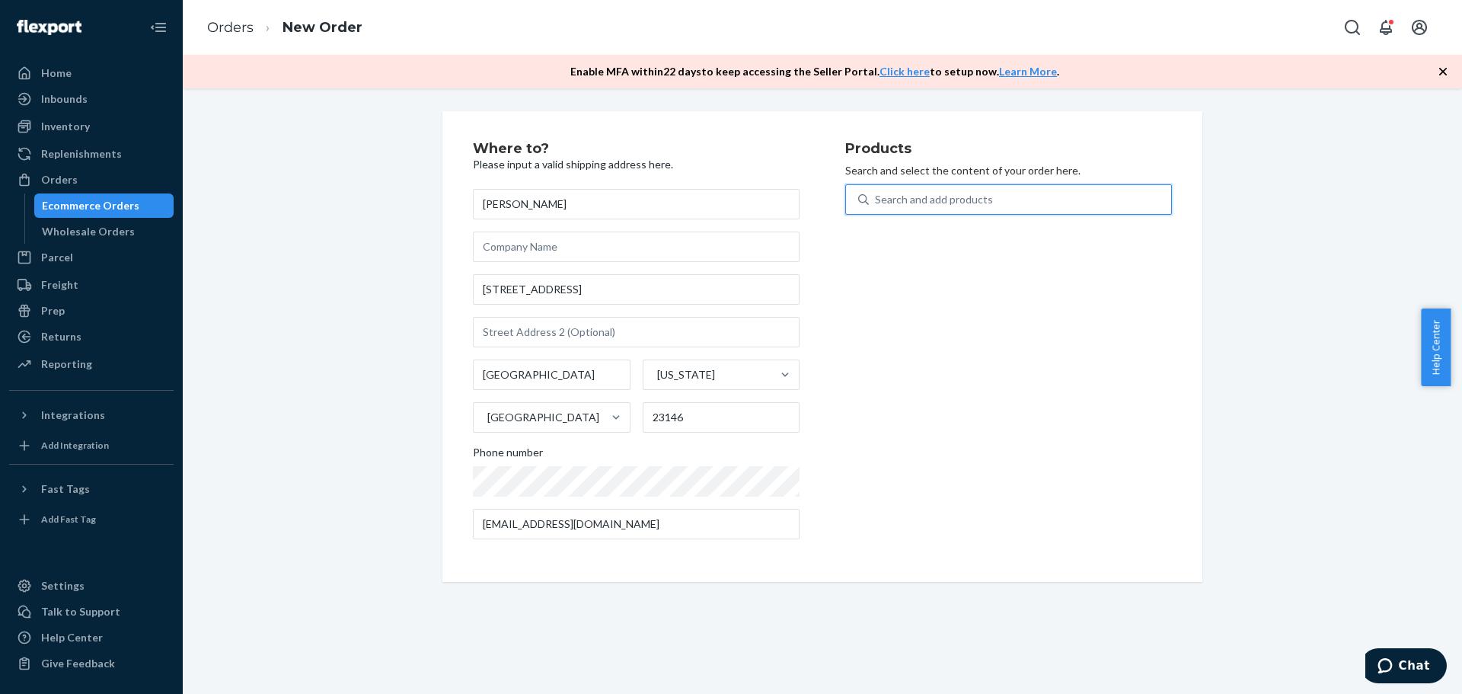
click at [876, 207] on input "0 results available. Use Up and Down to choose options, press Enter to select t…" at bounding box center [876, 199] width 2 height 15
type input "15"
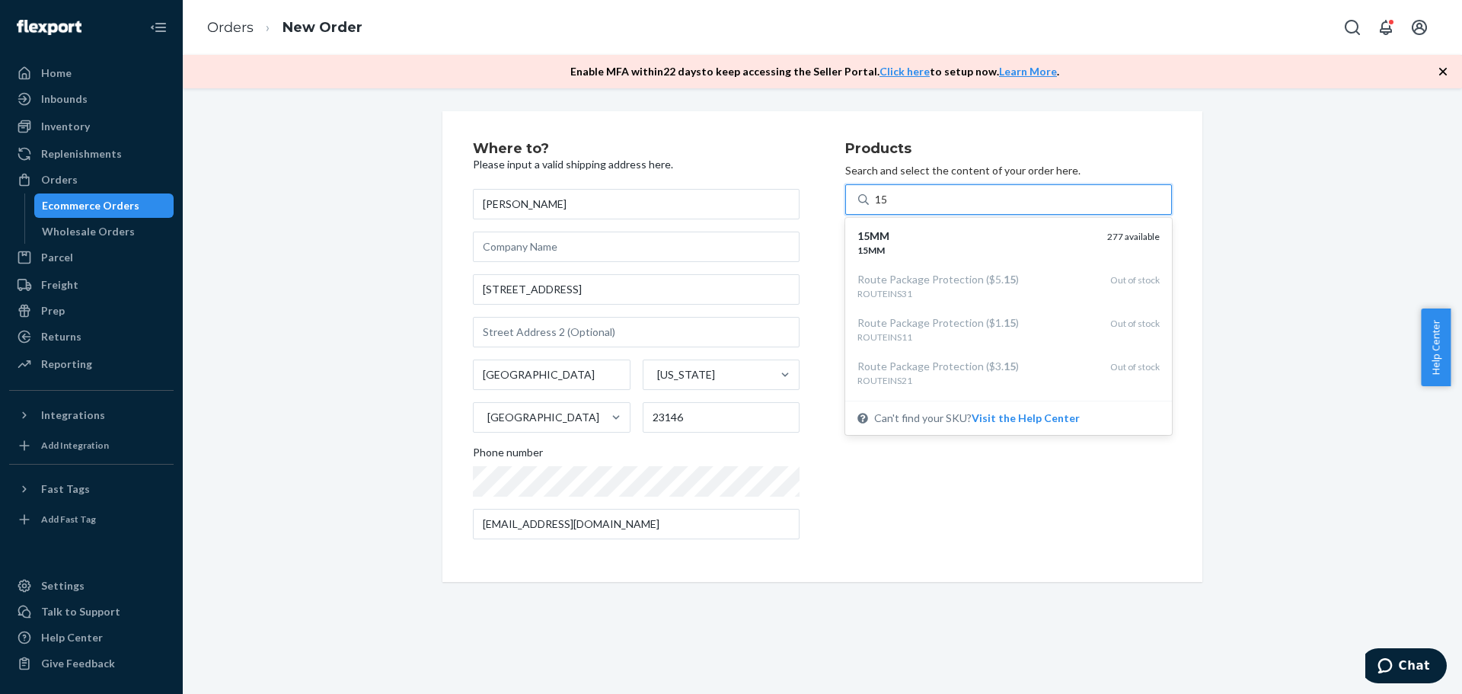
click at [987, 236] on div "15MM" at bounding box center [976, 235] width 238 height 15
click at [889, 207] on input "15" at bounding box center [882, 199] width 14 height 15
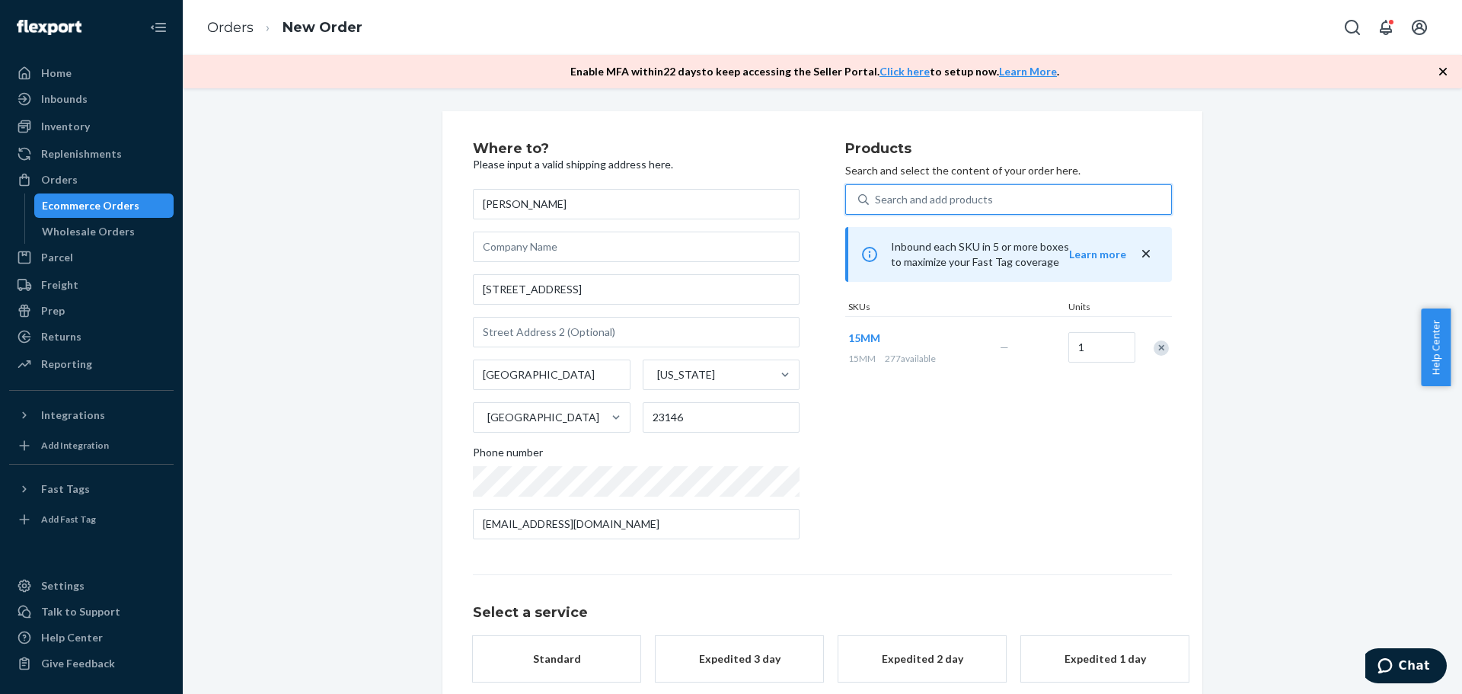
click at [986, 205] on div "Search and add products" at bounding box center [1020, 199] width 302 height 27
click at [876, 205] on input "0 results available. Select is focused ,type to refine list, press Down to open…" at bounding box center [876, 199] width 2 height 15
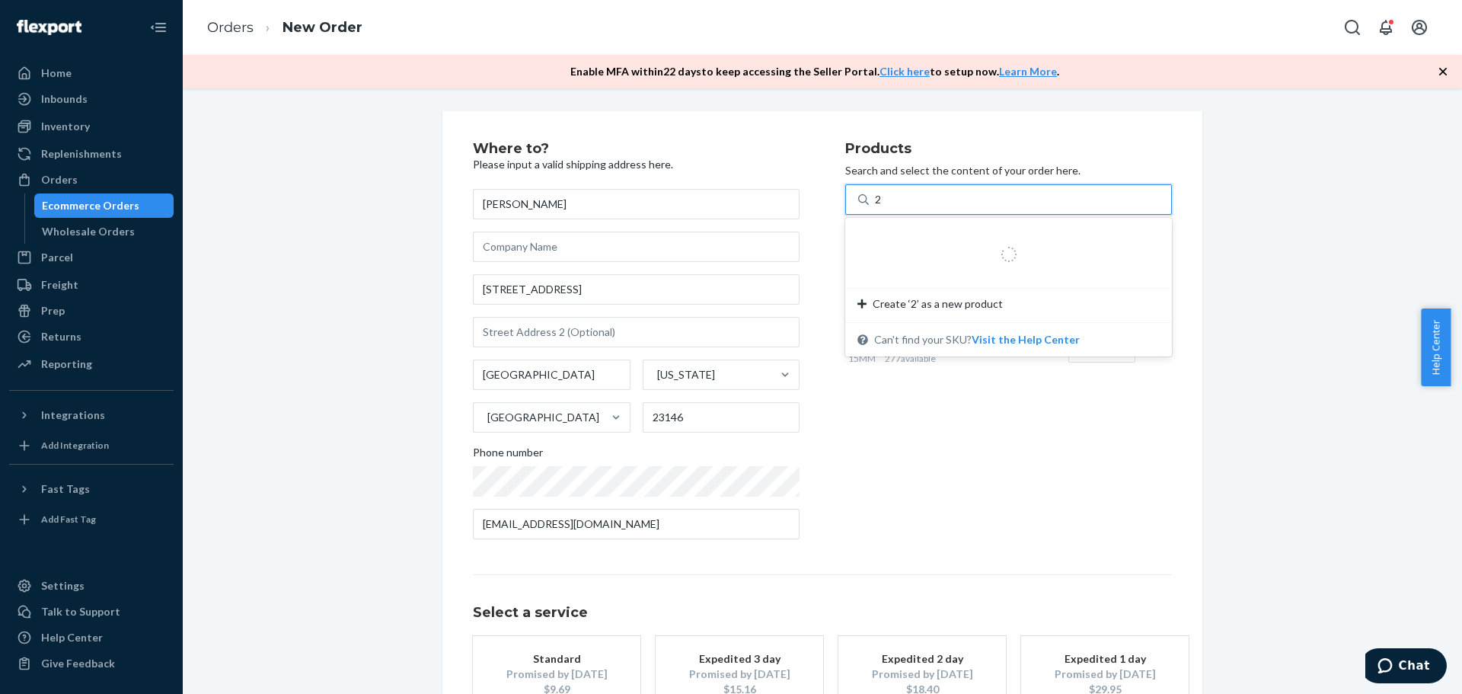
type input "25"
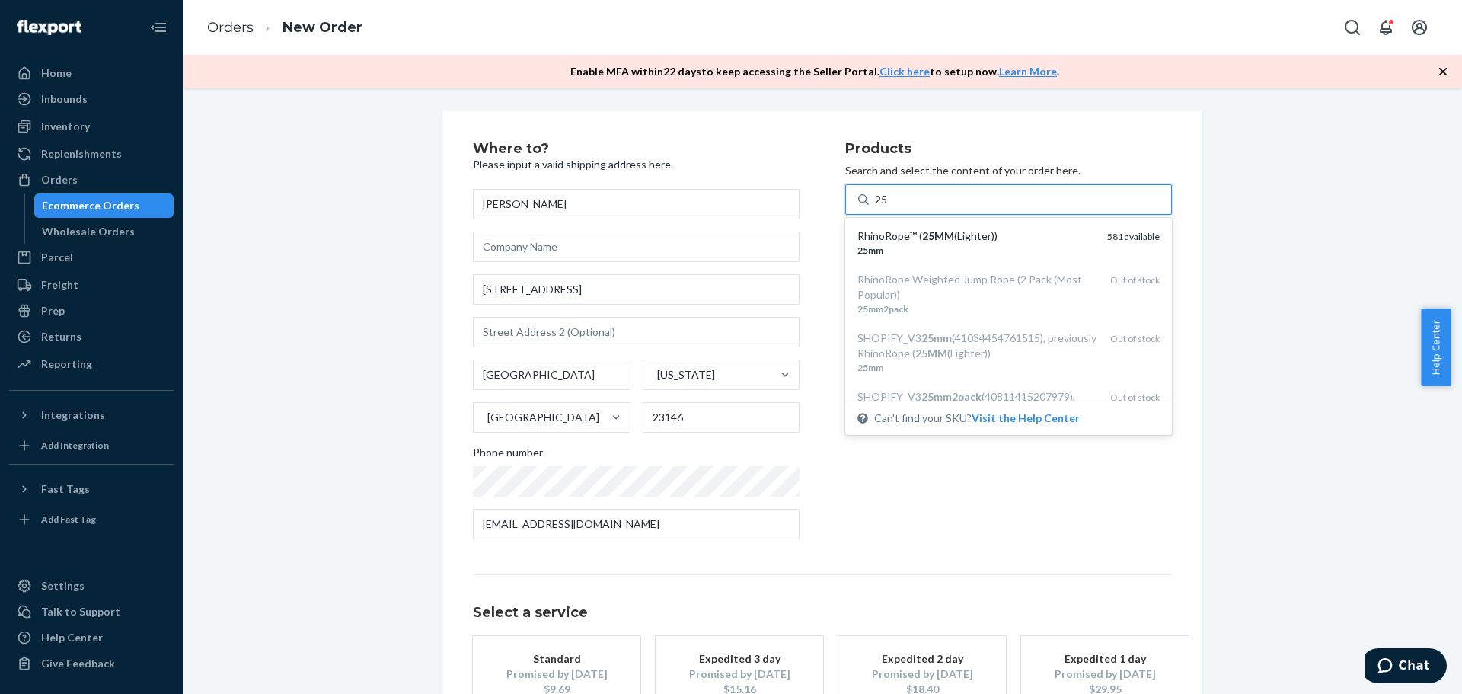
click at [959, 232] on div "RhinoRope™ ( 25MM (Lighter))" at bounding box center [976, 235] width 238 height 15
click at [889, 207] on input "25" at bounding box center [882, 199] width 14 height 15
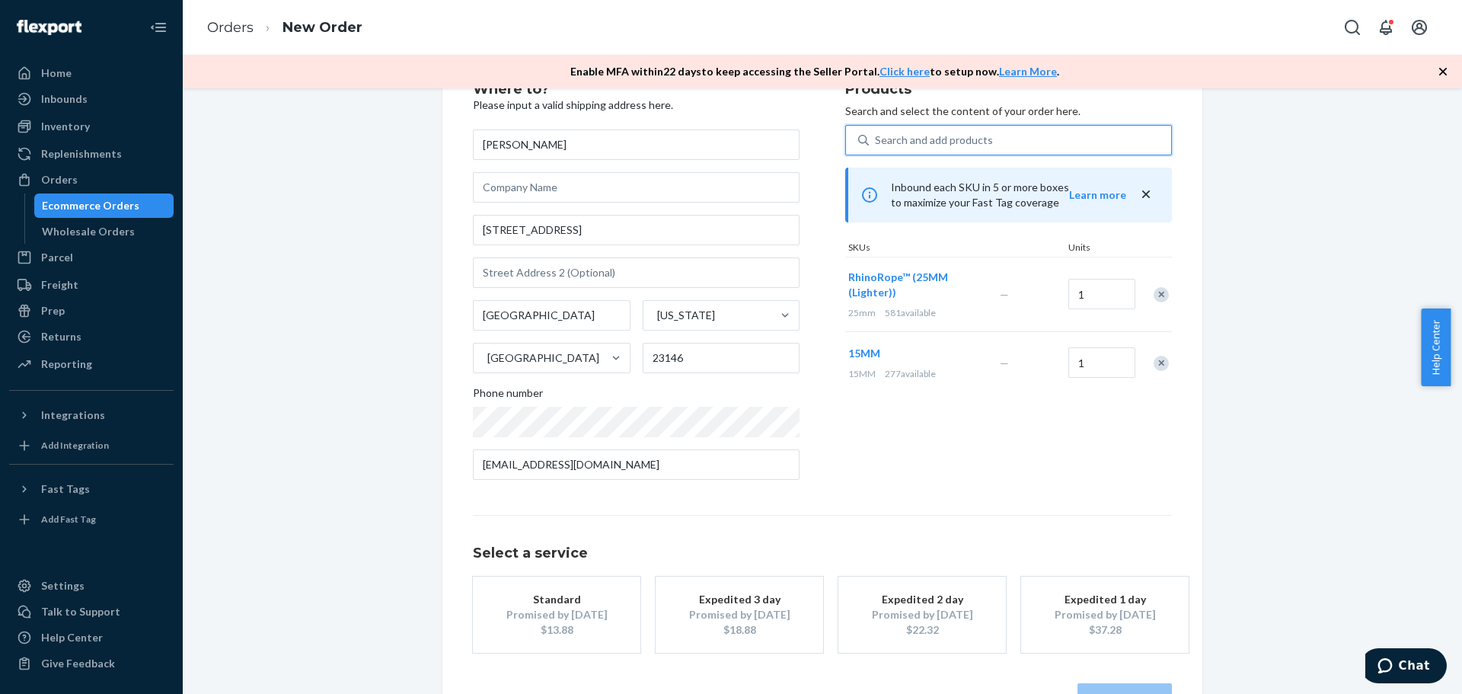
scroll to position [110, 0]
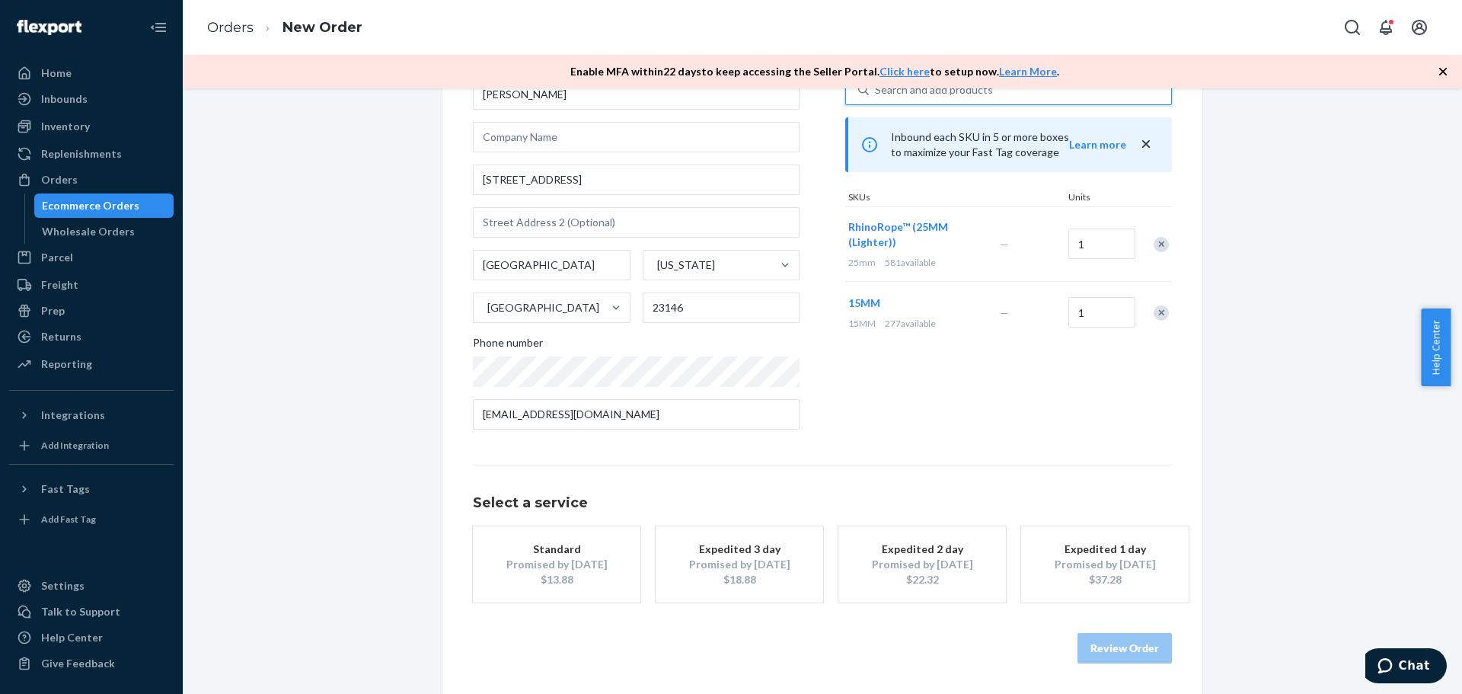
click at [549, 551] on div "Standard" at bounding box center [557, 548] width 122 height 15
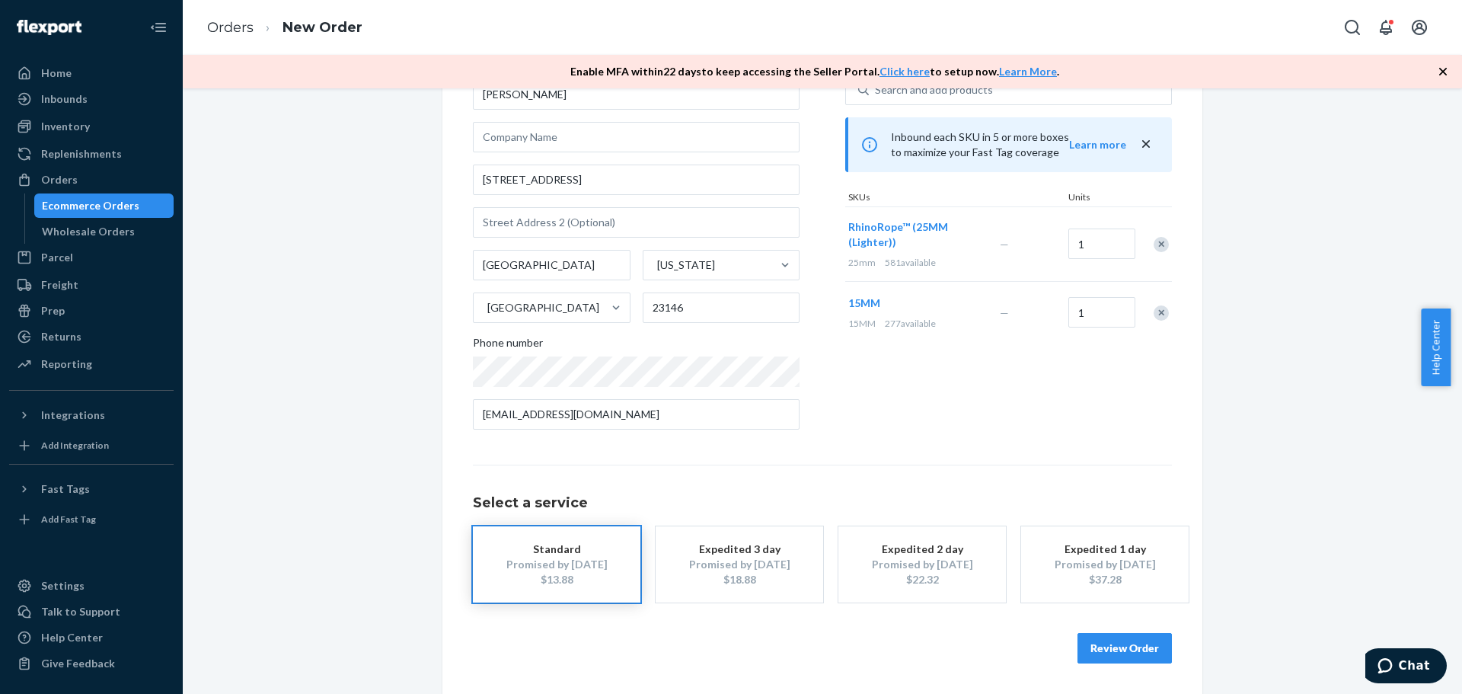
click at [1126, 650] on button "Review Order" at bounding box center [1124, 648] width 94 height 30
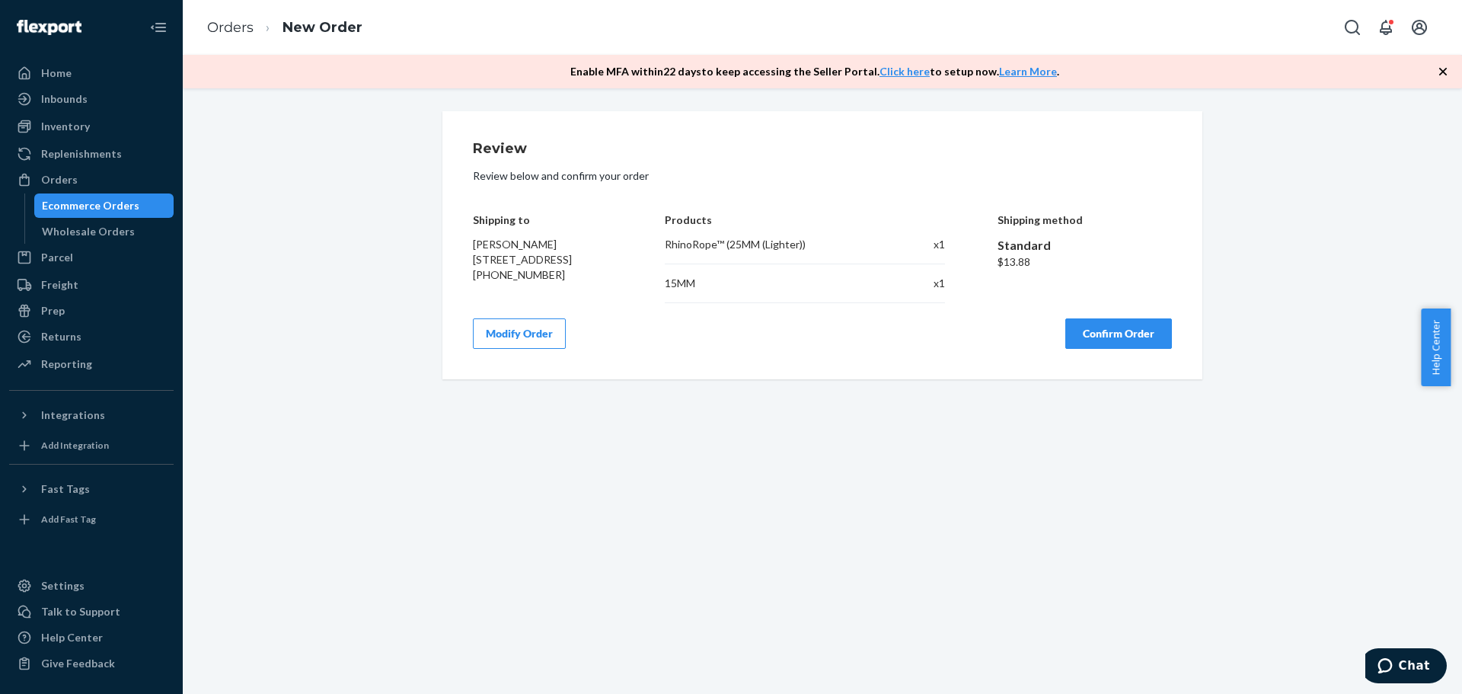
scroll to position [0, 0]
click at [1118, 340] on button "Confirm Order" at bounding box center [1118, 333] width 107 height 30
